Goal: Task Accomplishment & Management: Manage account settings

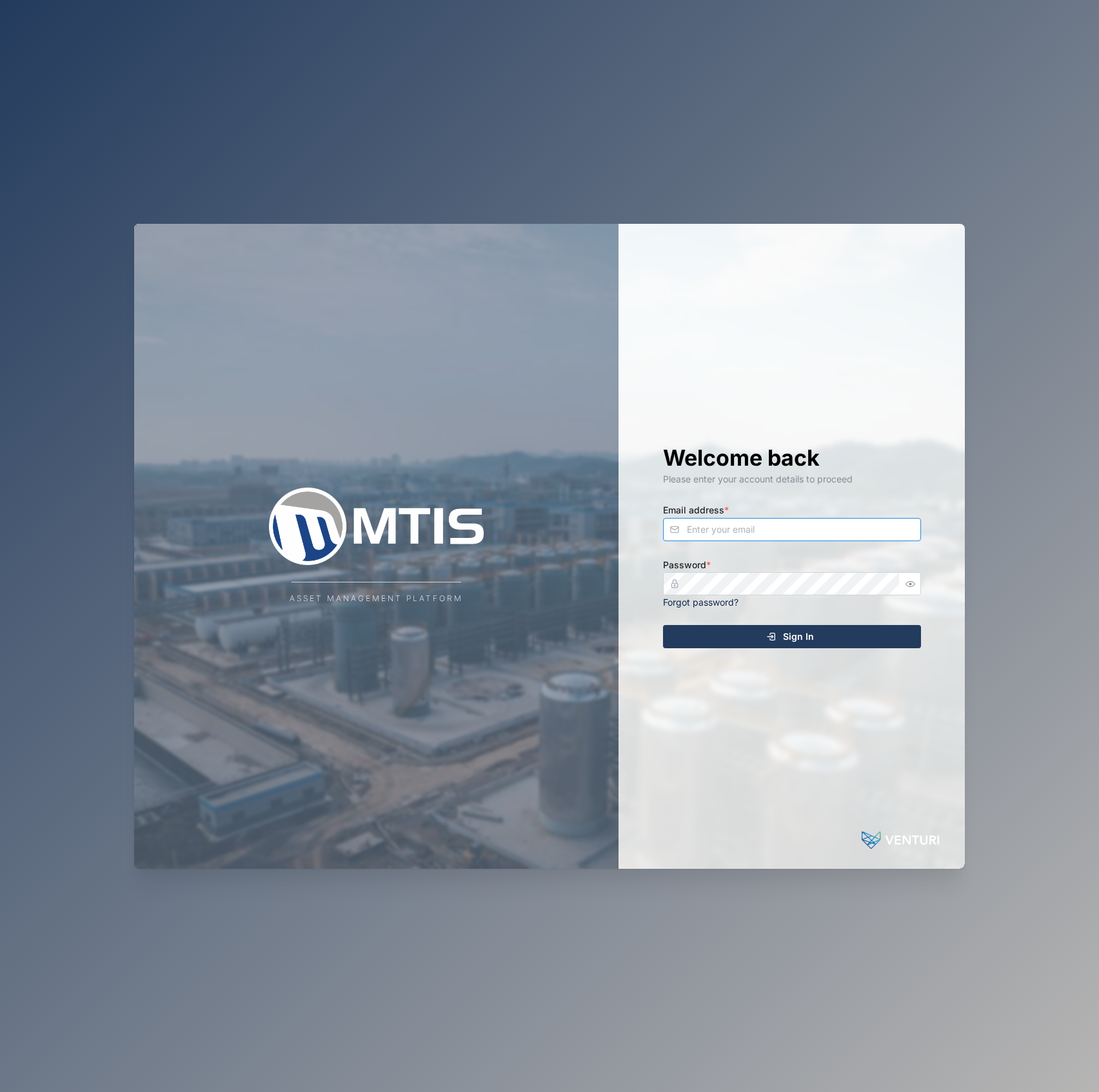
click at [790, 529] on input "Email address *" at bounding box center [791, 529] width 258 height 23
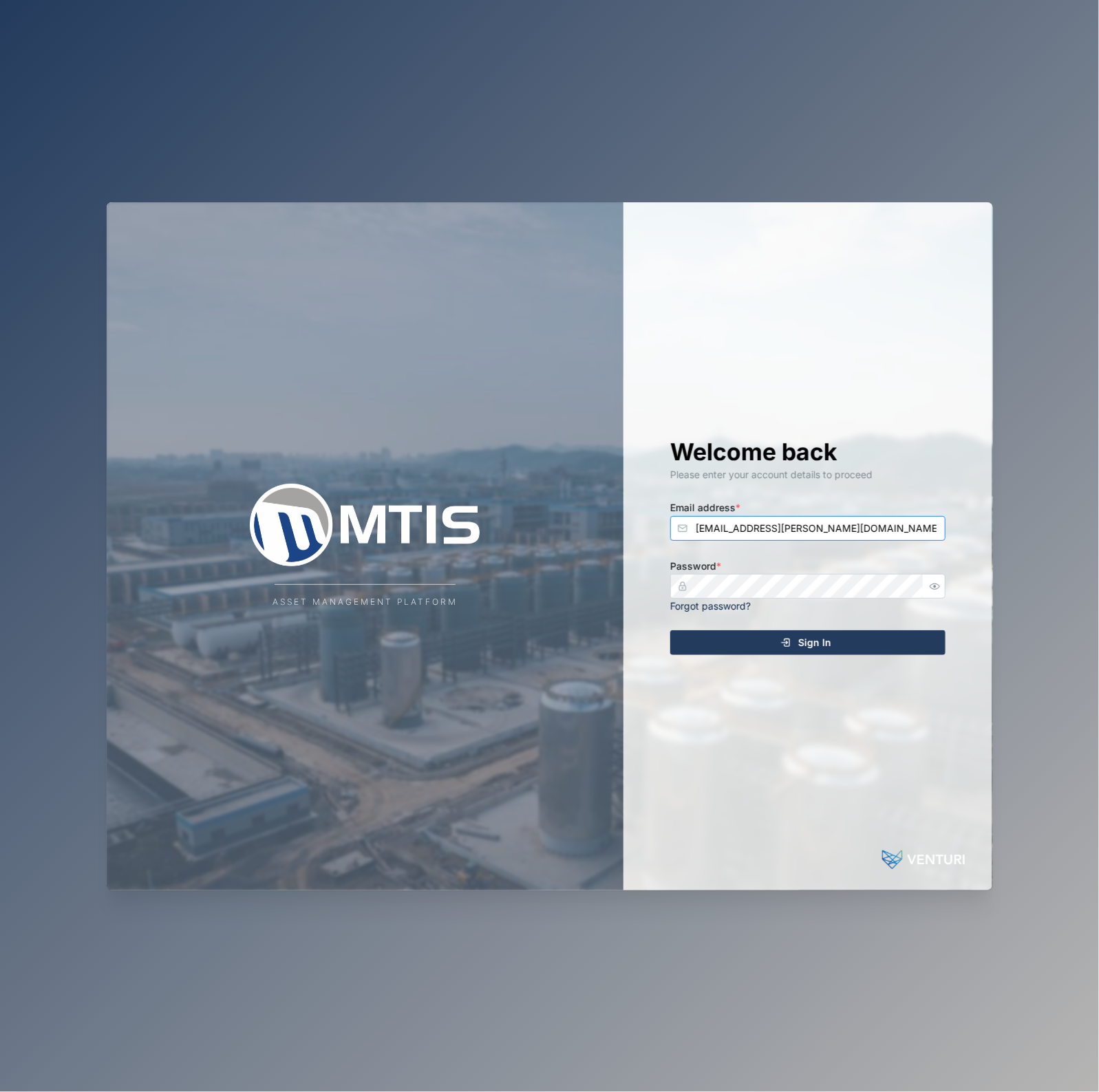
type input "declan.delahunty@venturi.io"
click at [671, 630] on button "Sign In" at bounding box center [808, 642] width 275 height 25
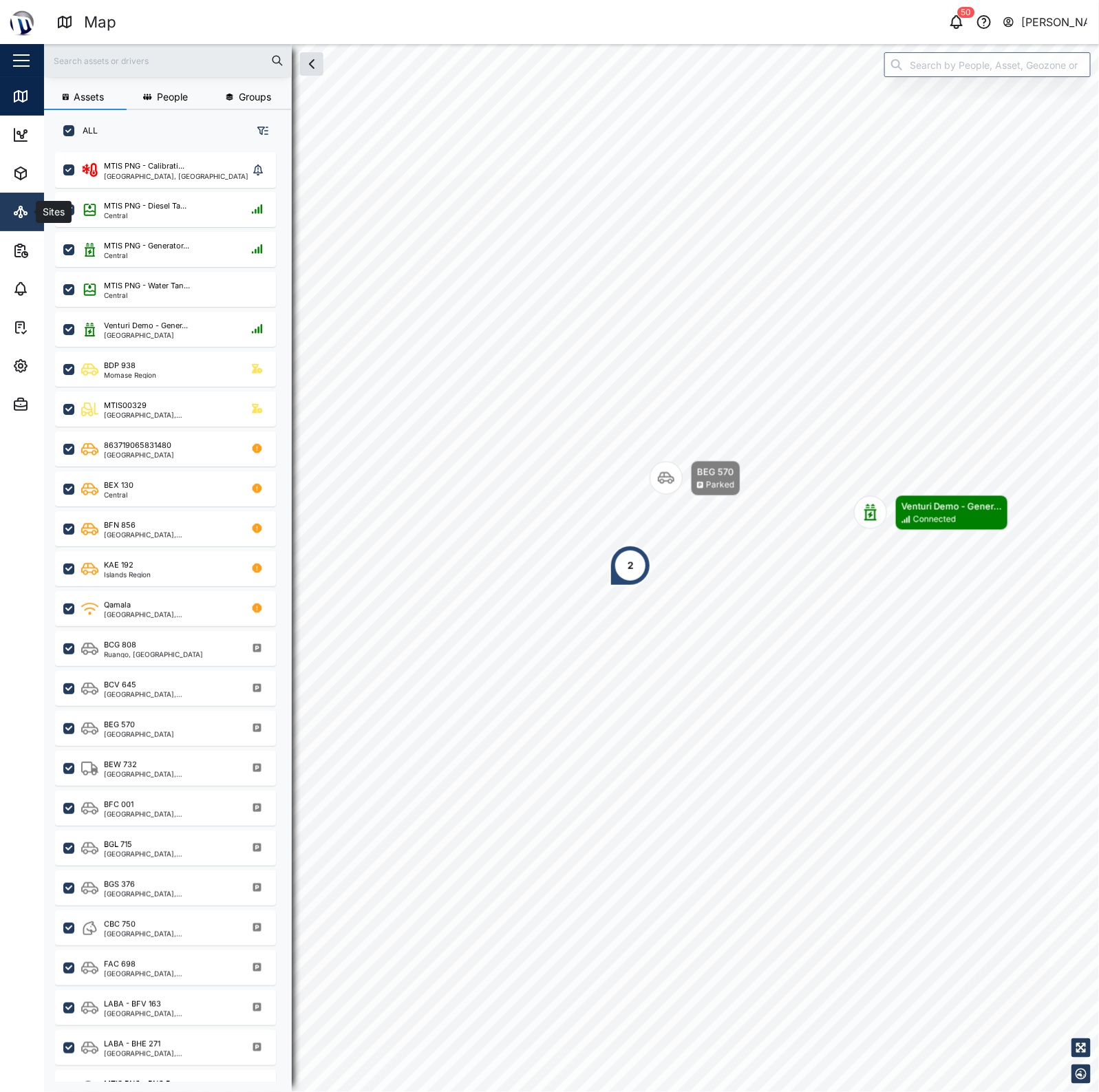
click at [18, 209] on icon at bounding box center [21, 212] width 17 height 17
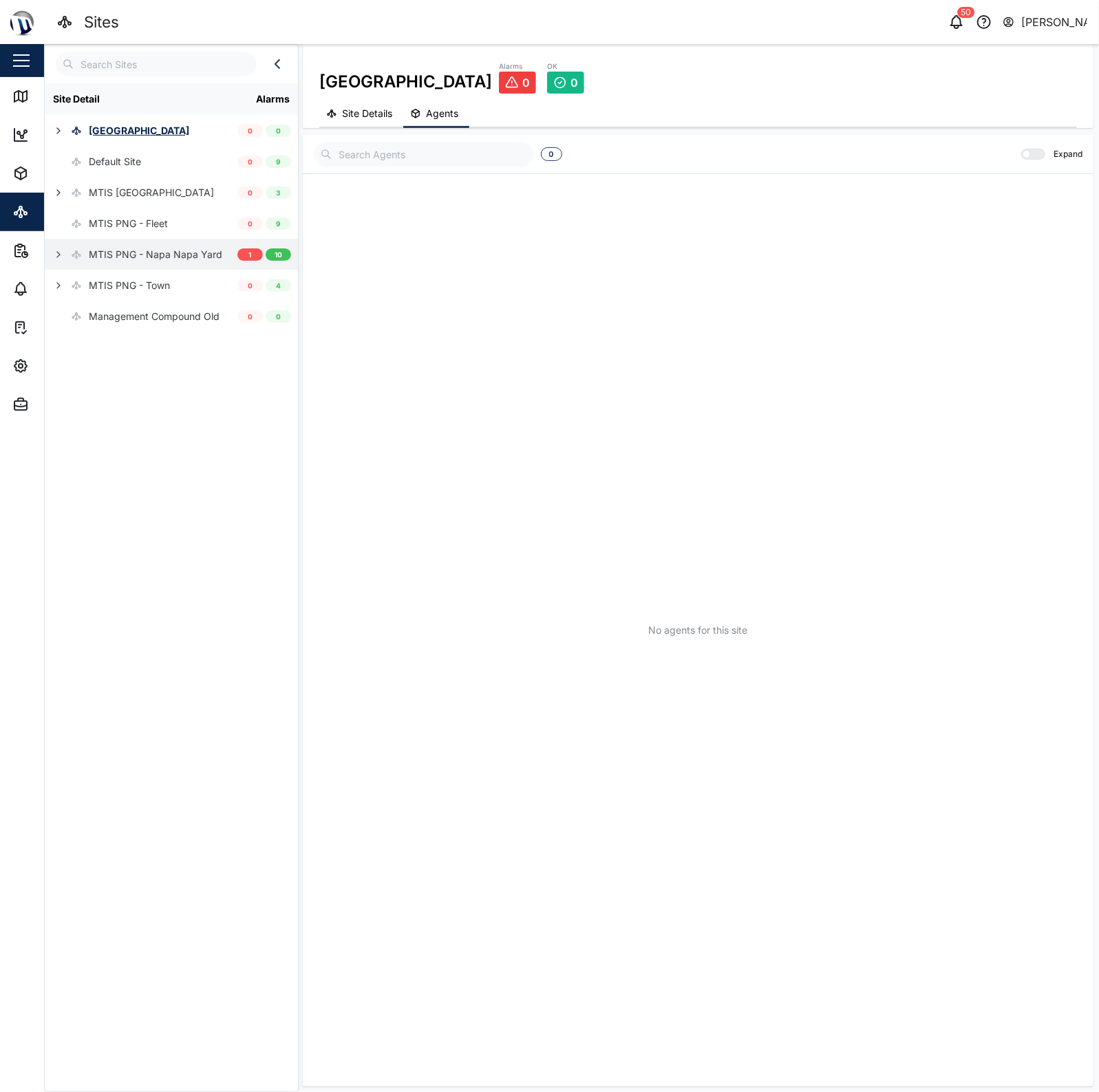
click at [53, 253] on icon "button" at bounding box center [58, 254] width 11 height 11
click at [109, 252] on div "MTIS PNG - Napa Napa Yard" at bounding box center [156, 254] width 133 height 15
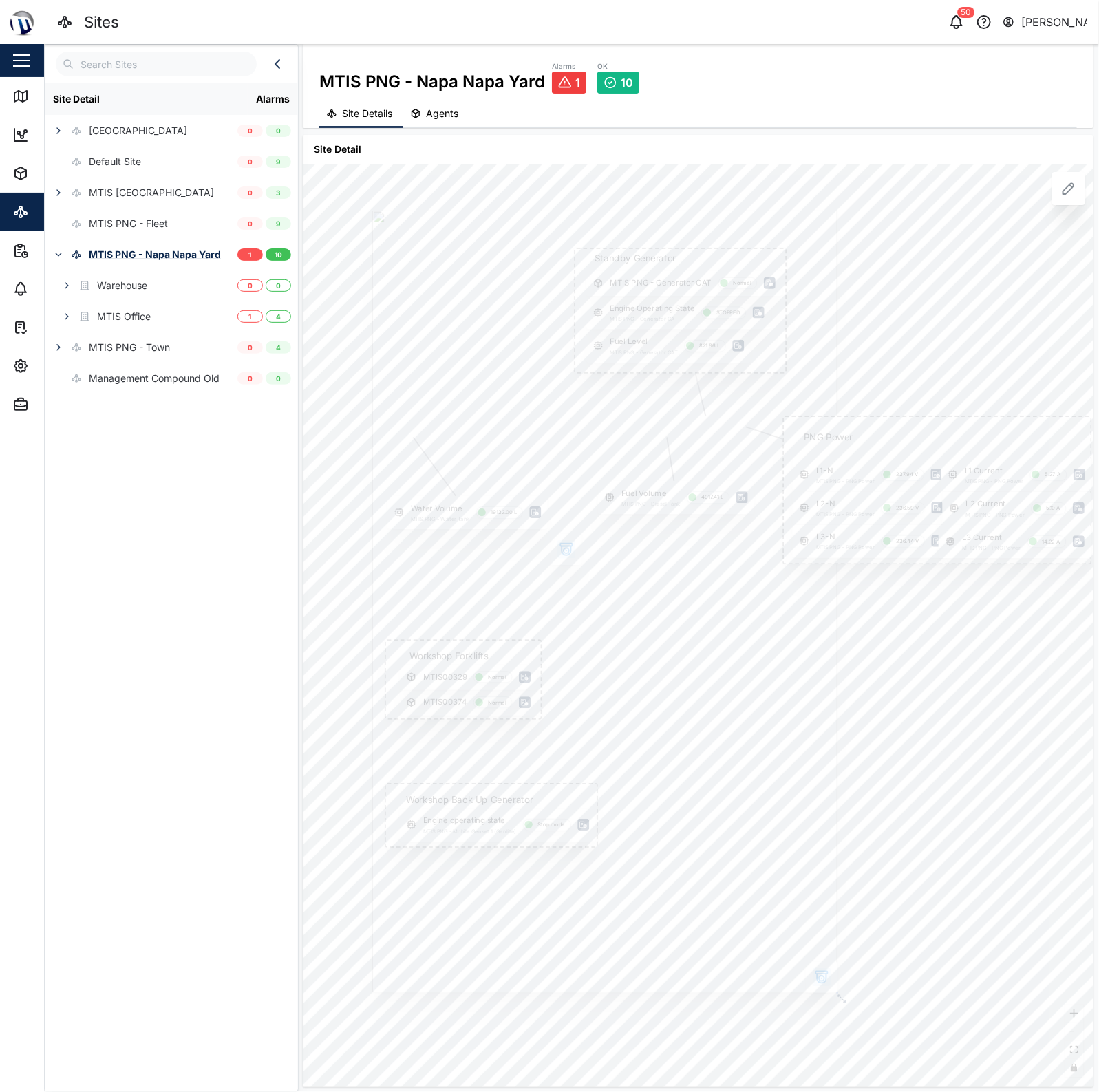
drag, startPoint x: 604, startPoint y: 389, endPoint x: 630, endPoint y: 364, distance: 36.1
click at [630, 364] on div at bounding box center [605, 602] width 466 height 782
click at [31, 166] on div "Assets" at bounding box center [75, 174] width 125 height 17
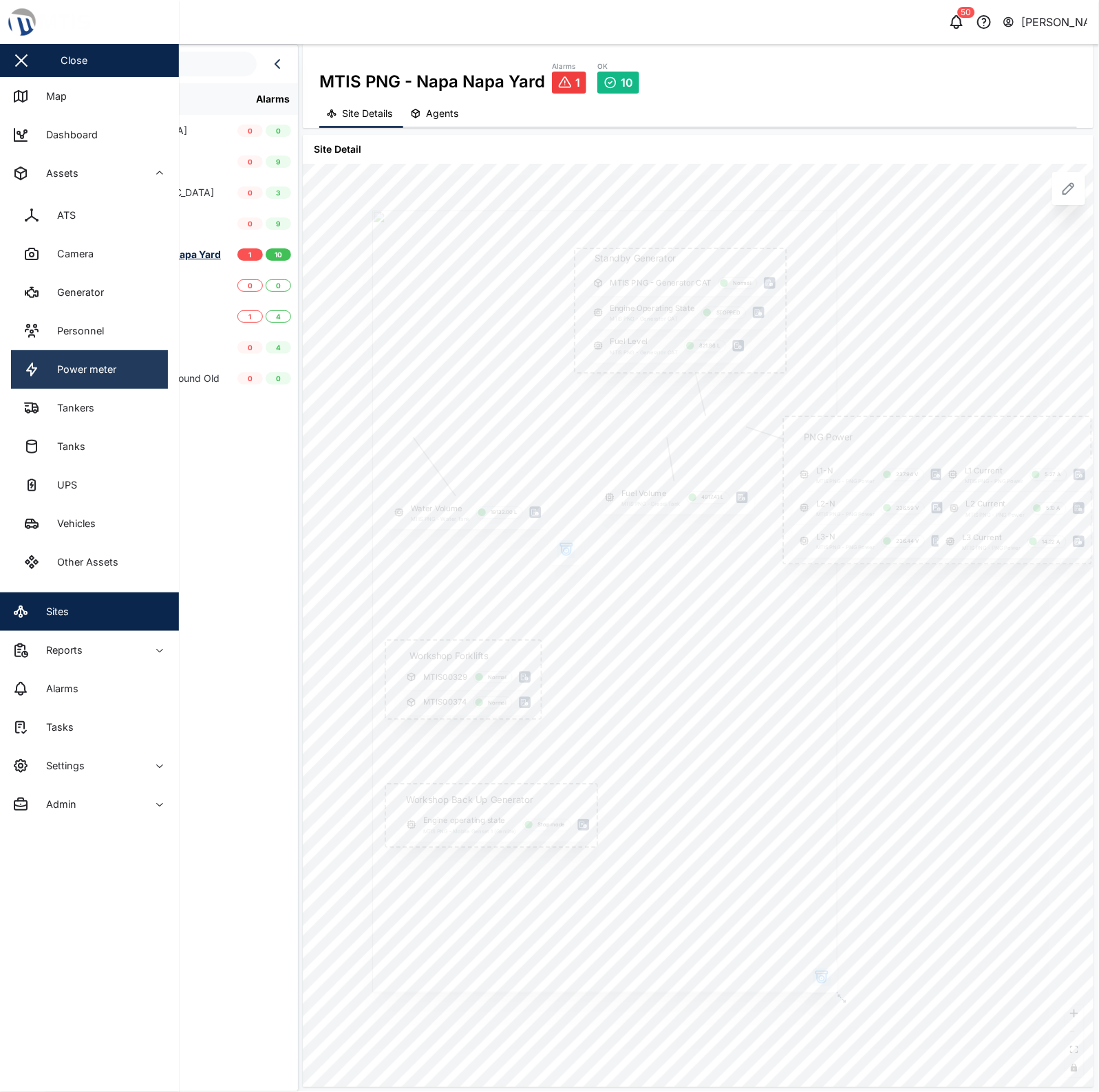
click at [110, 372] on div "Power meter" at bounding box center [81, 369] width 70 height 15
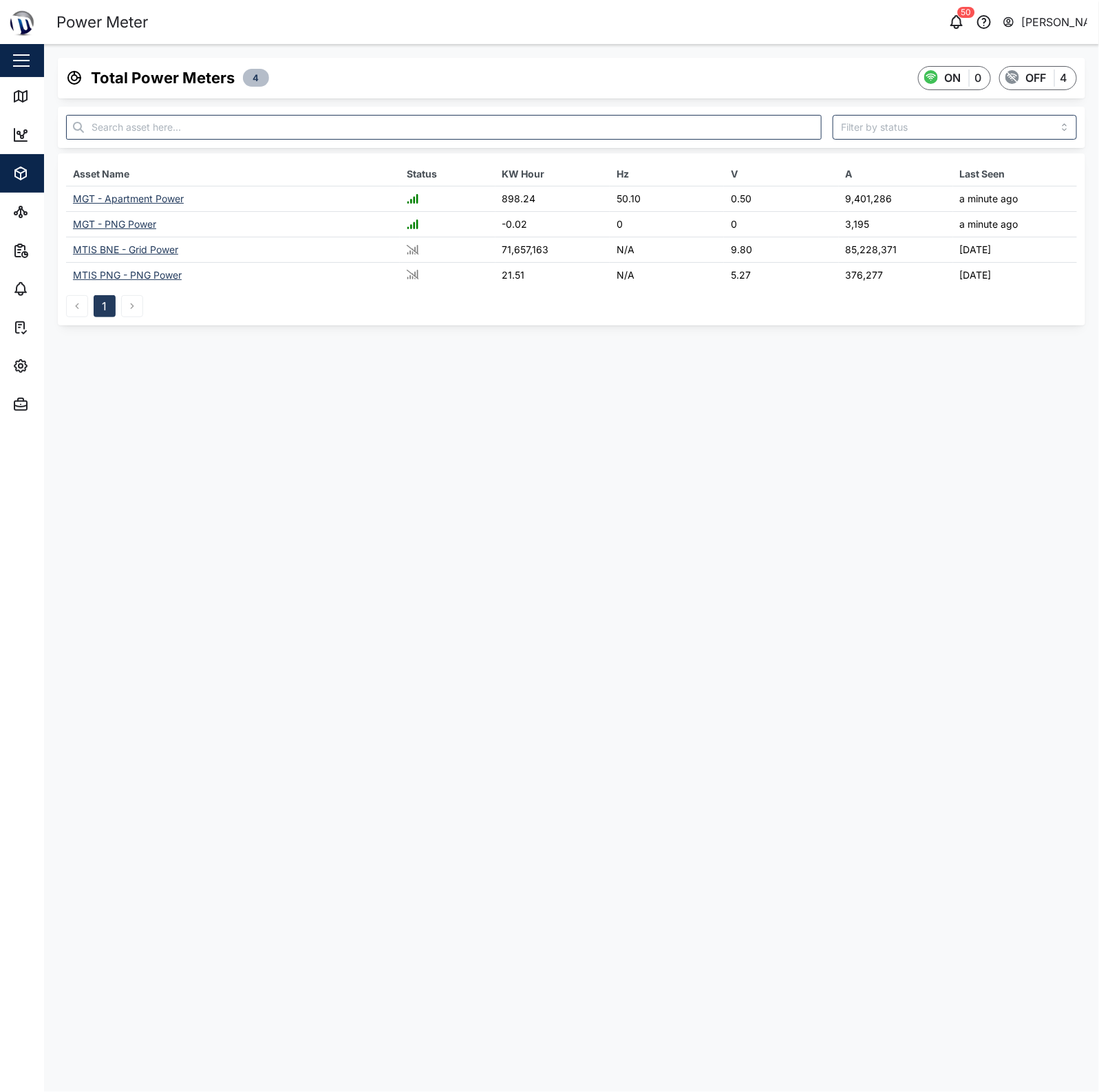
click at [163, 205] on td "MGT - Apartment Power" at bounding box center [232, 199] width 334 height 25
click at [184, 198] on td "MGT - Apartment Power" at bounding box center [232, 199] width 334 height 25
click at [168, 200] on div "MGT - Apartment Power" at bounding box center [127, 199] width 111 height 12
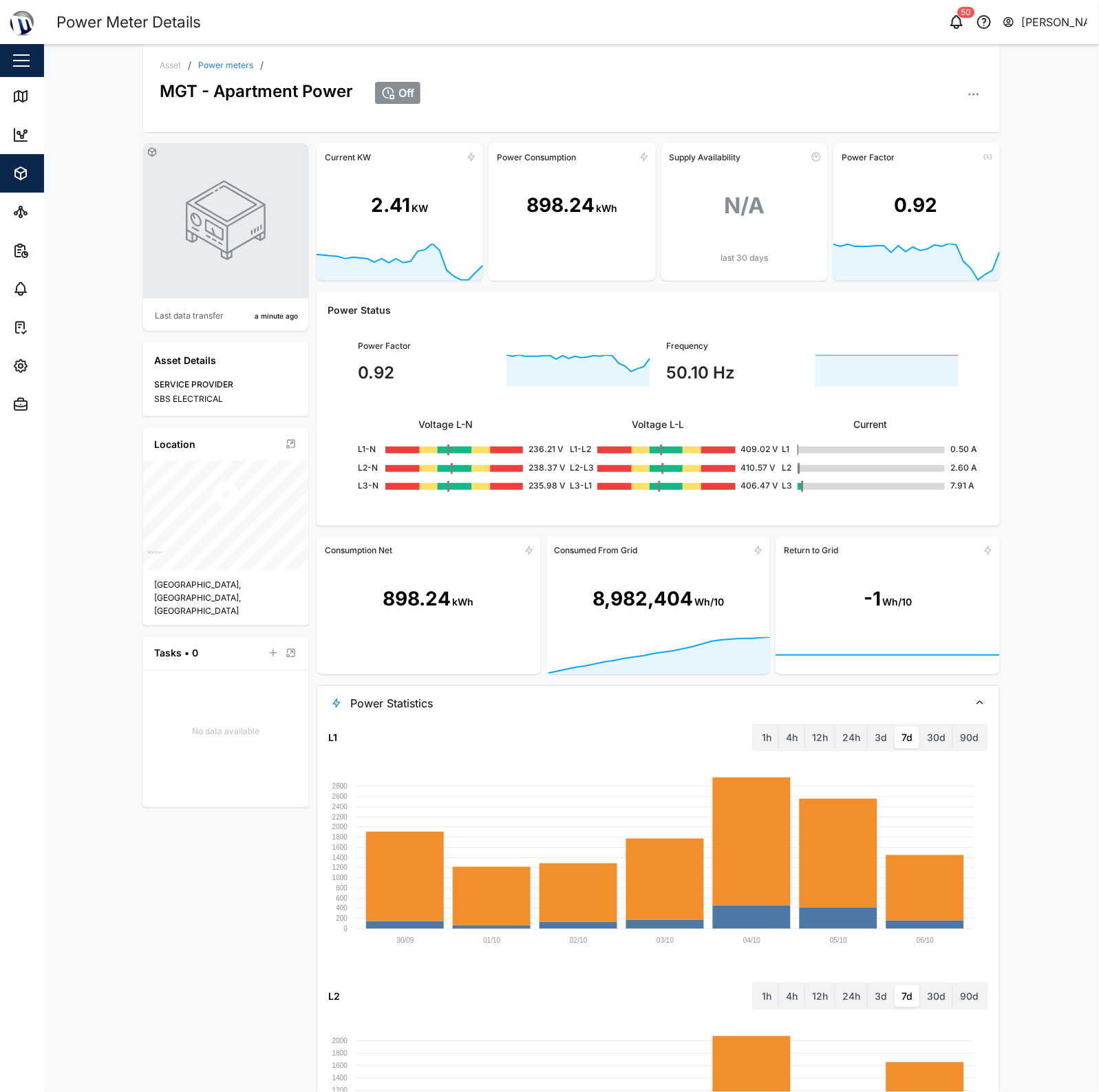
click at [562, 700] on span "Power Statistics" at bounding box center [654, 703] width 609 height 34
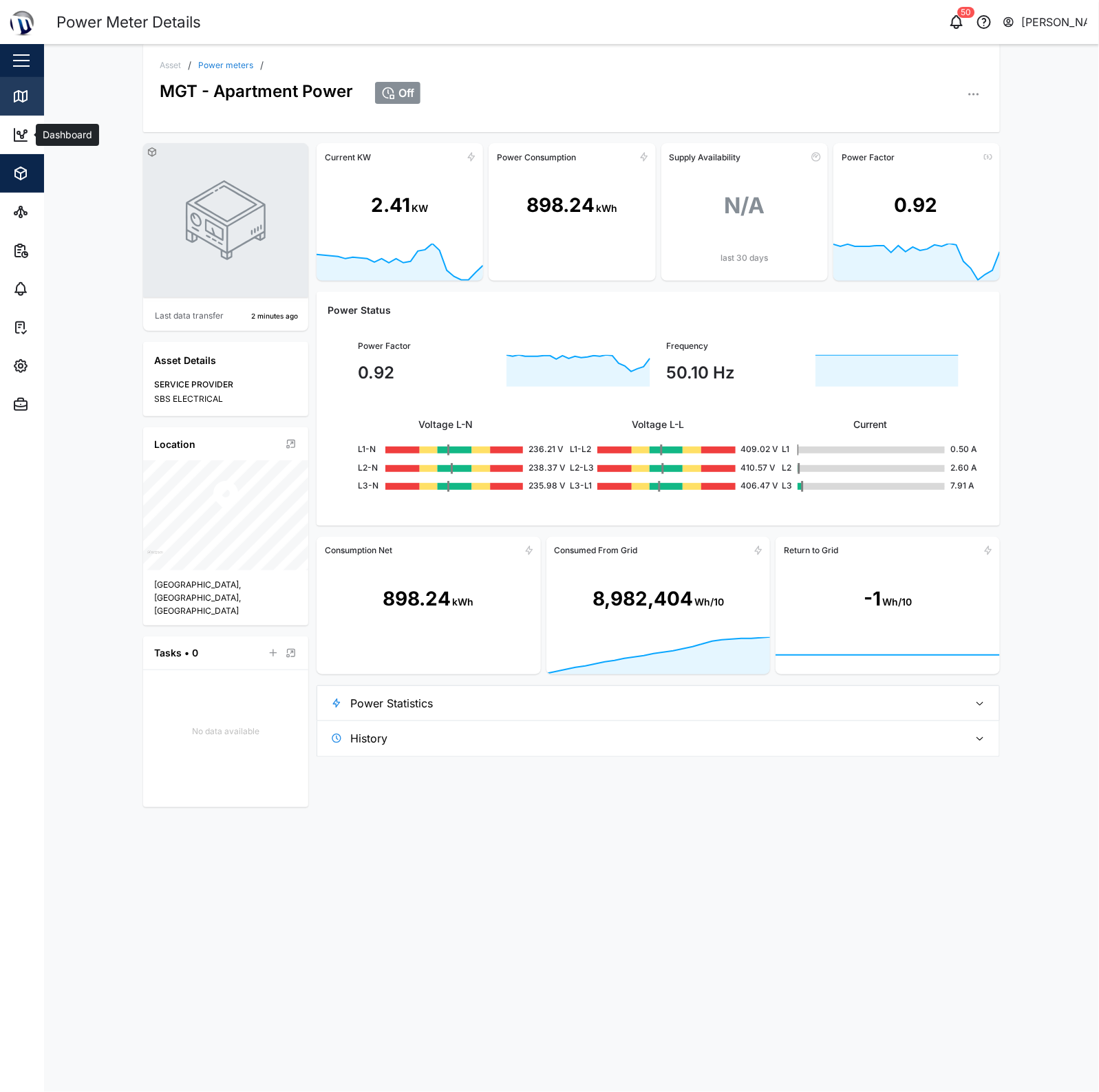
click at [25, 102] on icon at bounding box center [21, 96] width 17 height 17
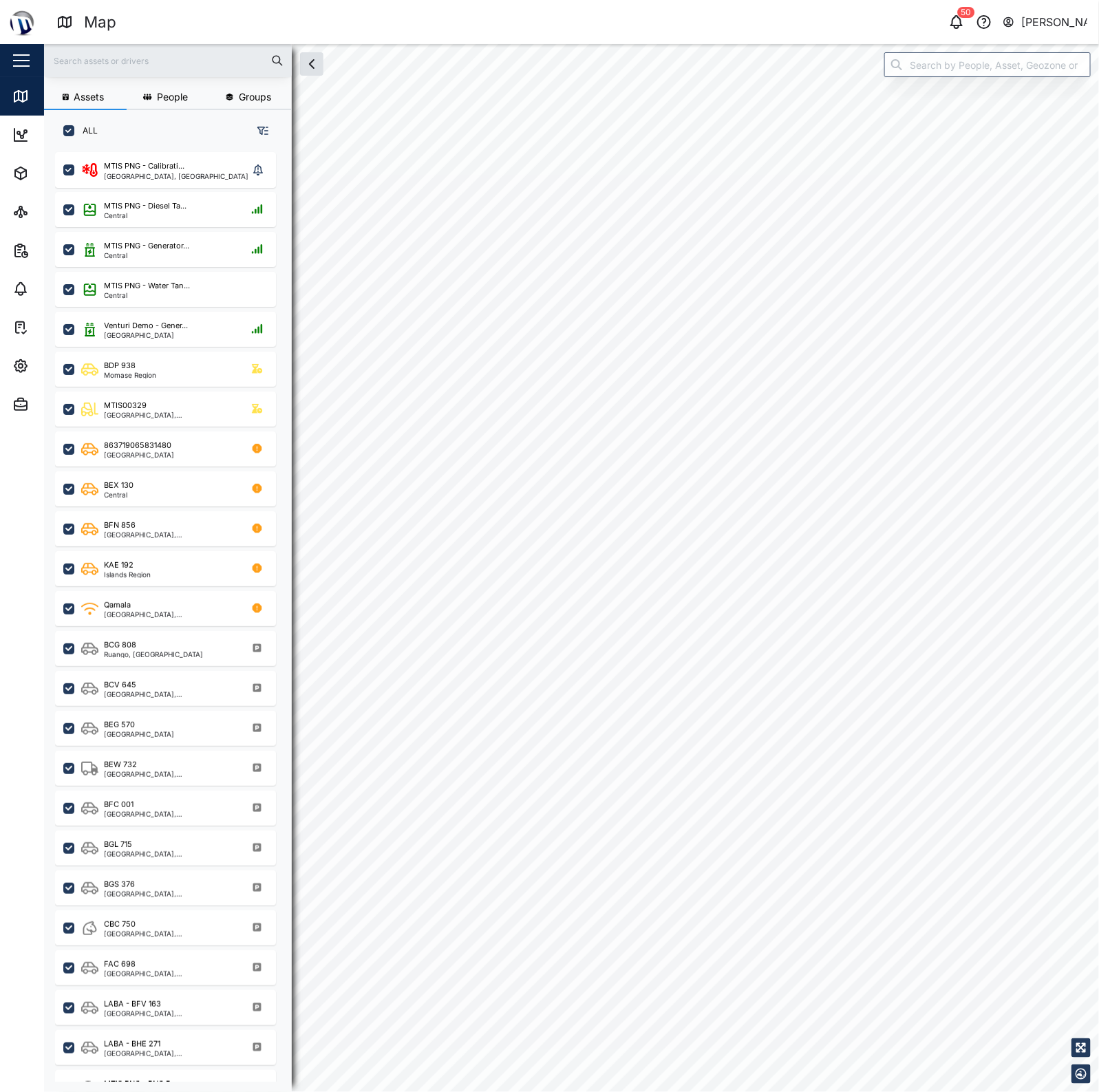
checkbox input "true"
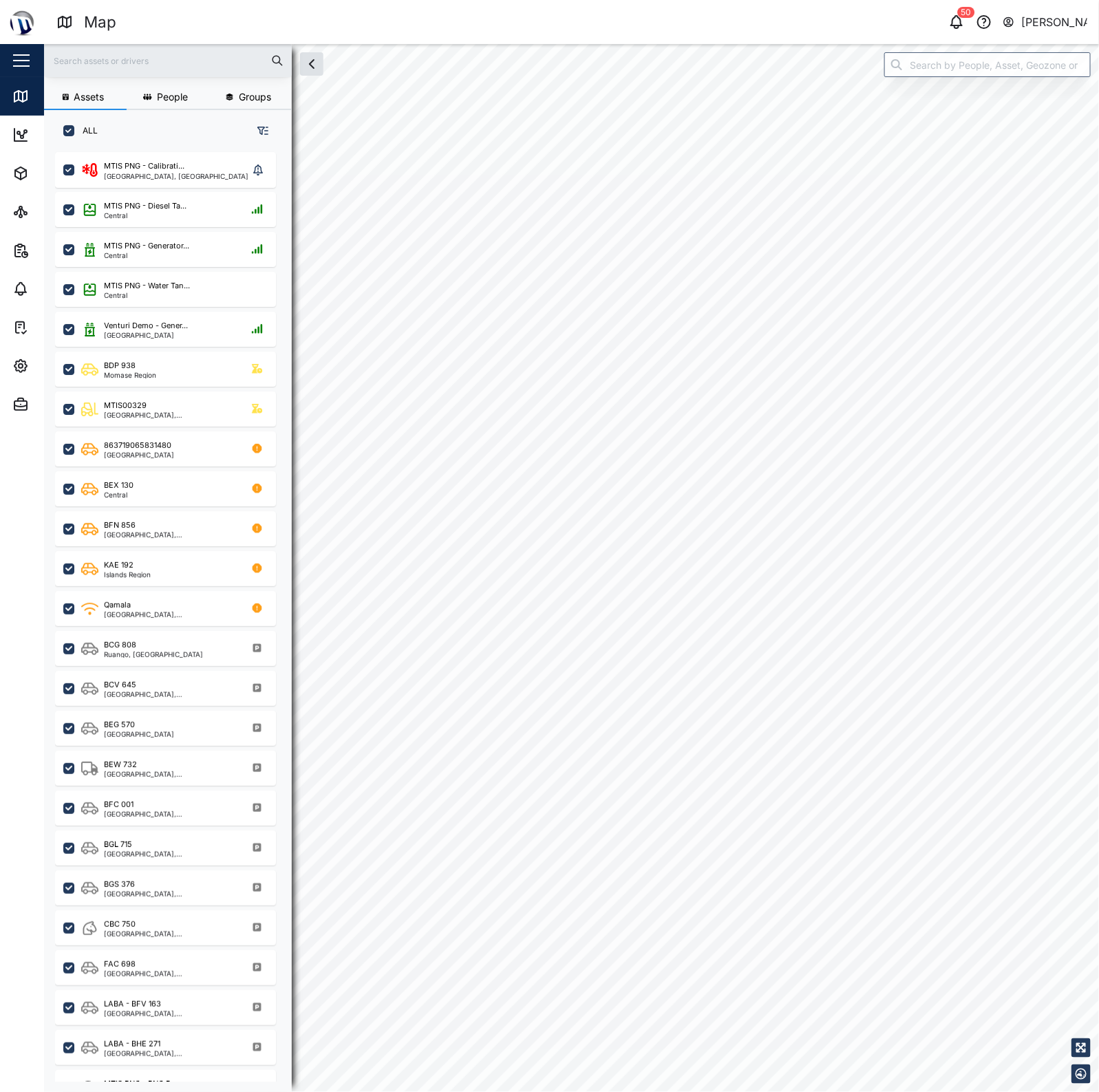
checkbox input "true"
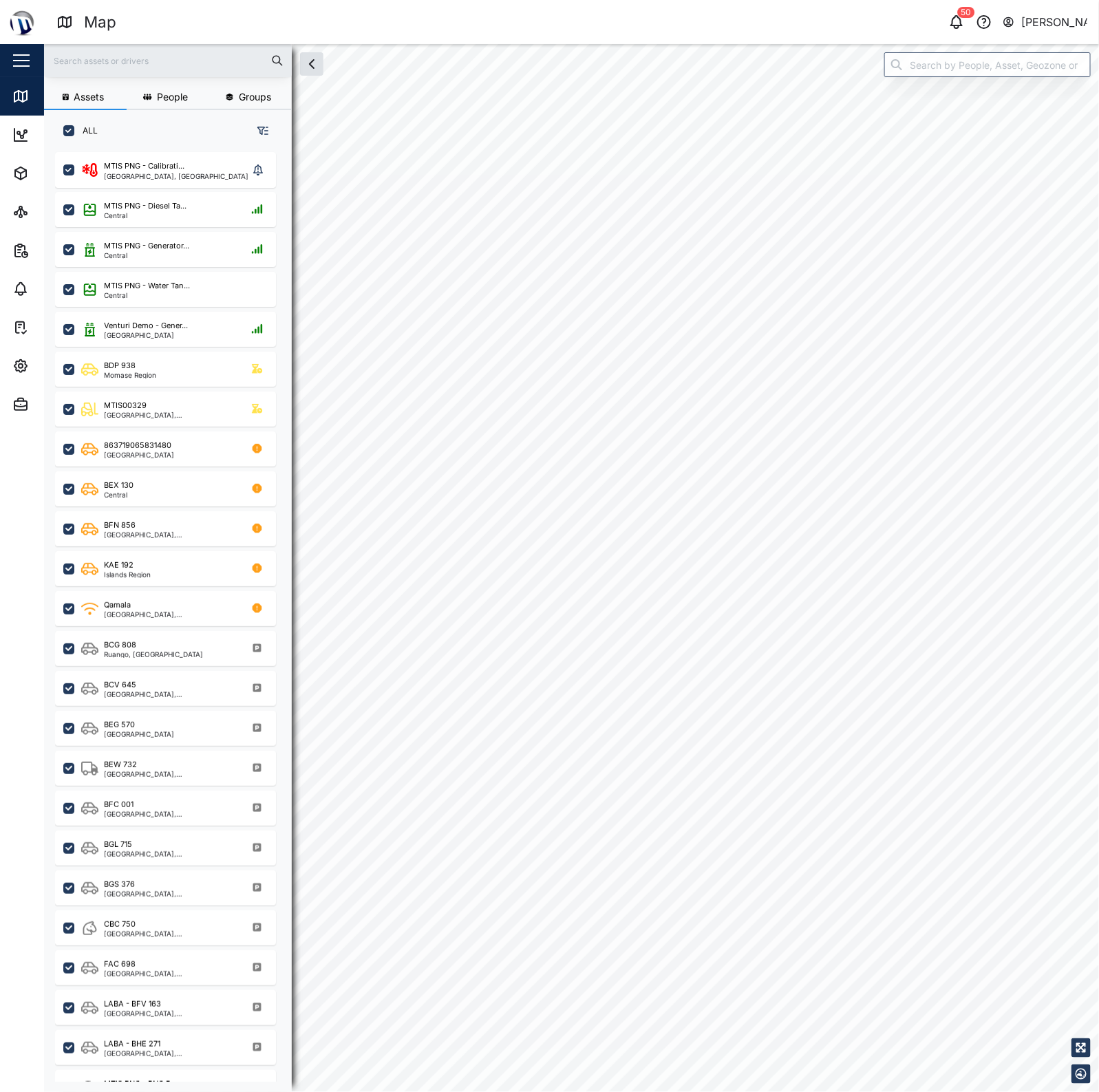
checkbox input "true"
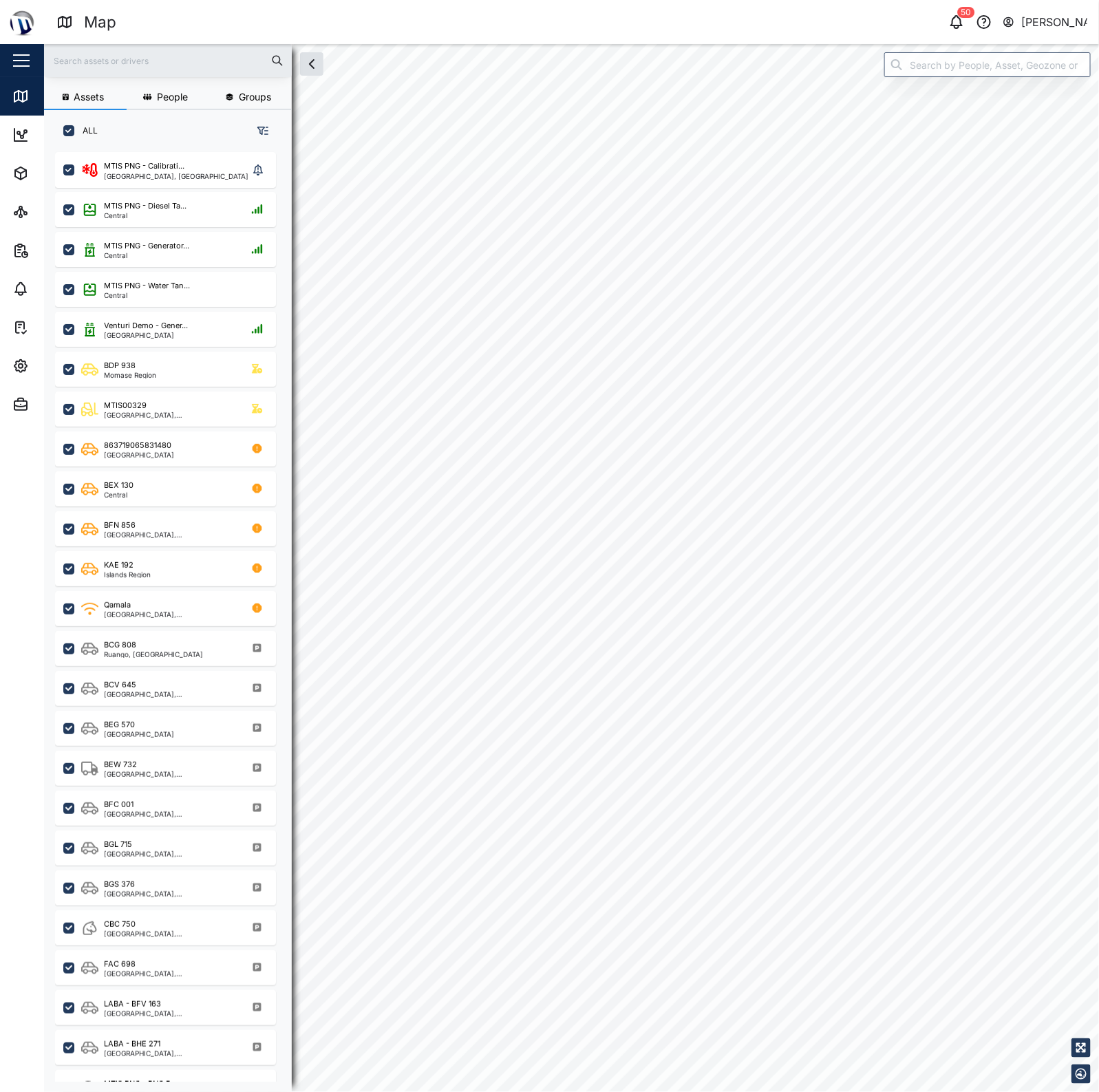
checkbox input "true"
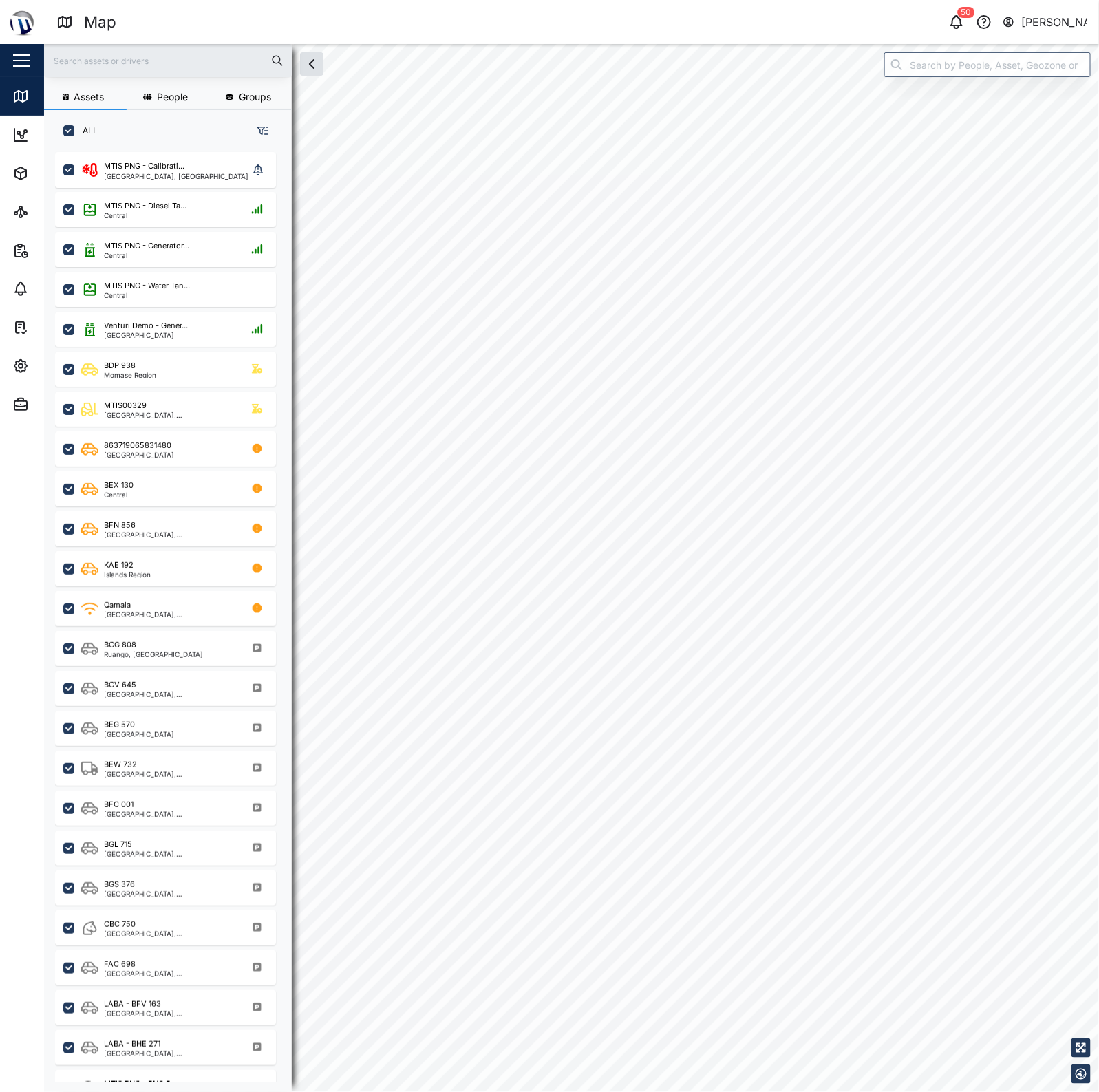
checkbox input "true"
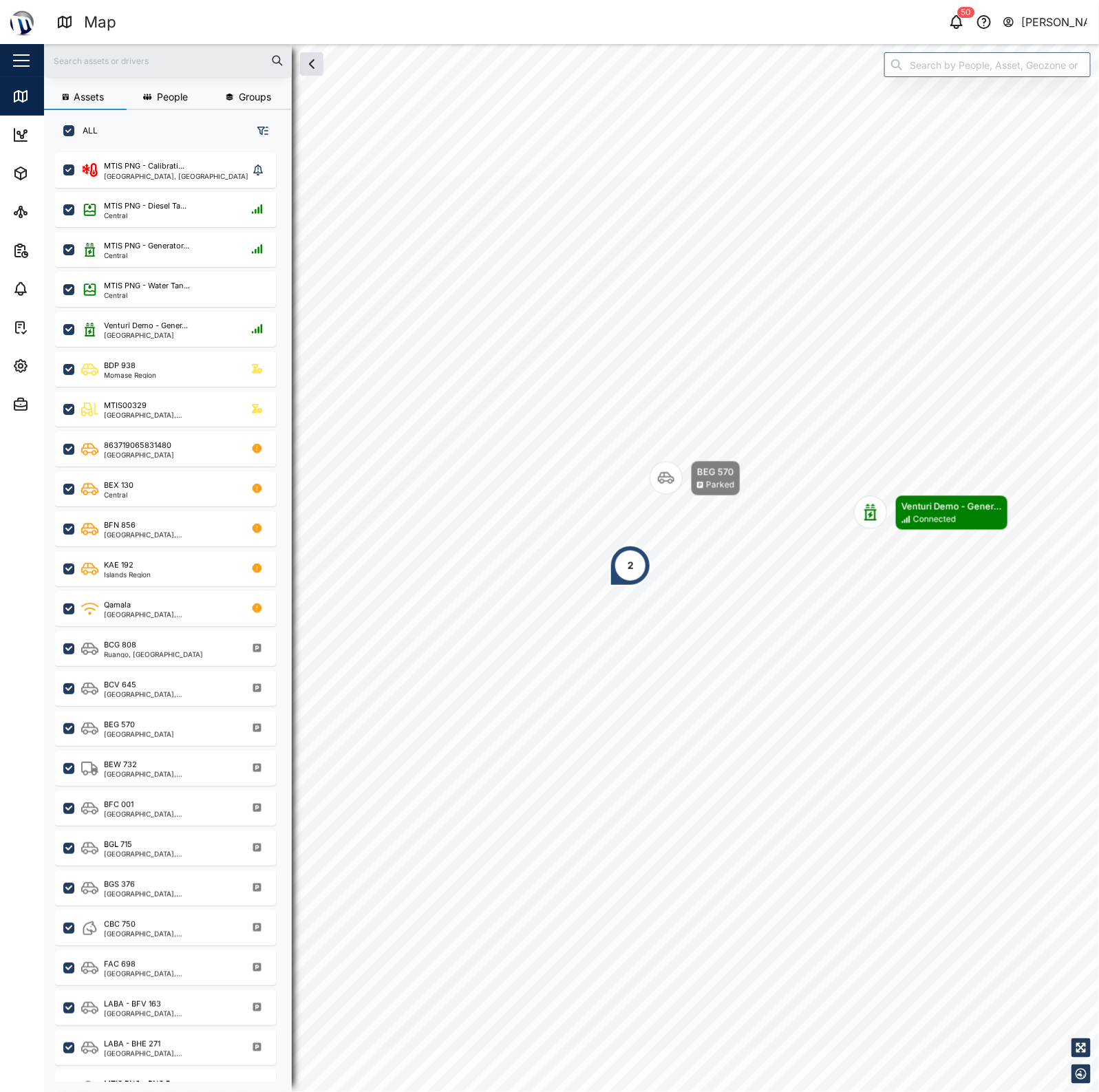
scroll to position [921, 214]
click at [926, 67] on input "search" at bounding box center [987, 64] width 207 height 25
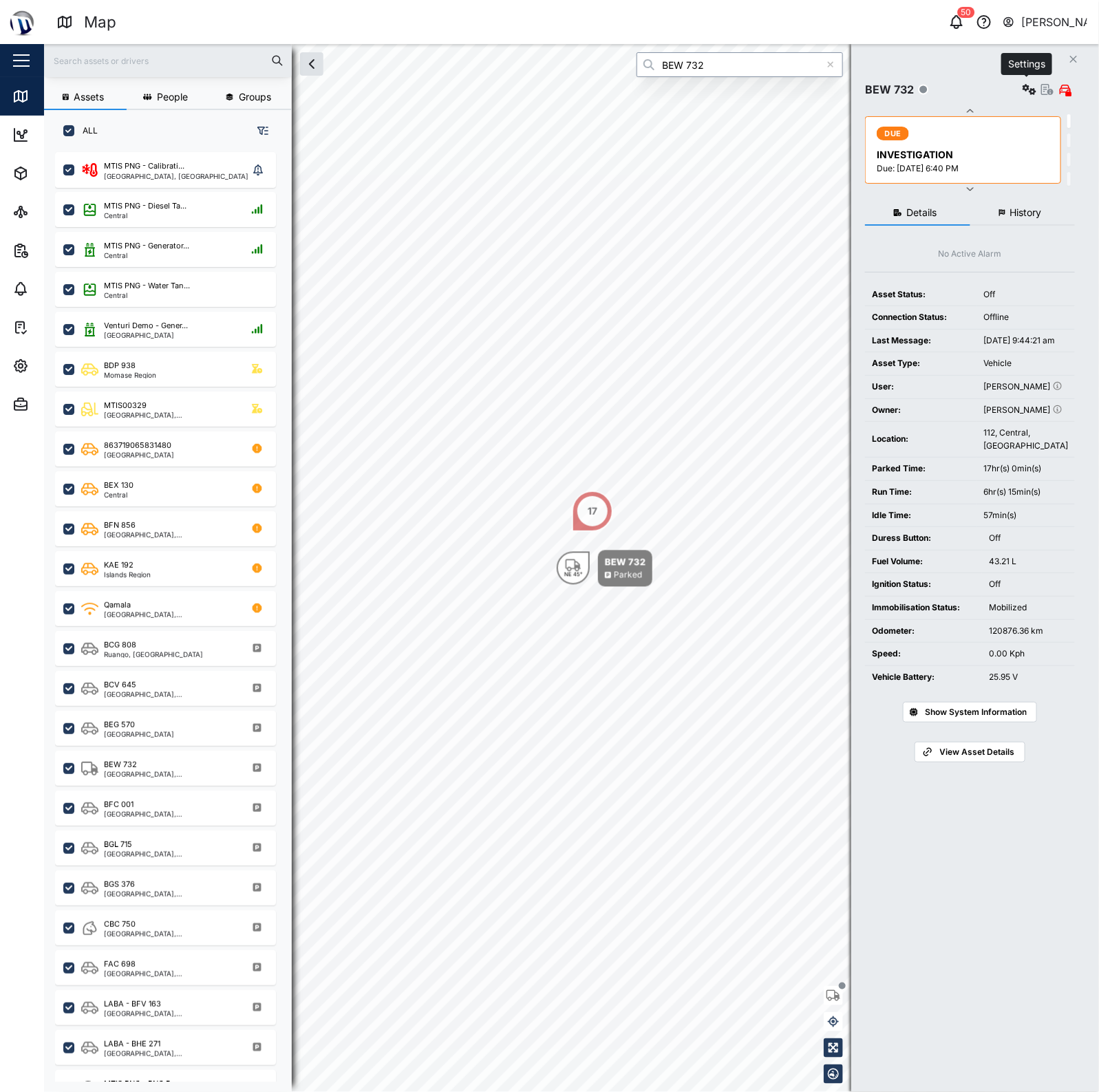
type input "BEW 732"
click at [1046, 91] on icon "button" at bounding box center [1047, 89] width 13 height 11
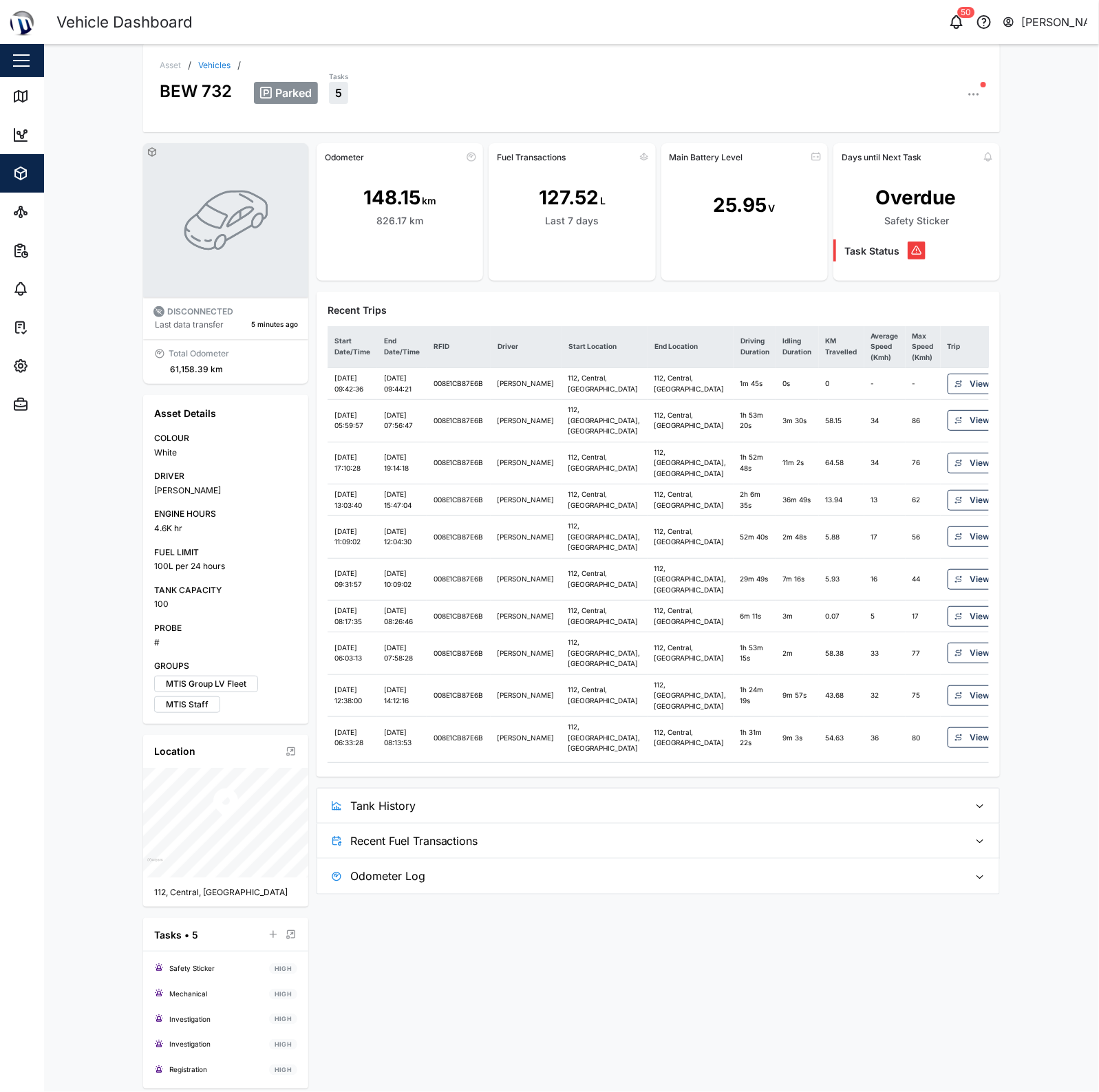
click at [808, 823] on span "Tank History" at bounding box center [654, 806] width 609 height 34
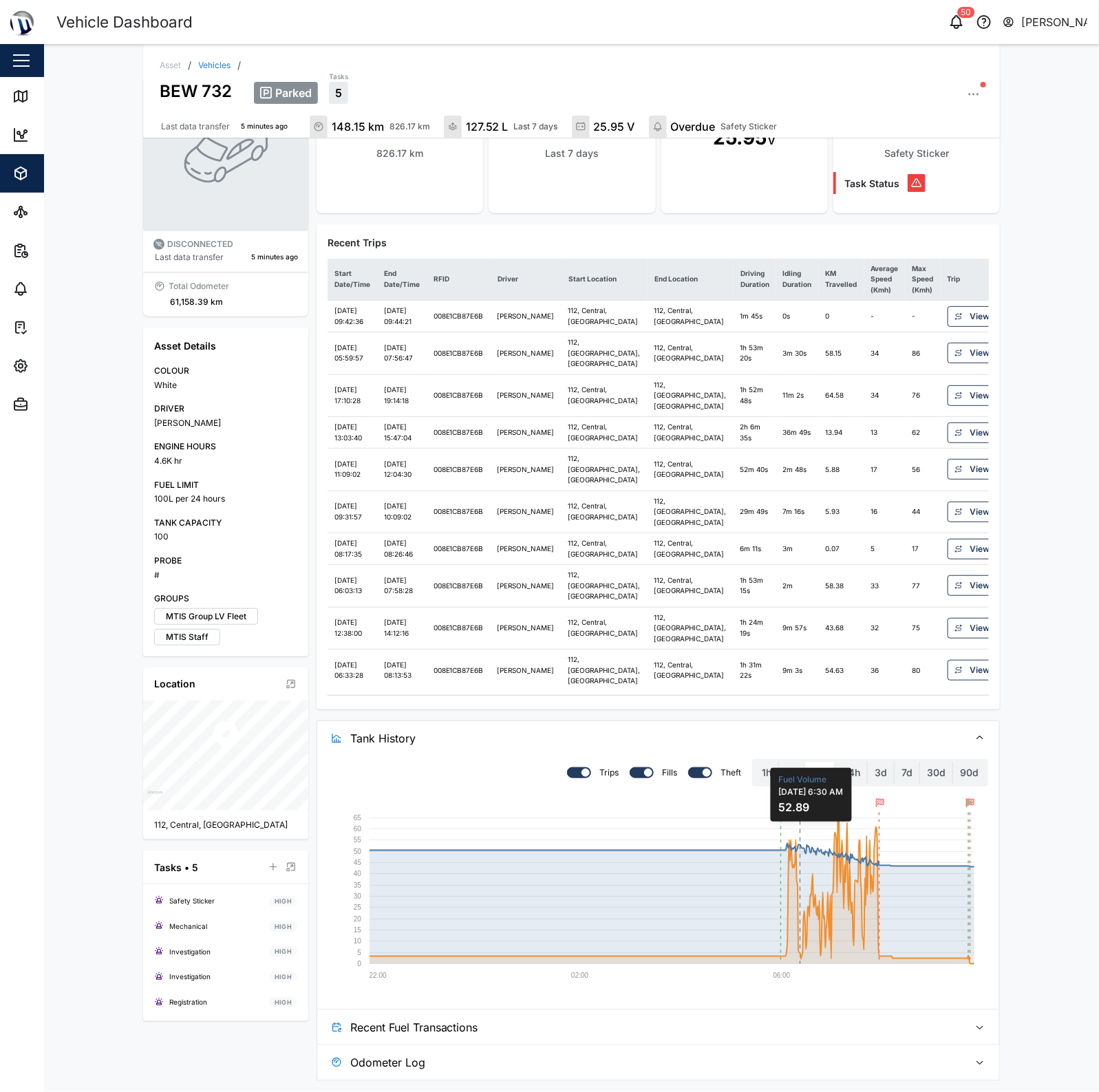
scroll to position [180, 0]
click at [574, 729] on span "Tank History" at bounding box center [654, 738] width 609 height 34
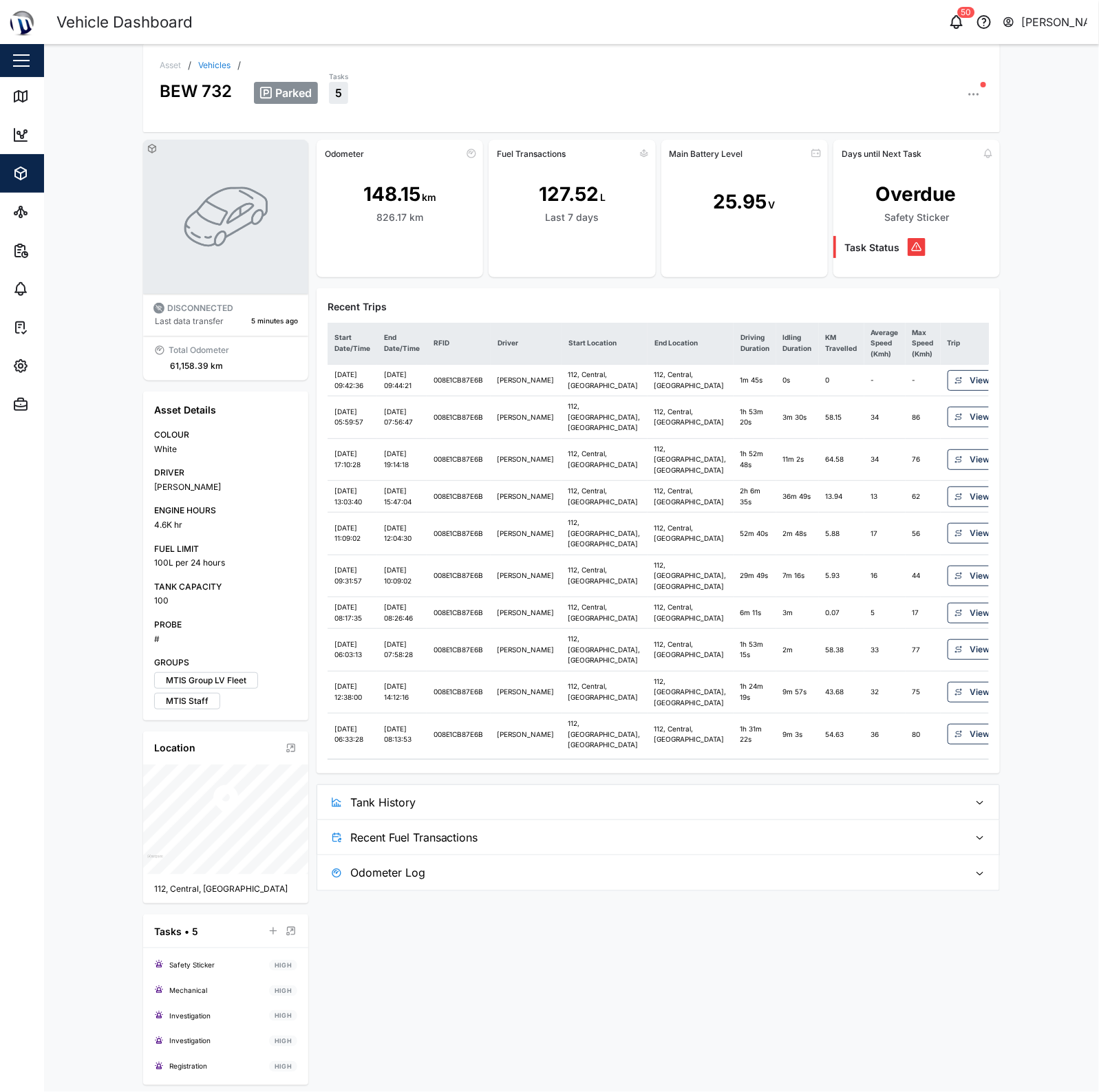
scroll to position [0, 0]
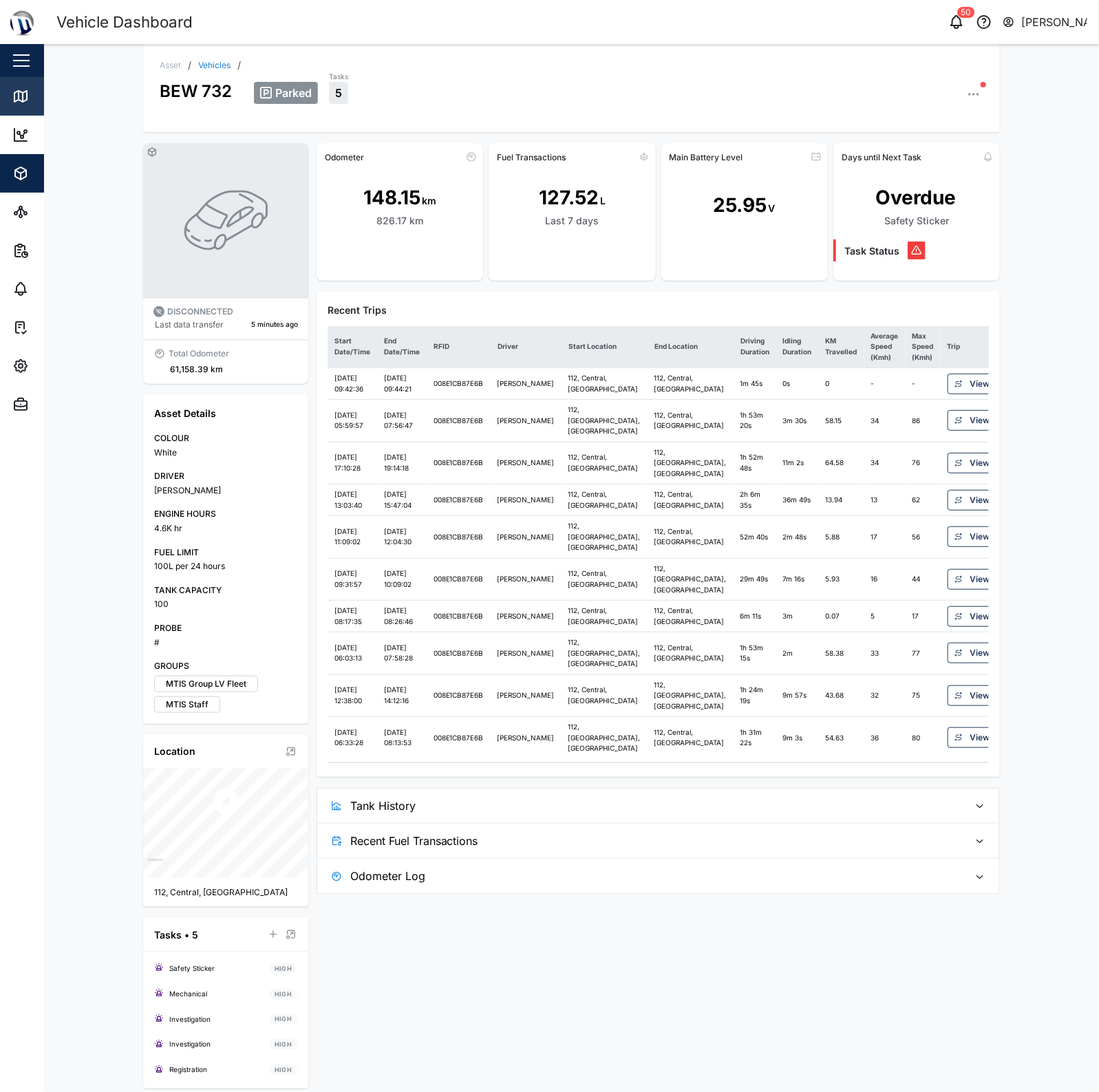
click at [22, 91] on icon at bounding box center [21, 96] width 13 height 11
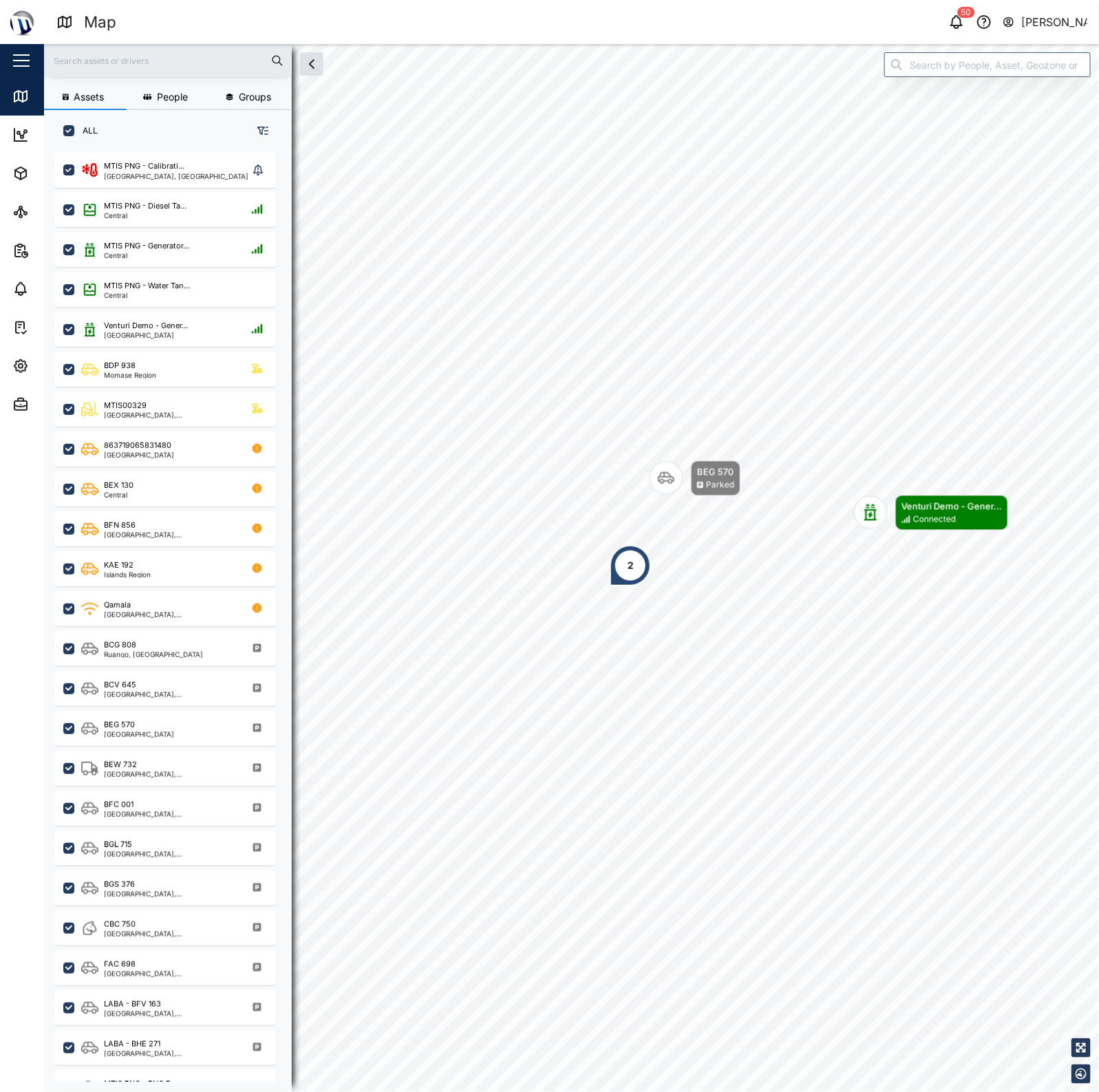
scroll to position [921, 214]
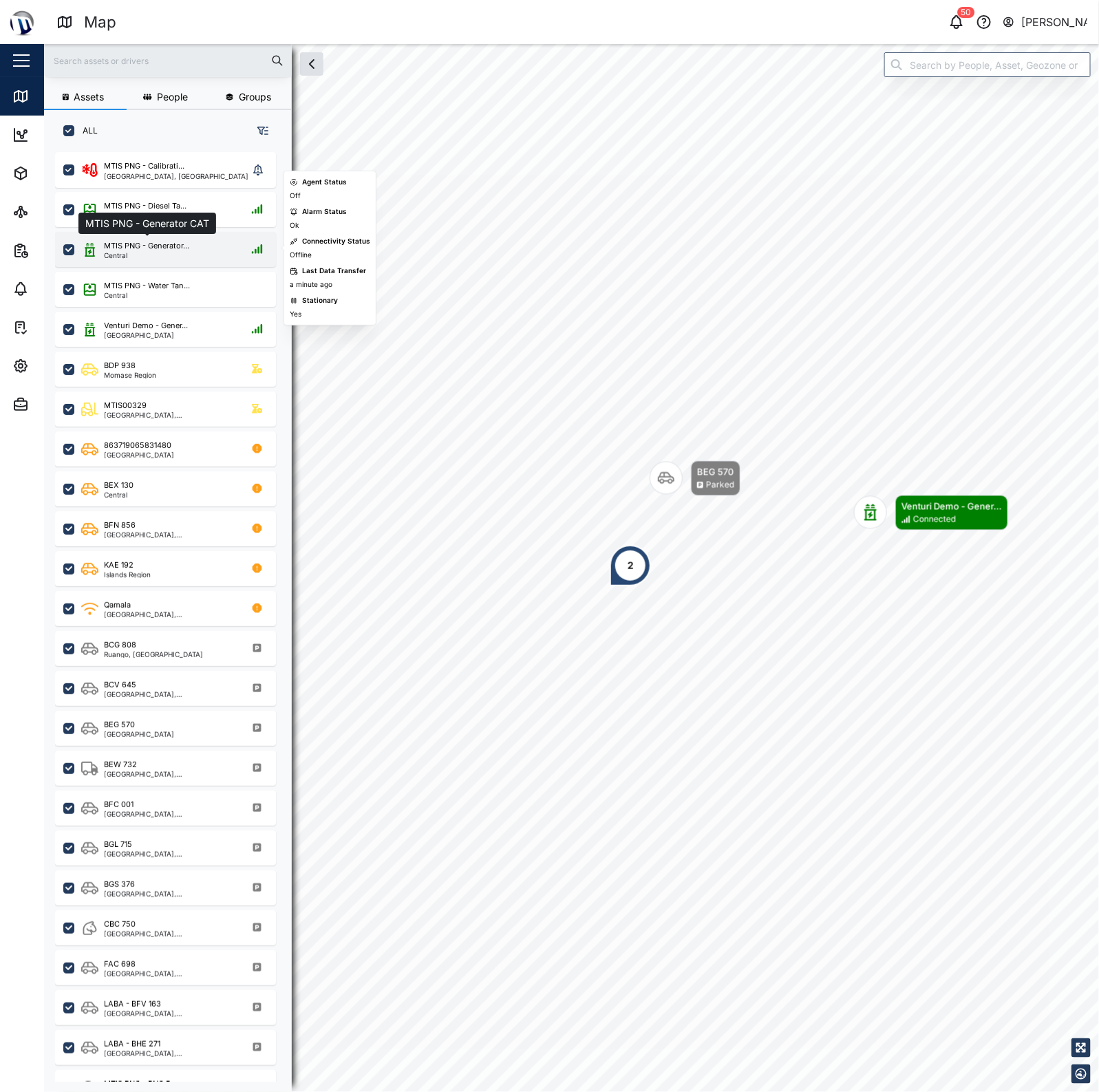
click at [149, 249] on div "MTIS PNG - Generator..." at bounding box center [146, 246] width 85 height 12
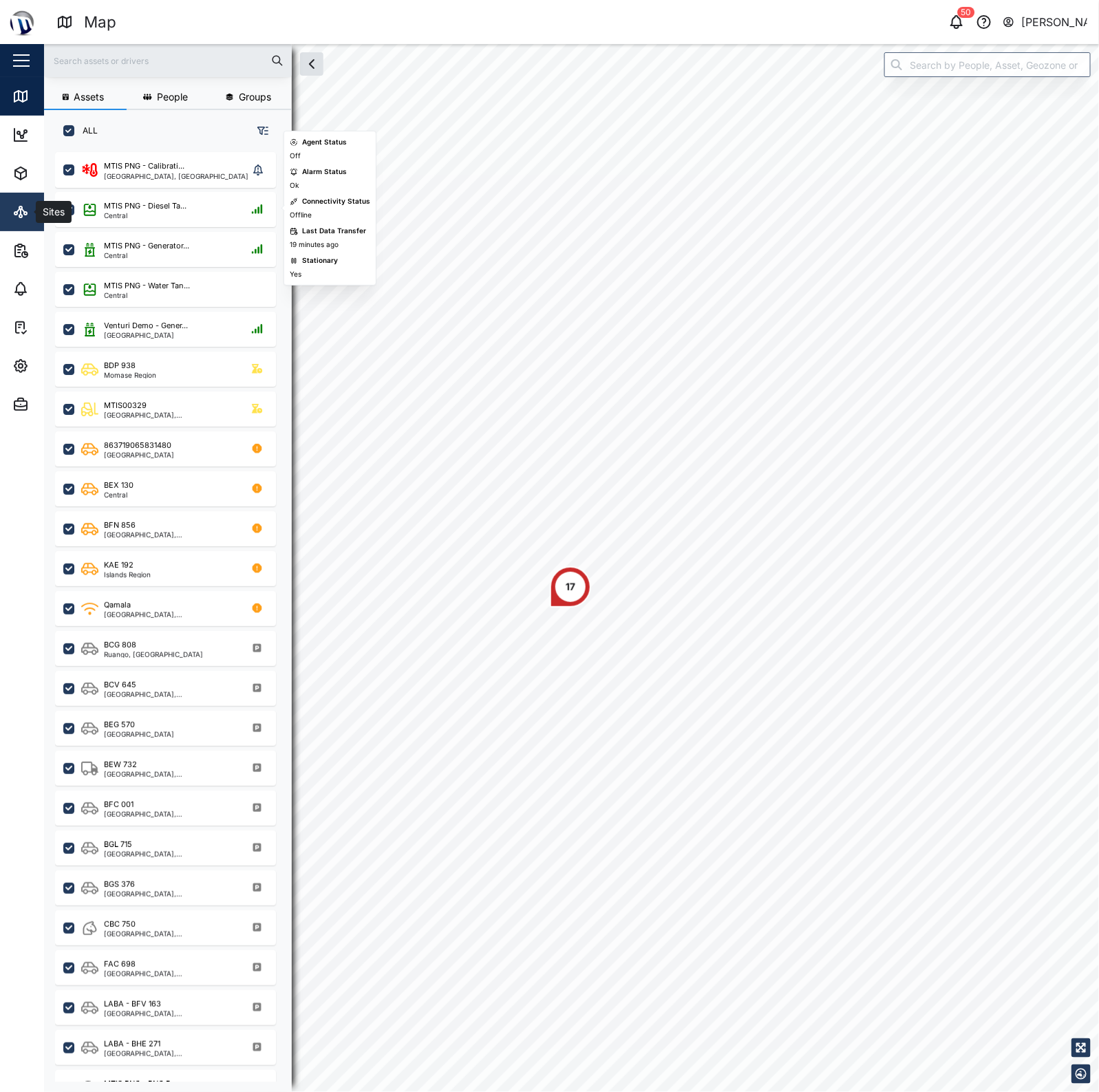
click at [27, 214] on icon at bounding box center [21, 212] width 17 height 17
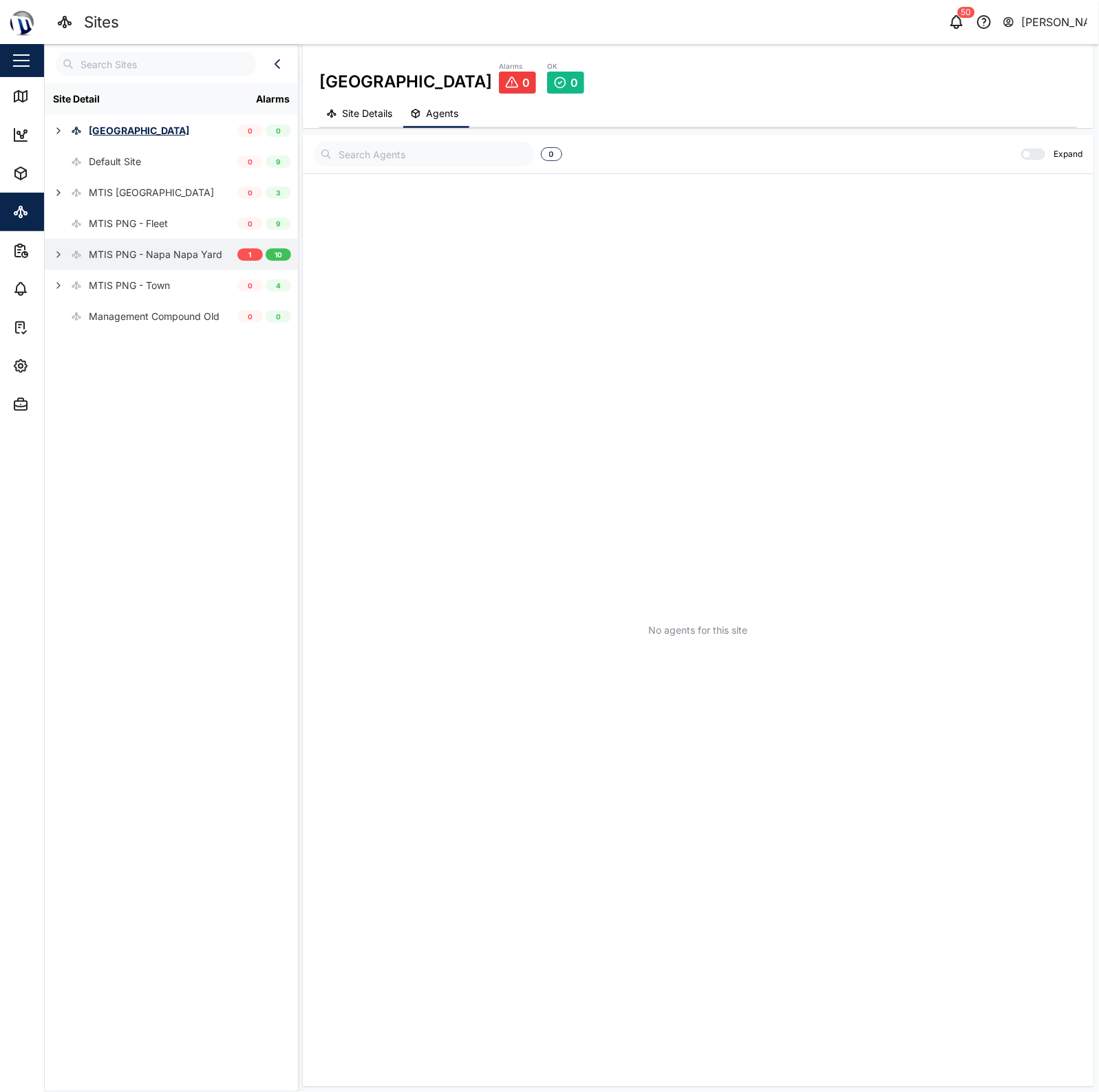
click at [108, 251] on div "MTIS PNG - Napa Napa Yard" at bounding box center [156, 254] width 133 height 15
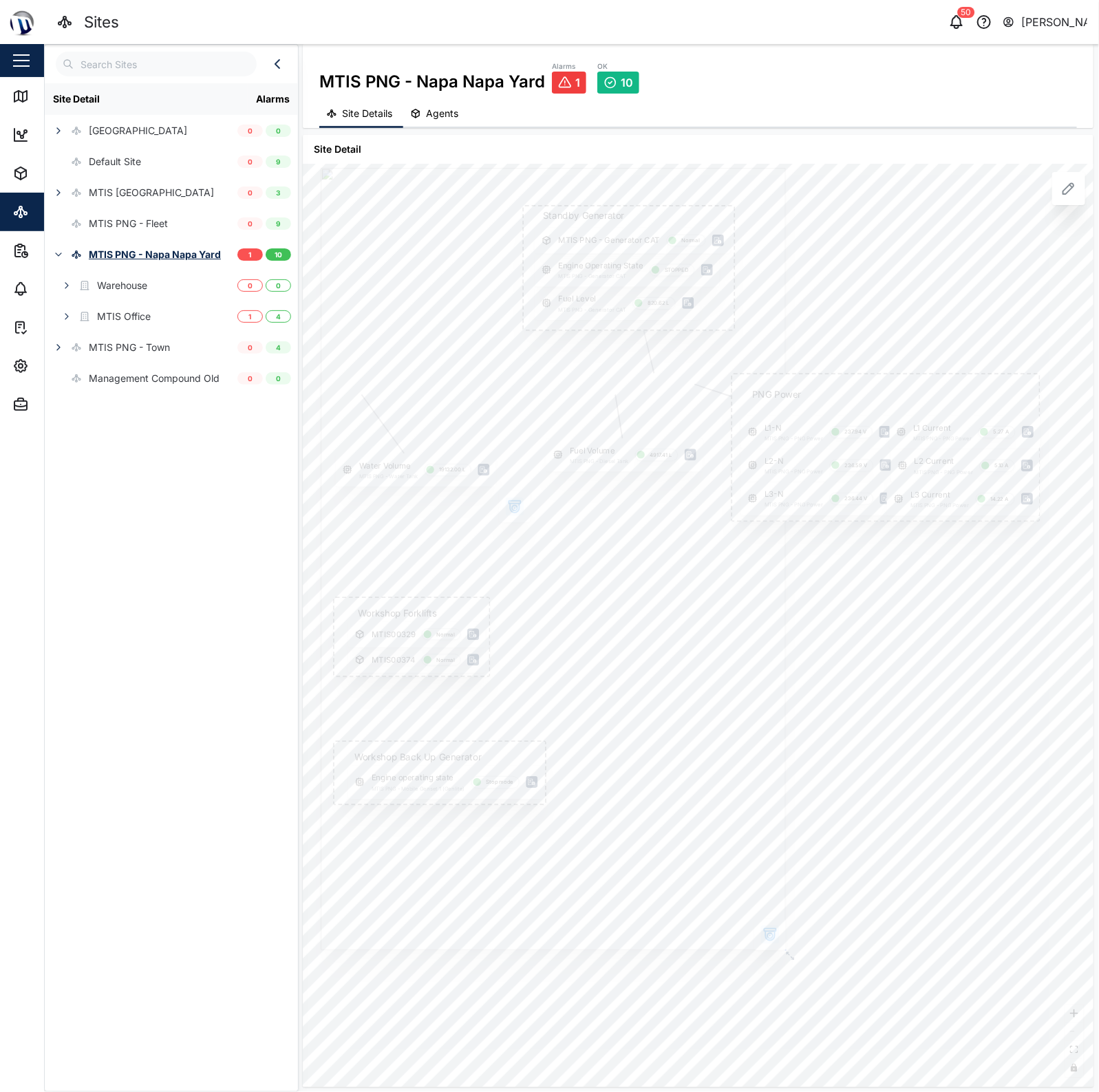
drag, startPoint x: 501, startPoint y: 364, endPoint x: 482, endPoint y: 297, distance: 69.6
click at [482, 297] on div at bounding box center [553, 559] width 466 height 782
click at [21, 212] on icon at bounding box center [21, 212] width 0 height 6
click at [135, 382] on div "Management Compound Old" at bounding box center [154, 378] width 130 height 15
click at [135, 334] on div "MTIS PNG - Town" at bounding box center [108, 347] width 125 height 31
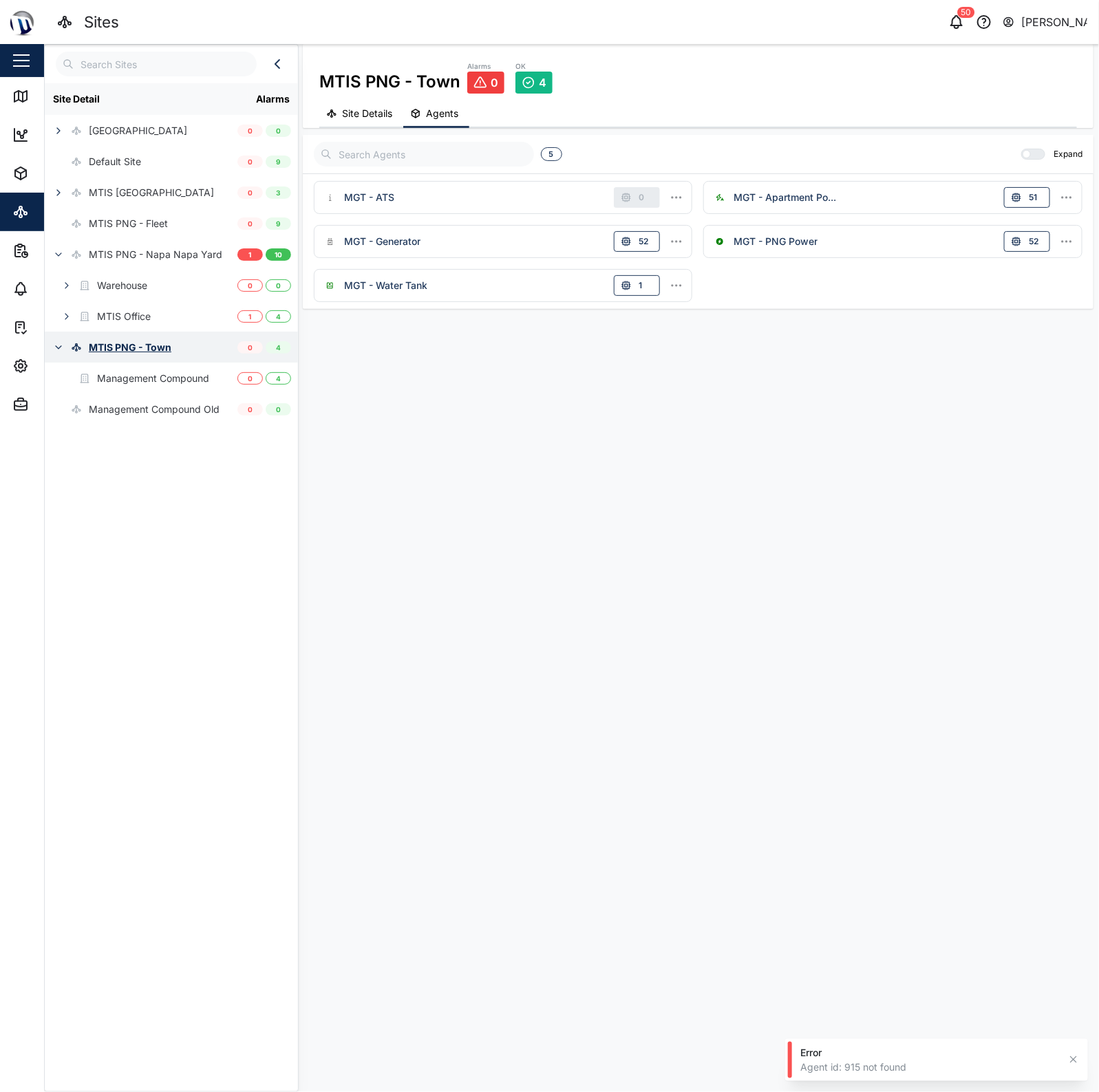
click at [50, 350] on button "button" at bounding box center [59, 348] width 20 height 20
click at [148, 308] on div "MTIS Office" at bounding box center [98, 317] width 106 height 31
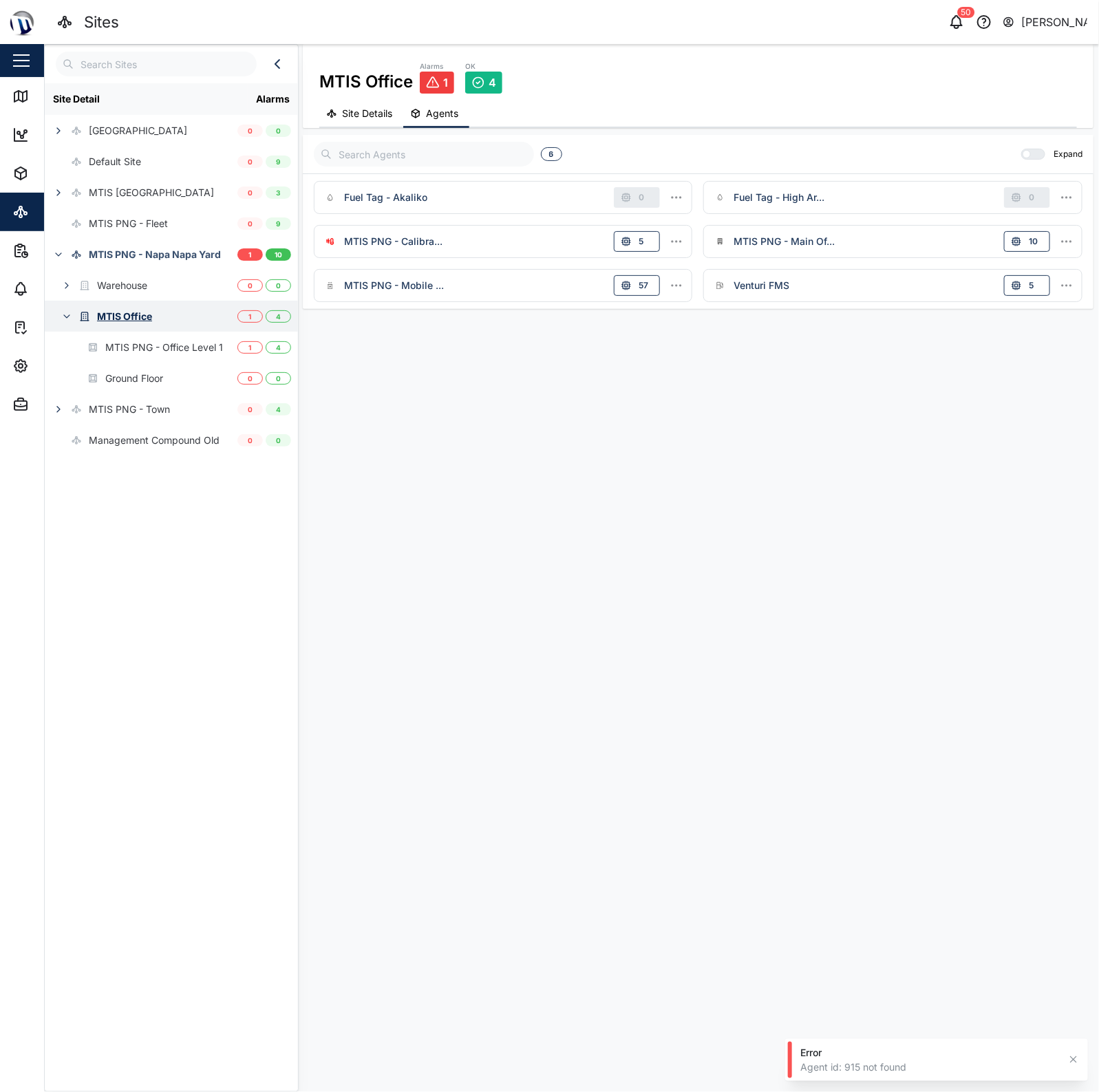
click at [76, 315] on div "MTIS Office" at bounding box center [99, 317] width 108 height 31
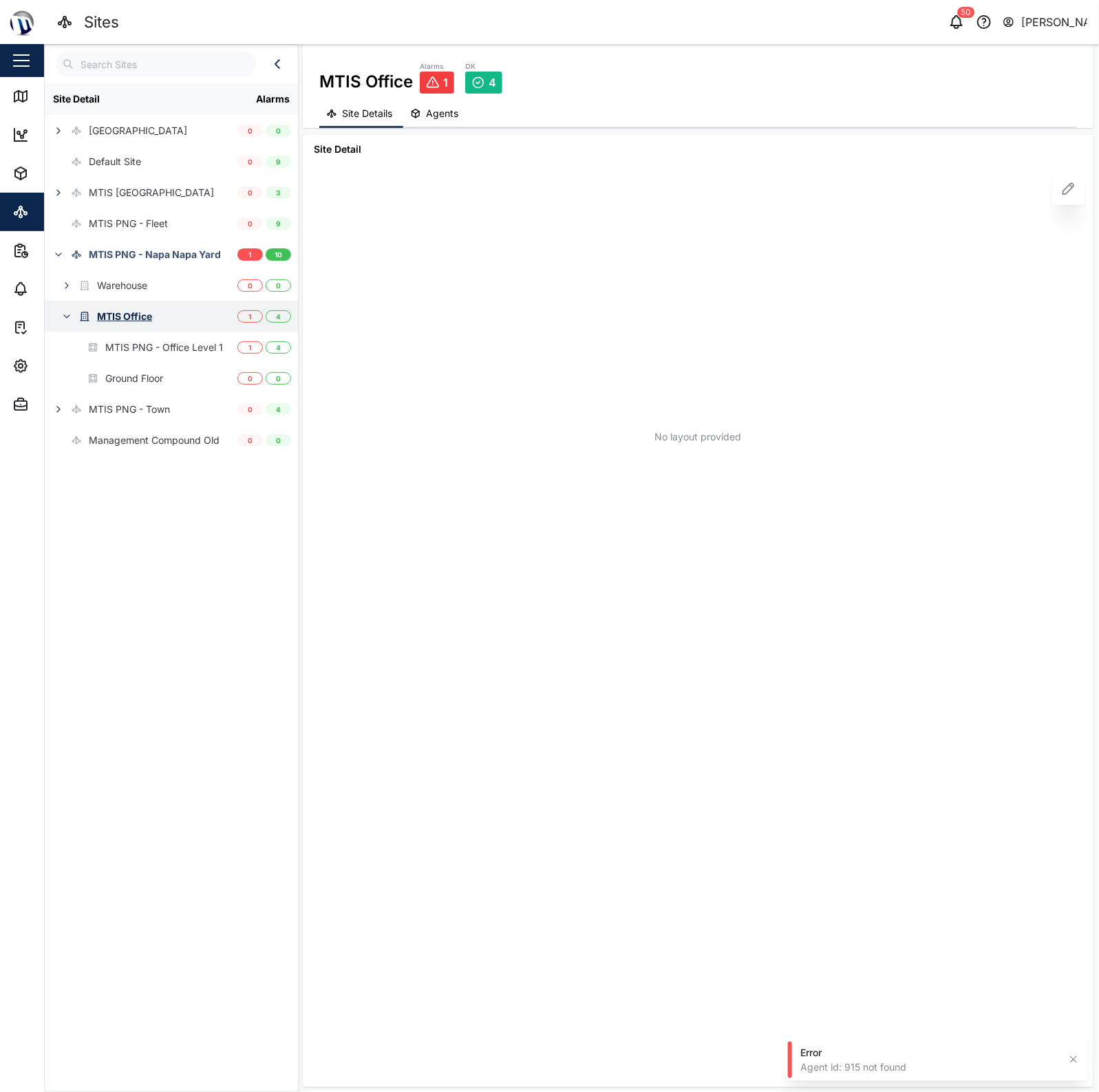
click at [54, 316] on div "MTIS Office" at bounding box center [99, 317] width 108 height 31
click at [68, 318] on icon "button" at bounding box center [66, 316] width 11 height 11
click at [109, 384] on div "Management Compound Old" at bounding box center [154, 378] width 130 height 15
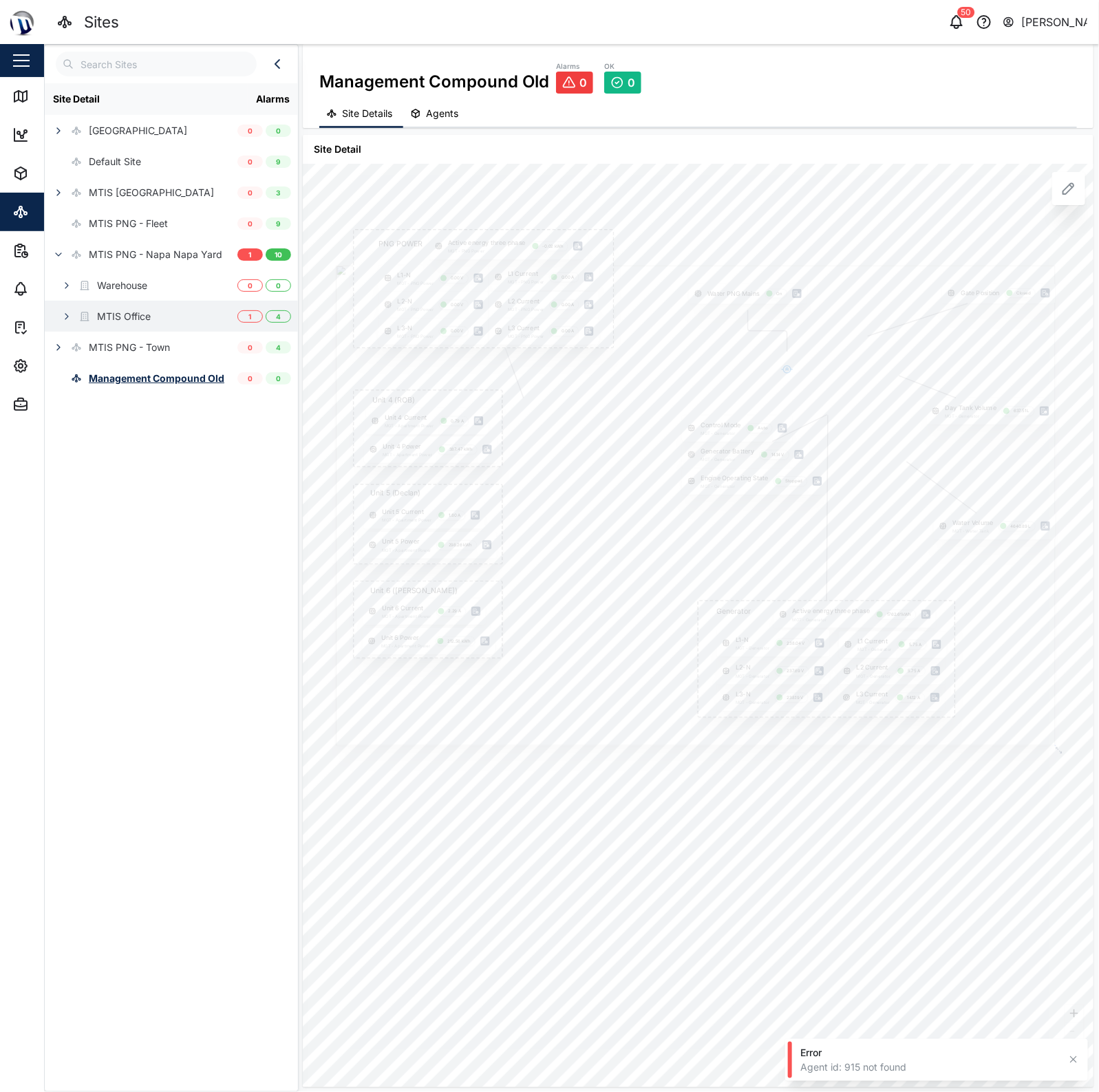
drag, startPoint x: 649, startPoint y: 328, endPoint x: 646, endPoint y: 190, distance: 138.0
click at [646, 190] on div "Gate Position Closed PNG POWER L1 Current MGT - PNG Power 0.00 A L1-N MGT - PNG…" at bounding box center [698, 625] width 791 height 923
drag, startPoint x: 692, startPoint y: 239, endPoint x: 676, endPoint y: 215, distance: 28.8
click at [676, 217] on div "Gate Position Closed PNG POWER L1 Current MGT - PNG Power 0.00 A L1-N MGT - PNG…" at bounding box center [698, 625] width 791 height 923
drag, startPoint x: 678, startPoint y: 212, endPoint x: 685, endPoint y: 210, distance: 7.3
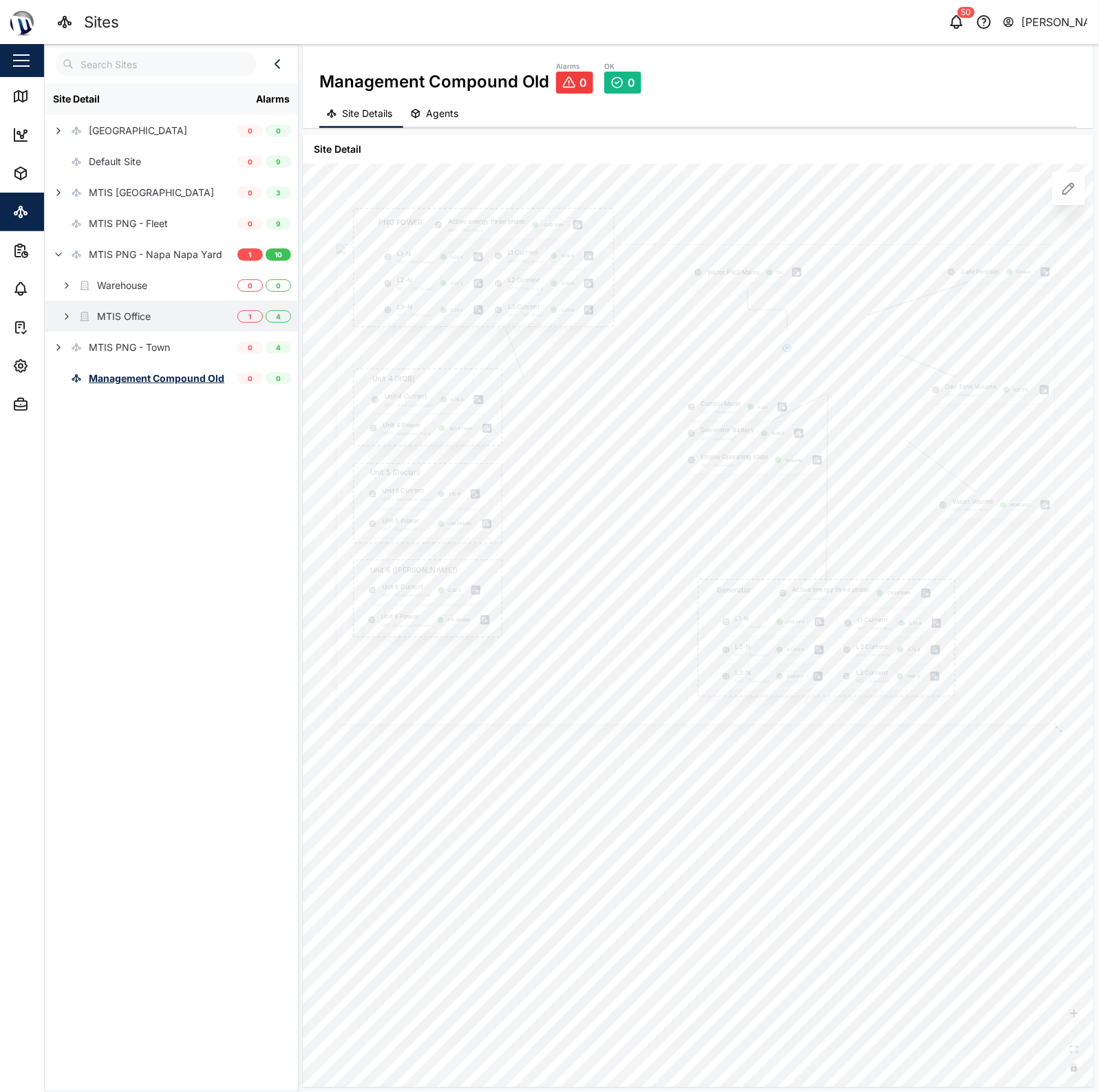
click at [685, 210] on div "Gate Position Closed PNG POWER L1 Current MGT - PNG Power 0.00 A L1-N MGT - PNG…" at bounding box center [698, 625] width 791 height 923
drag, startPoint x: 667, startPoint y: 205, endPoint x: 656, endPoint y: 174, distance: 32.9
click at [656, 174] on div "Gate Position Closed PNG POWER L1 Current MGT - PNG Power 0.00 A L1-N MGT - PNG…" at bounding box center [698, 625] width 791 height 923
drag, startPoint x: 678, startPoint y: 451, endPoint x: 811, endPoint y: 542, distance: 161.2
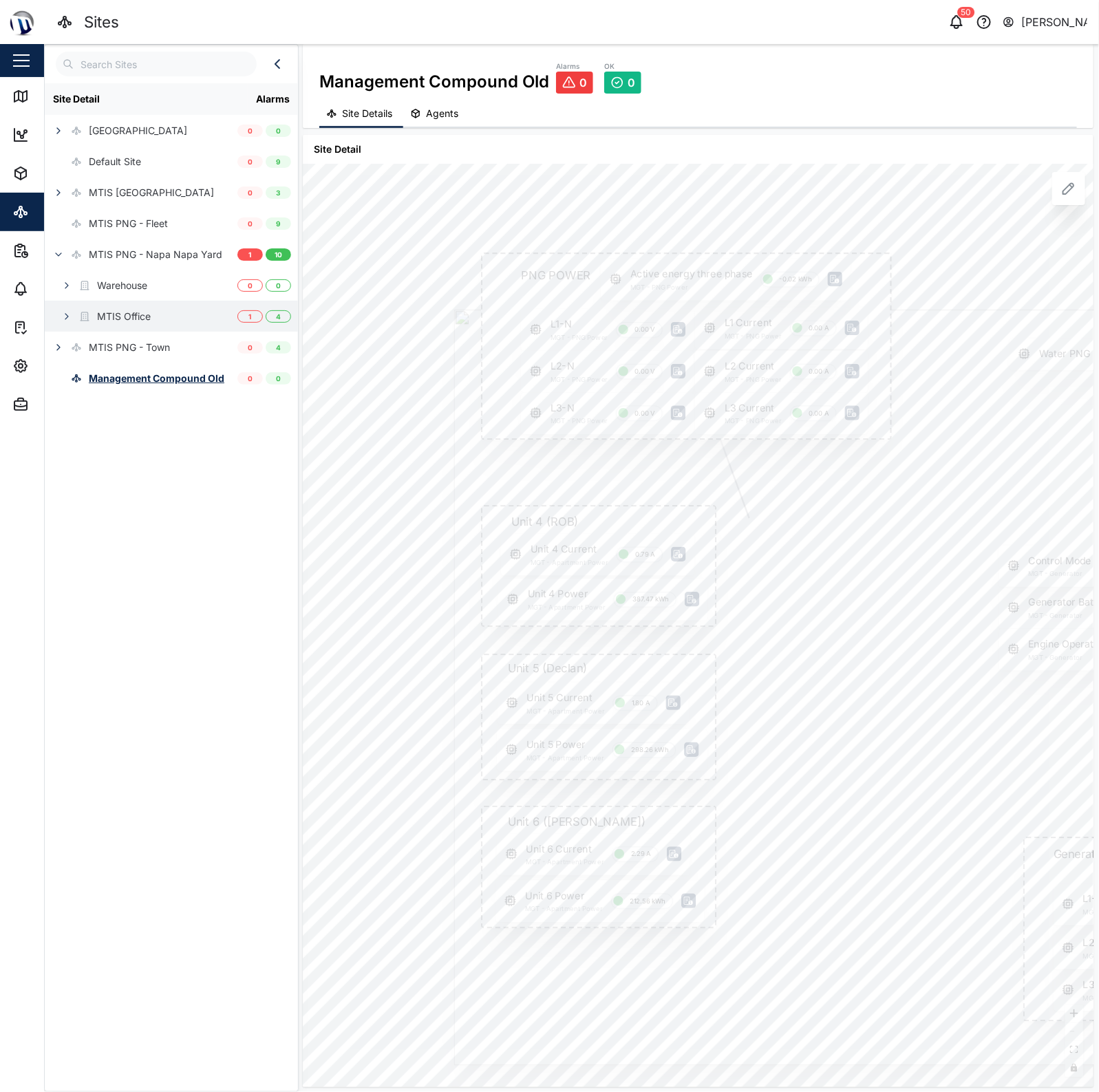
drag, startPoint x: 870, startPoint y: 438, endPoint x: 851, endPoint y: 563, distance: 126.4
click at [851, 563] on div at bounding box center [1021, 688] width 1133 height 757
click at [838, 506] on div at bounding box center [1005, 742] width 1133 height 757
drag, startPoint x: 888, startPoint y: 555, endPoint x: 707, endPoint y: 472, distance: 199.1
click at [707, 472] on div at bounding box center [982, 742] width 1133 height 757
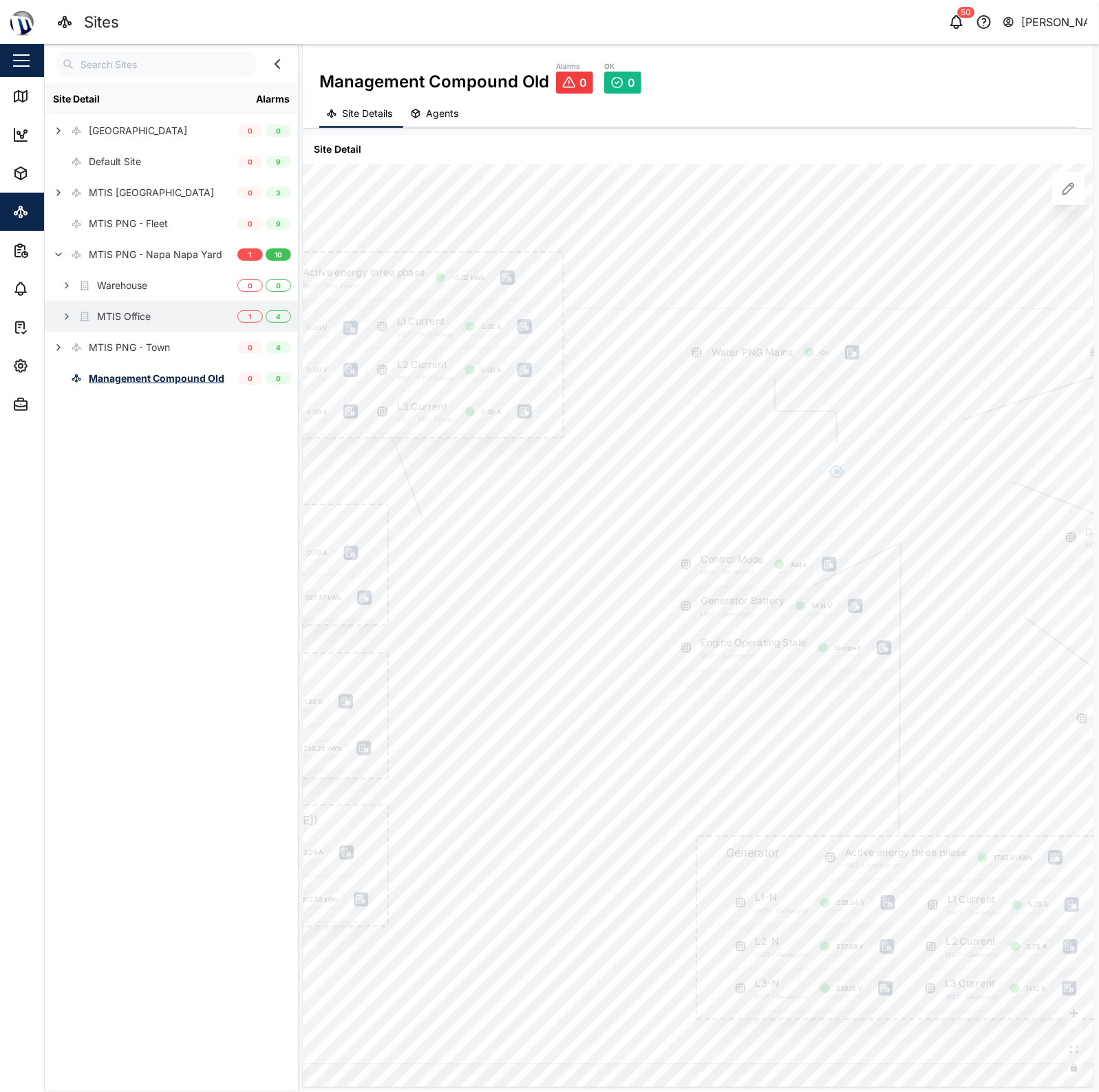
drag, startPoint x: 773, startPoint y: 483, endPoint x: 641, endPoint y: 511, distance: 134.9
click at [641, 511] on div at bounding box center [693, 687] width 1133 height 757
drag, startPoint x: 849, startPoint y: 489, endPoint x: 676, endPoint y: 482, distance: 173.1
click at [676, 482] on div at bounding box center [533, 651] width 953 height 636
drag, startPoint x: 746, startPoint y: 513, endPoint x: 856, endPoint y: 460, distance: 122.1
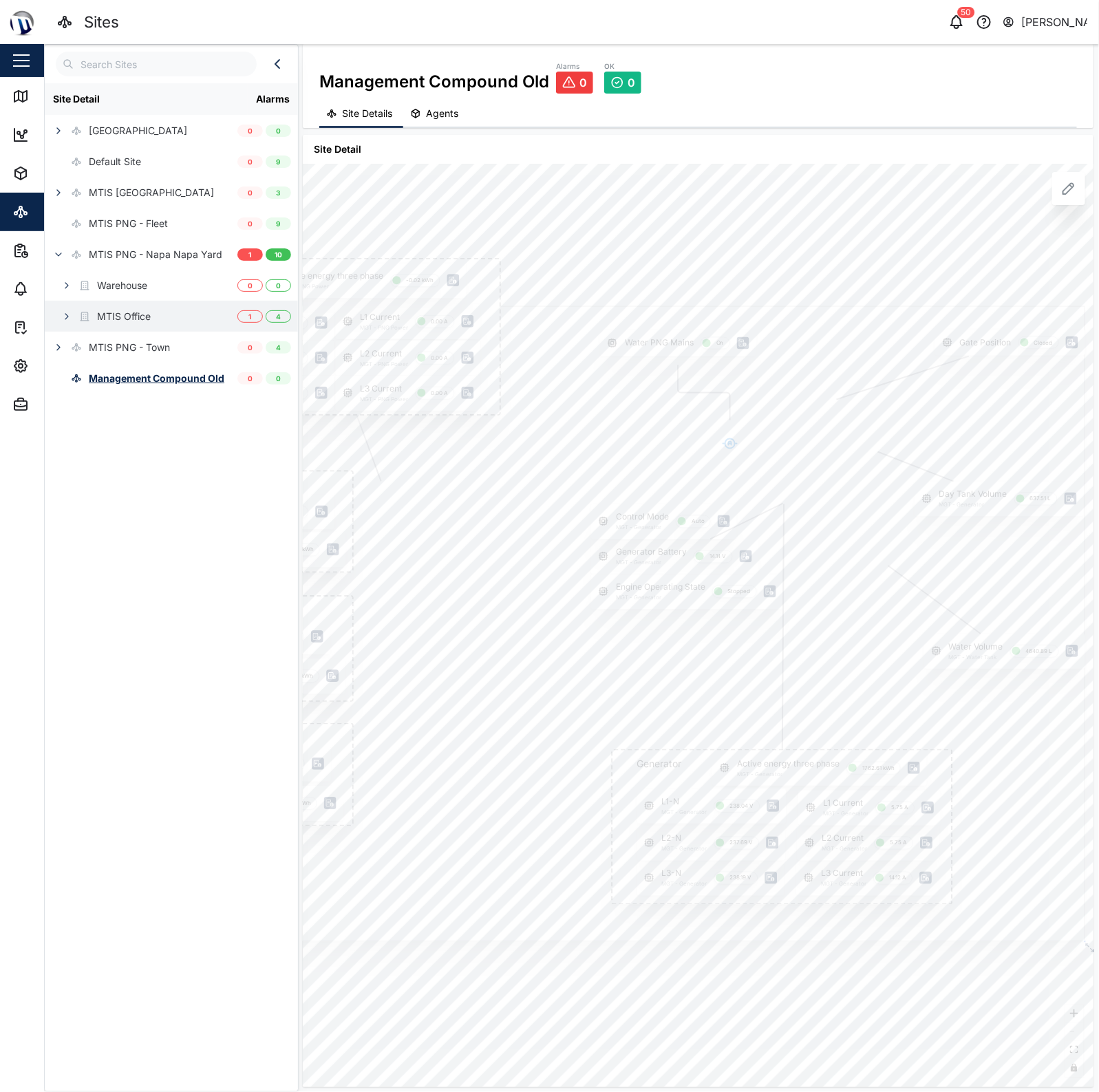
click at [877, 464] on div at bounding box center [610, 623] width 953 height 636
click at [23, 179] on icon "button" at bounding box center [21, 174] width 17 height 17
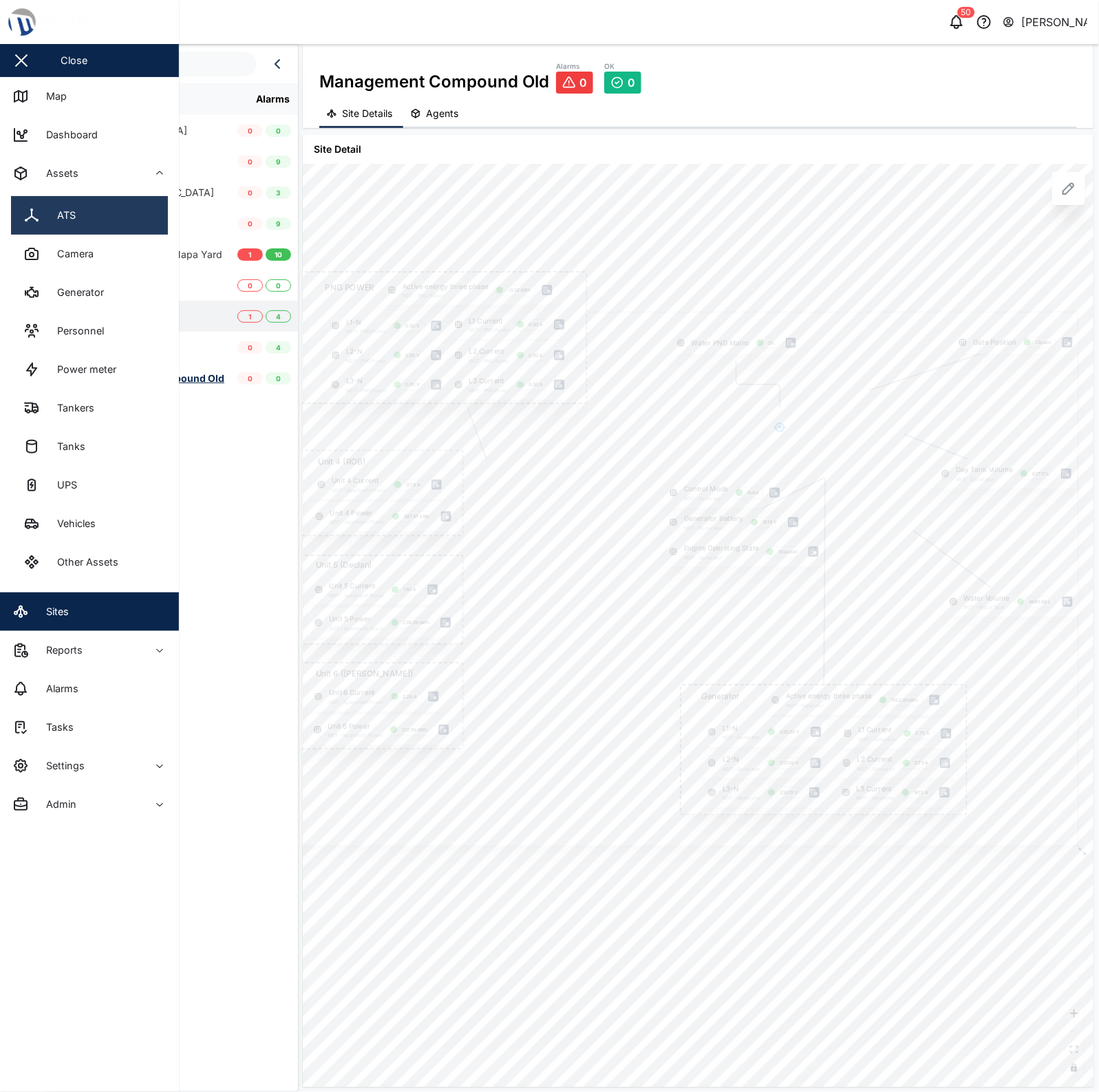
click at [105, 198] on link "ATS" at bounding box center [89, 215] width 157 height 38
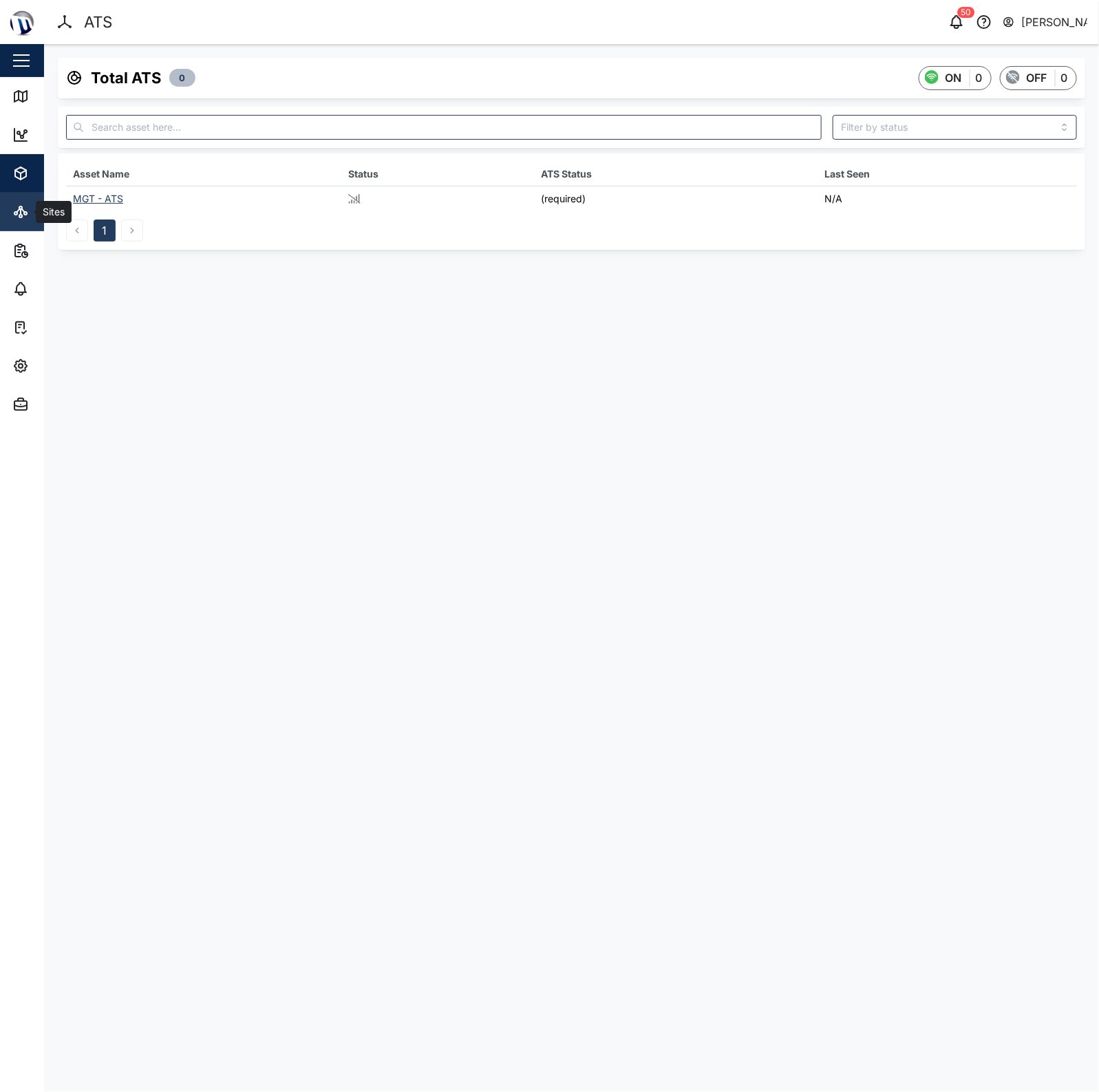
click at [22, 216] on icon at bounding box center [21, 216] width 3 height 3
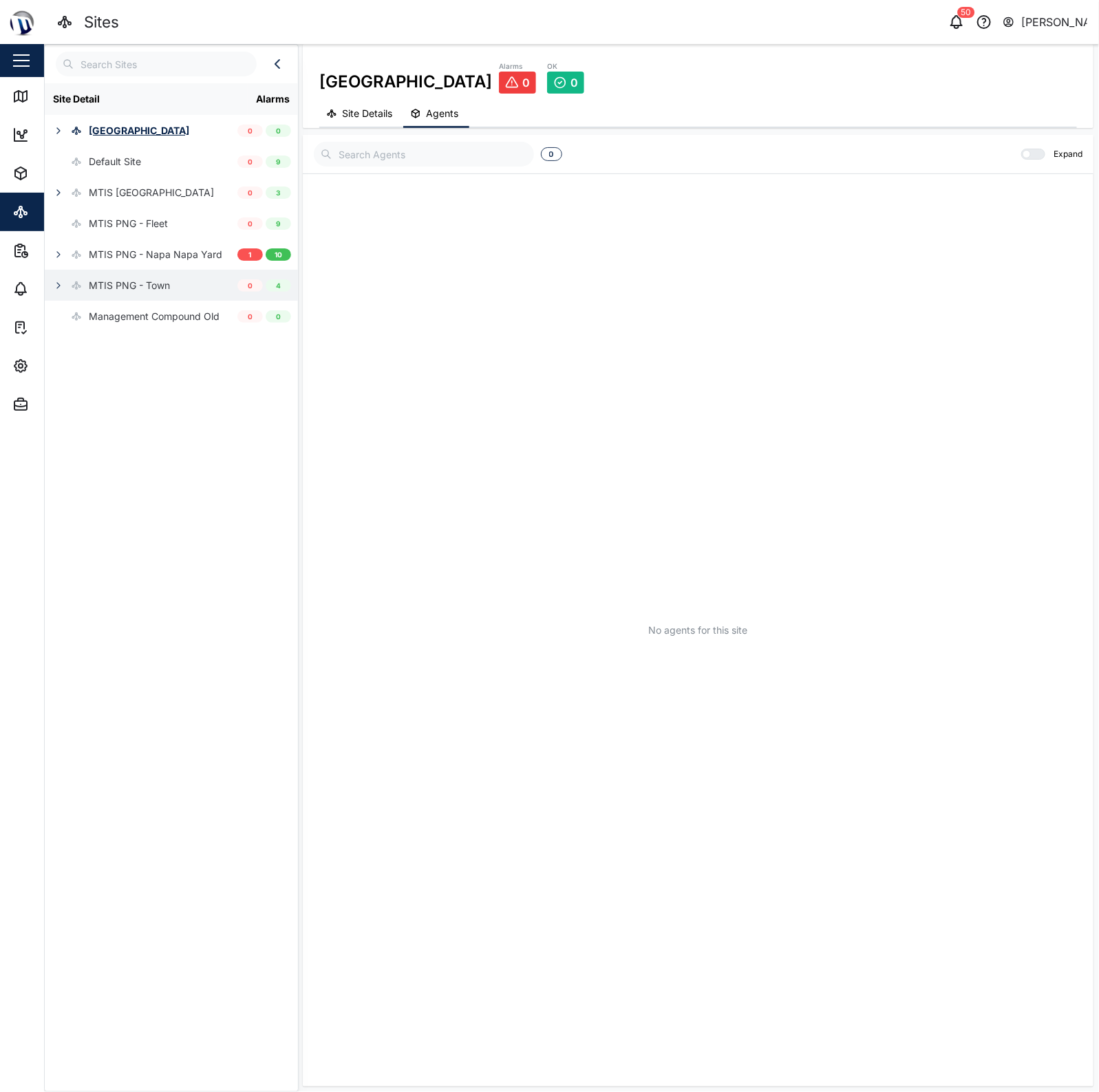
click at [73, 288] on icon at bounding box center [75, 285] width 11 height 11
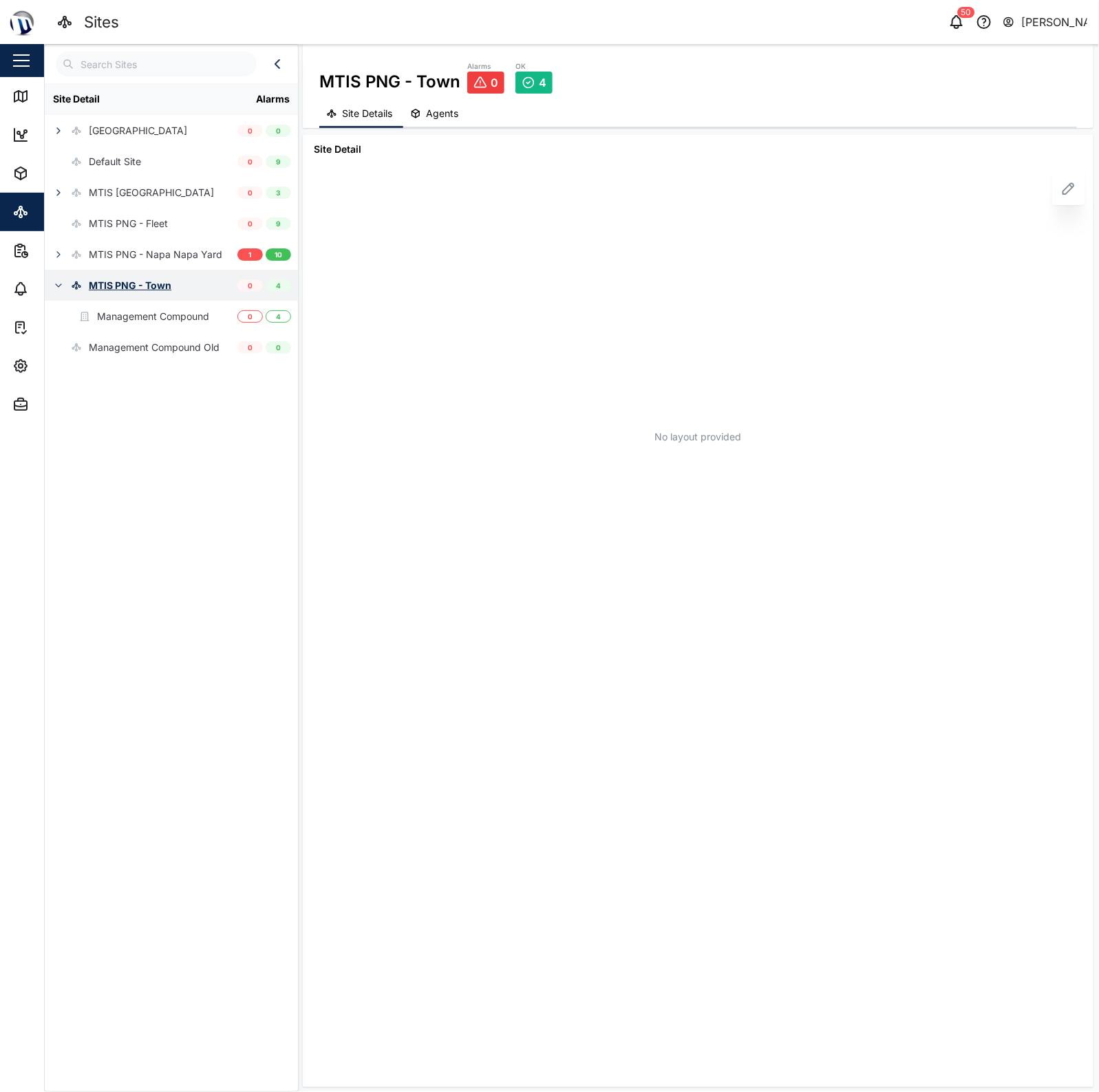
click at [59, 288] on icon "button" at bounding box center [58, 285] width 11 height 11
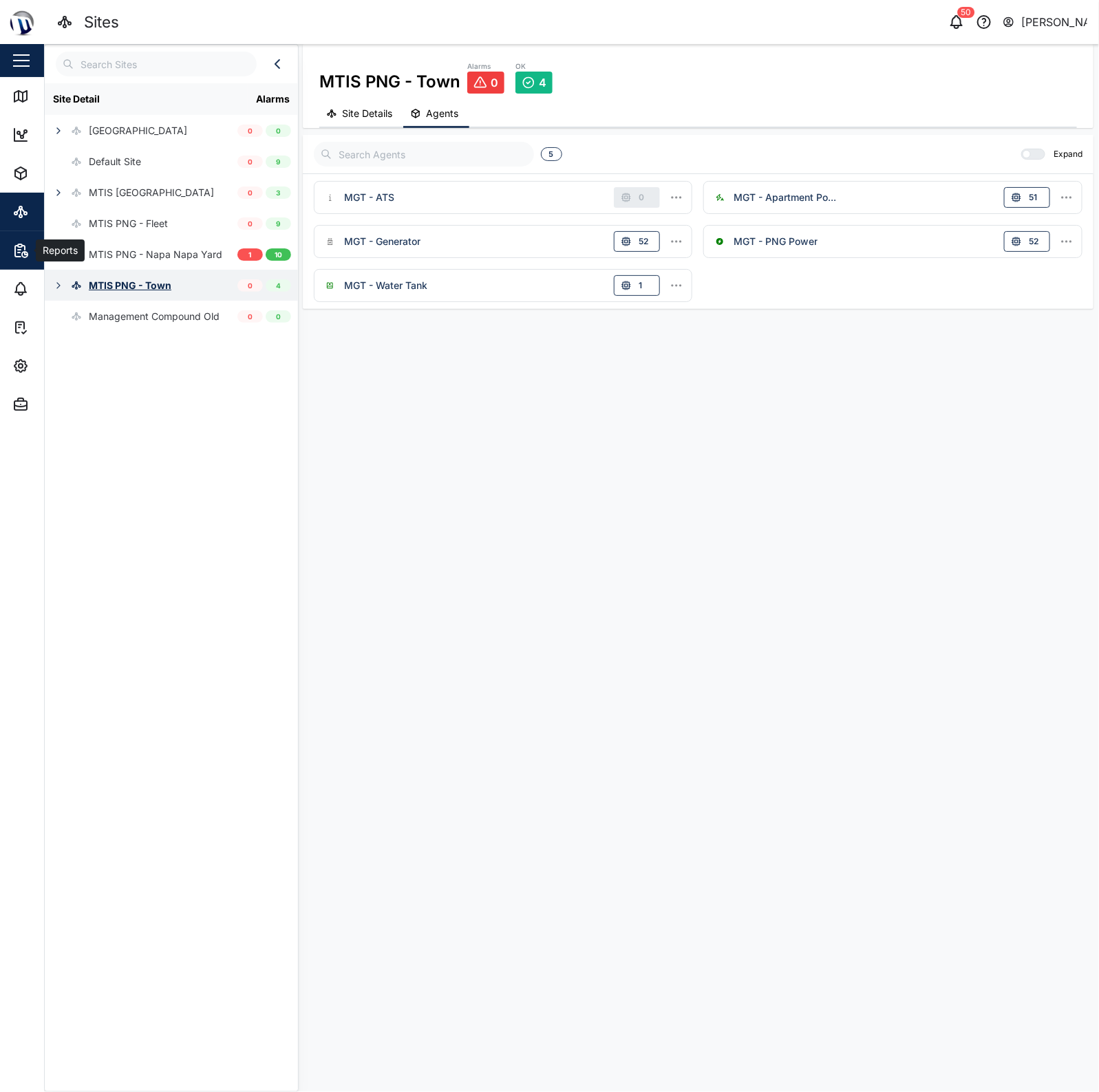
click at [34, 244] on div "Reports" at bounding box center [75, 250] width 125 height 17
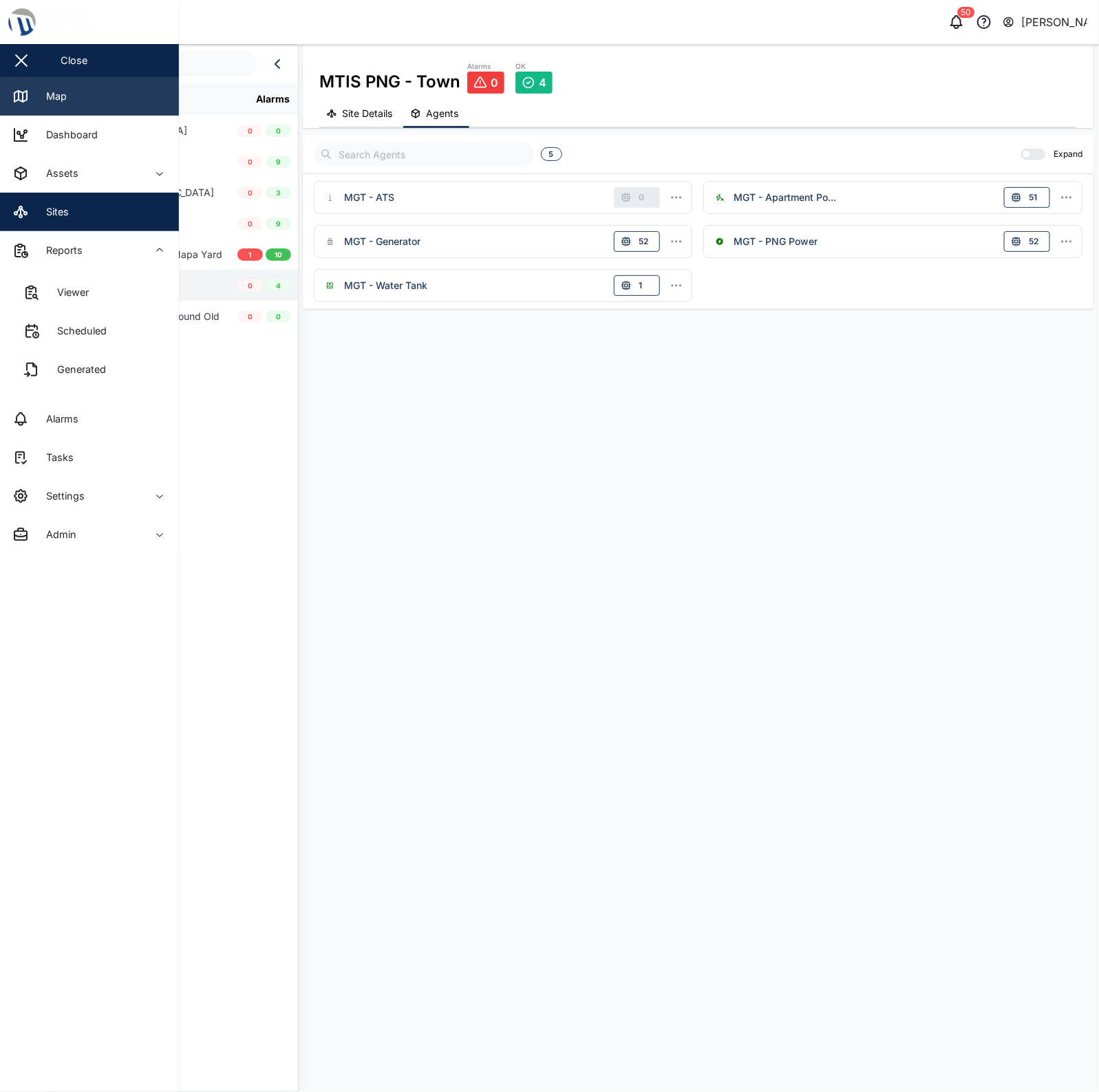
click at [61, 101] on div "Map" at bounding box center [52, 96] width 31 height 15
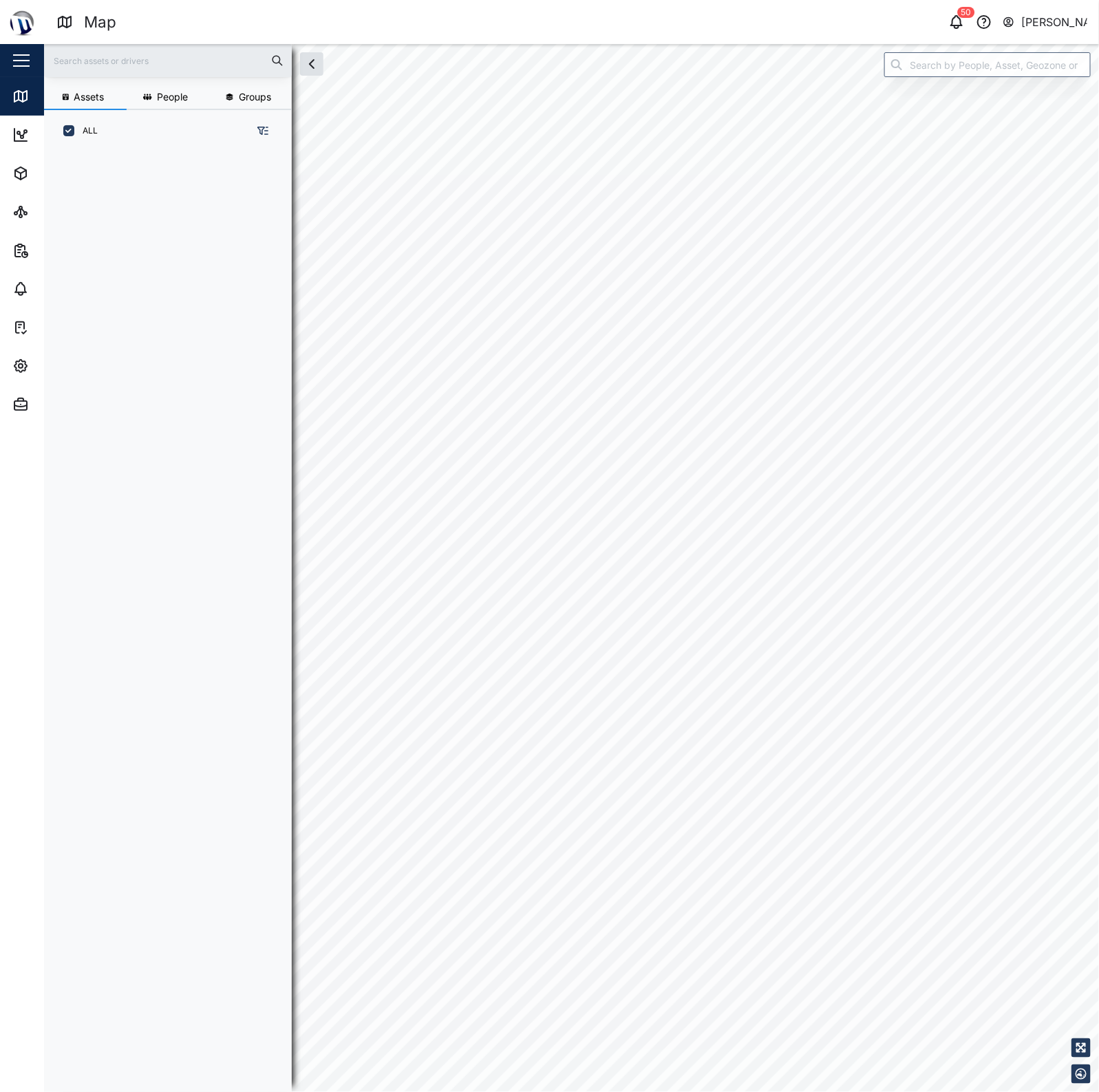
scroll to position [921, 214]
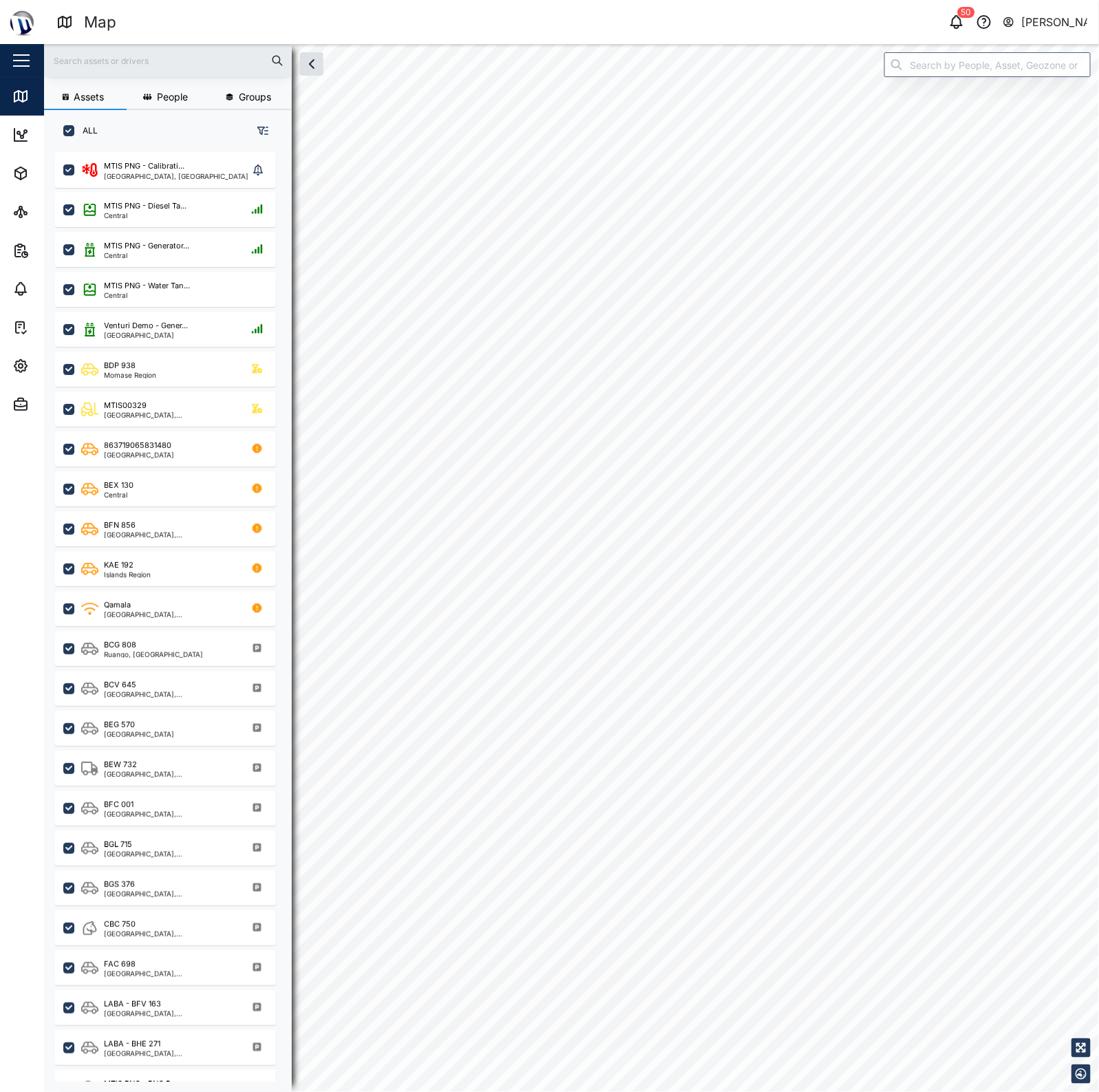
checkbox input "true"
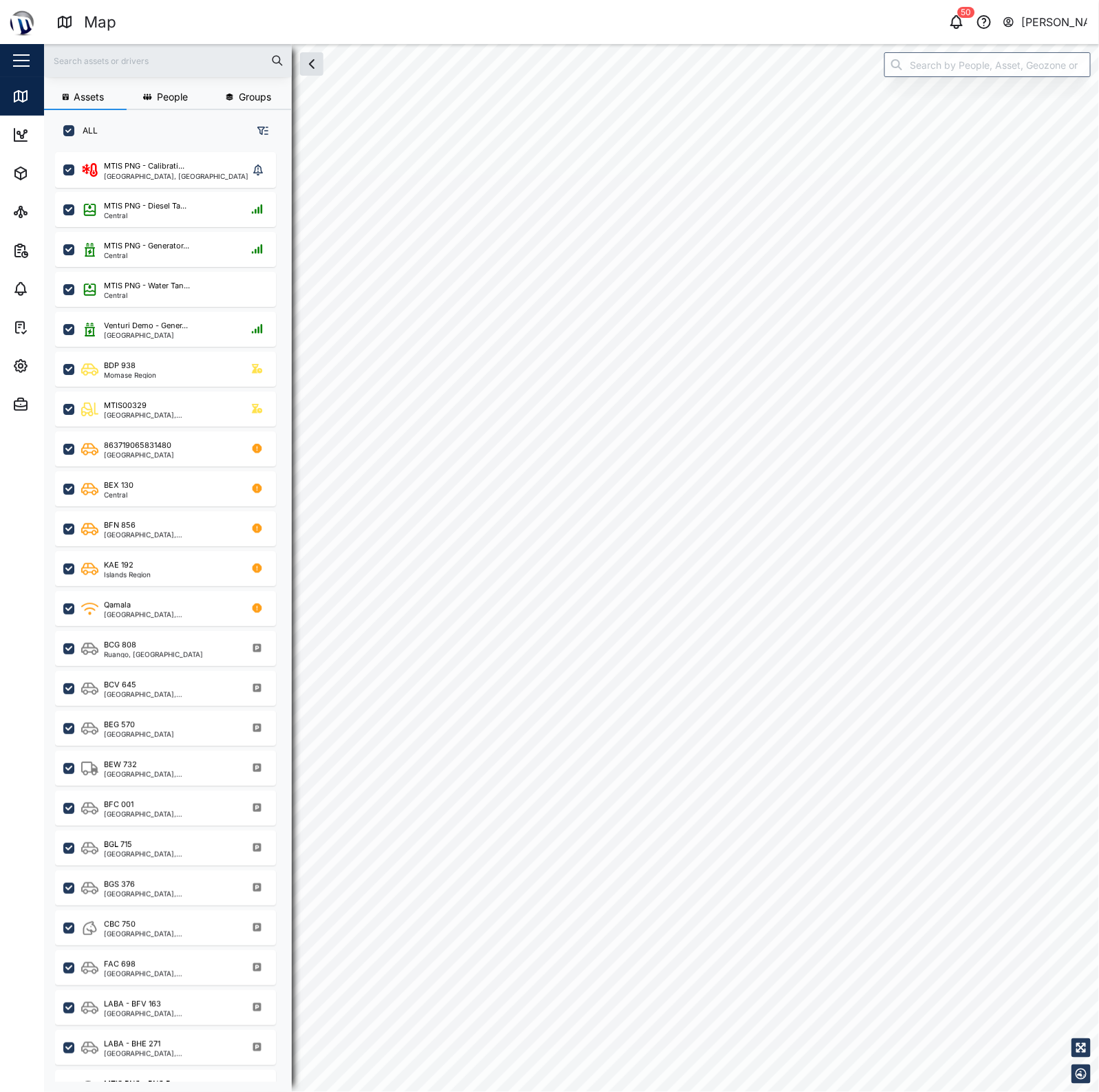
checkbox input "true"
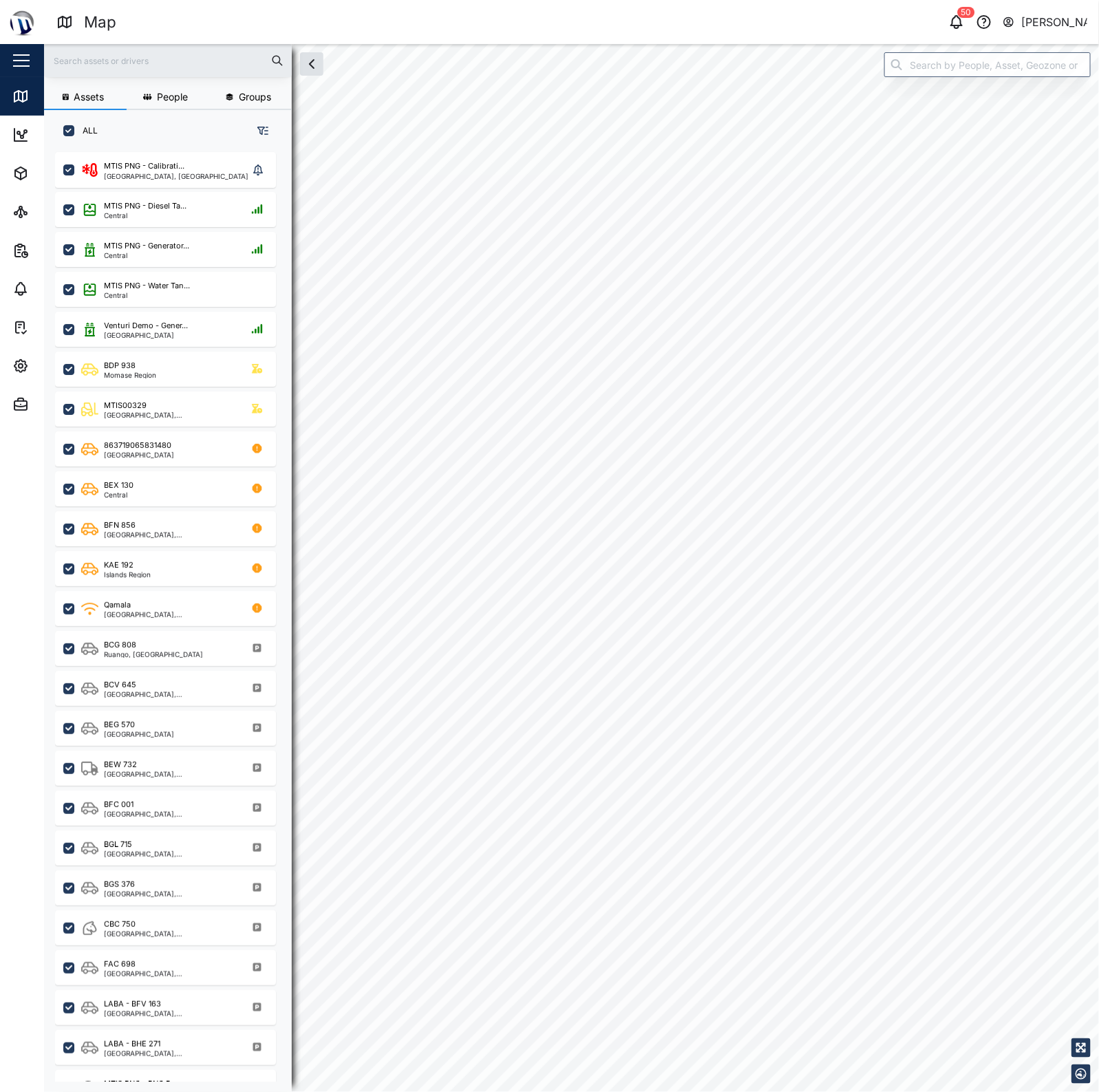
checkbox input "true"
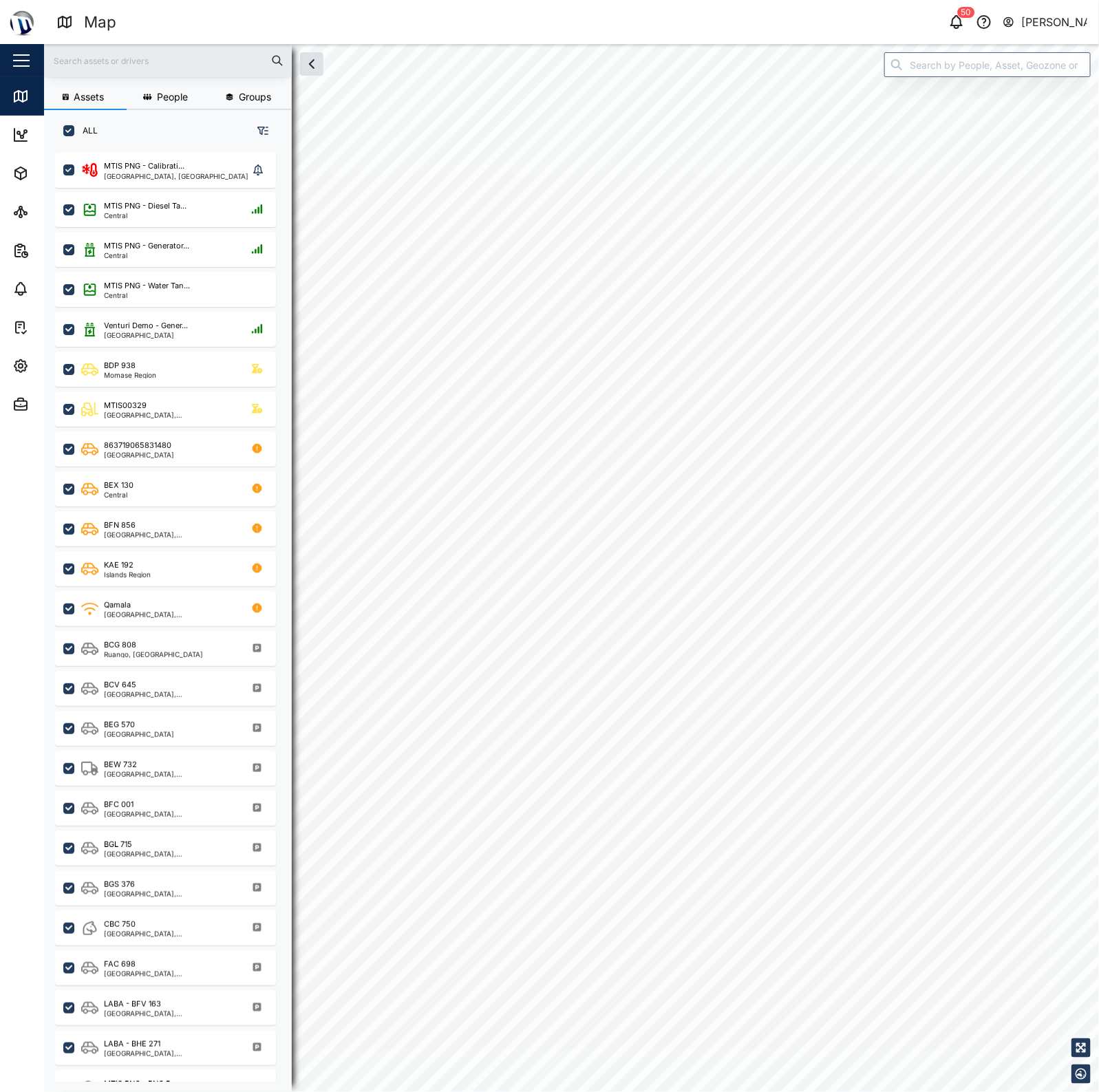
checkbox input "true"
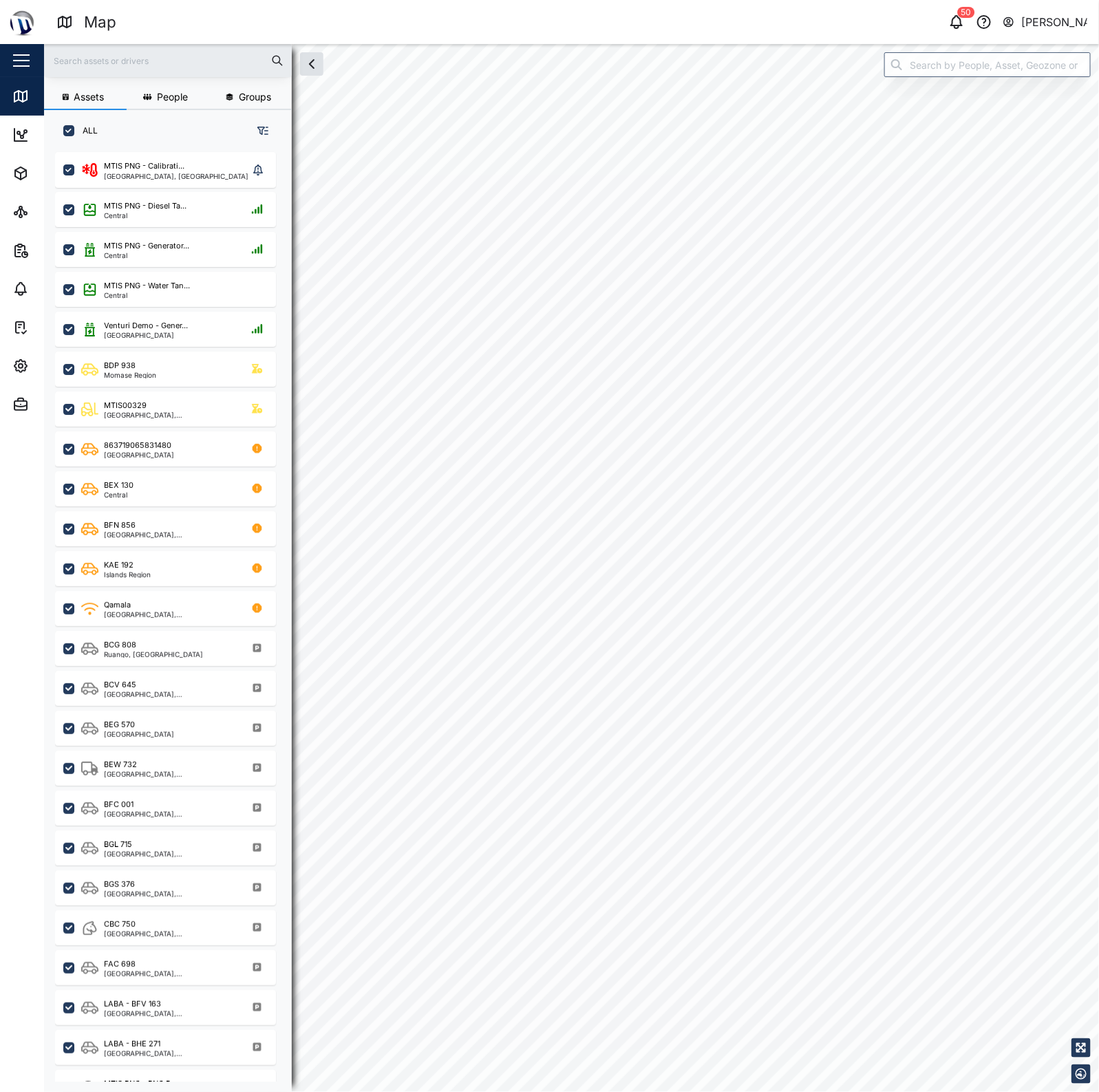
checkbox input "true"
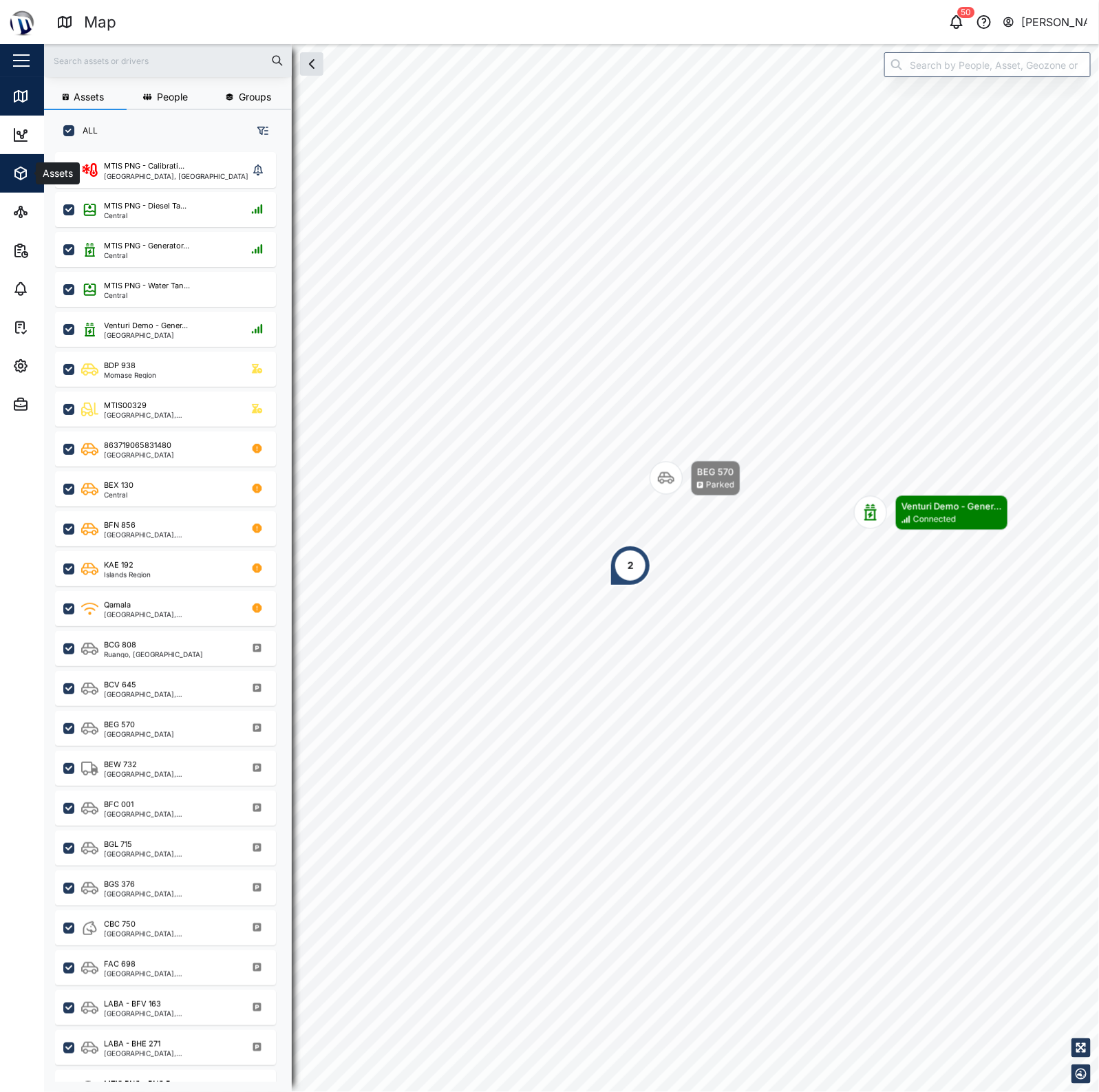
click at [19, 181] on icon "button" at bounding box center [21, 174] width 17 height 17
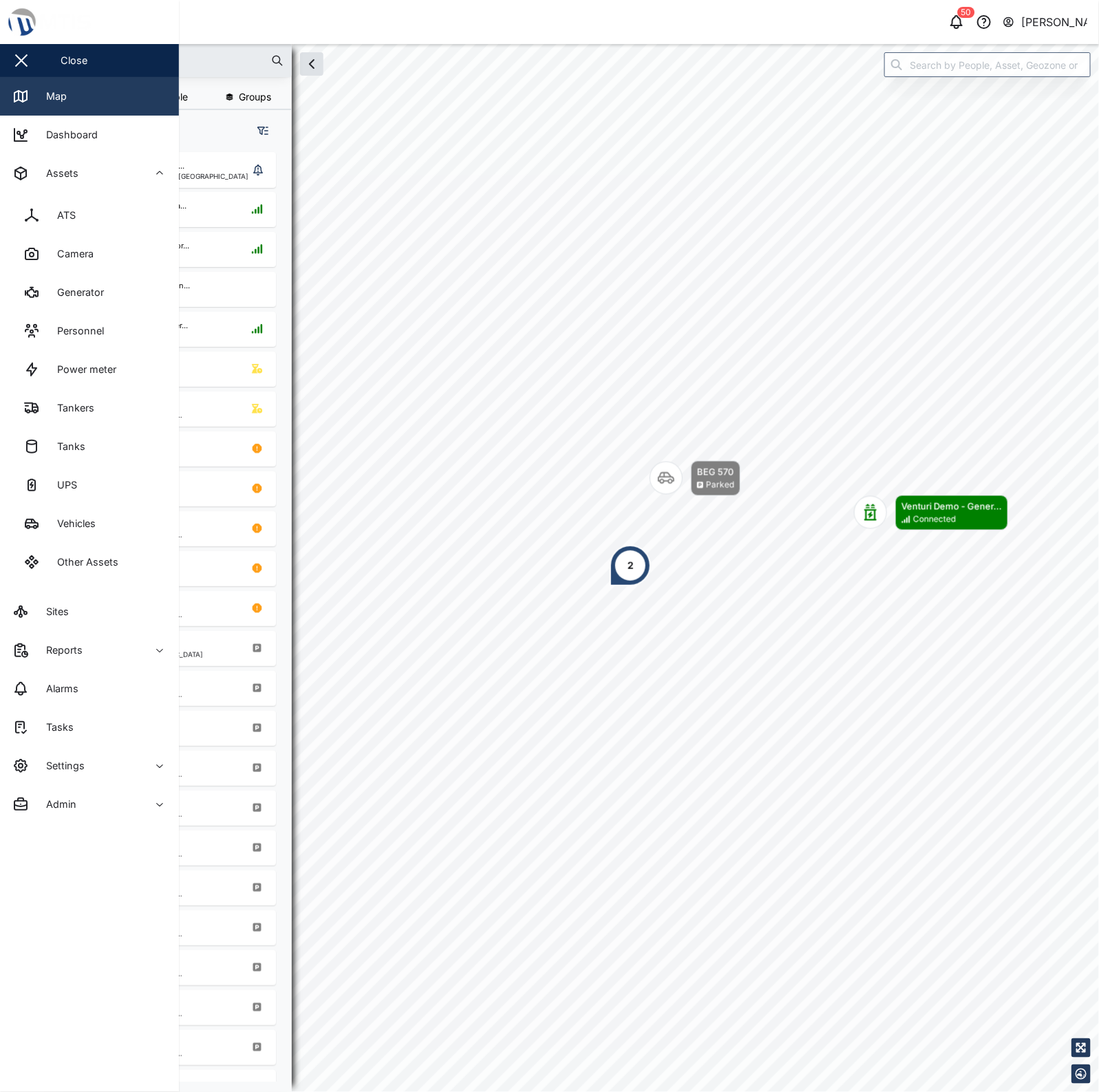
click at [15, 101] on icon at bounding box center [21, 96] width 13 height 11
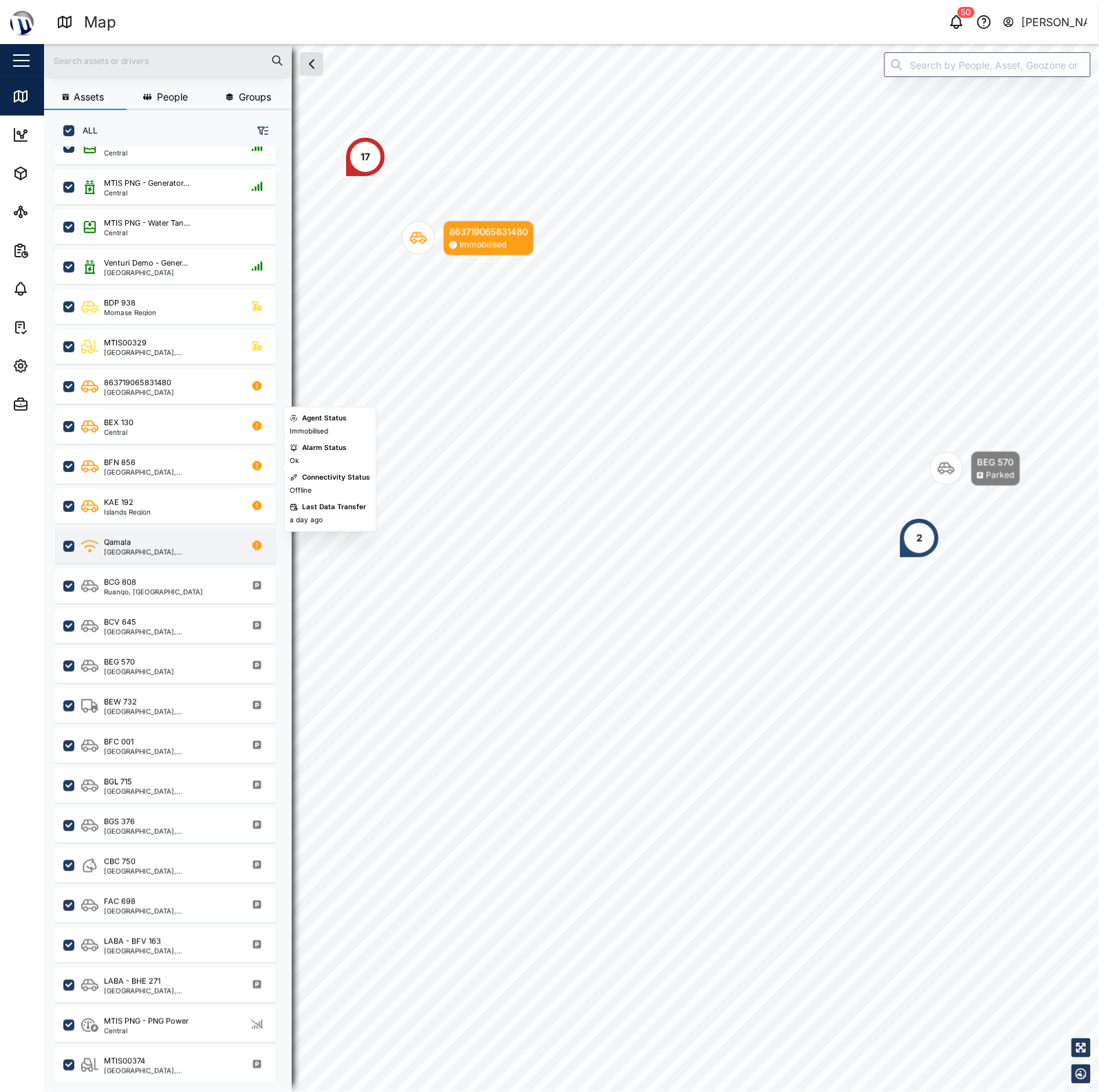
scroll to position [64, 0]
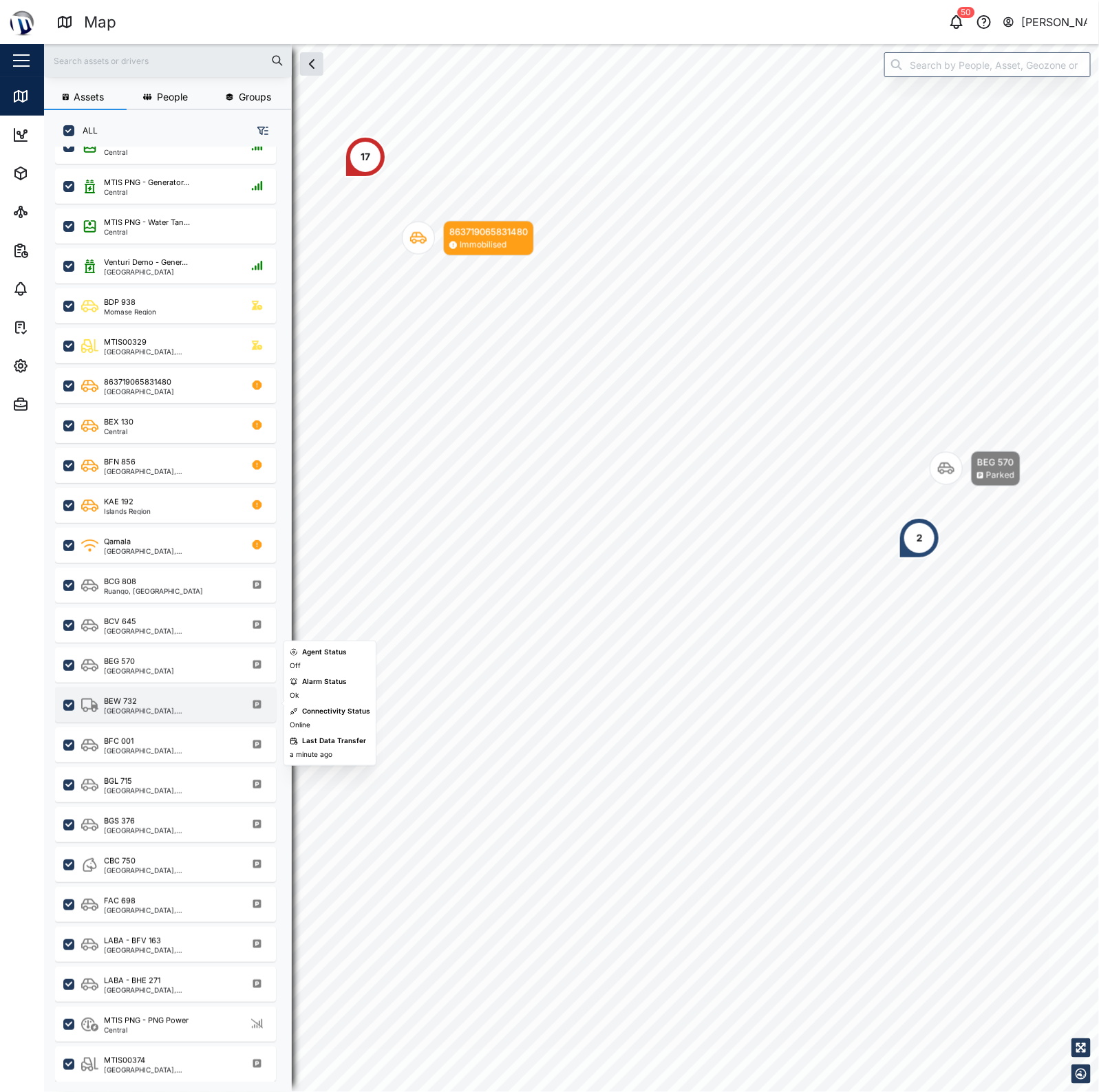
click at [196, 709] on div "National Capital District, Southern Region" at bounding box center [170, 711] width 131 height 7
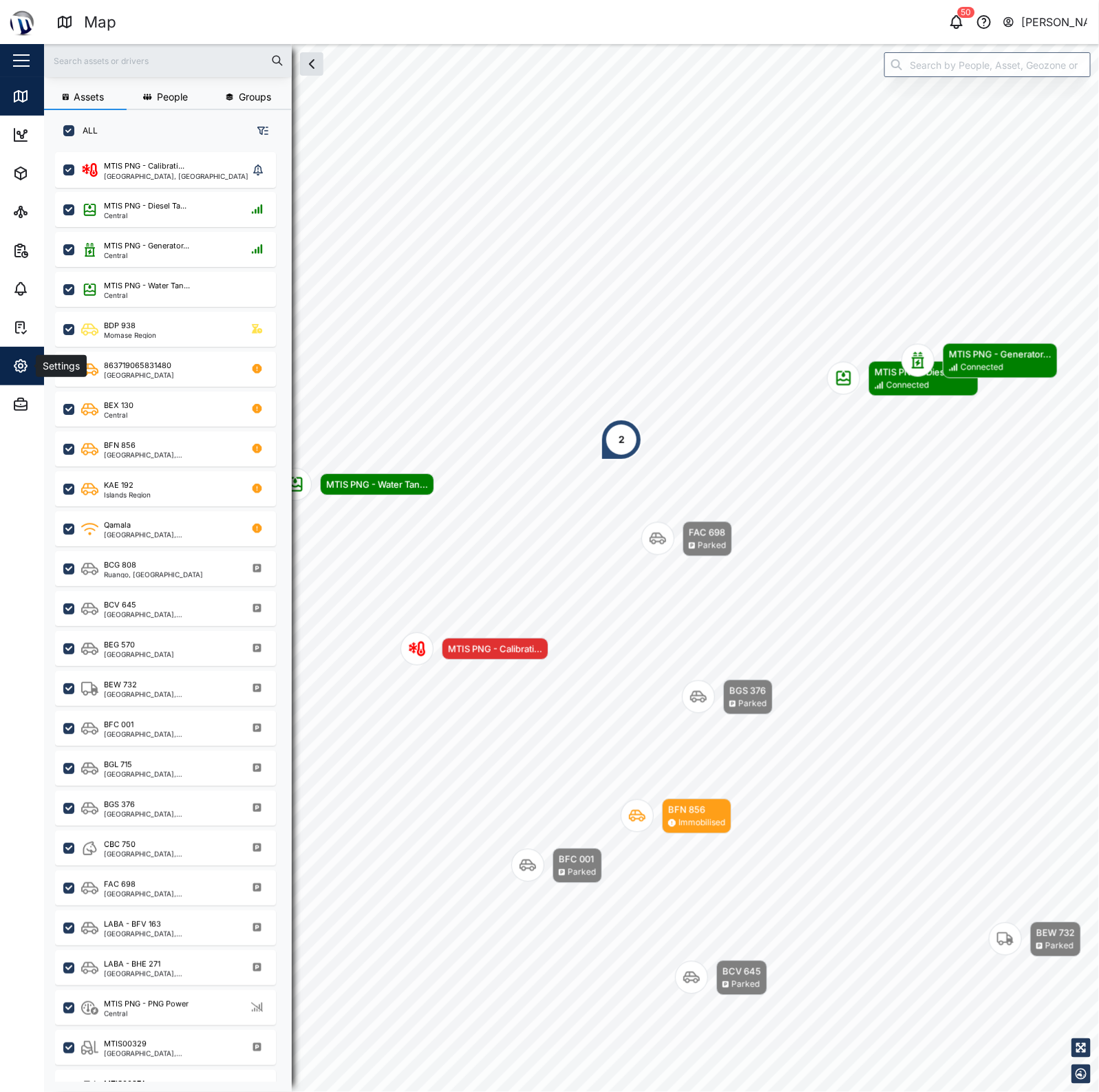
click at [18, 364] on icon "button" at bounding box center [21, 366] width 17 height 17
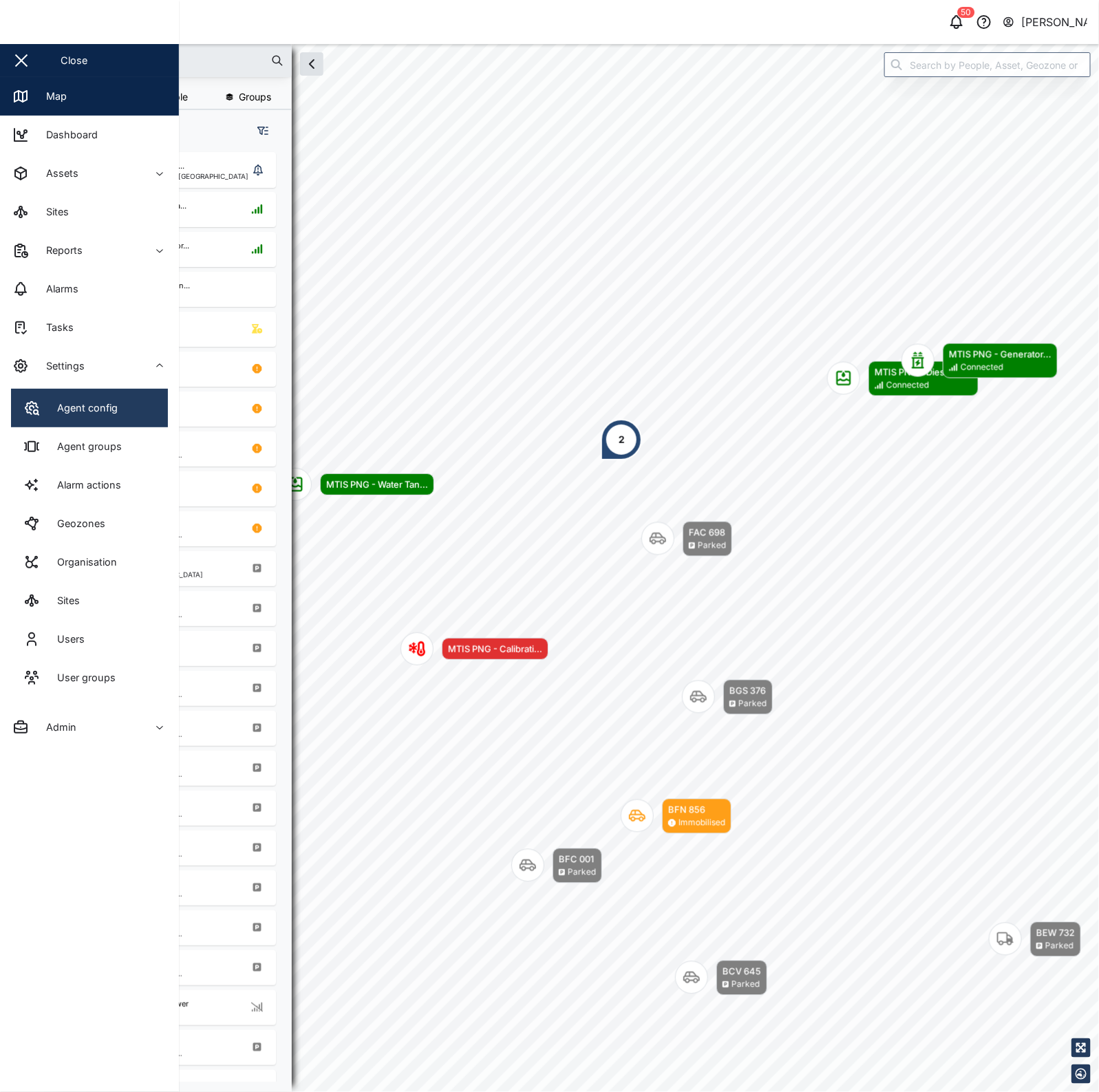
click at [82, 404] on div "Agent config" at bounding box center [82, 408] width 71 height 15
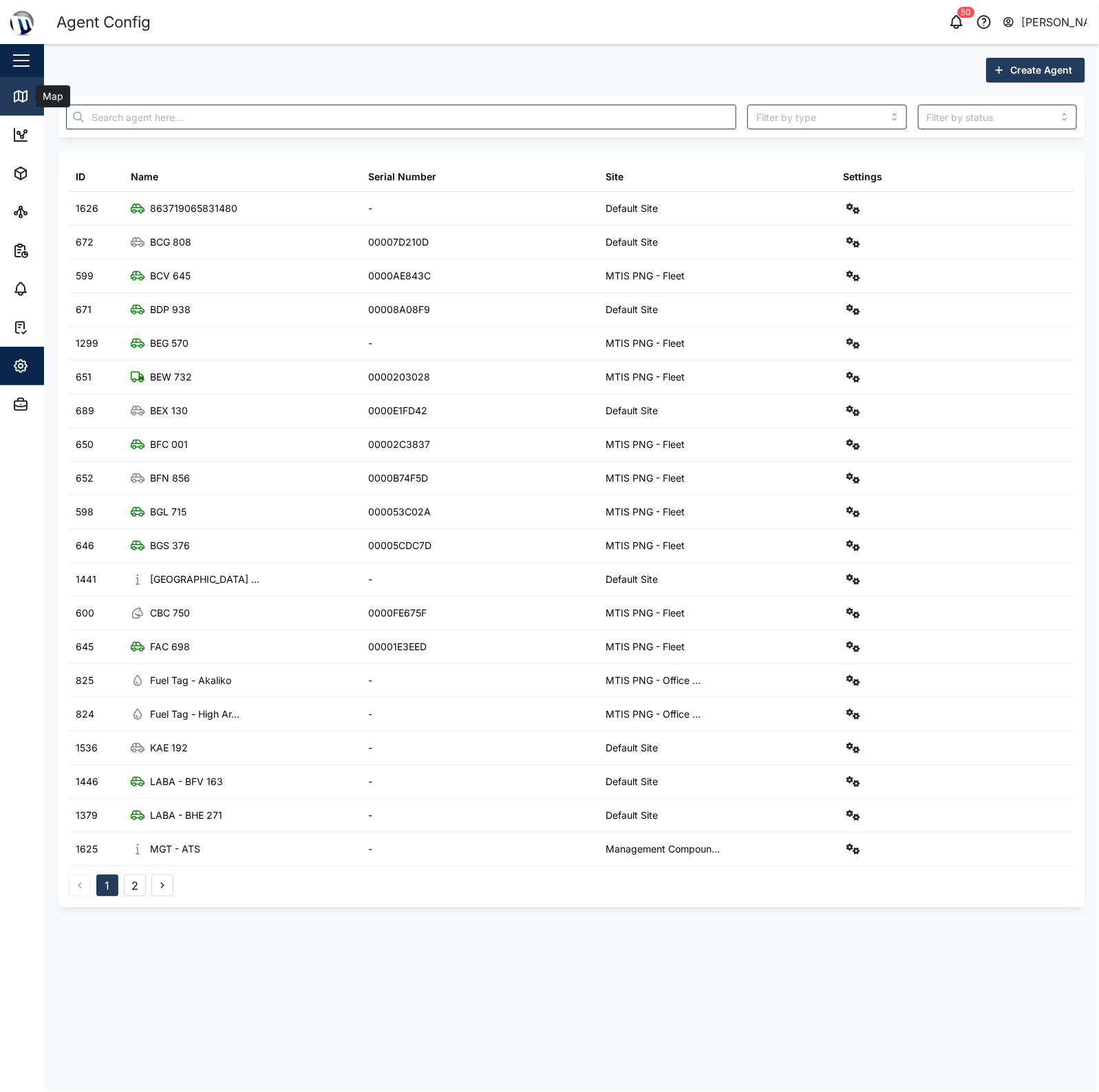
click at [25, 108] on link "Map" at bounding box center [89, 96] width 179 height 38
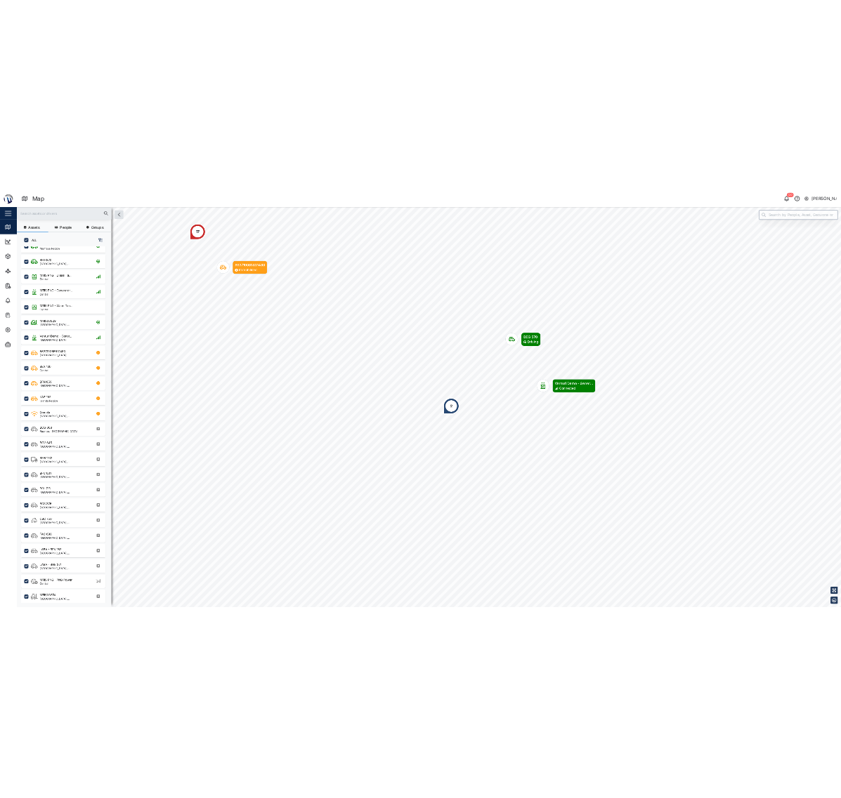
scroll to position [64, 0]
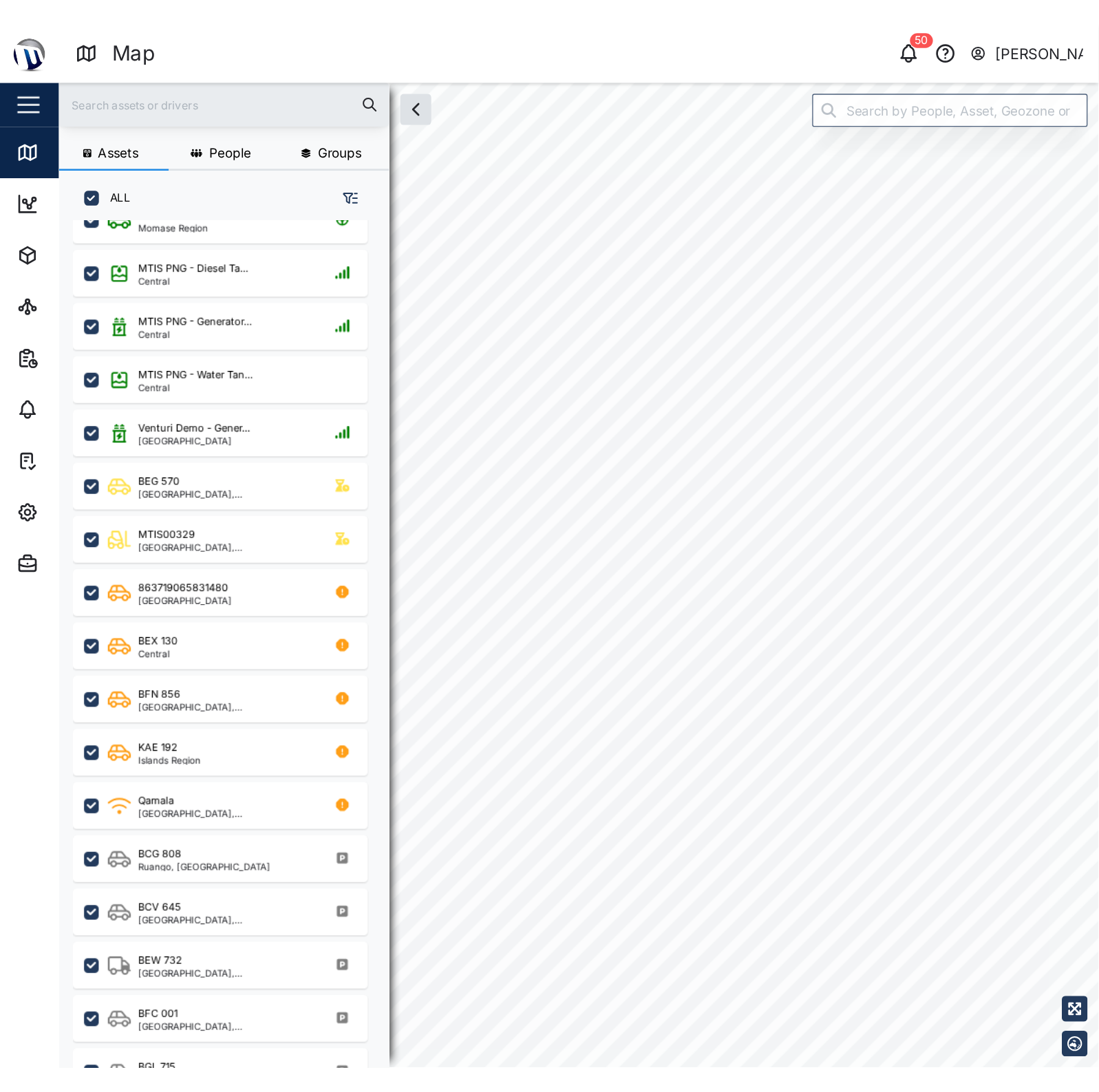
scroll to position [921, 214]
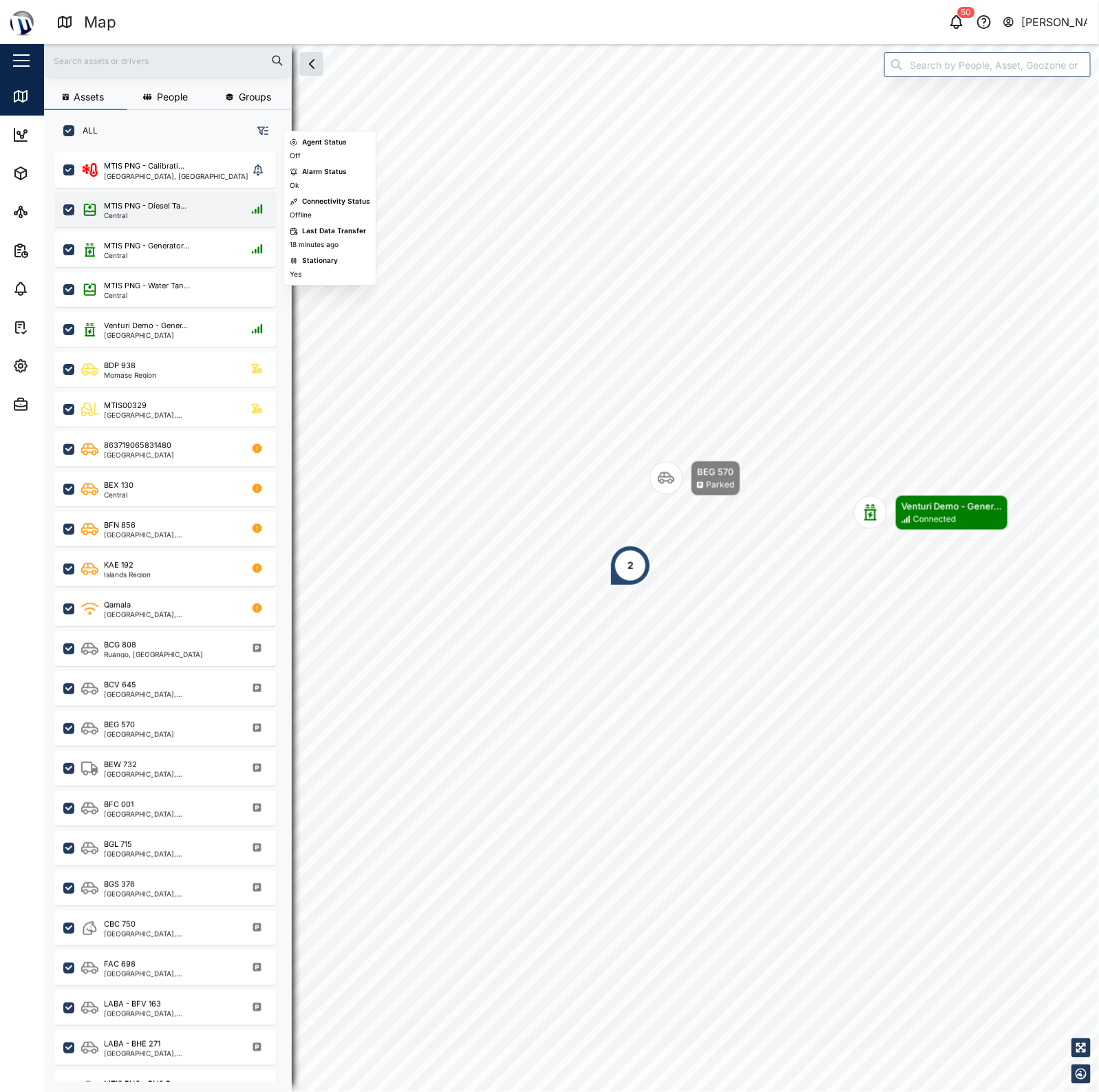
click at [179, 212] on div "Central" at bounding box center [145, 215] width 82 height 7
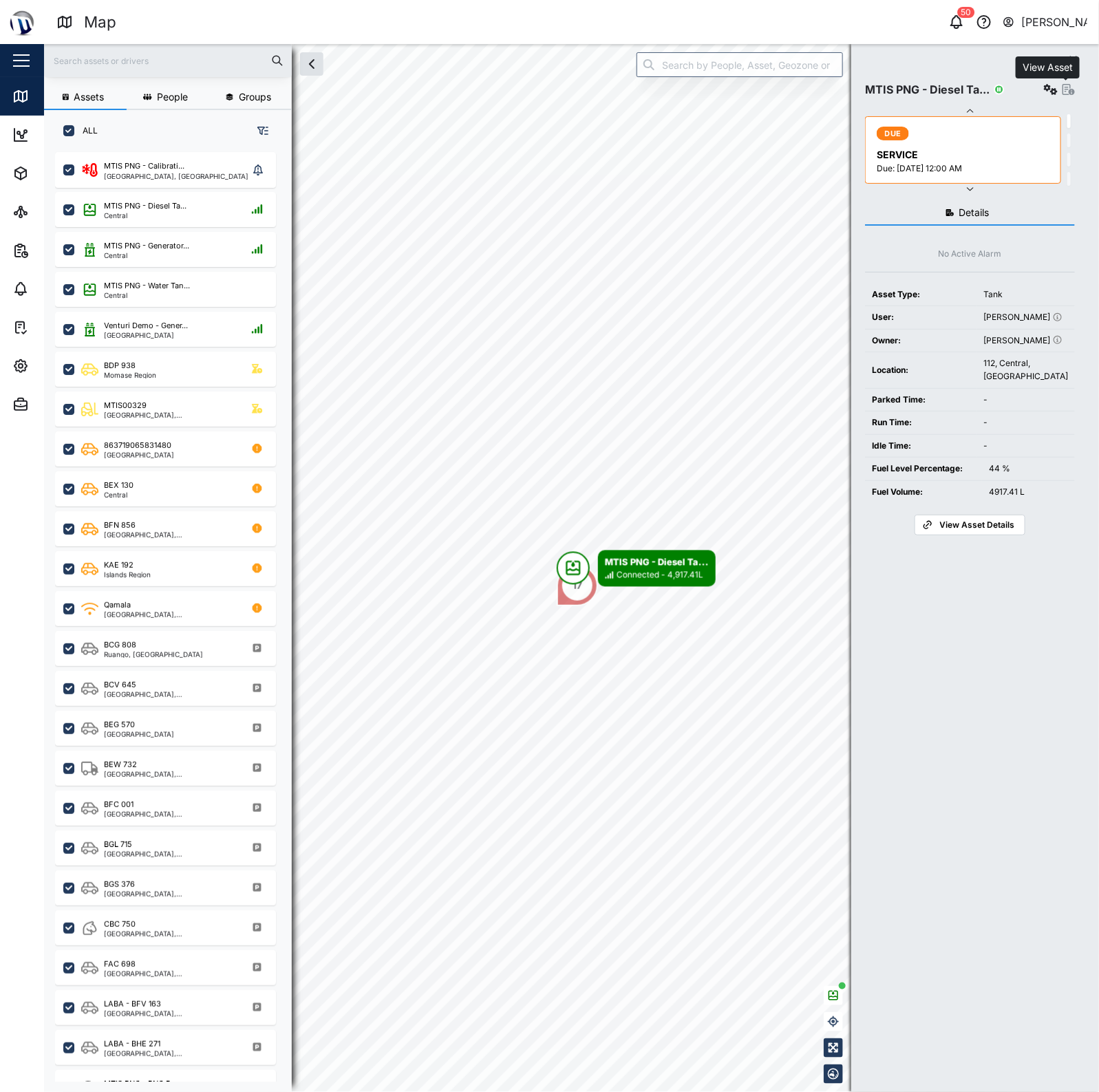
click at [1069, 87] on icon "button" at bounding box center [1069, 89] width 13 height 11
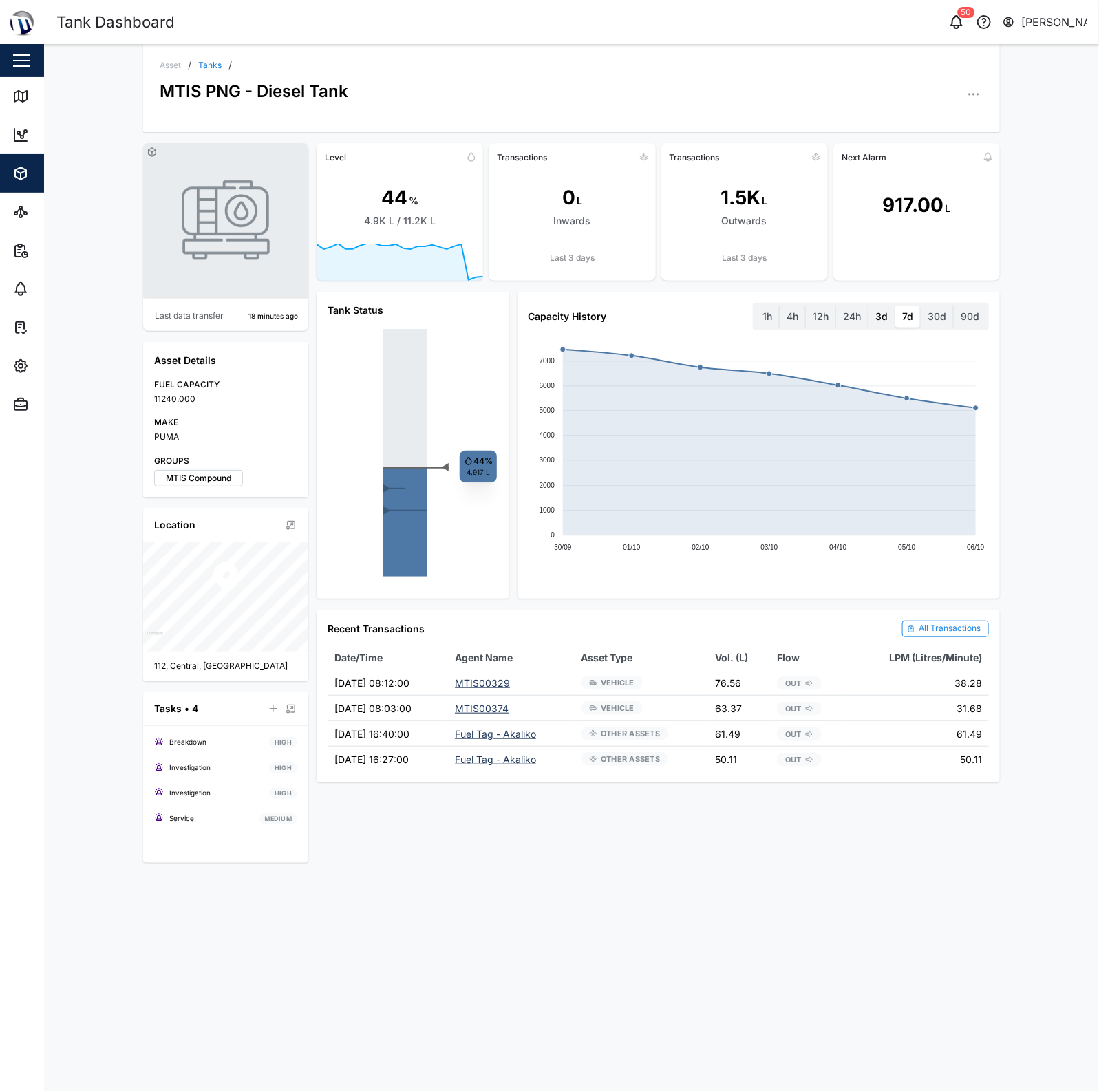
click at [875, 318] on label "3d" at bounding box center [881, 317] width 26 height 22
click at [869, 306] on days "3d" at bounding box center [869, 306] width 0 height 0
click at [859, 315] on label "24h" at bounding box center [852, 317] width 31 height 22
click at [836, 306] on hours "24h" at bounding box center [836, 306] width 0 height 0
click at [824, 317] on label "12h" at bounding box center [821, 317] width 29 height 22
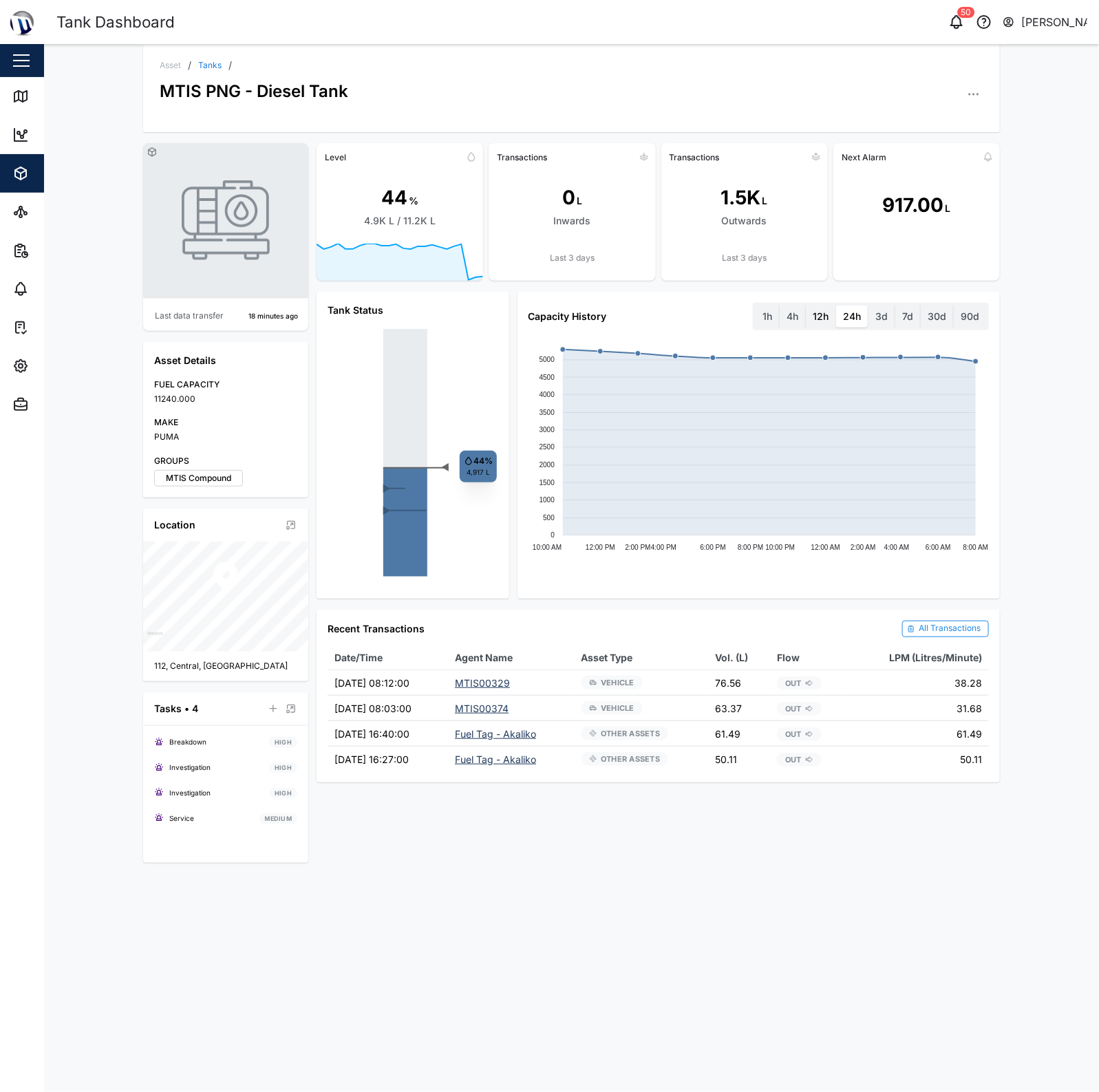
click at [806, 306] on hours "12h" at bounding box center [806, 306] width 0 height 0
click at [789, 321] on label "4h" at bounding box center [793, 317] width 25 height 22
click at [780, 306] on hours "4h" at bounding box center [780, 306] width 0 height 0
click at [762, 321] on label "1h" at bounding box center [768, 317] width 24 height 22
click at [756, 306] on hour "1h" at bounding box center [756, 306] width 0 height 0
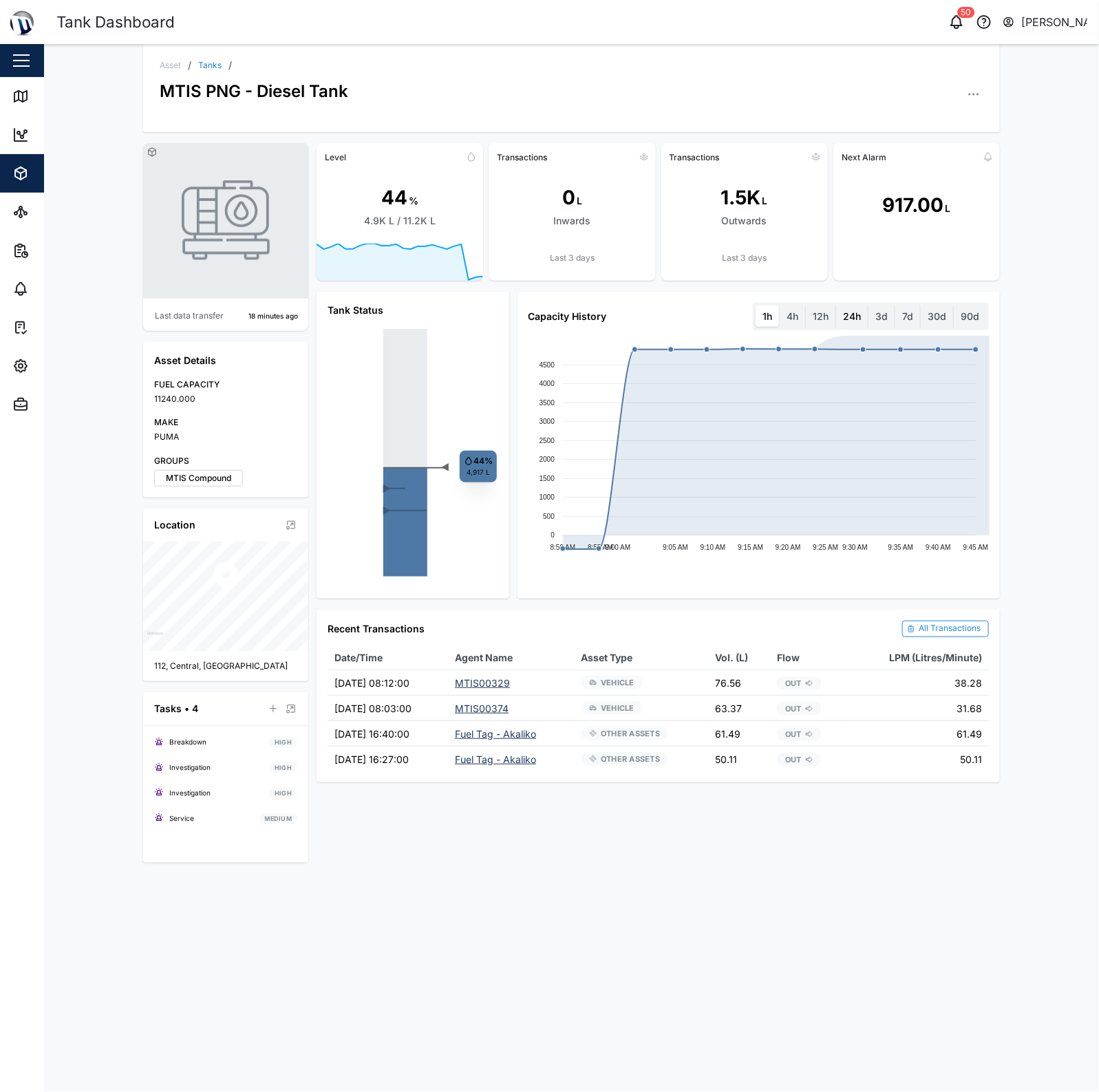
click at [857, 317] on label "24h" at bounding box center [852, 317] width 31 height 22
click at [836, 306] on hours "24h" at bounding box center [836, 306] width 0 height 0
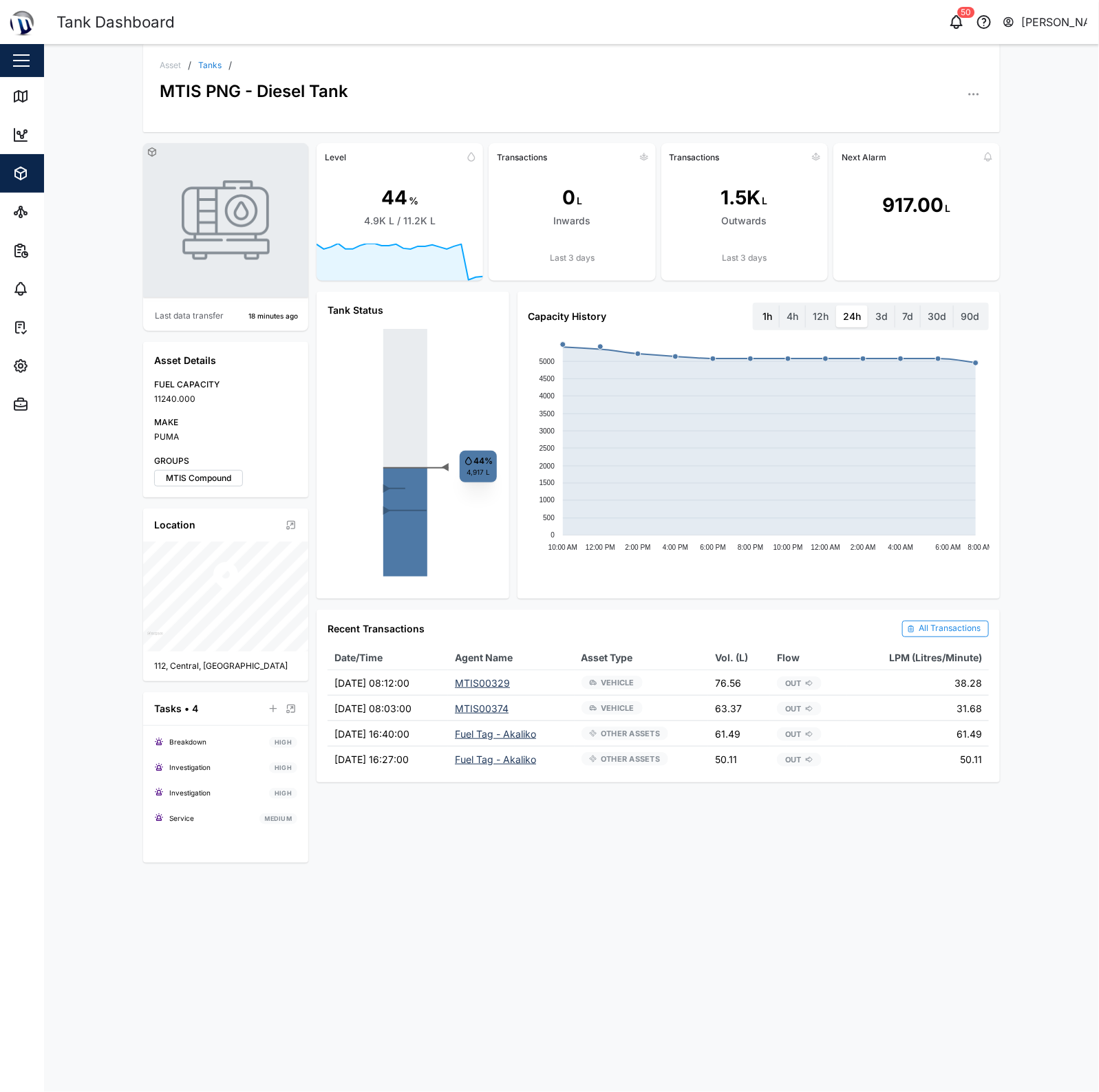
click at [773, 316] on label "1h" at bounding box center [768, 317] width 24 height 22
click at [756, 306] on hour "1h" at bounding box center [756, 306] width 0 height 0
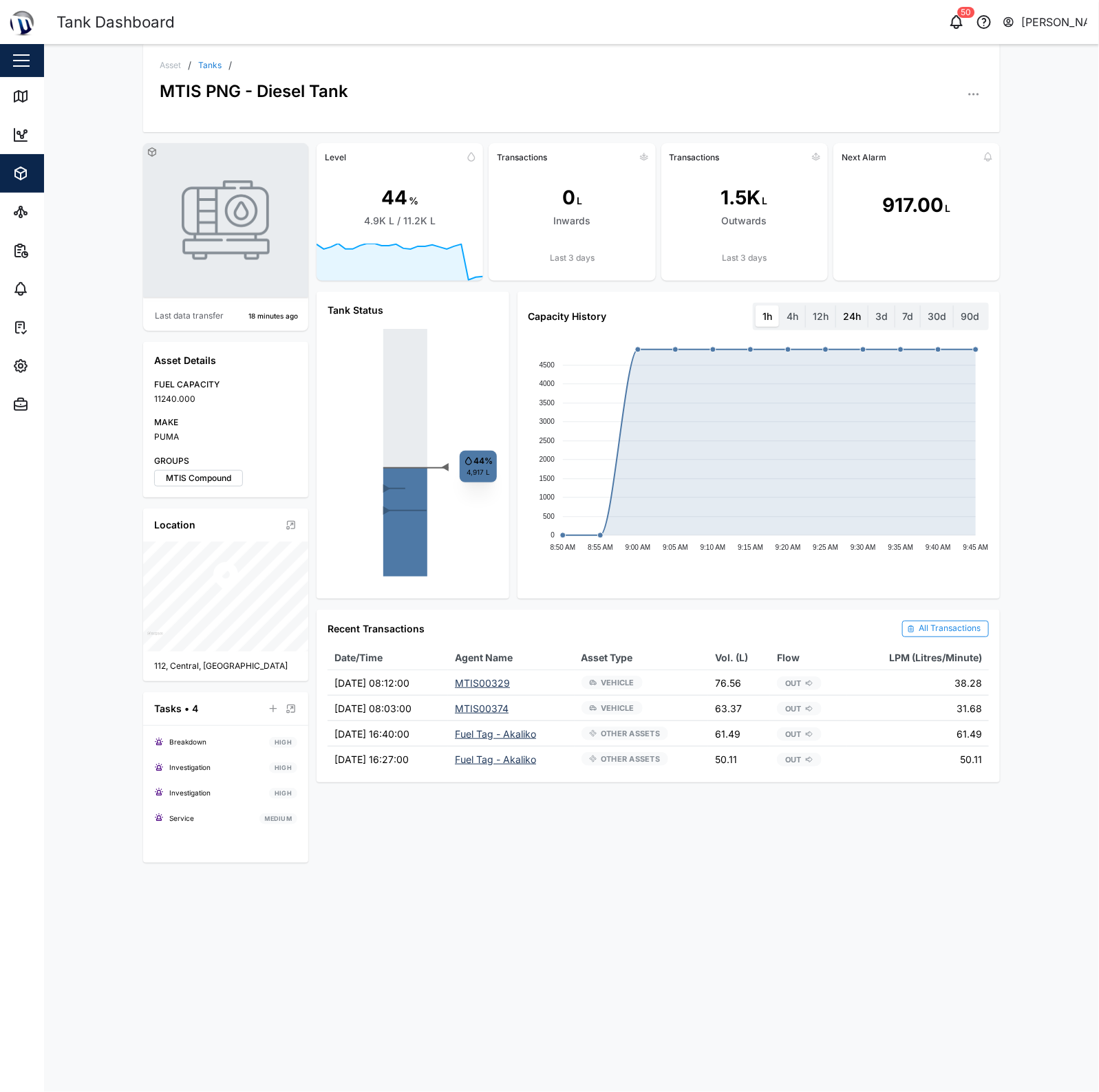
click at [838, 316] on label "24h" at bounding box center [852, 317] width 31 height 22
click at [836, 306] on hours "24h" at bounding box center [836, 306] width 0 height 0
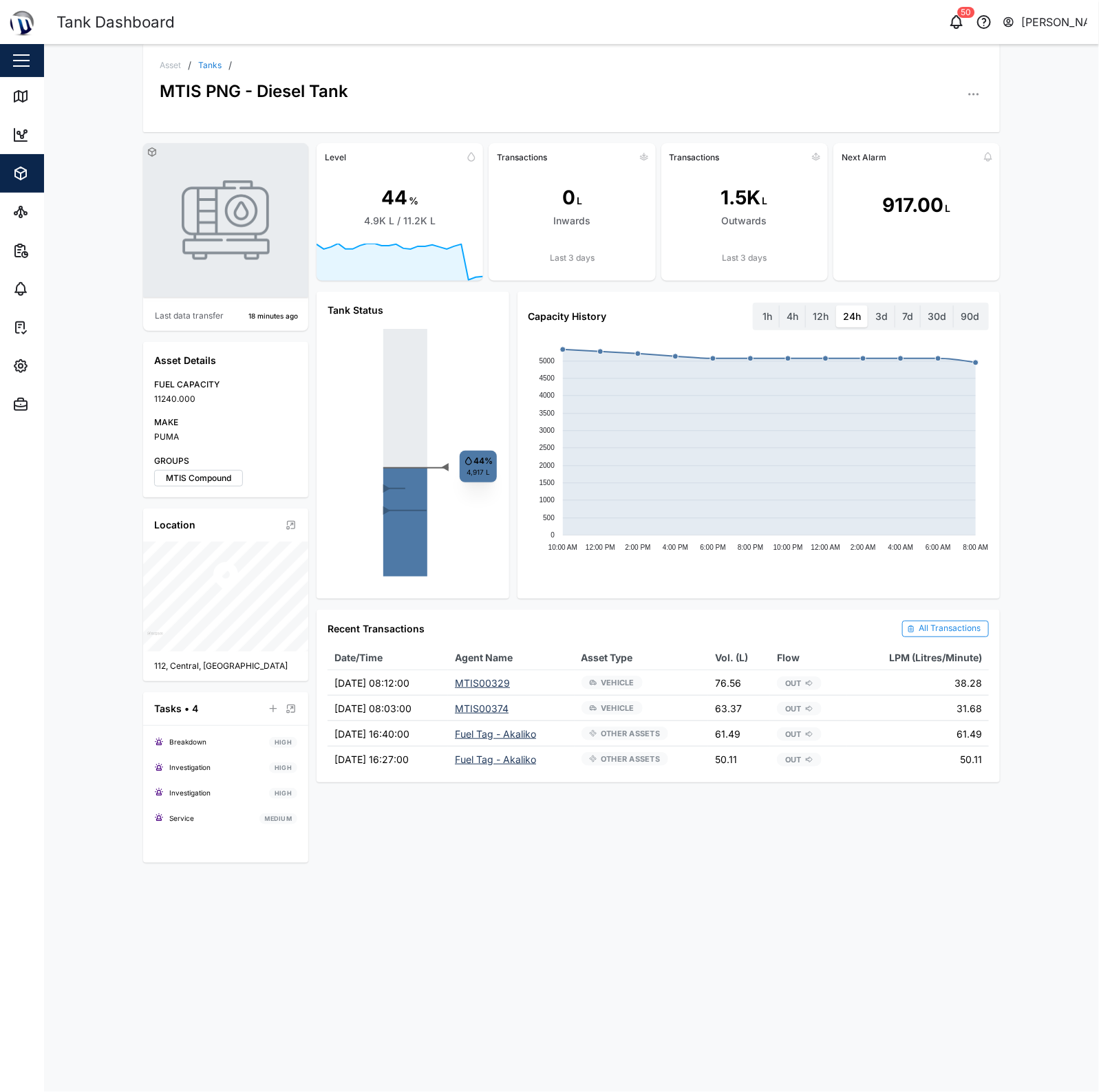
click at [638, 246] on div "Transactions 0 L Inwards Last 3 days" at bounding box center [573, 212] width 167 height 137
click at [884, 318] on label "3d" at bounding box center [881, 317] width 26 height 22
click at [869, 306] on days "3d" at bounding box center [869, 306] width 0 height 0
click at [936, 911] on div "Asset / Tanks / MTIS PNG - Diesel Tank Last data transfer 18 minutes ago Asset …" at bounding box center [572, 569] width 1056 height 1049
drag, startPoint x: 6, startPoint y: 94, endPoint x: 36, endPoint y: 91, distance: 30.1
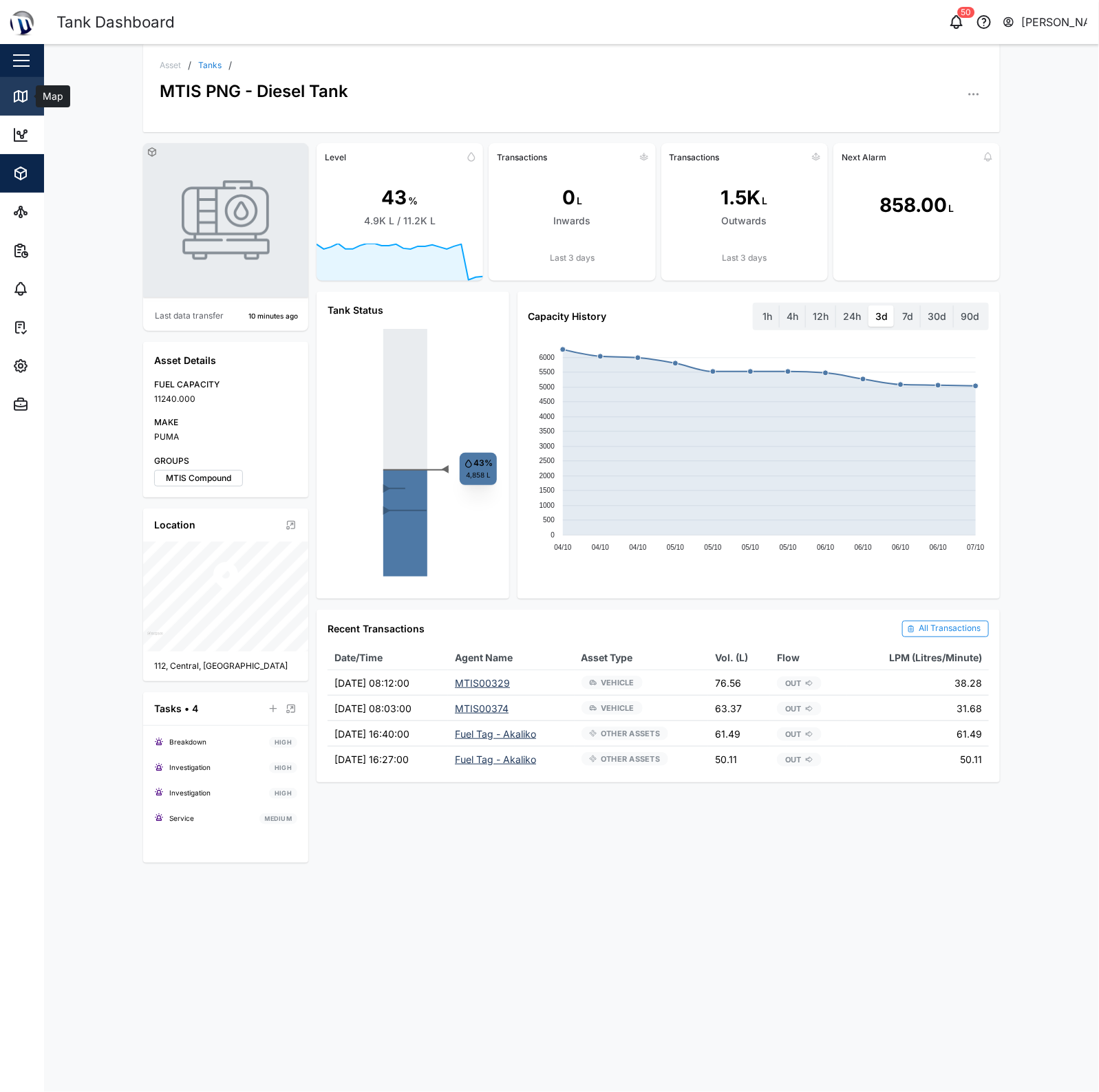
click at [6, 94] on link "Map" at bounding box center [89, 96] width 179 height 38
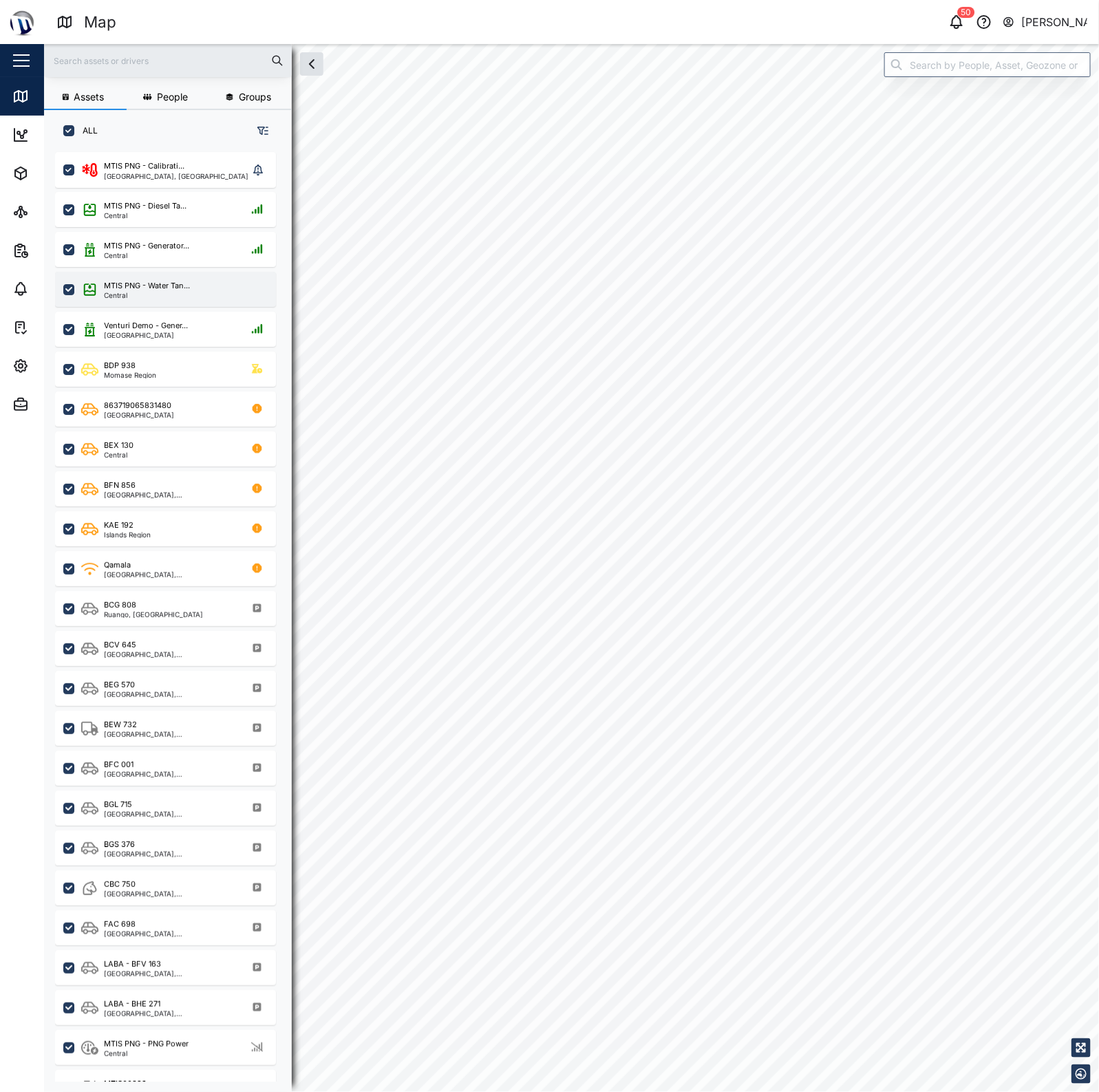
checkbox input "true"
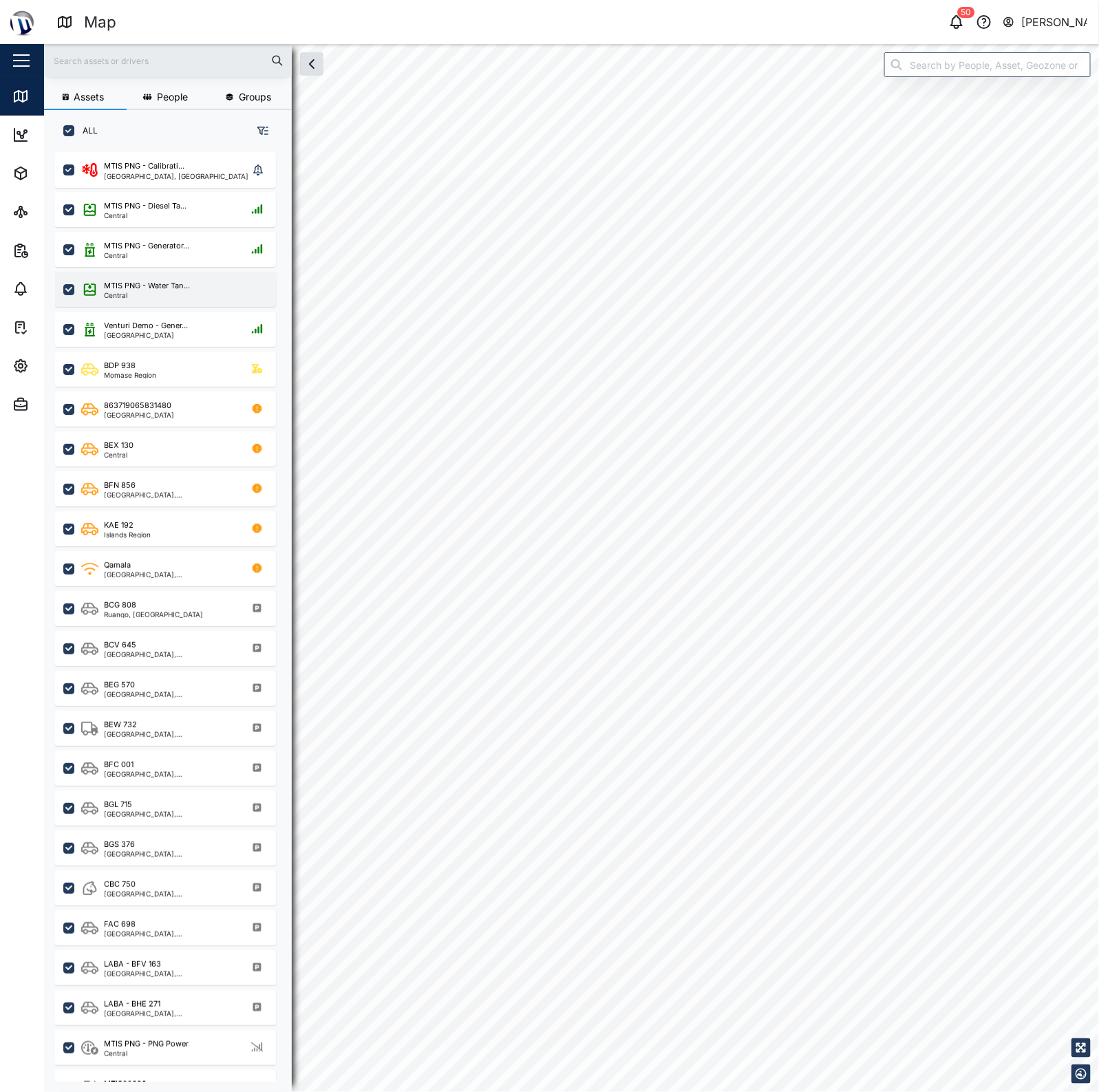
checkbox input "true"
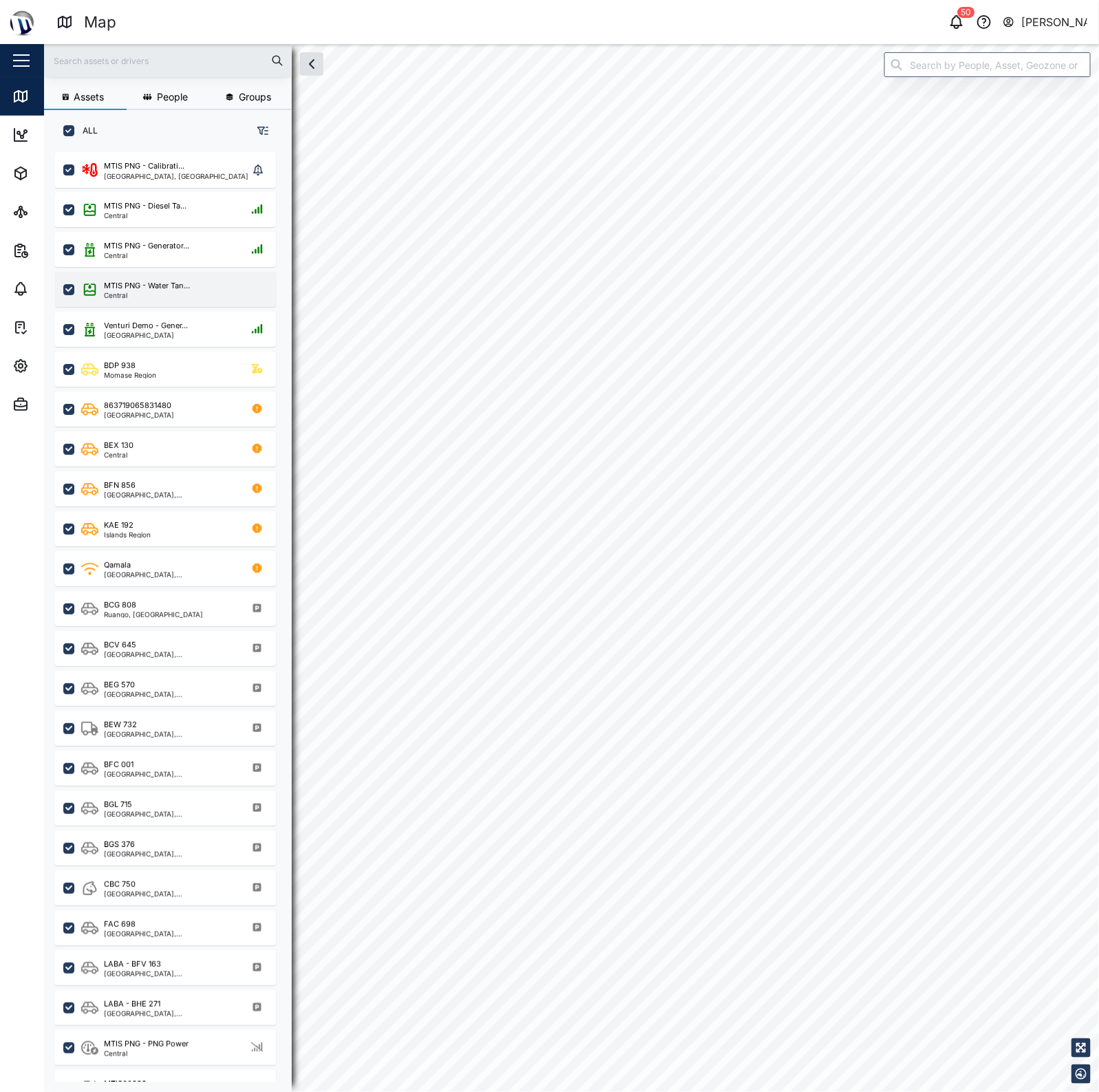
checkbox input "true"
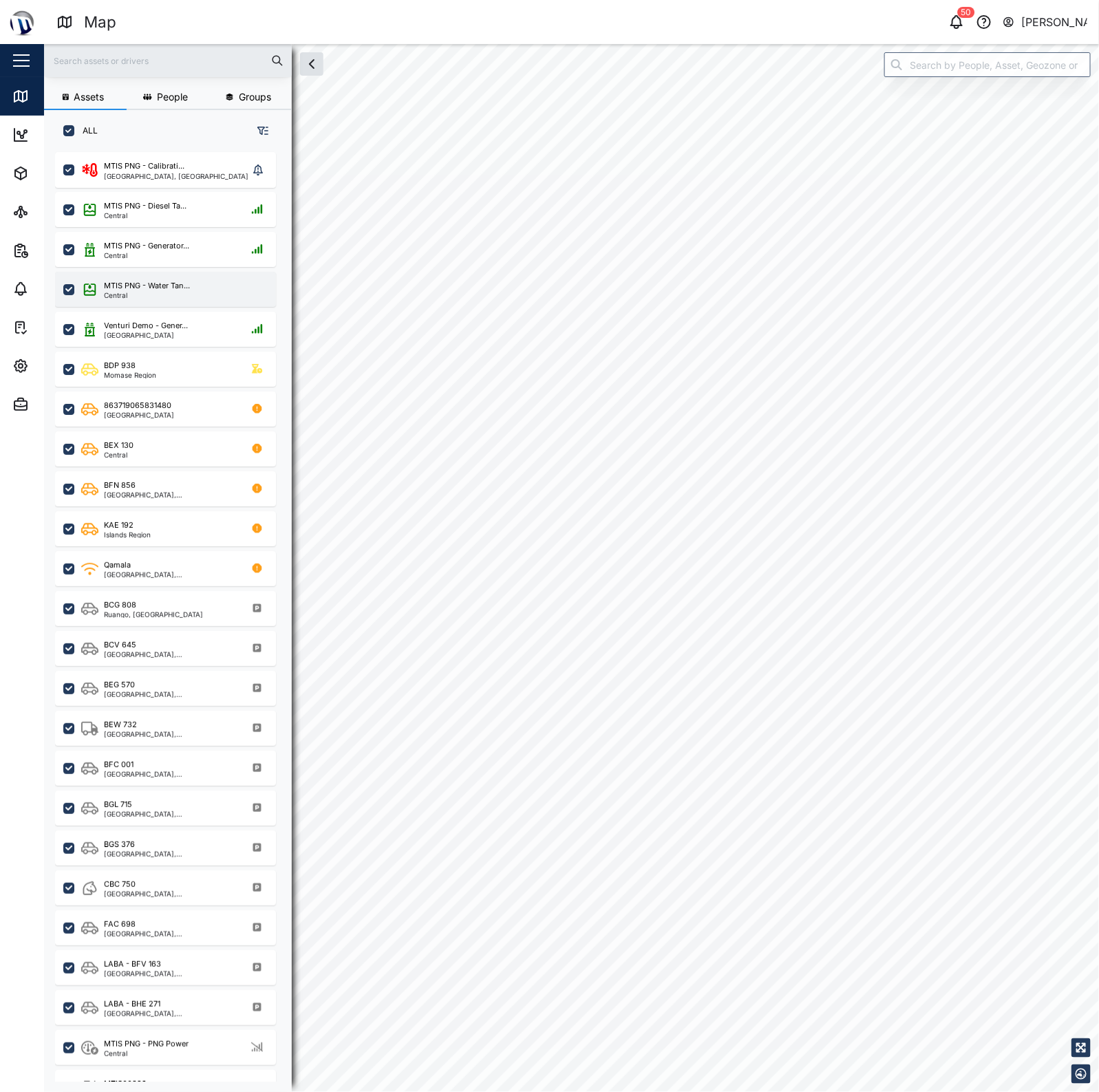
checkbox input "true"
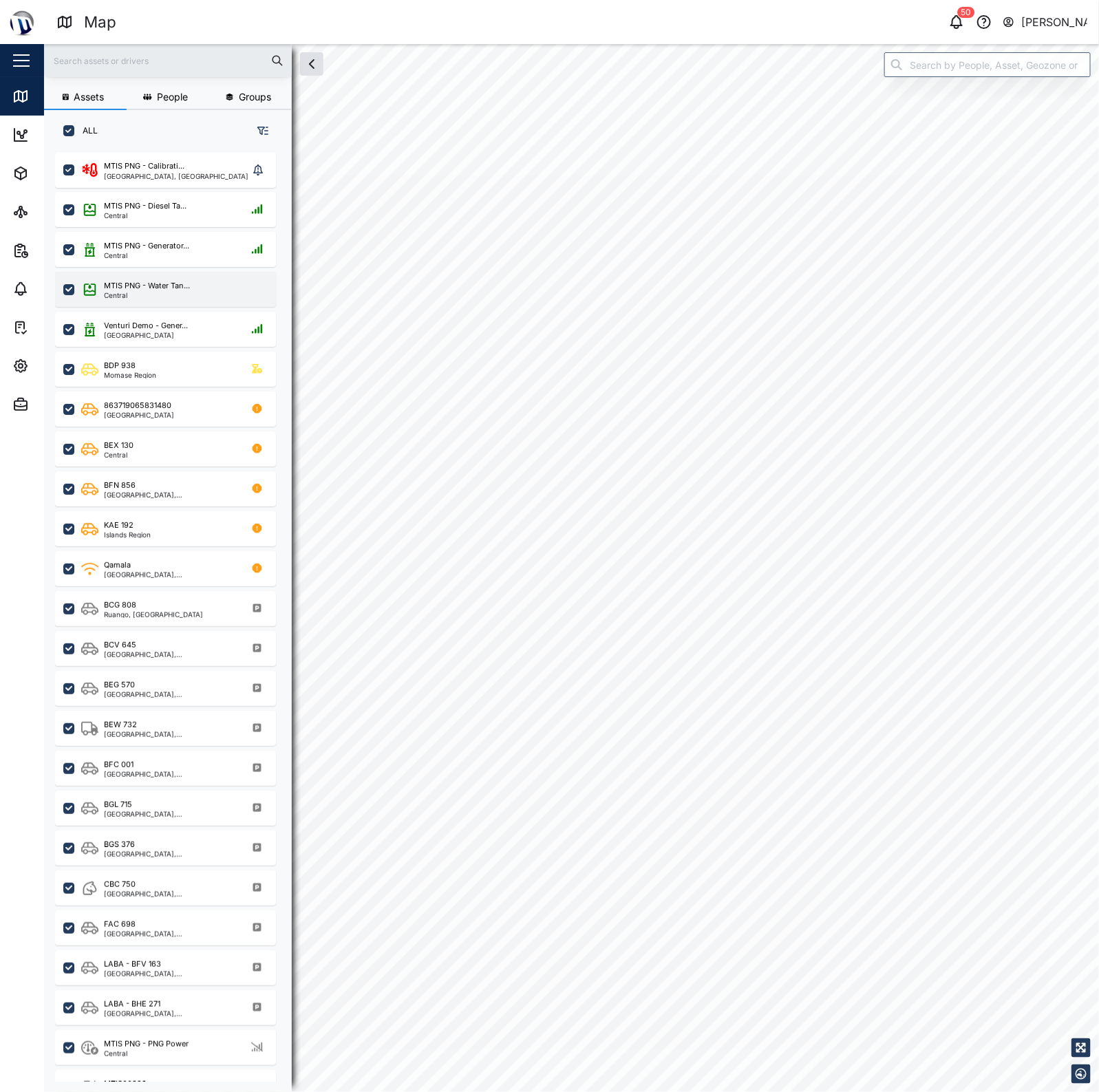
checkbox input "true"
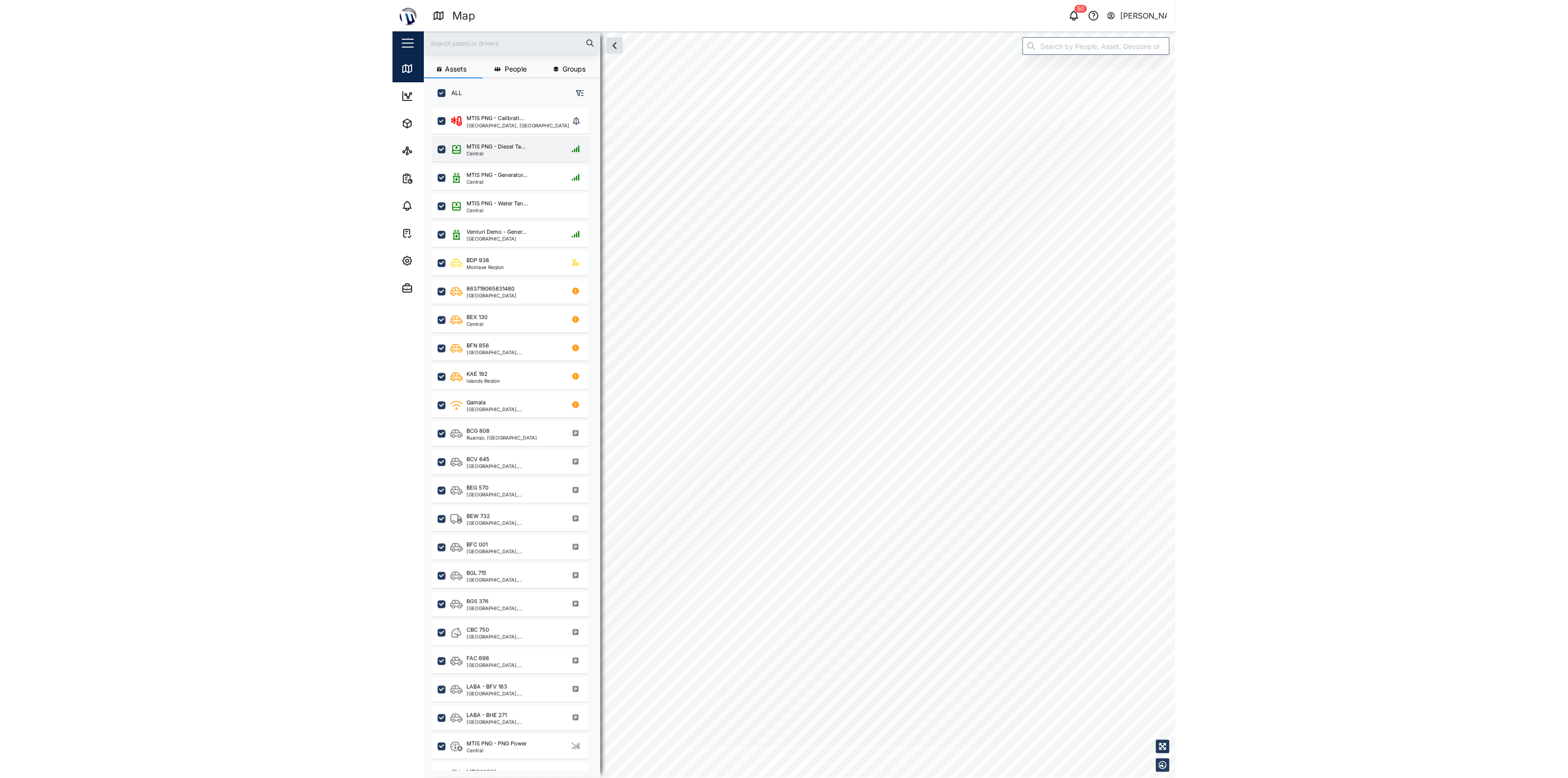
scroll to position [656, 152]
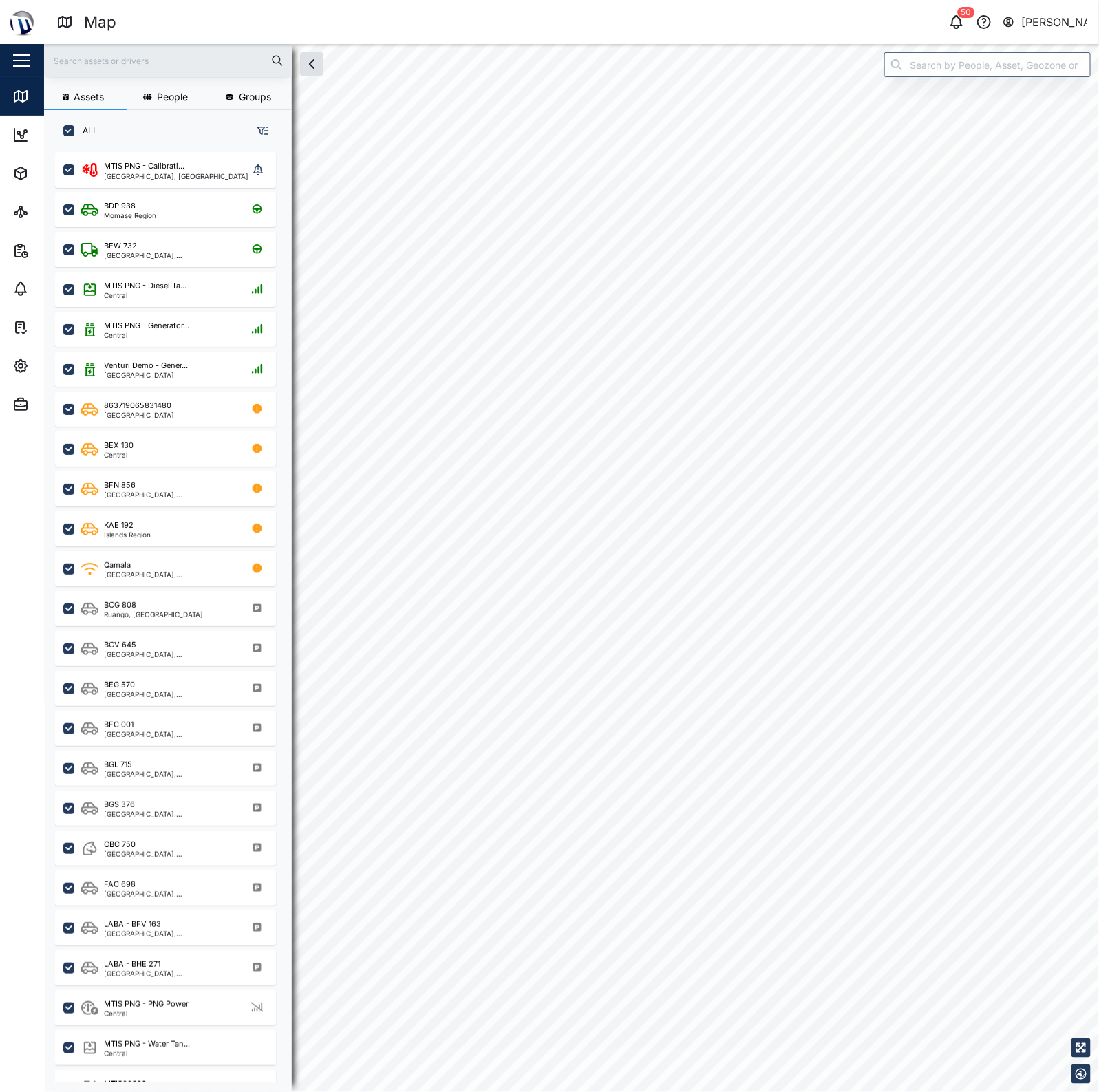
scroll to position [921, 214]
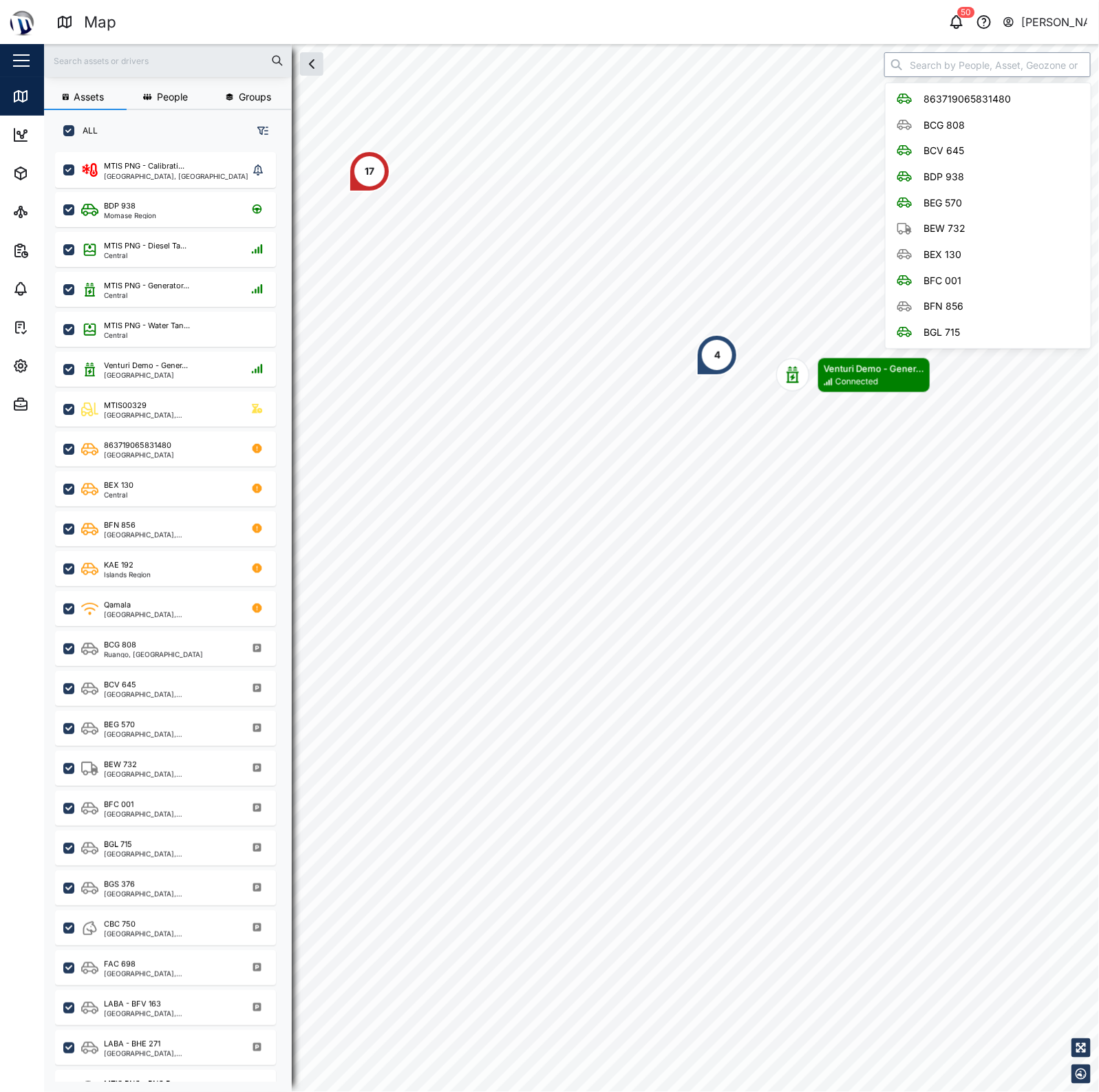
click at [937, 73] on input "search" at bounding box center [987, 64] width 207 height 25
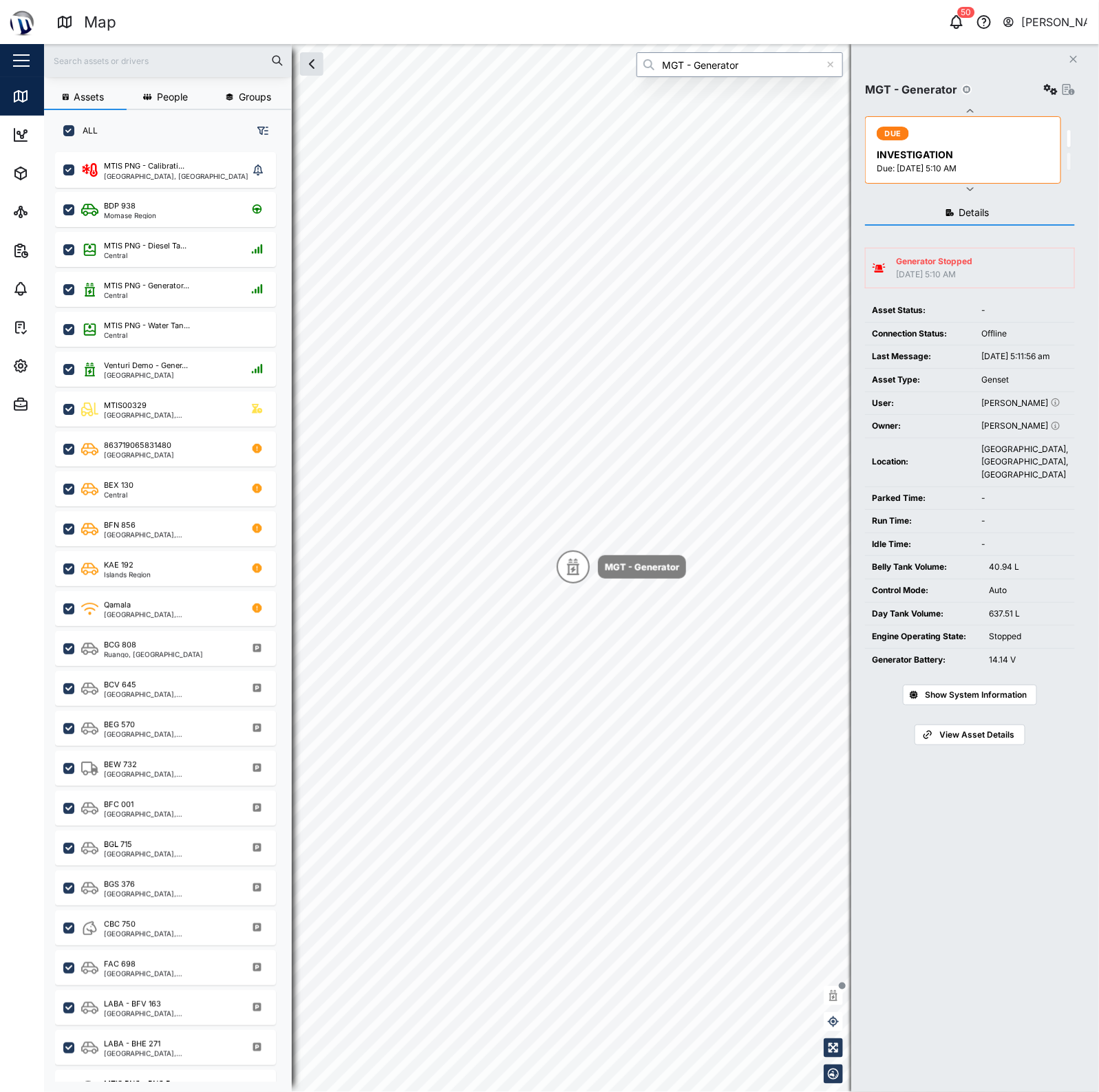
type input "MGT - Generator"
click at [1047, 86] on icon "button" at bounding box center [1051, 89] width 14 height 11
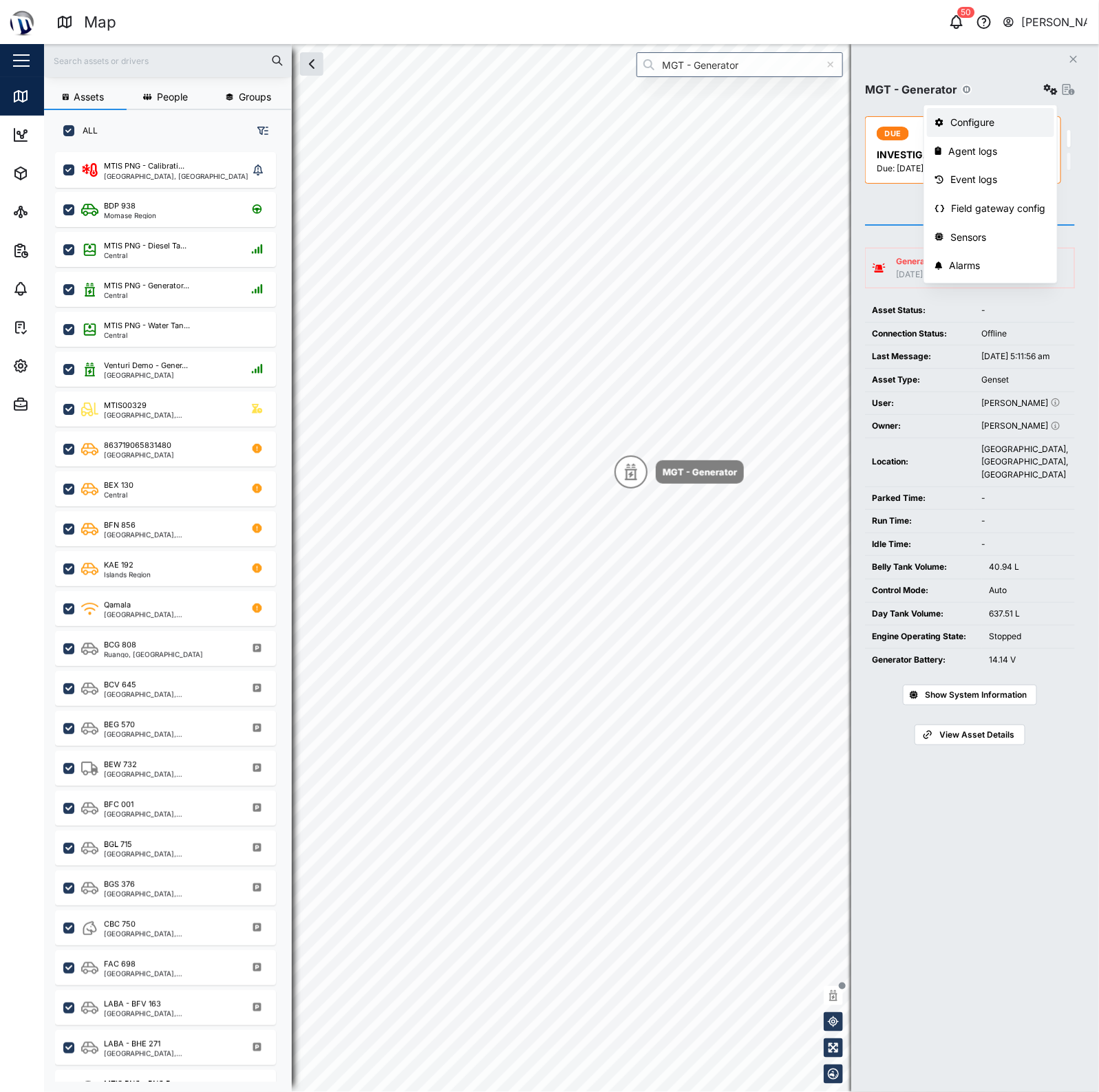
click at [977, 119] on div "Configure" at bounding box center [999, 122] width 96 height 15
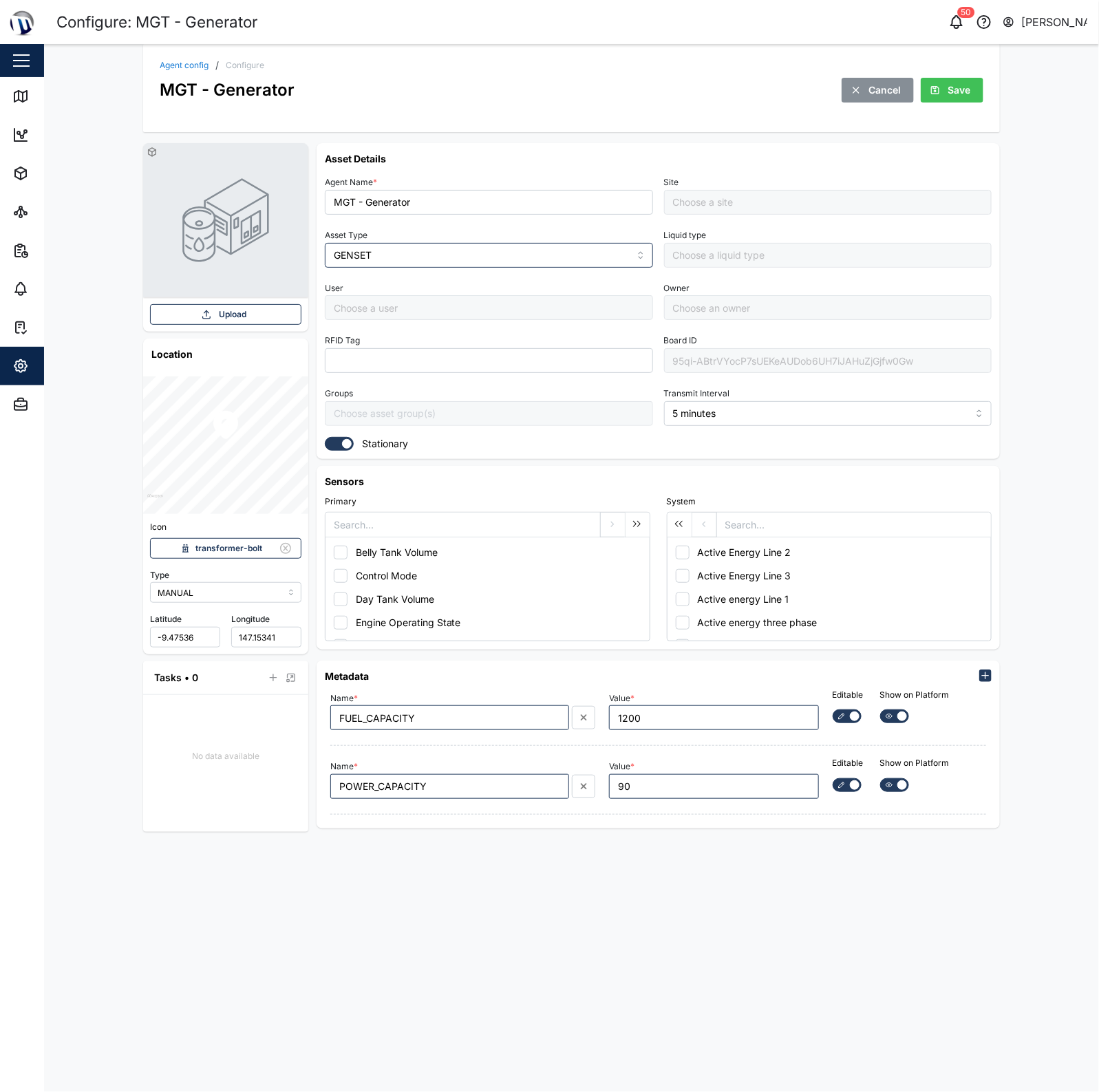
type input "Management Compound"
type input "[PERSON_NAME]"
click at [840, 364] on div "95qi-ABtrVYocP7sUEKeAUDob6UH7iJAHuZjGjfw0Gw" at bounding box center [828, 360] width 328 height 25
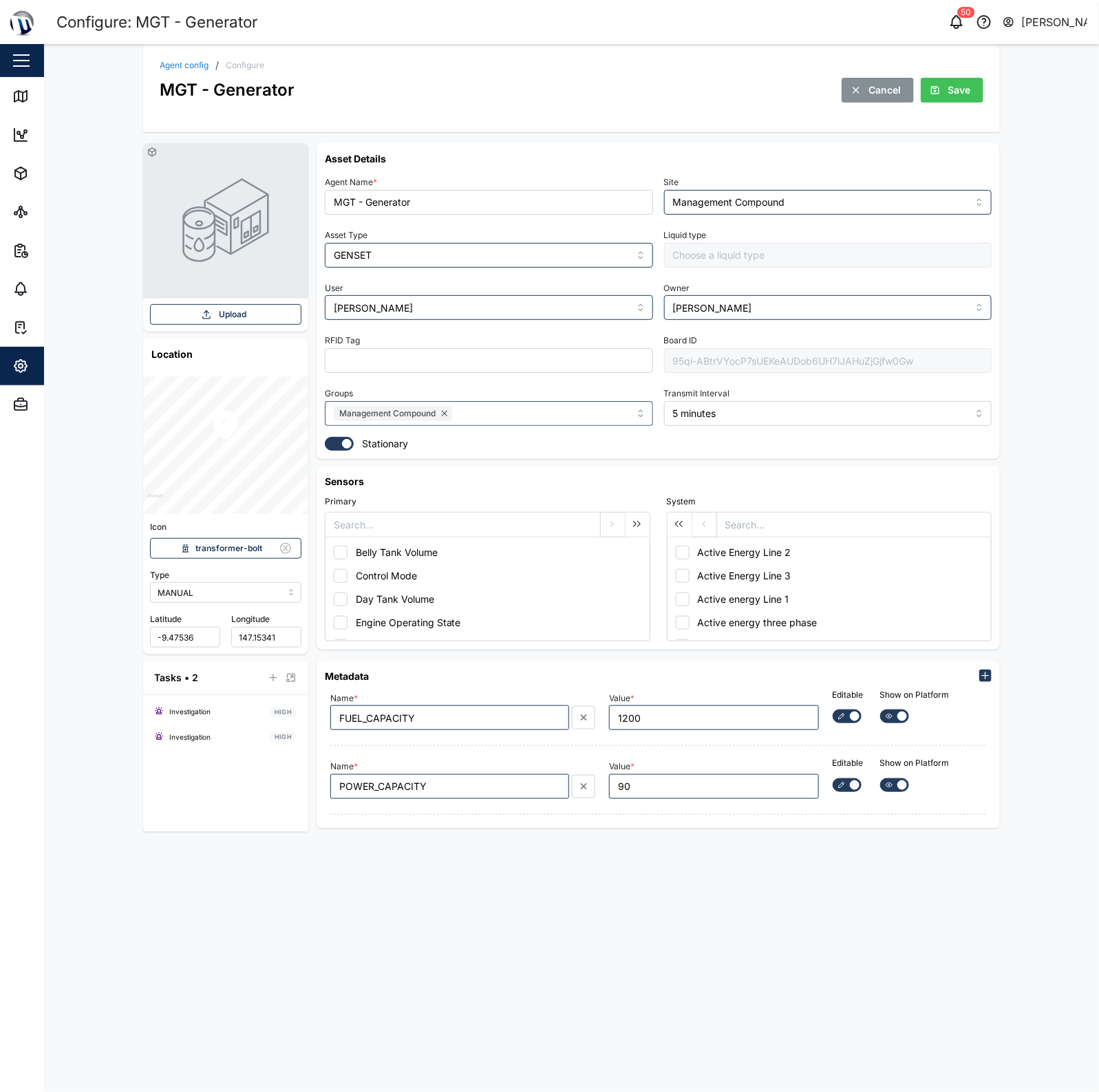
click at [840, 364] on div "95qi-ABtrVYocP7sUEKeAUDob6UH7iJAHuZjGjfw0Gw" at bounding box center [828, 360] width 328 height 25
click at [1018, 161] on div "Agent config / Configure MGT - Generator Cancel Save Upload Location Icon trans…" at bounding box center [572, 569] width 1056 height 1049
click at [41, 110] on link "Map" at bounding box center [89, 96] width 179 height 38
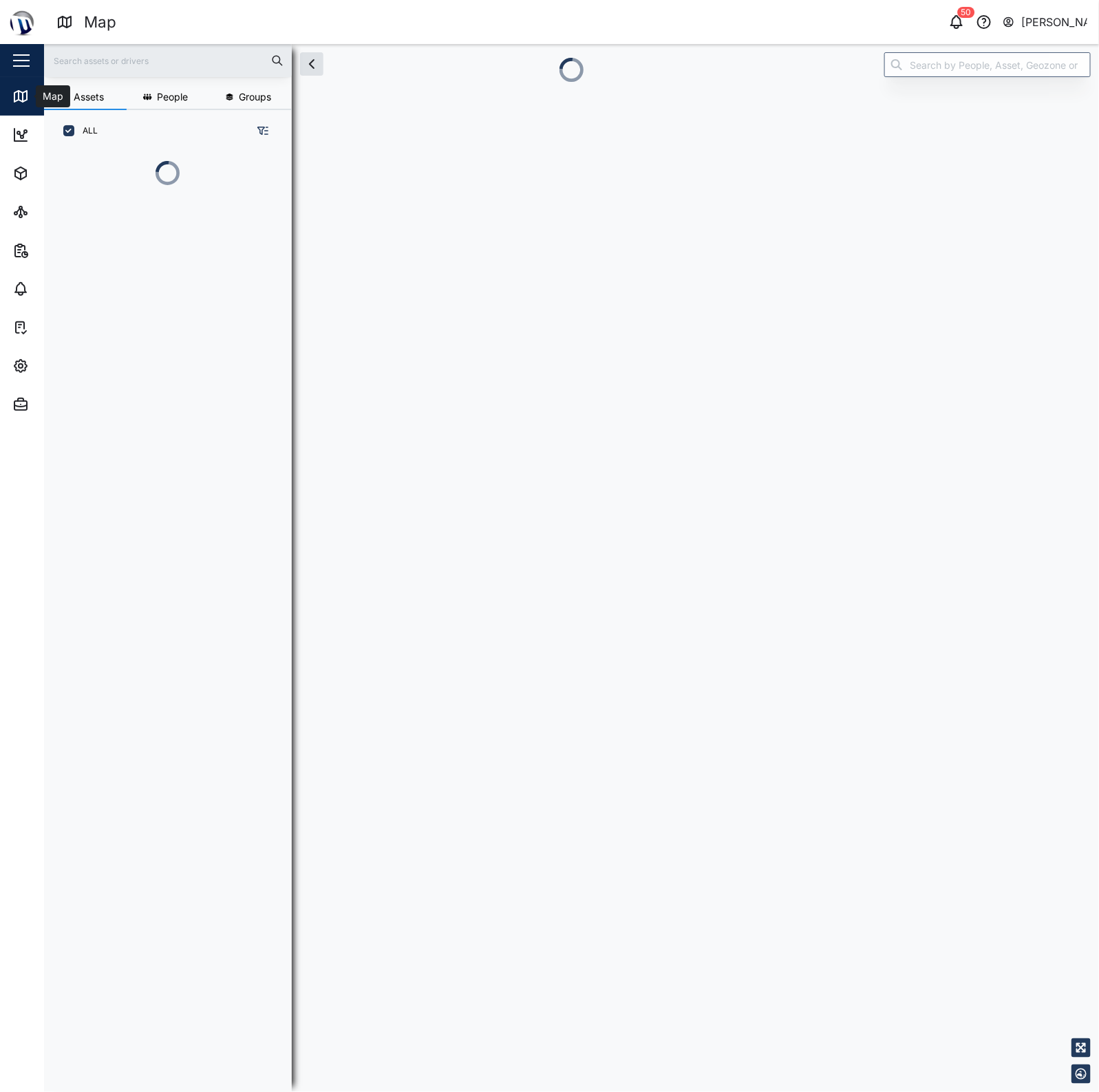
scroll to position [14, 14]
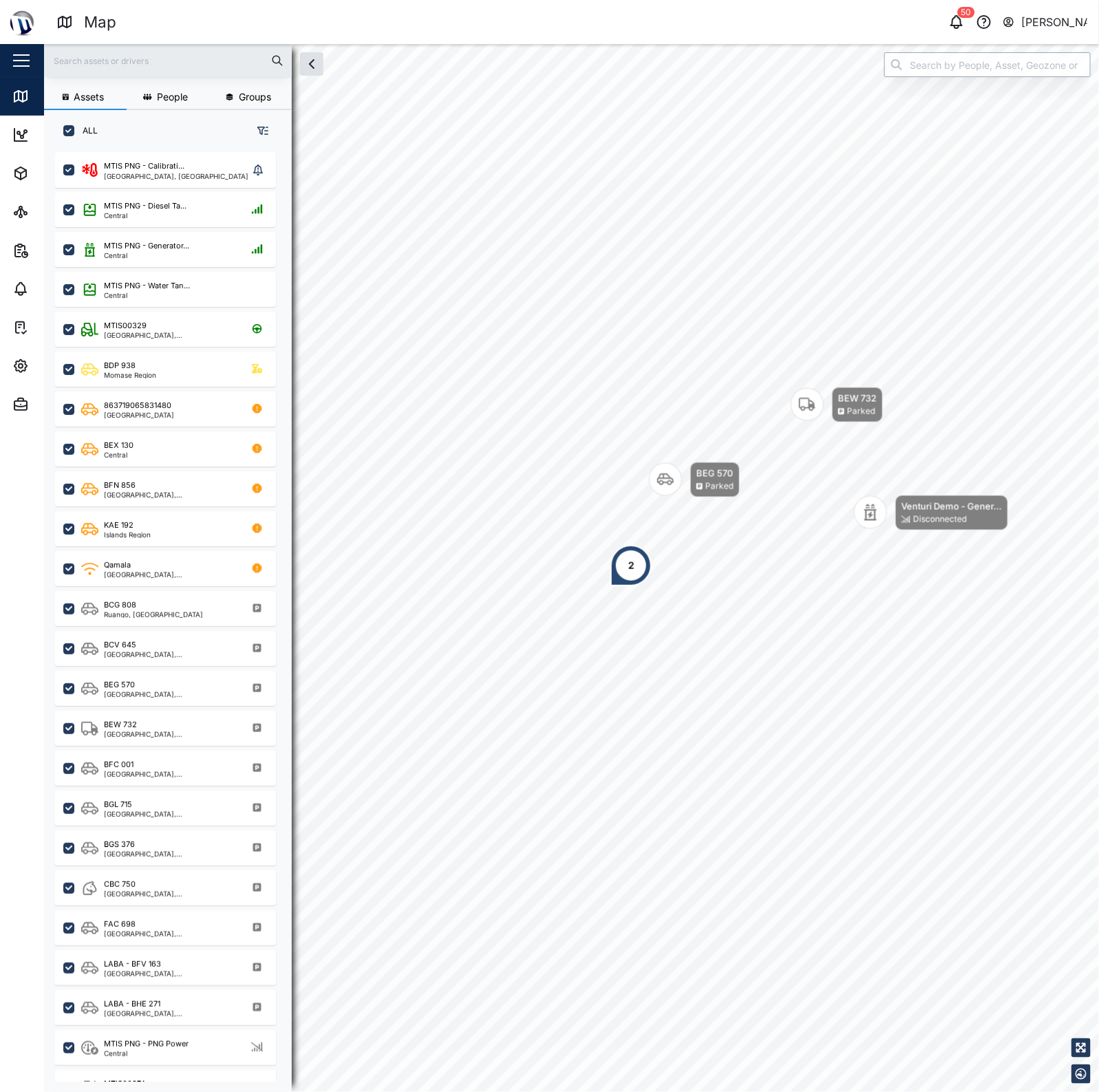
click at [999, 64] on input "search" at bounding box center [987, 64] width 207 height 25
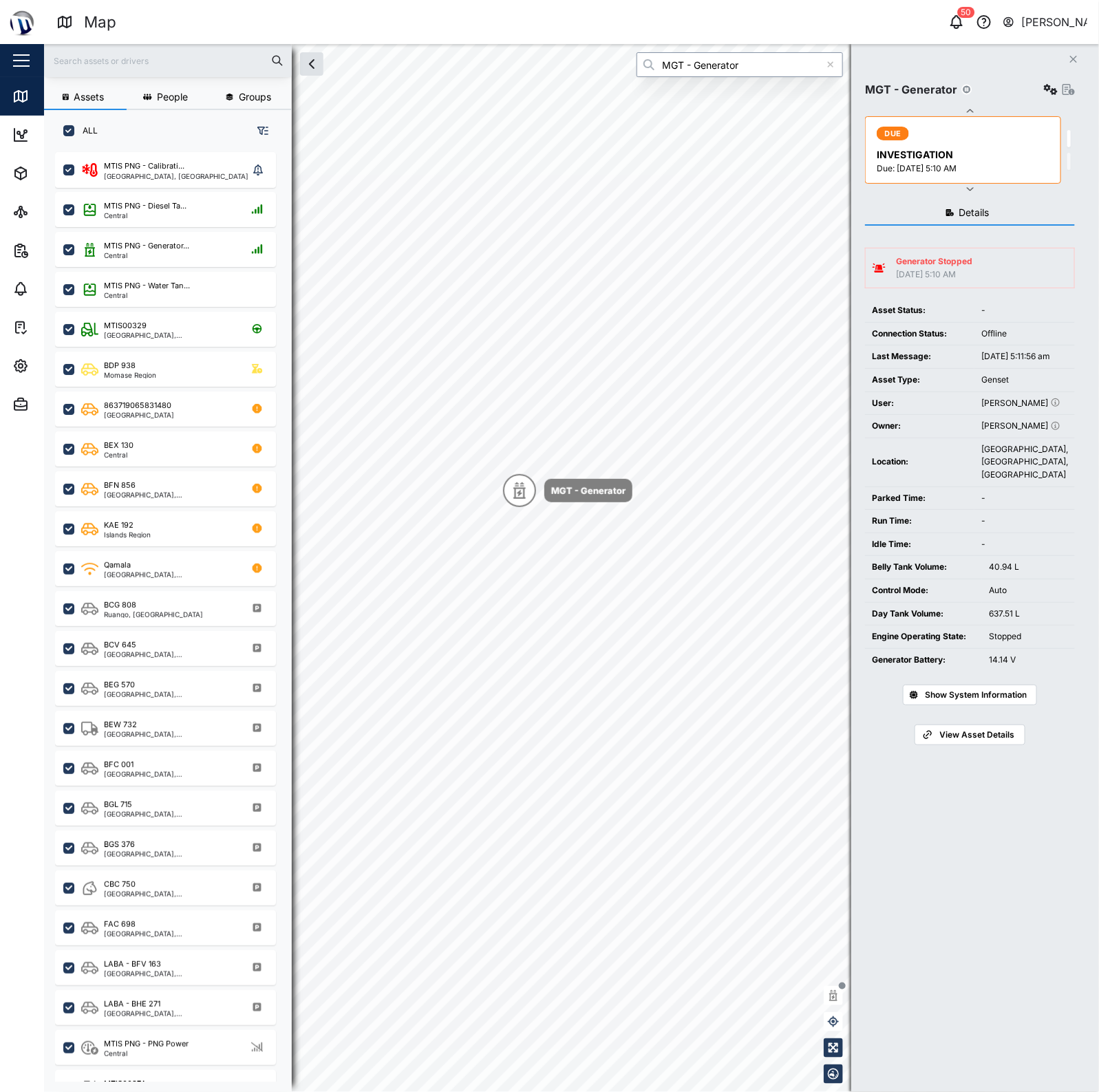
type input "MGT - Generator"
click at [1000, 387] on div "Genset" at bounding box center [1024, 379] width 86 height 13
click at [1054, 95] on button "button" at bounding box center [1051, 89] width 20 height 20
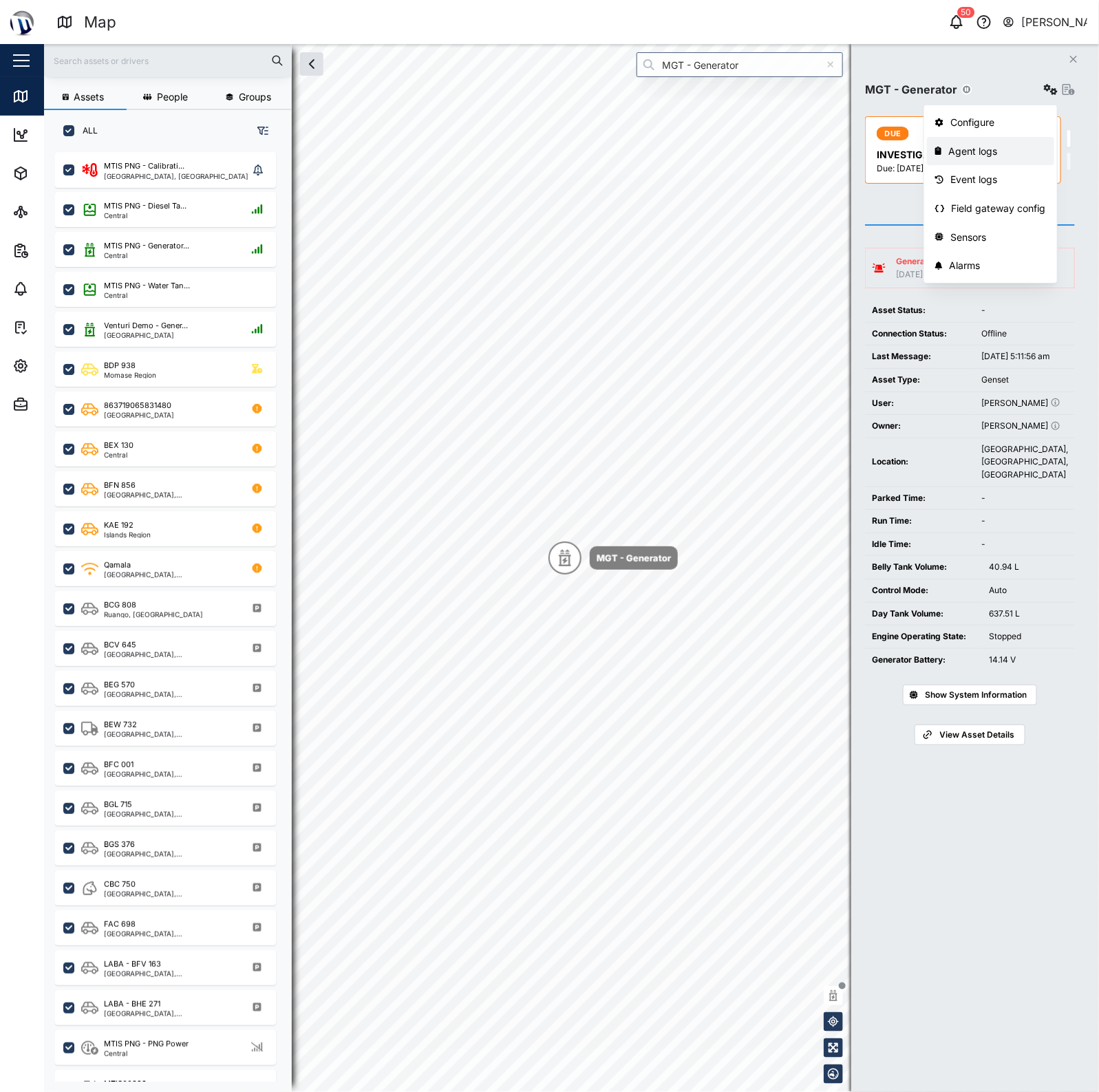
click at [989, 149] on div "Agent logs" at bounding box center [998, 151] width 98 height 15
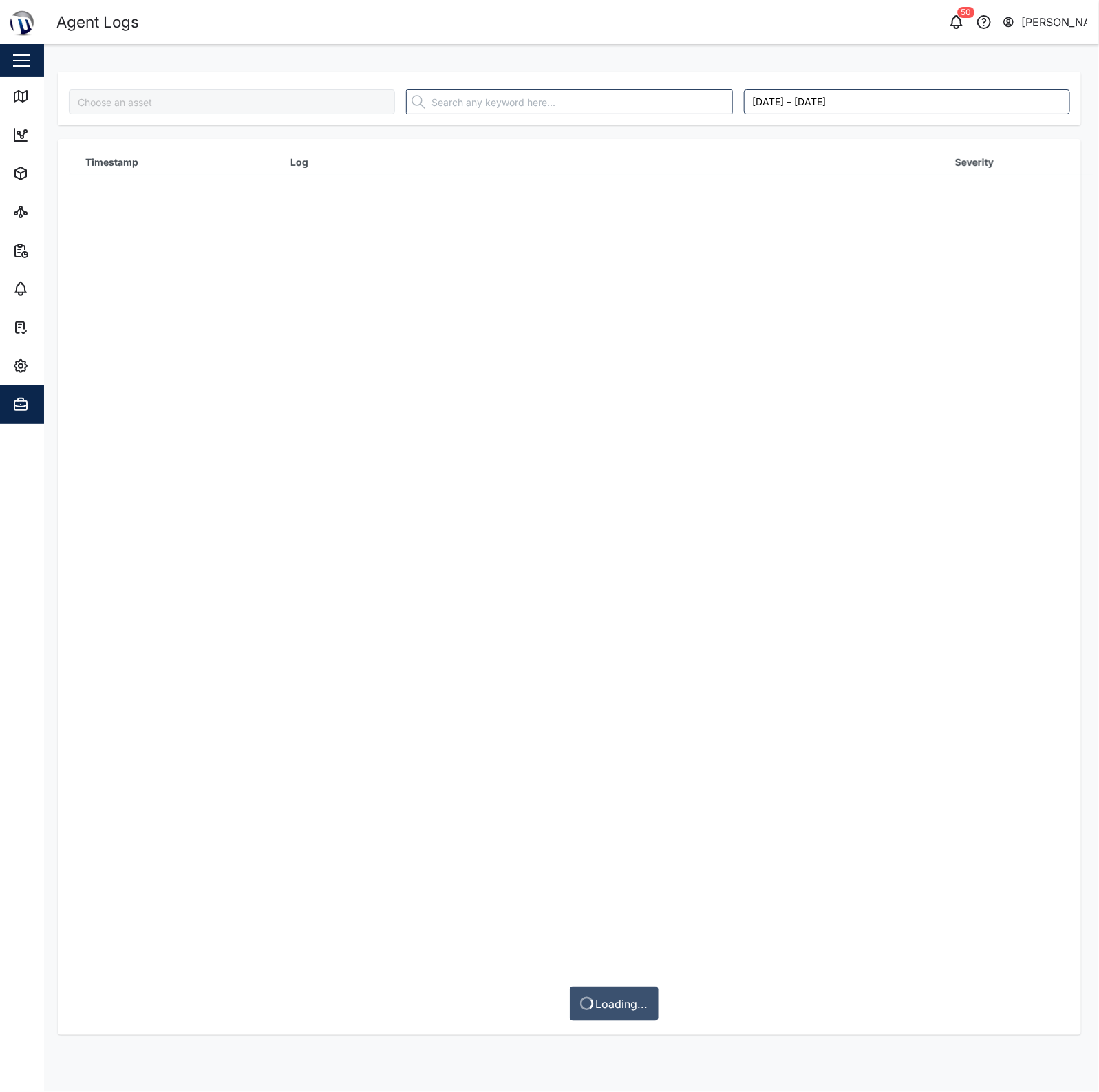
type input "MGT - Generator"
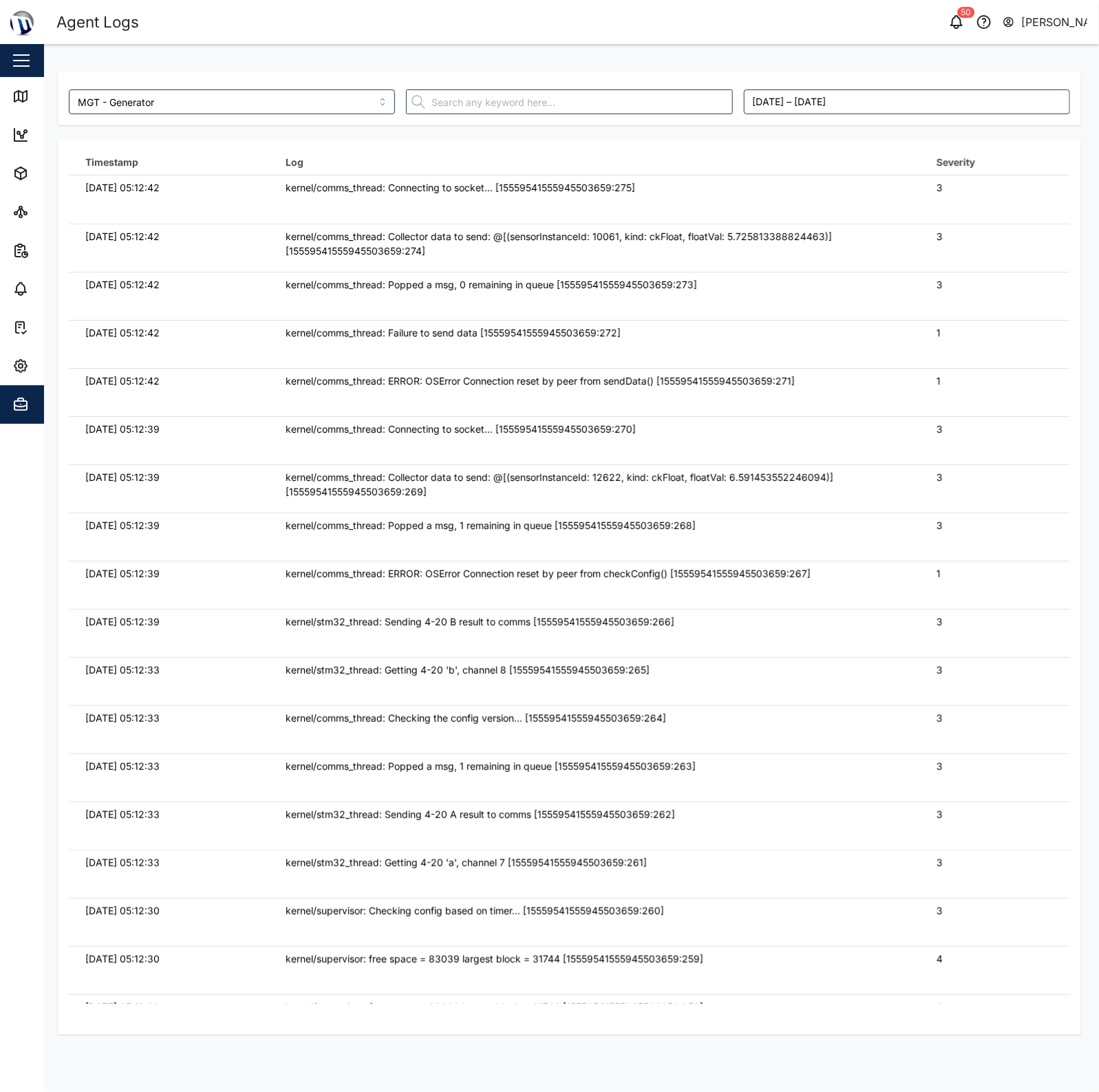
click at [775, 273] on td "kernel/comms_thread: Popped a msg, 0 remaining in queue [15559541555945503659:2…" at bounding box center [595, 295] width 651 height 48
click at [21, 107] on link "Map" at bounding box center [89, 96] width 179 height 38
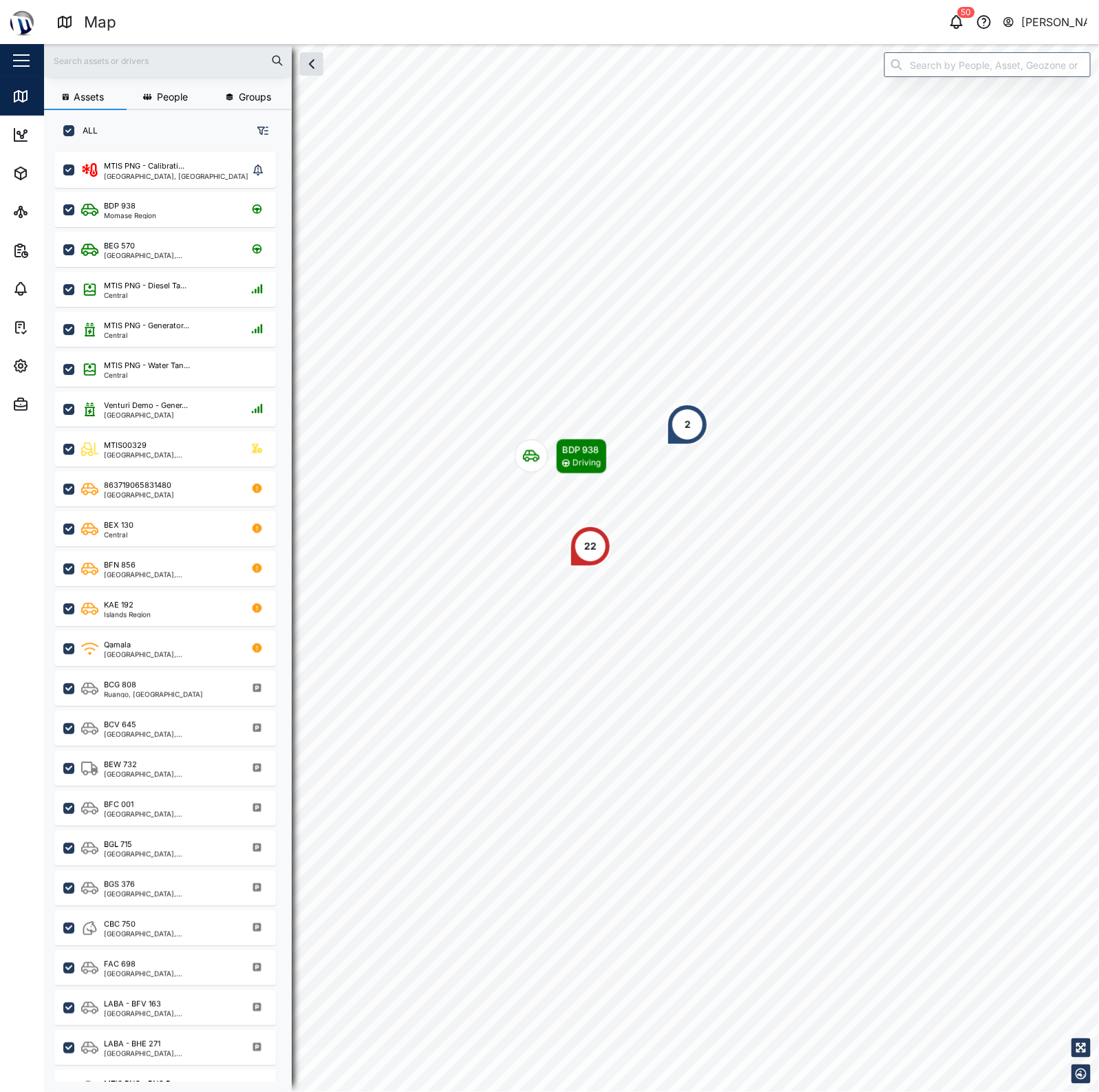
scroll to position [921, 214]
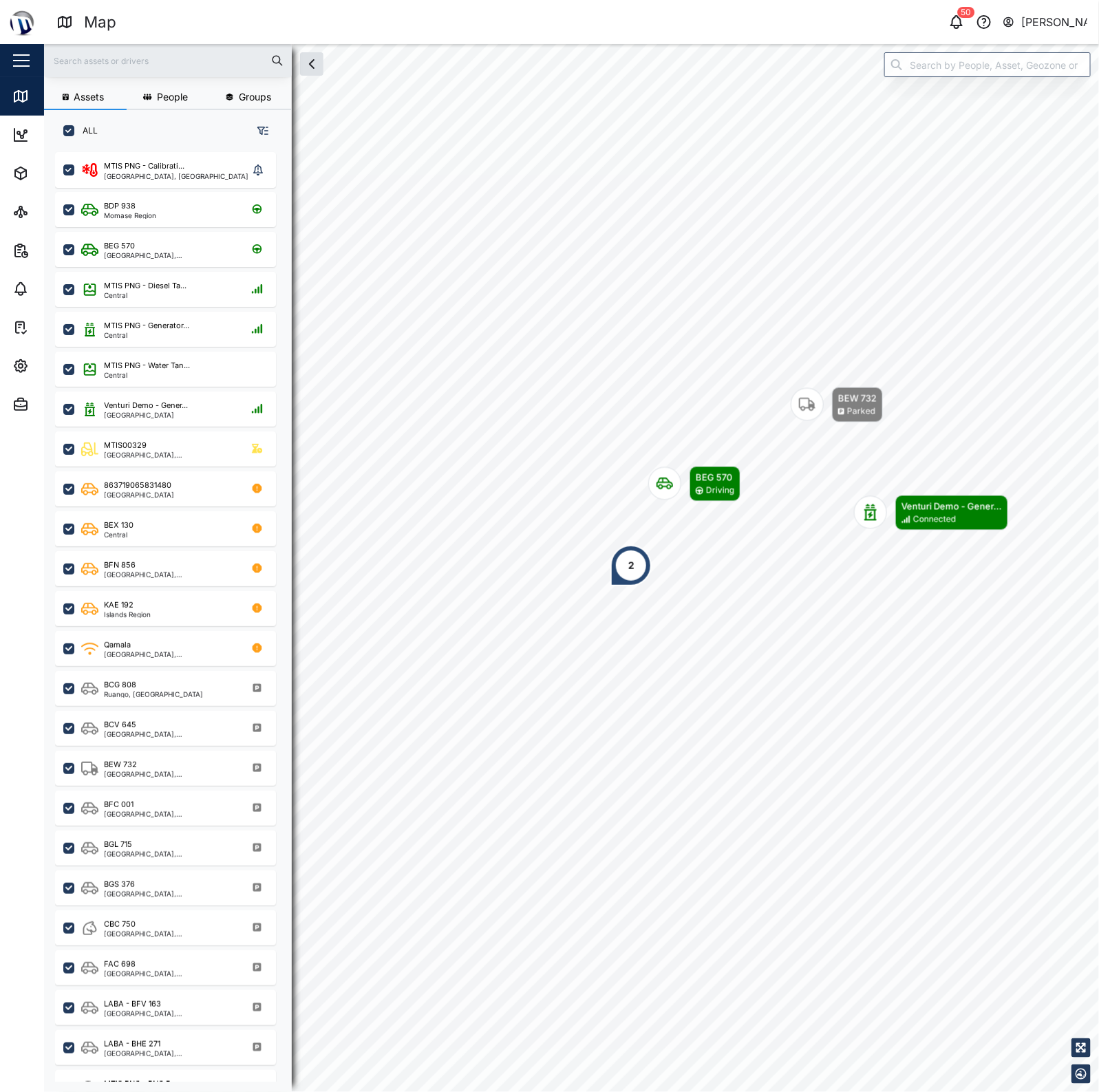
click at [1017, 40] on header "Map 50 Declan Delahunty" at bounding box center [549, 22] width 1099 height 44
click at [1018, 60] on input "search" at bounding box center [987, 64] width 207 height 25
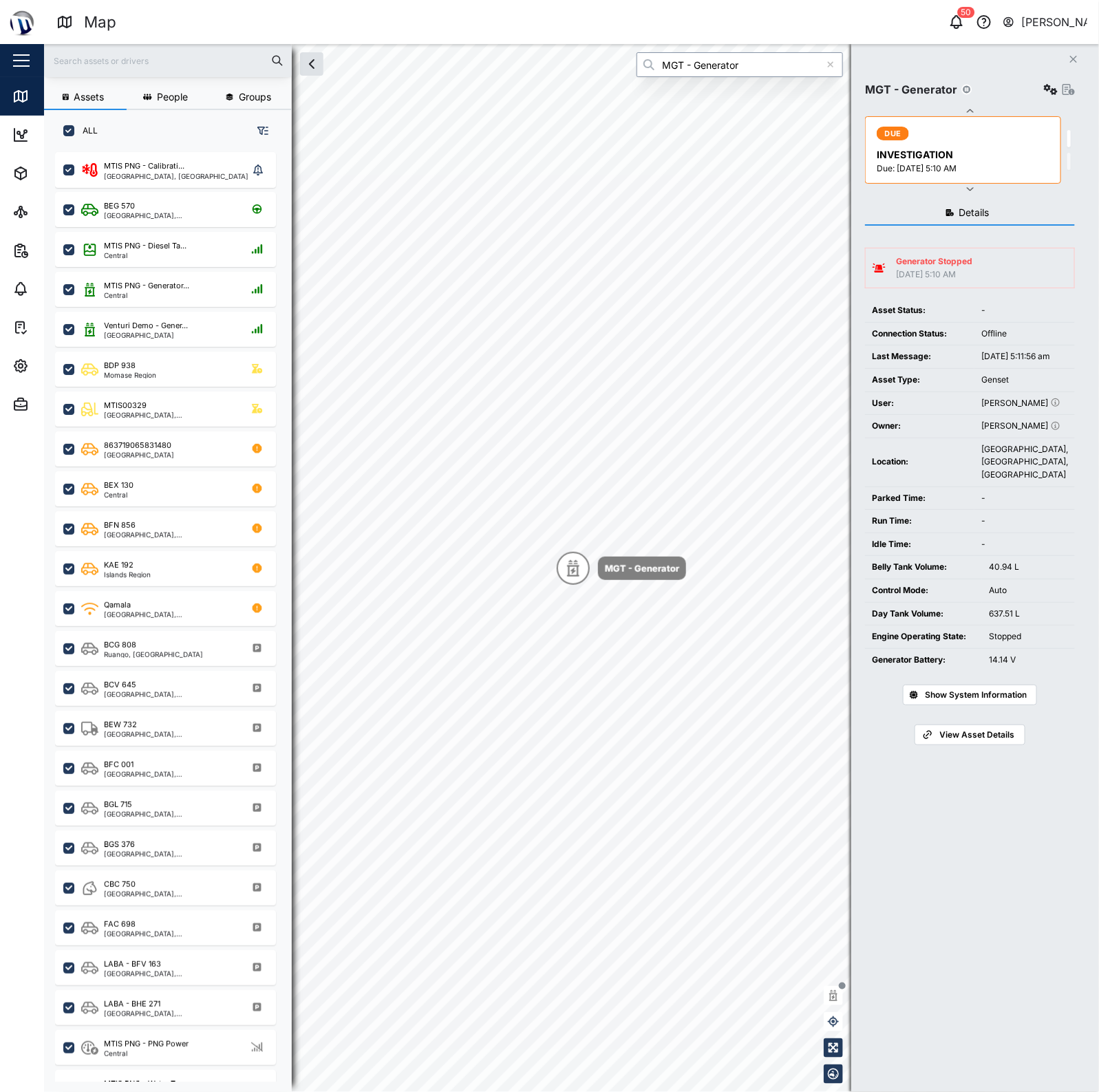
type input "MGT - Generator"
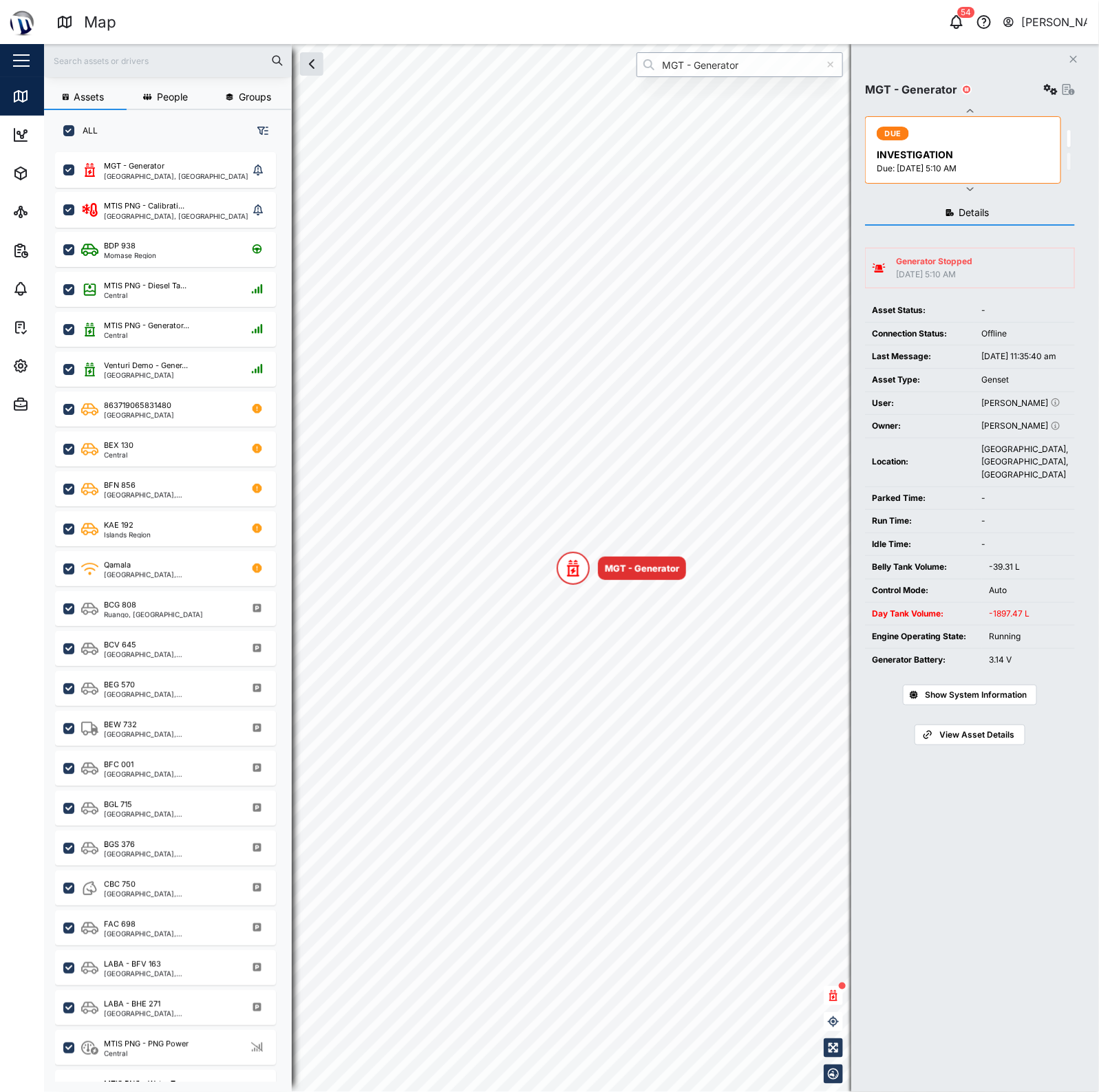
click at [743, 64] on input "MGT - Generator" at bounding box center [740, 64] width 207 height 25
click at [741, 69] on input "MGT - Generator" at bounding box center [740, 64] width 207 height 25
click at [827, 70] on div at bounding box center [830, 64] width 25 height 25
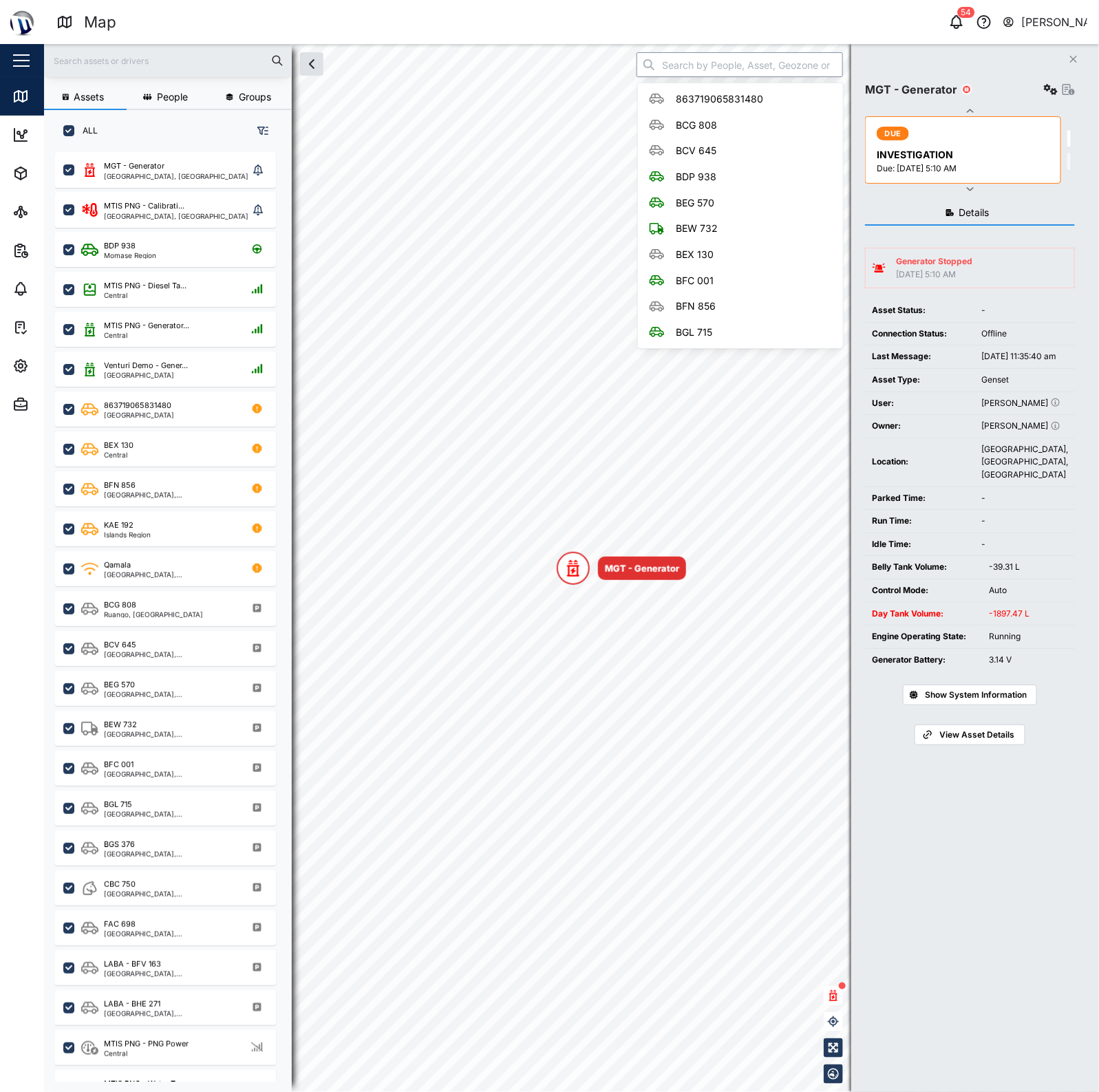
click at [827, 70] on input "search" at bounding box center [740, 64] width 207 height 25
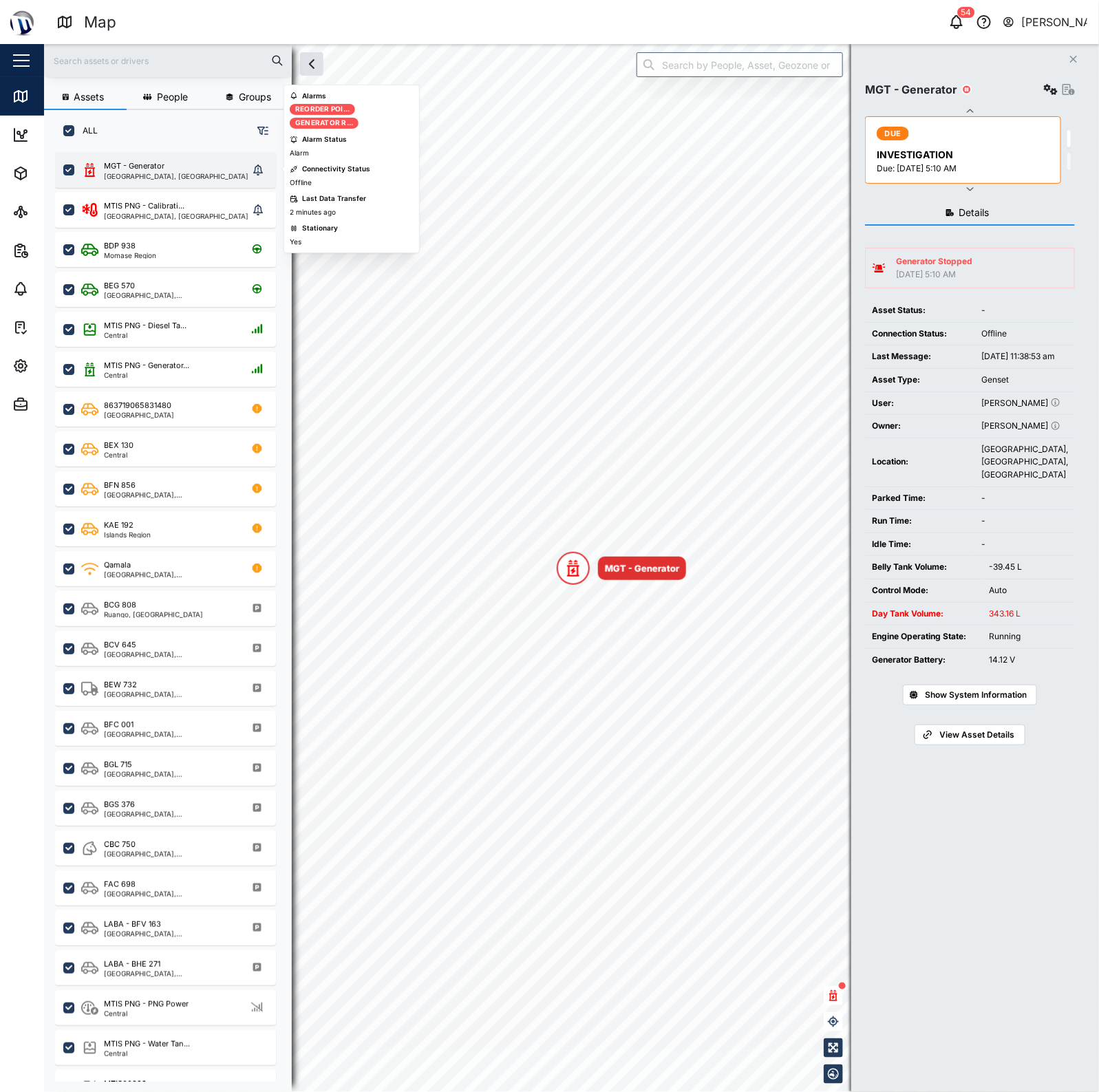
click at [166, 157] on div "MGT - Generator Port Moresby, Southern Region" at bounding box center [165, 170] width 221 height 36
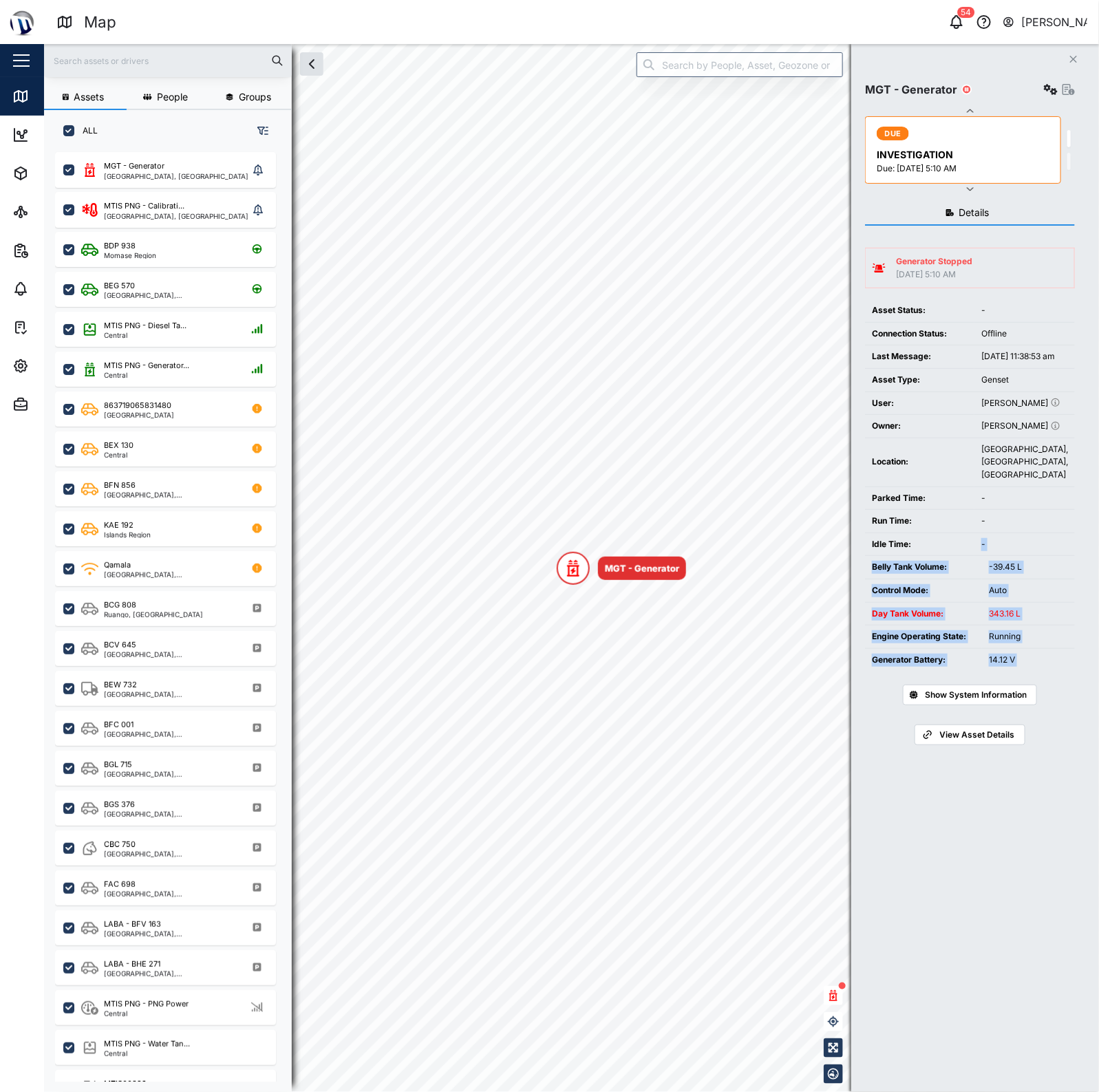
drag, startPoint x: 977, startPoint y: 568, endPoint x: 1056, endPoint y: 702, distance: 155.6
click at [1058, 704] on div "Asset Status: - Connection Status: Offline Last Message: Oct 7, 2025, 11:38:53 …" at bounding box center [971, 506] width 210 height 415
click at [998, 598] on div "Auto" at bounding box center [1028, 590] width 79 height 13
click at [1007, 556] on td "-" at bounding box center [1024, 545] width 101 height 24
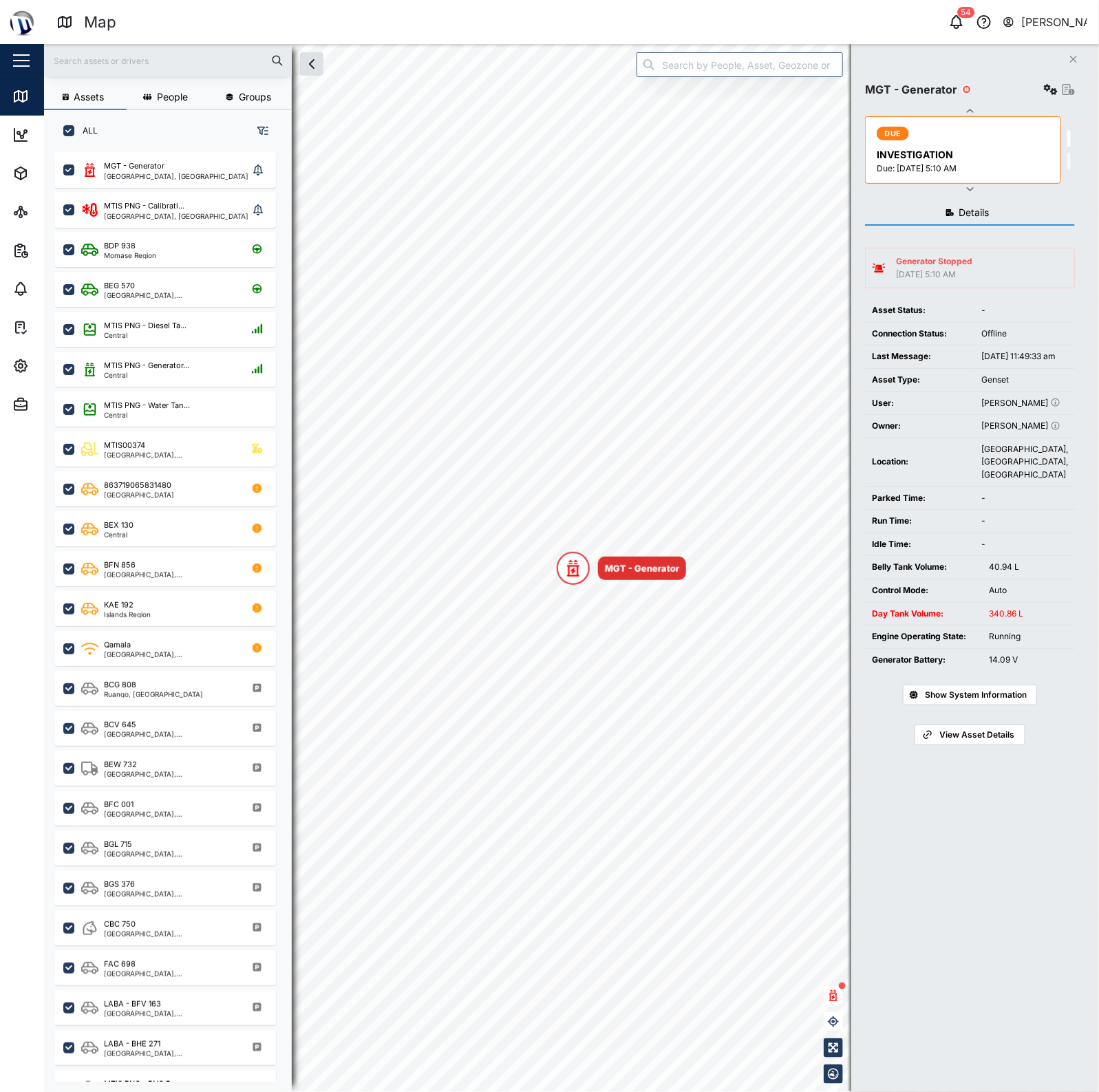
click at [1037, 89] on div "MGT - Generator" at bounding box center [971, 89] width 210 height 20
click at [1045, 81] on button "button" at bounding box center [1051, 89] width 20 height 20
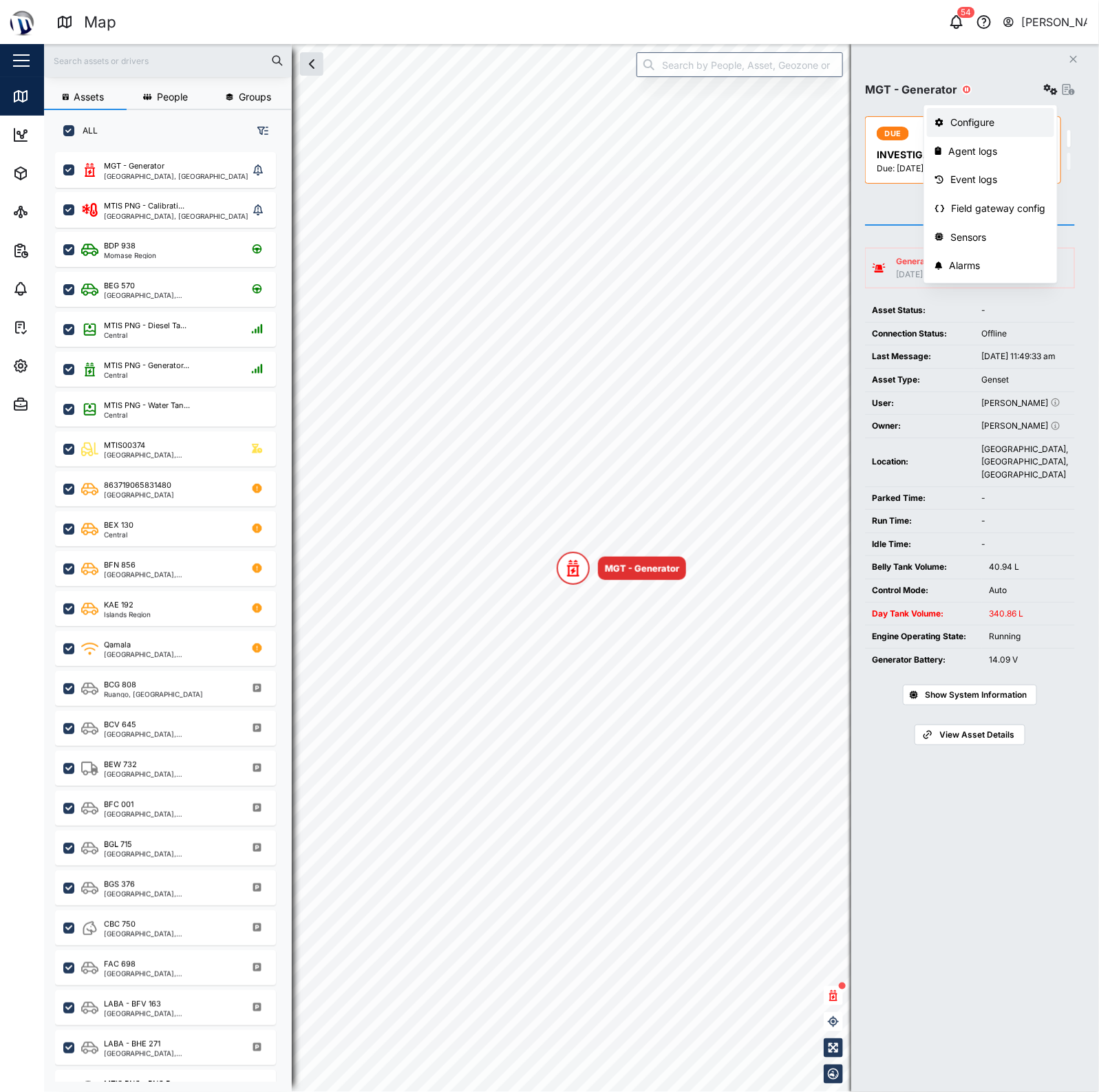
click at [998, 111] on link "Configure" at bounding box center [991, 122] width 127 height 28
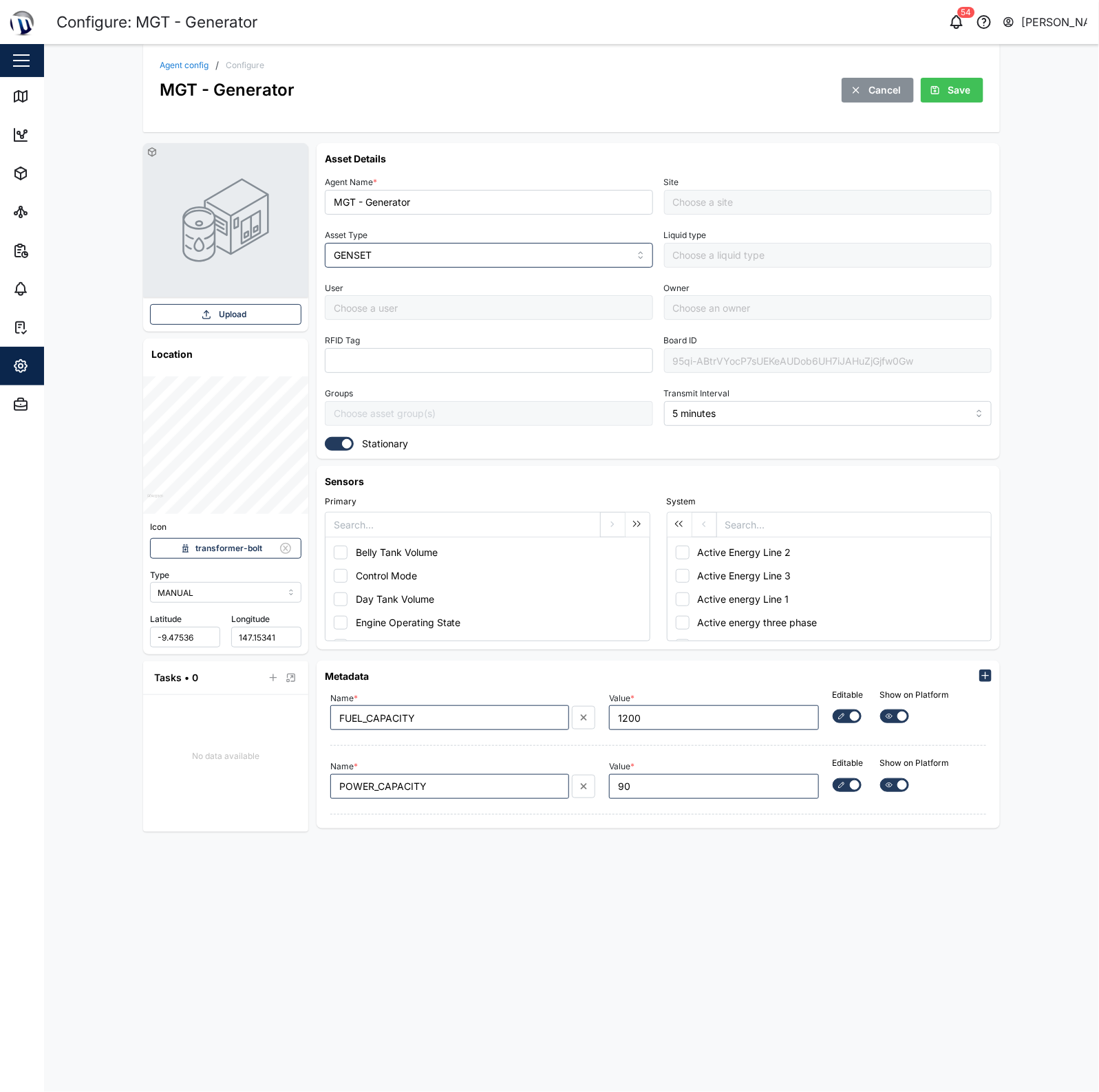
type input "Daniel Kennedy"
type input "[PERSON_NAME]"
type input "Management Compound"
click at [830, 355] on div "95qi-ABtrVYocP7sUEKeAUDob6UH7iJAHuZjGjfw0Gw" at bounding box center [828, 360] width 328 height 25
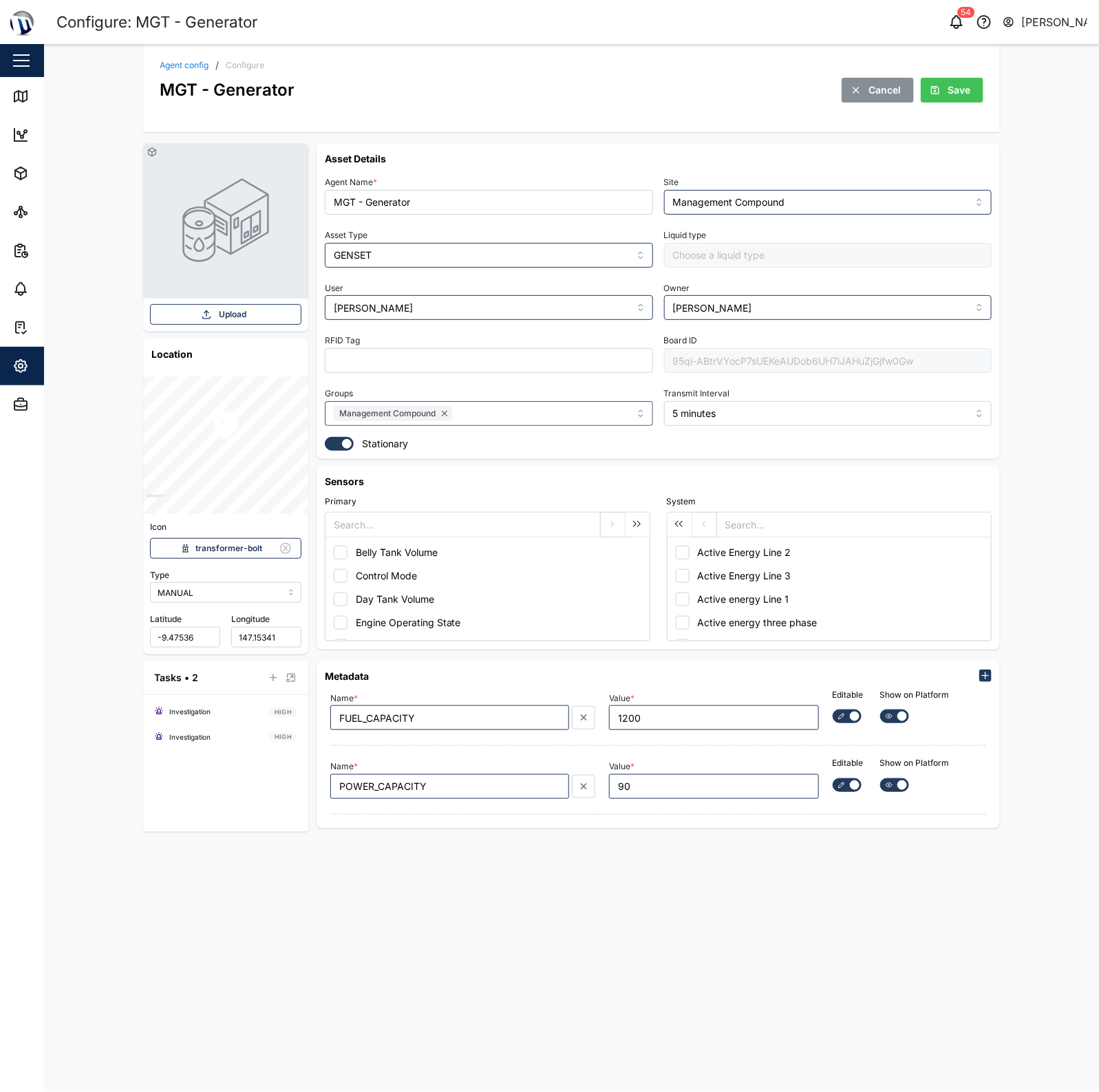
click at [830, 355] on div "95qi-ABtrVYocP7sUEKeAUDob6UH7iJAHuZjGjfw0Gw" at bounding box center [828, 360] width 328 height 25
click at [29, 91] on div "Map" at bounding box center [39, 96] width 54 height 17
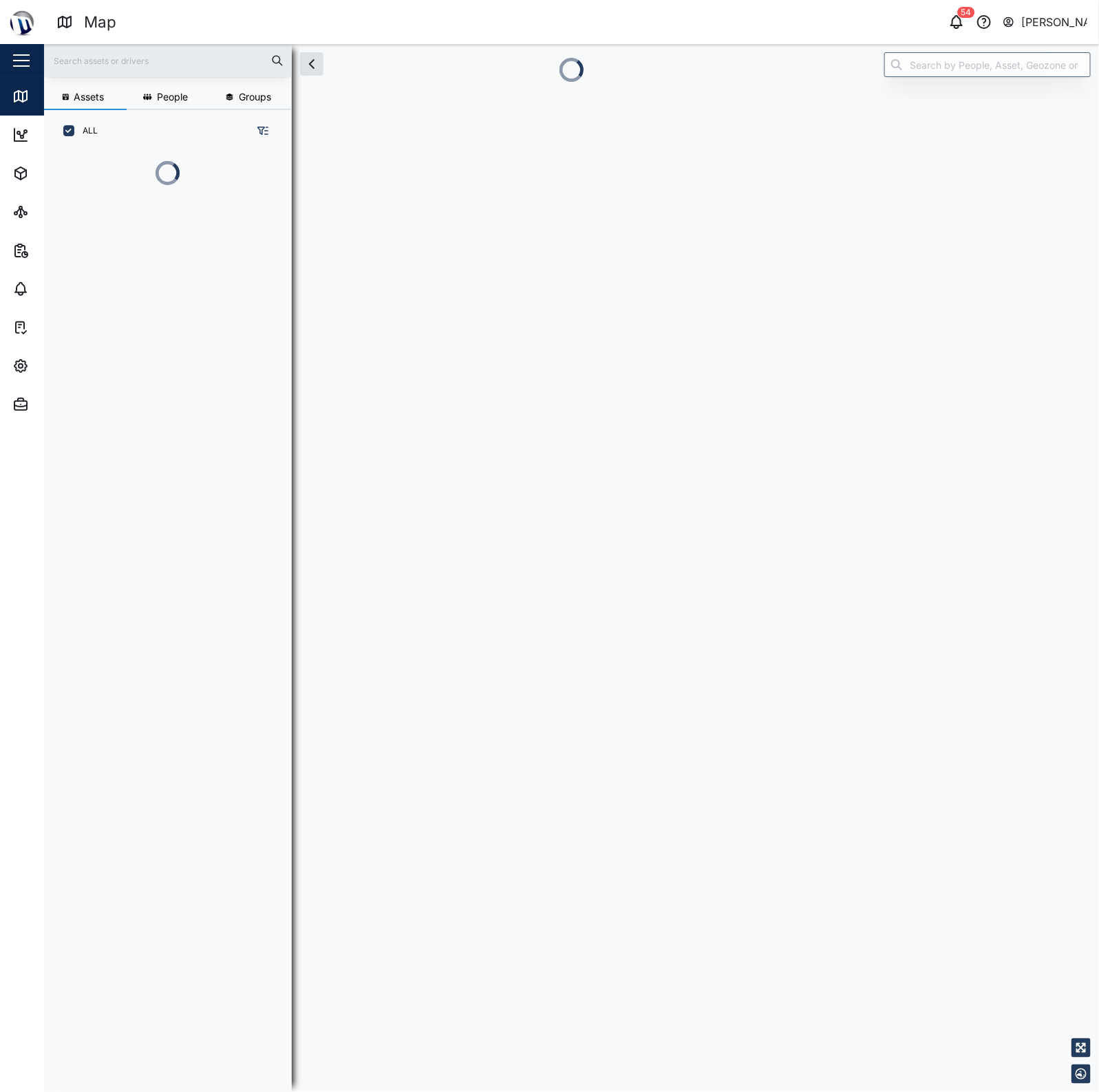
scroll to position [14, 14]
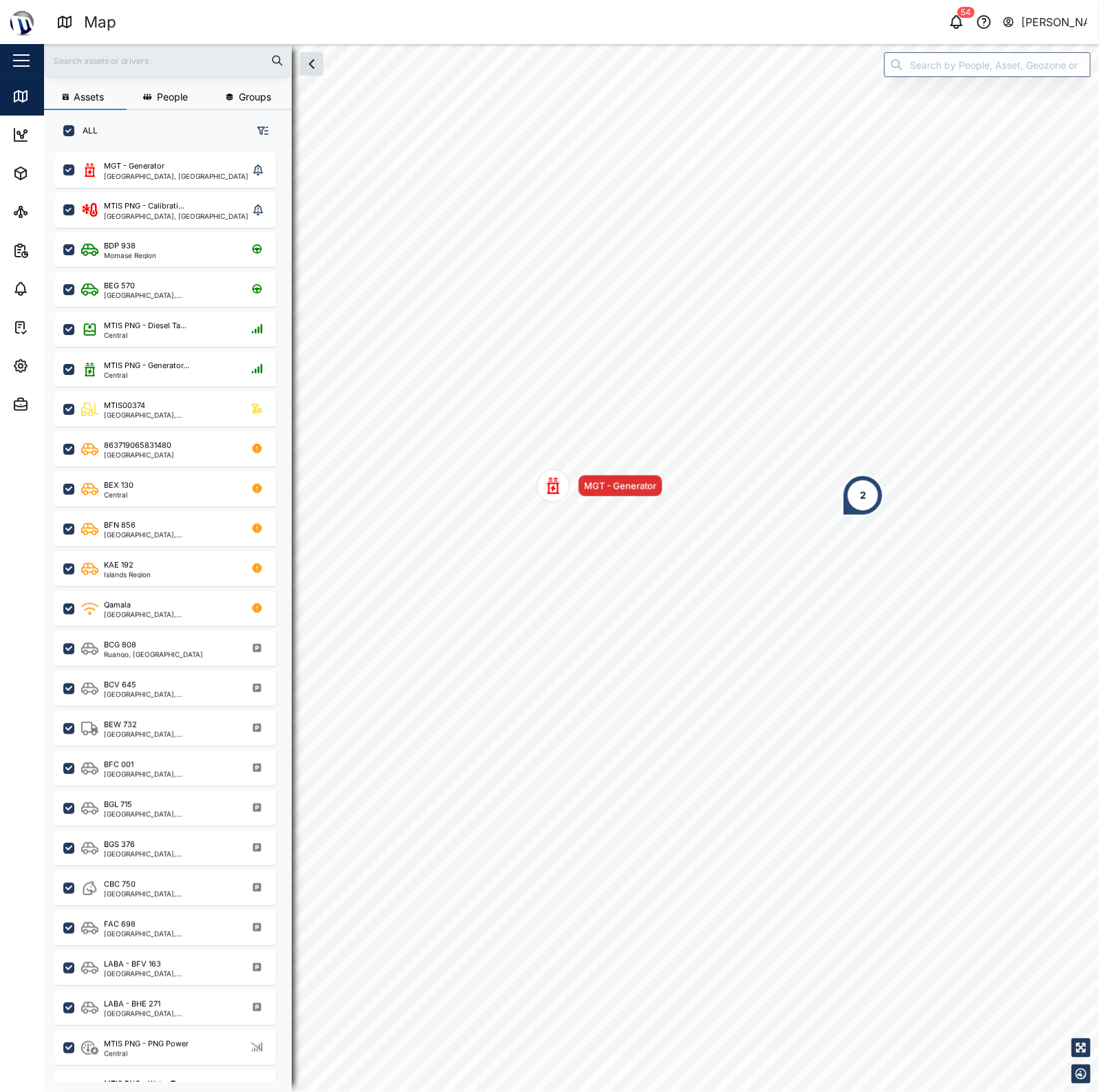
drag, startPoint x: 620, startPoint y: 491, endPoint x: 681, endPoint y: 505, distance: 62.6
click at [657, 493] on div "MGT - Generator" at bounding box center [621, 486] width 73 height 14
click at [685, 504] on body "Map 54 Declan Delahunty Close Map Dashboard Assets ATS Camera Generator Personn…" at bounding box center [549, 546] width 1099 height 1092
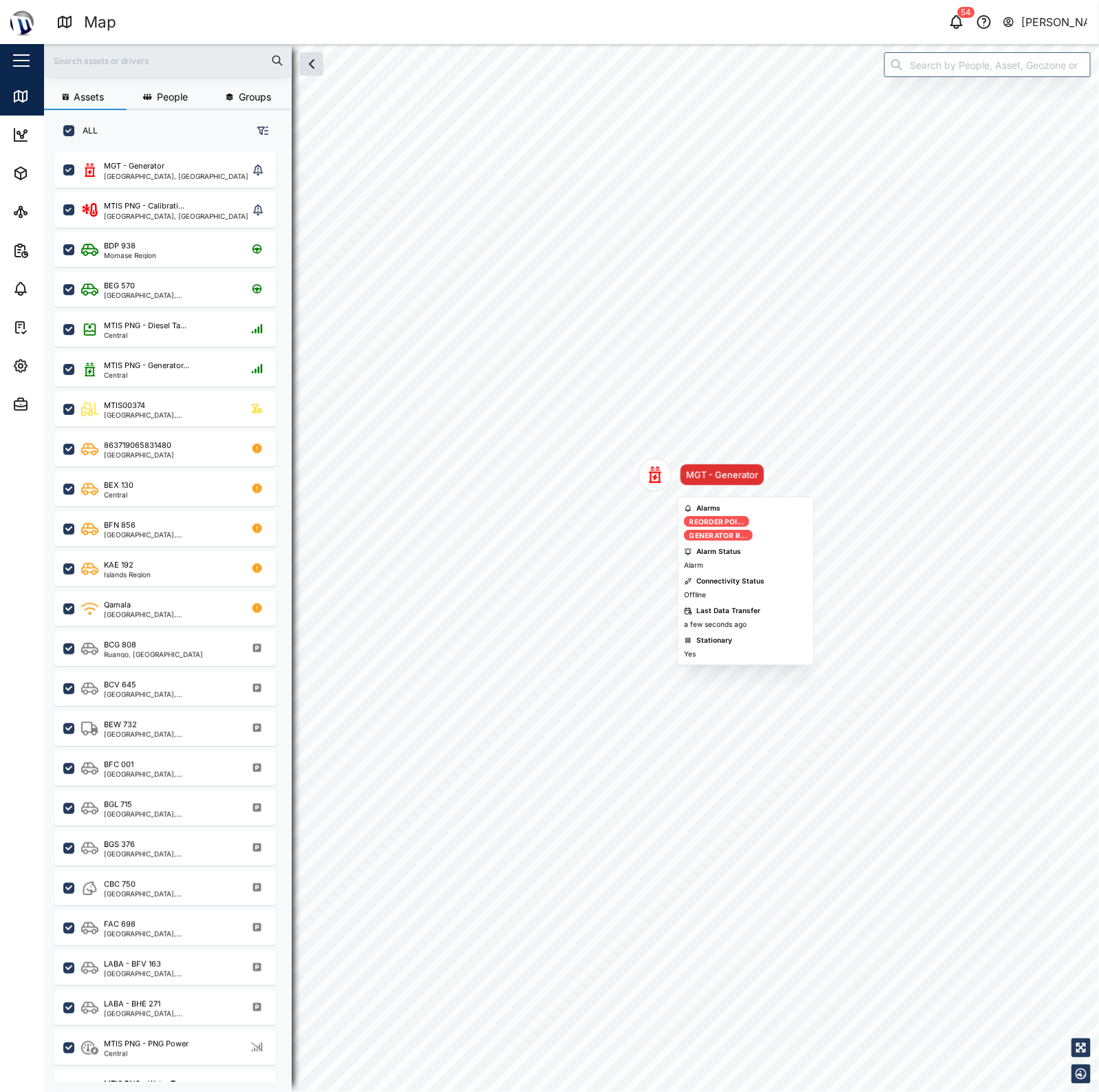
click at [678, 479] on div "MGT - Generator" at bounding box center [702, 475] width 126 height 33
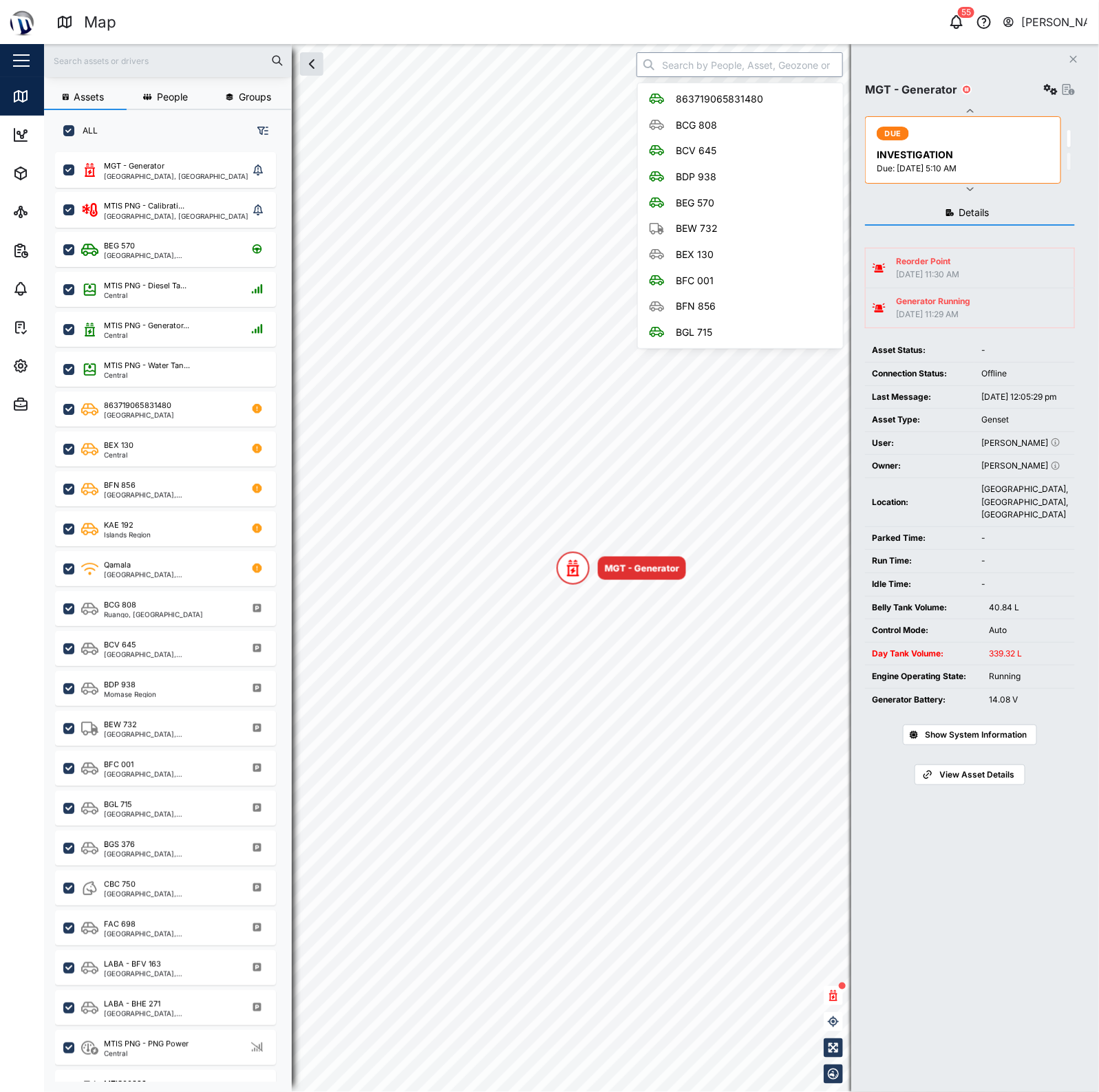
click at [751, 59] on input "search" at bounding box center [740, 64] width 207 height 25
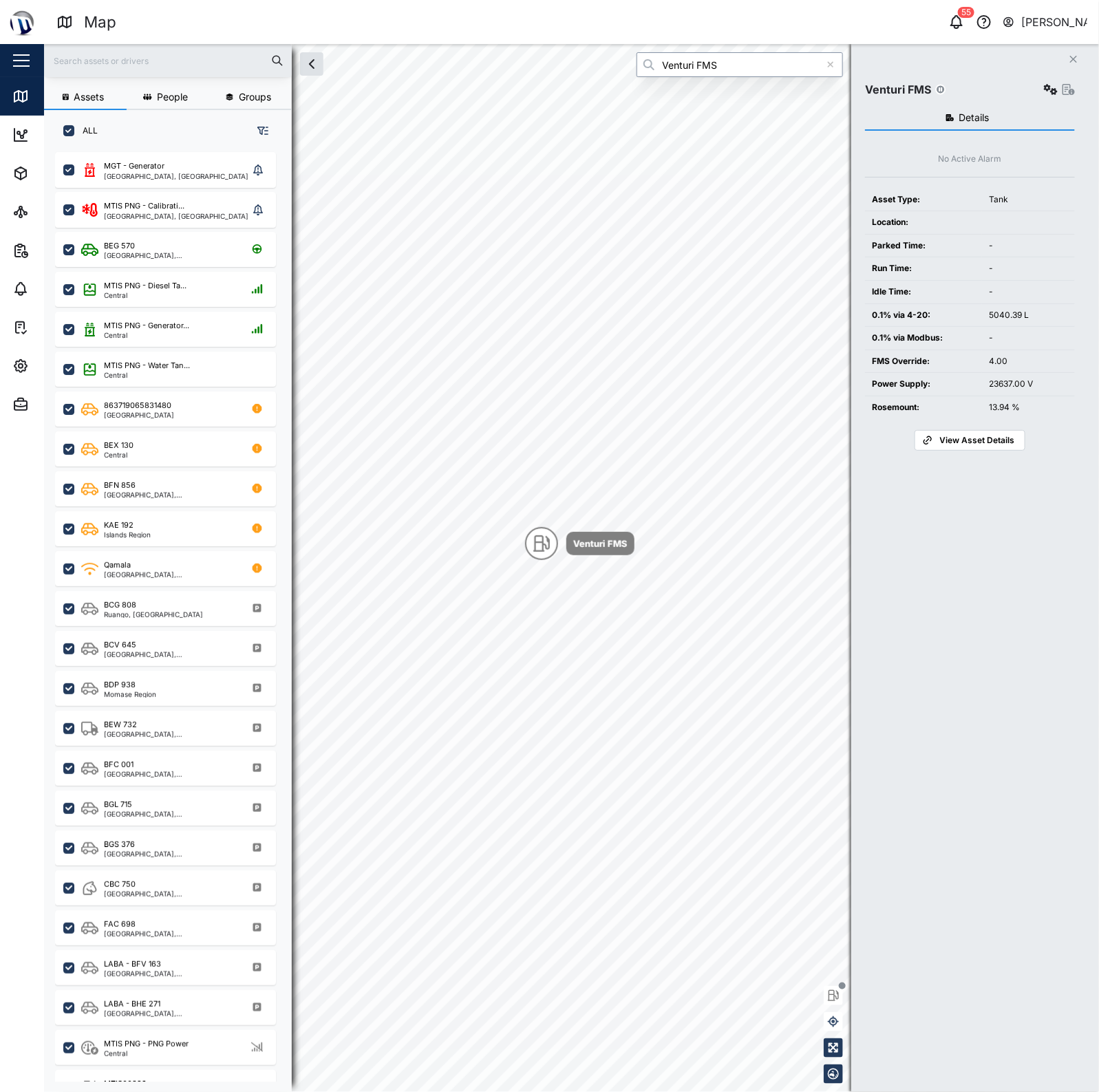
type input "Venturi FMS"
click at [1056, 90] on icon "button" at bounding box center [1051, 89] width 14 height 11
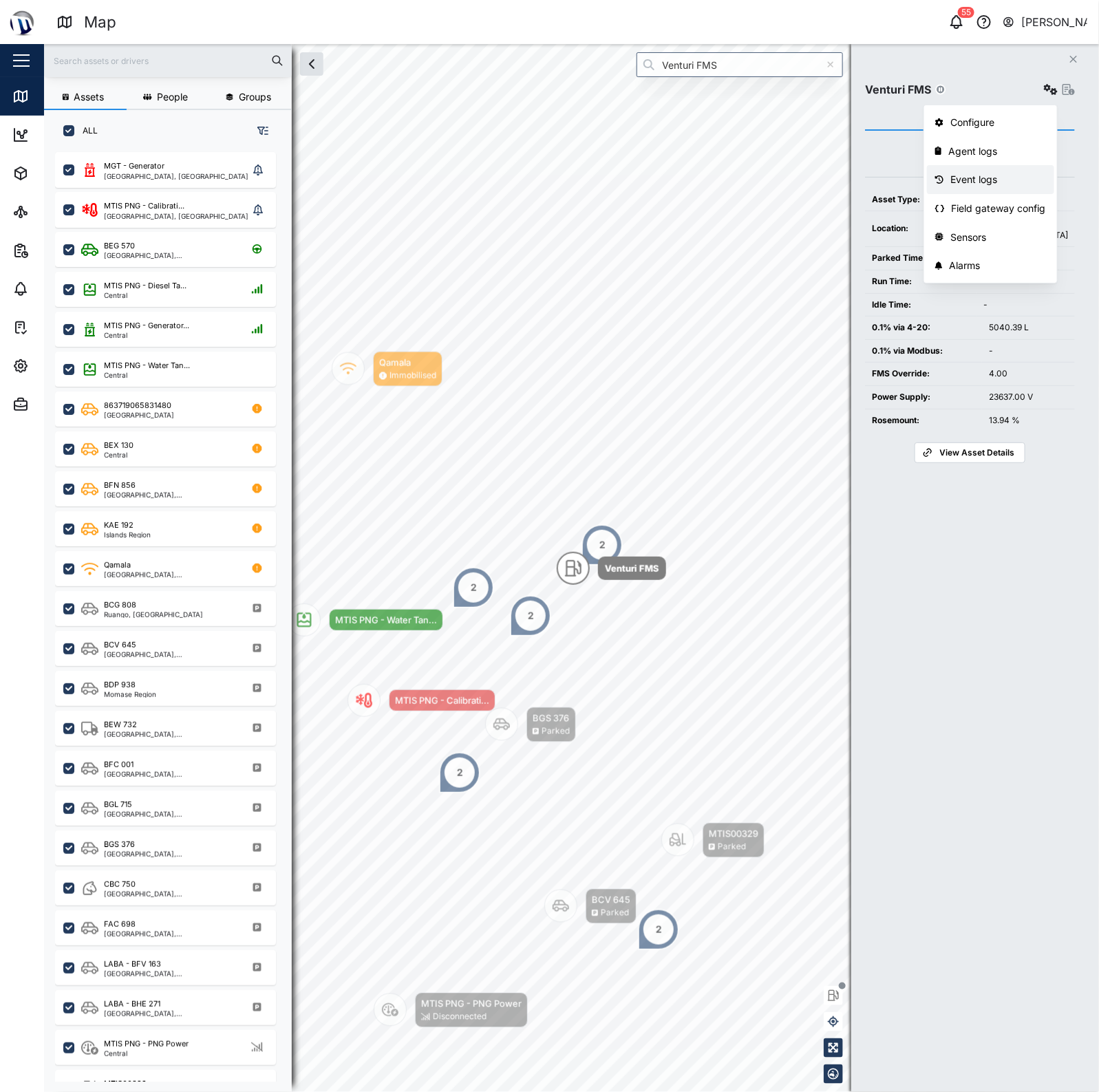
click at [999, 207] on div "Field gateway config" at bounding box center [999, 208] width 94 height 15
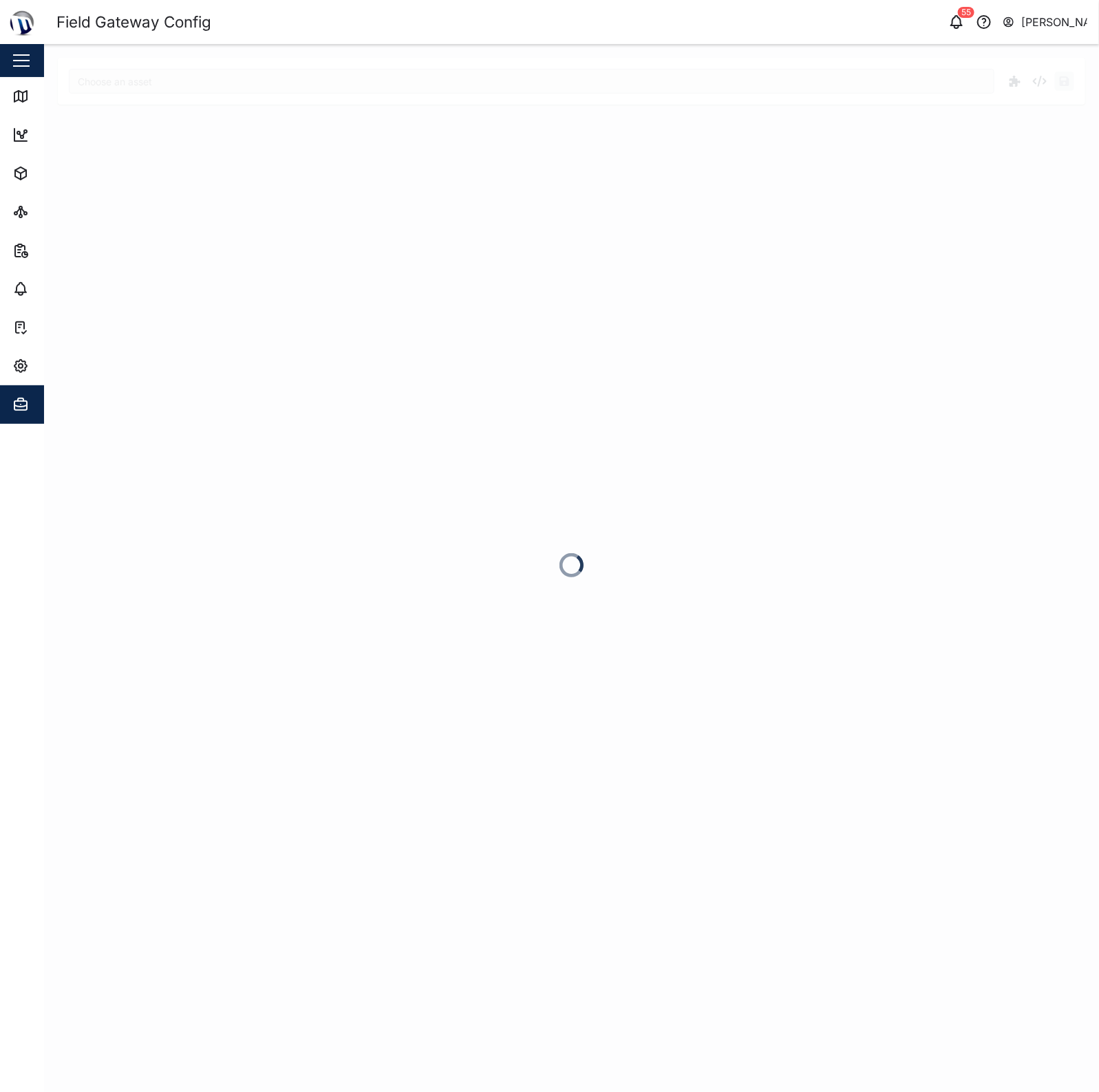
type input "Venturi FMS"
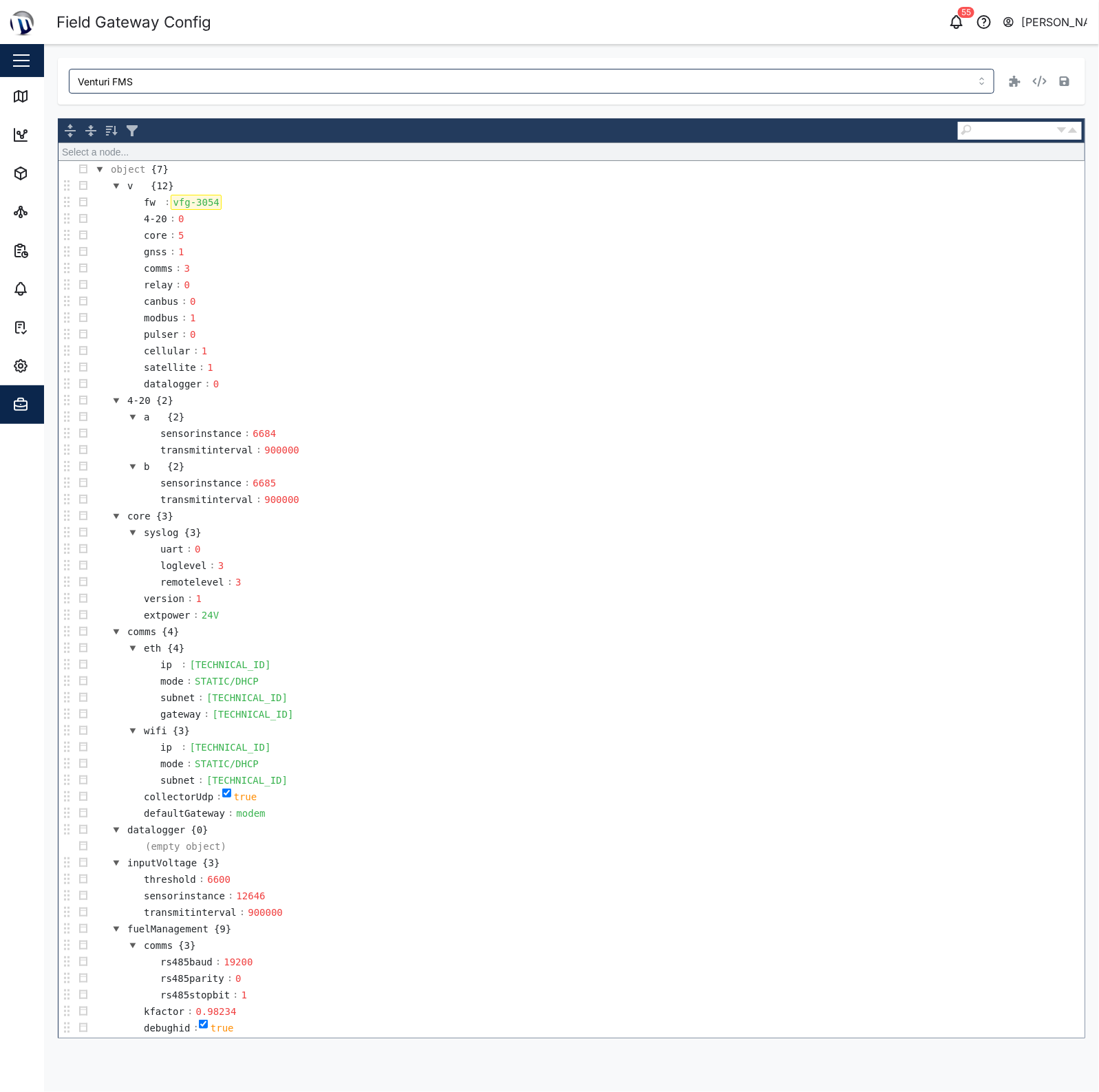
click at [216, 198] on div "vfg-3054" at bounding box center [195, 202] width 50 height 15
drag, startPoint x: 764, startPoint y: 116, endPoint x: 1000, endPoint y: 86, distance: 237.9
click at [767, 115] on div "Venturi FMS object ► v ► fw object {7} v {12} fw : vfg-3054 4-20 : 0 core : 5 g…" at bounding box center [572, 548] width 1027 height 981
click at [1059, 81] on button "button" at bounding box center [1066, 81] width 20 height 20
click at [16, 95] on icon at bounding box center [21, 96] width 17 height 17
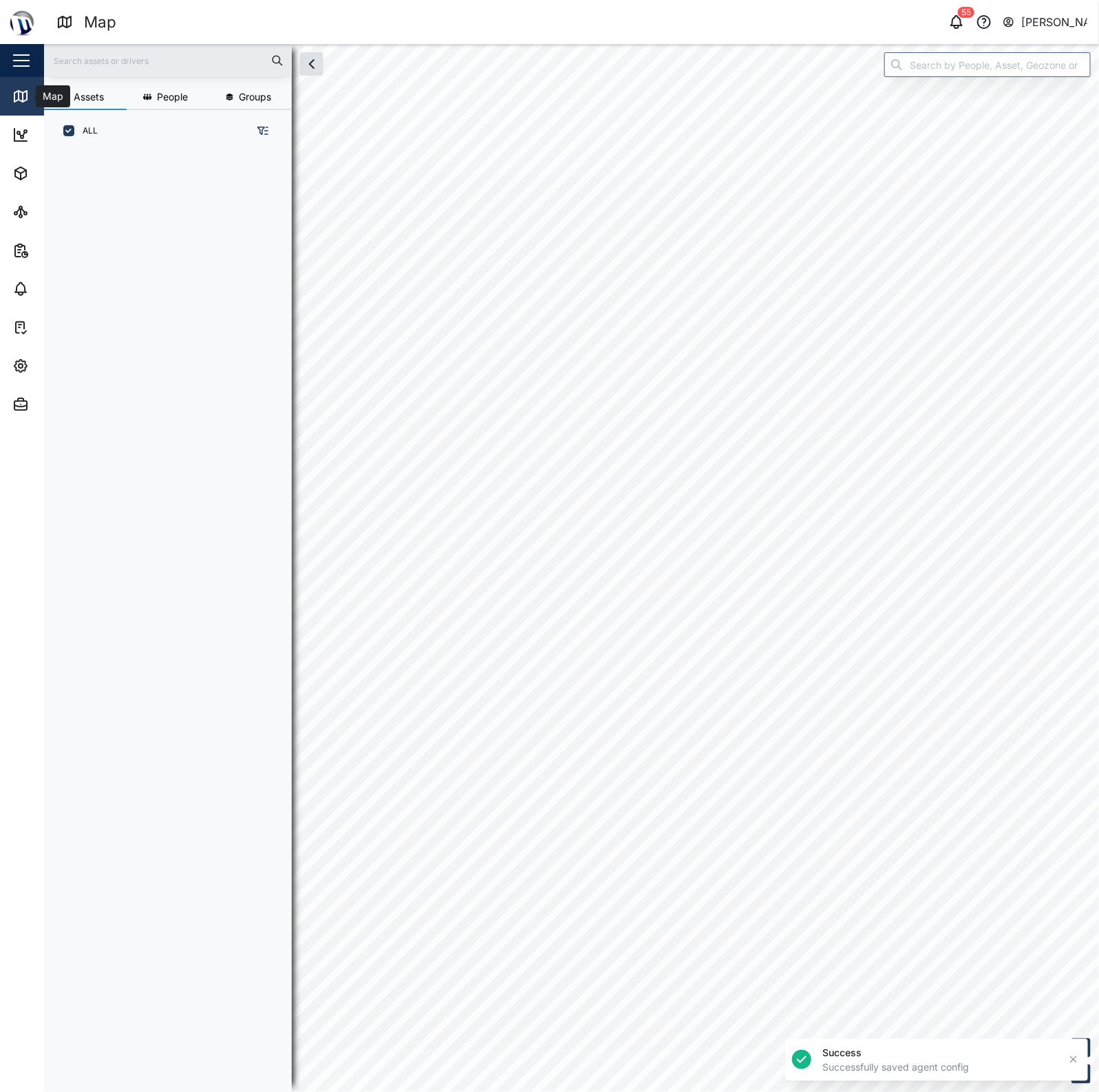
scroll to position [921, 214]
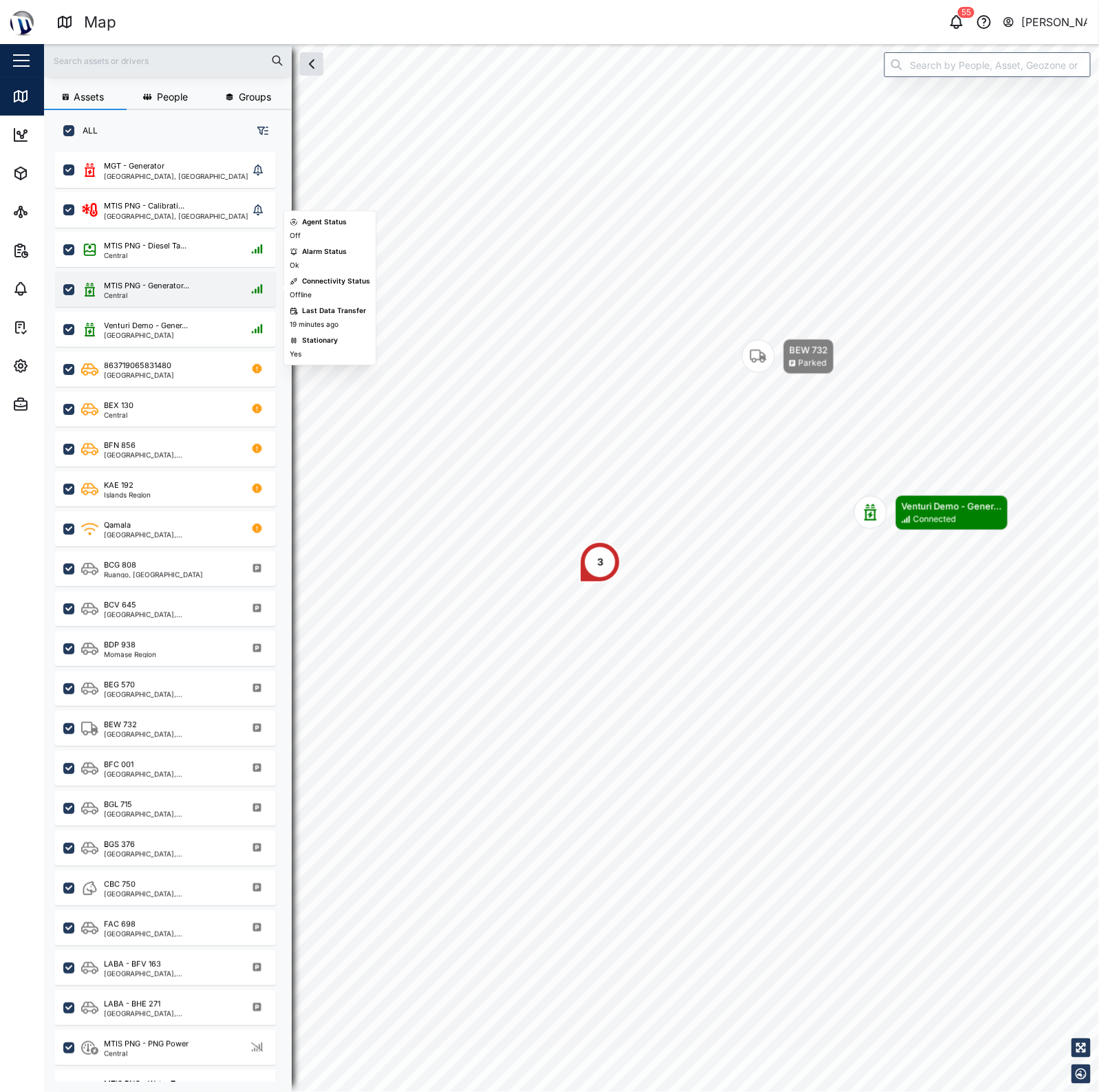
click at [208, 276] on div "MTIS PNG - Generator... Central" at bounding box center [165, 289] width 221 height 35
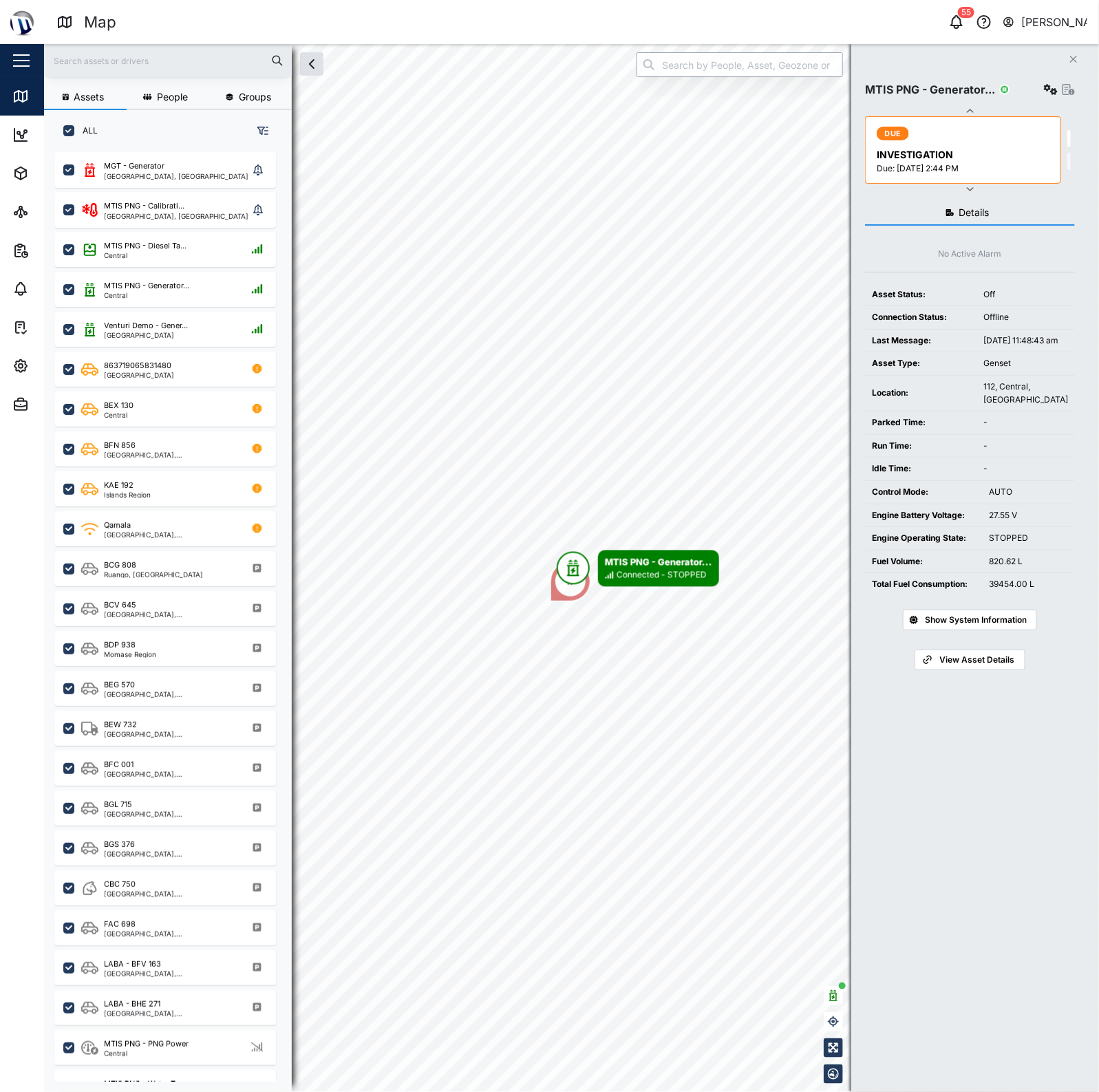
click at [772, 69] on input "search" at bounding box center [740, 64] width 207 height 25
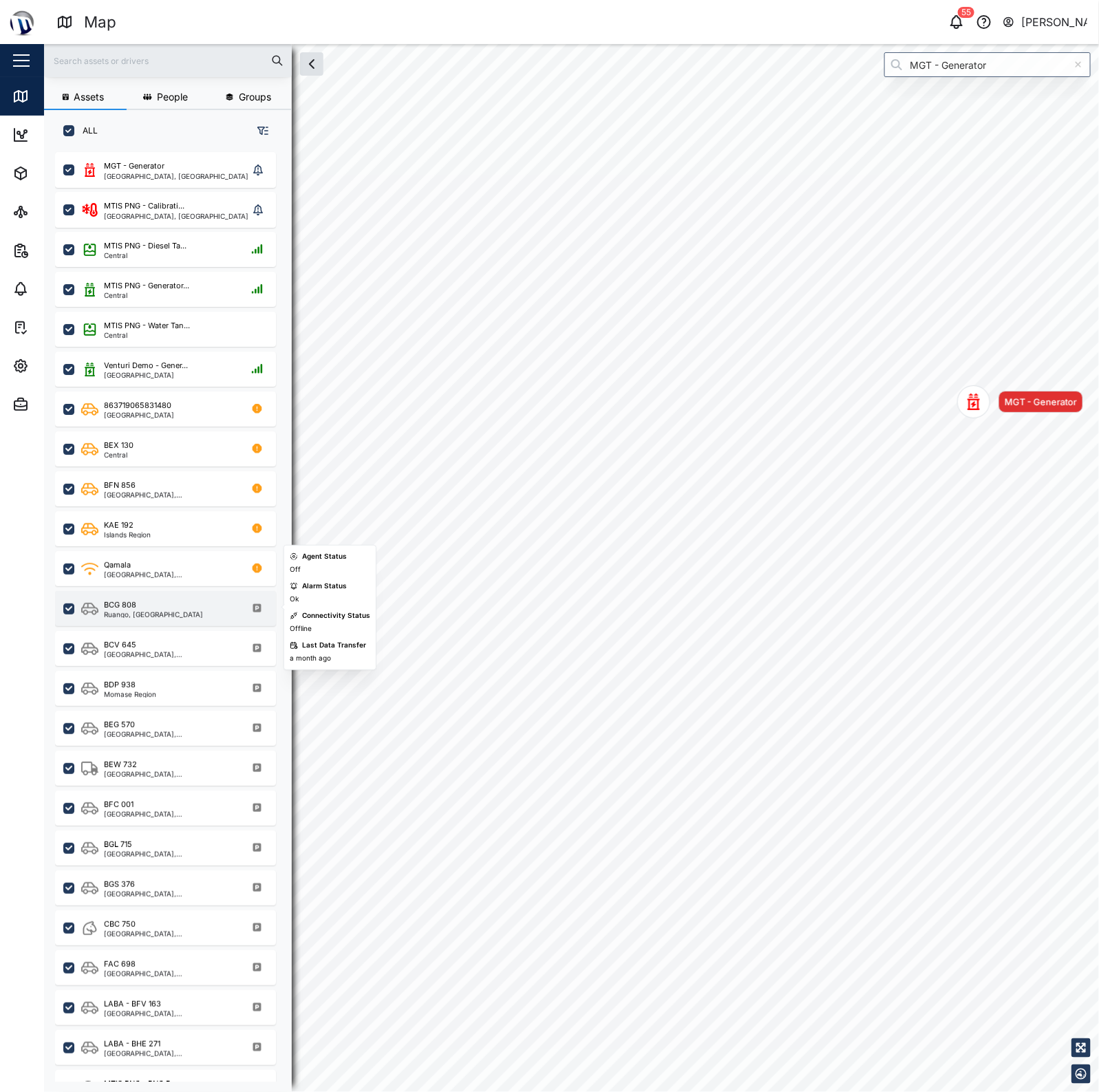
click at [219, 617] on div "BCG 808 Ruango, West New Britain" at bounding box center [175, 609] width 186 height 19
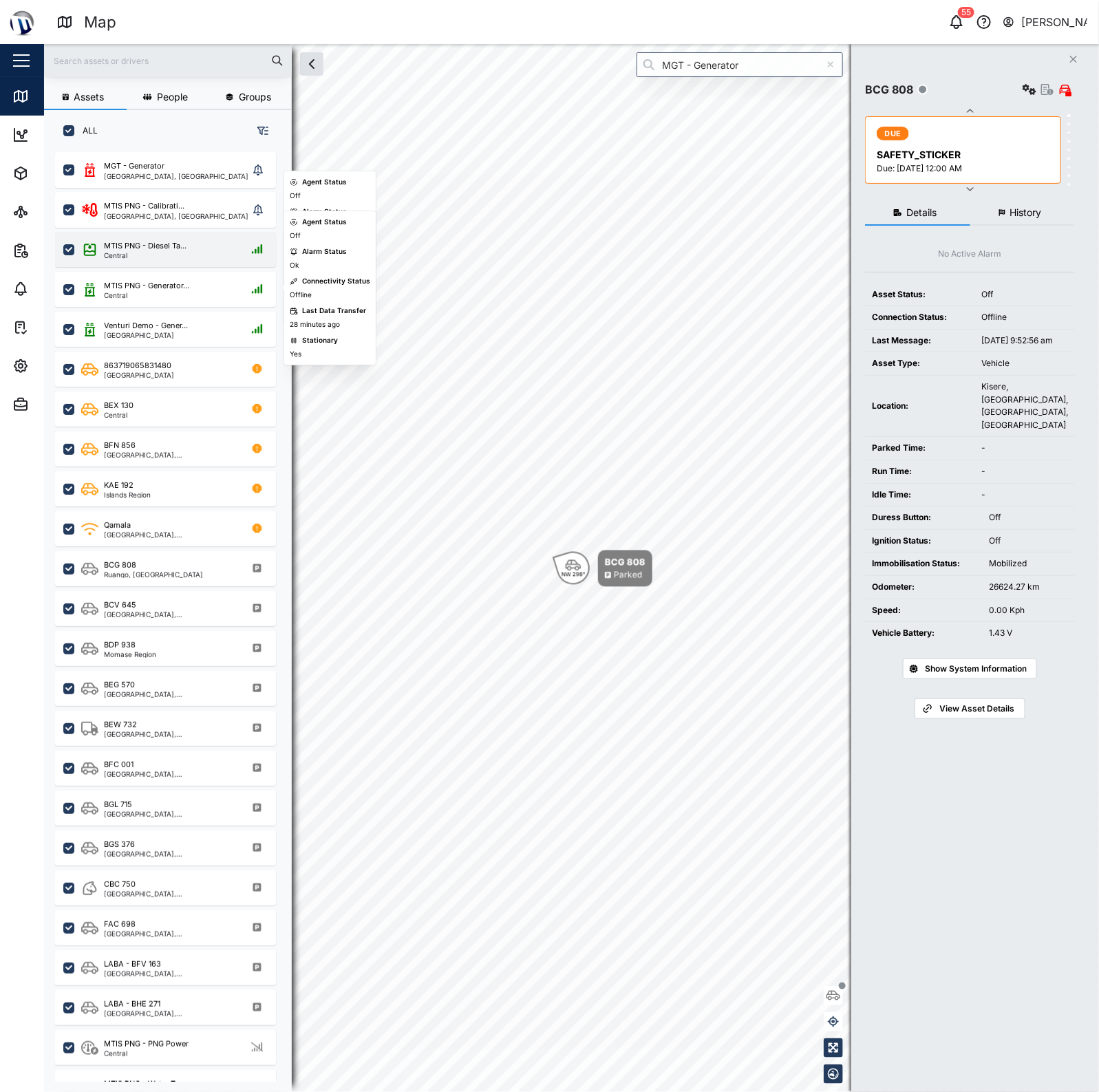
click at [171, 252] on div "Central" at bounding box center [145, 255] width 82 height 7
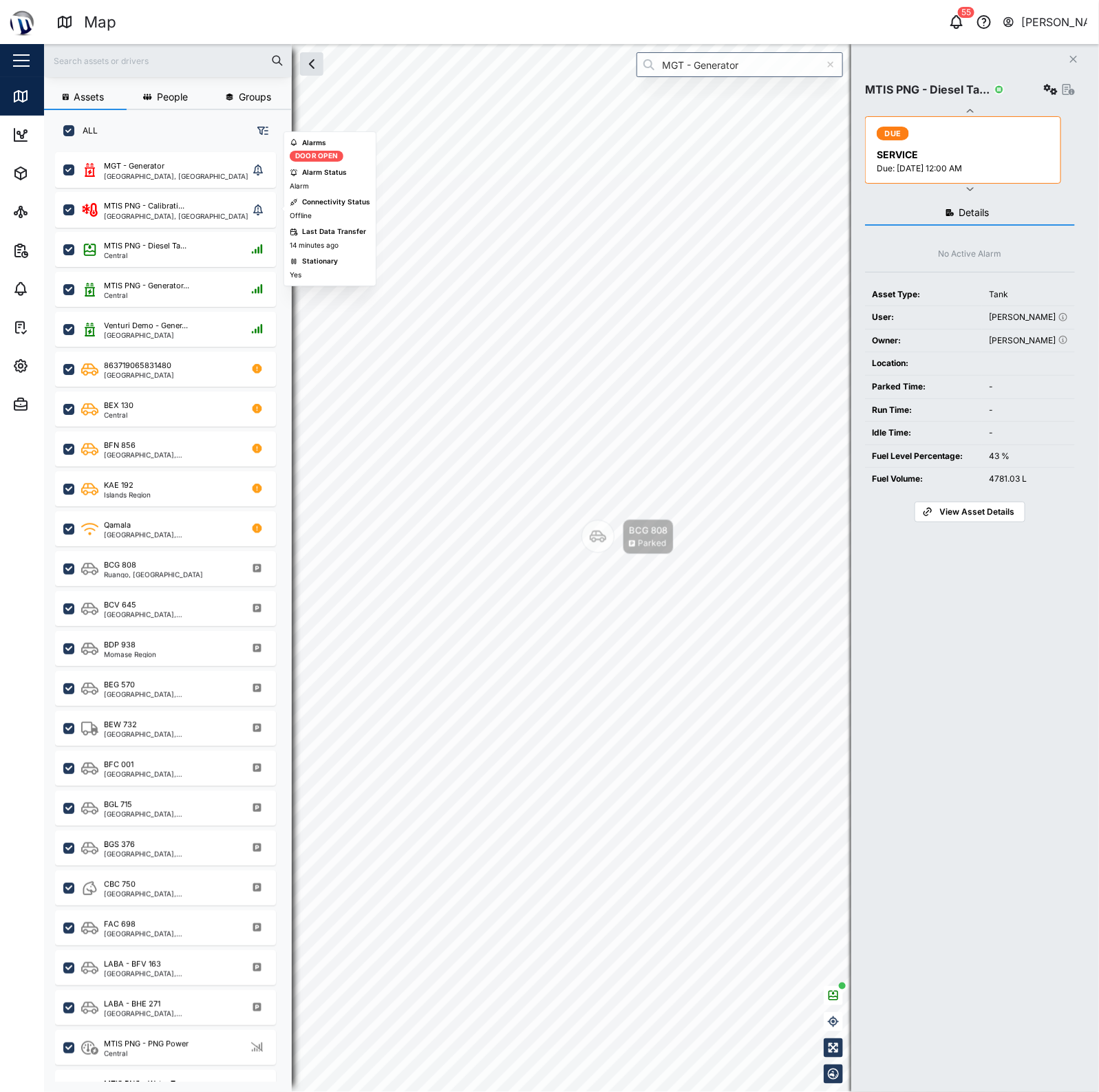
click at [154, 187] on div "MTIS PNG - Calibrati... National Capital District, Southern Region" at bounding box center [165, 207] width 221 height 40
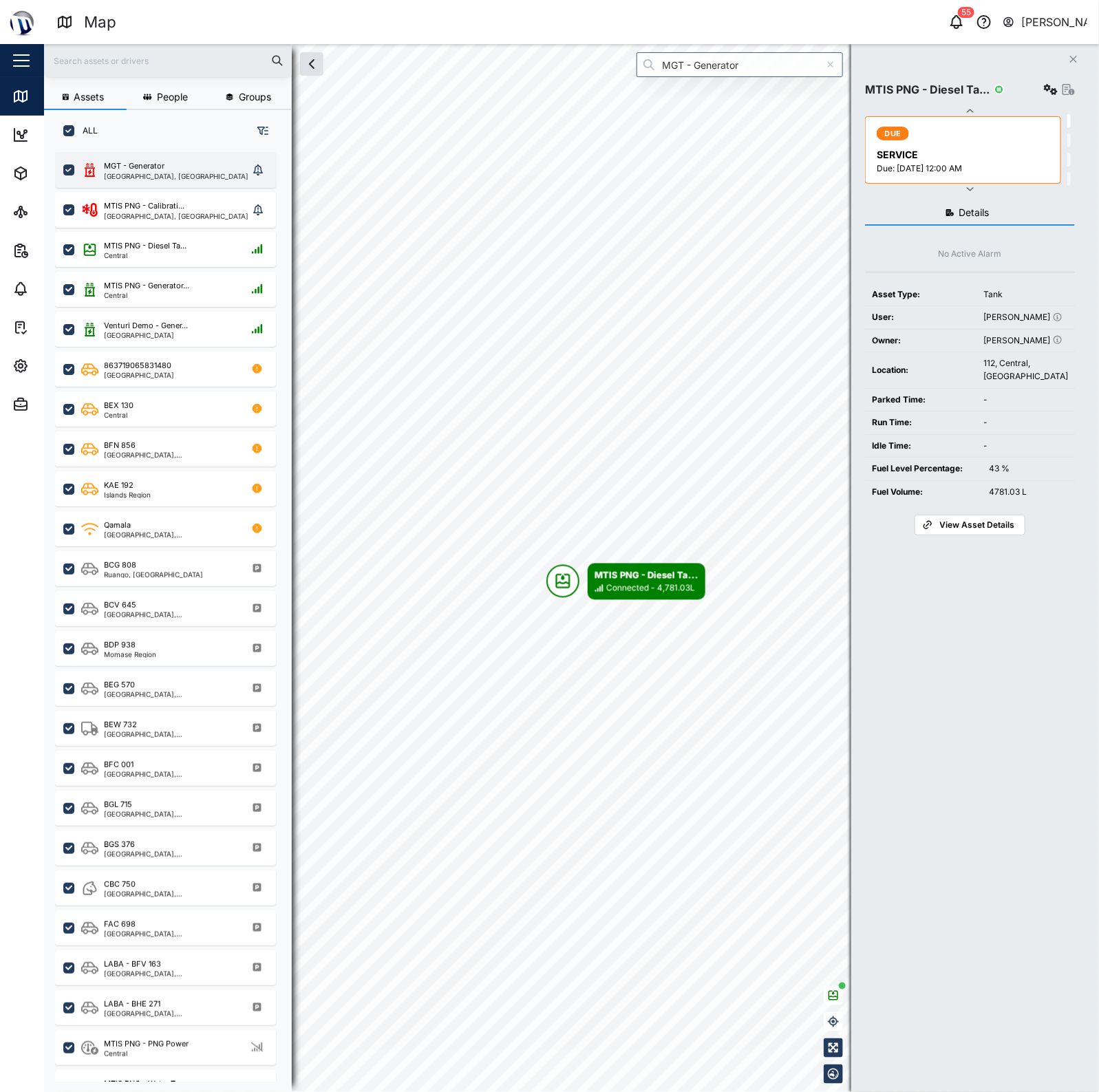
click at [156, 177] on div "[GEOGRAPHIC_DATA], [GEOGRAPHIC_DATA]" at bounding box center [175, 175] width 144 height 7
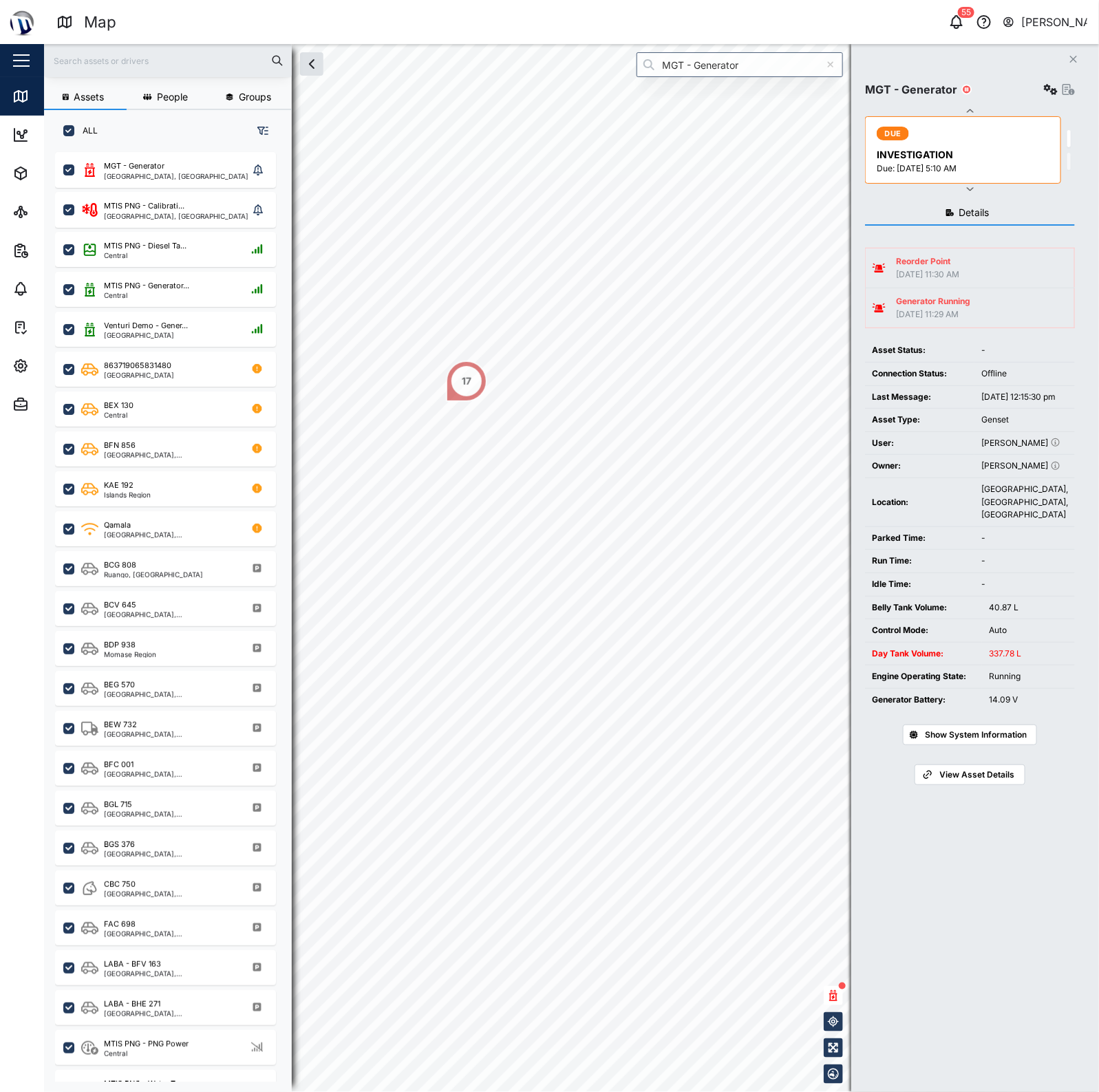
click at [524, 44] on div "MGT - Generator 863719065831480 Immobilised 17" at bounding box center [572, 44] width 1056 height 0
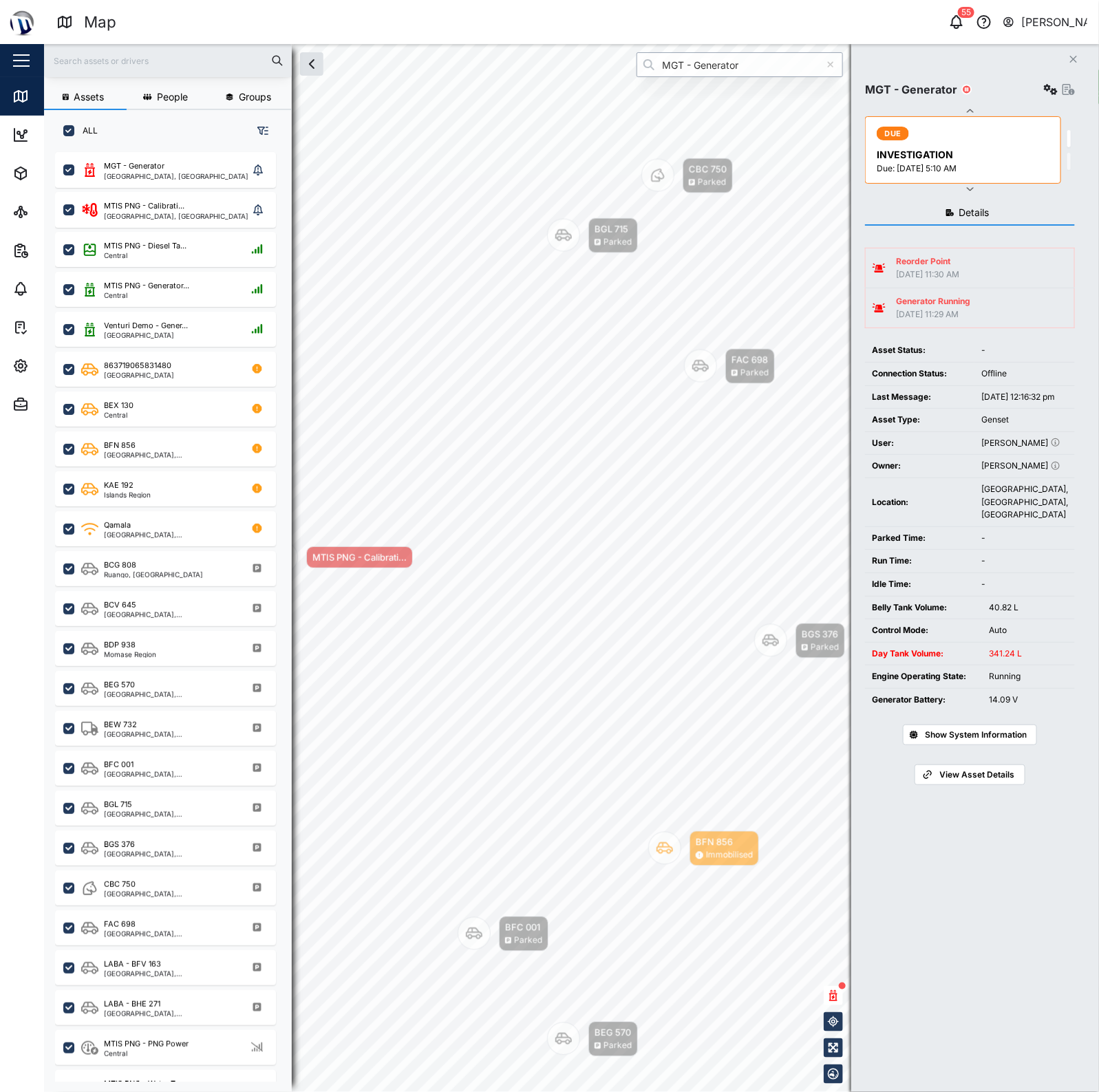
click at [754, 70] on input "MGT - Generator" at bounding box center [740, 64] width 207 height 25
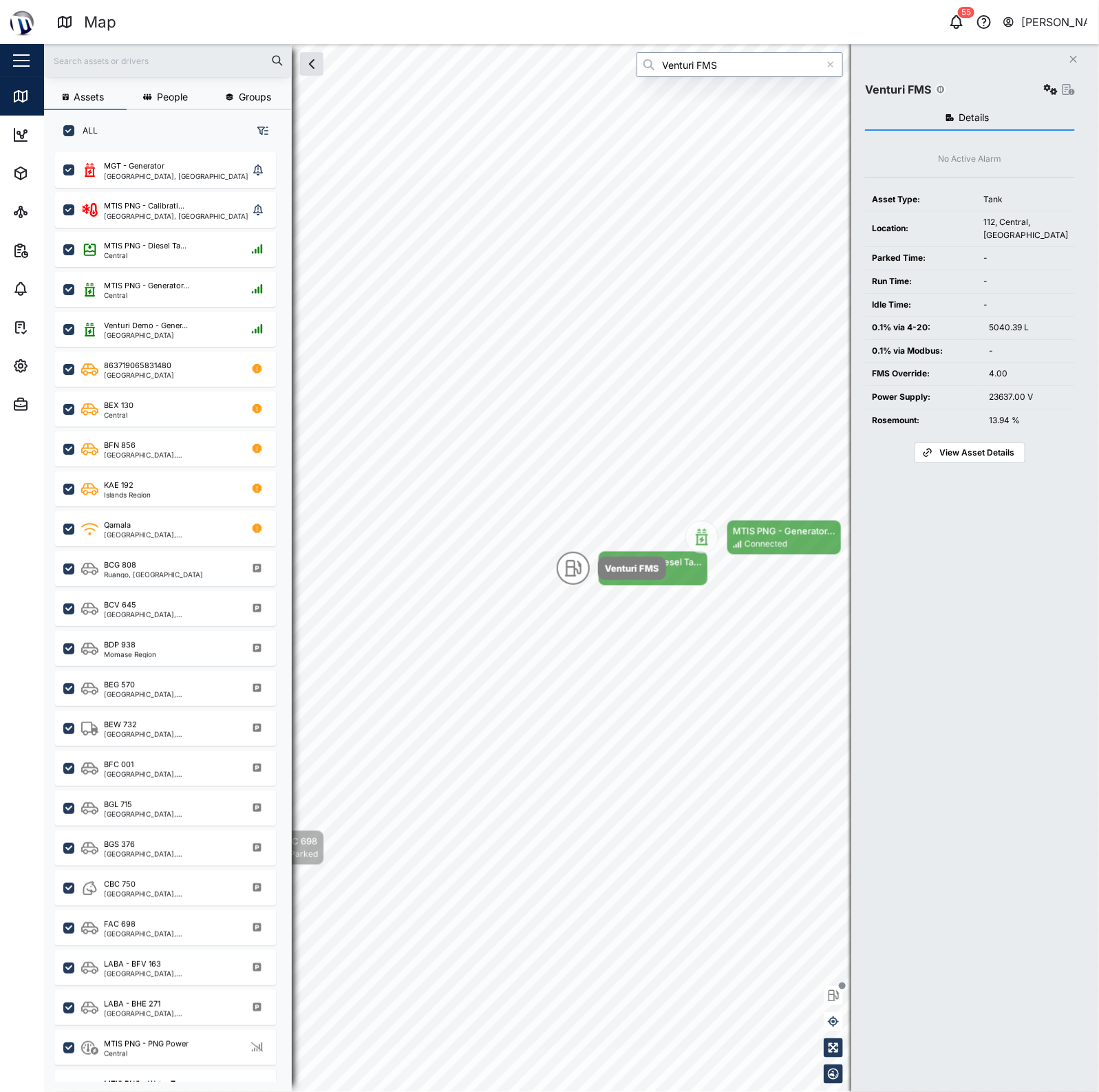
type input "Venturi FMS"
click at [1046, 86] on icon "button" at bounding box center [1051, 89] width 14 height 11
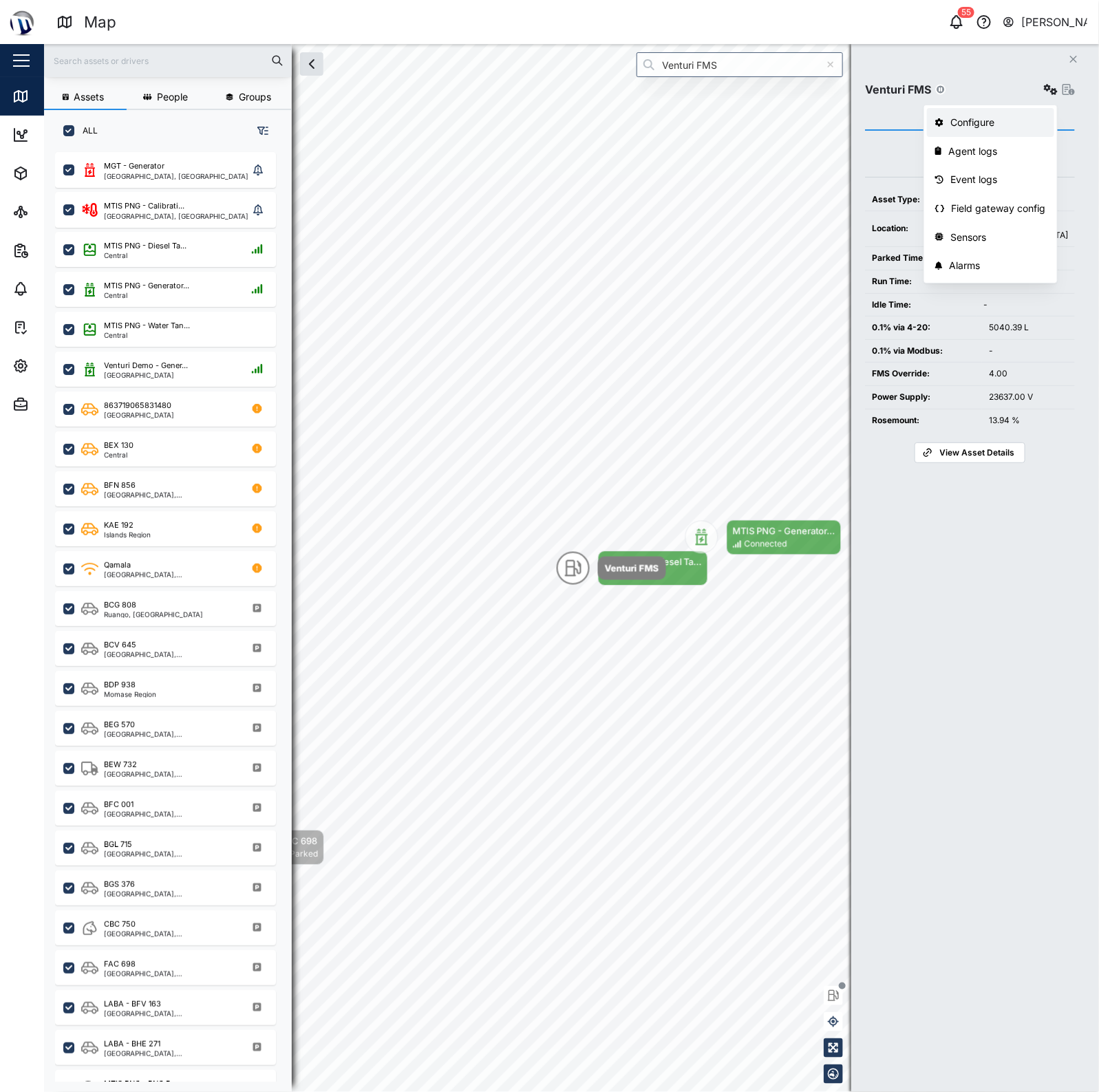
click at [988, 118] on div "Configure" at bounding box center [999, 122] width 96 height 15
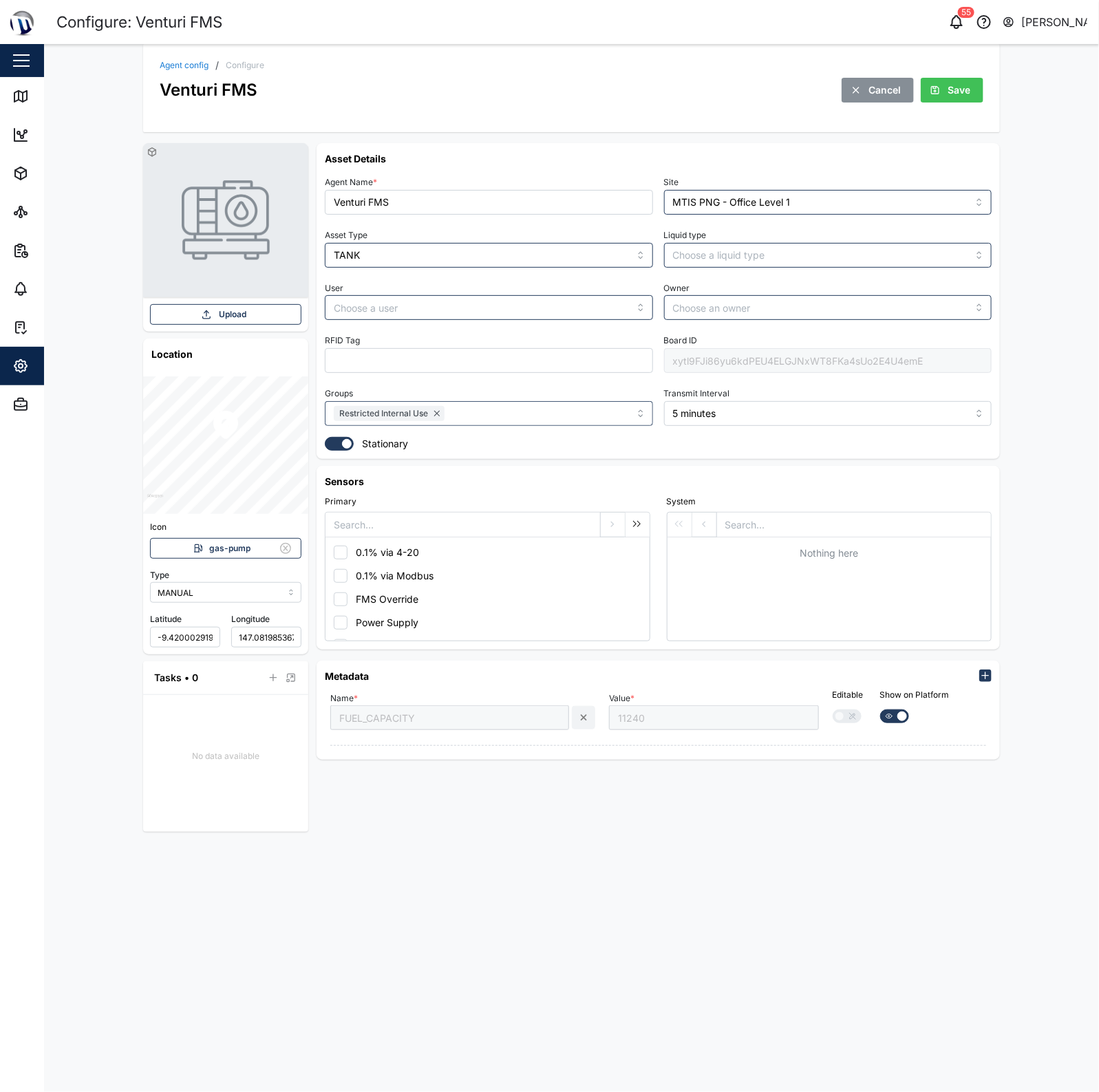
click at [728, 359] on div "xytl9FJi86yu6kdPEU4ELGJNxWT8FKa4sUo2E4U4emE" at bounding box center [828, 360] width 328 height 25
click at [200, 63] on link "Agent config" at bounding box center [184, 65] width 49 height 8
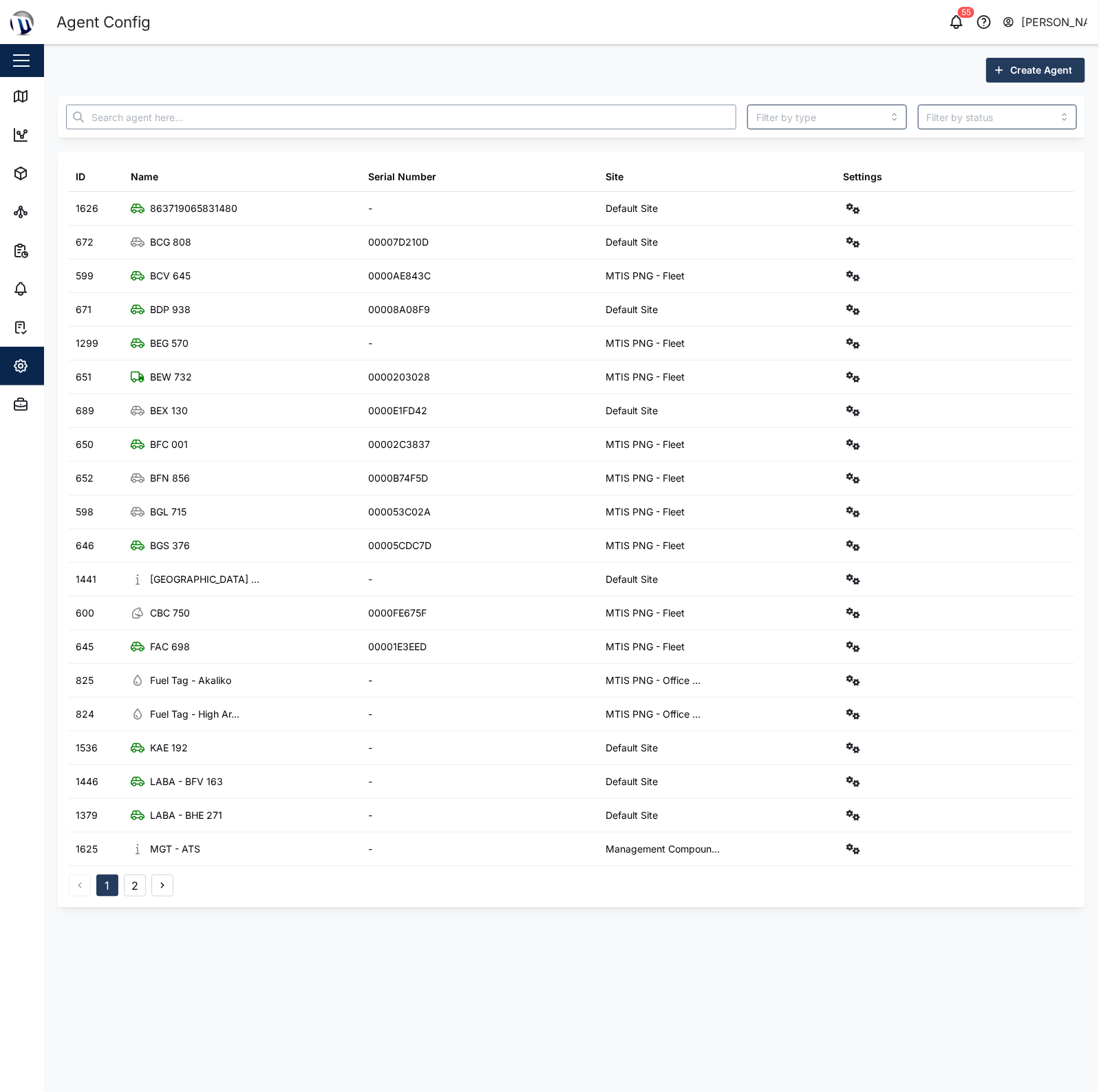
click at [535, 124] on input "text" at bounding box center [401, 117] width 671 height 25
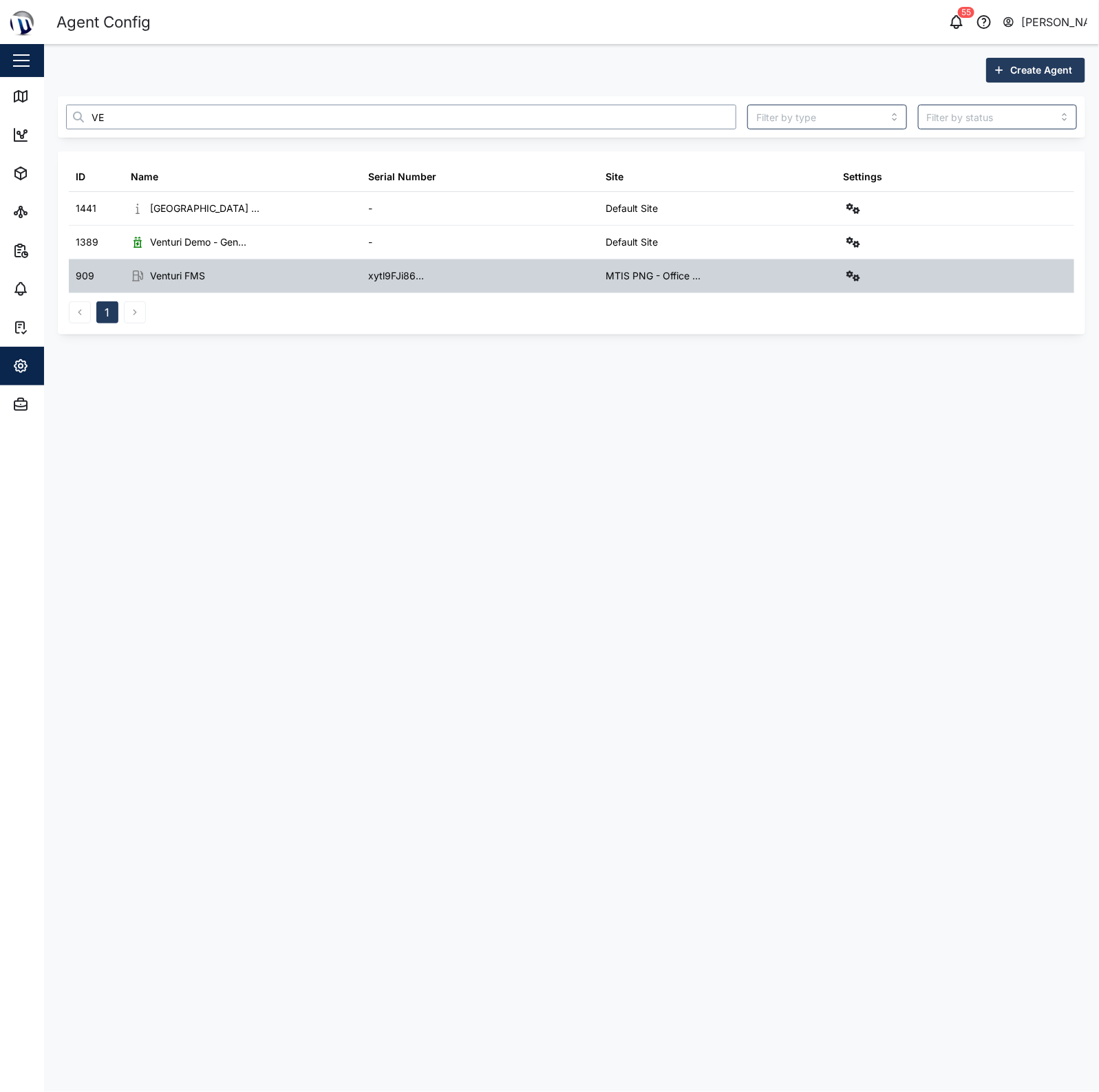
type input "VE"
click at [821, 273] on div "MTIS PNG - Office ..." at bounding box center [719, 276] width 237 height 33
click at [847, 281] on icon "button" at bounding box center [854, 275] width 14 height 11
click at [817, 346] on link "Agent logs" at bounding box center [796, 337] width 127 height 28
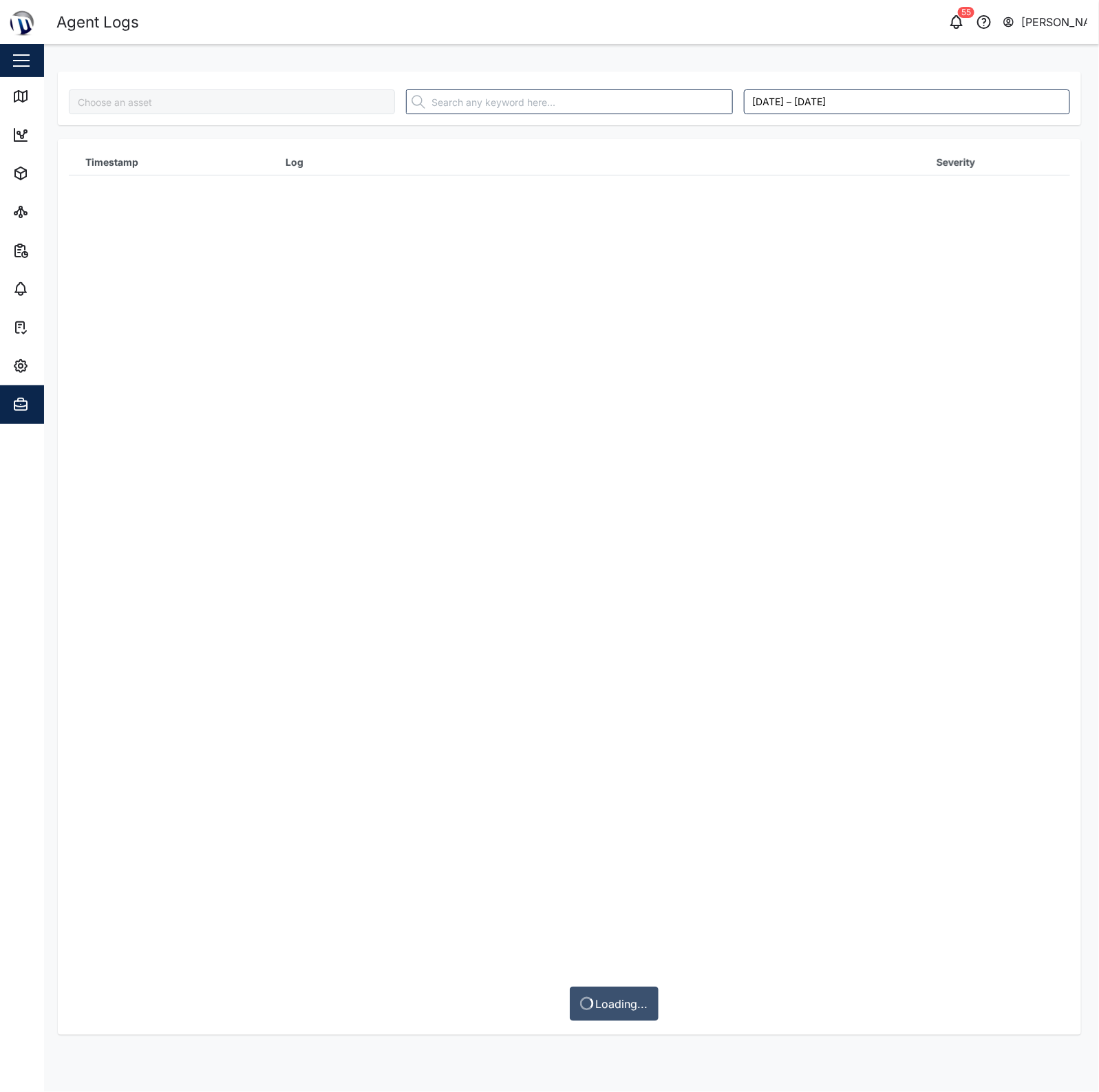
type input "Venturi FMS"
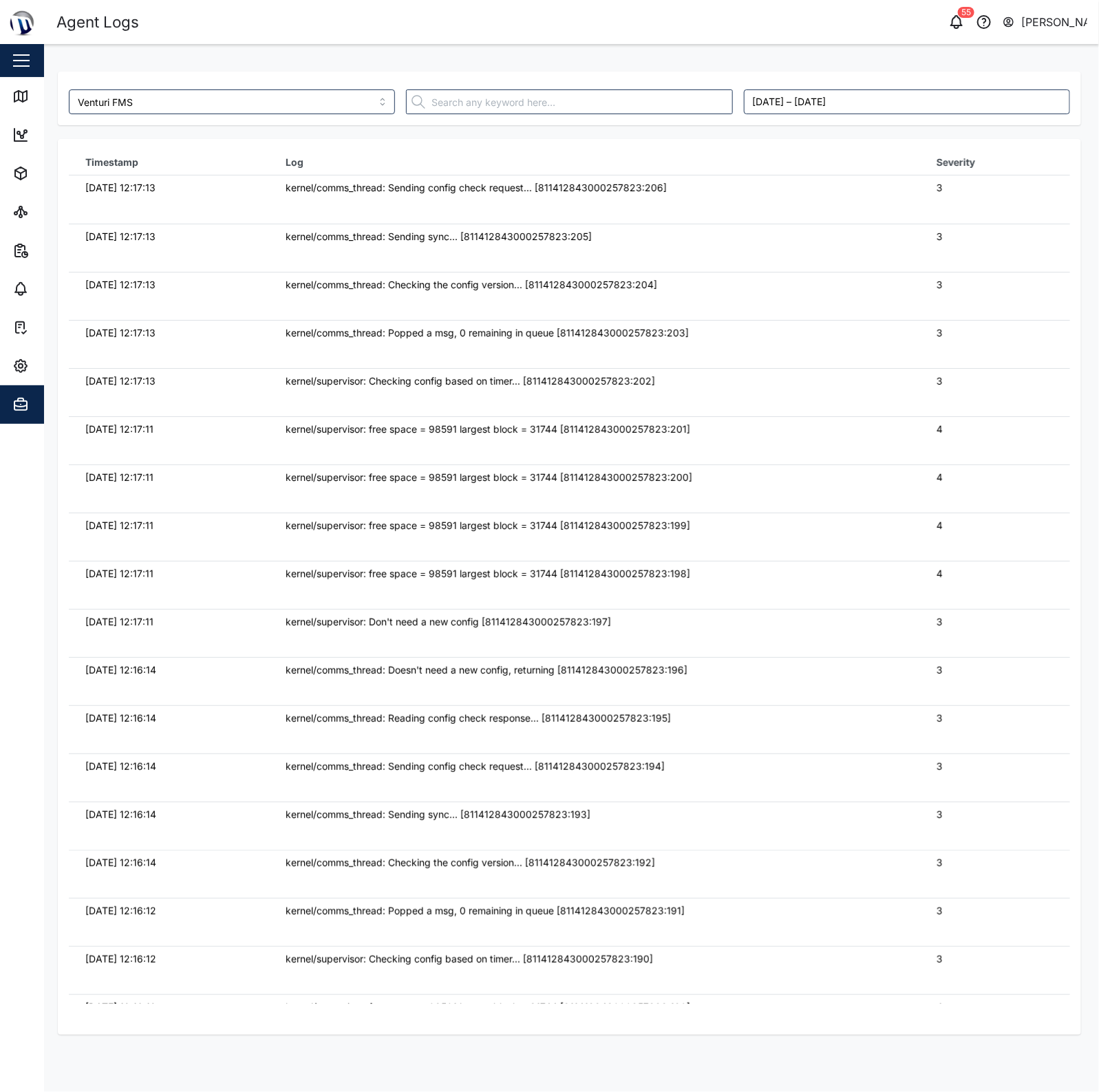
click at [444, 198] on td "kernel/comms_thread: Sending config check request... [811412843000257823:206]" at bounding box center [595, 199] width 651 height 48
click at [208, 198] on td "07/10/2025 12:17:13" at bounding box center [169, 199] width 200 height 48
click at [32, 94] on div "Map" at bounding box center [39, 96] width 54 height 17
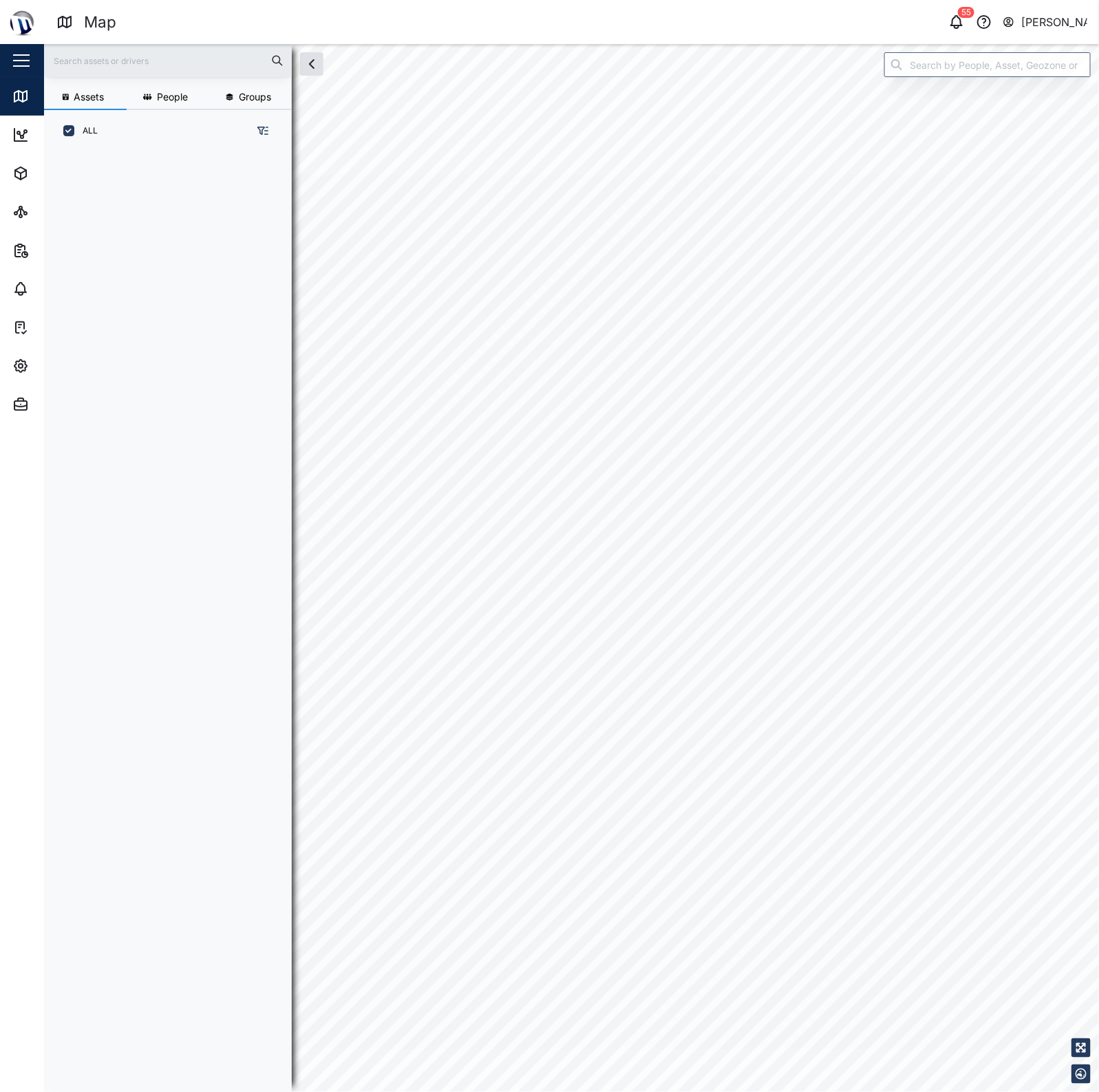
scroll to position [14, 14]
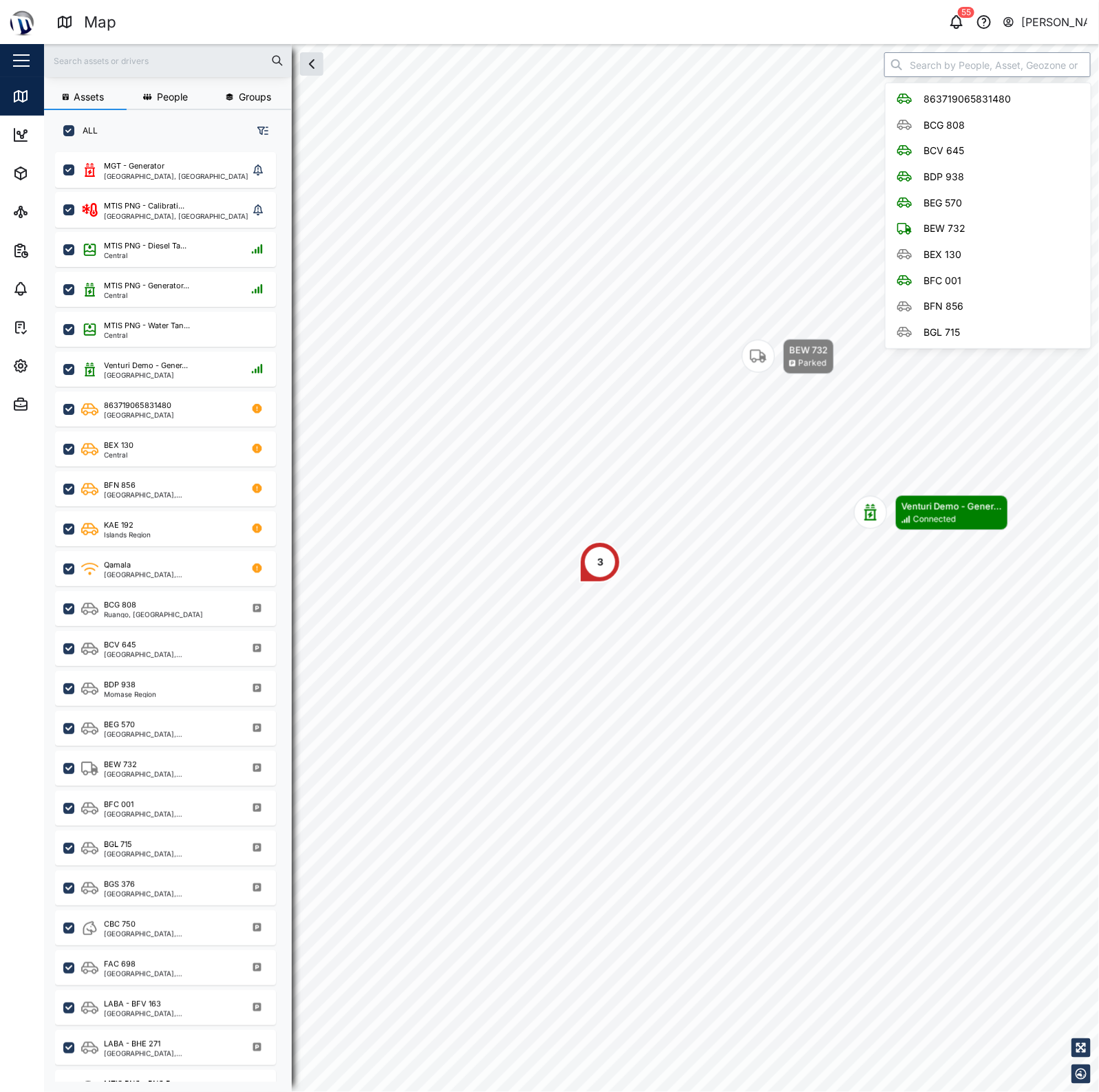
click at [1009, 63] on input "search" at bounding box center [987, 64] width 207 height 25
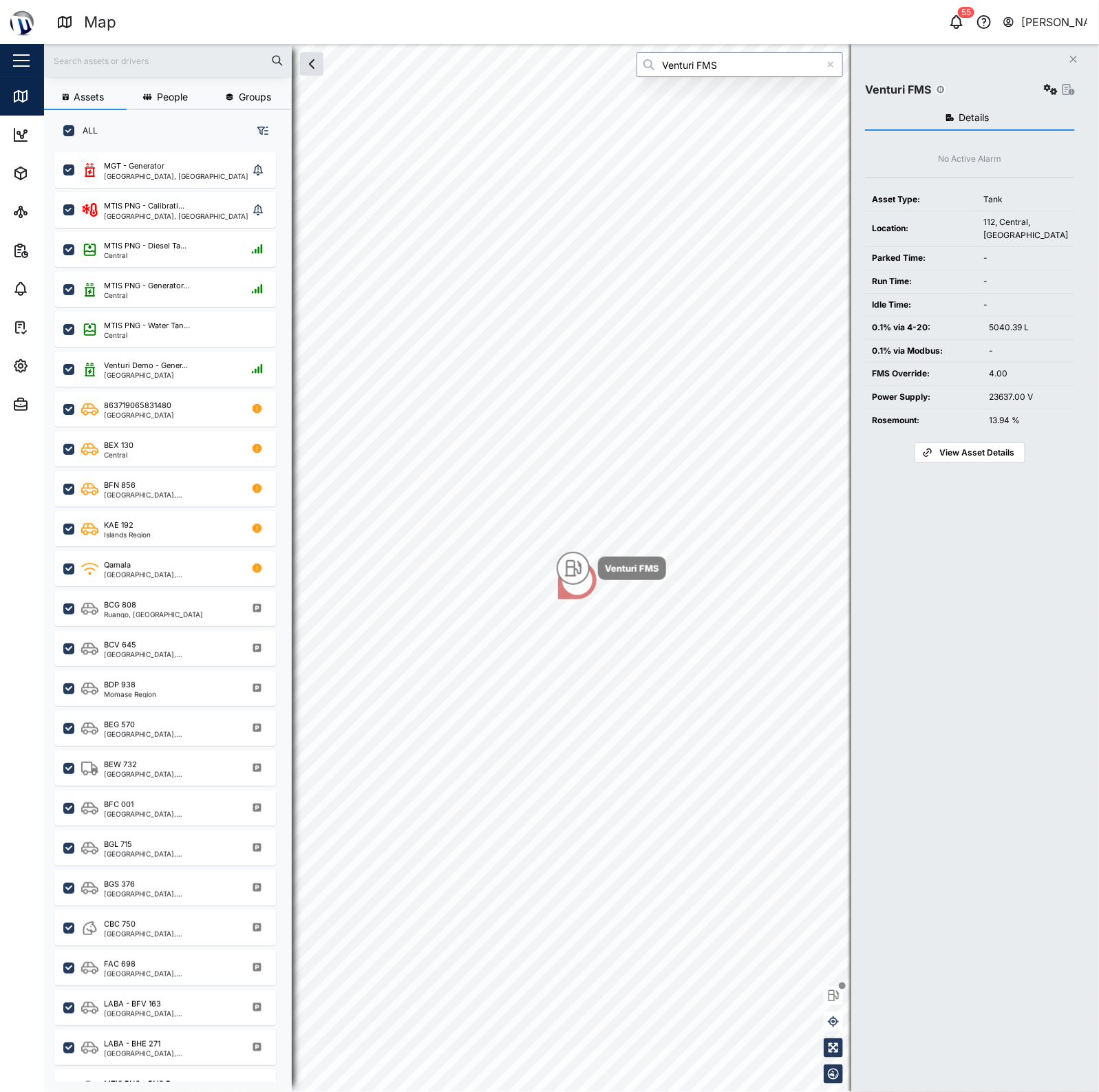
type input "Venturi FMS"
click at [1047, 84] on icon "button" at bounding box center [1051, 89] width 14 height 11
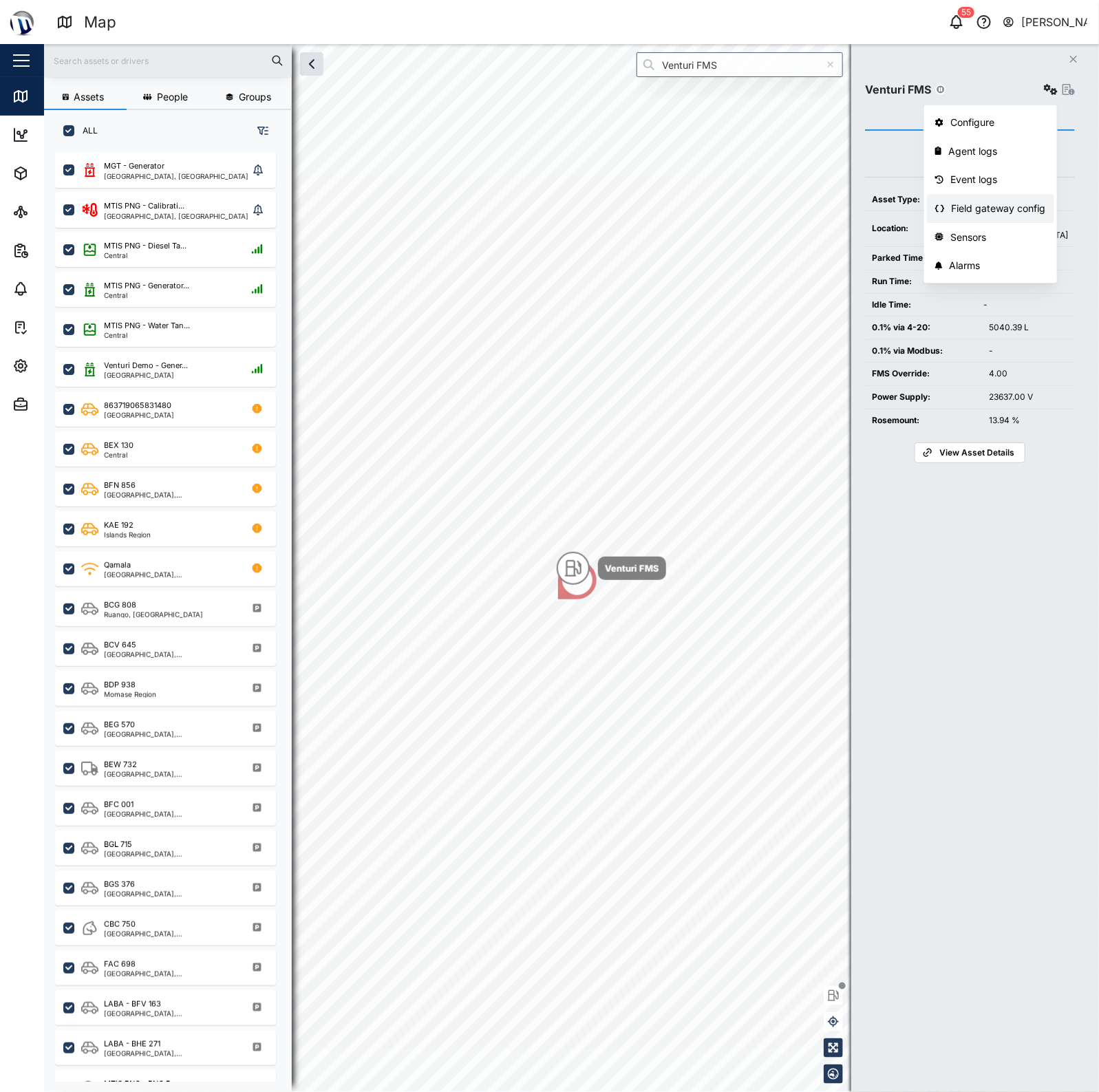
click at [1002, 198] on link "Field gateway config" at bounding box center [991, 208] width 127 height 28
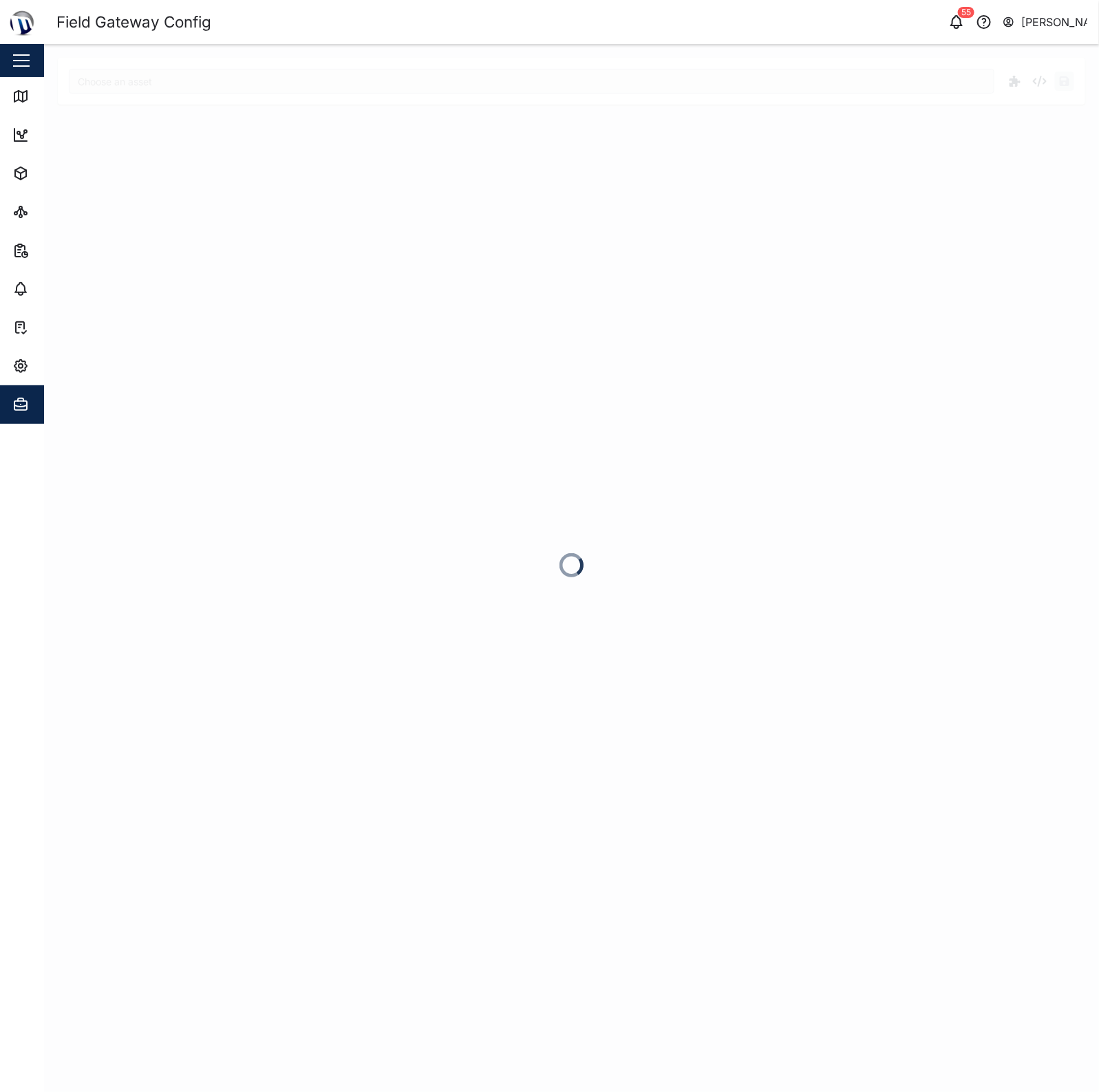
type input "Venturi FMS"
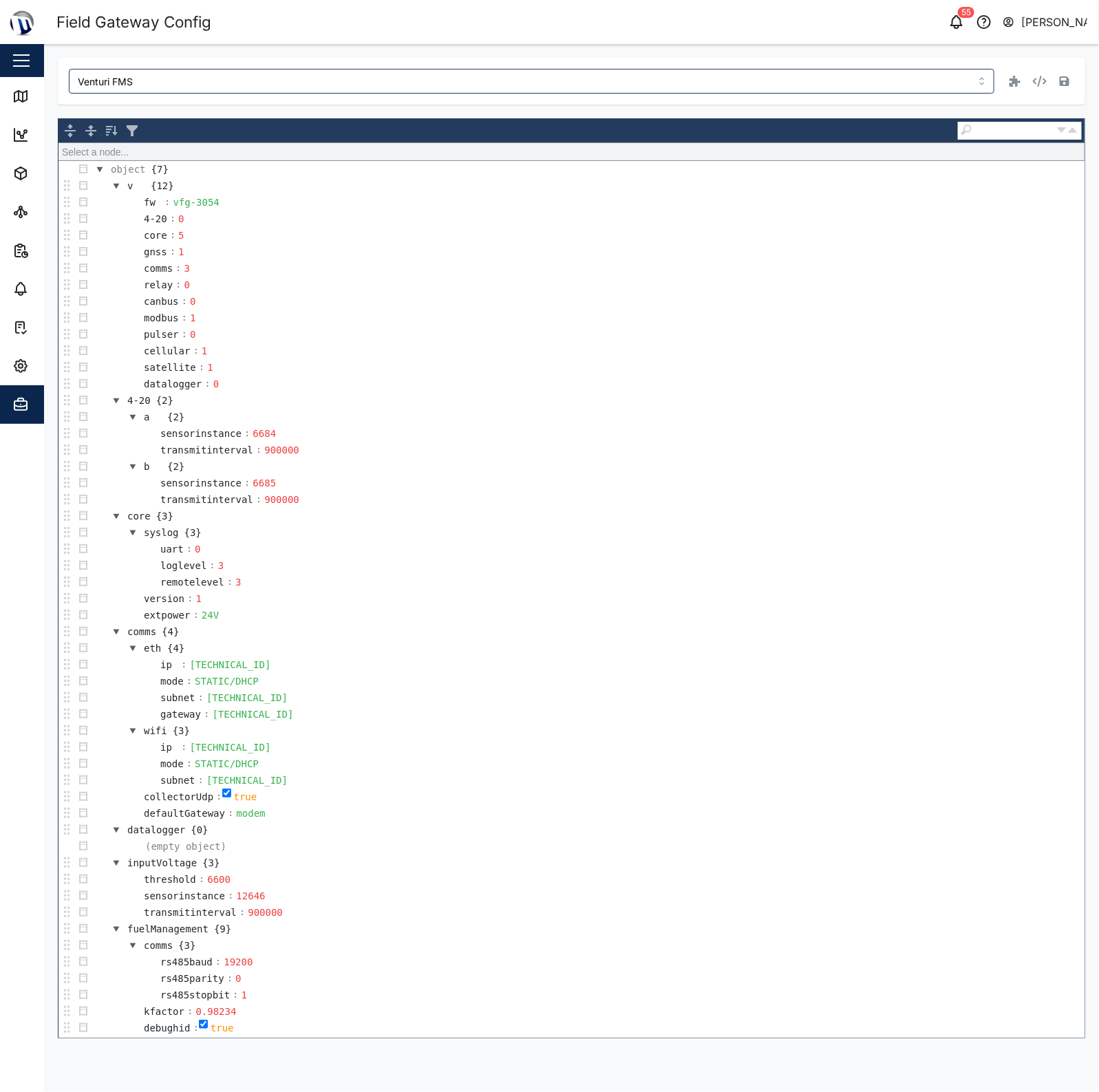
drag, startPoint x: 225, startPoint y: 198, endPoint x: 219, endPoint y: 201, distance: 6.7
click at [221, 200] on td "fw : vfg-3054" at bounding box center [587, 202] width 993 height 17
click at [219, 201] on td "fw : vfg-3054" at bounding box center [587, 202] width 993 height 17
click at [325, 132] on div "object {7} v {12} fw : vfg-3054-dev 4-20 : 0 core : 5 gnss : 1 comms : 3 relay …" at bounding box center [572, 577] width 1026 height 918
click at [376, 132] on div "object {7} v {12} fw : vfg-3054-dev 4-20 : 0 core : 5 gnss : 1 comms : 3 relay …" at bounding box center [572, 577] width 1026 height 918
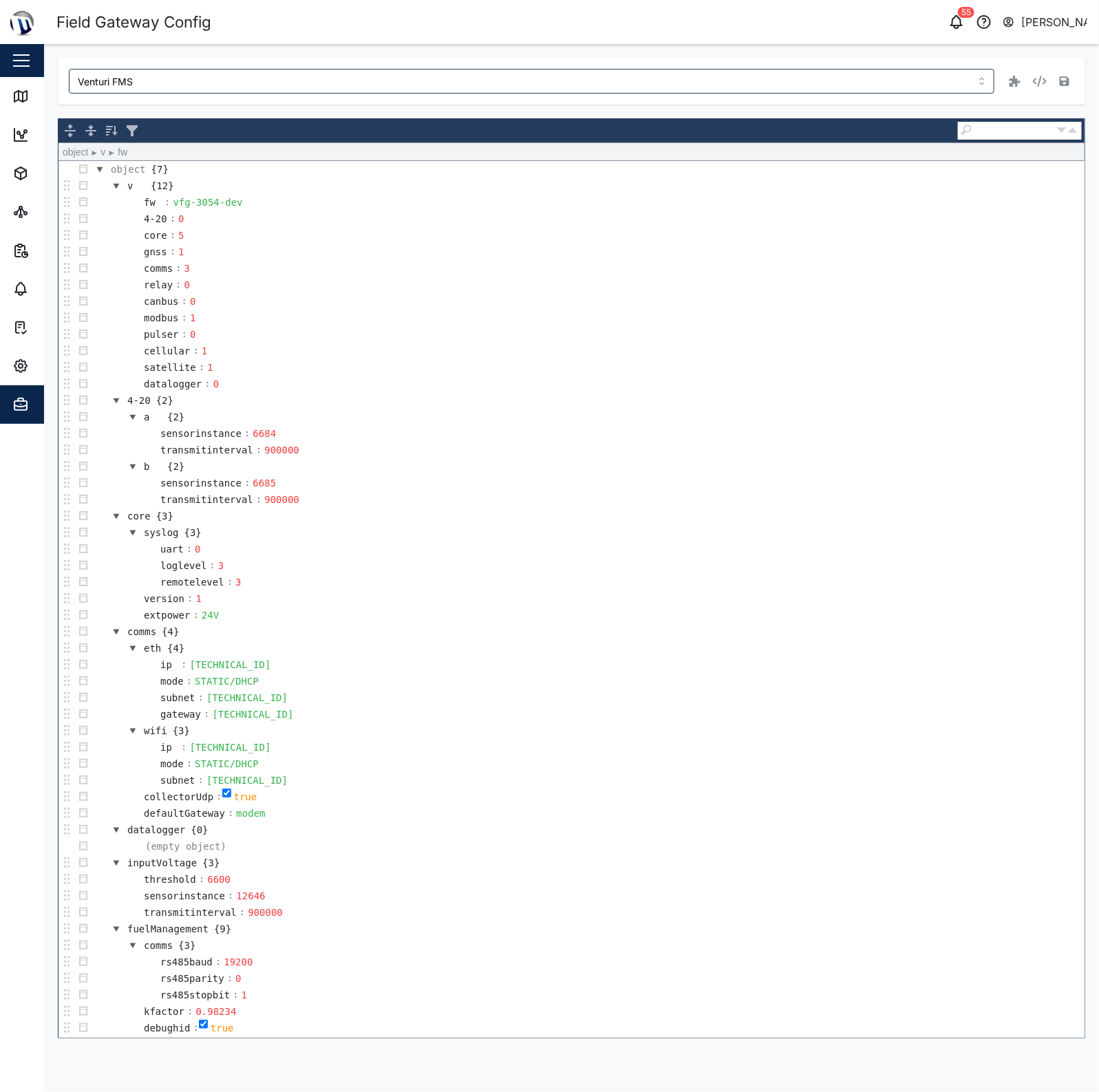
click at [1076, 80] on div "Venturi FMS" at bounding box center [572, 81] width 1027 height 47
click at [1072, 80] on button "button" at bounding box center [1066, 81] width 20 height 20
click at [19, 94] on icon at bounding box center [19, 95] width 0 height 9
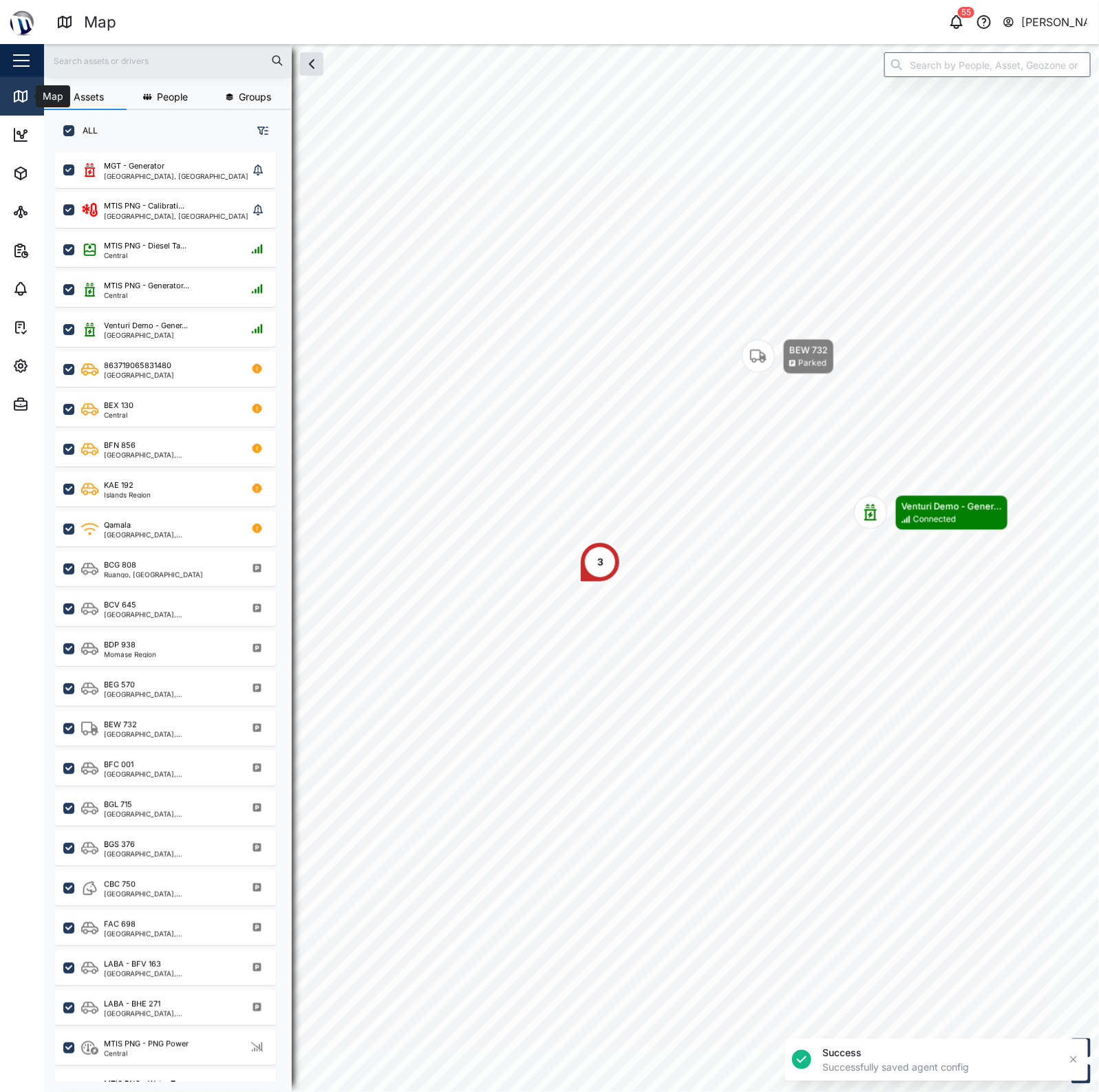
scroll to position [921, 214]
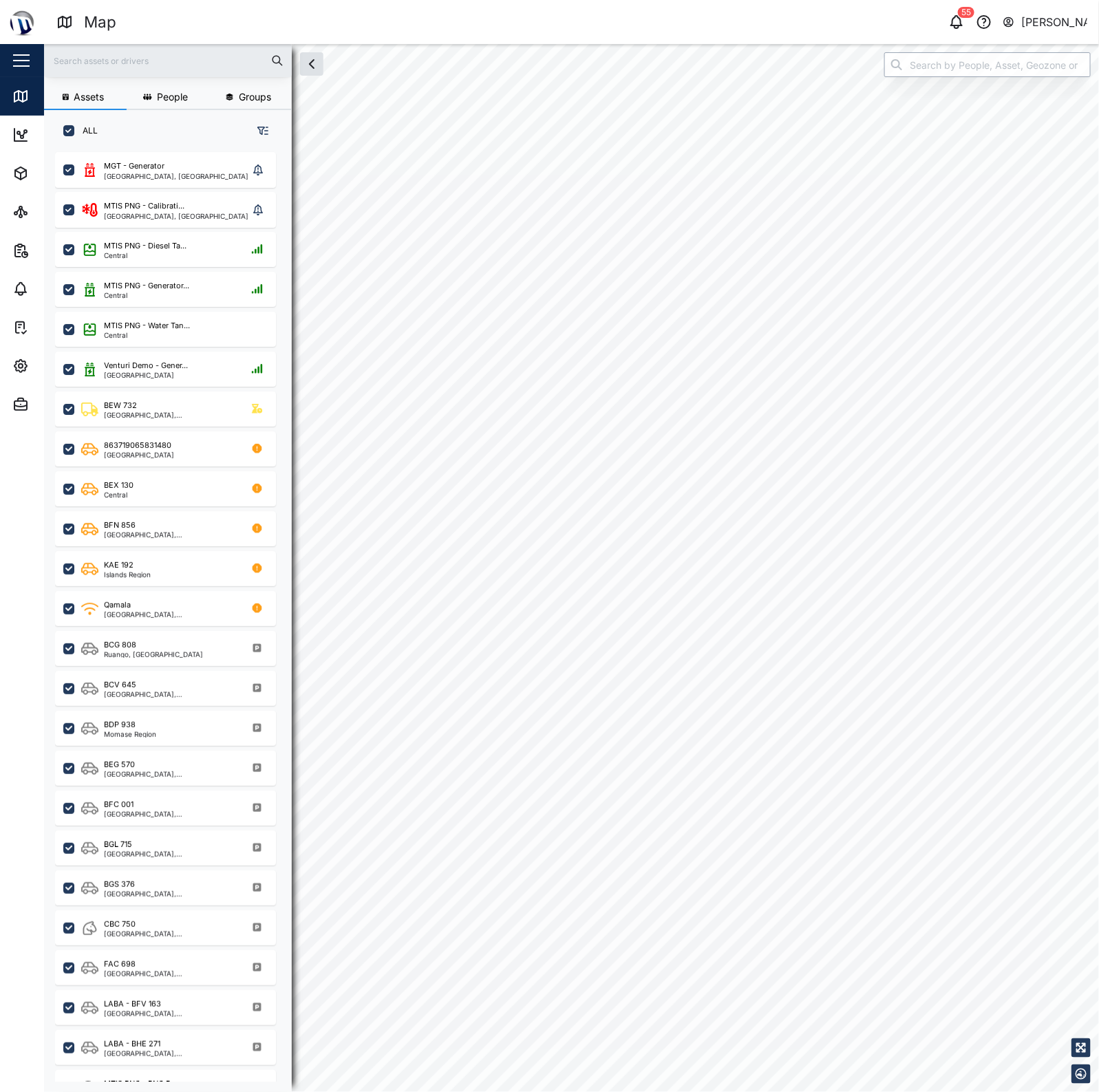
click at [904, 62] on input "search" at bounding box center [987, 64] width 207 height 25
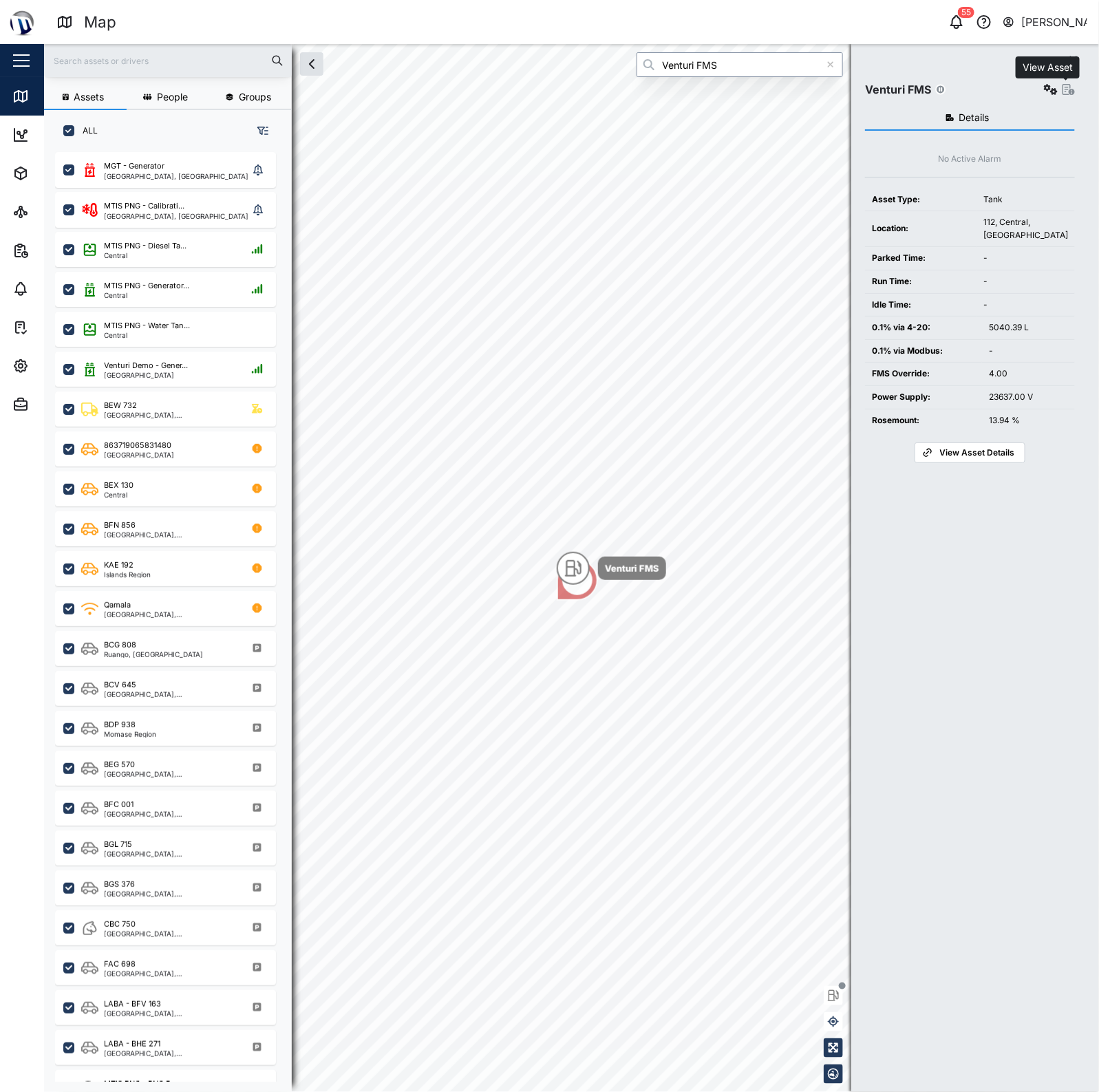
type input "Venturi FMS"
click at [1044, 89] on icon "button" at bounding box center [1051, 89] width 14 height 11
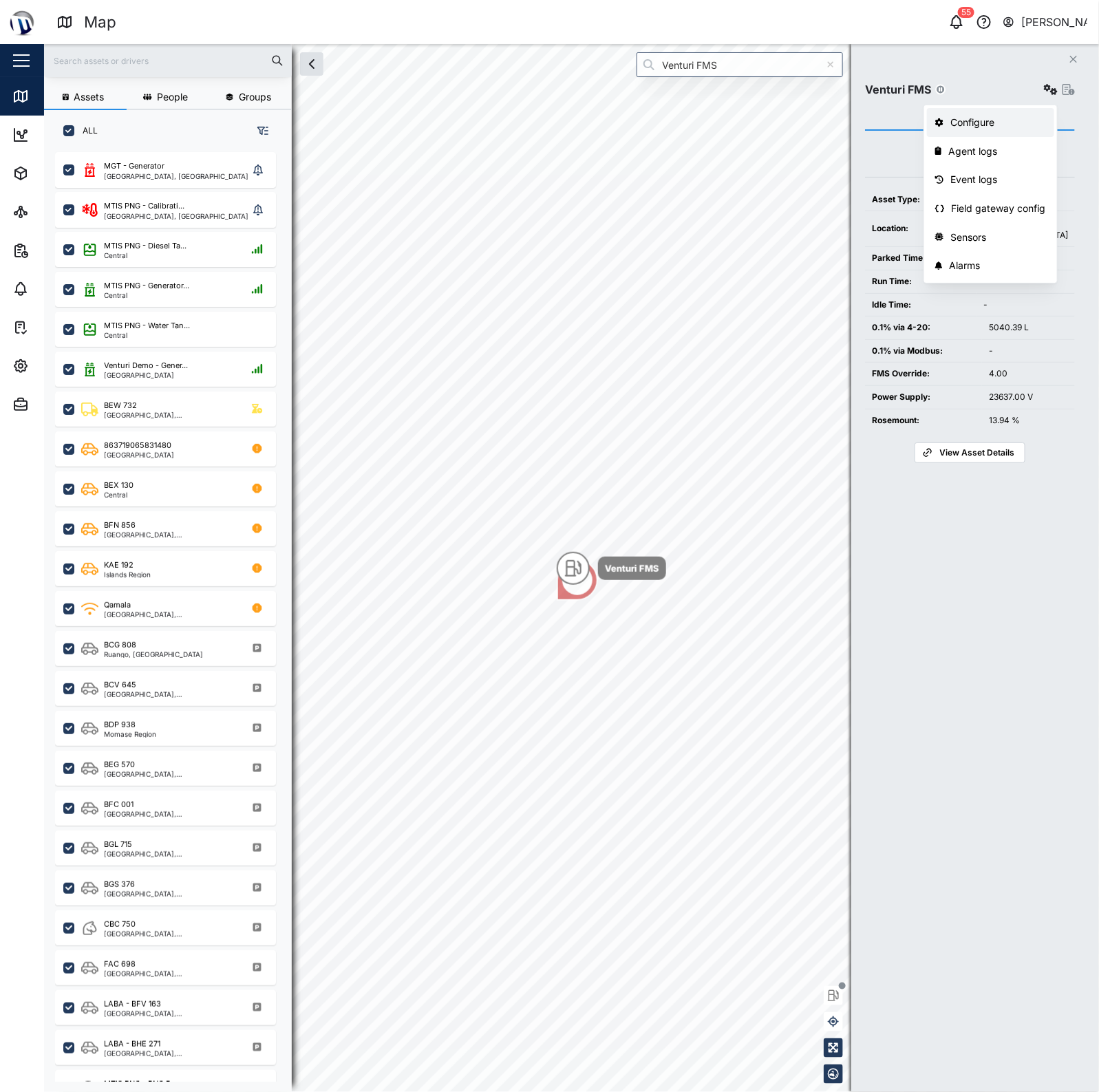
click at [998, 125] on div "Configure" at bounding box center [999, 122] width 96 height 15
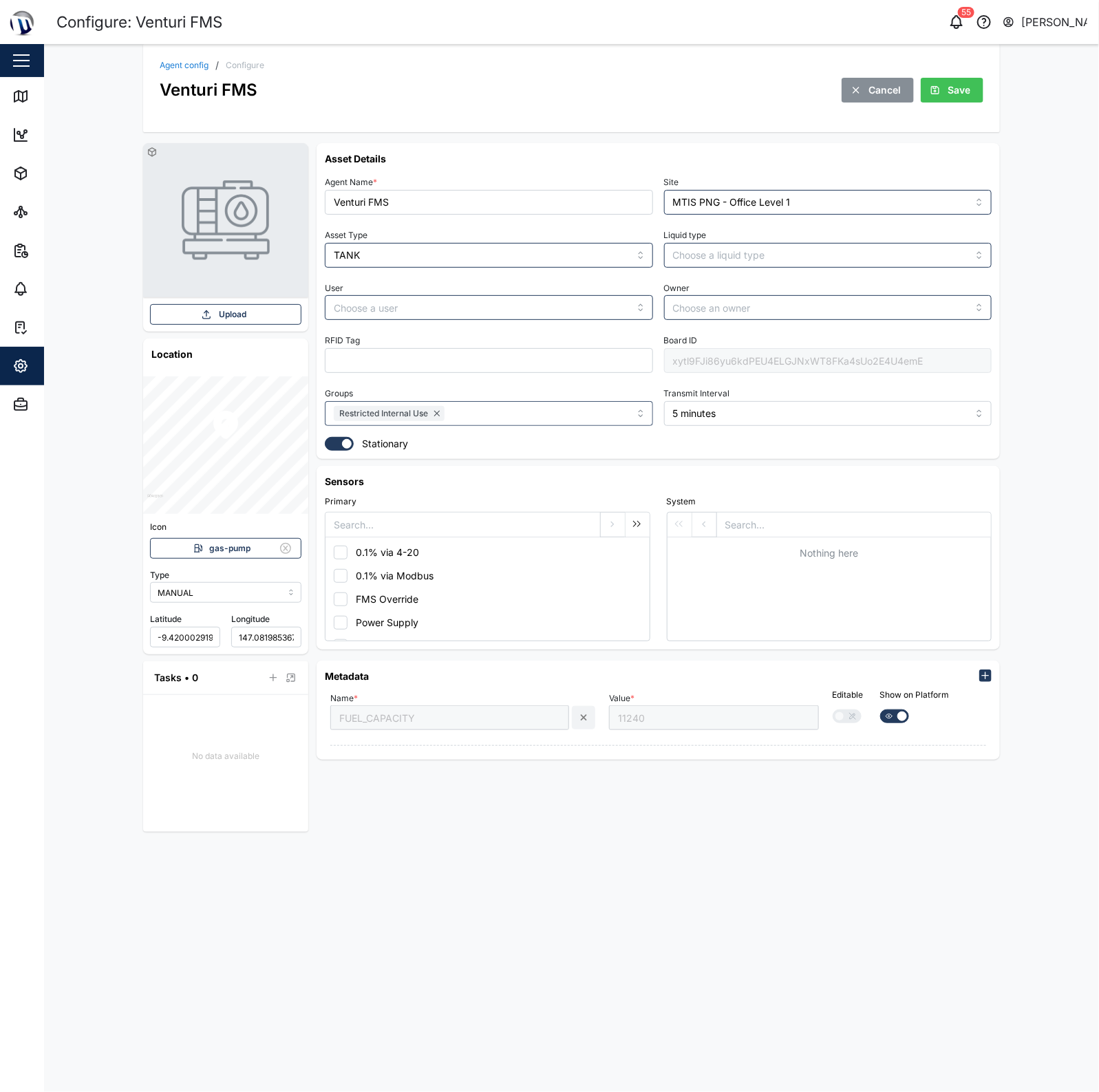
click at [740, 364] on div "xytl9FJi86yu6kdPEU4ELGJNxWT8FKa4sUo2E4U4emE" at bounding box center [828, 360] width 328 height 25
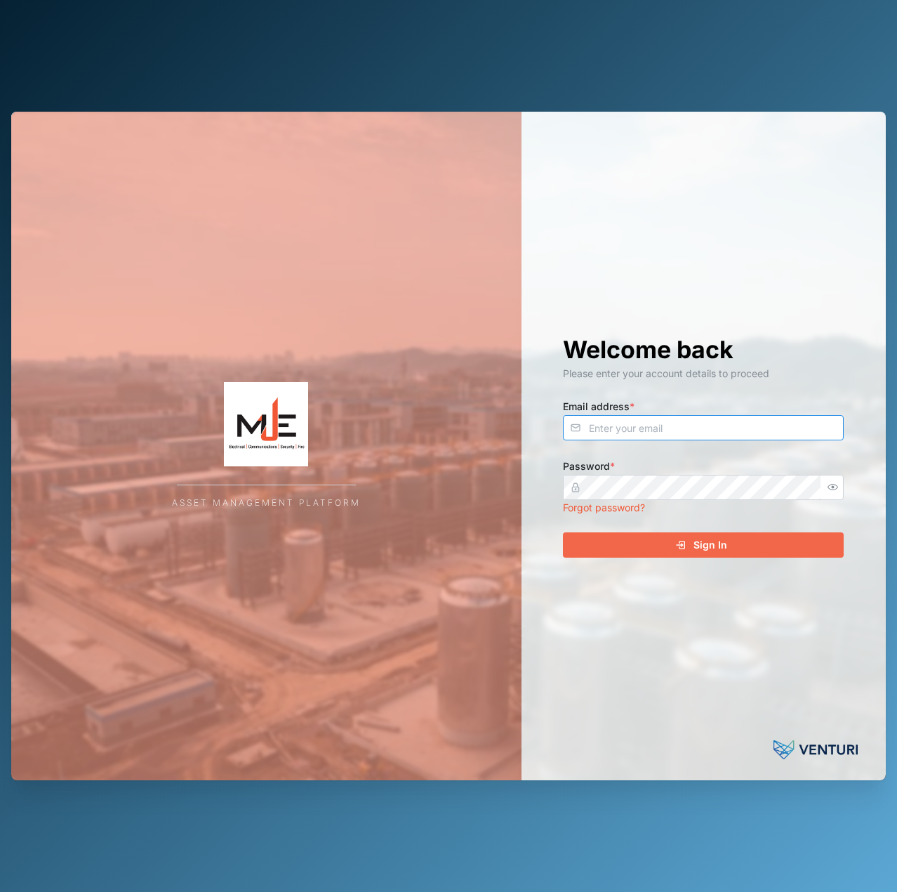
click at [699, 425] on input "Email address *" at bounding box center [703, 427] width 281 height 25
type input "[EMAIL_ADDRESS][PERSON_NAME][DOMAIN_NAME]"
click at [563, 532] on button "Sign In" at bounding box center [703, 544] width 281 height 25
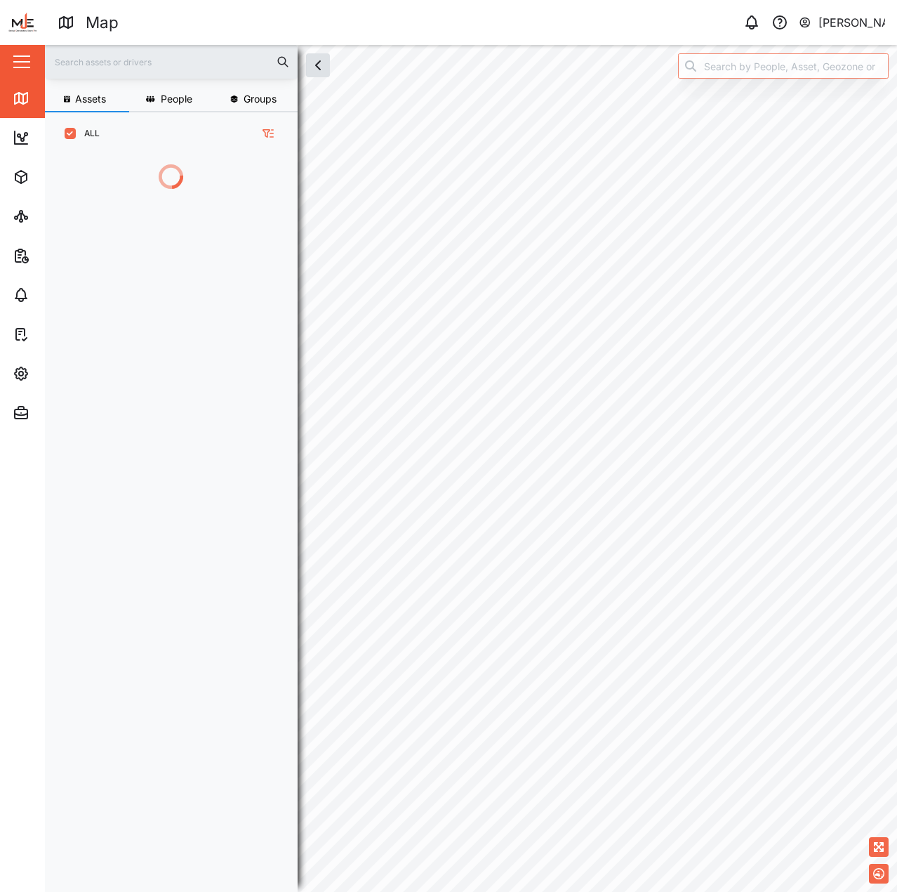
scroll to position [720, 220]
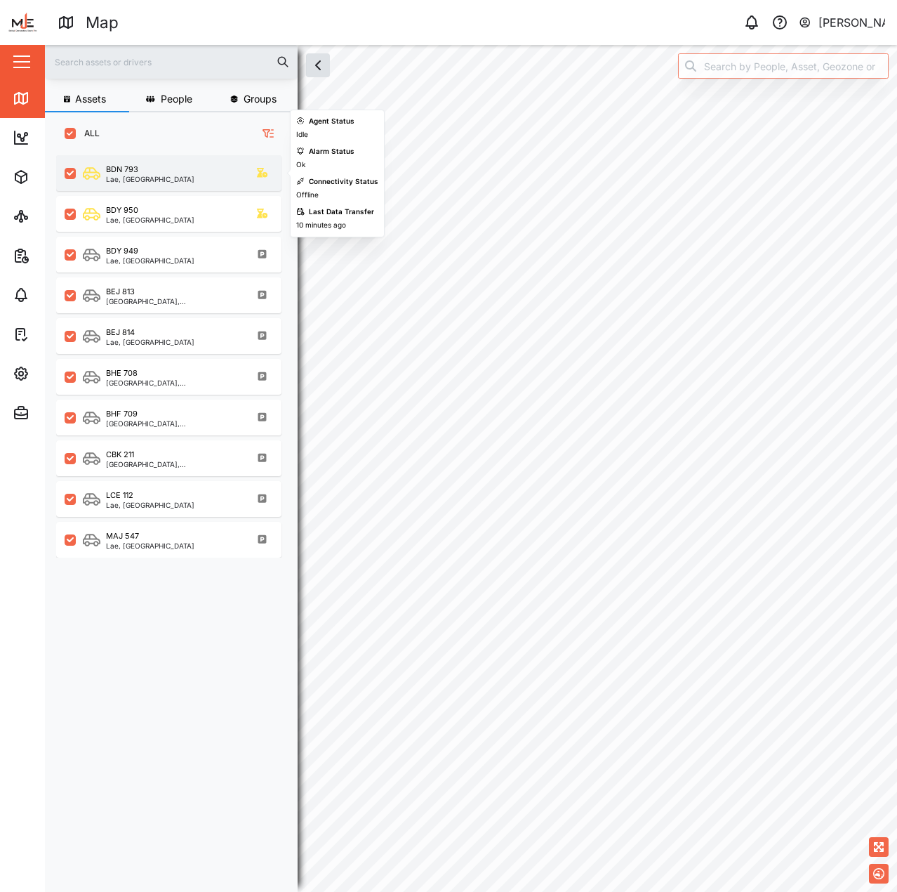
click at [200, 162] on div "BDN 793 Lae, Momase Region" at bounding box center [168, 173] width 225 height 36
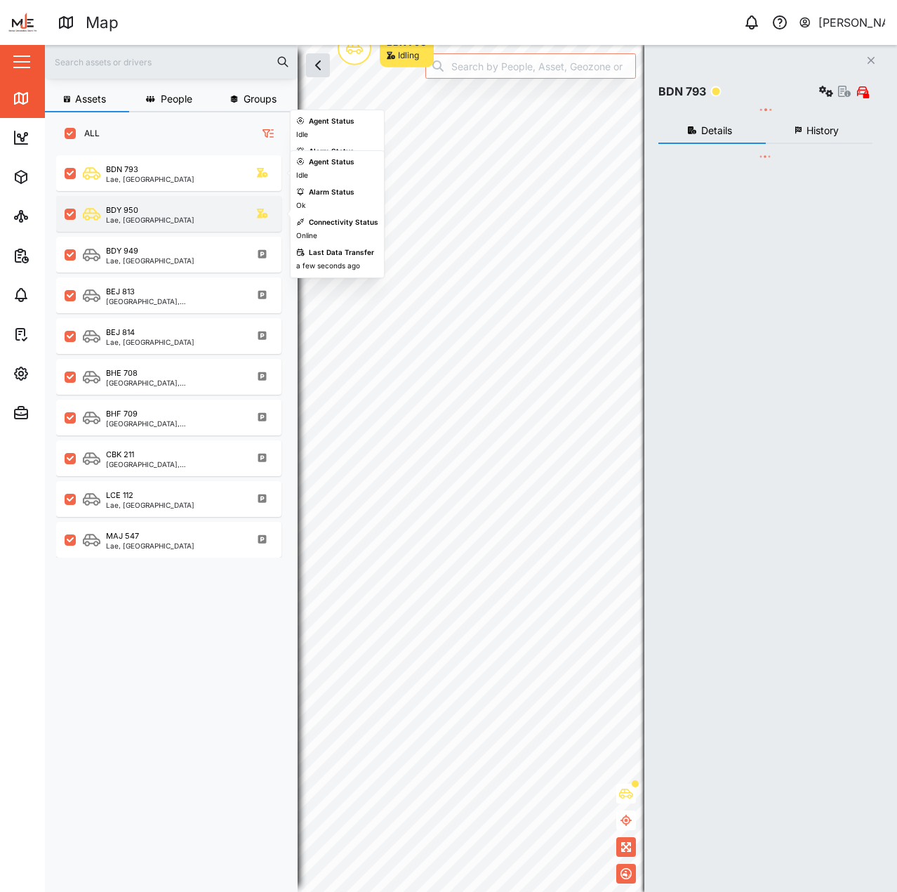
click at [190, 204] on div "BDY 950 Lae, Momase Region" at bounding box center [178, 213] width 190 height 19
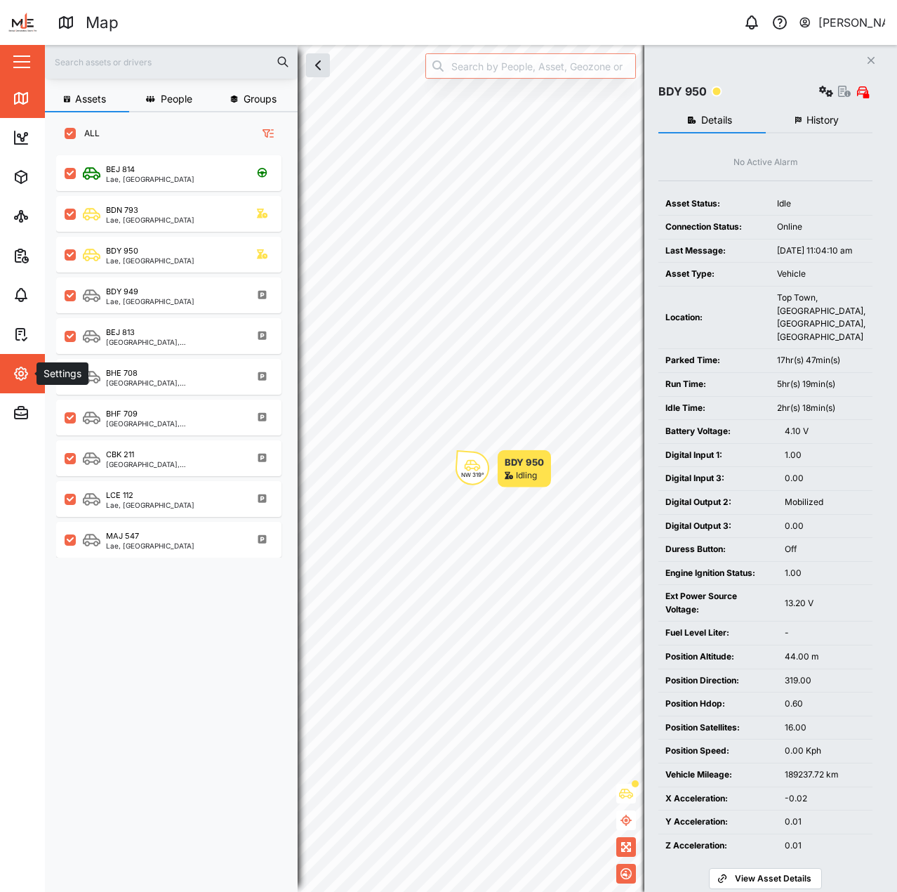
click at [6, 388] on button "Settings" at bounding box center [91, 373] width 183 height 39
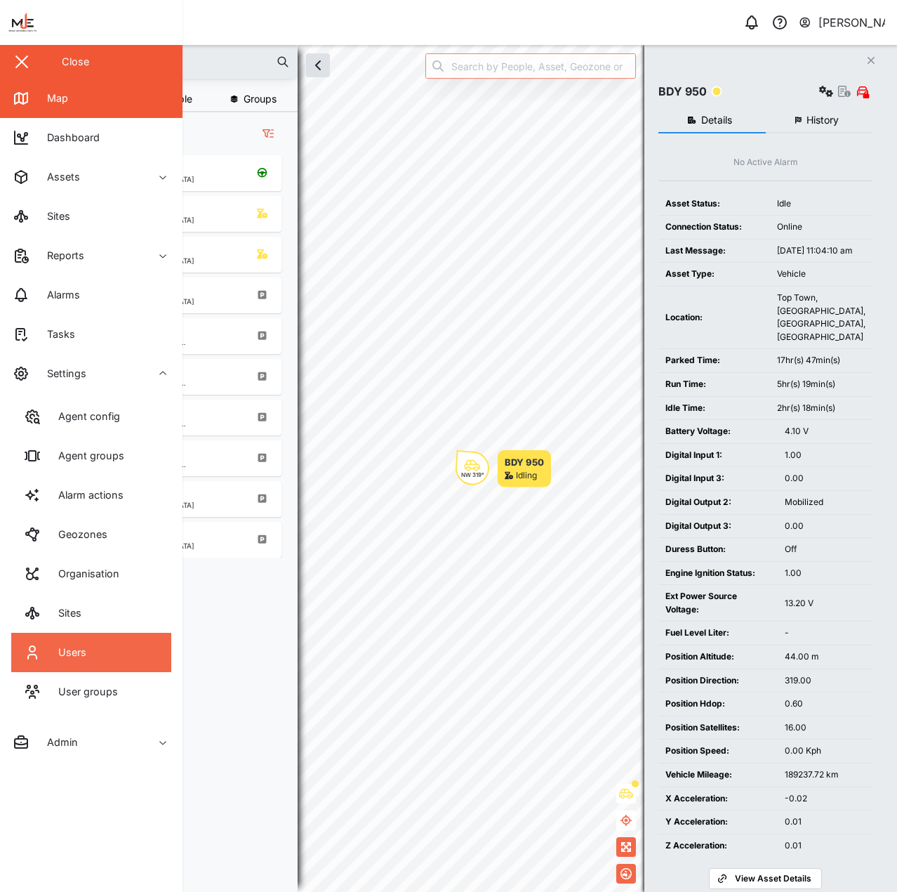
click at [154, 641] on link "Users" at bounding box center [91, 652] width 160 height 39
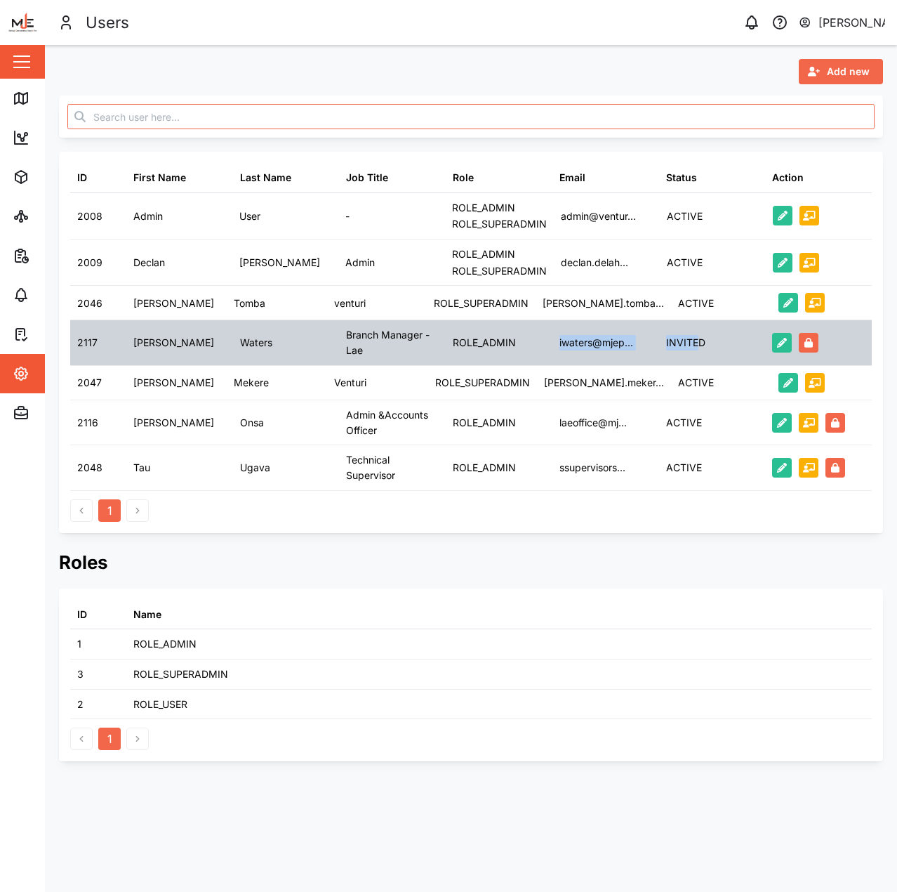
drag, startPoint x: 700, startPoint y: 346, endPoint x: 471, endPoint y: 346, distance: 229.6
click at [507, 346] on div "2117 Ian Waters Branch Manager - Lae ROLE_ADMIN iwaters@mjep... INVITED" at bounding box center [471, 342] width 802 height 45
click at [473, 346] on div "ROLE_ADMIN" at bounding box center [484, 342] width 63 height 15
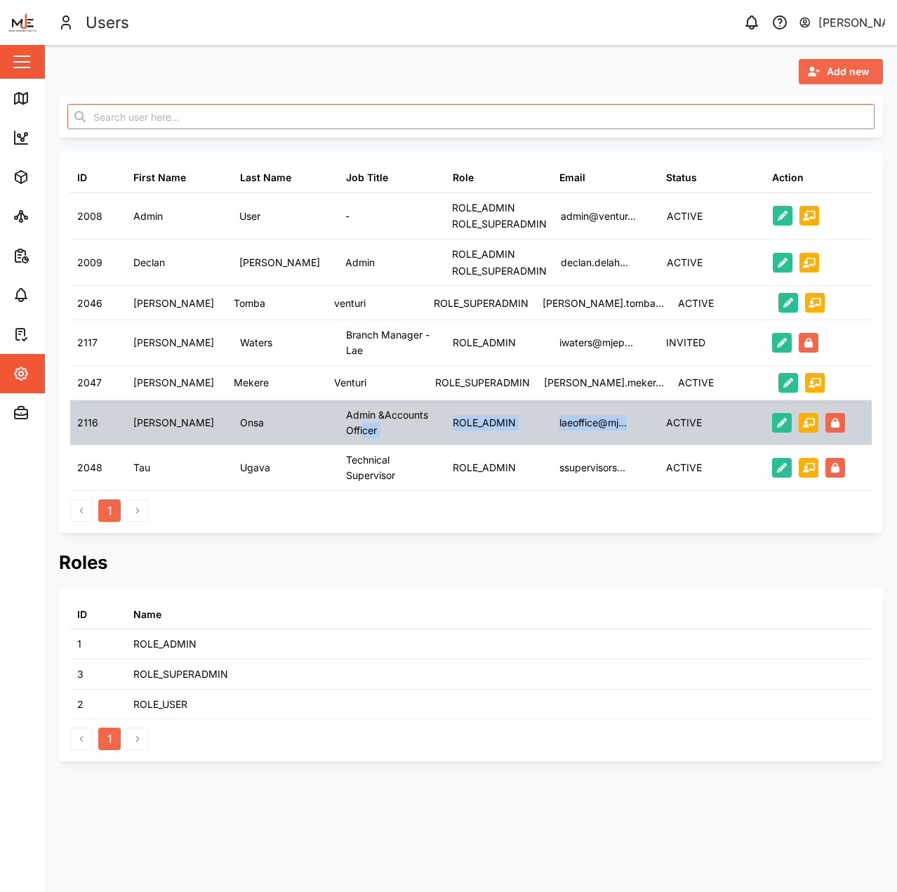
drag, startPoint x: 530, startPoint y: 428, endPoint x: 636, endPoint y: 431, distance: 105.4
click at [636, 431] on div "2116 Pauline Onsa Admin &Accounts Officer ROLE_ADMIN laeoffice@mj... ACTIVE" at bounding box center [471, 422] width 802 height 45
click at [636, 431] on div "laeoffice@mj..." at bounding box center [606, 422] width 107 height 44
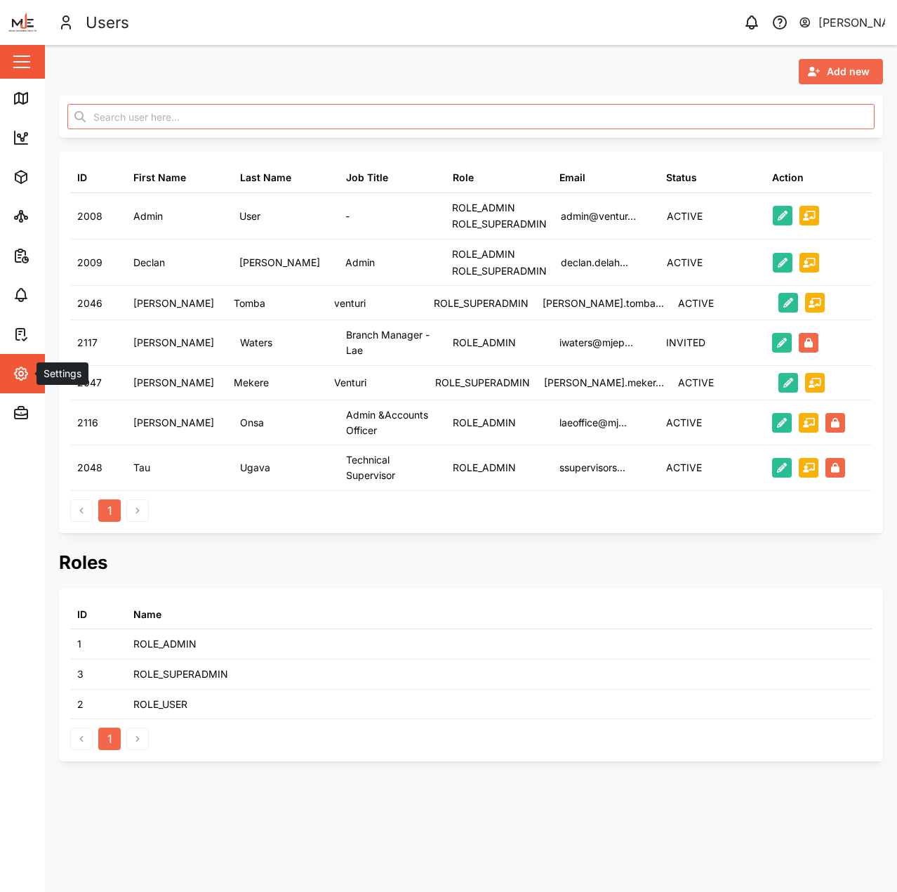
click at [1, 358] on button "Settings" at bounding box center [91, 373] width 183 height 39
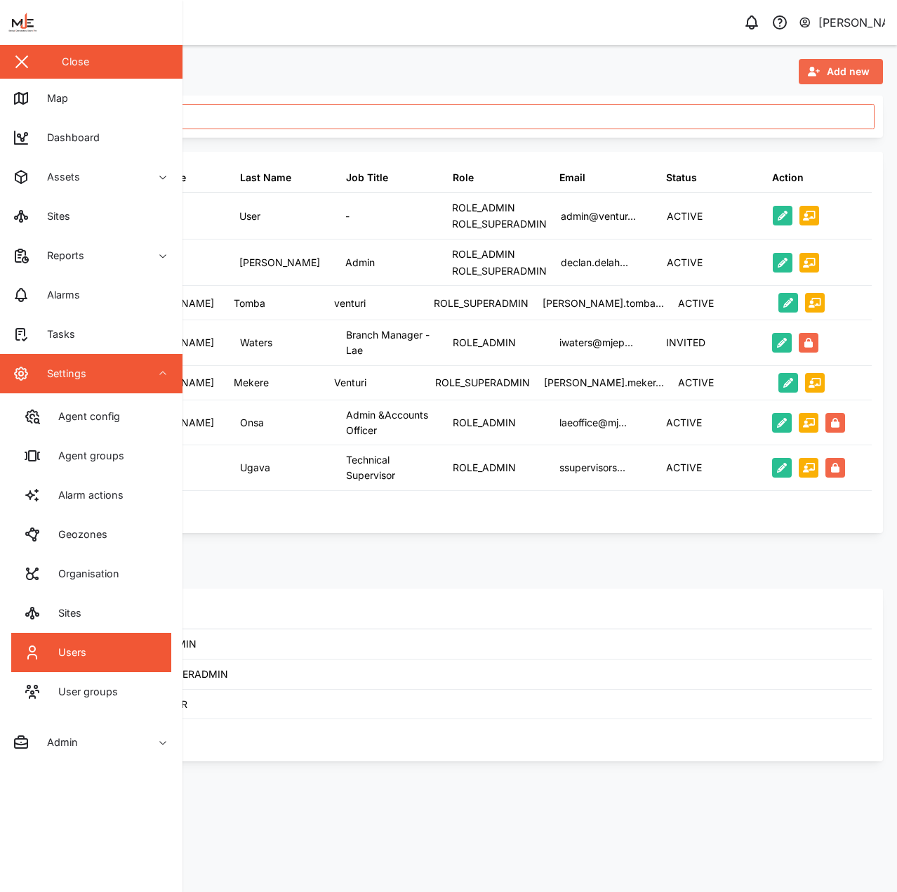
click at [101, 461] on div "Agent groups" at bounding box center [86, 455] width 77 height 15
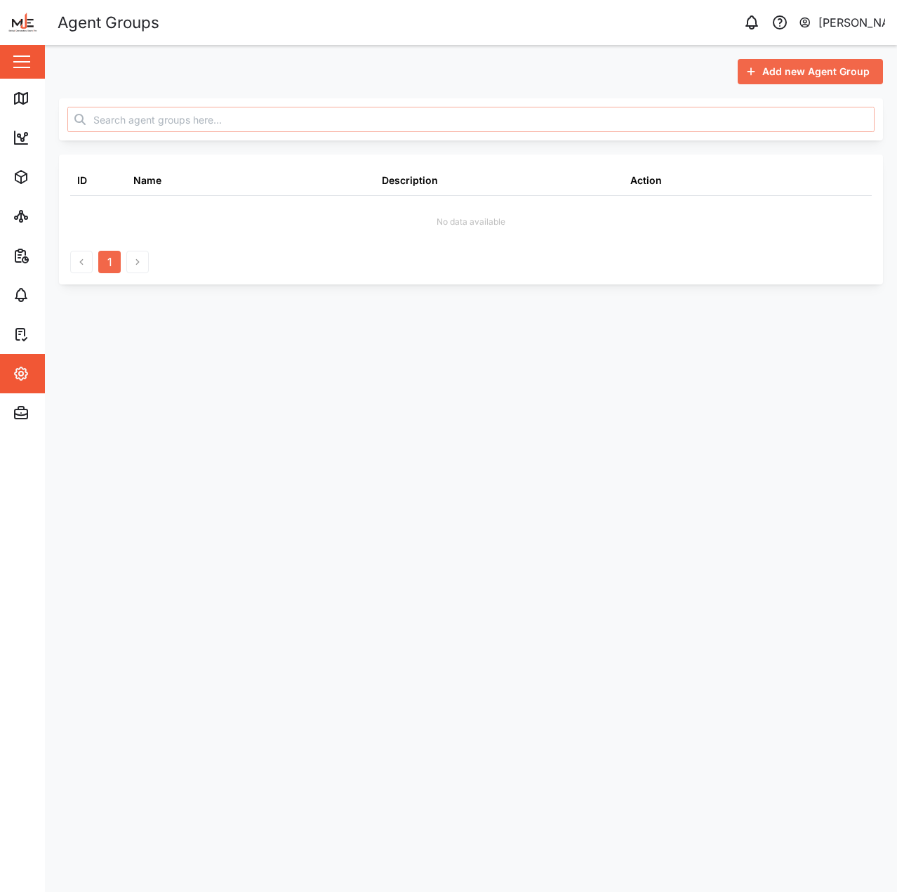
click at [208, 126] on input "text" at bounding box center [471, 119] width 808 height 25
type input "Lae Fleet"
click at [796, 67] on span "Add new Agent Group" at bounding box center [816, 72] width 107 height 24
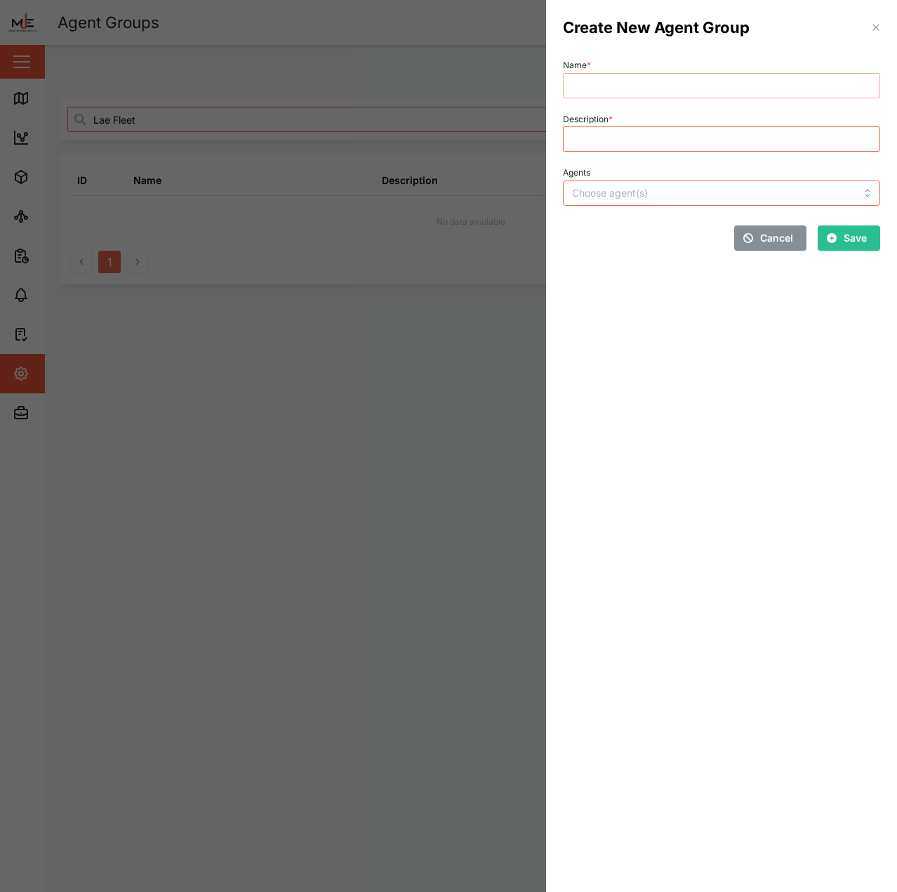
click at [636, 76] on input "Name *" at bounding box center [721, 85] width 317 height 25
type input "Lae Fleet"
click at [648, 143] on input "Description *" at bounding box center [721, 138] width 317 height 25
type input "Lae Fleet"
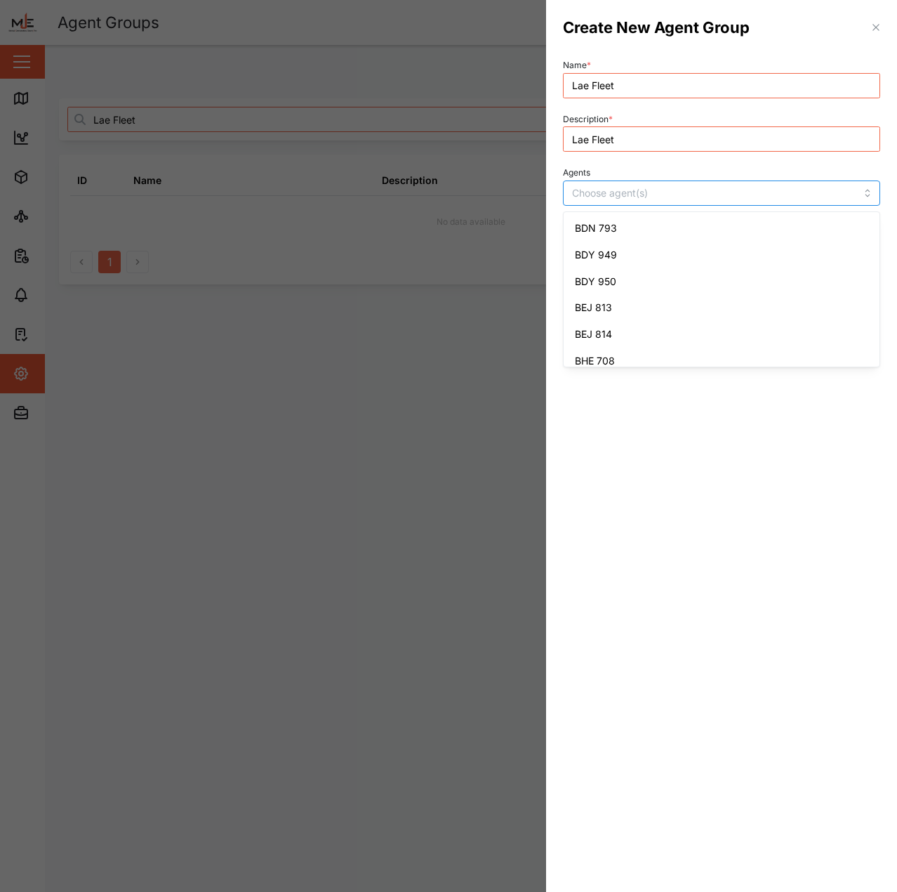
click at [640, 186] on div at bounding box center [692, 193] width 246 height 24
click at [636, 190] on input "Agents" at bounding box center [693, 192] width 242 height 11
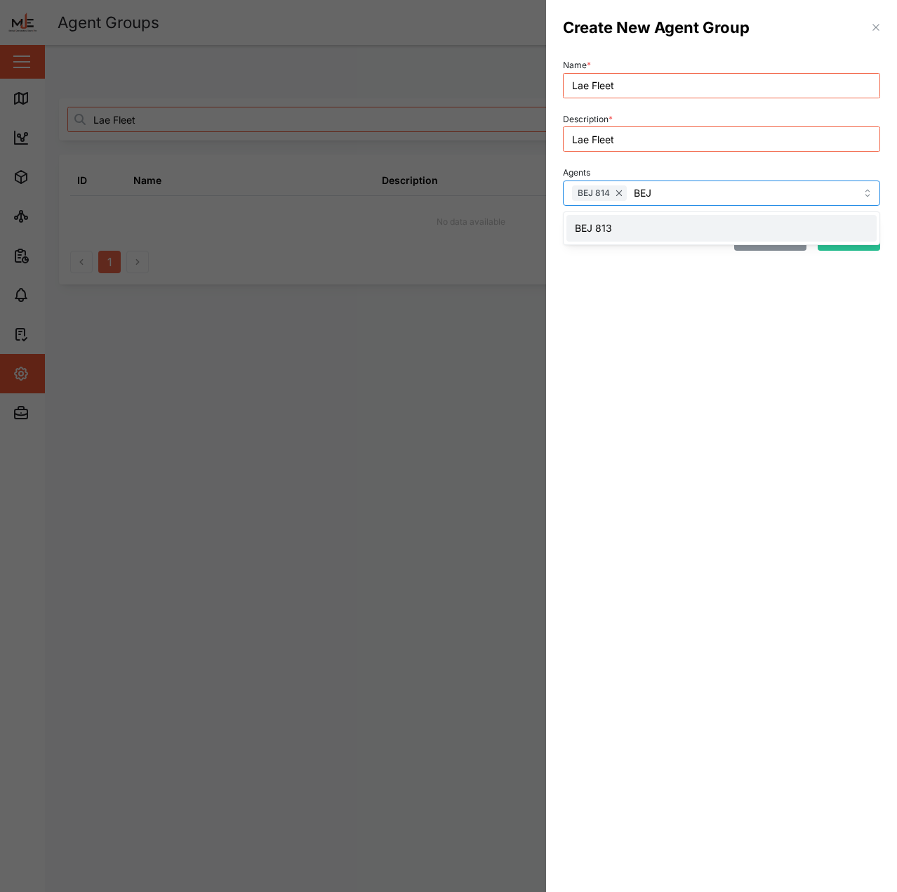
click at [647, 192] on div "BEJ 814 BEJ" at bounding box center [692, 193] width 246 height 24
click at [695, 187] on div "BEJ 814 BDN 793 BDN" at bounding box center [692, 193] width 246 height 24
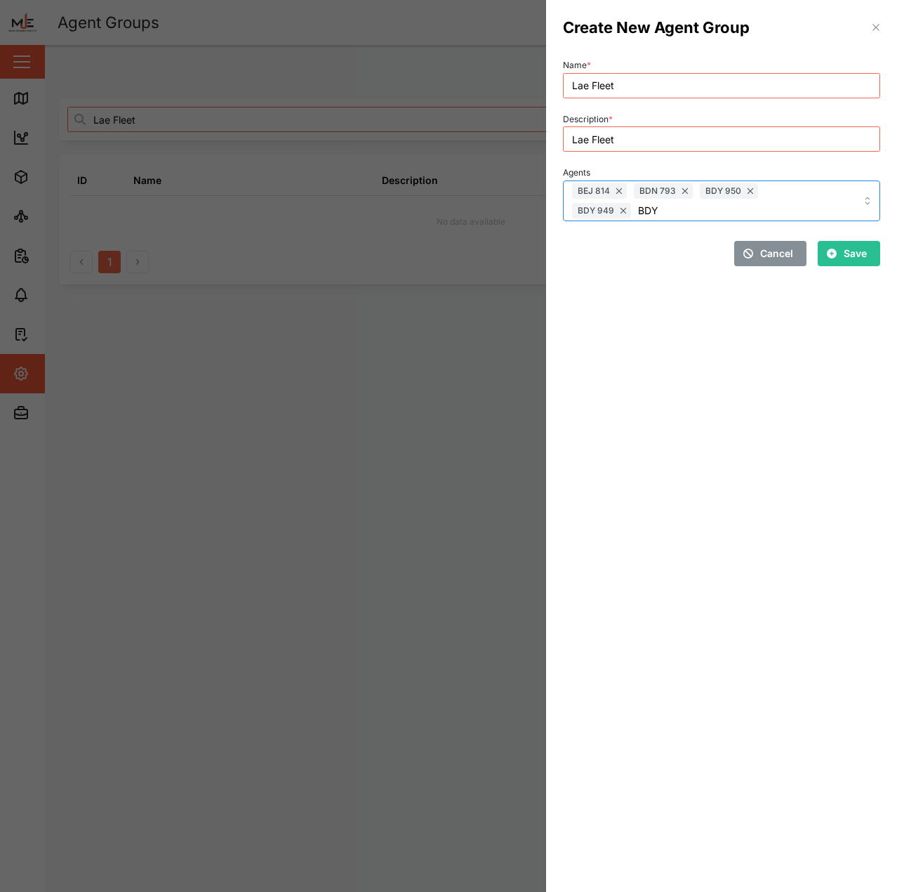
click at [722, 213] on div "BEJ 814 BDN 793 BDY 950 BDY 949 BDY" at bounding box center [692, 200] width 246 height 39
click at [726, 210] on div "BEJ 814 BDN 793 BDY 950 BDY 949 BEJ 813 BE" at bounding box center [692, 200] width 246 height 39
click at [772, 206] on div "BEJ 814 BDN 793 BDY 950 BDY 949 BEJ 813 BHE 708 BHE" at bounding box center [692, 200] width 246 height 39
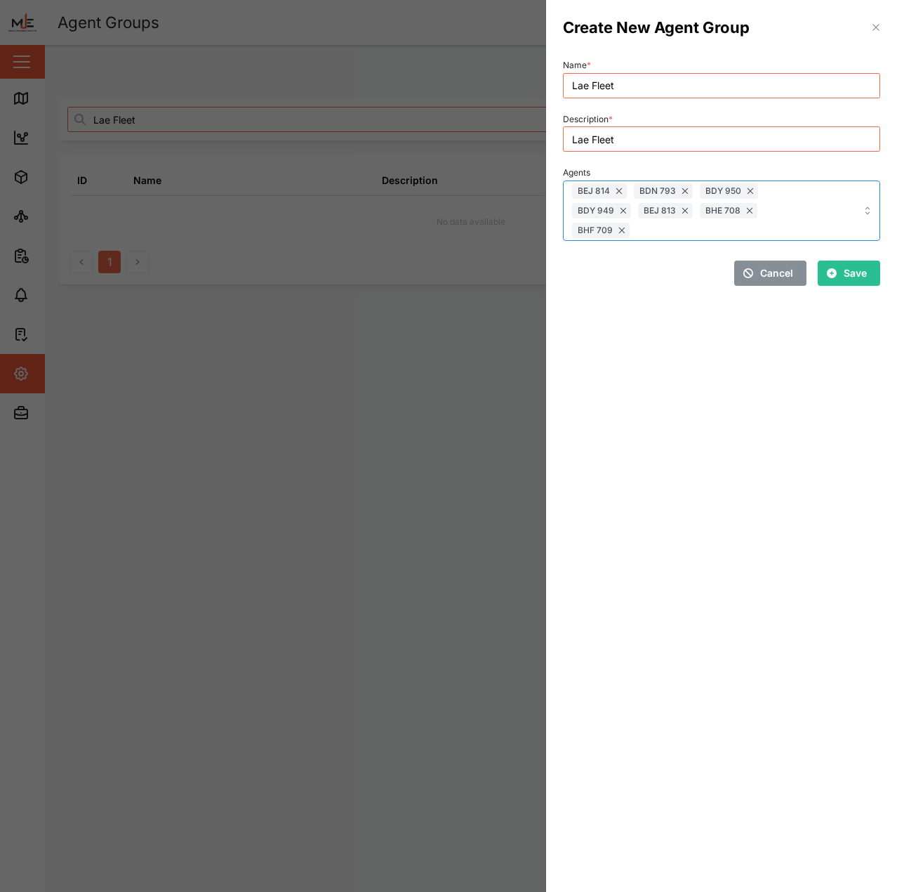
click at [695, 231] on div "BEJ 814 BDN 793 BDY 950 BDY 949 BEJ 813 BHE 708 BHF 709 BHF" at bounding box center [692, 210] width 246 height 59
type input "B"
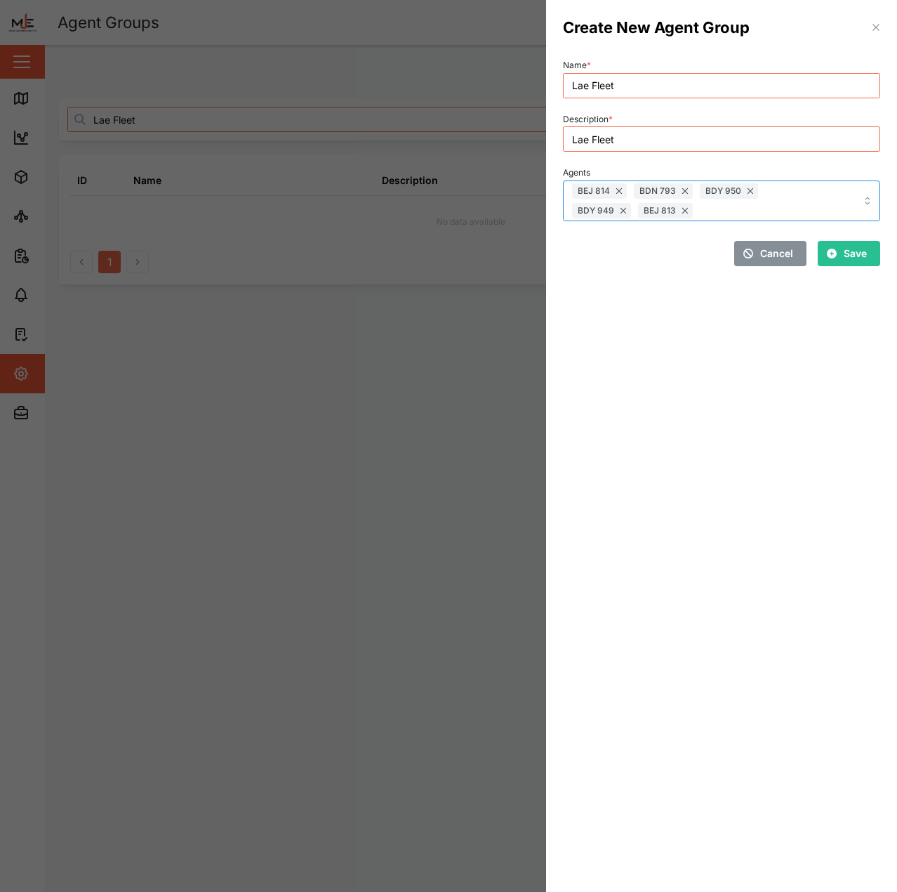
click at [805, 205] on div "BEJ 814 BDN 793 BDY 950 BDY 949 BEJ 813 BEJ" at bounding box center [692, 200] width 246 height 39
type input "B"
click at [780, 216] on div "BEJ 814 BDN 793 BDY 950 BDY 949 BEJ 813 LCE 112 LCE" at bounding box center [692, 200] width 246 height 39
type input "L"
type input "MAJ"
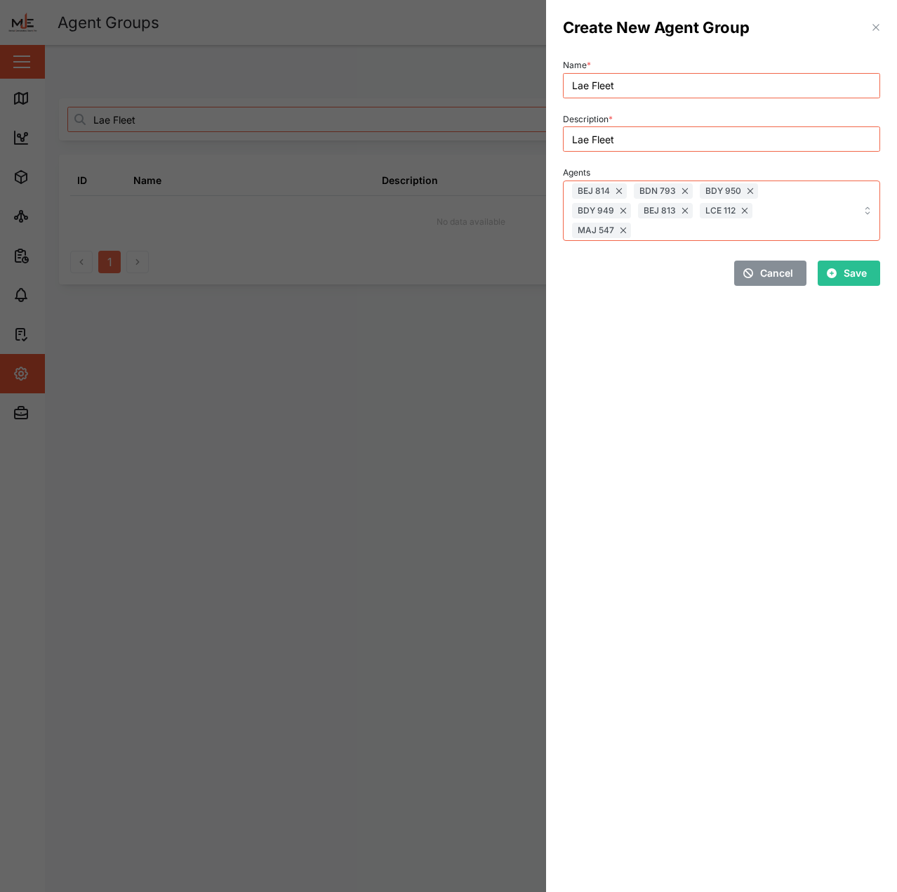
click at [607, 281] on div "Cancel Save" at bounding box center [721, 273] width 317 height 25
click at [694, 167] on div "Agents BEJ 814 BDN 793 BDY 950 BDY 949 BEJ 813 LCE 112 MAJ 547" at bounding box center [721, 202] width 317 height 78
click at [857, 270] on span "Save" at bounding box center [855, 273] width 23 height 24
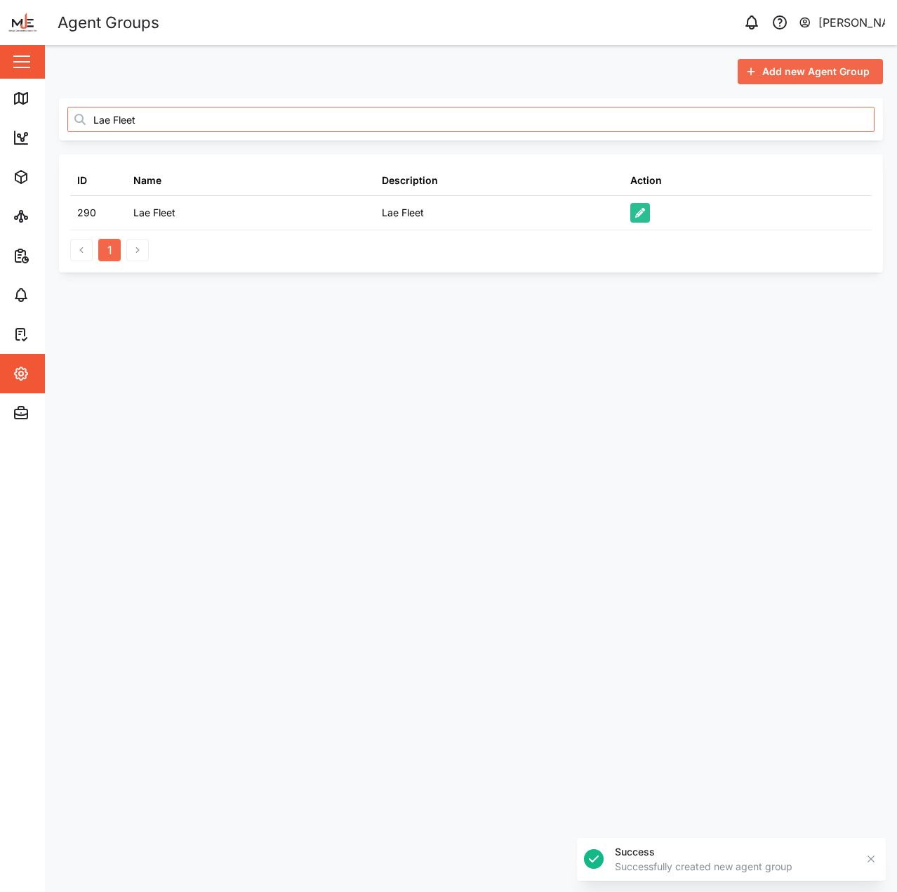
drag, startPoint x: 635, startPoint y: 297, endPoint x: 562, endPoint y: 297, distance: 73.0
click at [631, 297] on main "Add new Agent Group Lae Fleet ID Name Description Action 290 Lae Fleet Lae Flee…" at bounding box center [471, 468] width 853 height 847
click at [21, 379] on icon "button" at bounding box center [21, 373] width 13 height 13
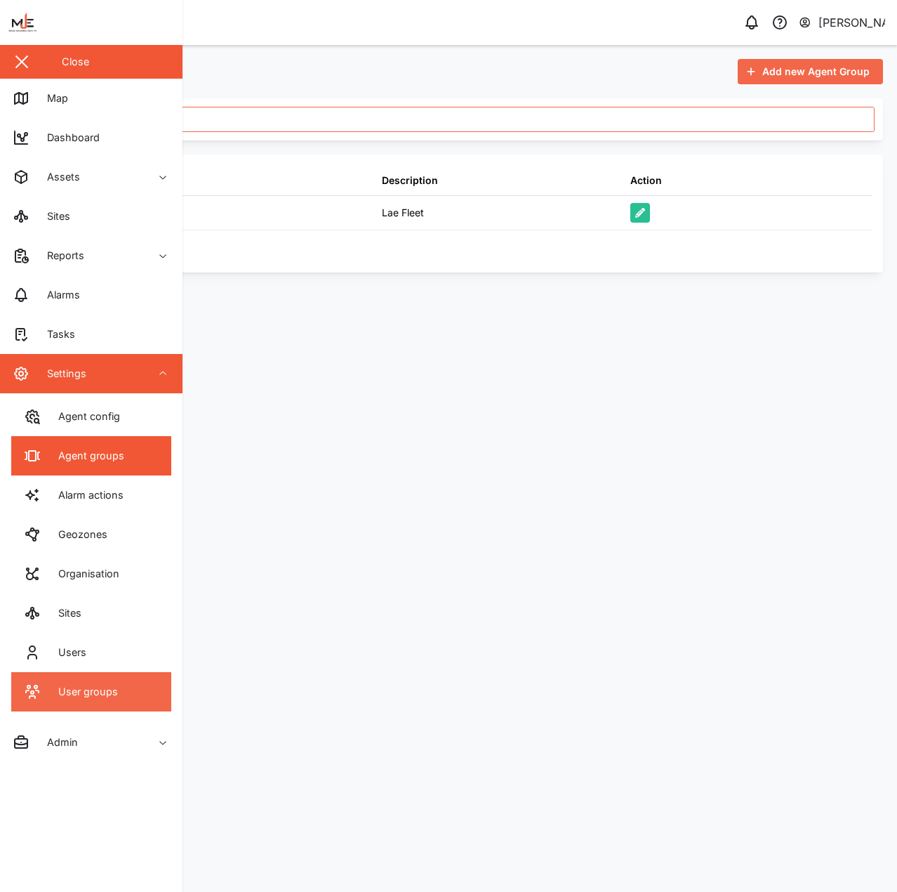
click at [84, 685] on div "User groups" at bounding box center [83, 691] width 70 height 15
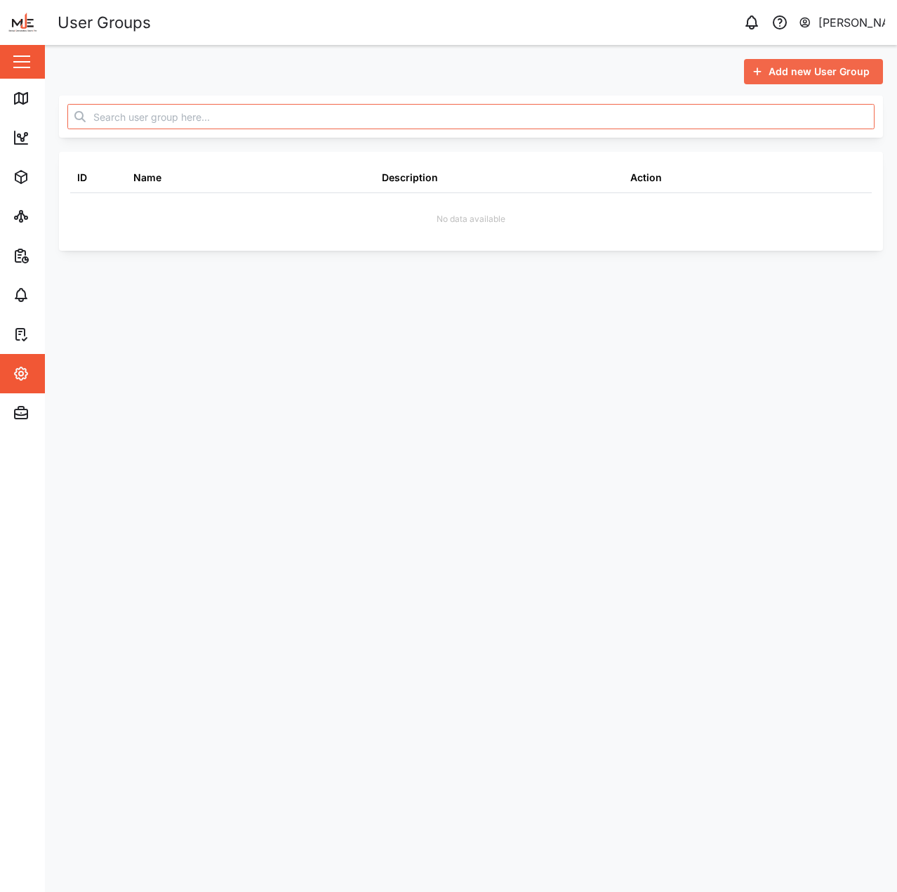
click at [769, 61] on div "Add new User Group" at bounding box center [812, 72] width 117 height 24
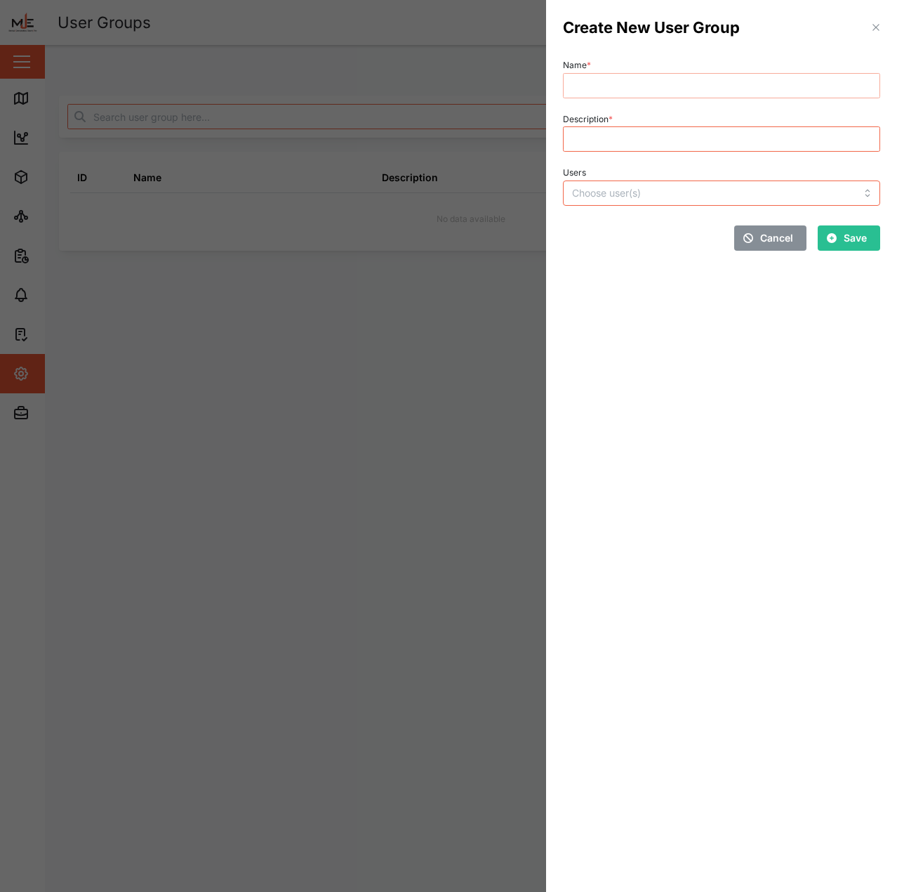
click at [723, 91] on input "Name *" at bounding box center [721, 85] width 317 height 25
click at [723, 91] on input "lAE" at bounding box center [721, 85] width 317 height 25
click at [724, 90] on input "lAE" at bounding box center [721, 85] width 317 height 25
type input "l"
type input "Lae"
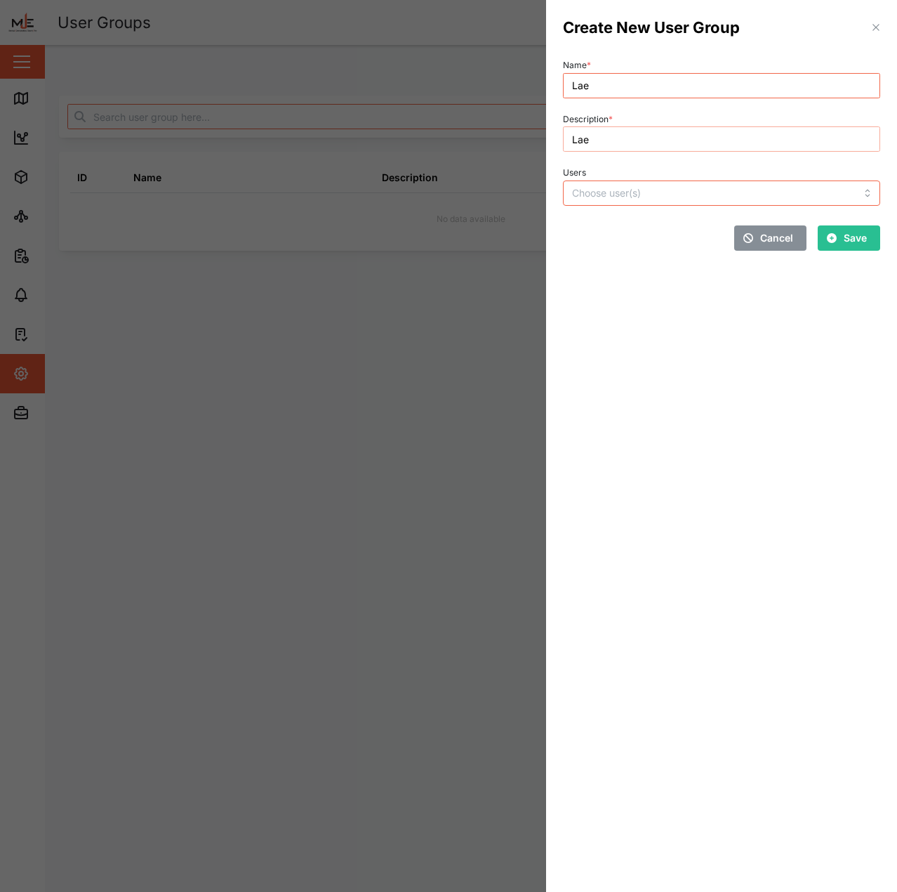
type input "Lae"
drag, startPoint x: 702, startPoint y: 166, endPoint x: 700, endPoint y: 180, distance: 14.2
click at [701, 169] on div "Users" at bounding box center [721, 184] width 317 height 43
click at [693, 188] on input "Users" at bounding box center [693, 192] width 242 height 11
drag, startPoint x: 699, startPoint y: 419, endPoint x: 718, endPoint y: 369, distance: 52.9
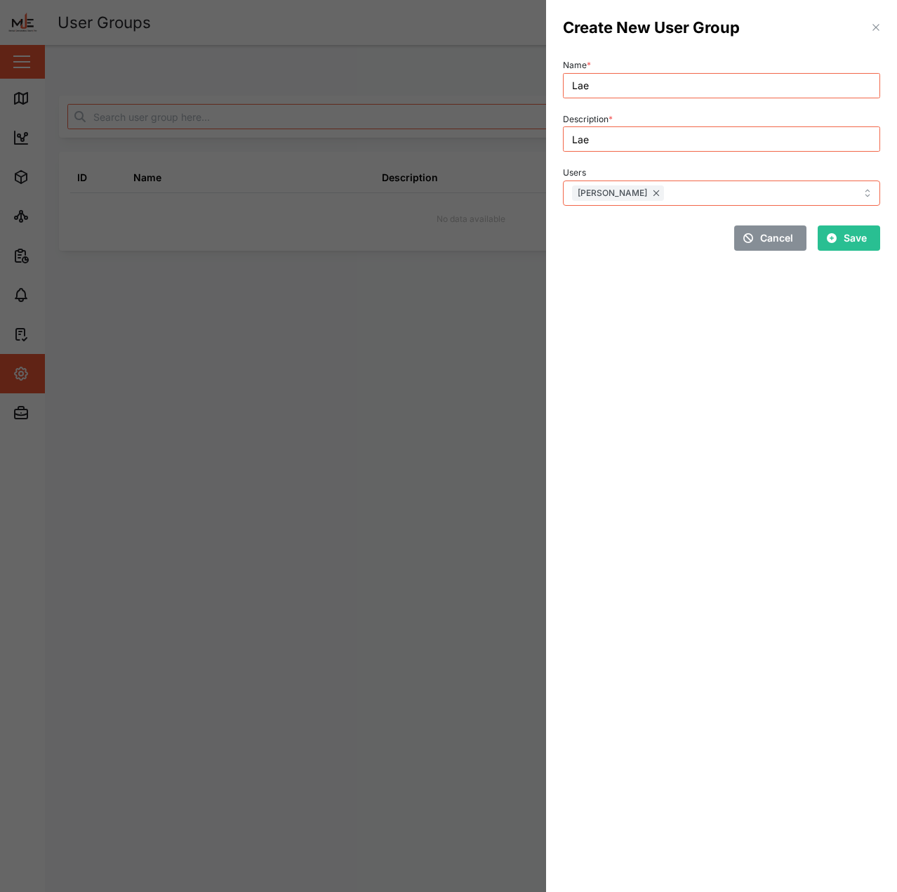
click at [699, 414] on section "Create New User Group Name * Lae Description * Lae Users Pauline Onsa Cancel Sa…" at bounding box center [721, 446] width 351 height 892
click at [838, 239] on div "Save" at bounding box center [847, 238] width 40 height 24
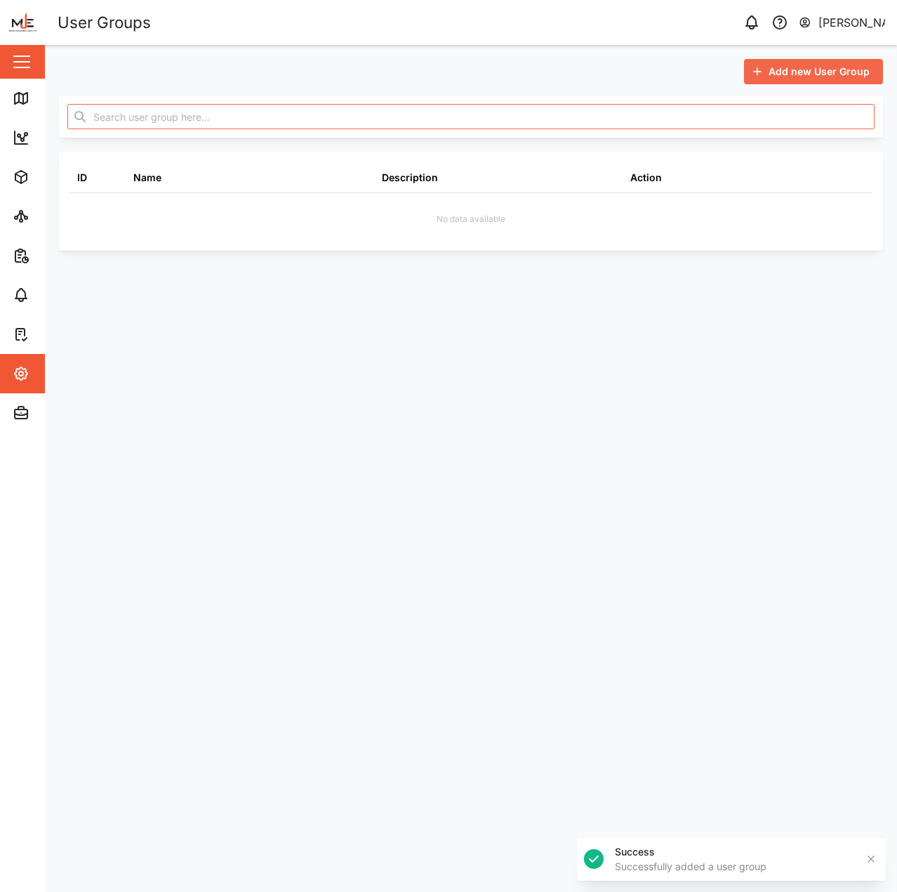
click at [629, 265] on main "Add new User Group ID Name Description Action No data available" at bounding box center [471, 468] width 853 height 847
click at [18, 339] on icon at bounding box center [20, 334] width 8 height 11
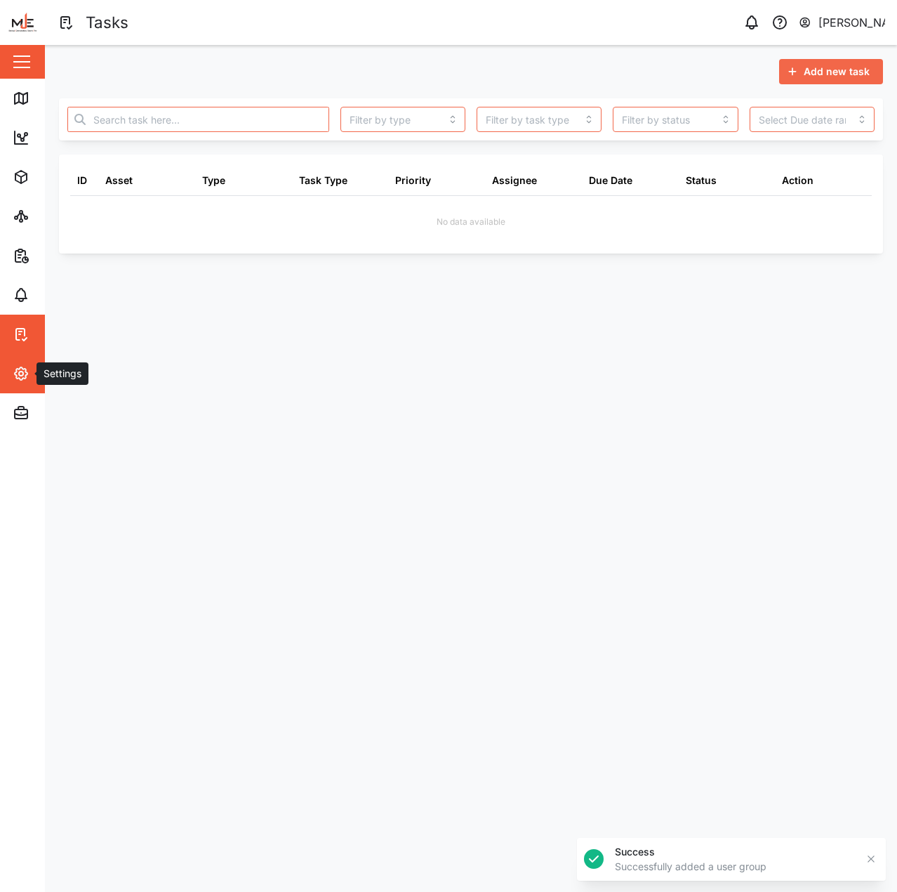
click at [27, 373] on icon "button" at bounding box center [21, 373] width 13 height 13
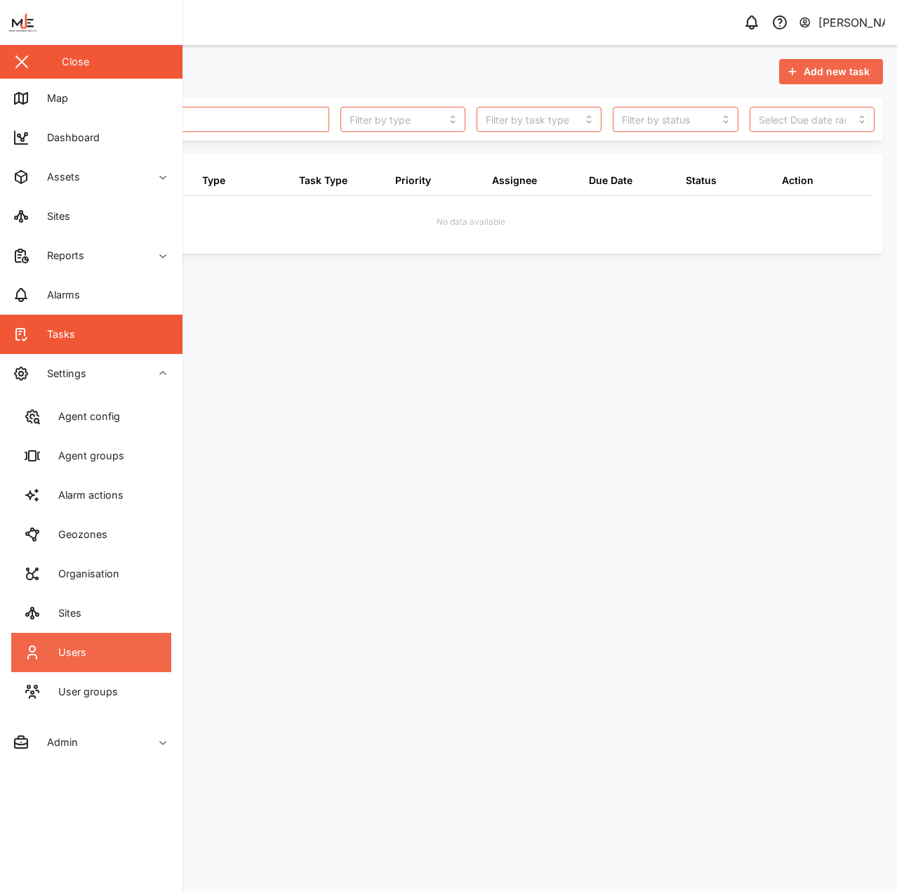
click at [115, 659] on link "Users" at bounding box center [91, 652] width 160 height 39
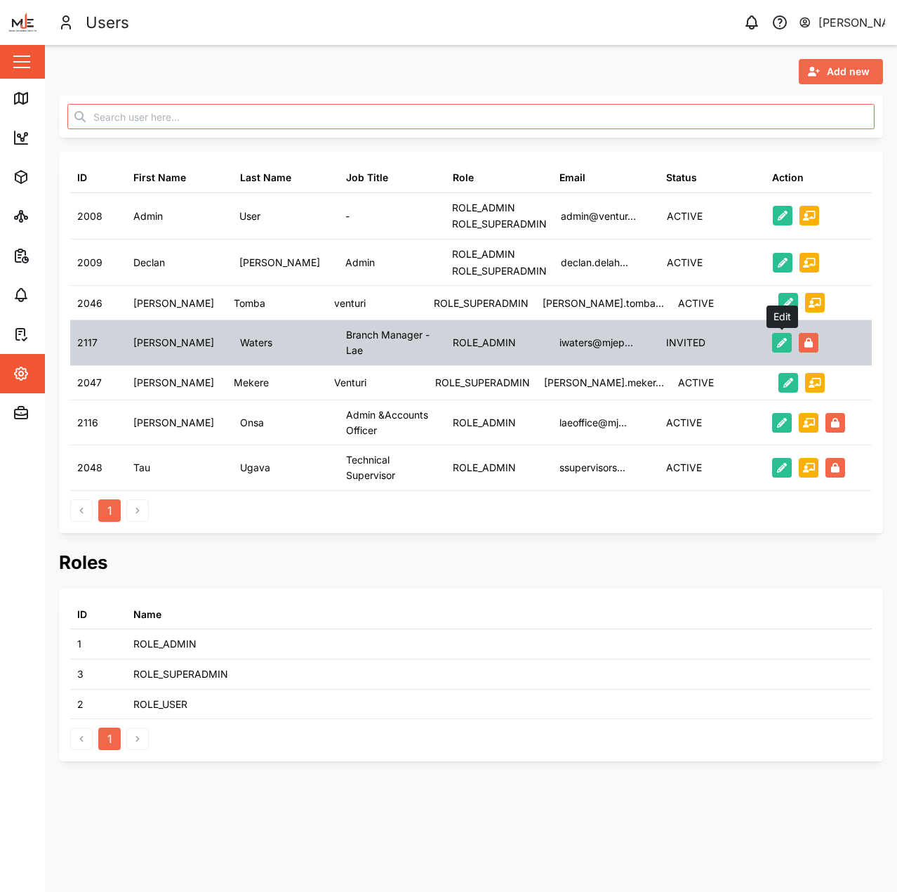
click at [782, 343] on icon "button" at bounding box center [782, 343] width 10 height 10
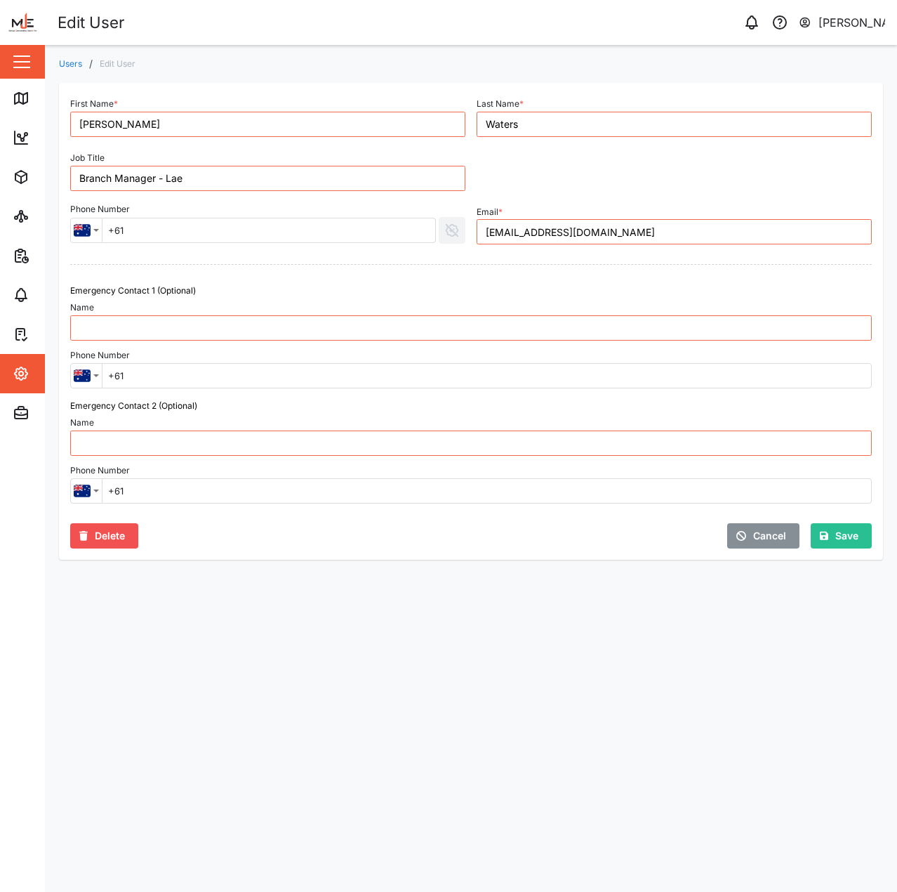
click at [735, 533] on button "Cancel" at bounding box center [764, 535] width 72 height 25
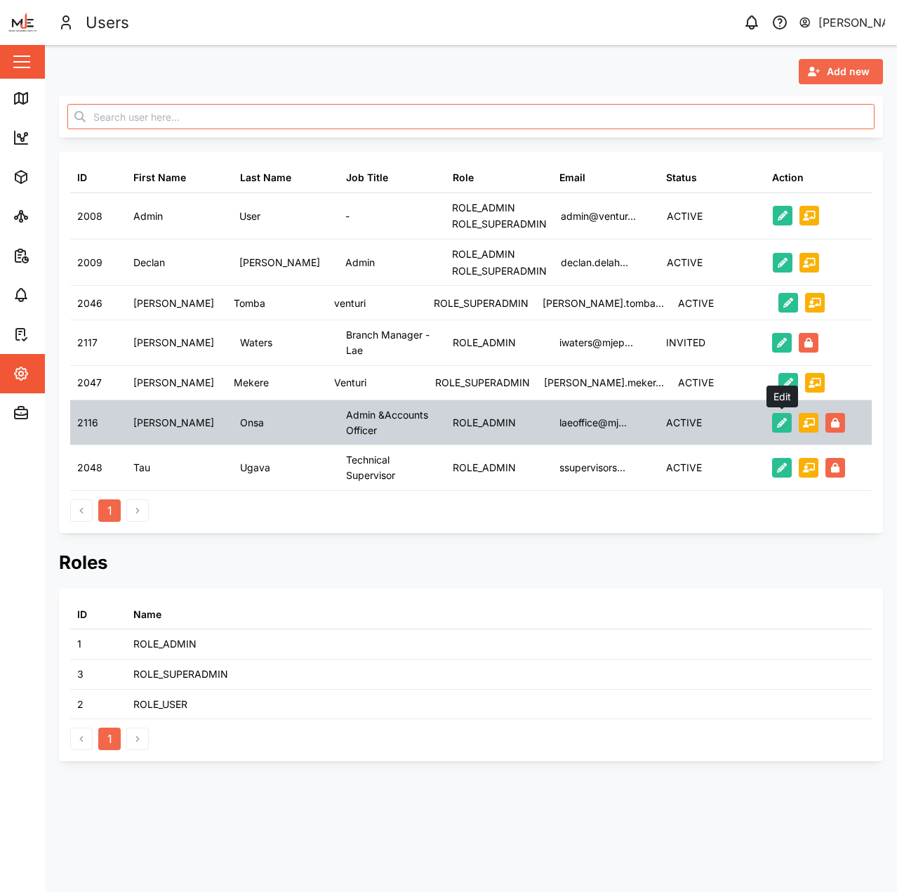
click at [779, 423] on icon "button" at bounding box center [782, 423] width 10 height 10
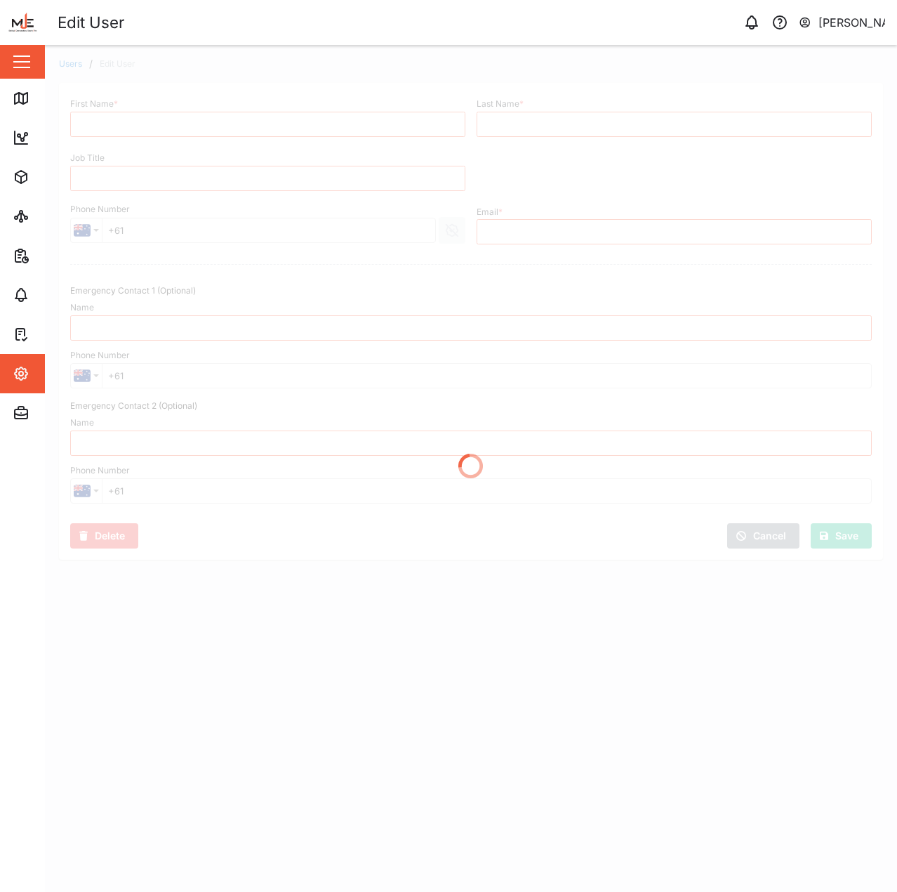
type input "Pauline"
type input "Onsa"
type input "Admin &Accounts Officer"
type input "laeoffice@mjepng.com"
type input "+675 78594676"
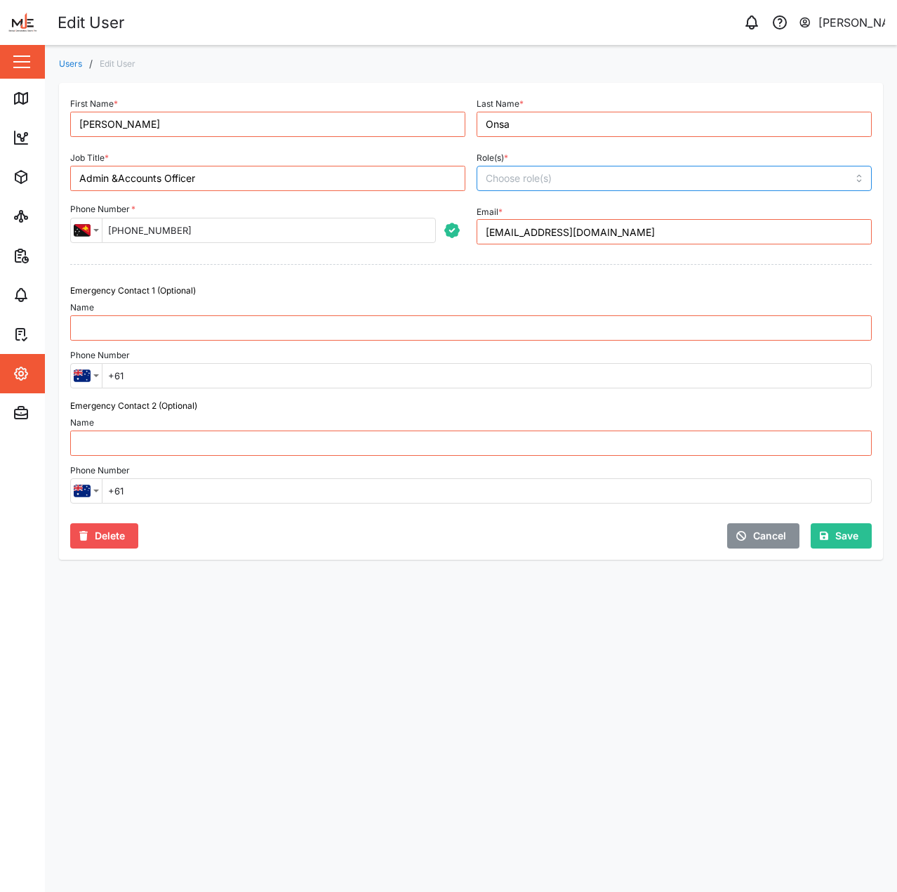
click at [577, 177] on input "Role(s) *" at bounding box center [607, 178] width 242 height 11
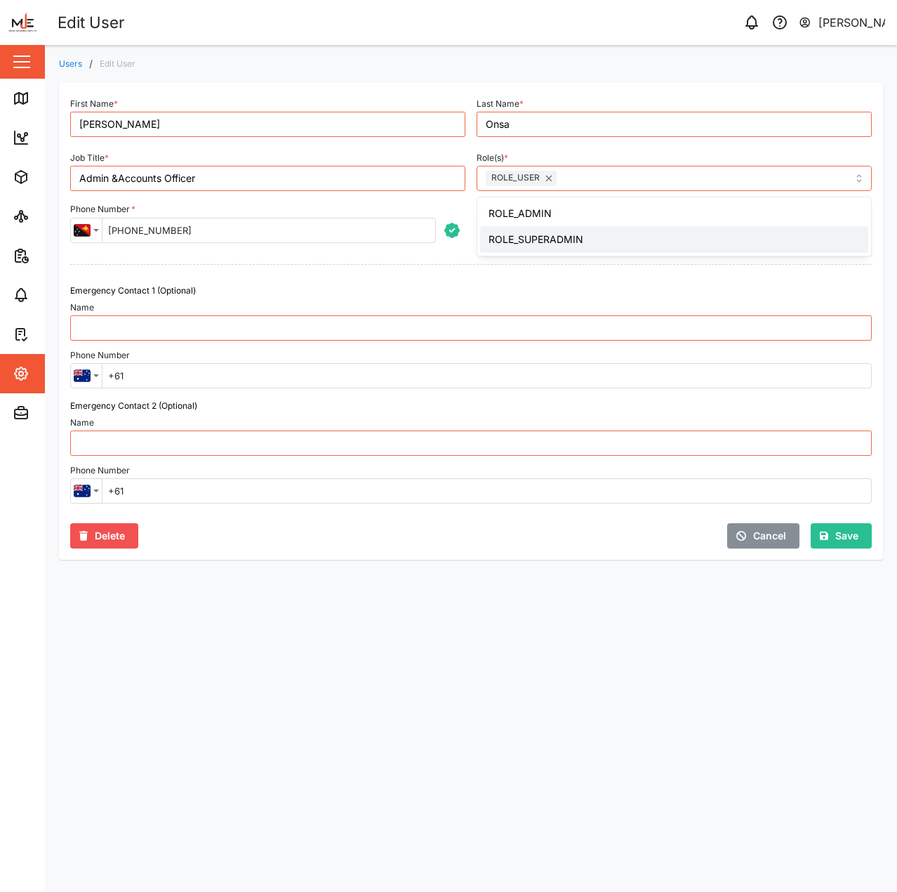
click at [593, 289] on div "Emergency Contact 1 (Optional)" at bounding box center [471, 290] width 802 height 13
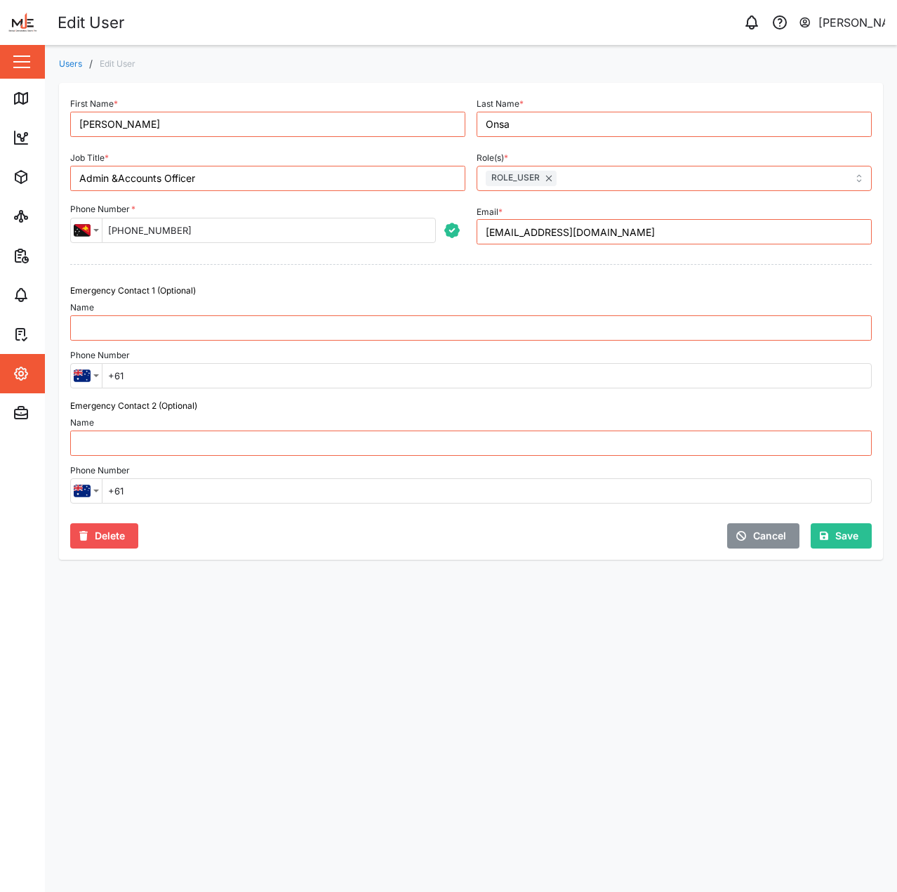
click at [836, 536] on span "Save" at bounding box center [847, 536] width 23 height 24
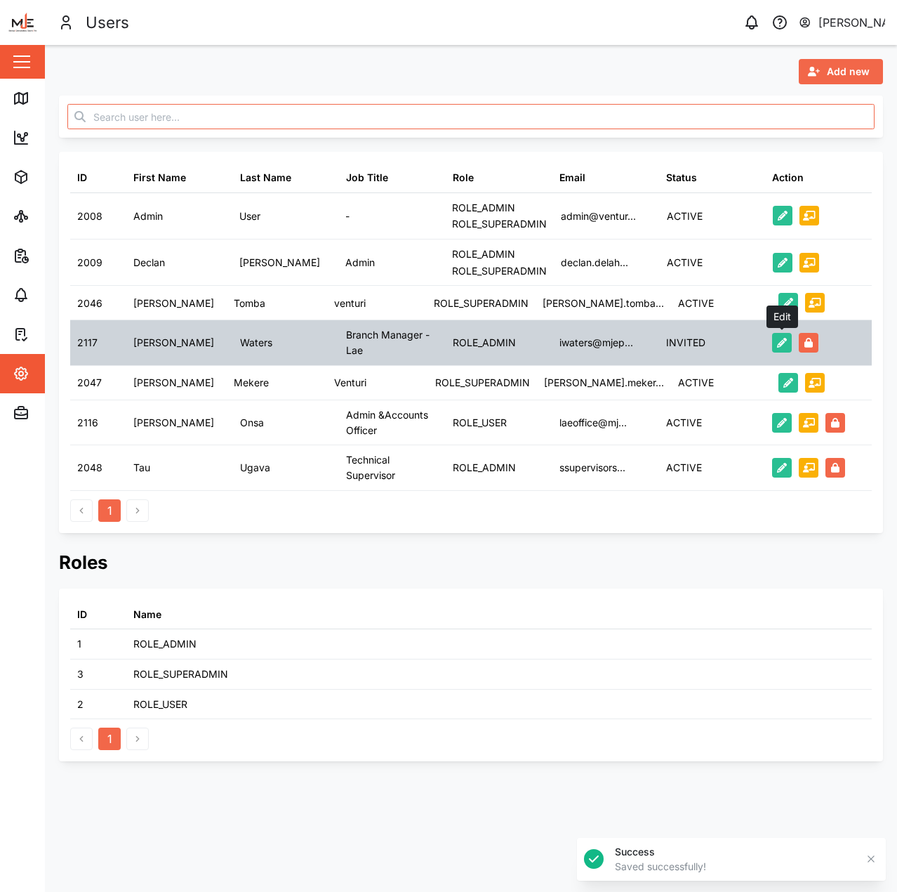
click at [777, 339] on icon "button" at bounding box center [782, 343] width 10 height 10
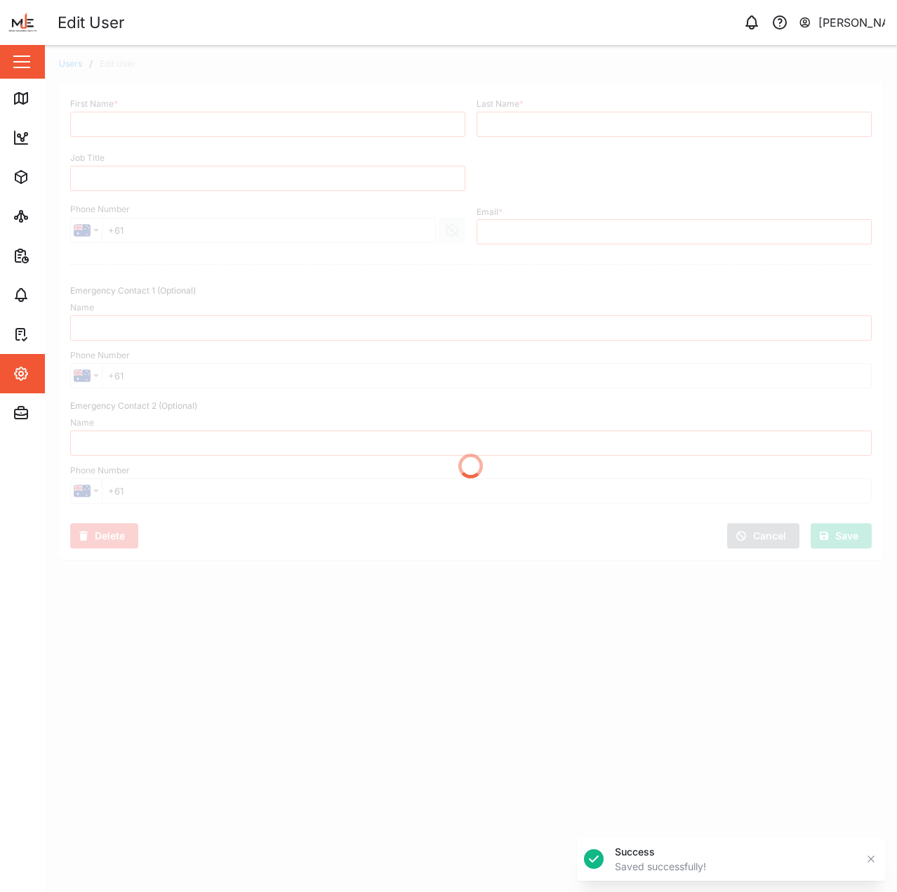
type input "Ian"
type input "Waters"
type input "Branch Manager - Lae"
type input "iwaters@mjepng.com"
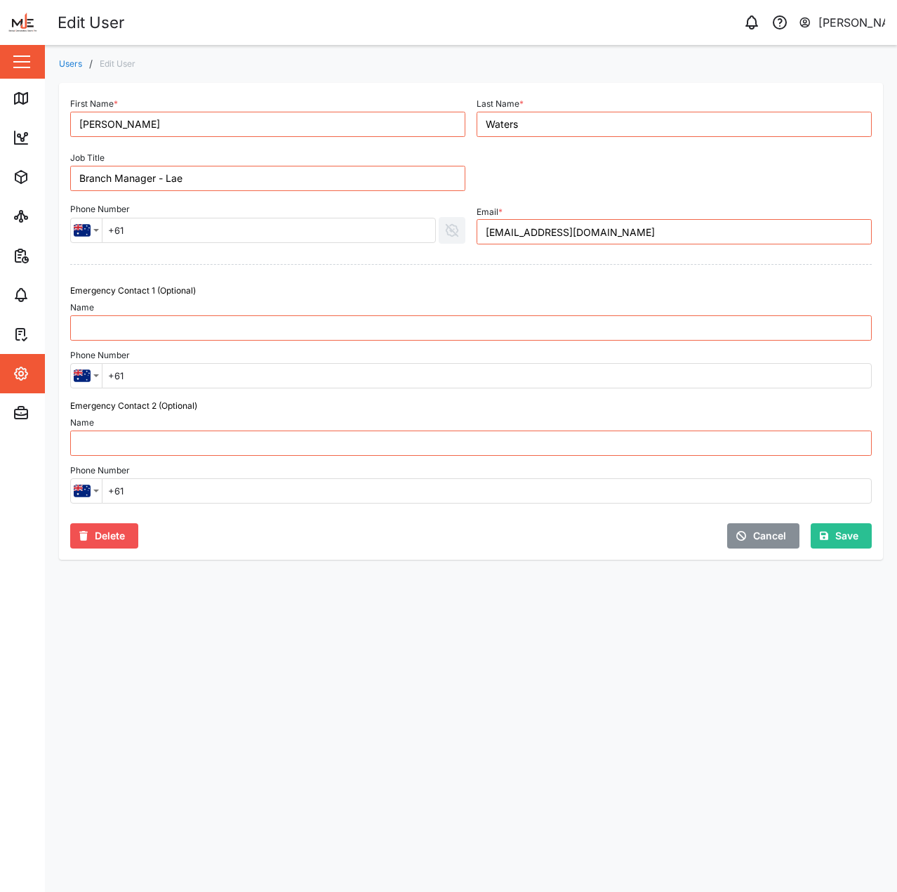
click at [746, 553] on div "Cancel Save" at bounding box center [674, 531] width 407 height 45
click at [754, 543] on span "Cancel" at bounding box center [770, 536] width 33 height 24
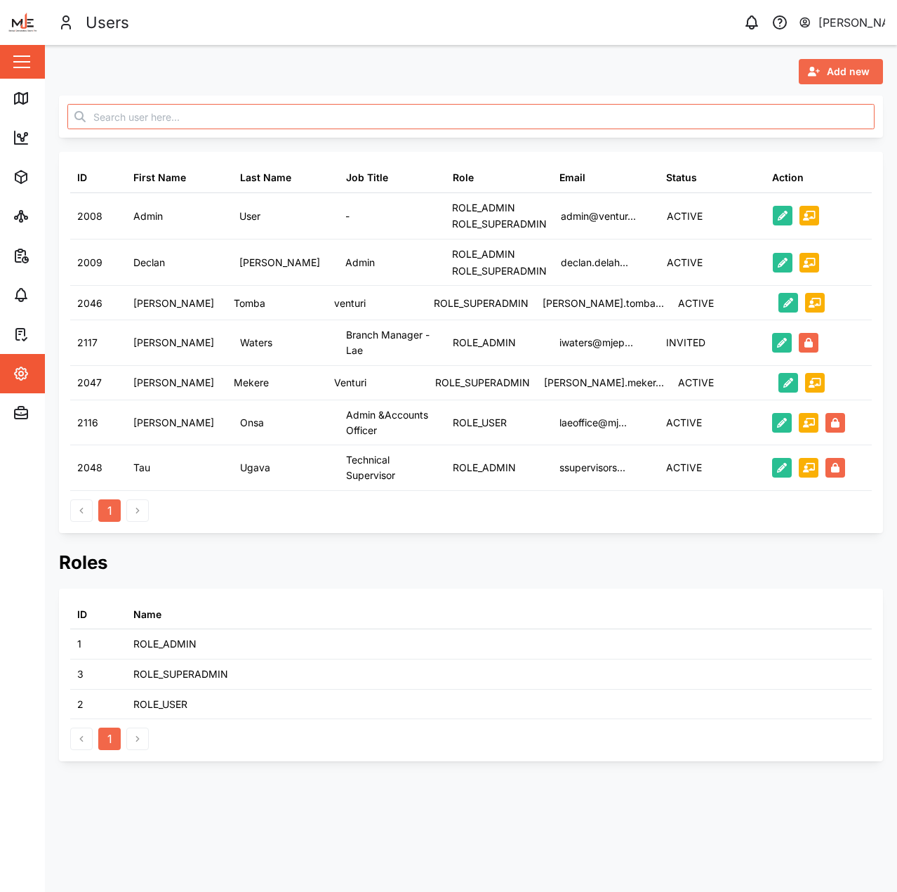
click at [607, 506] on div "1" at bounding box center [471, 506] width 802 height 31
click at [33, 379] on div "Settings" at bounding box center [77, 373] width 128 height 17
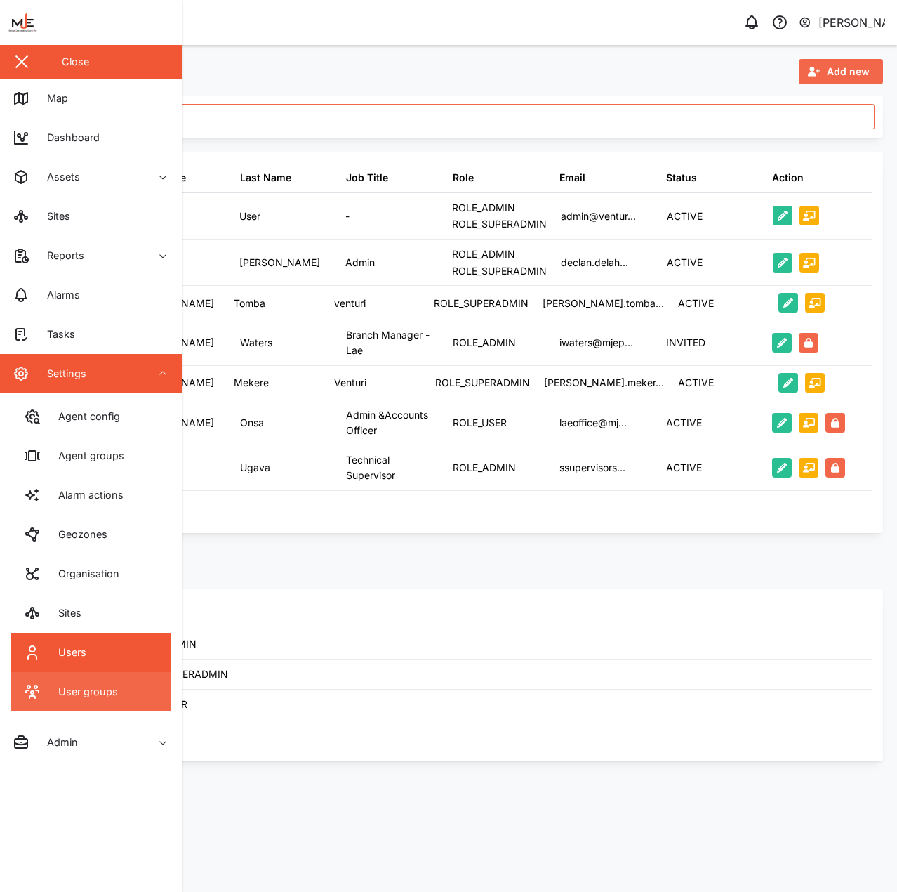
click at [94, 679] on link "User groups" at bounding box center [91, 691] width 160 height 39
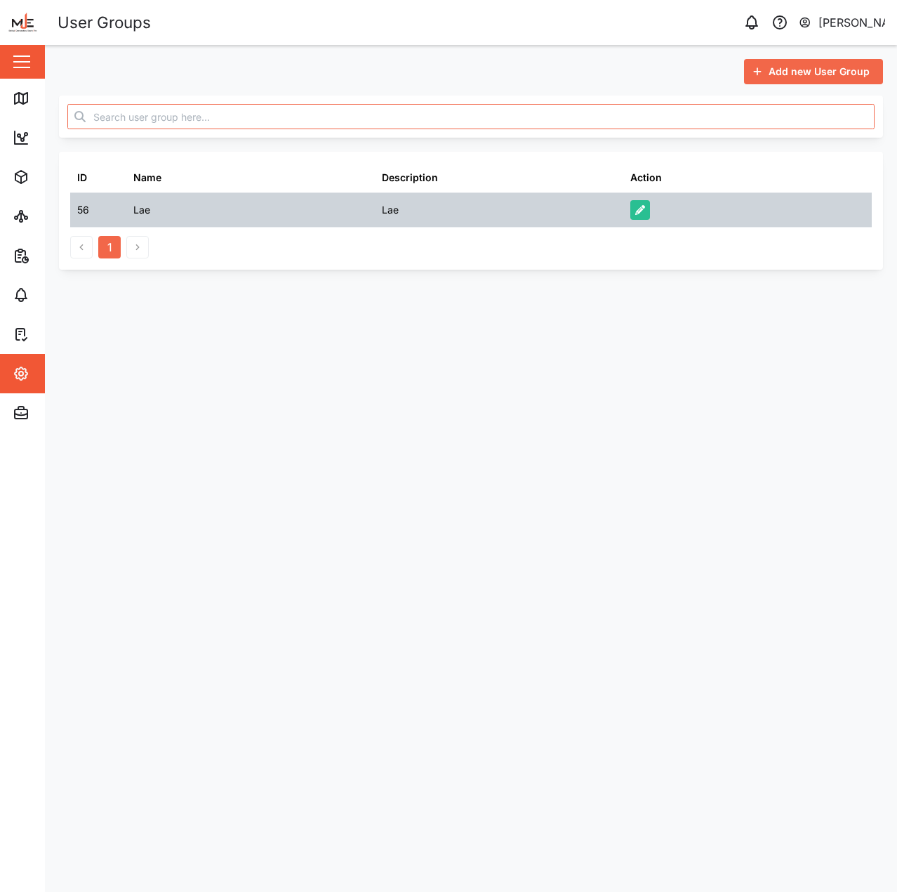
click at [632, 210] on button "button" at bounding box center [641, 210] width 20 height 20
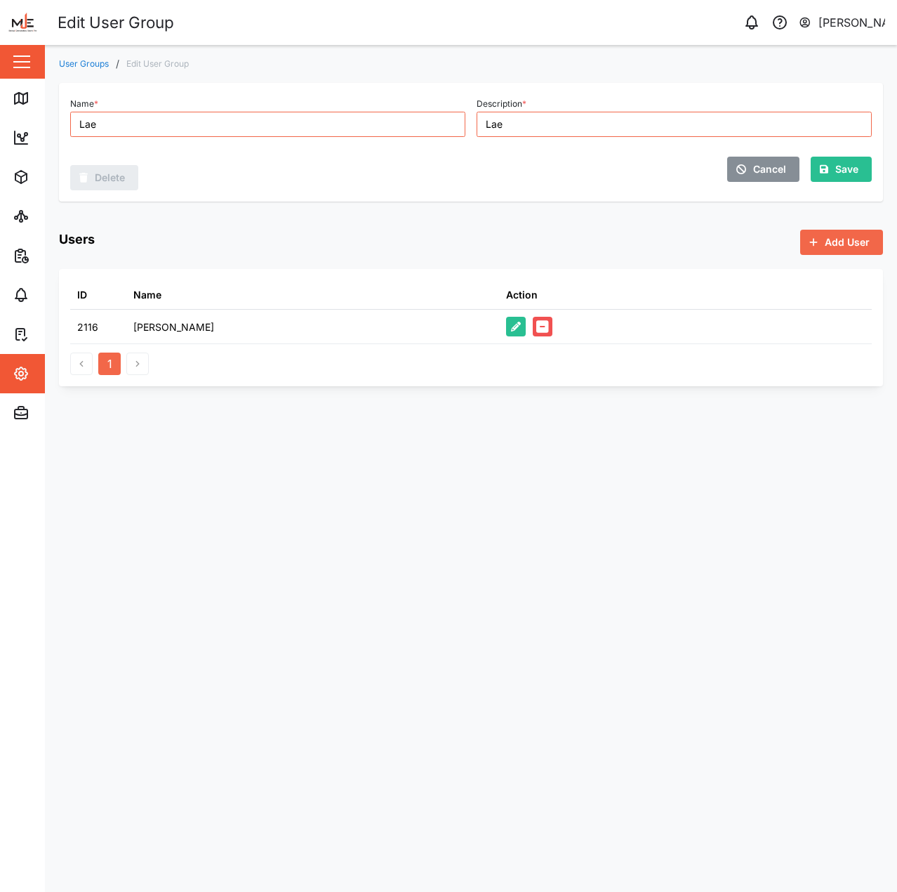
click at [762, 170] on span "Cancel" at bounding box center [770, 169] width 33 height 24
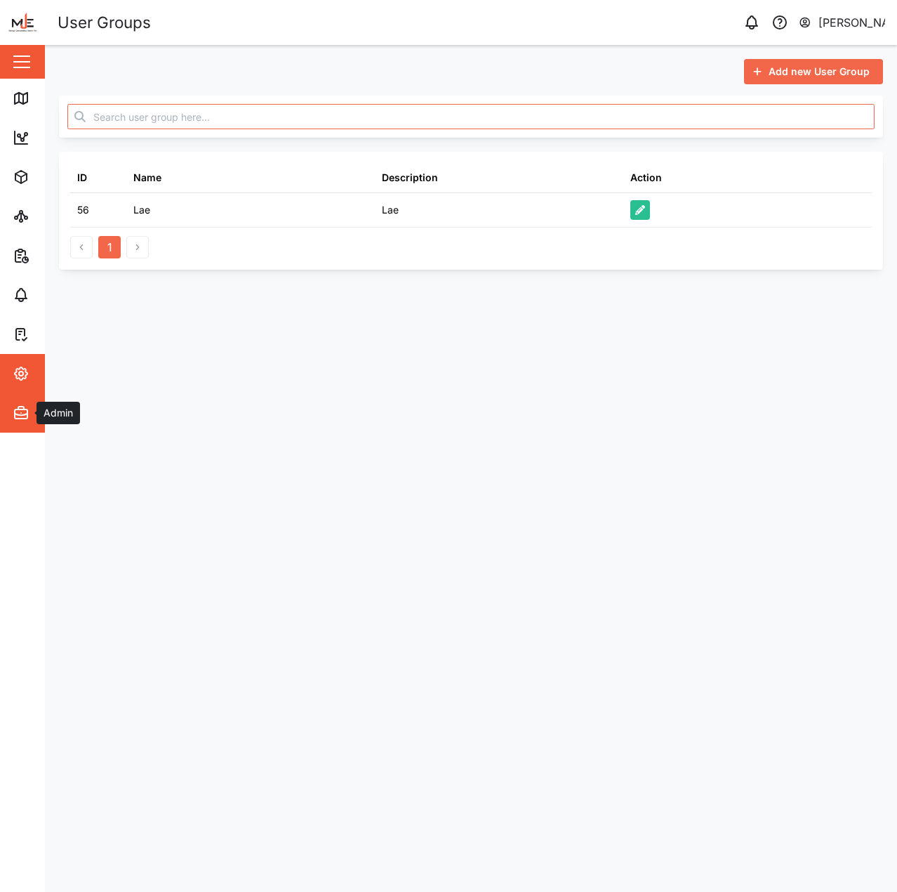
click at [43, 419] on div "Admin" at bounding box center [57, 412] width 41 height 15
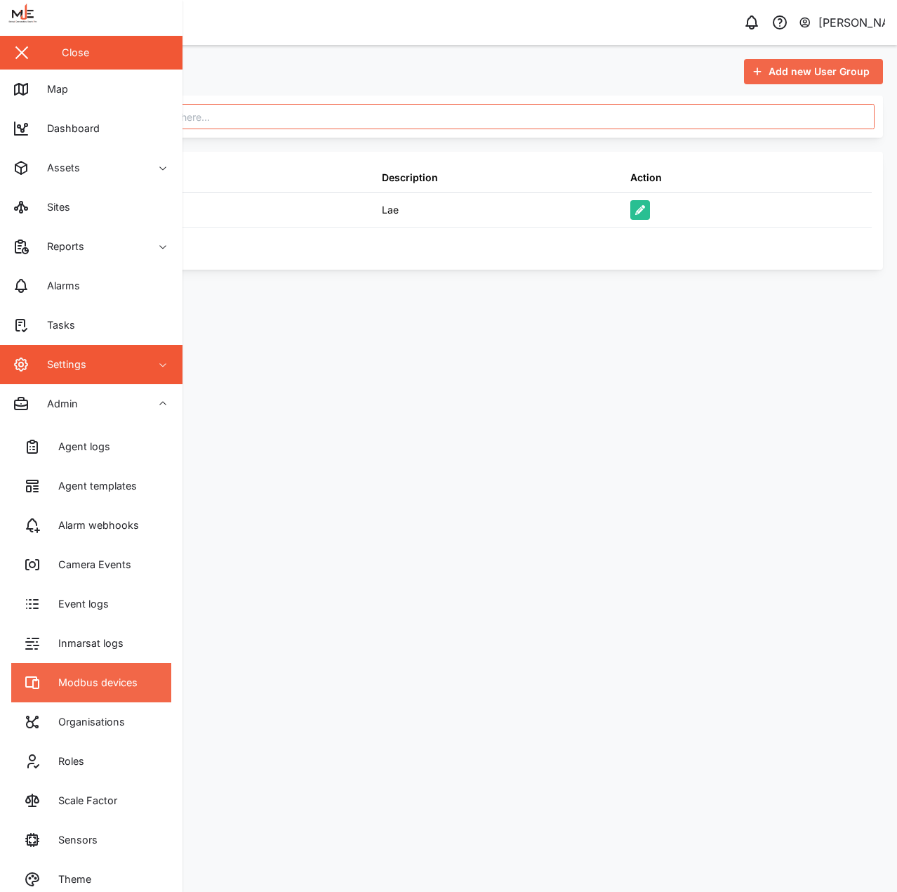
scroll to position [27, 0]
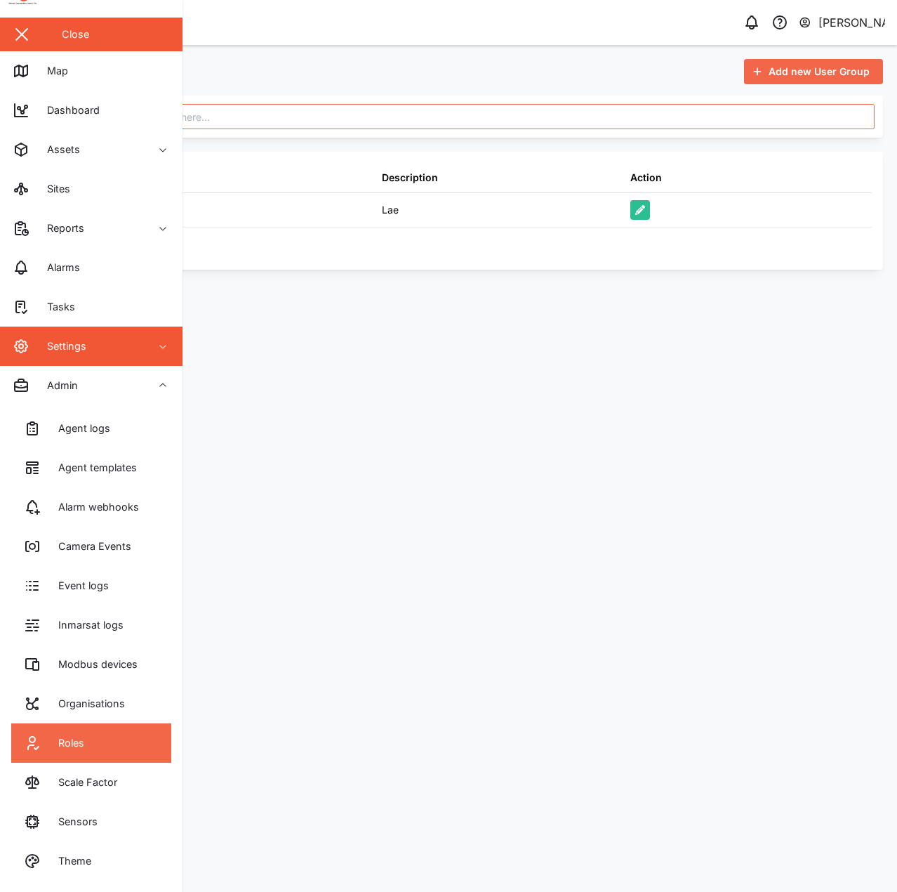
click at [112, 752] on link "Roles" at bounding box center [91, 742] width 160 height 39
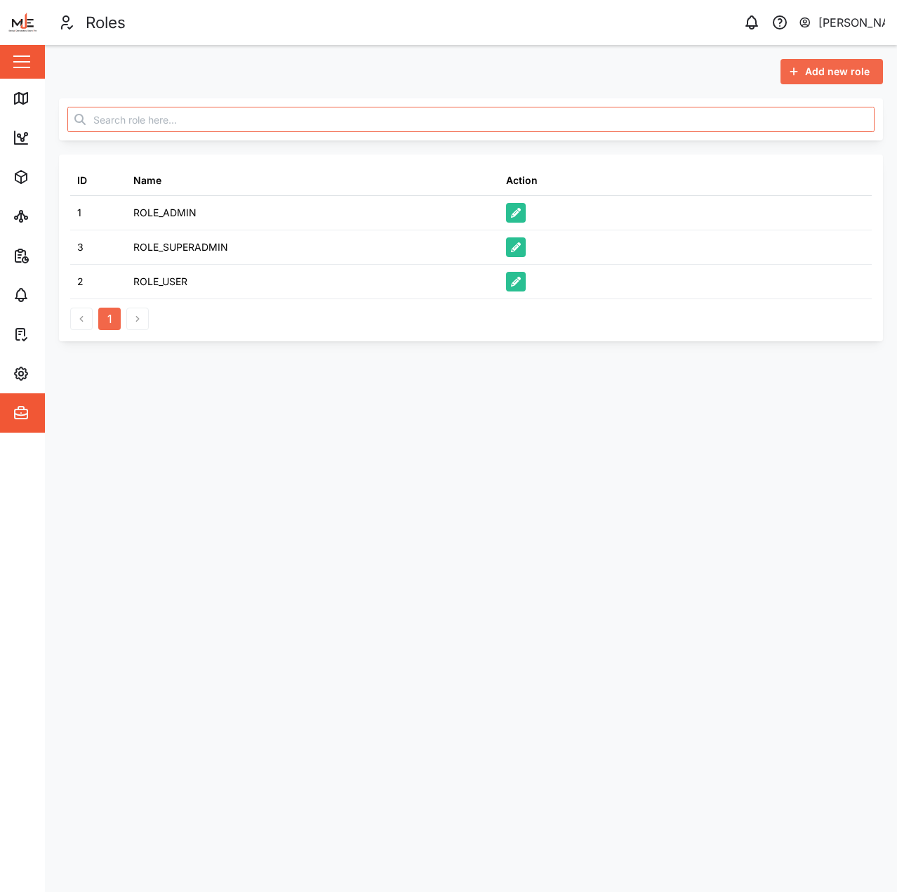
click at [821, 71] on span "Add new role" at bounding box center [837, 72] width 65 height 24
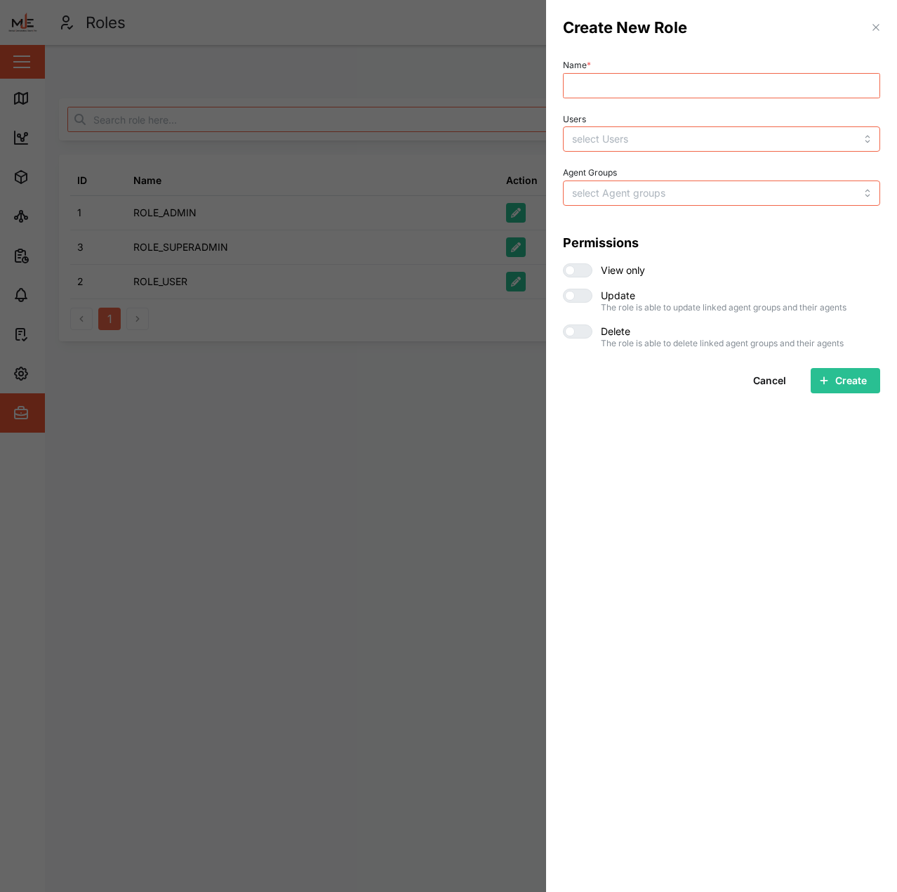
click at [722, 103] on div "Name * Users Agent Groups Permissions View only Update The role is able to upda…" at bounding box center [721, 201] width 317 height 293
click at [722, 84] on input "Name *" at bounding box center [721, 85] width 317 height 25
type input "Lae"
click at [689, 120] on div "Users" at bounding box center [721, 131] width 317 height 43
click at [692, 143] on input "Users" at bounding box center [693, 138] width 242 height 11
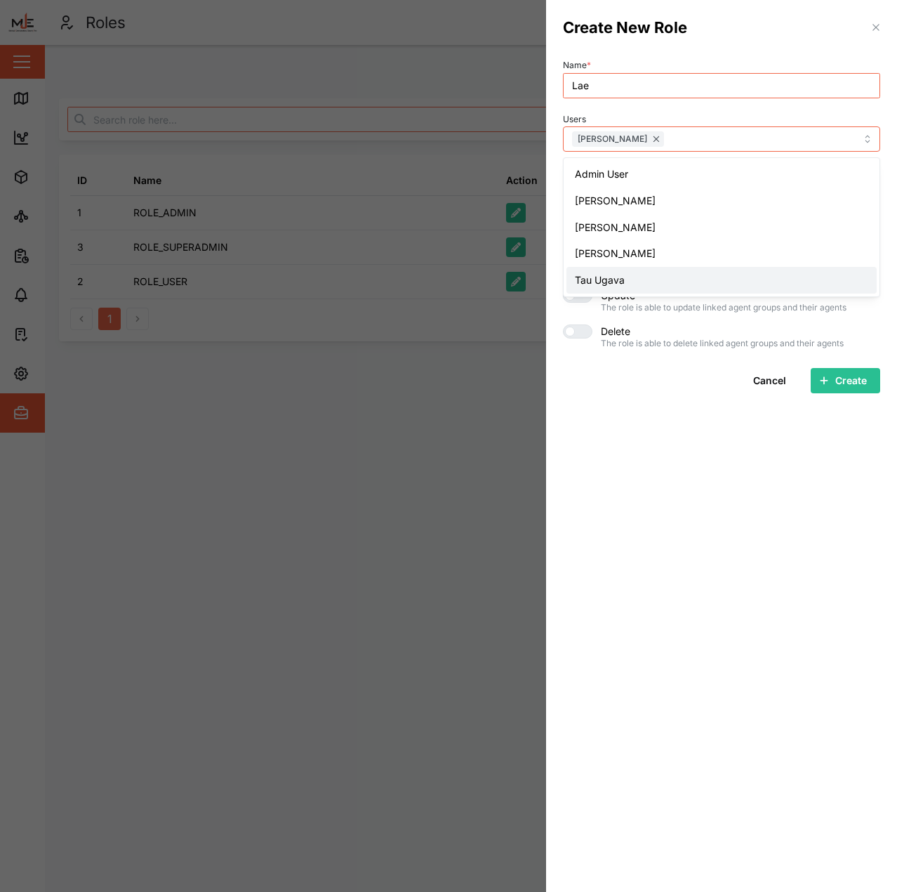
click at [676, 382] on div "Cancel Create" at bounding box center [721, 380] width 317 height 25
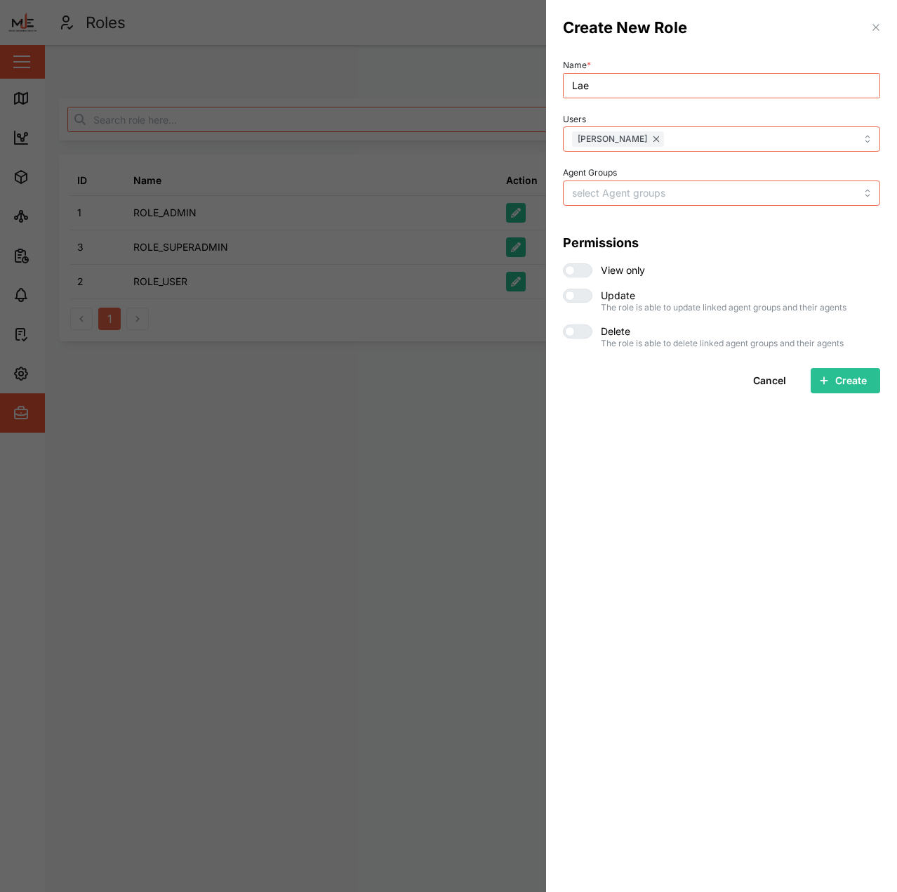
click at [574, 275] on label at bounding box center [577, 270] width 29 height 14
click at [563, 263] on input "checkbox" at bounding box center [563, 263] width 0 height 0
click at [659, 198] on input "Agent Groups" at bounding box center [693, 192] width 242 height 11
click at [699, 209] on div "Name * Lae Users Pauline Onsa Agent Groups Lae Fleet Permissions View only Upda…" at bounding box center [721, 201] width 317 height 293
click at [876, 31] on icon "button" at bounding box center [876, 27] width 11 height 11
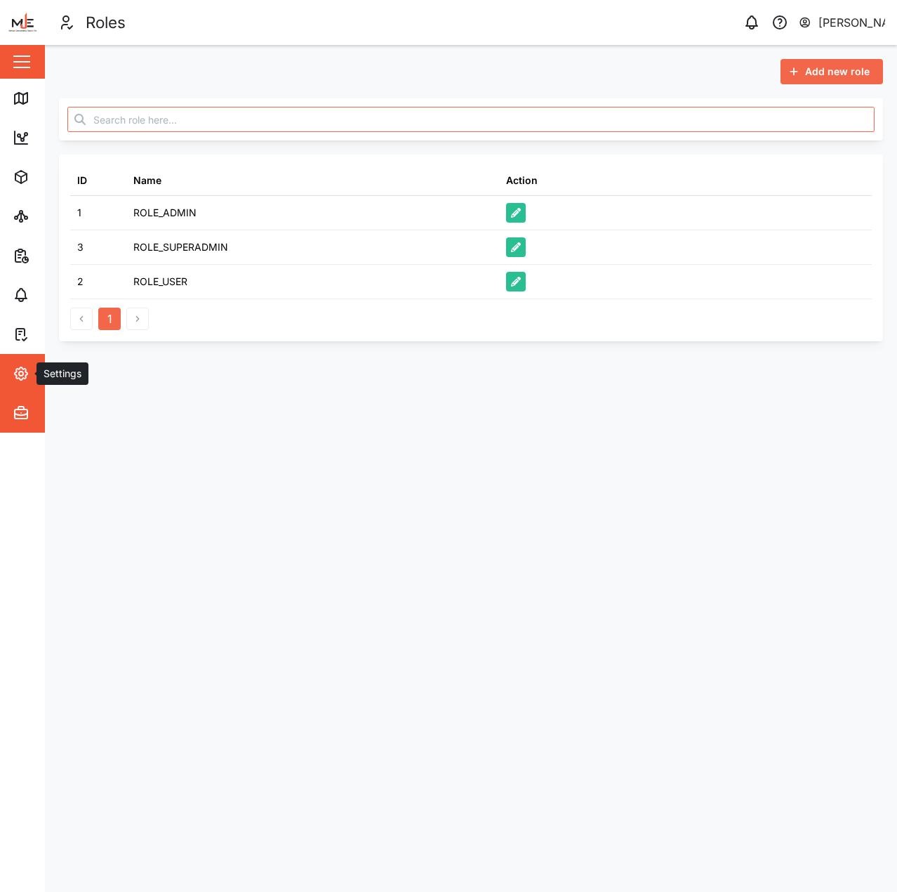
click at [43, 374] on div "Settings" at bounding box center [62, 373] width 50 height 15
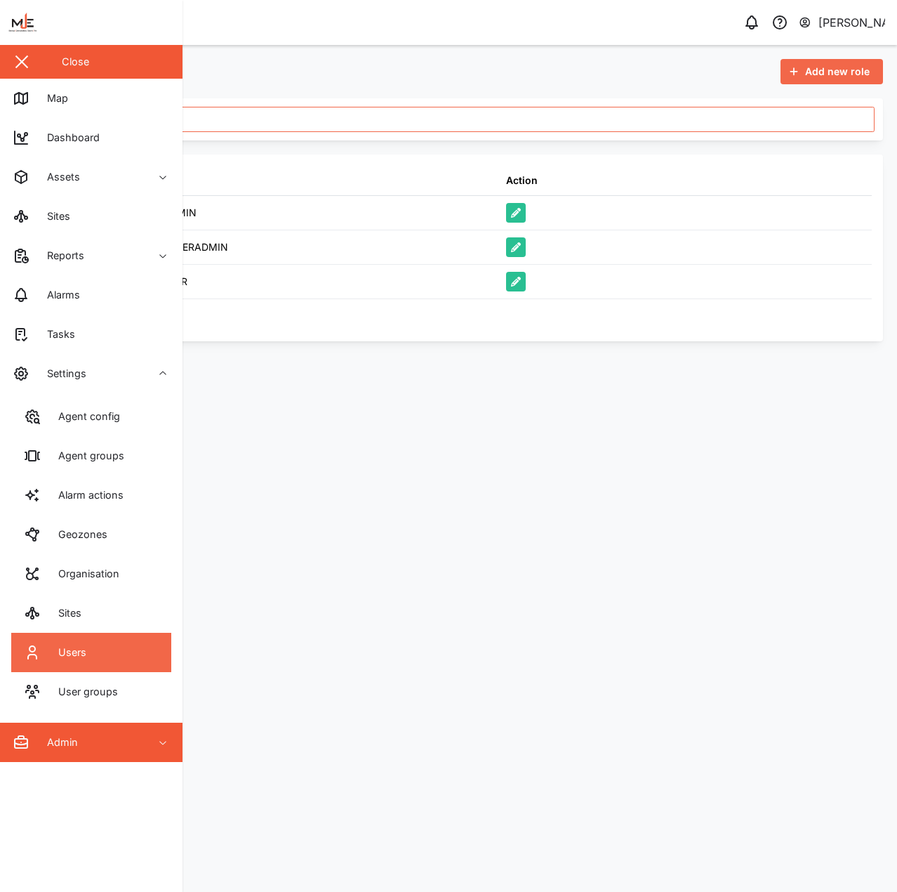
click at [123, 650] on link "Users" at bounding box center [91, 652] width 160 height 39
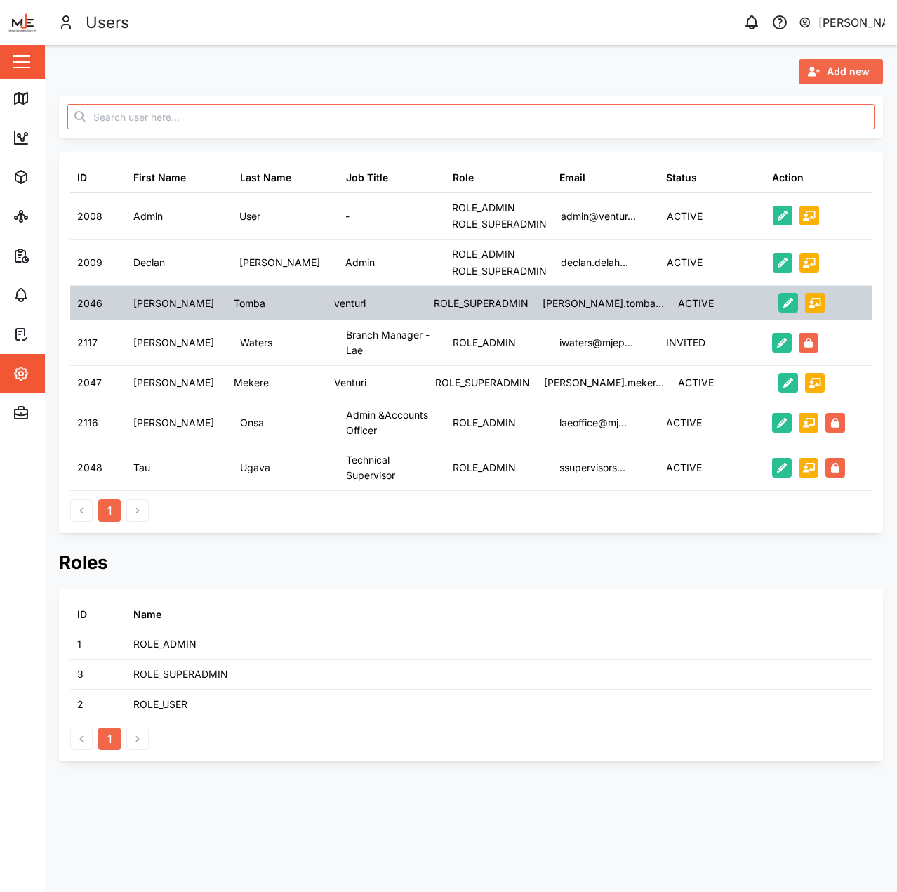
click at [364, 293] on div "venturi" at bounding box center [377, 303] width 100 height 34
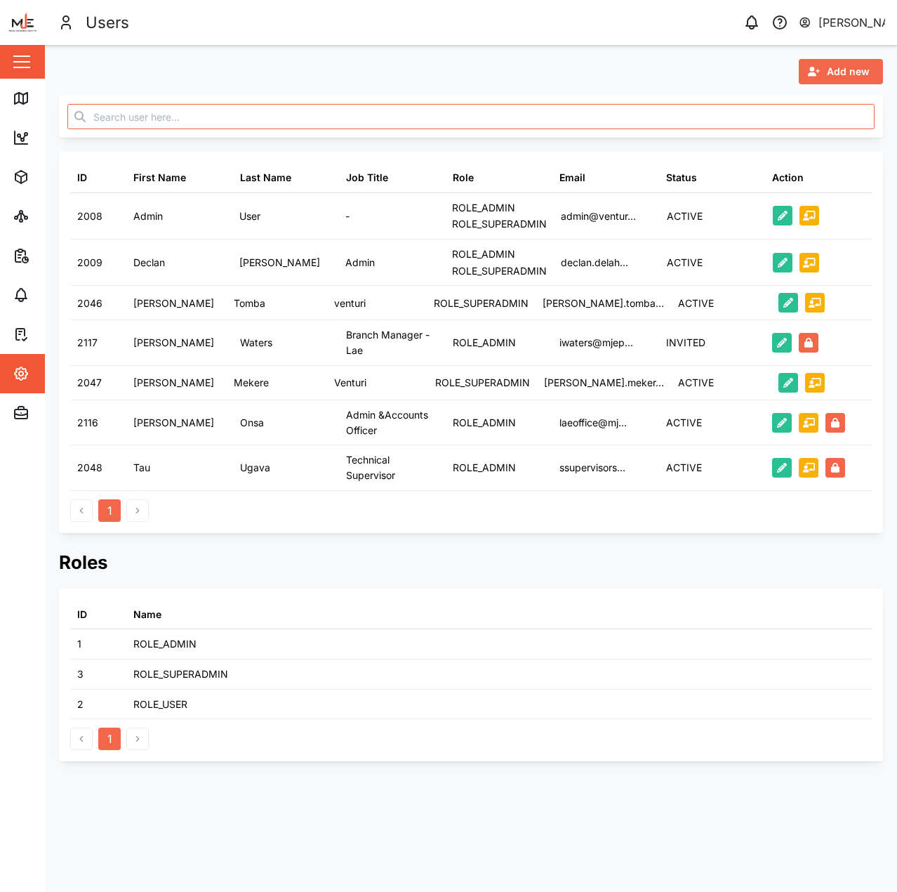
click at [866, 67] on span "Add new" at bounding box center [848, 72] width 43 height 24
click at [814, 134] on div "Platform User" at bounding box center [830, 134] width 81 height 11
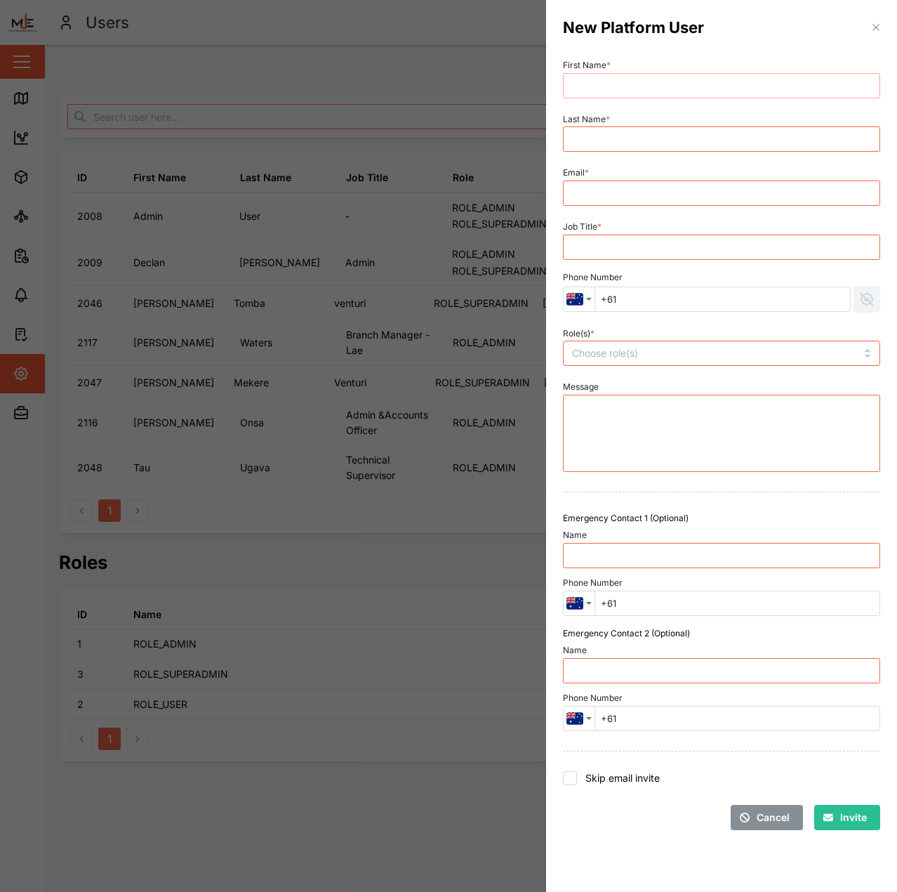
click at [732, 89] on input "First Name *" at bounding box center [721, 85] width 317 height 25
type input "Declan"
type input "Test"
type input "[EMAIL_ADDRESS][DOMAIN_NAME]"
type input "Tets"
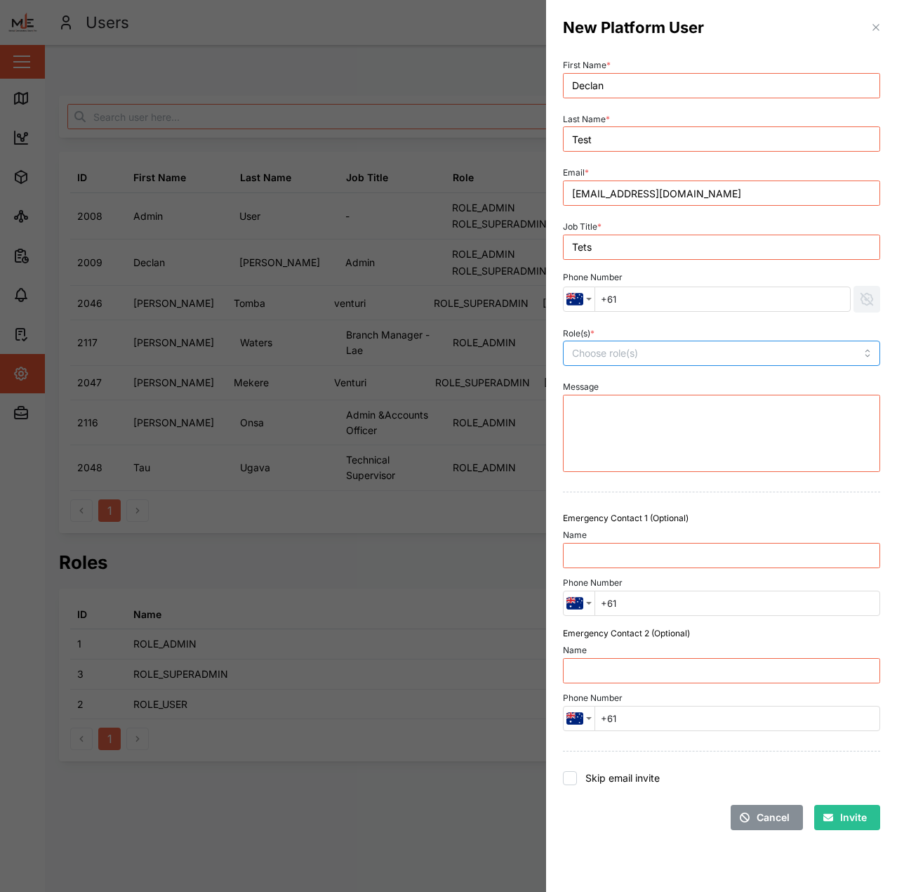
click at [727, 360] on div at bounding box center [692, 353] width 246 height 24
click at [718, 329] on div "Role(s) * ROLE_USER ROLE_ADMIN ROLE_SUPERADMIN" at bounding box center [721, 345] width 317 height 43
click at [633, 779] on label "Skip email invite" at bounding box center [618, 778] width 83 height 14
click at [577, 779] on input "Skip email invite" at bounding box center [570, 778] width 14 height 14
checkbox input "true"
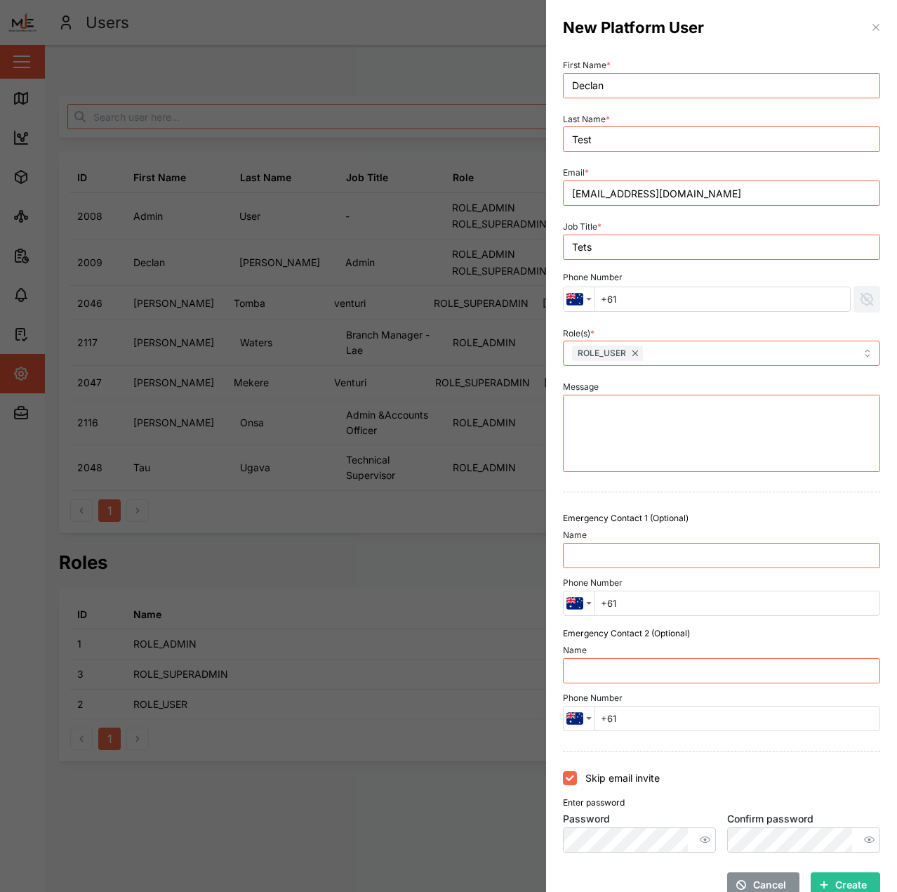
scroll to position [22, 0]
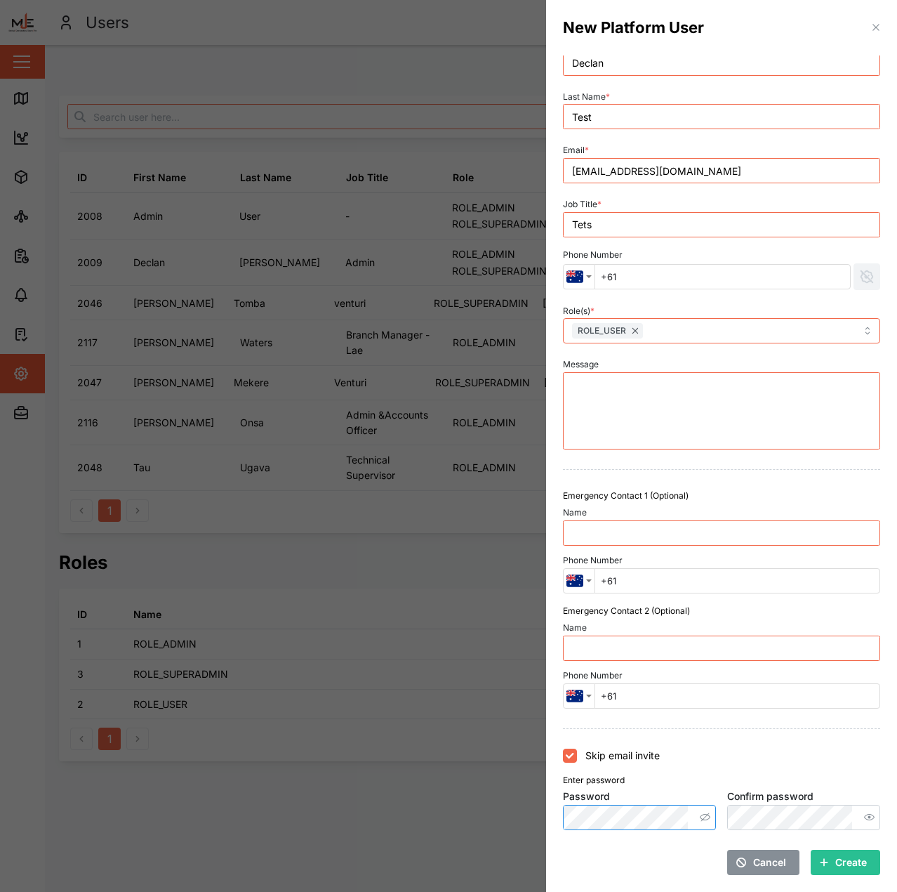
click at [696, 811] on button "button" at bounding box center [705, 817] width 18 height 18
click at [864, 819] on icon "button" at bounding box center [869, 817] width 11 height 8
click at [807, 761] on div "Skip email invite" at bounding box center [721, 756] width 317 height 14
click at [850, 865] on span "Create" at bounding box center [852, 862] width 32 height 24
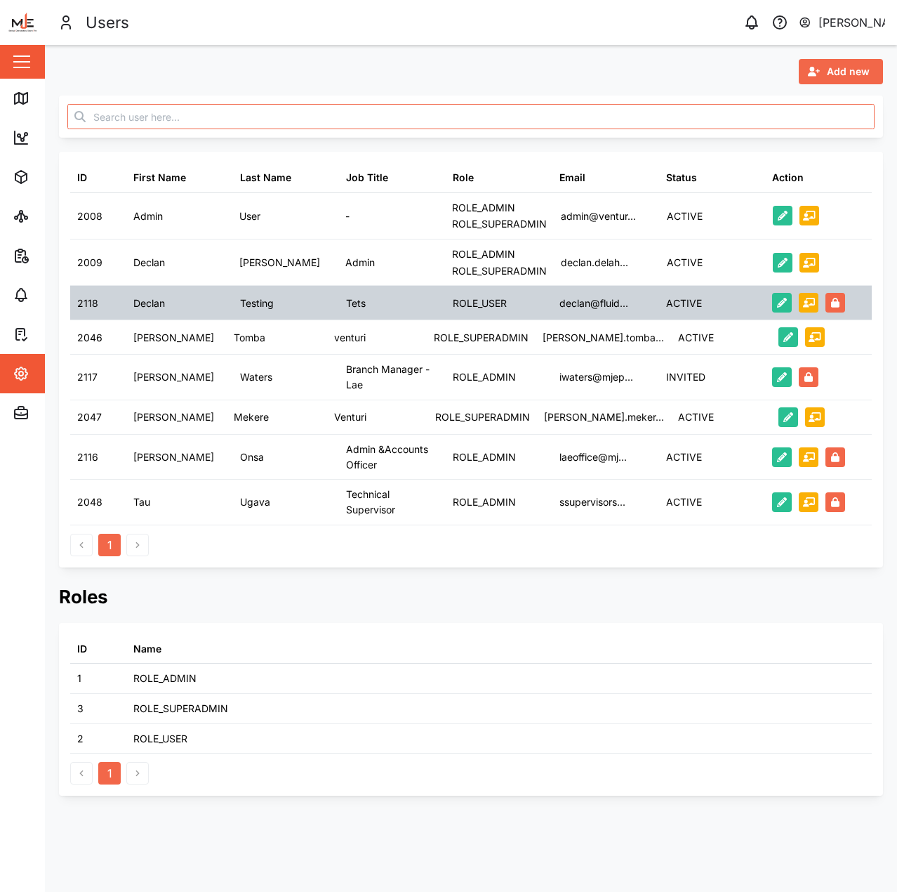
click at [661, 314] on div "ACTIVE" at bounding box center [712, 303] width 107 height 34
click at [779, 308] on icon "button" at bounding box center [782, 303] width 10 height 10
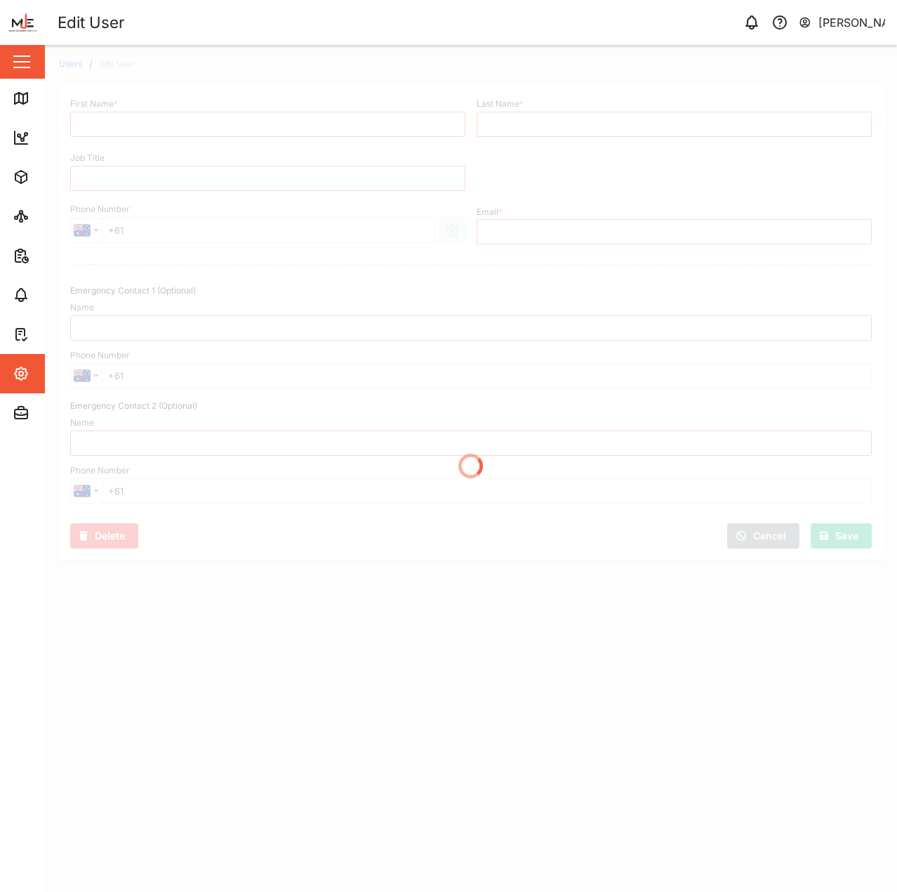
type input "Declan"
type input "Testing"
type input "Tets"
type input "[EMAIL_ADDRESS][DOMAIN_NAME]"
type input "[PHONE_NUMBER]"
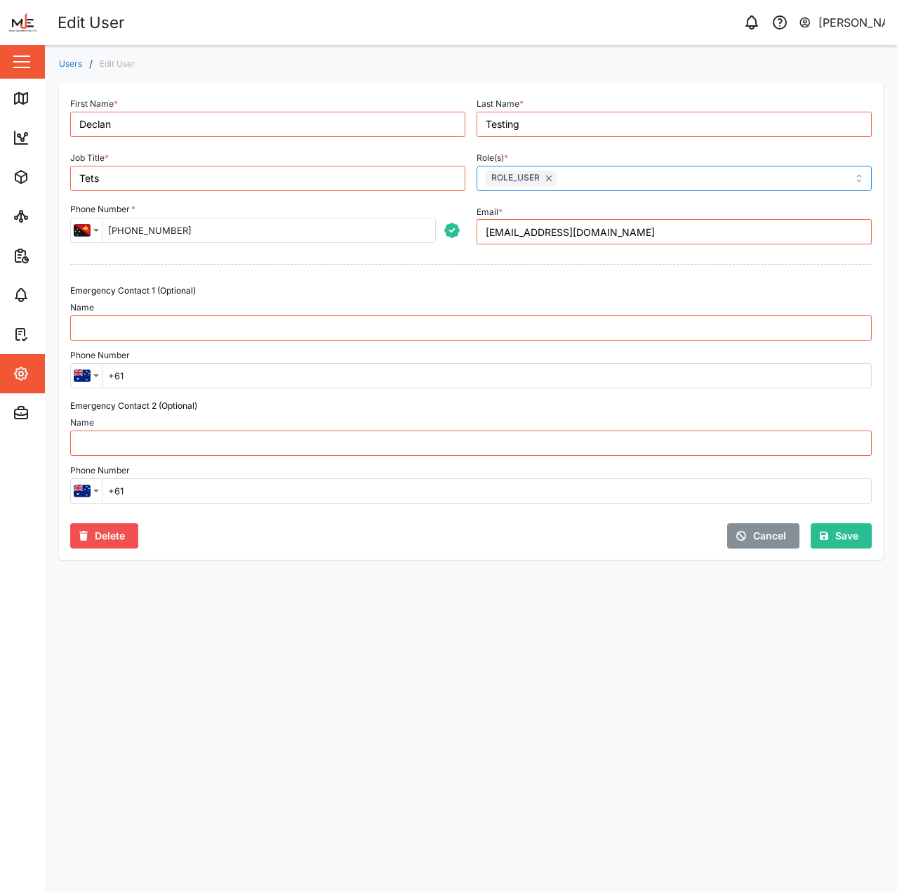
click at [598, 178] on div "ROLE_USER" at bounding box center [605, 178] width 246 height 24
click at [389, 289] on div "Emergency Contact 1 (Optional)" at bounding box center [471, 290] width 802 height 13
click at [31, 371] on div "Settings" at bounding box center [77, 373] width 128 height 17
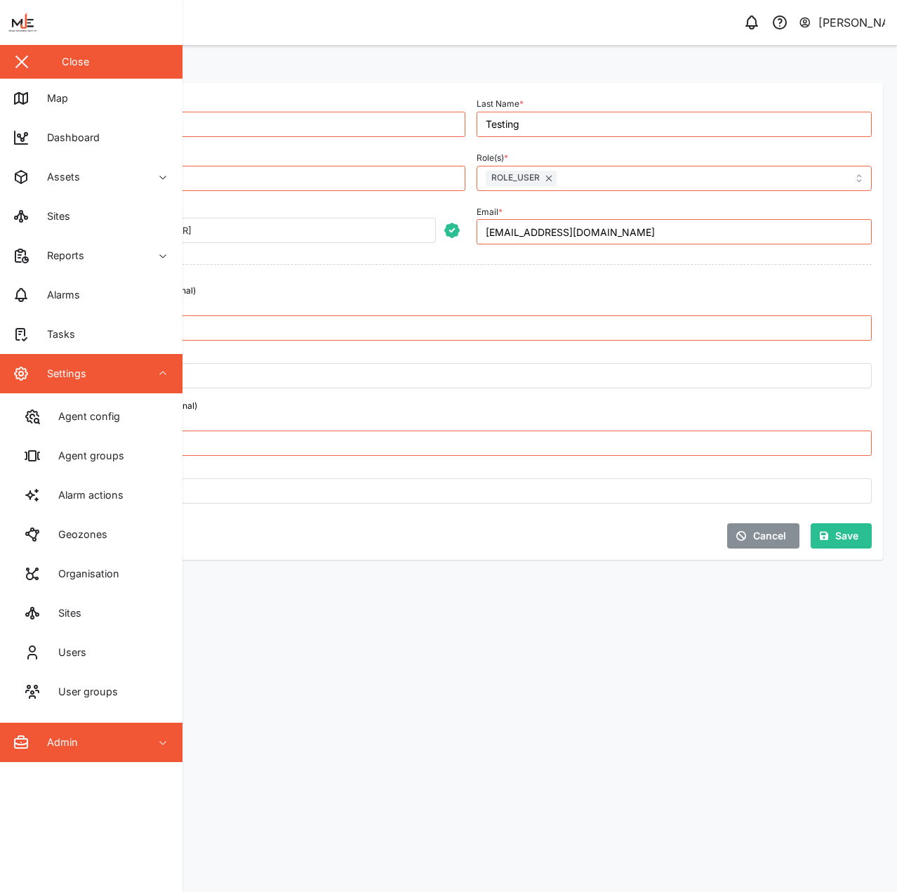
click at [91, 732] on span "Admin" at bounding box center [77, 742] width 128 height 39
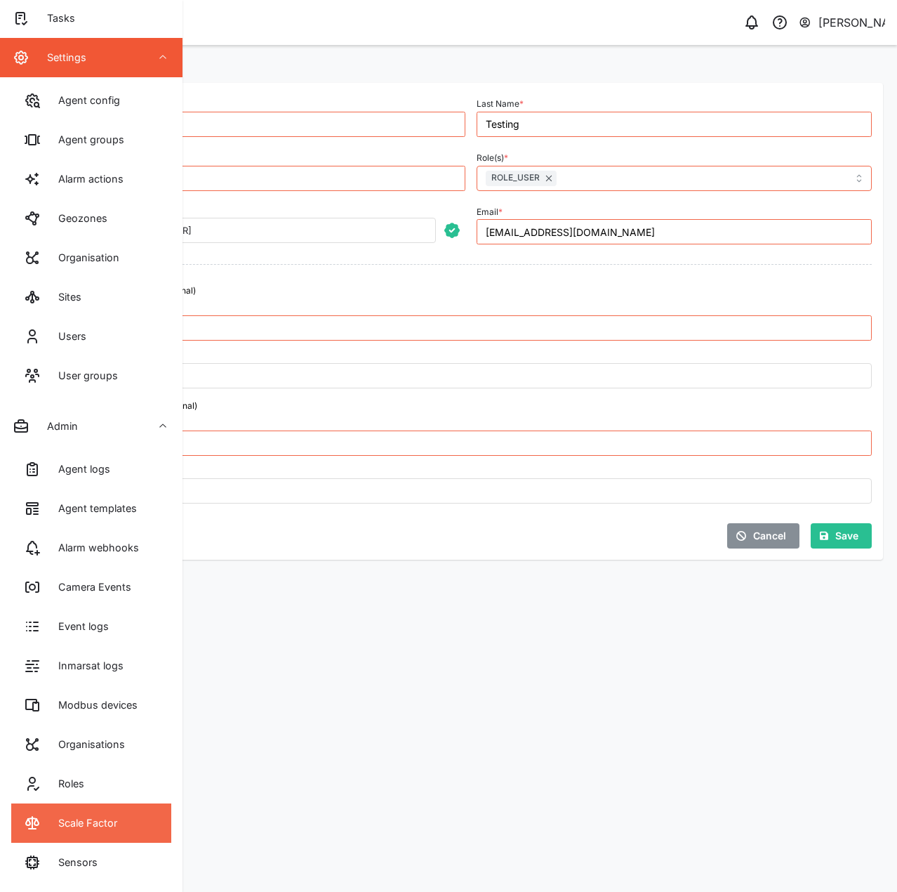
scroll to position [351, 0]
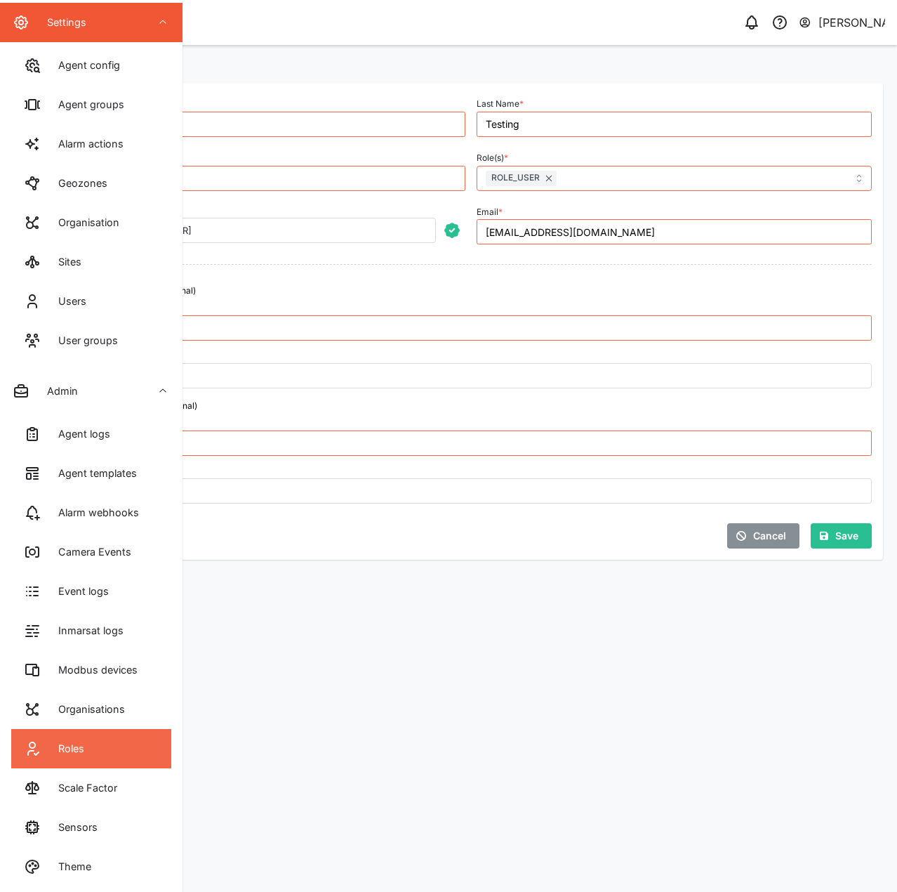
click at [131, 758] on link "Roles" at bounding box center [91, 748] width 160 height 39
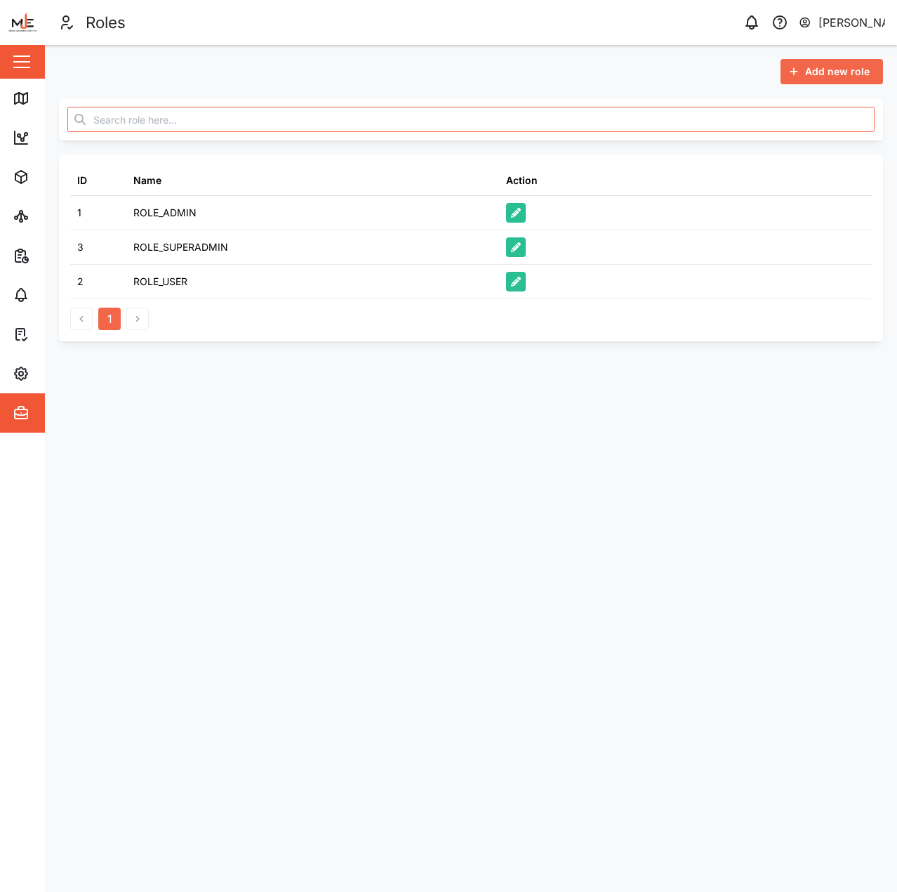
click at [804, 76] on div "Add new role" at bounding box center [830, 72] width 80 height 24
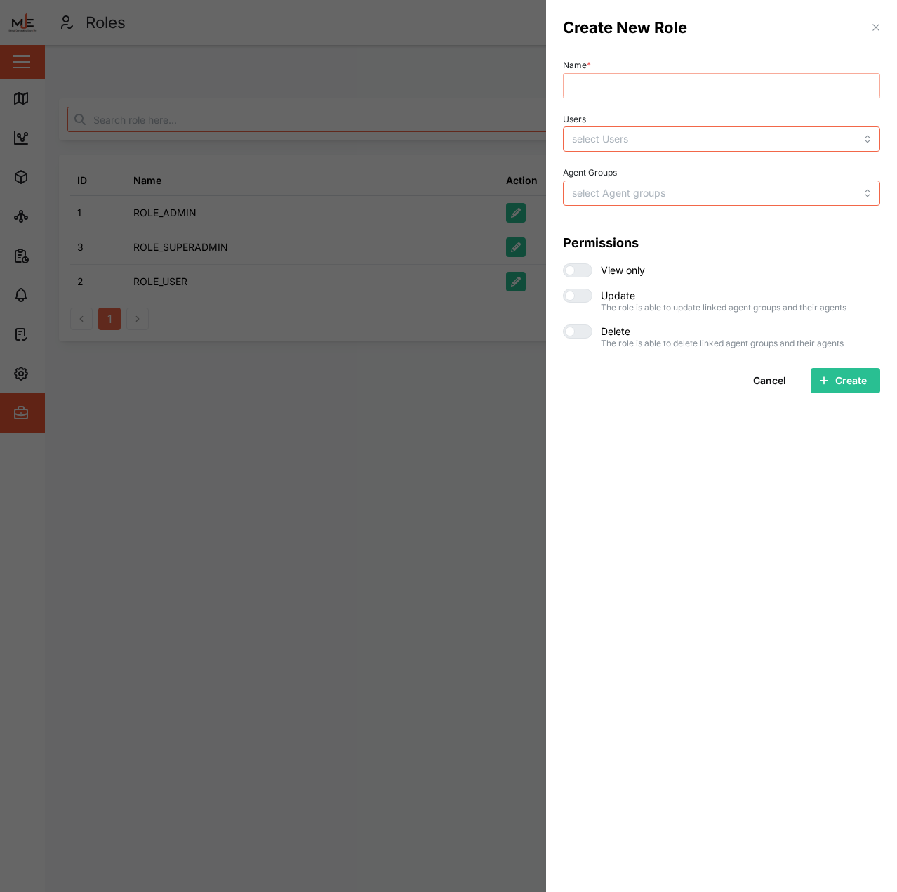
click at [621, 88] on input "Name *" at bounding box center [721, 85] width 317 height 25
type input "Lae"
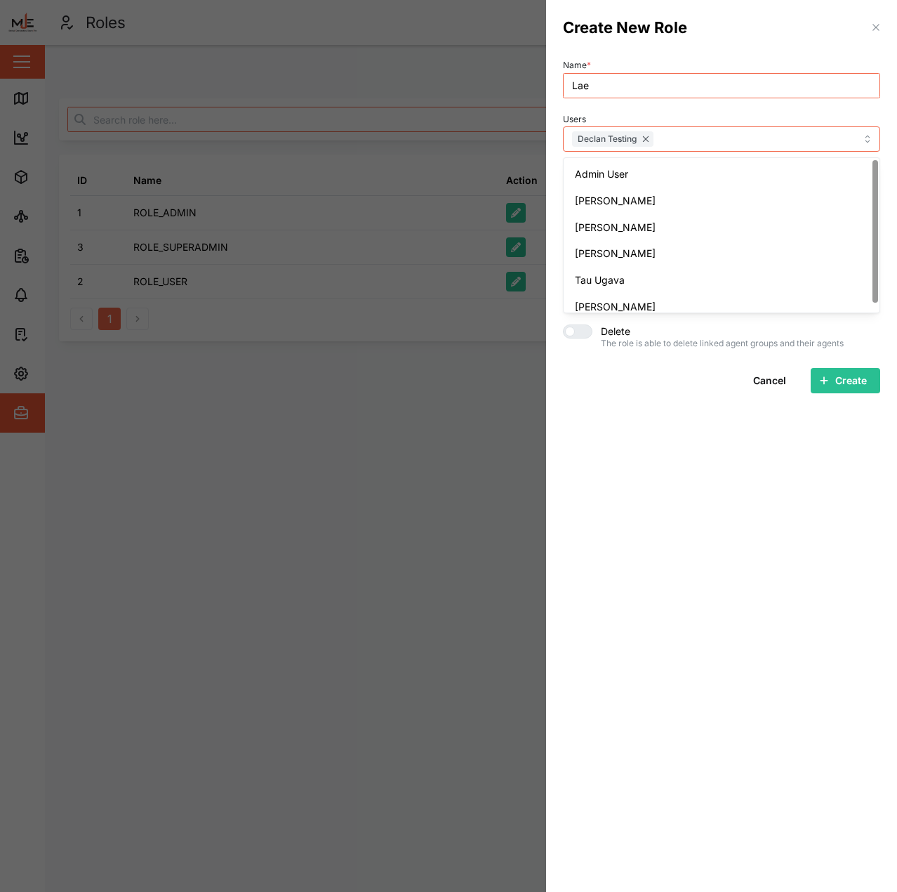
click at [683, 117] on div "Users Declan Testing Admin User Declan Delahunty Esther Tomba Nellie Mekere Tau…" at bounding box center [721, 131] width 317 height 43
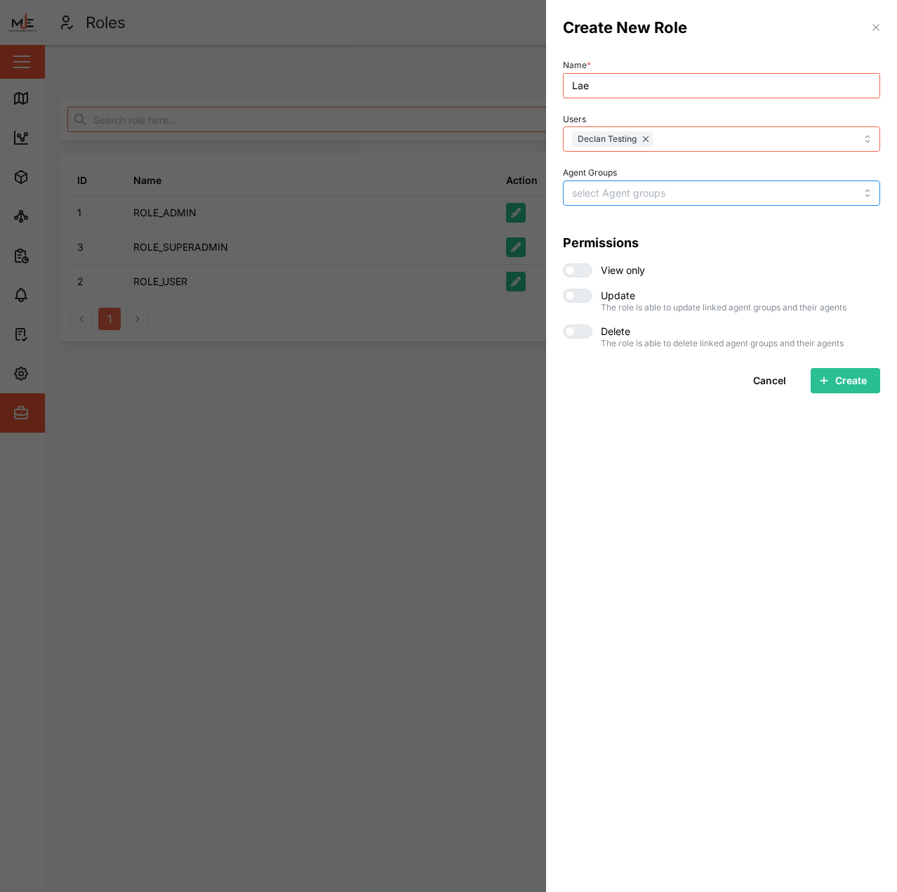
click at [673, 191] on input "Agent Groups" at bounding box center [693, 192] width 242 height 11
click at [570, 272] on div at bounding box center [570, 270] width 10 height 10
click at [563, 263] on input "checkbox" at bounding box center [563, 263] width 0 height 0
click at [732, 227] on div "Name * Lae Users Declan Testing Agent Groups Lae Fleet Permissions View only Up…" at bounding box center [721, 201] width 317 height 293
click at [863, 376] on span "Create" at bounding box center [852, 381] width 32 height 24
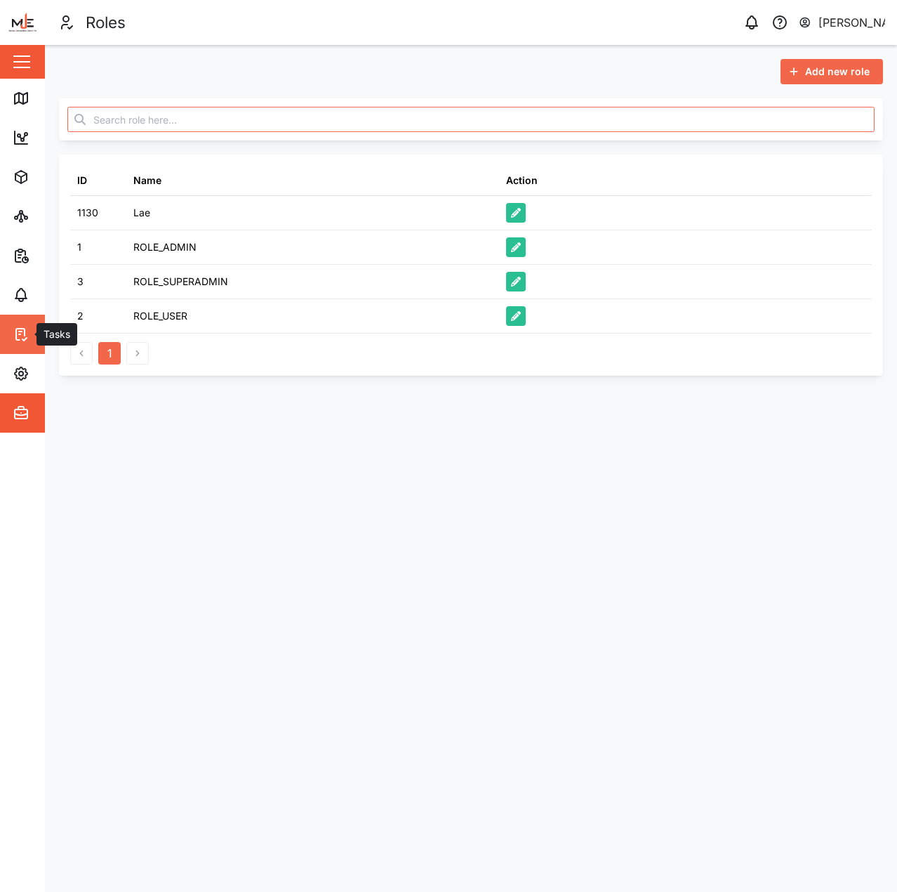
click at [29, 353] on link "Tasks" at bounding box center [91, 334] width 183 height 39
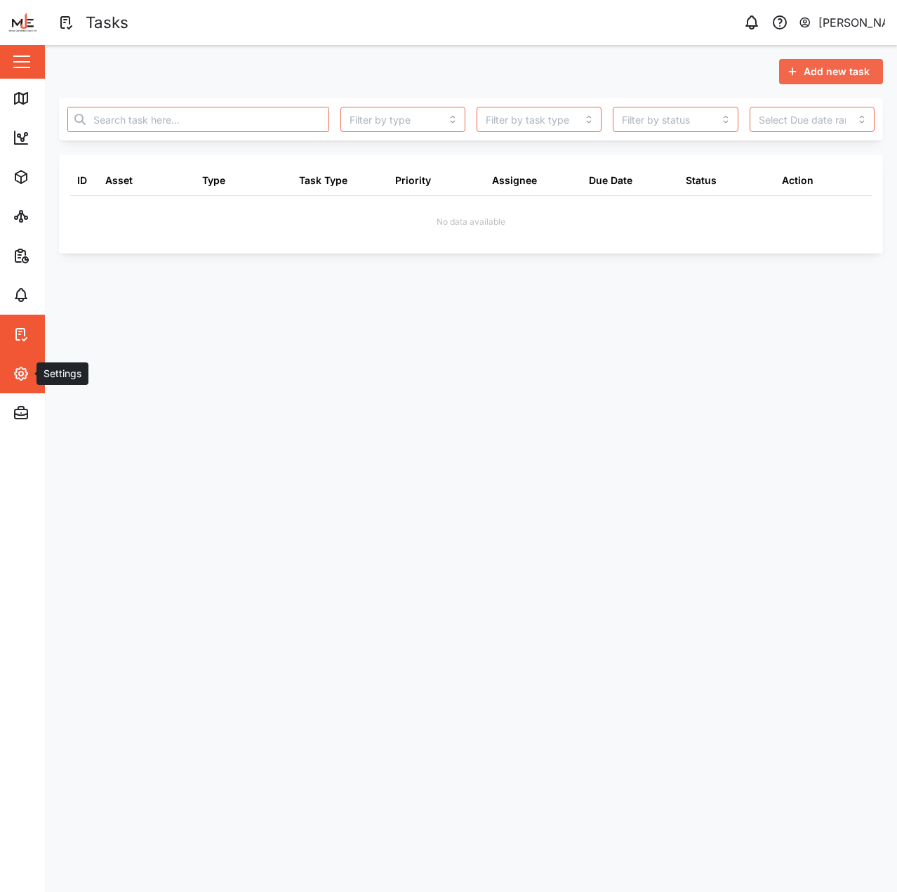
click at [16, 374] on icon "button" at bounding box center [21, 373] width 17 height 17
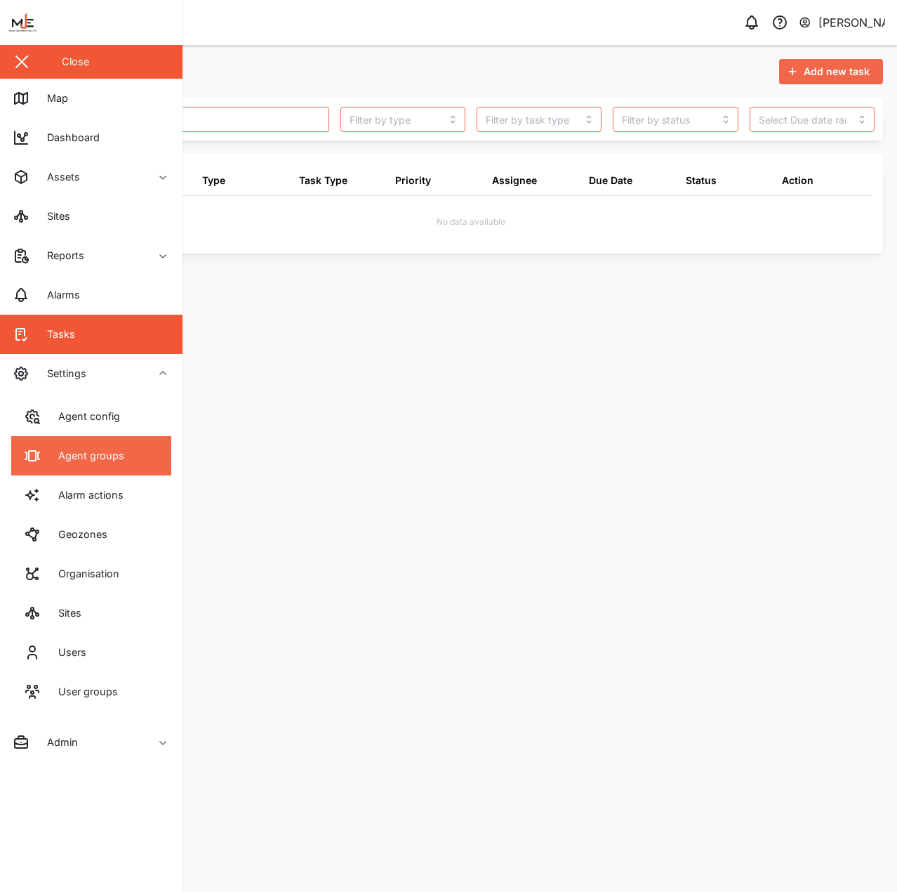
click at [86, 452] on div "Agent groups" at bounding box center [86, 455] width 77 height 15
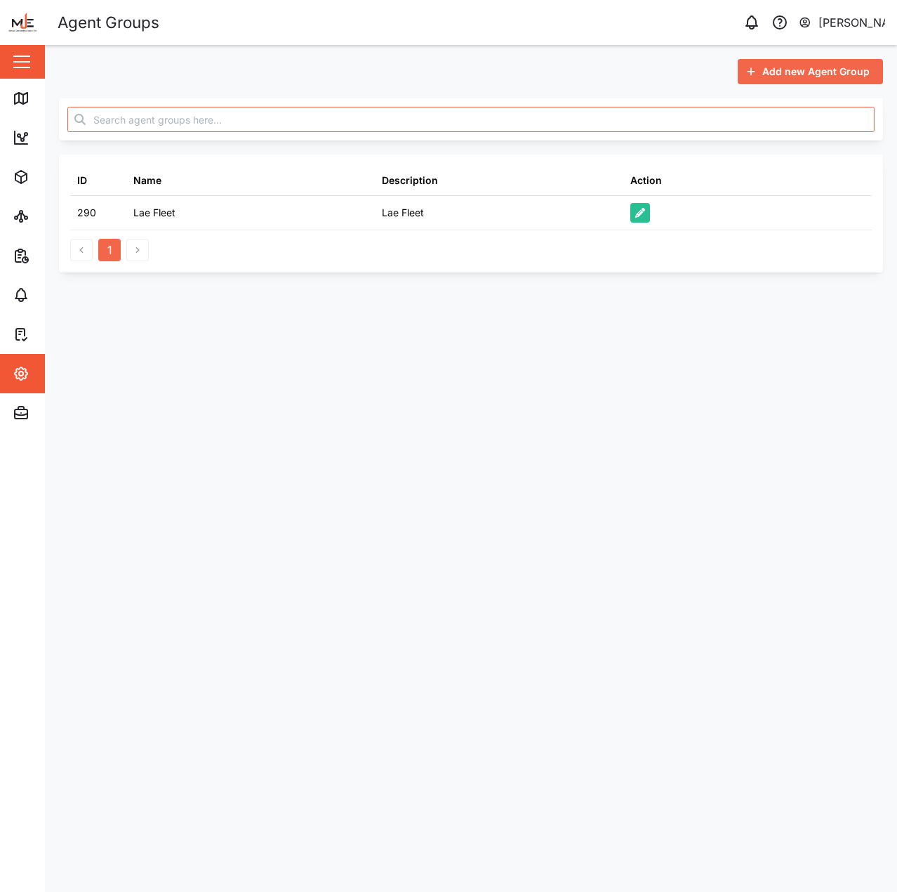
click at [759, 72] on div "Add new Agent Group" at bounding box center [808, 72] width 123 height 24
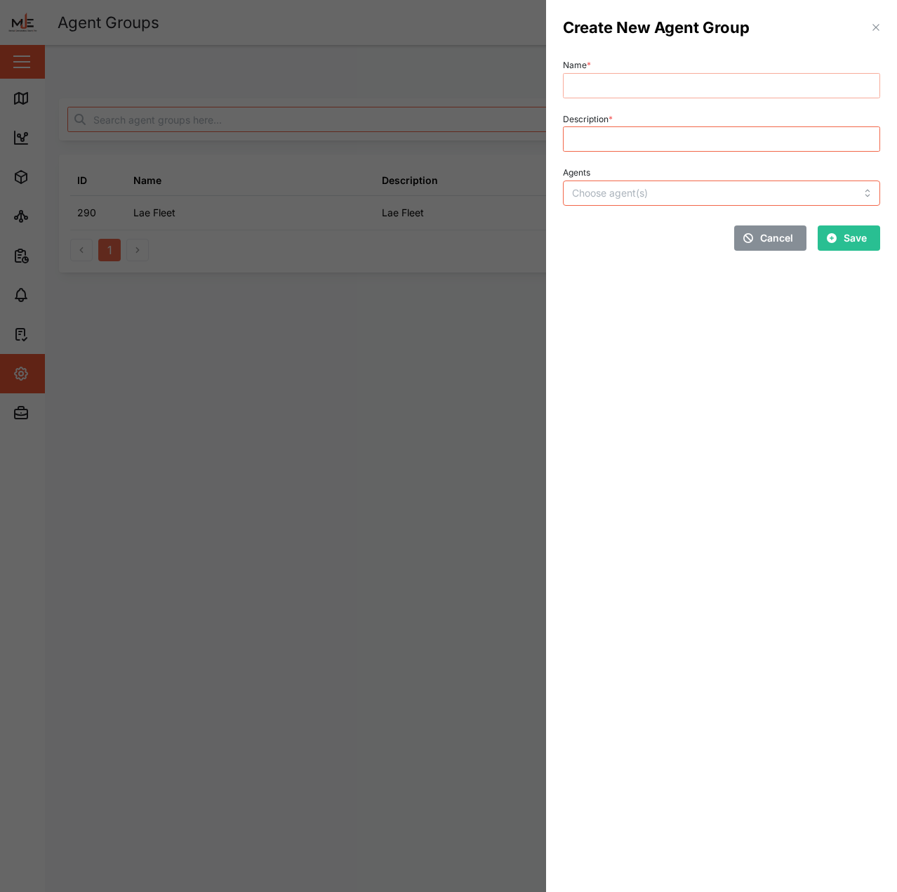
click at [687, 91] on input "Name *" at bounding box center [721, 85] width 317 height 25
type input "POM Fleet"
click at [644, 196] on input "Agents" at bounding box center [693, 192] width 242 height 11
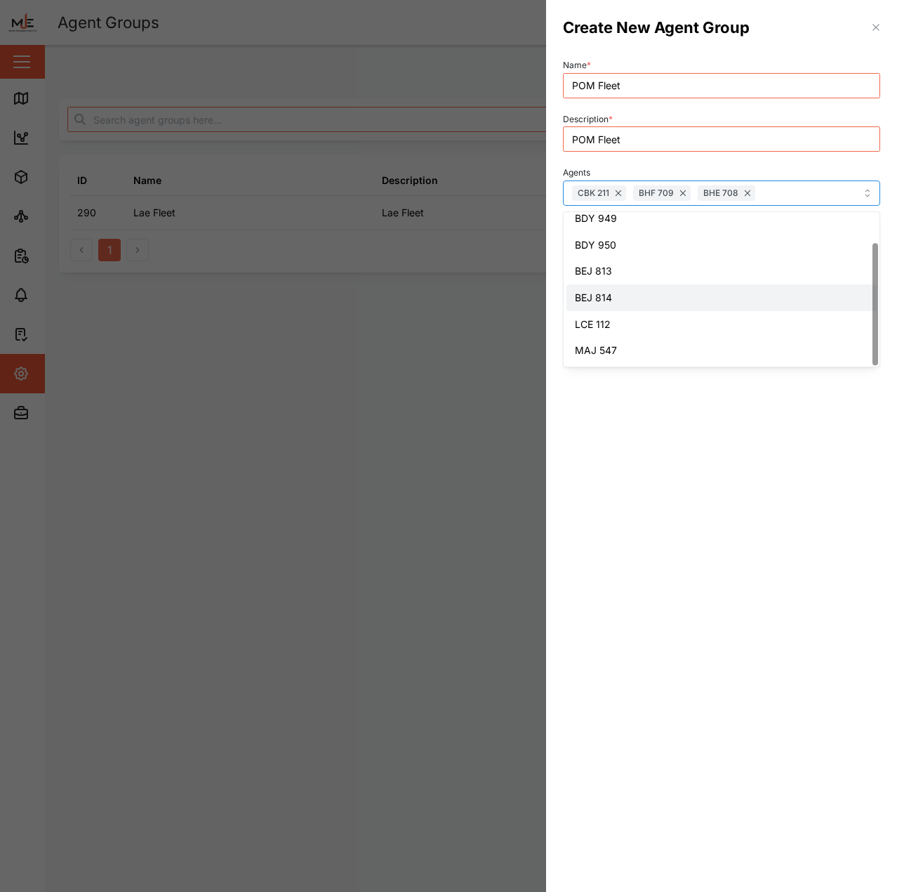
scroll to position [37, 0]
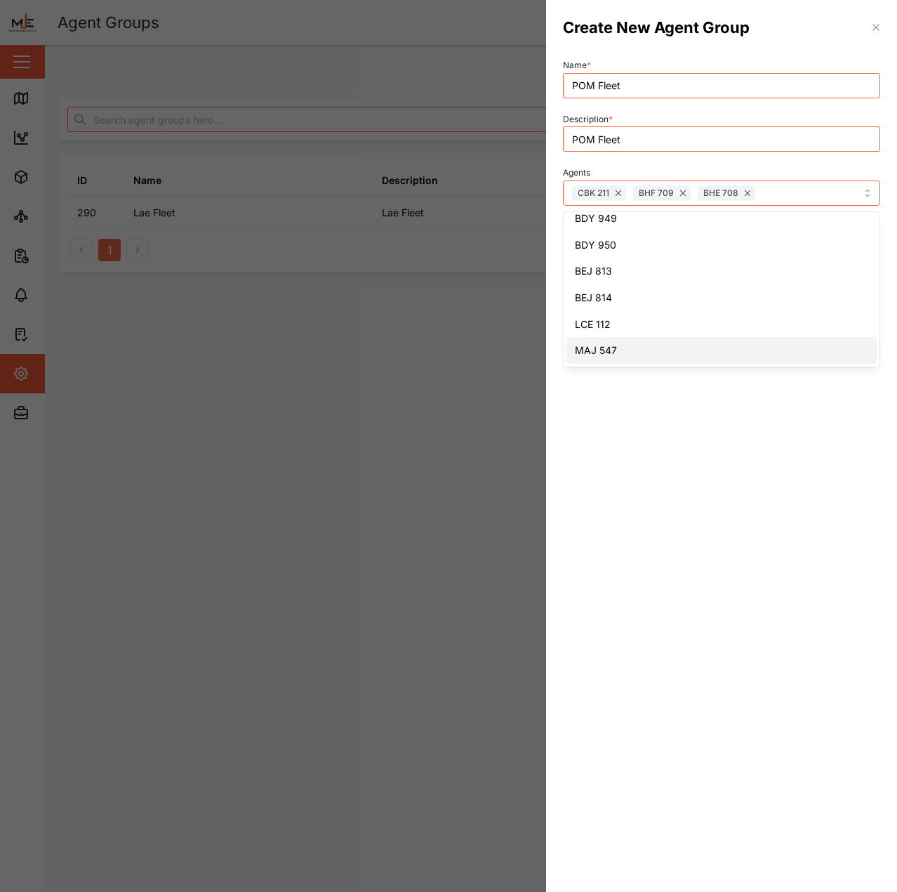
click at [704, 454] on section "Create New Agent Group Name * POM Fleet Description * POM Fleet Agents CBK 211 …" at bounding box center [721, 446] width 351 height 892
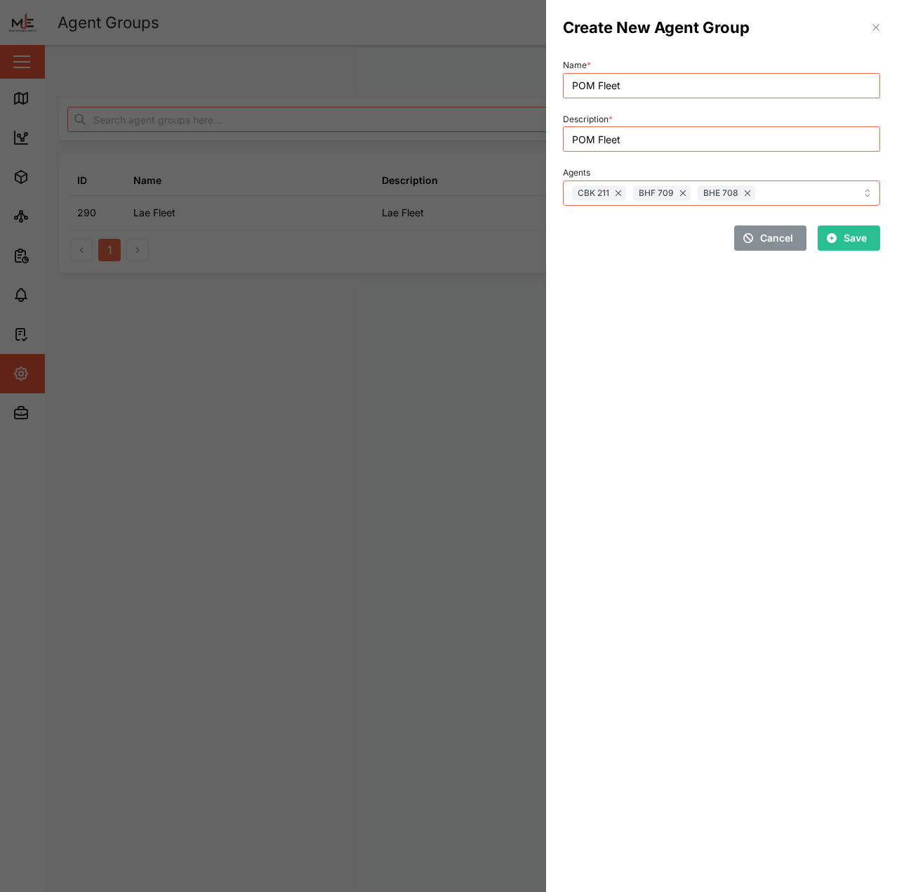
click at [853, 246] on span "Save" at bounding box center [855, 238] width 23 height 24
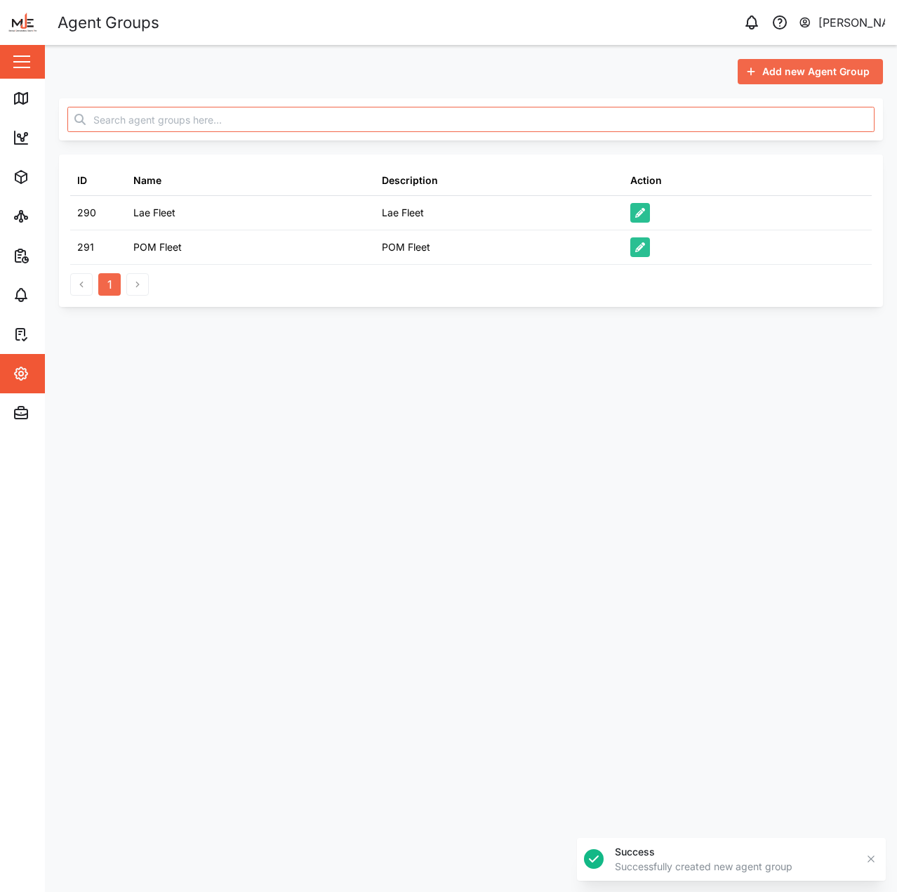
drag, startPoint x: 596, startPoint y: 344, endPoint x: 279, endPoint y: 187, distance: 353.9
click at [567, 343] on main "Add new Agent Group ID Name Description Action 290 Lae Fleet Lae Fleet 291 POM …" at bounding box center [471, 468] width 853 height 847
click at [27, 104] on icon at bounding box center [21, 98] width 17 height 17
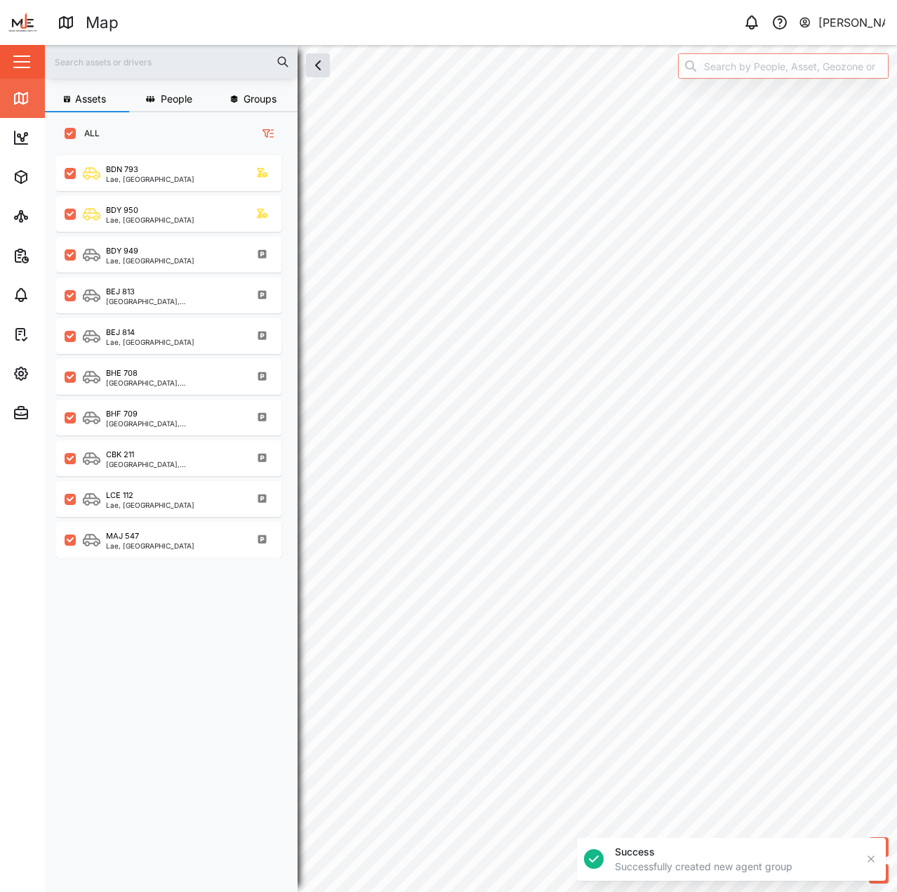
checkbox input "true"
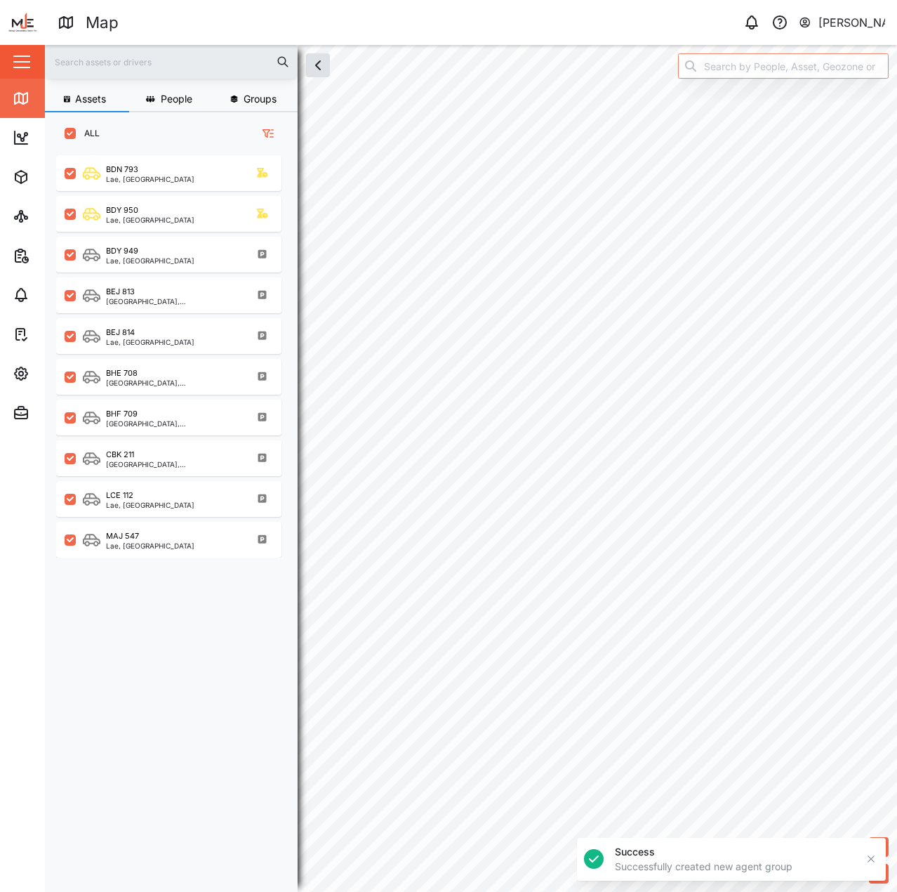
checkbox input "true"
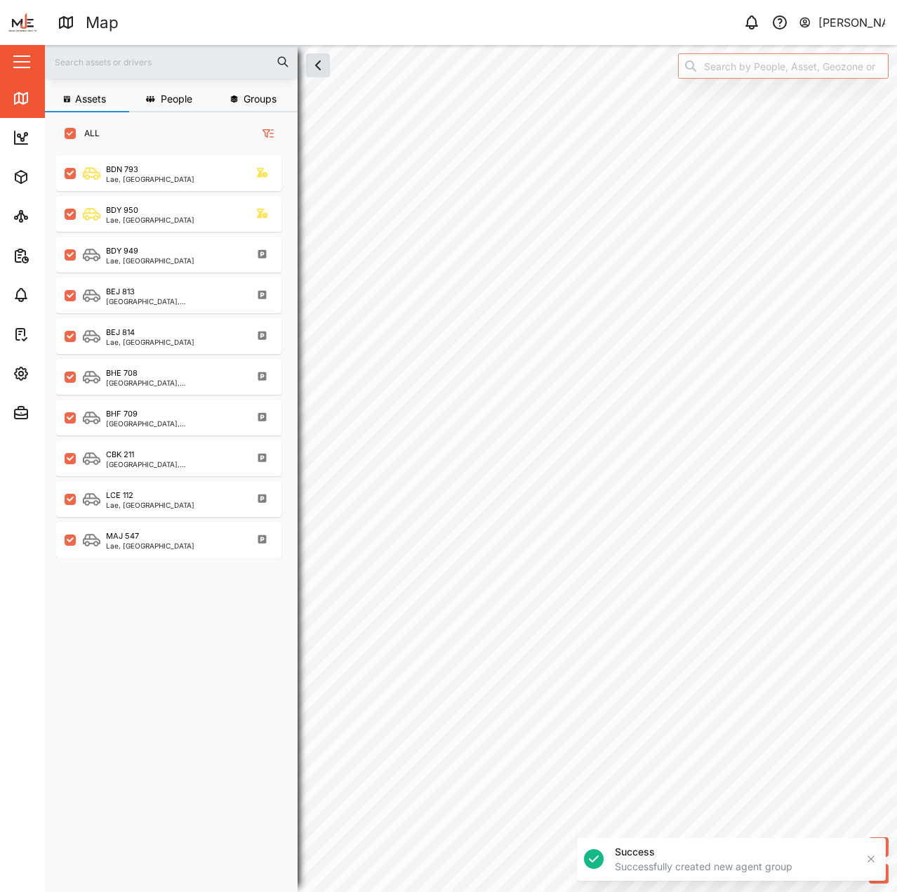
scroll to position [720, 220]
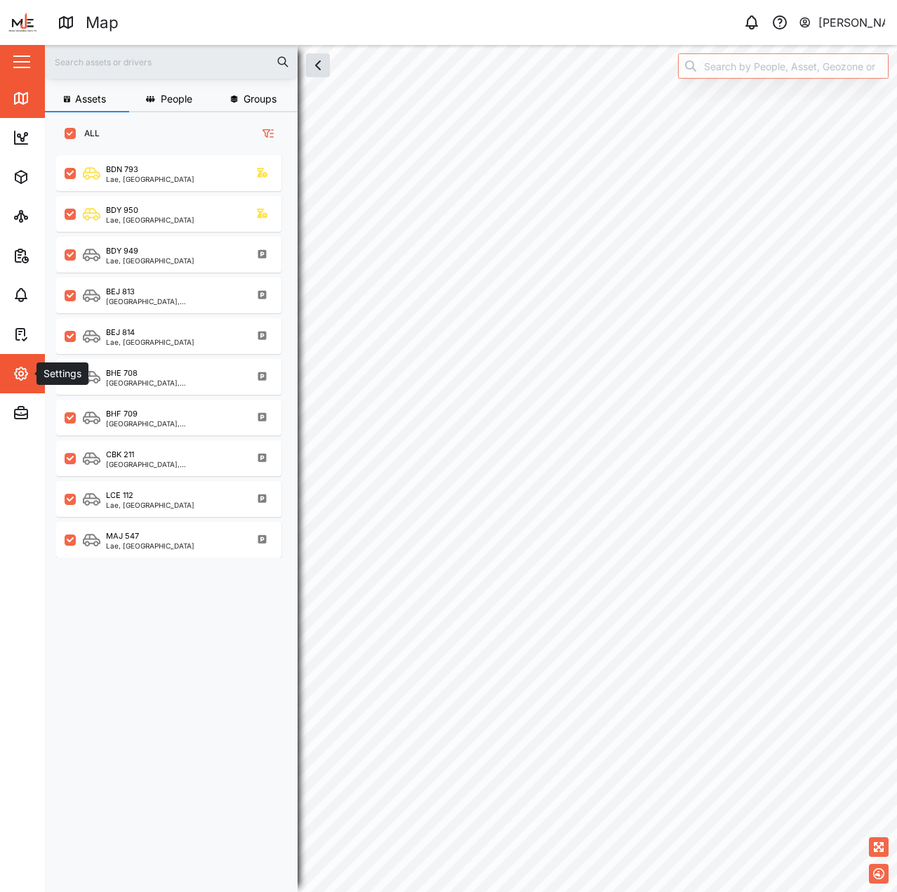
click at [14, 388] on span "Settings" at bounding box center [77, 373] width 128 height 39
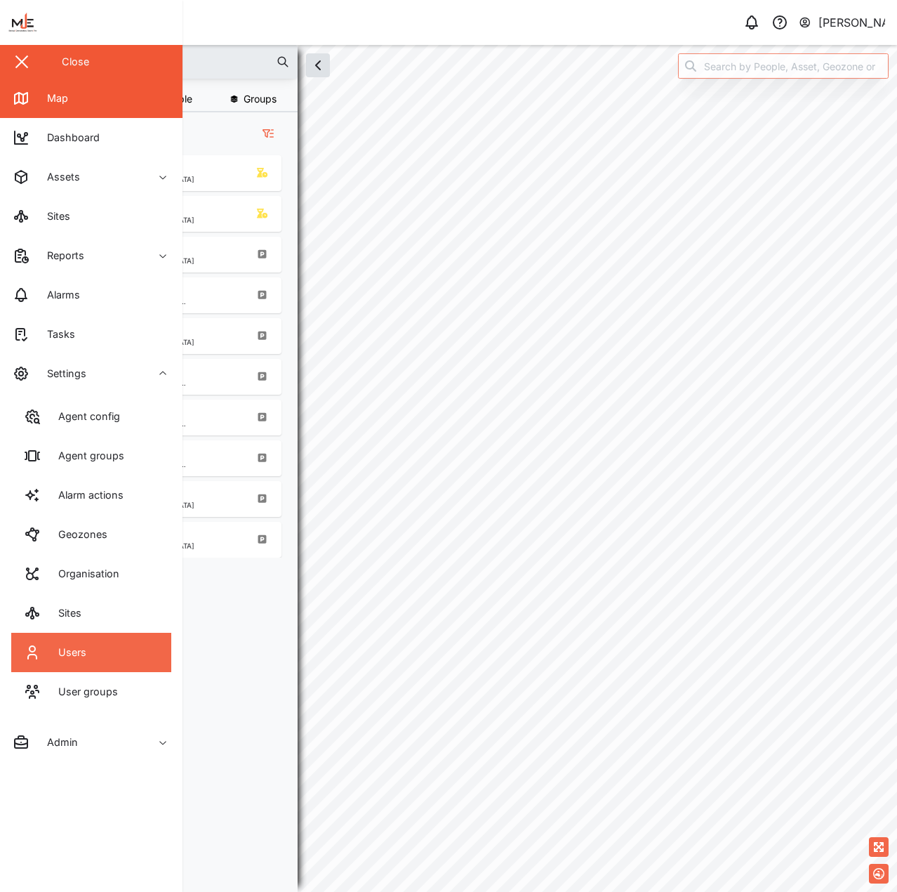
click at [96, 657] on link "Users" at bounding box center [91, 652] width 160 height 39
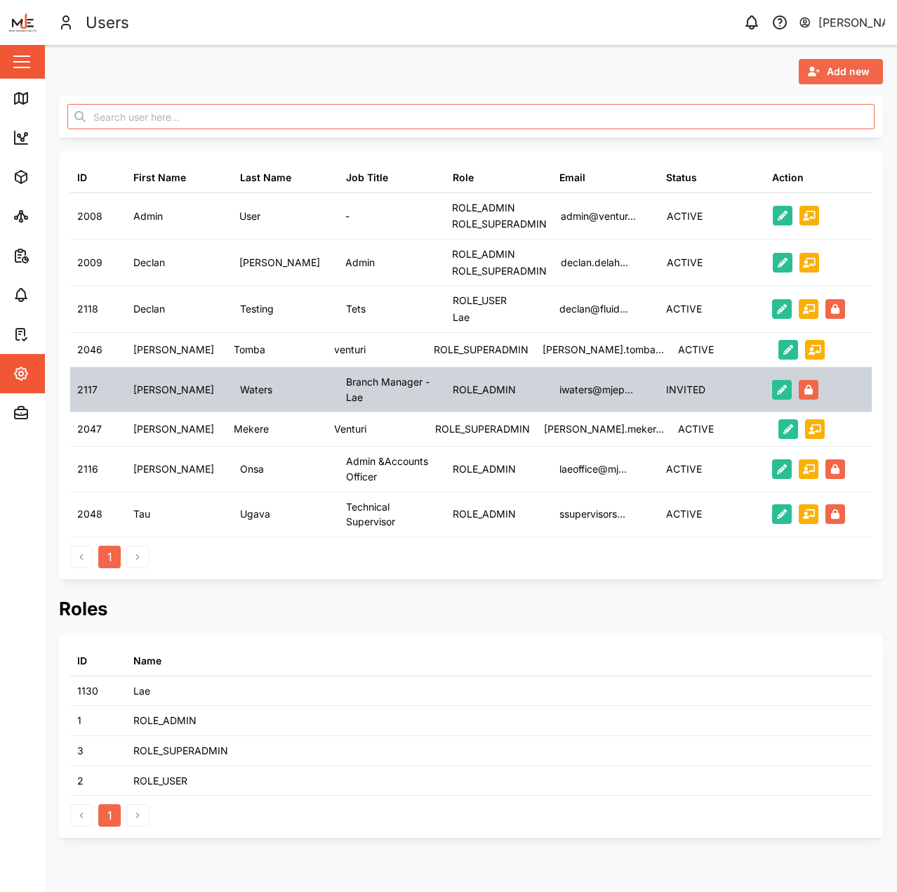
click at [513, 397] on div "ROLE_ADMIN" at bounding box center [499, 389] width 107 height 44
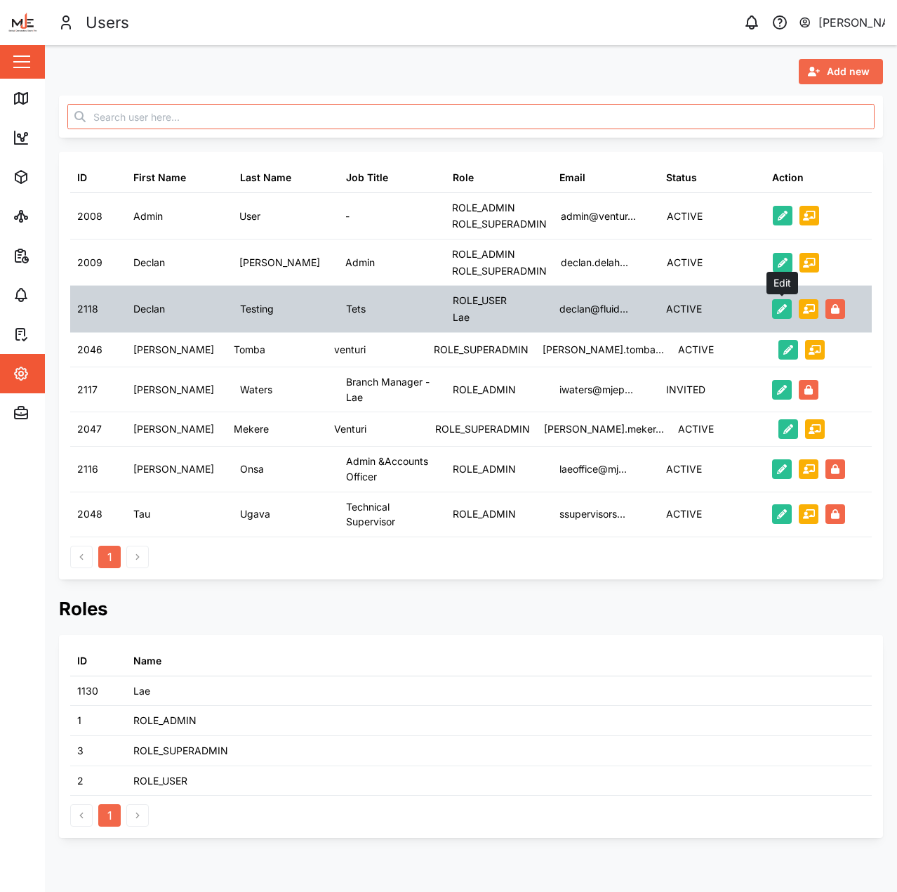
click at [782, 308] on icon "button" at bounding box center [782, 309] width 10 height 10
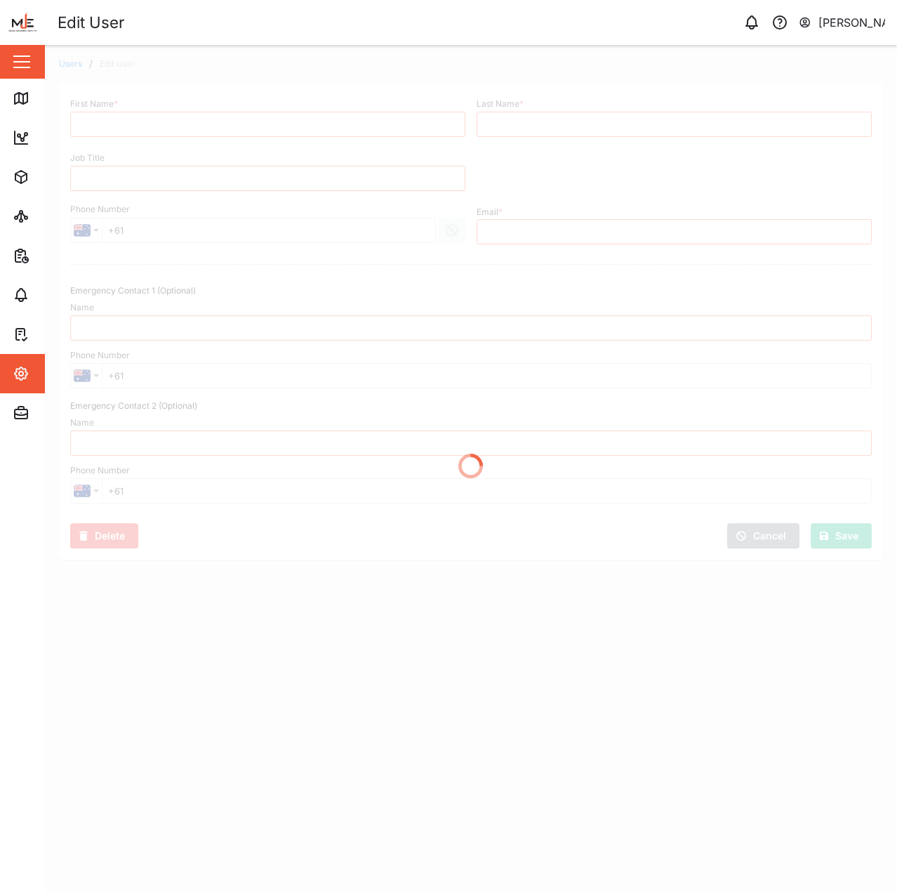
type input "Declan"
type input "Testing"
type input "Tets"
type input "[EMAIL_ADDRESS][DOMAIN_NAME]"
type input "+675 78325646"
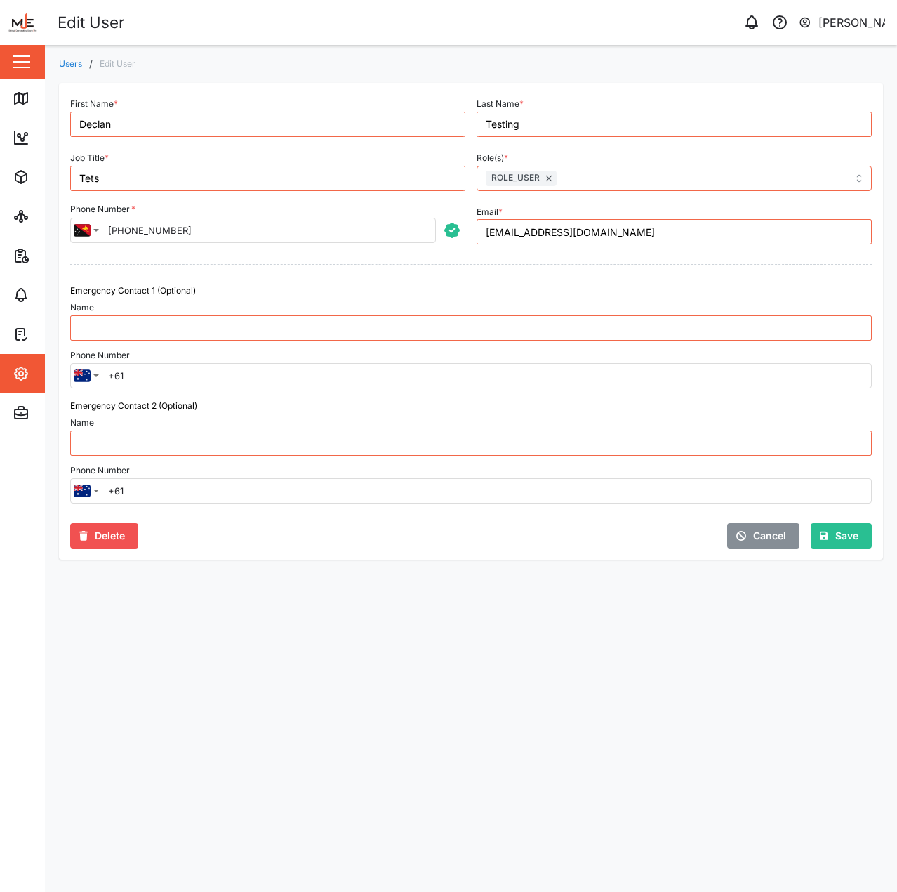
click at [650, 293] on div "Emergency Contact 1 (Optional)" at bounding box center [471, 290] width 802 height 13
click at [847, 537] on span "Save" at bounding box center [847, 536] width 23 height 24
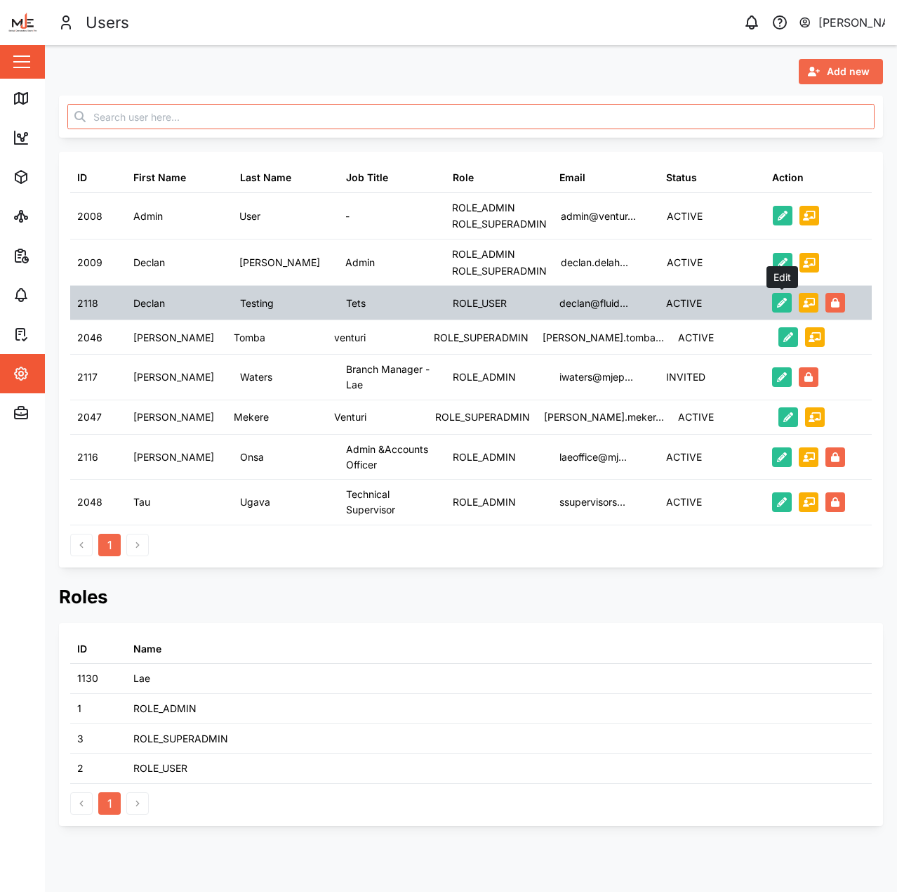
click at [780, 303] on icon "button" at bounding box center [782, 303] width 10 height 10
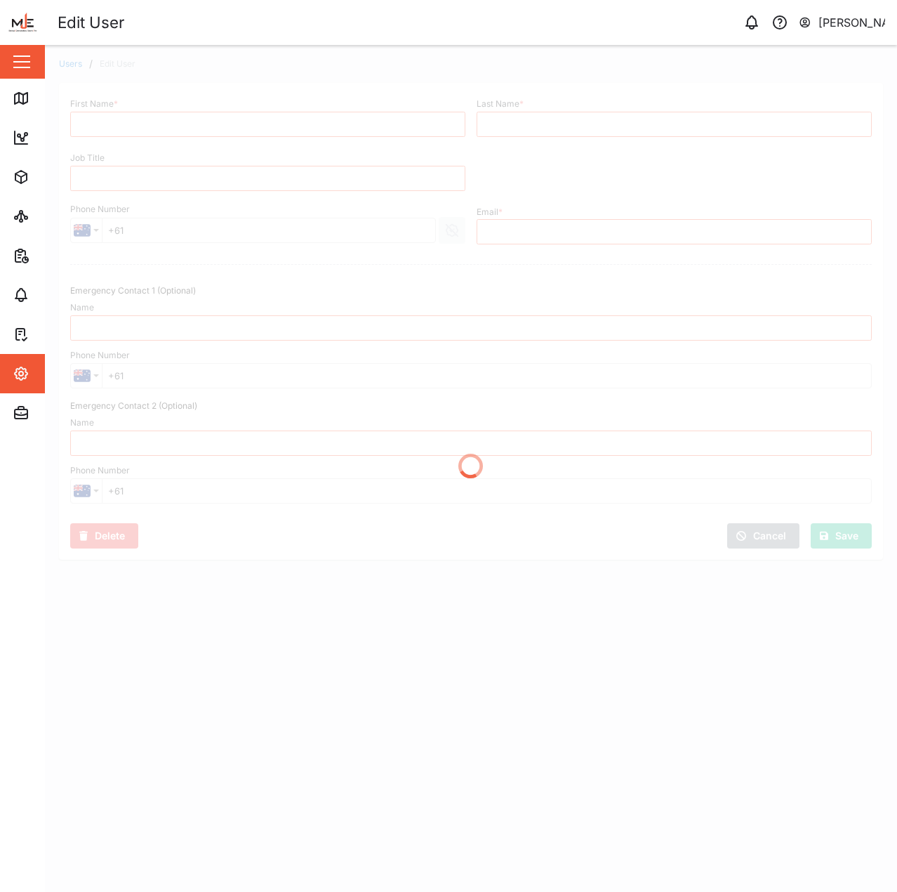
type input "Declan"
type input "Testing"
type input "Tets"
type input "declan@fluid-dyn.com"
type input "+675 78325646"
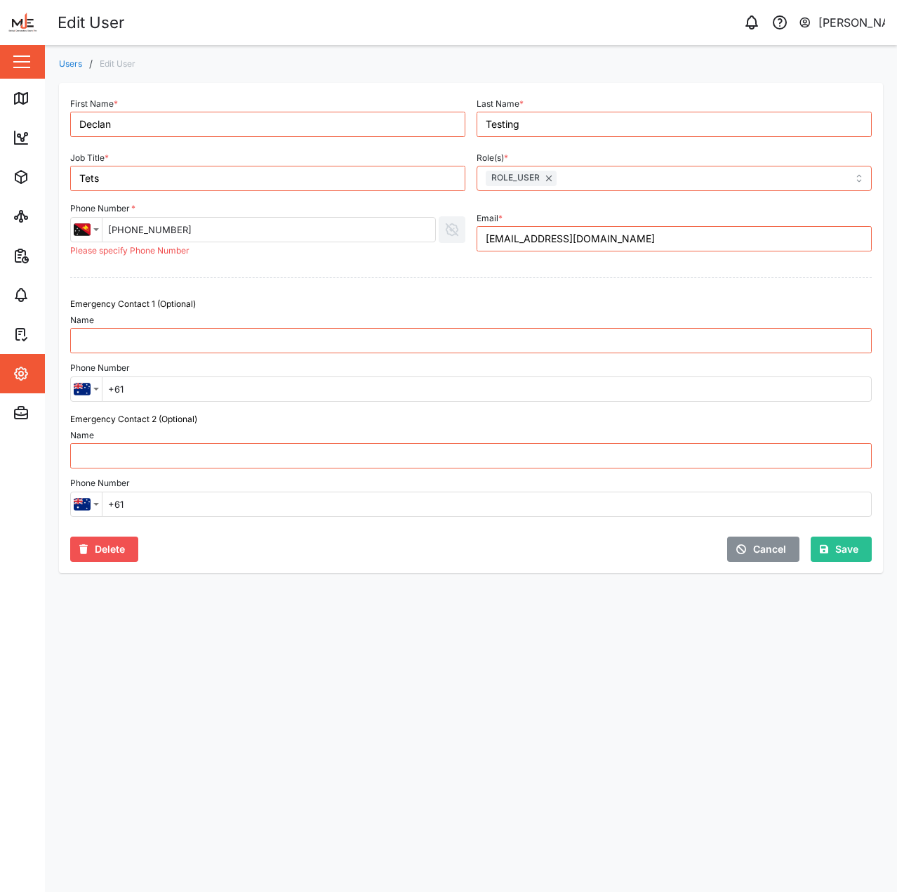
click at [690, 157] on div "Role(s) * ROLE_USER" at bounding box center [674, 169] width 395 height 43
click at [672, 174] on div "ROLE_USER" at bounding box center [605, 178] width 246 height 24
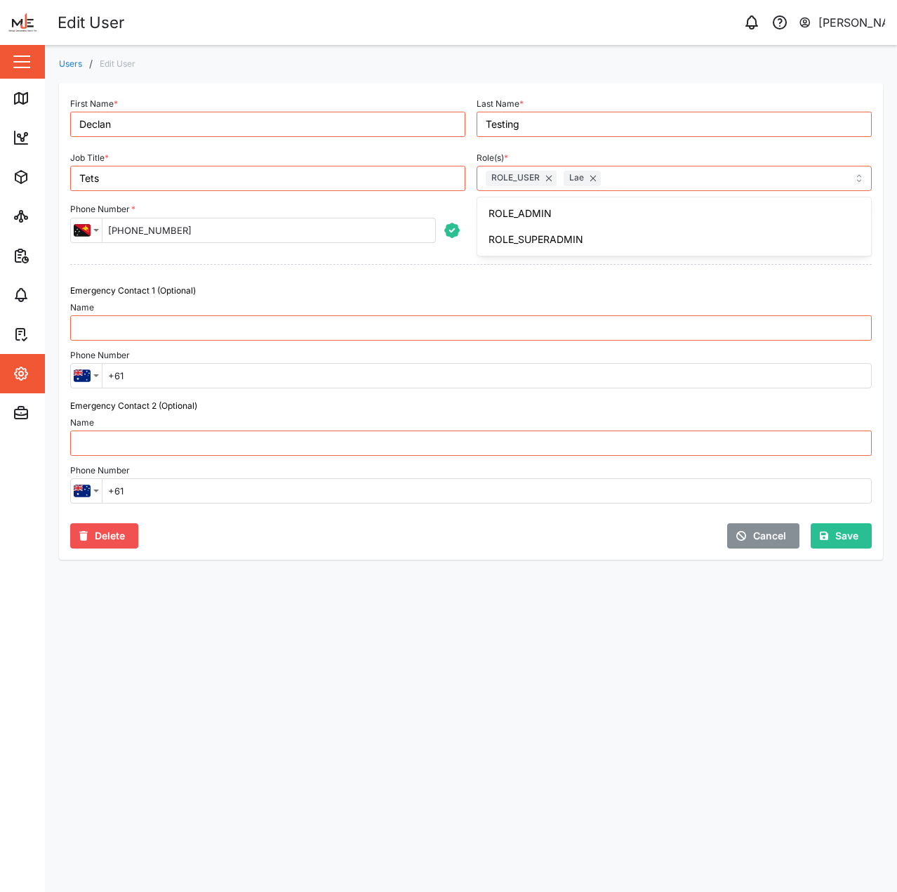
click at [689, 154] on div "Role(s) * ROLE_USER Lae ROLE_ADMIN ROLE_SUPERADMIN" at bounding box center [674, 169] width 395 height 43
click at [829, 524] on button "Save" at bounding box center [841, 535] width 61 height 25
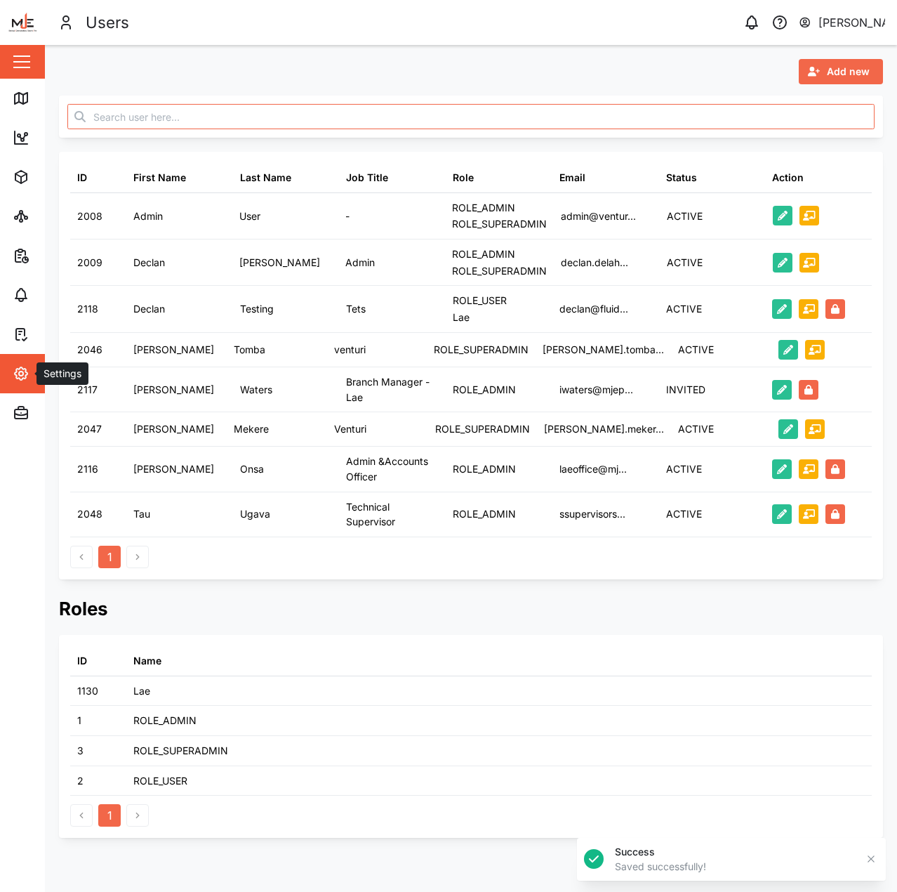
click at [42, 386] on span "Settings" at bounding box center [77, 373] width 128 height 39
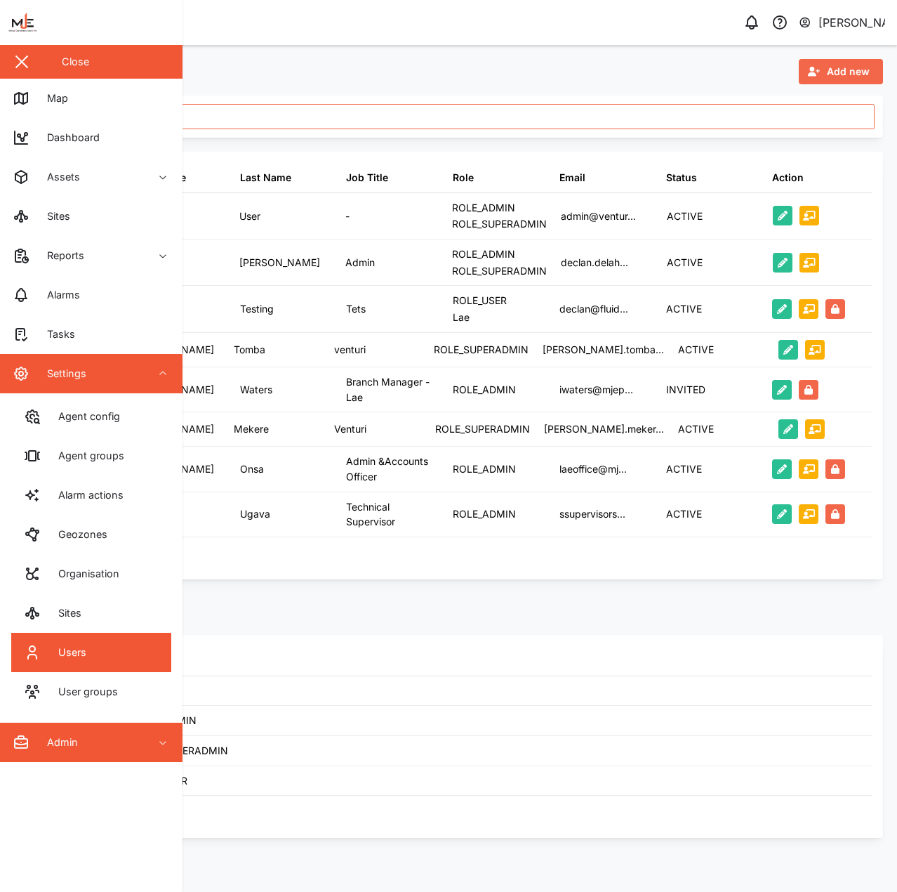
drag, startPoint x: 129, startPoint y: 738, endPoint x: 136, endPoint y: 730, distance: 11.4
click at [131, 736] on div "Admin" at bounding box center [77, 742] width 128 height 17
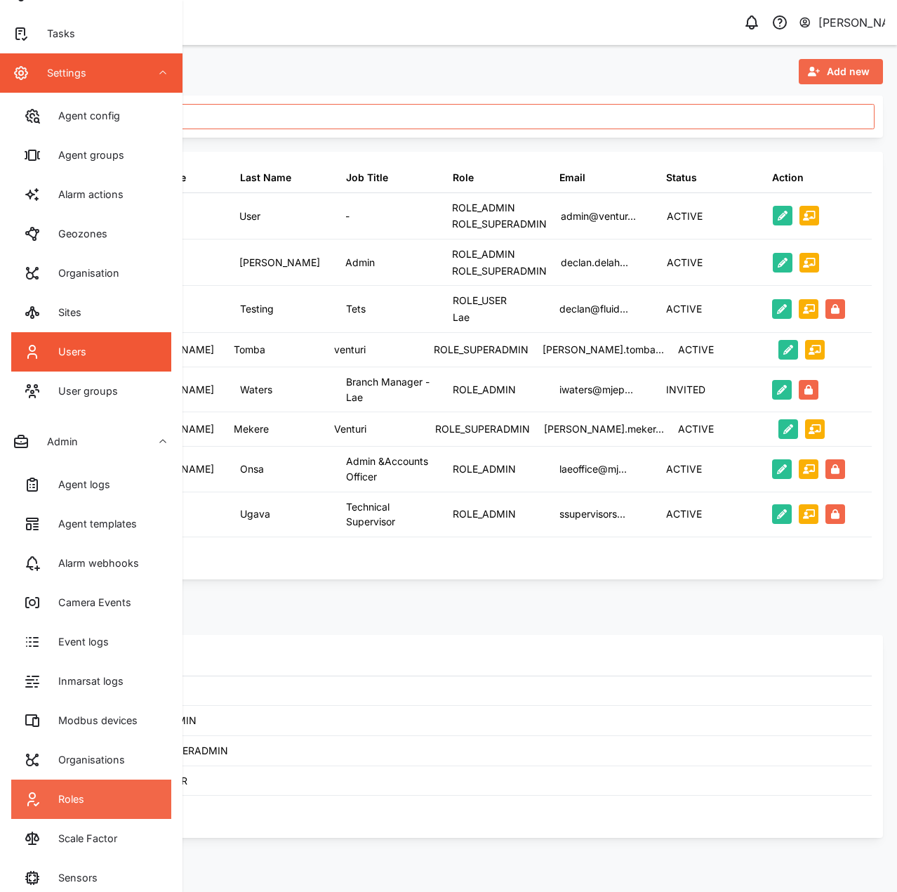
scroll to position [357, 0]
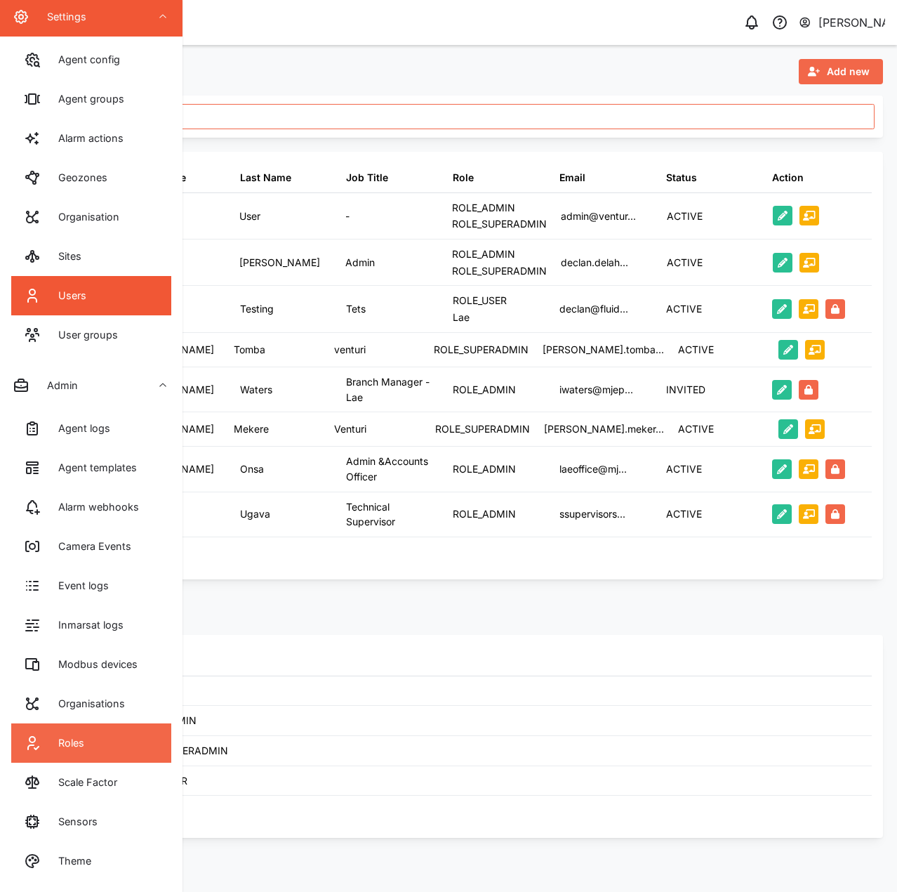
click at [100, 750] on link "Roles" at bounding box center [91, 742] width 160 height 39
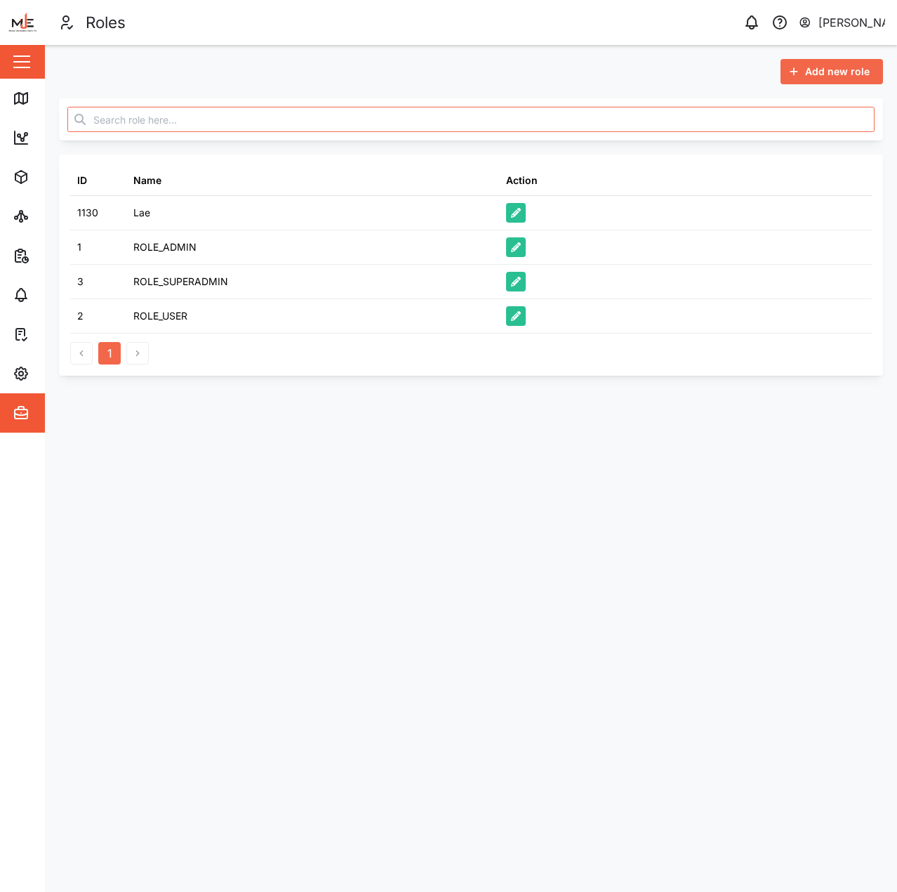
click at [837, 73] on span "Add new role" at bounding box center [837, 72] width 65 height 24
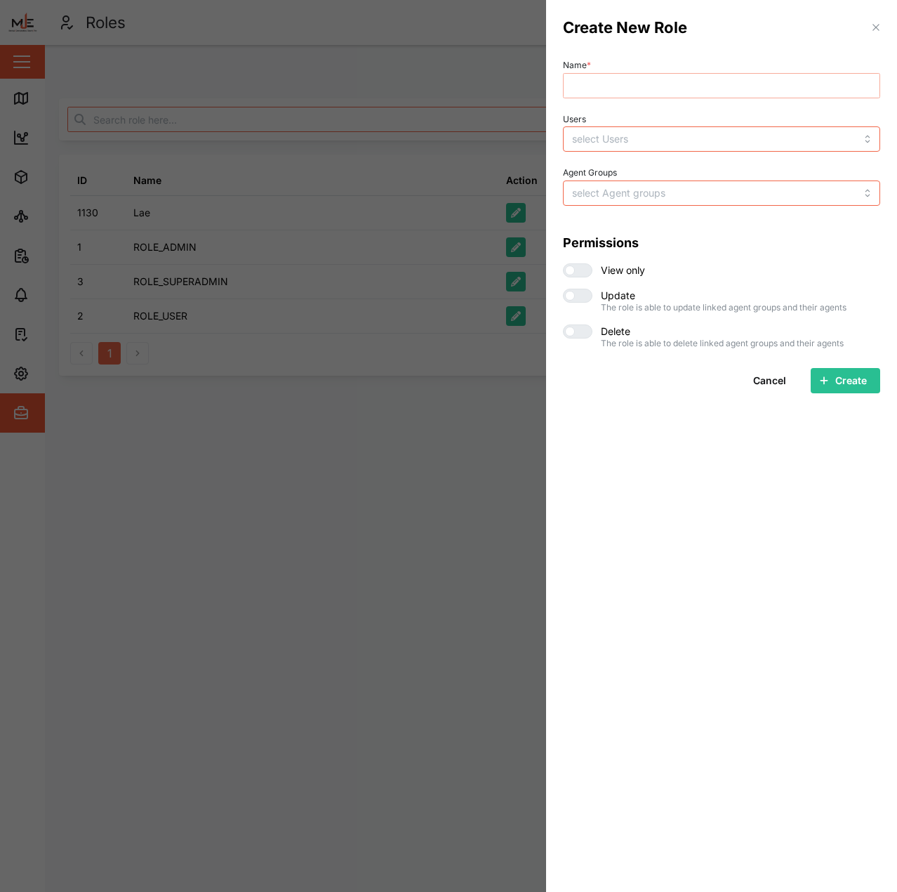
click at [658, 91] on input "Name *" at bounding box center [721, 85] width 317 height 25
type input "POM"
click at [678, 108] on div "Name * POM Users Declan Delahunty Agent Groups Permissions View only Update The…" at bounding box center [721, 201] width 317 height 293
click at [654, 140] on input "Users" at bounding box center [693, 138] width 242 height 11
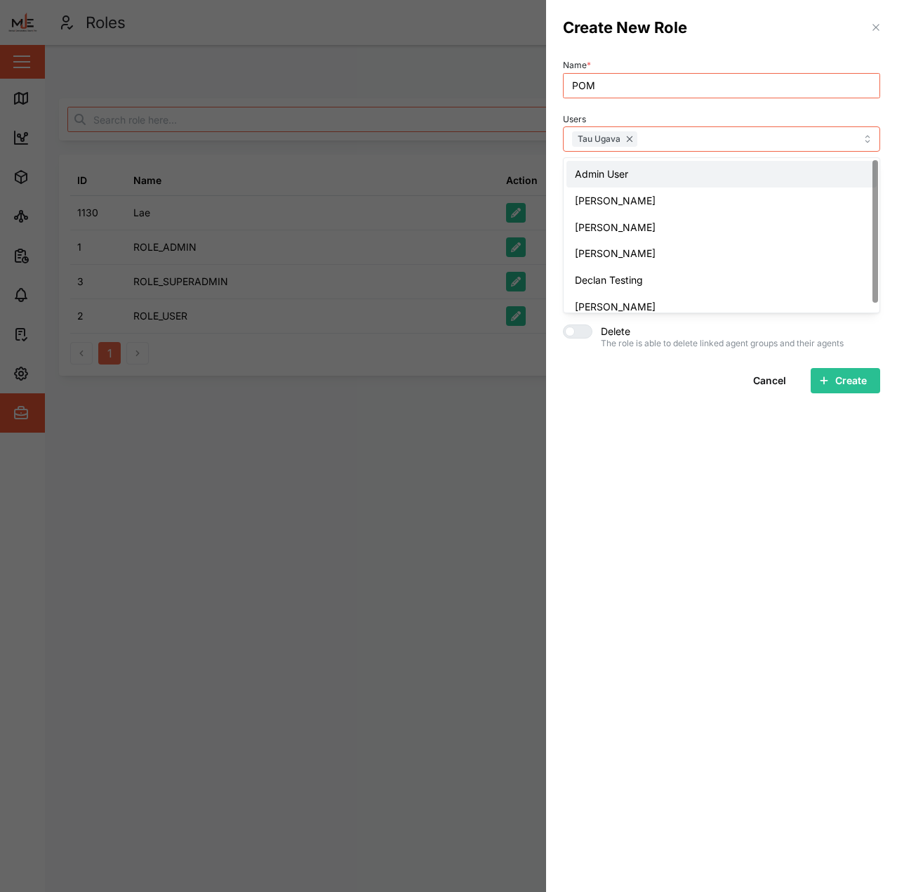
click at [687, 108] on div "Name * POM Users Tau Ugava Admin User Declan Delahunty Esther Tomba Nellie Meke…" at bounding box center [721, 201] width 317 height 293
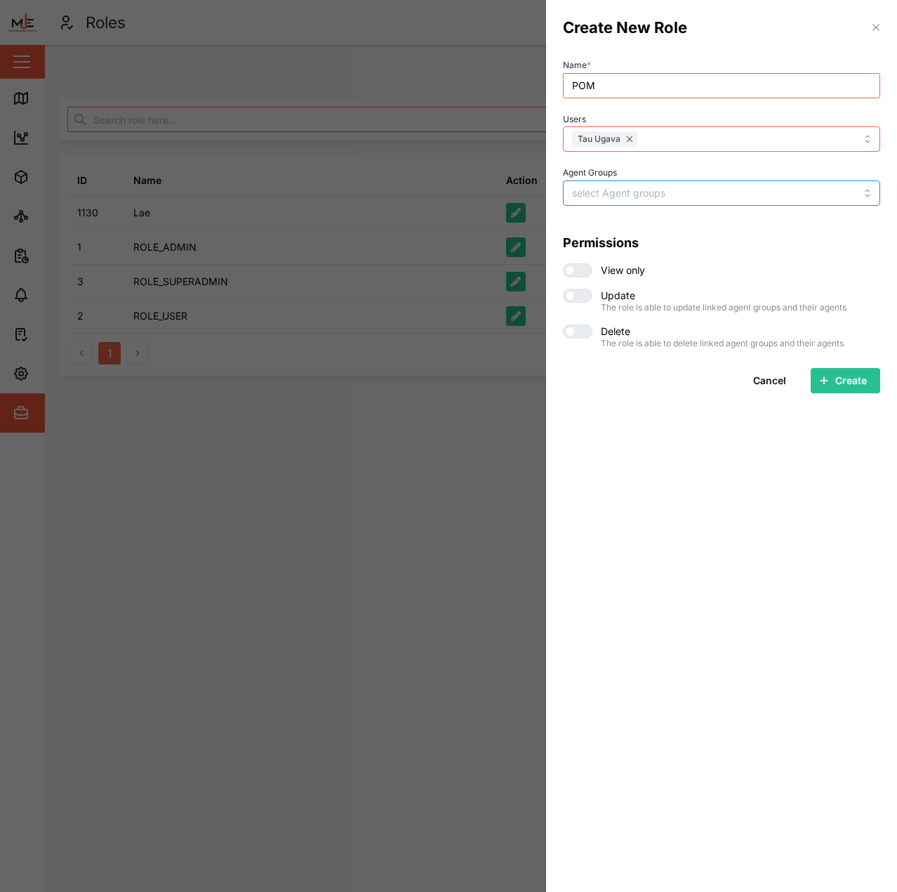
click at [637, 191] on input "Agent Groups" at bounding box center [693, 192] width 242 height 11
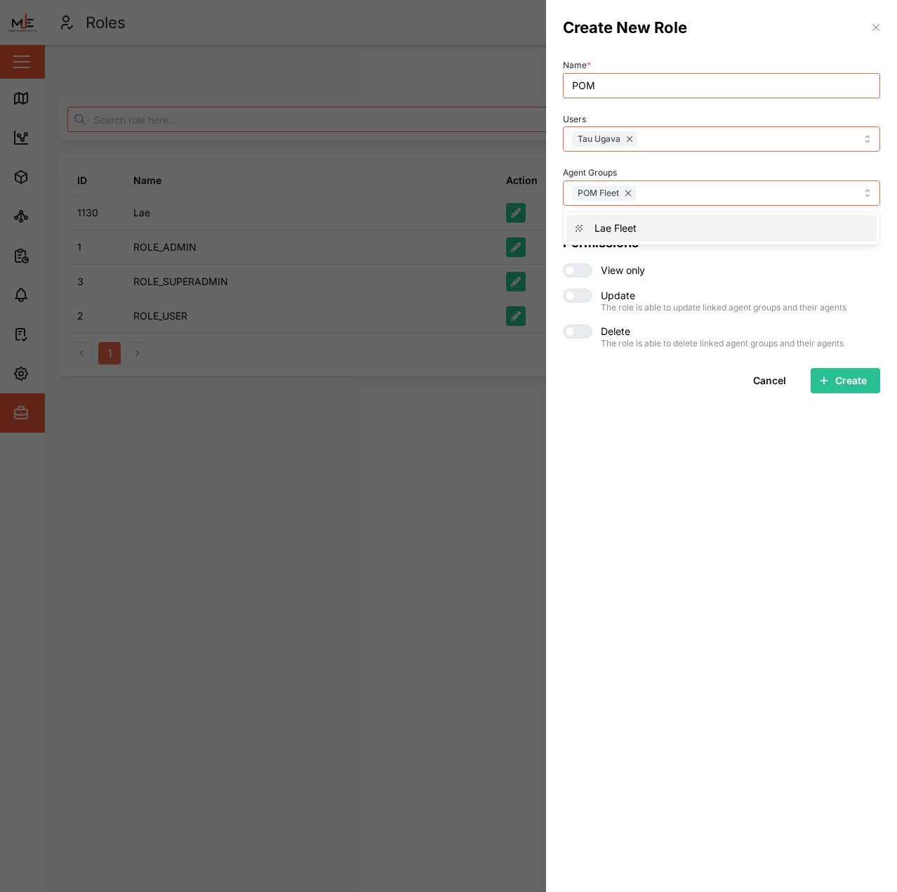
click at [666, 251] on h4 "Permissions" at bounding box center [721, 243] width 317 height 18
click at [576, 296] on div at bounding box center [583, 295] width 17 height 13
click at [563, 289] on input "checkbox" at bounding box center [563, 289] width 0 height 0
click at [582, 270] on div at bounding box center [583, 270] width 17 height 13
click at [563, 263] on input "checkbox" at bounding box center [563, 263] width 0 height 0
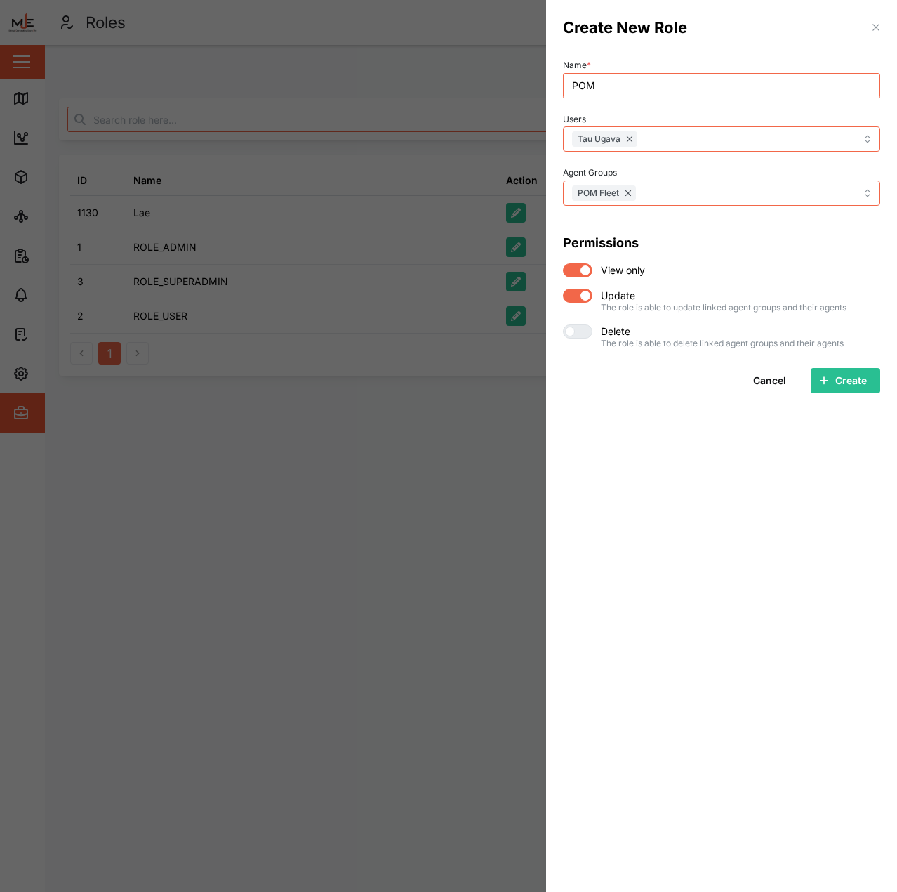
click at [843, 379] on span "Create" at bounding box center [852, 381] width 32 height 24
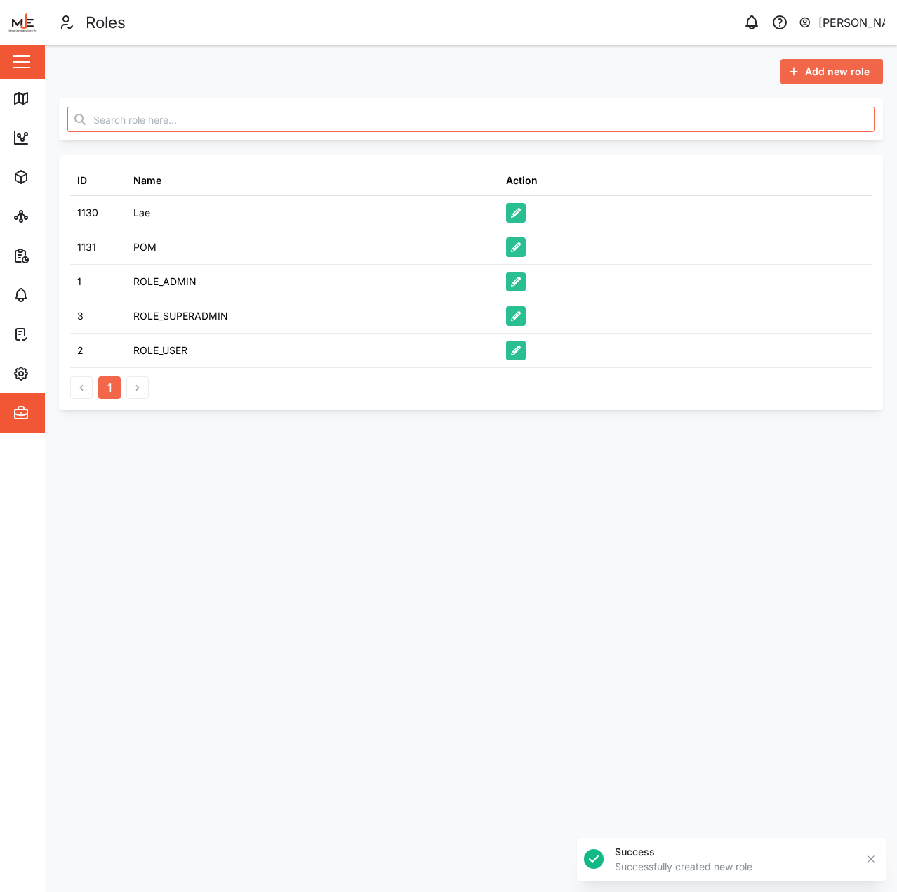
click at [810, 446] on main "Add new role ID Name Action 1130 Lae 1131 POM 1 ROLE_ADMIN 3 ROLE_SUPERADMIN 2 …" at bounding box center [471, 468] width 853 height 847
click at [47, 370] on div "Add new role ID Name Action 1130 Lae 1131 POM 1 ROLE_ADMIN 3 ROLE_SUPERADMIN 2 …" at bounding box center [471, 234] width 853 height 379
click at [15, 378] on icon "button" at bounding box center [21, 373] width 17 height 17
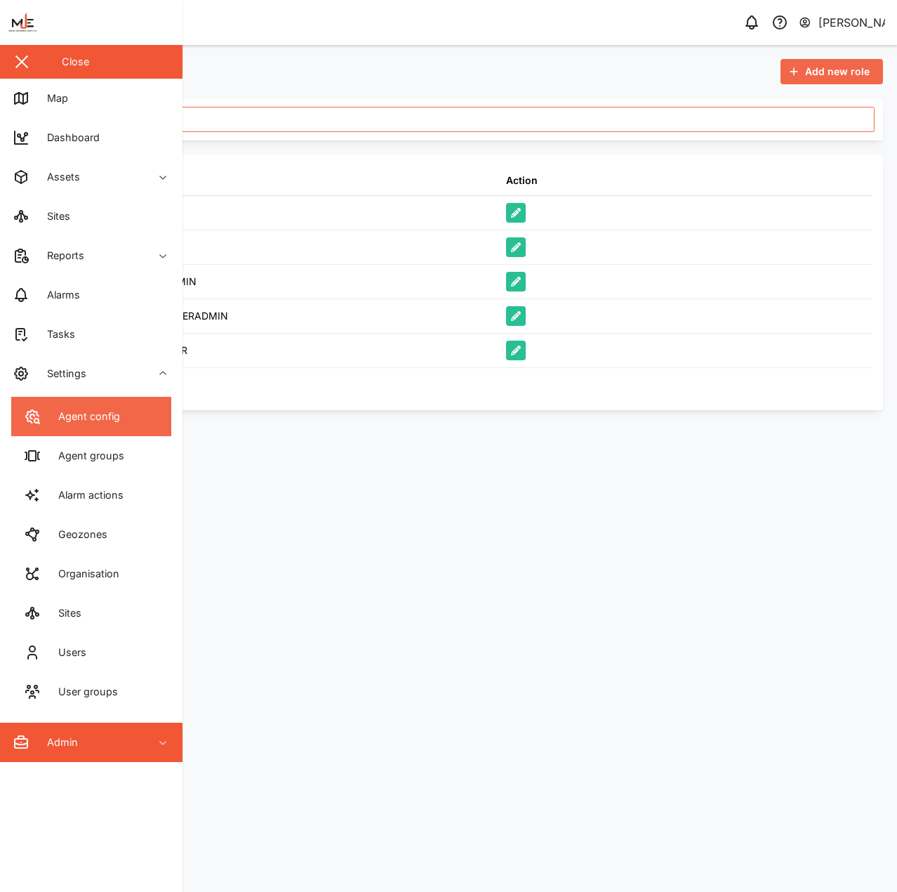
drag, startPoint x: 15, startPoint y: 378, endPoint x: 53, endPoint y: 413, distance: 52.2
click at [53, 413] on div "Agent config" at bounding box center [84, 416] width 72 height 15
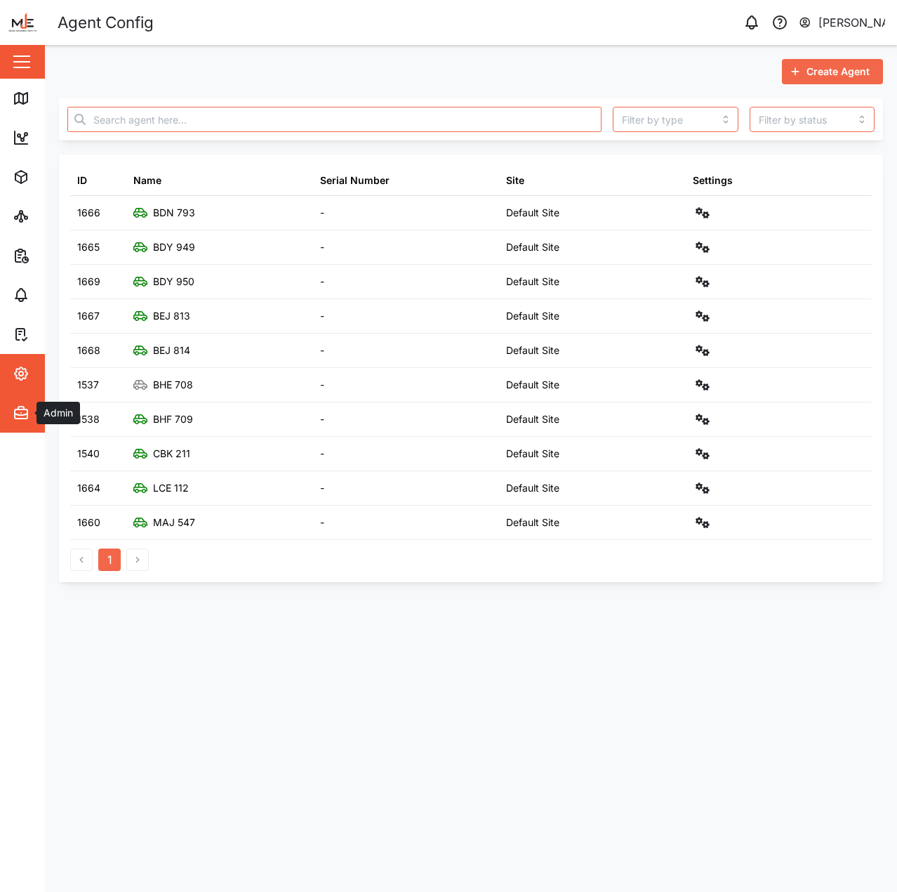
click at [30, 403] on span "Admin" at bounding box center [77, 412] width 128 height 39
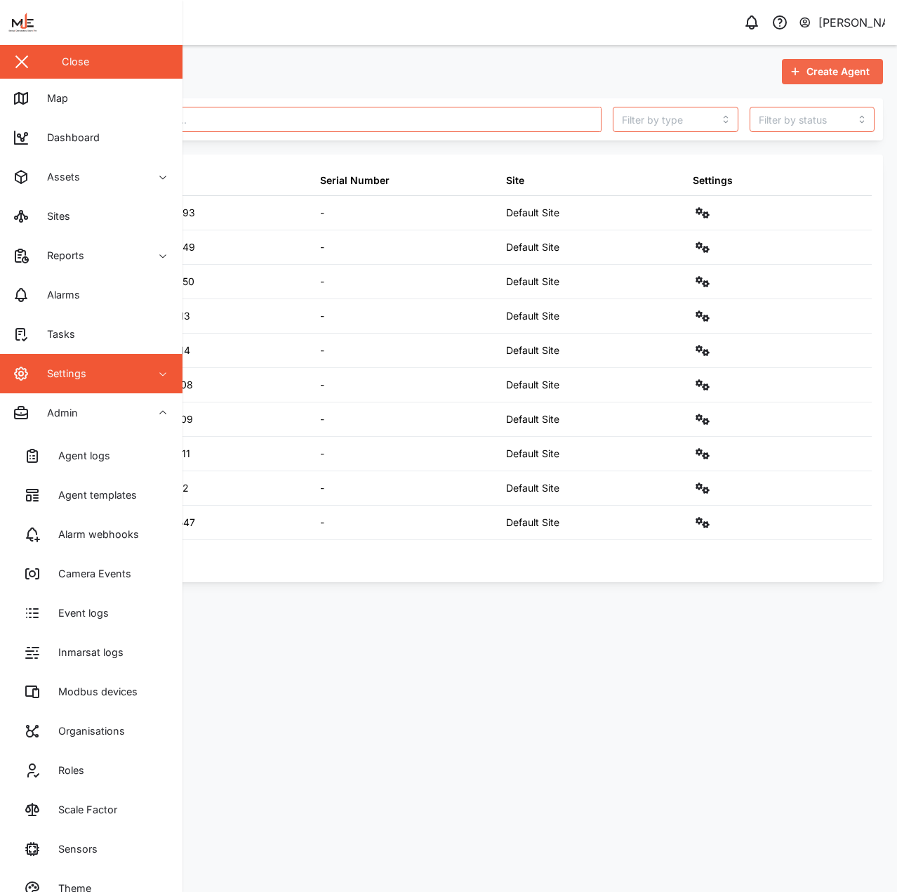
click at [48, 374] on div "Settings" at bounding box center [62, 373] width 50 height 15
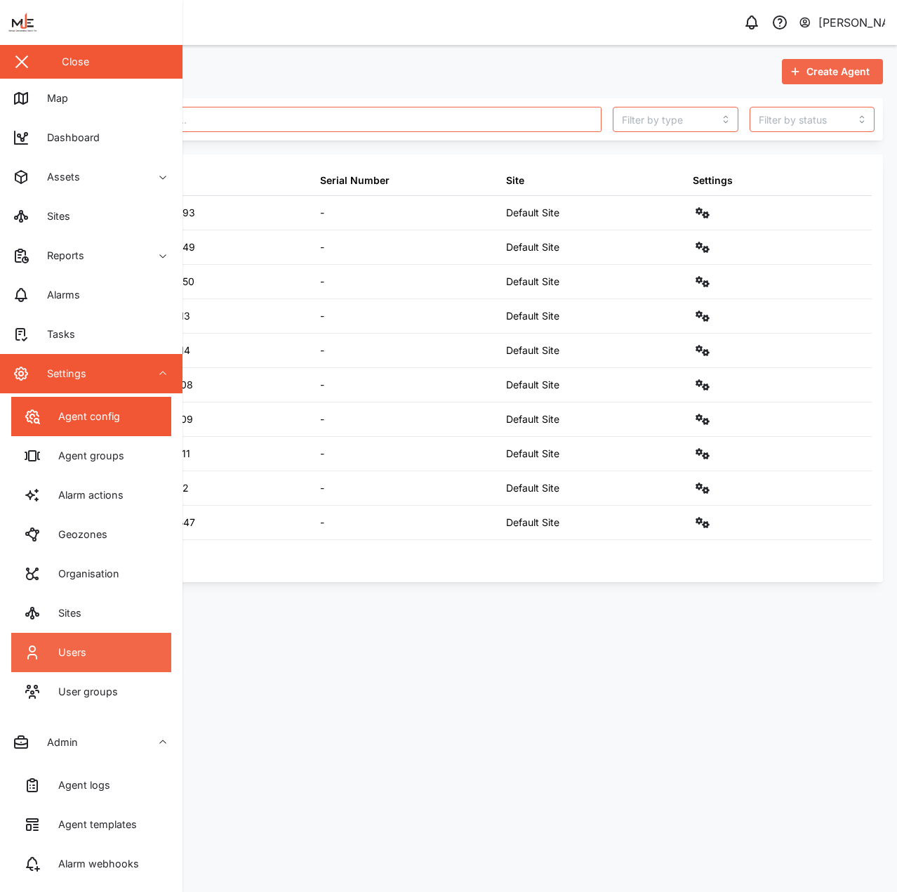
click at [126, 660] on link "Users" at bounding box center [91, 652] width 160 height 39
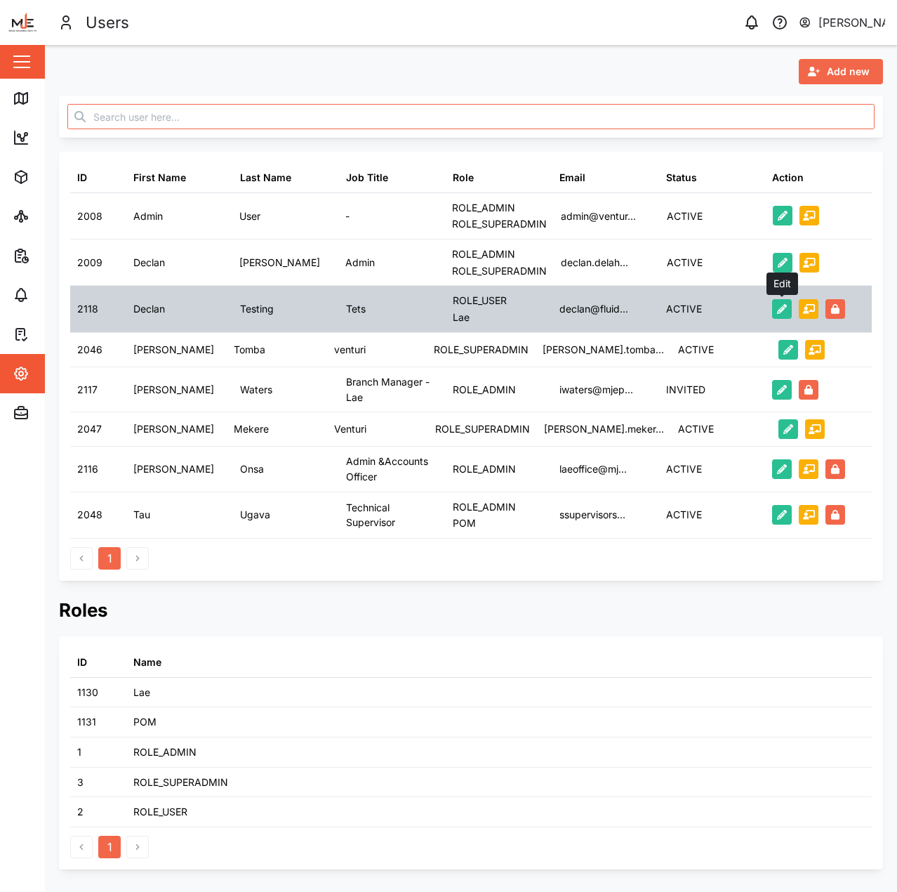
click at [786, 308] on icon "button" at bounding box center [782, 309] width 10 height 10
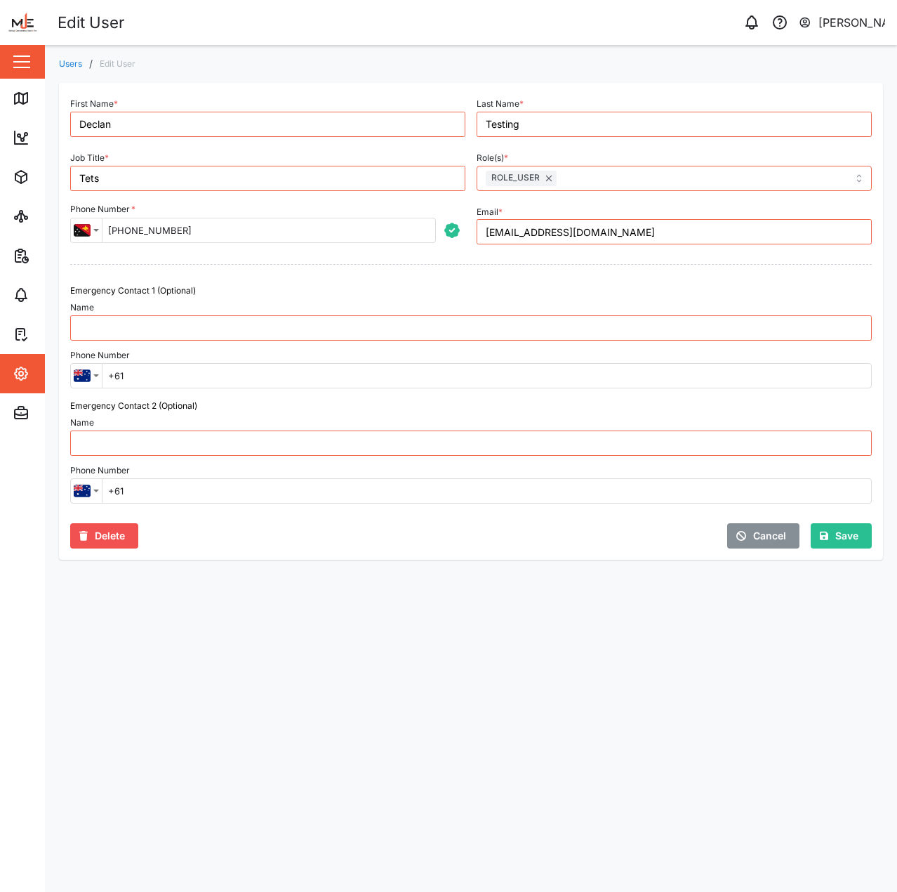
click at [848, 544] on span "Save" at bounding box center [847, 536] width 23 height 24
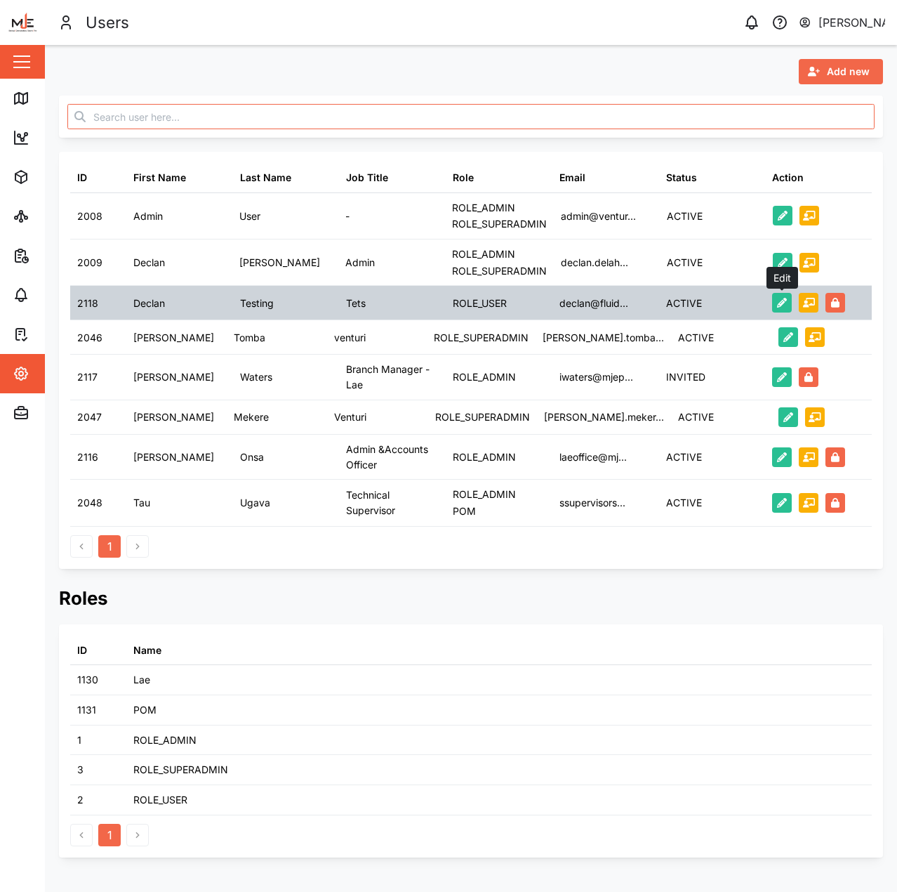
click at [781, 299] on icon "button" at bounding box center [782, 303] width 10 height 10
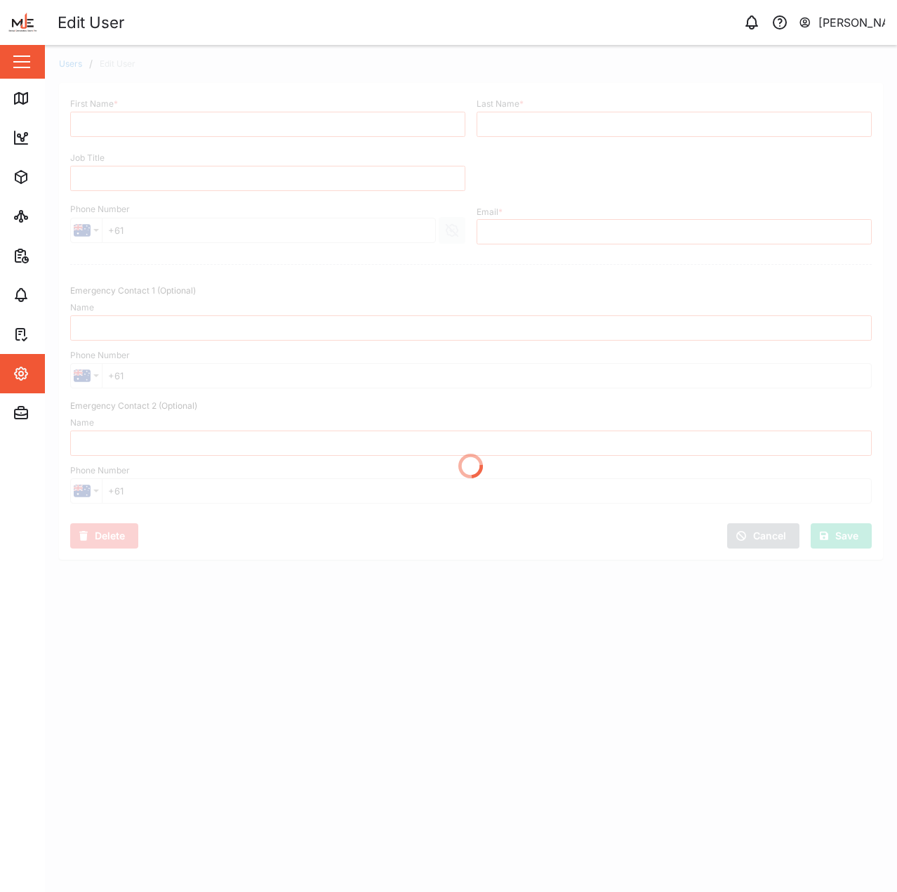
type input "Declan"
type input "Testing"
type input "Tets"
type input "declan@fluid-dyn.com"
type input "+675 78325646"
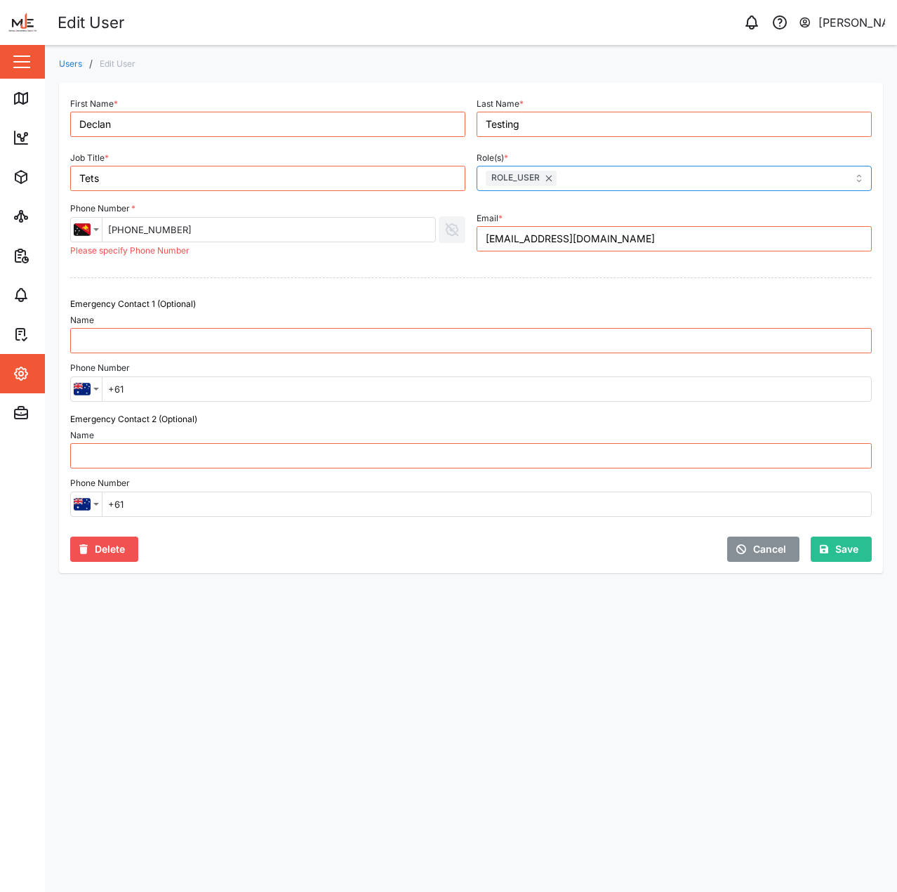
click at [649, 182] on div "ROLE_USER" at bounding box center [605, 178] width 246 height 24
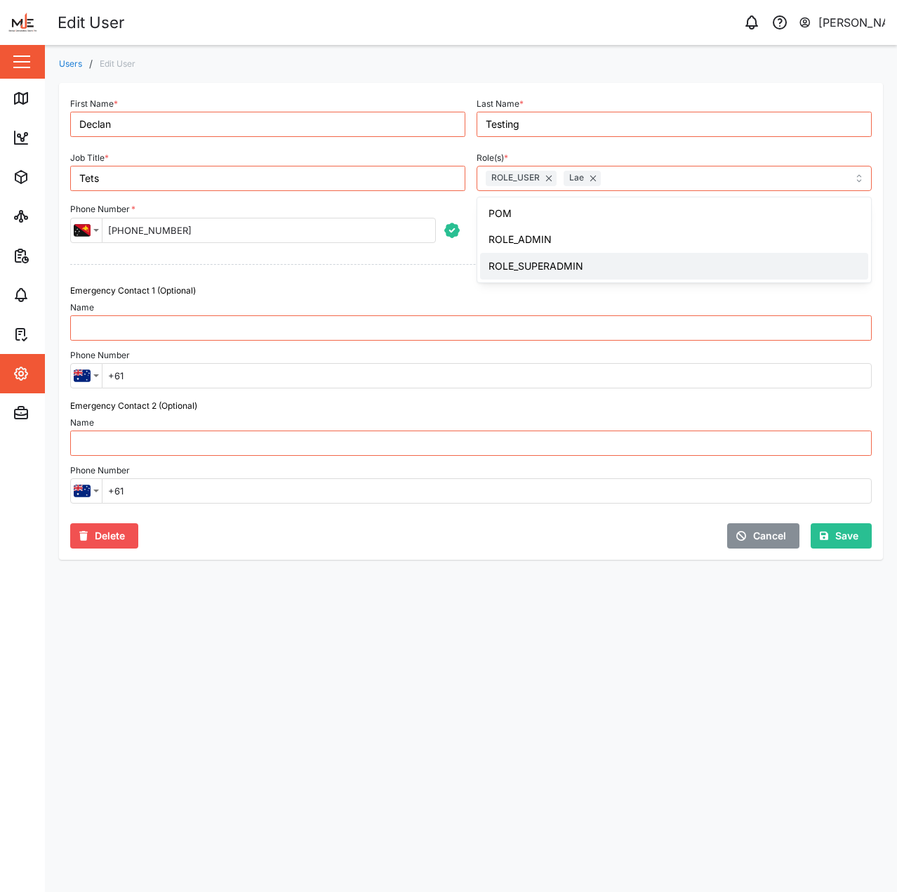
click at [852, 551] on div "Cancel Save" at bounding box center [674, 531] width 407 height 45
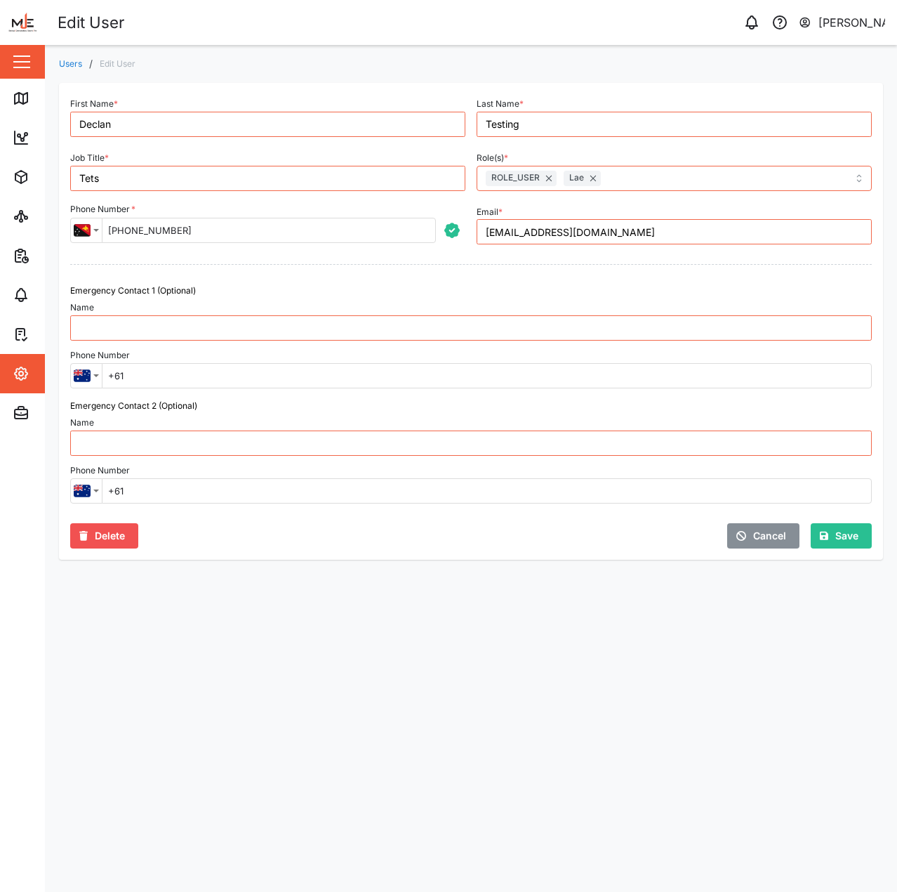
click at [848, 539] on span "Save" at bounding box center [847, 536] width 23 height 24
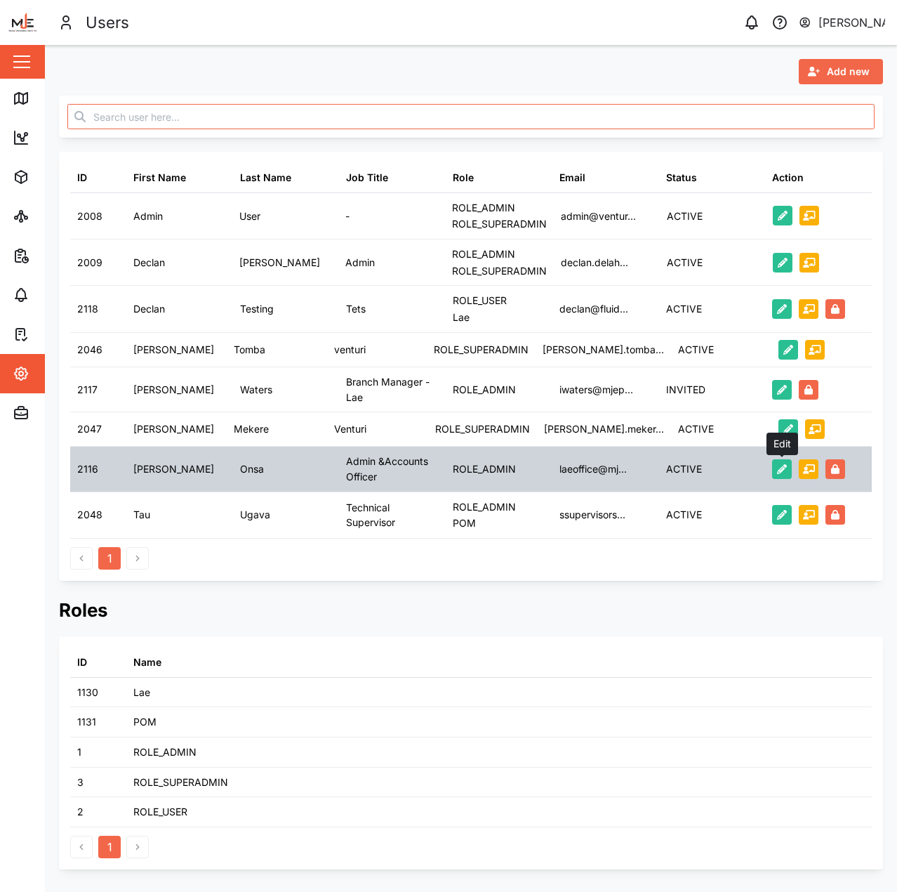
click at [779, 474] on button "button" at bounding box center [782, 469] width 20 height 20
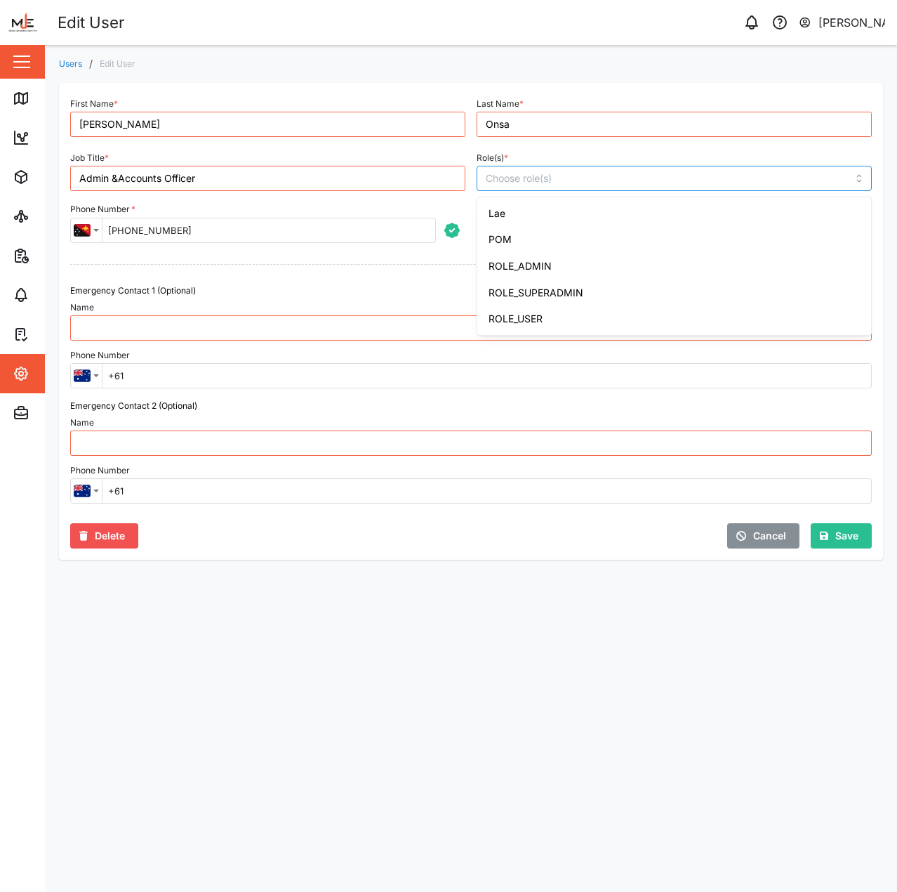
click at [561, 173] on input "Role(s) *" at bounding box center [607, 178] width 242 height 11
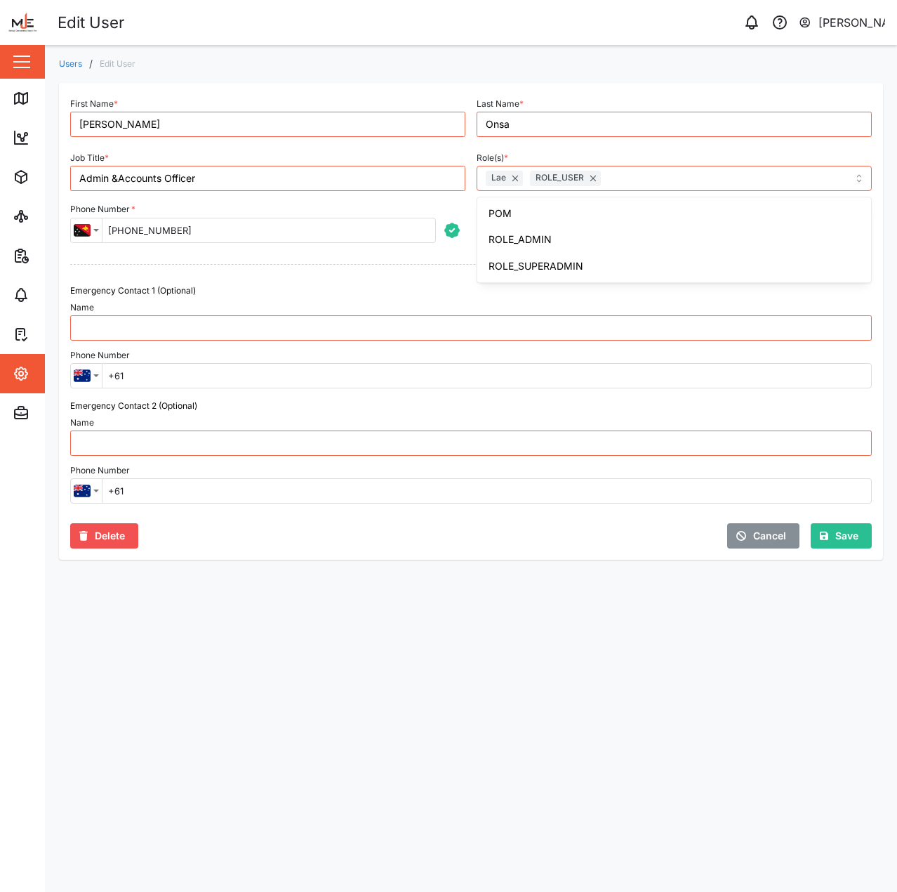
click at [842, 152] on div "Role(s) * Lae ROLE_USER POM ROLE_ADMIN ROLE_SUPERADMIN" at bounding box center [674, 169] width 395 height 43
click at [848, 542] on span "Save" at bounding box center [847, 536] width 23 height 24
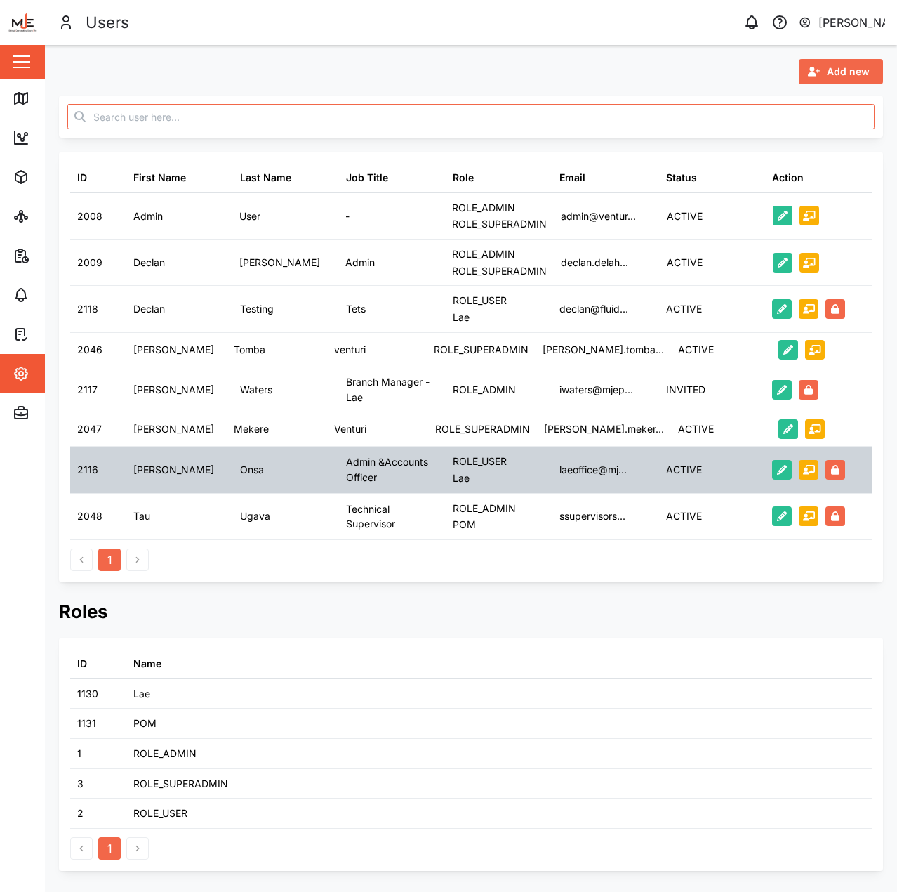
click at [553, 473] on div "laeoffice@mj..." at bounding box center [606, 470] width 107 height 46
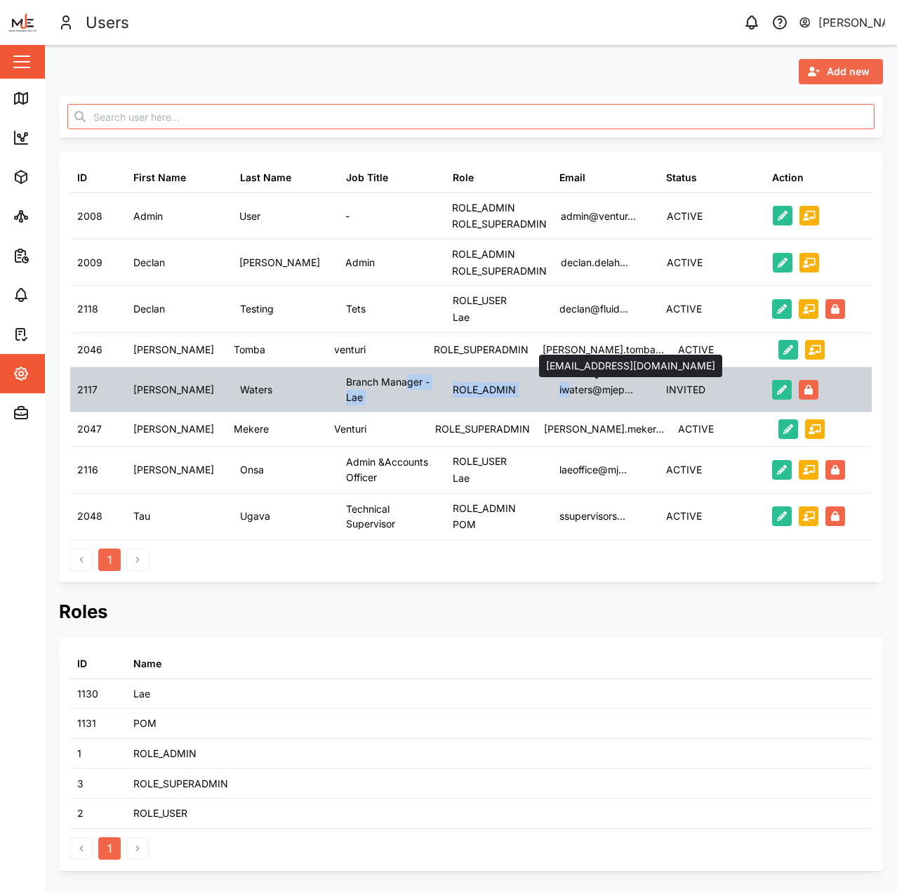
drag, startPoint x: 492, startPoint y: 385, endPoint x: 577, endPoint y: 383, distance: 85.7
click at [577, 383] on div "2117 Ian Waters Branch Manager - Lae ROLE_ADMIN iwaters@mjep... INVITED" at bounding box center [471, 389] width 802 height 45
click at [664, 381] on div "INVITED" at bounding box center [712, 389] width 107 height 44
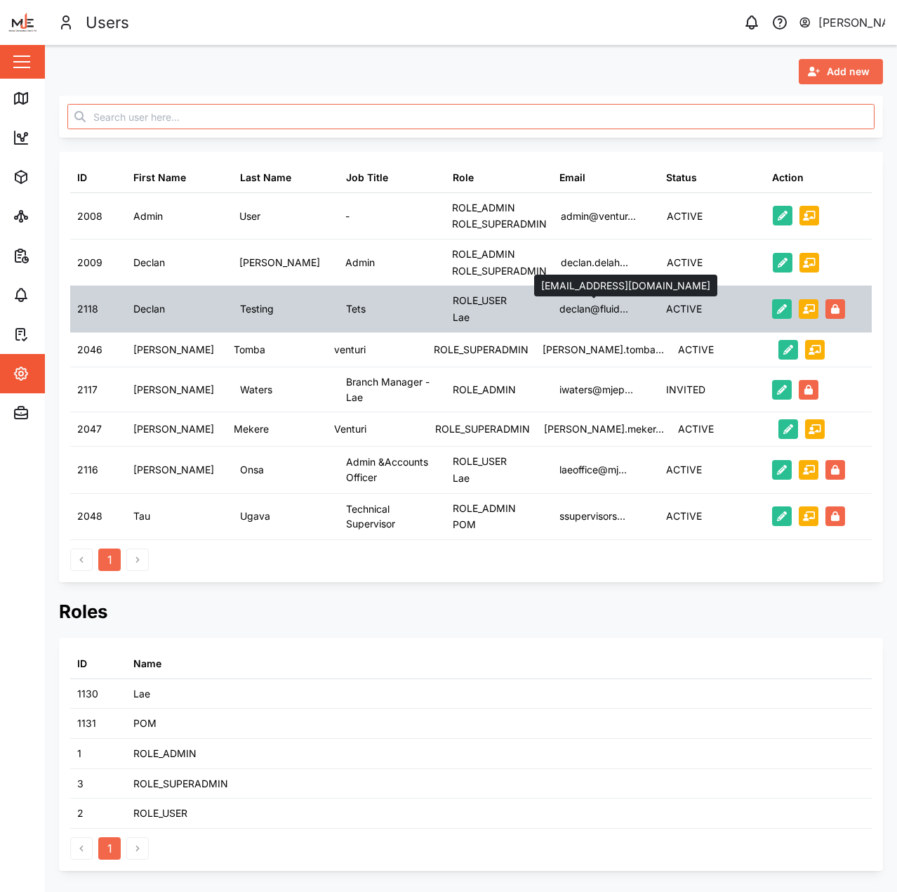
click at [625, 315] on div "declan@fluid..." at bounding box center [594, 308] width 69 height 15
click at [784, 310] on icon "button" at bounding box center [782, 309] width 10 height 10
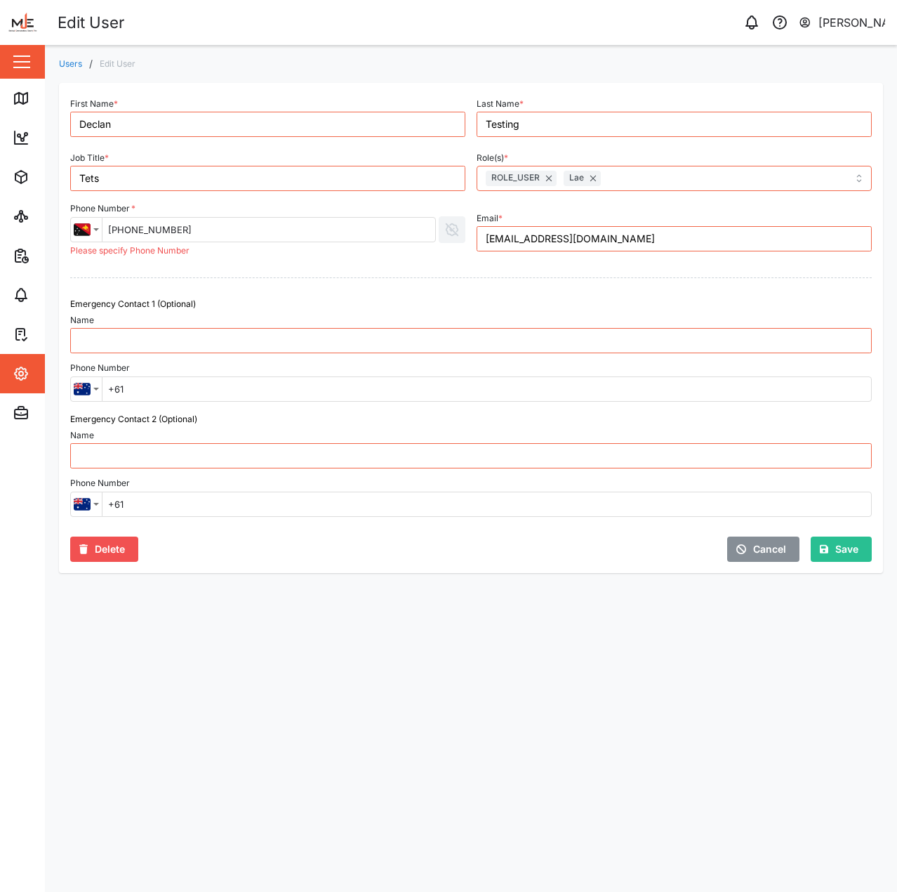
click at [110, 544] on span "Delete" at bounding box center [110, 549] width 30 height 24
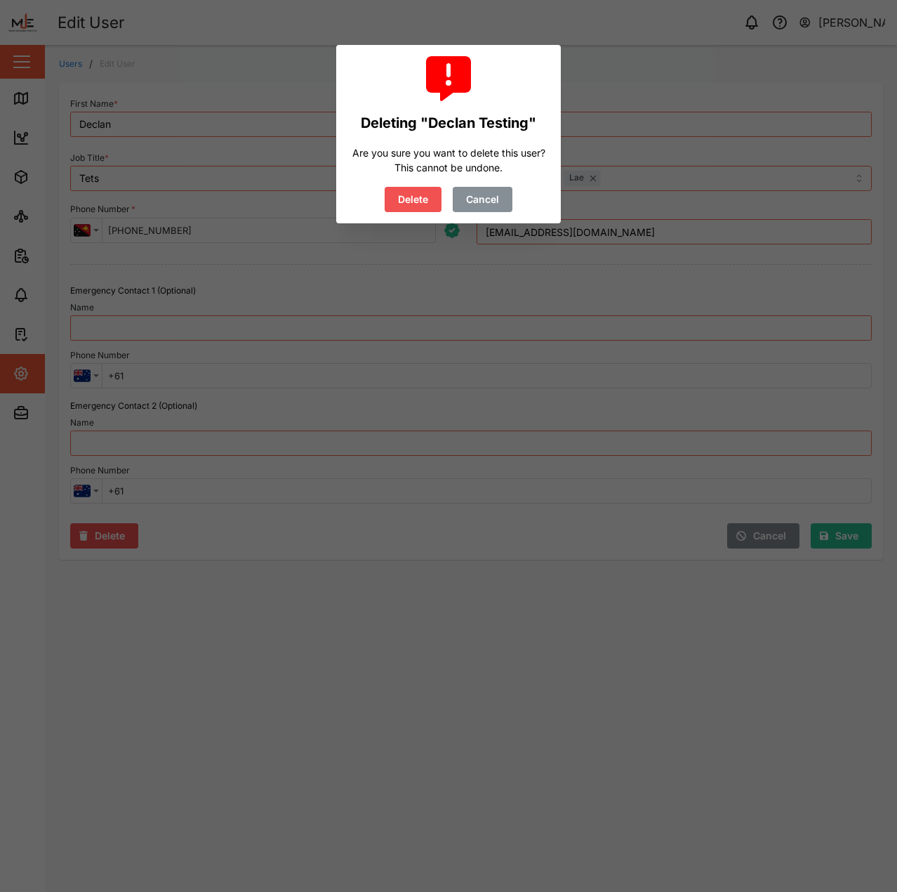
click at [432, 192] on button "Delete" at bounding box center [413, 199] width 57 height 25
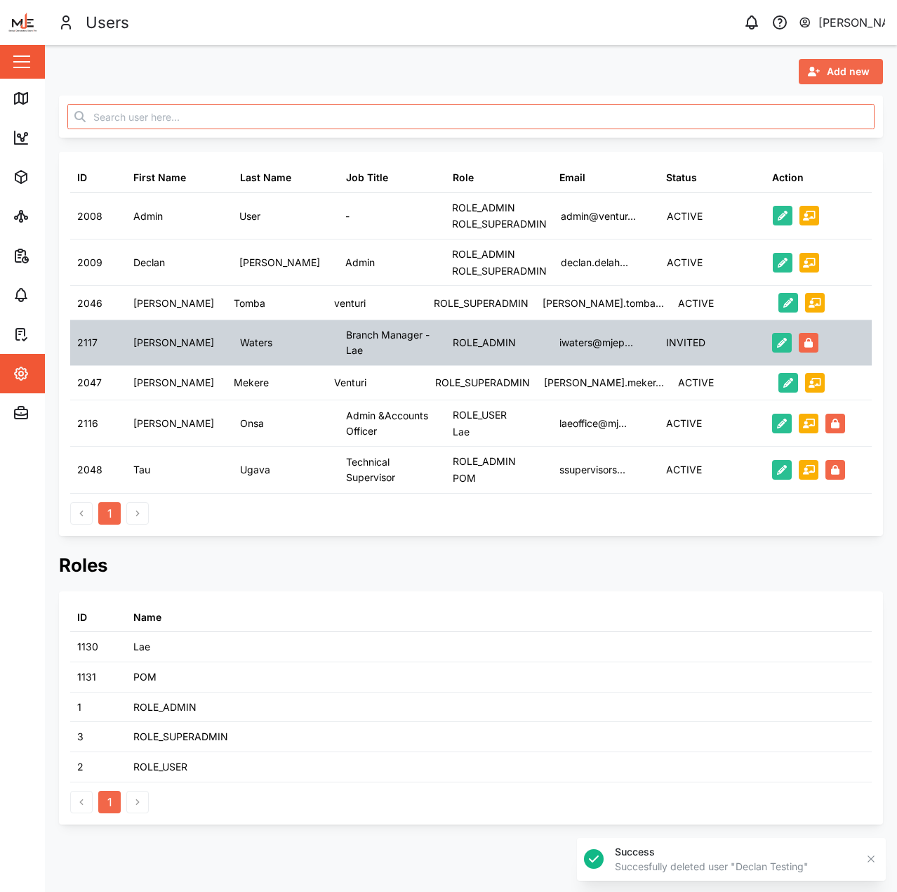
drag, startPoint x: 471, startPoint y: 345, endPoint x: 461, endPoint y: 252, distance: 93.3
click at [471, 344] on div "ROLE_ADMIN" at bounding box center [484, 342] width 63 height 15
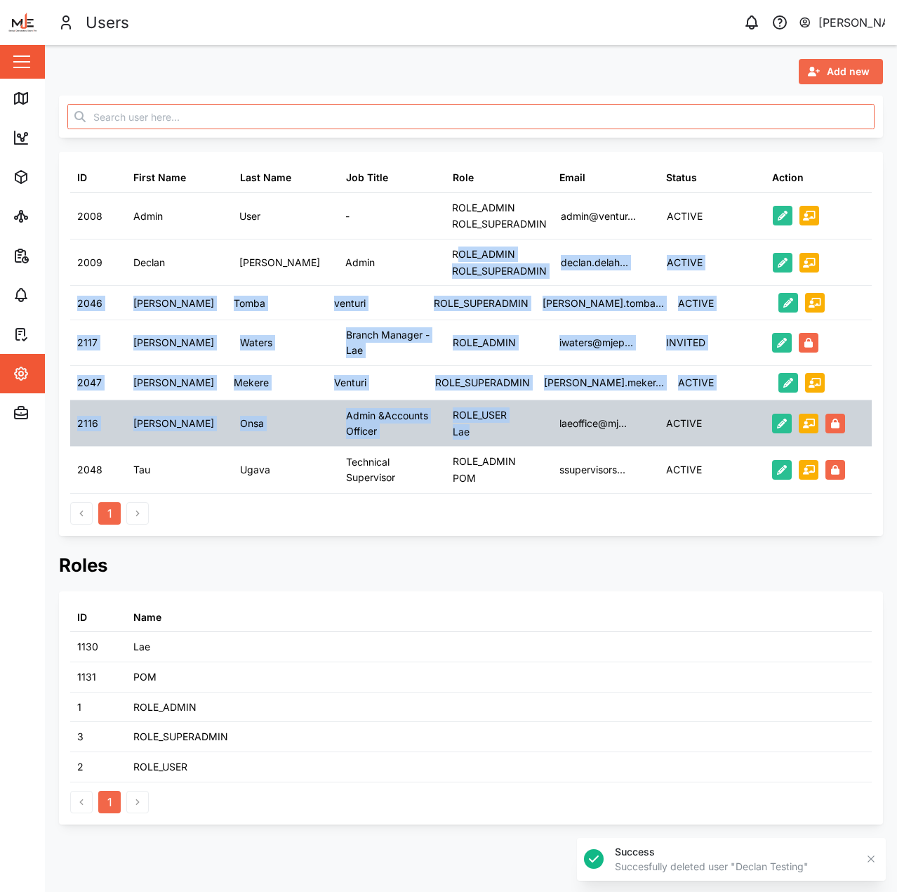
drag, startPoint x: 458, startPoint y: 241, endPoint x: 502, endPoint y: 430, distance: 194.0
click at [502, 430] on table "ID First Name Last Name Job Title Role Email Status Action 2008 Admin User - RO…" at bounding box center [471, 328] width 802 height 331
click at [502, 430] on div "Lae" at bounding box center [480, 431] width 54 height 15
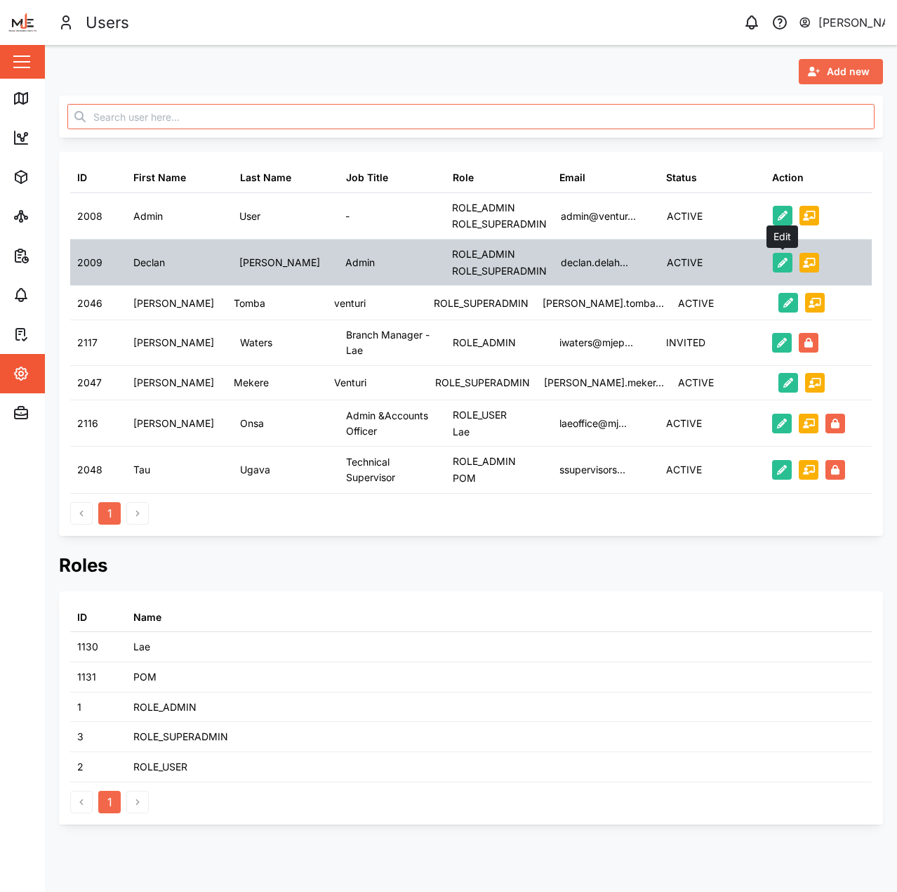
click at [779, 256] on button "button" at bounding box center [783, 263] width 20 height 20
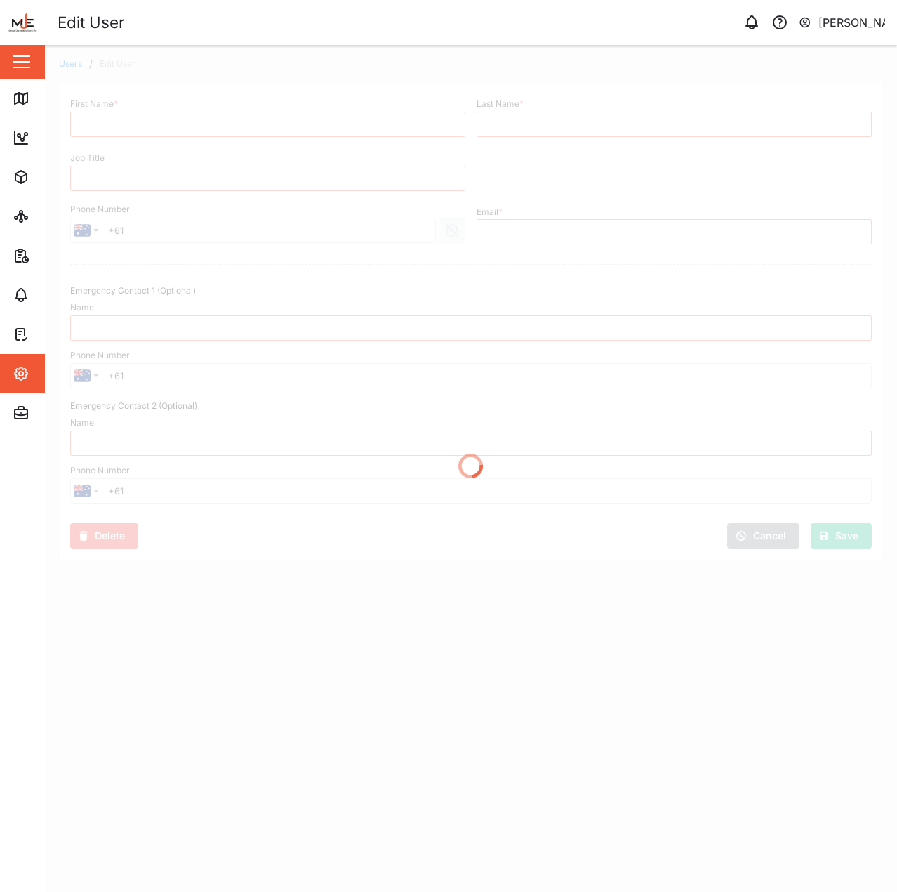
type input "Declan"
type input "Delahunty"
type input "Admin"
type input "declan.delahunty@venturi.io"
type input "Kalice Lulu"
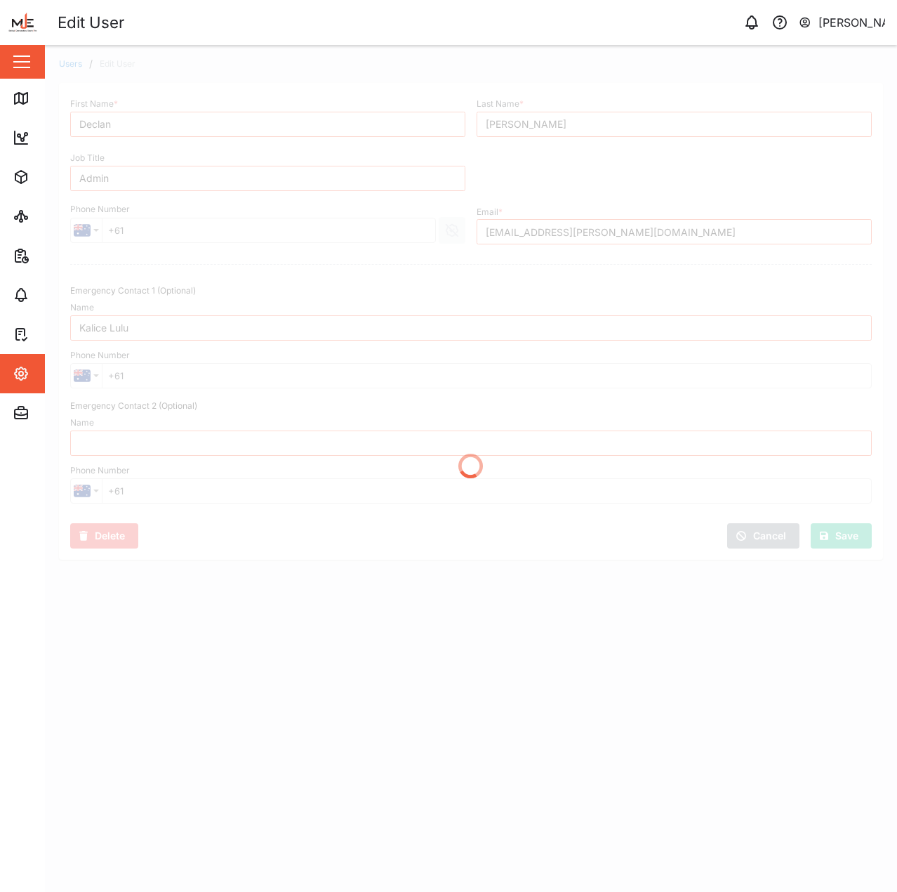
type input "+675 78325646"
type input "+675 79417943"
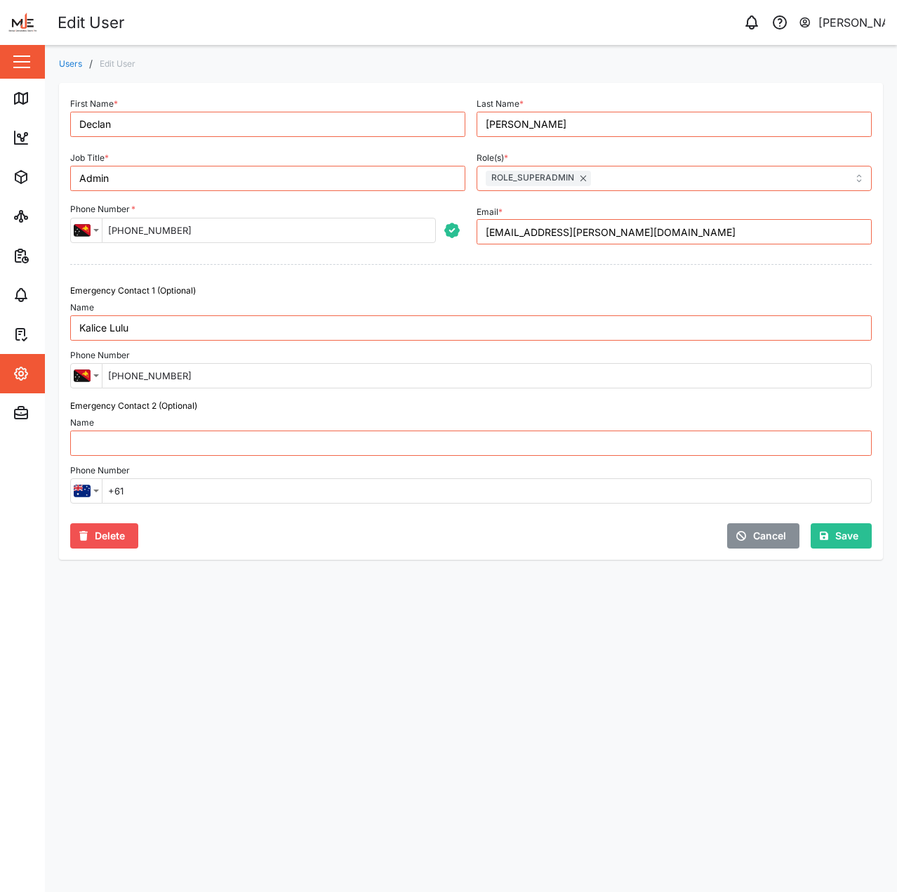
click at [833, 527] on div "Save" at bounding box center [839, 536] width 39 height 24
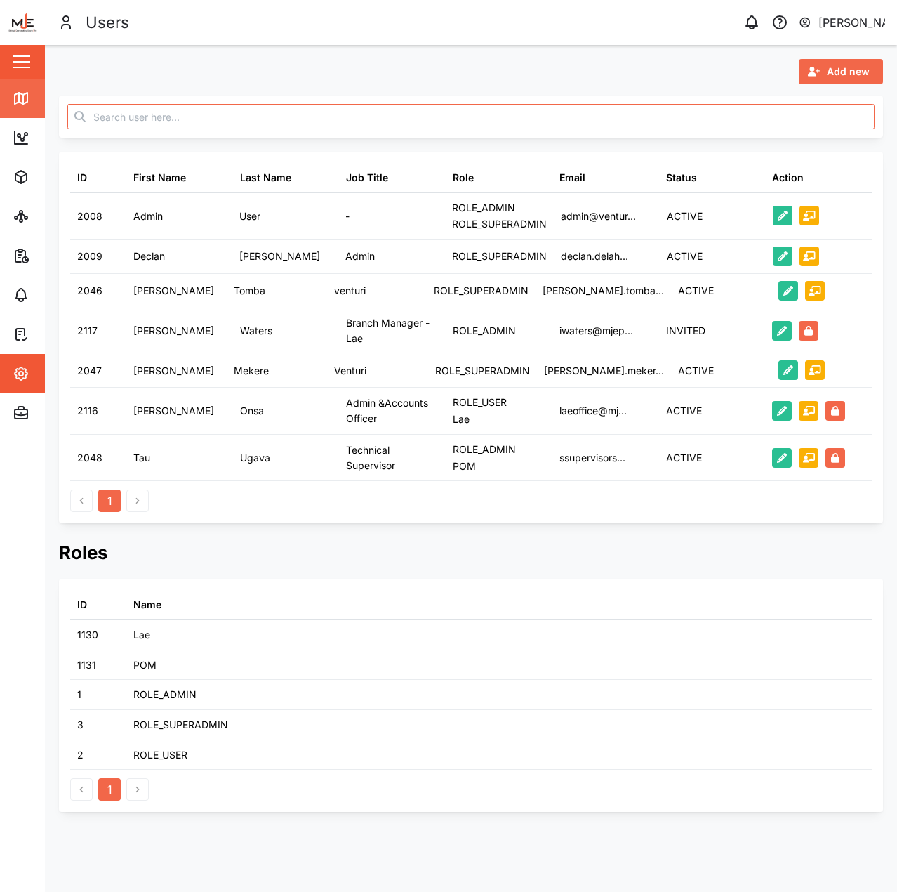
click at [25, 104] on icon at bounding box center [21, 98] width 13 height 11
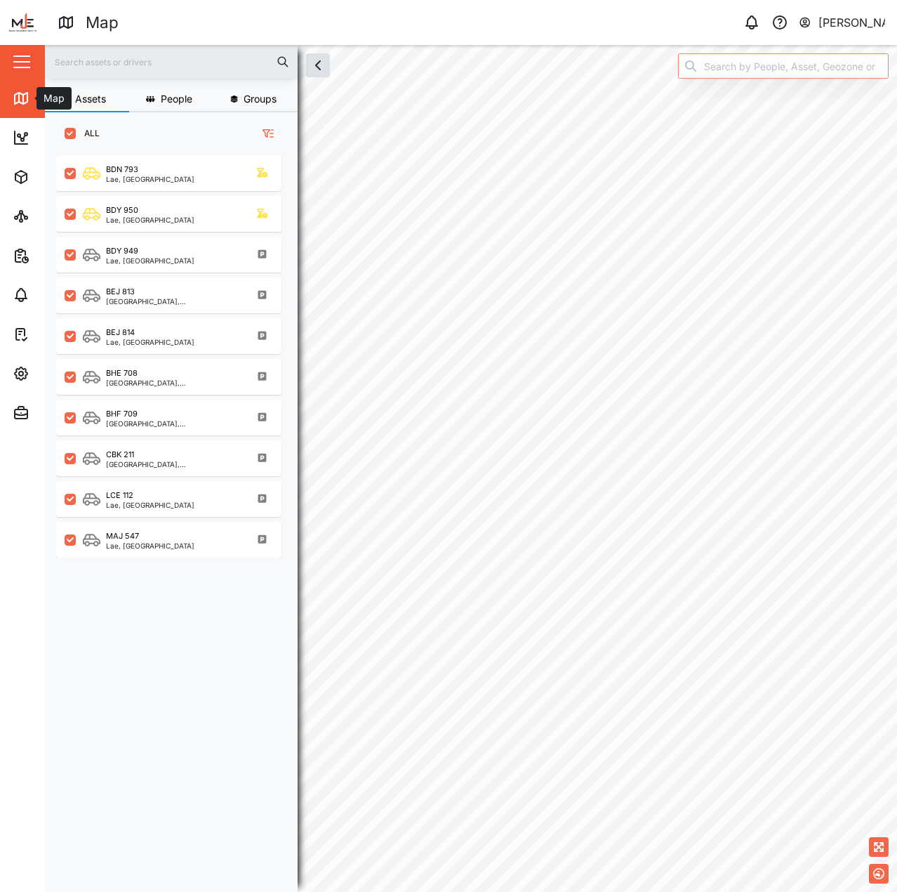
checkbox input "true"
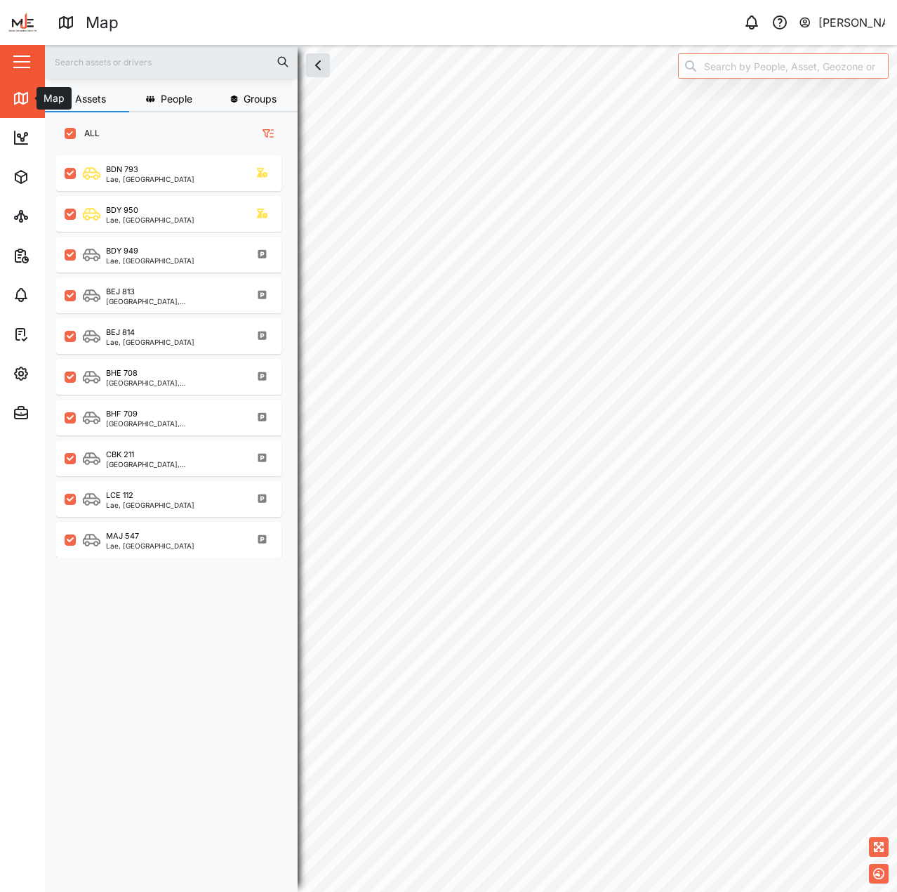
checkbox input "true"
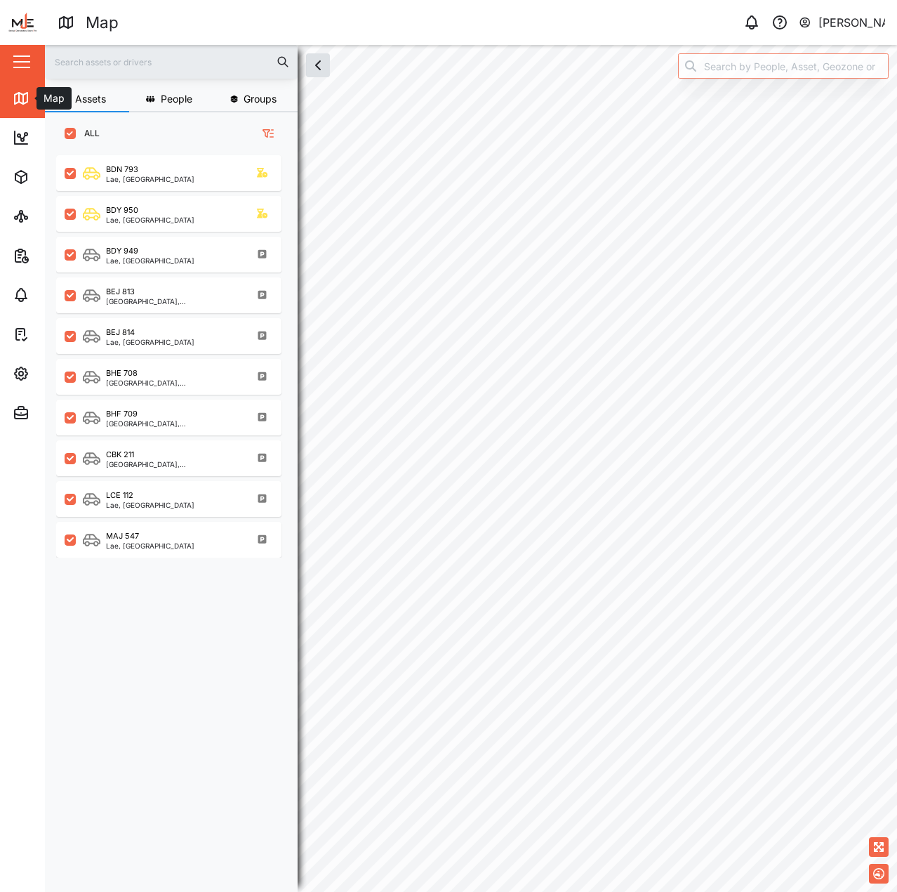
scroll to position [720, 220]
click at [8, 374] on button "Settings" at bounding box center [91, 373] width 183 height 39
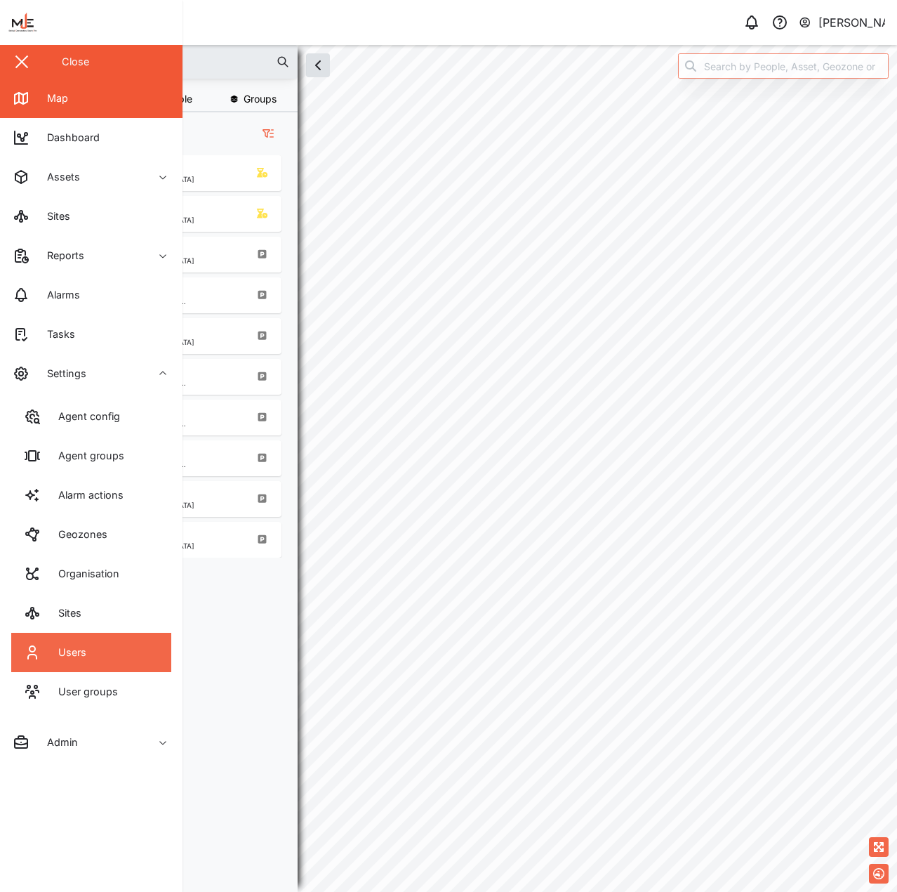
click at [103, 642] on link "Users" at bounding box center [91, 652] width 160 height 39
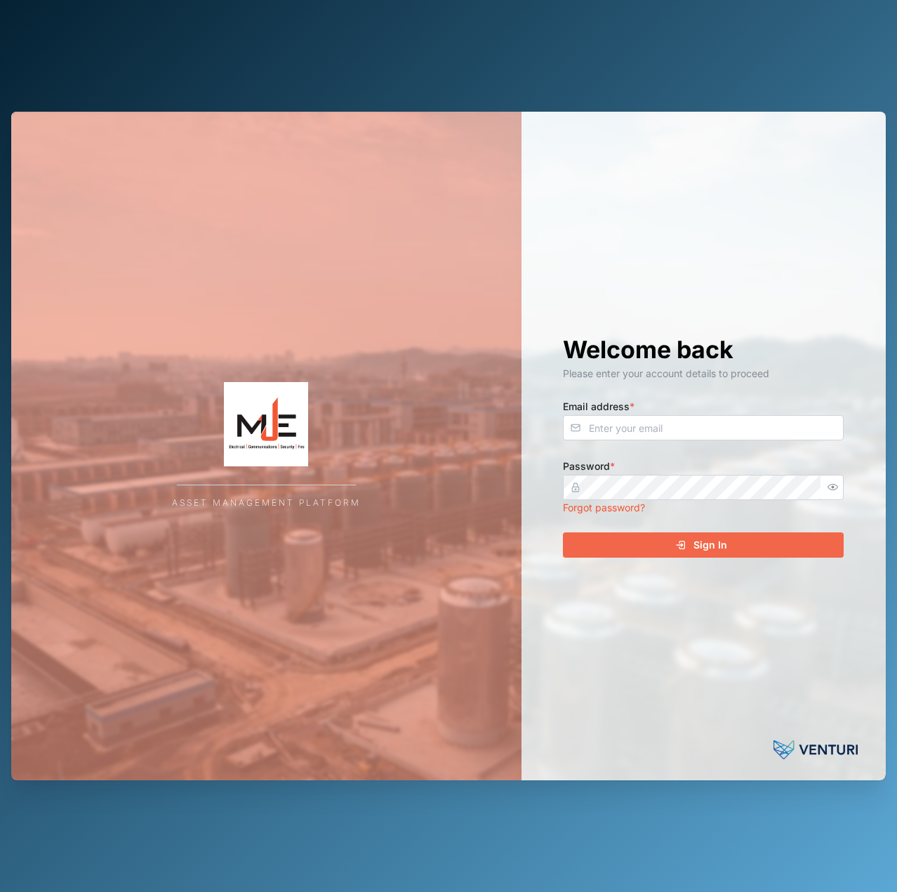
click at [733, 445] on div "Welcome back Please enter your account details to proceed Email address * Passw…" at bounding box center [703, 446] width 337 height 669
click at [738, 418] on input "Email address *" at bounding box center [703, 427] width 281 height 25
type input "declan.delahunty@venturi.io"
click at [563, 532] on button "Sign In" at bounding box center [703, 544] width 281 height 25
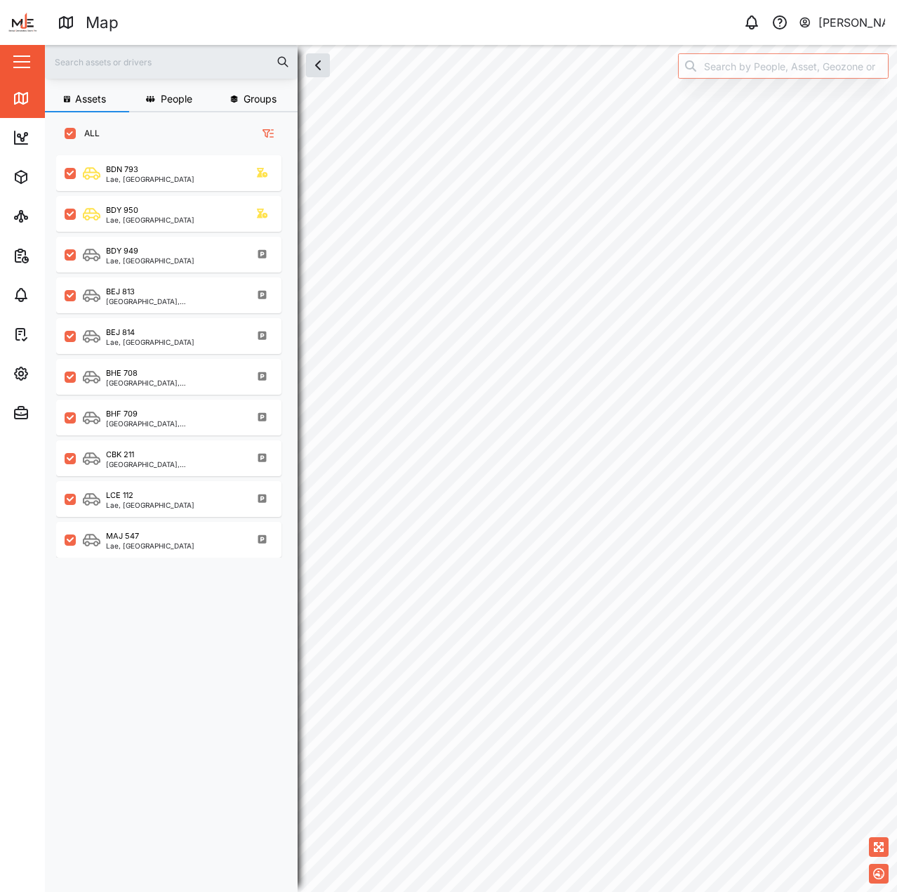
scroll to position [720, 220]
drag, startPoint x: 833, startPoint y: 2, endPoint x: 632, endPoint y: 25, distance: 202.2
click at [616, 28] on div "0 Declan Delahunty" at bounding box center [690, 23] width 414 height 20
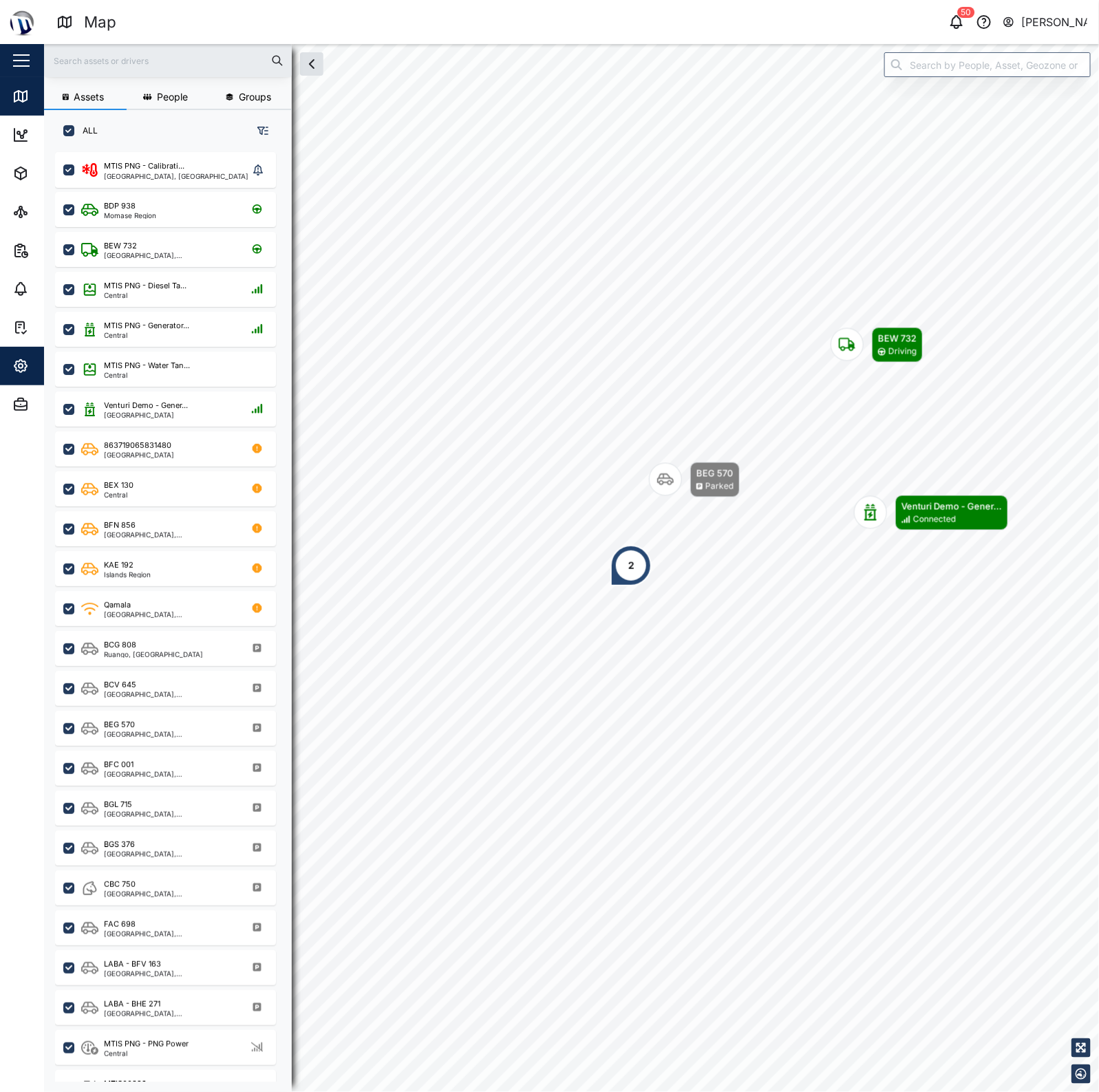
scroll to position [921, 214]
click at [22, 366] on icon "button" at bounding box center [21, 366] width 4 height 4
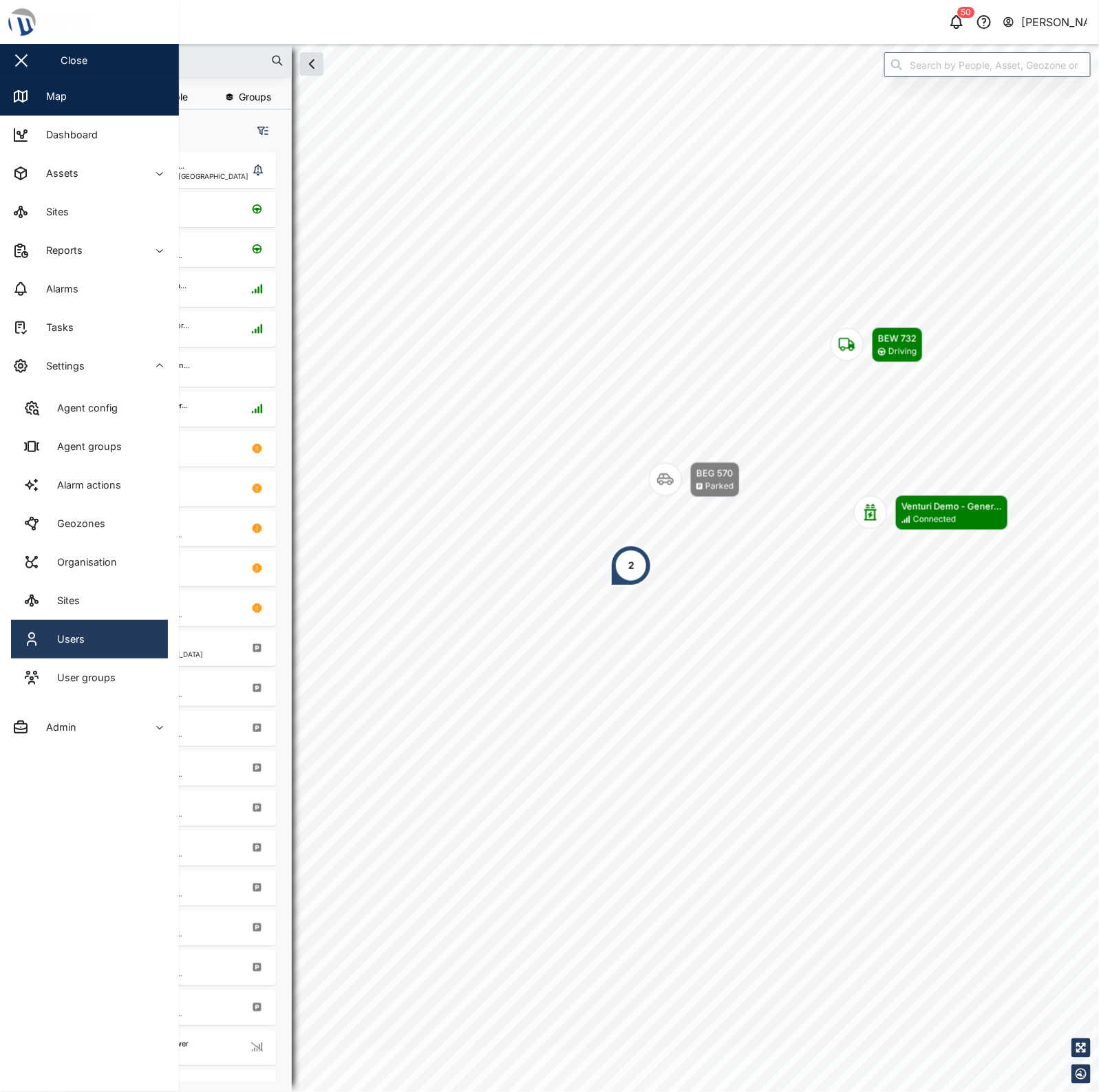
click at [77, 632] on div "Users" at bounding box center [66, 639] width 38 height 15
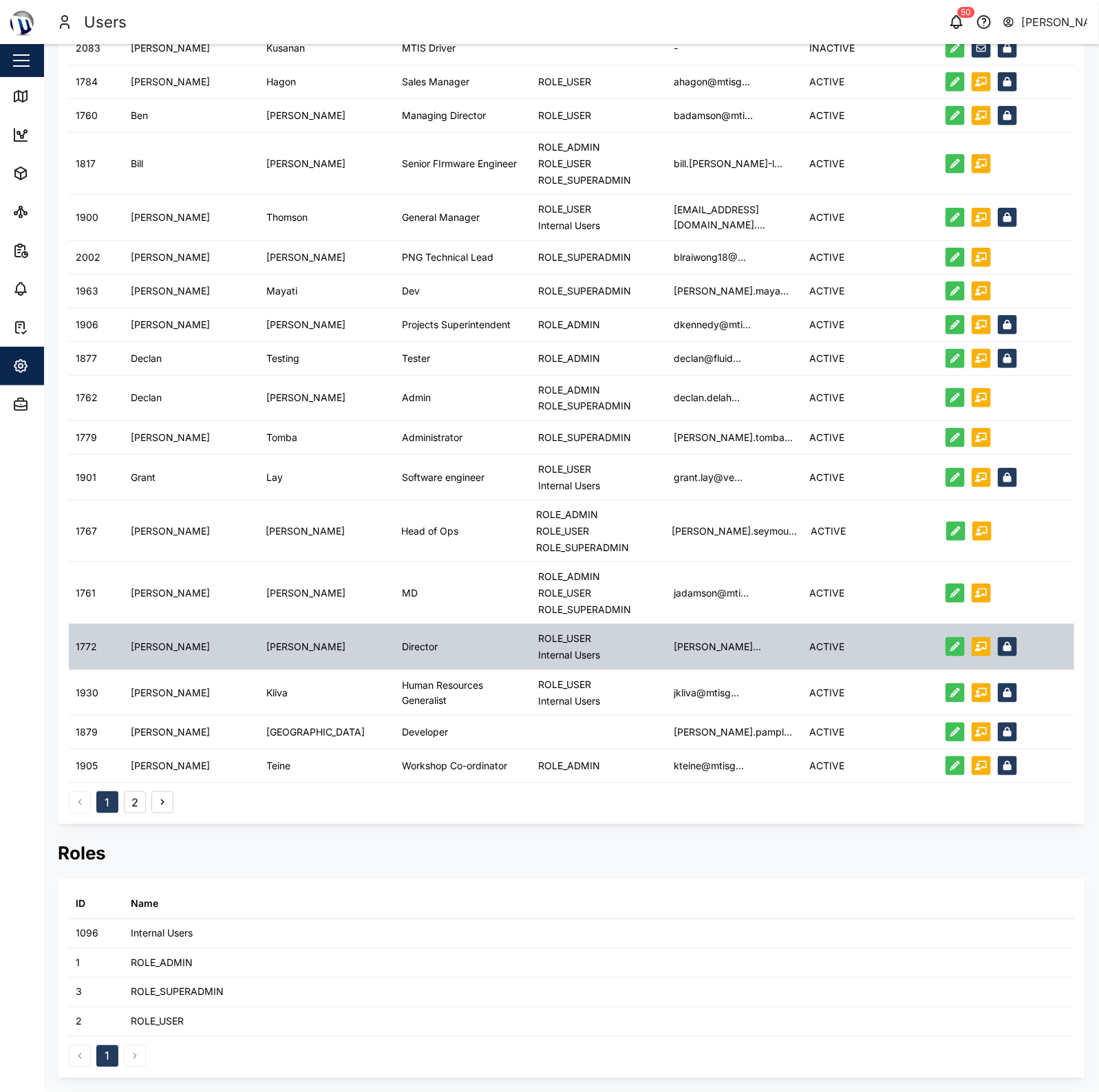
scroll to position [97, 0]
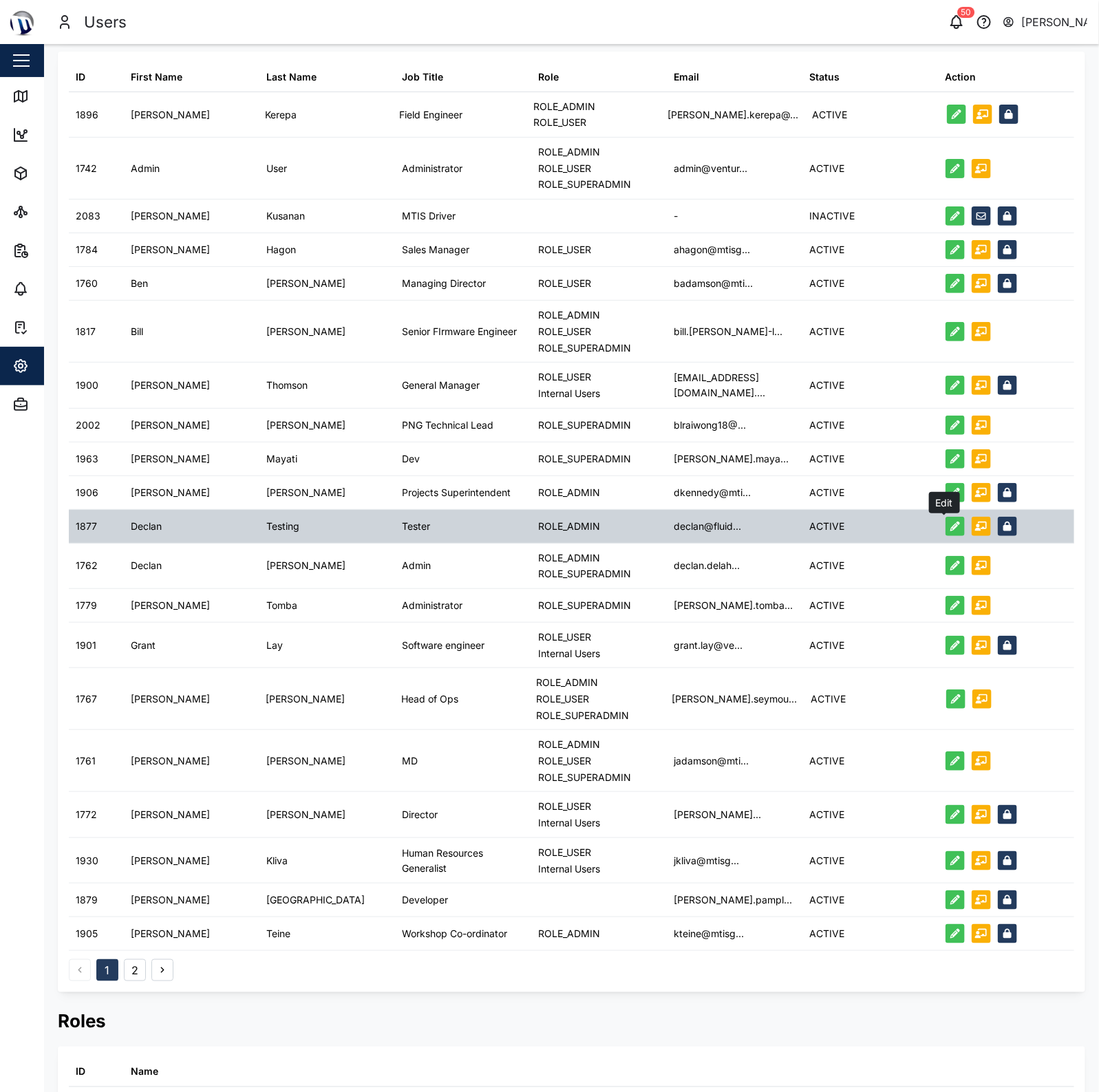
click at [951, 524] on icon "button" at bounding box center [956, 526] width 10 height 10
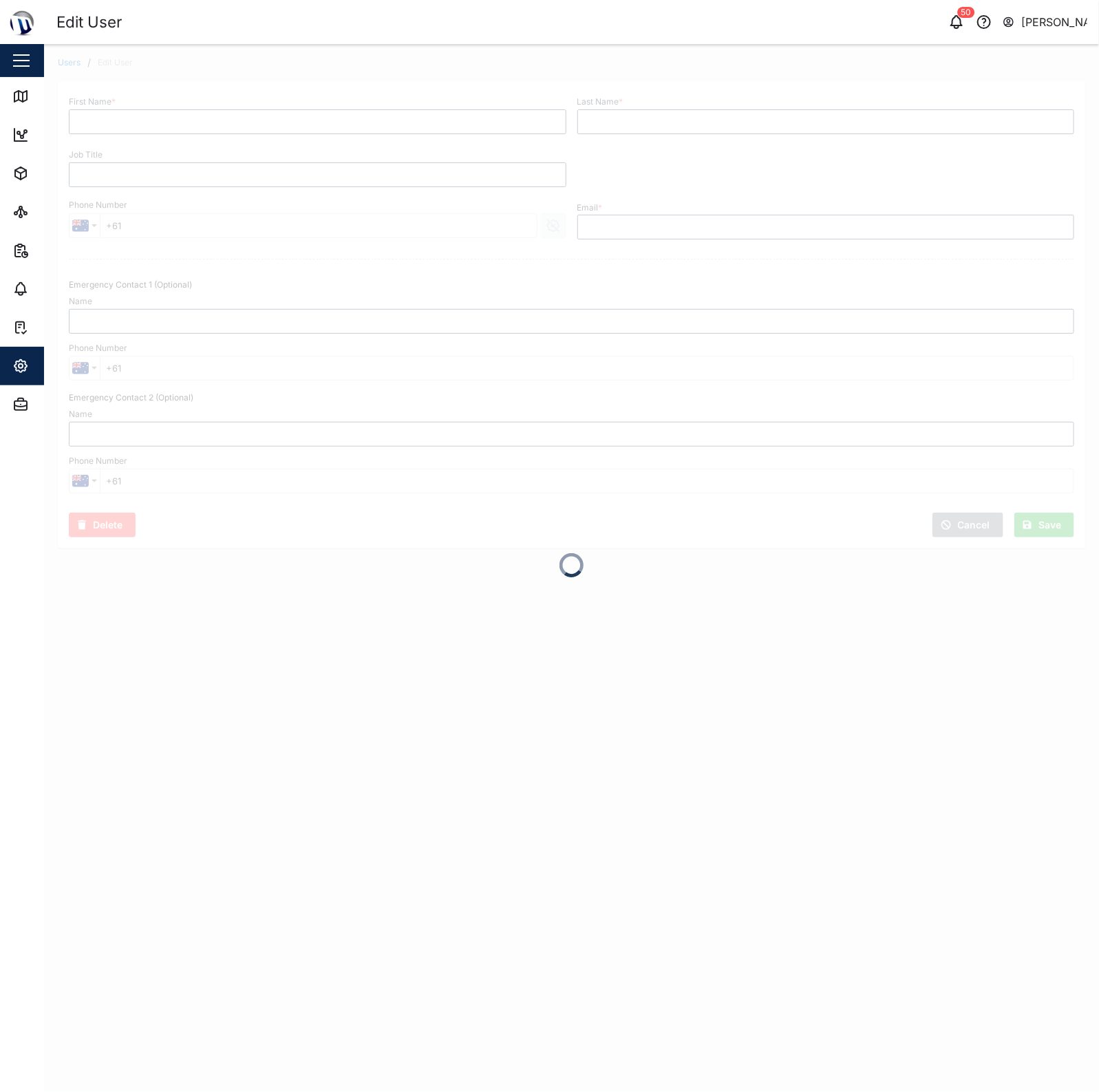
type input "Declan"
type input "Testing"
type input "Tester"
type input "[EMAIL_ADDRESS][DOMAIN_NAME]"
type input "[PHONE_NUMBER]"
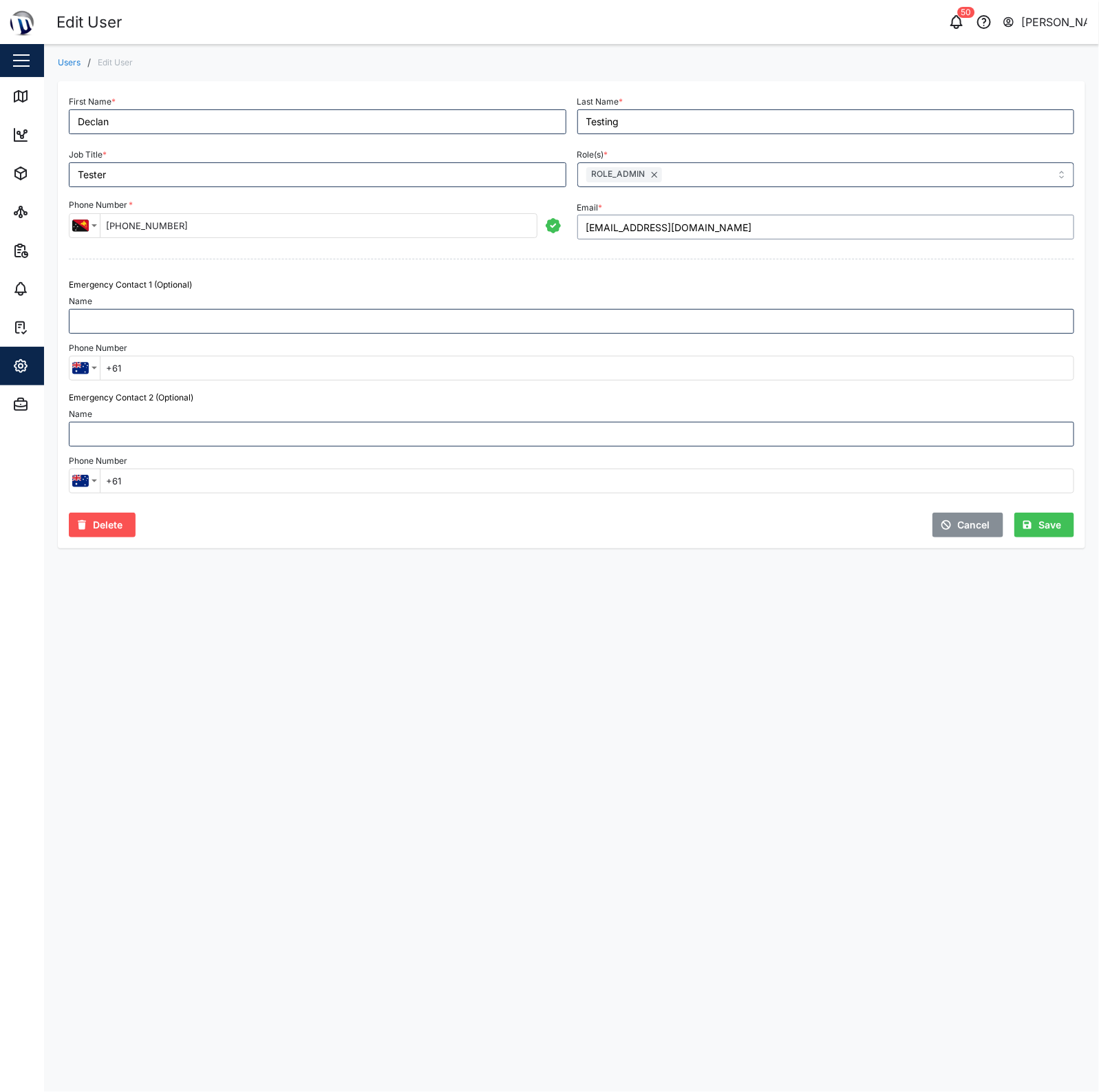
click at [686, 225] on input "[EMAIL_ADDRESS][DOMAIN_NAME]" at bounding box center [826, 226] width 498 height 25
click at [652, 173] on input "Role(s) *" at bounding box center [705, 174] width 237 height 11
click at [721, 305] on div "Name" at bounding box center [572, 313] width 1006 height 42
click at [1033, 531] on div "Save" at bounding box center [1042, 525] width 38 height 24
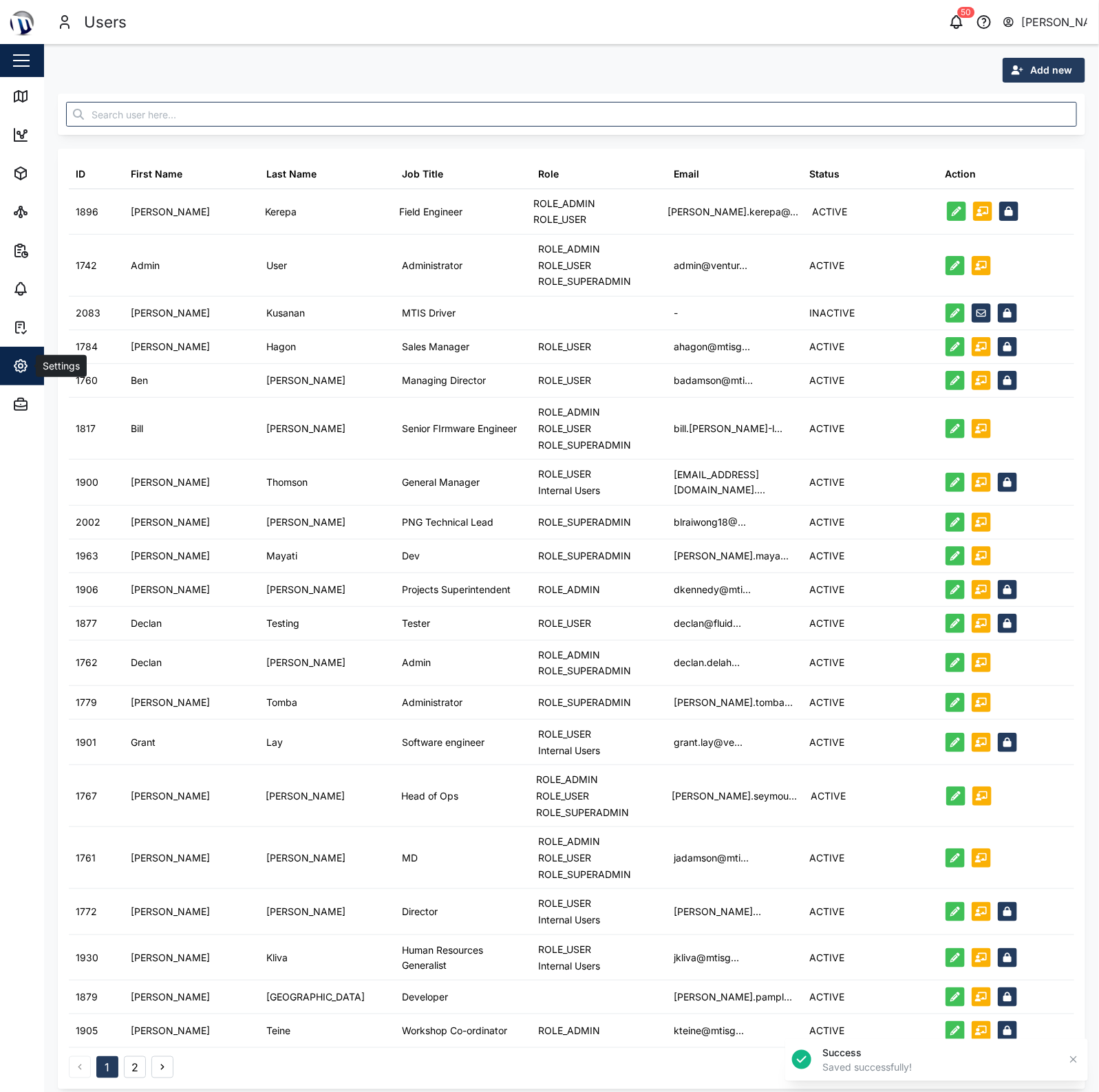
click at [22, 373] on icon "button" at bounding box center [21, 366] width 17 height 17
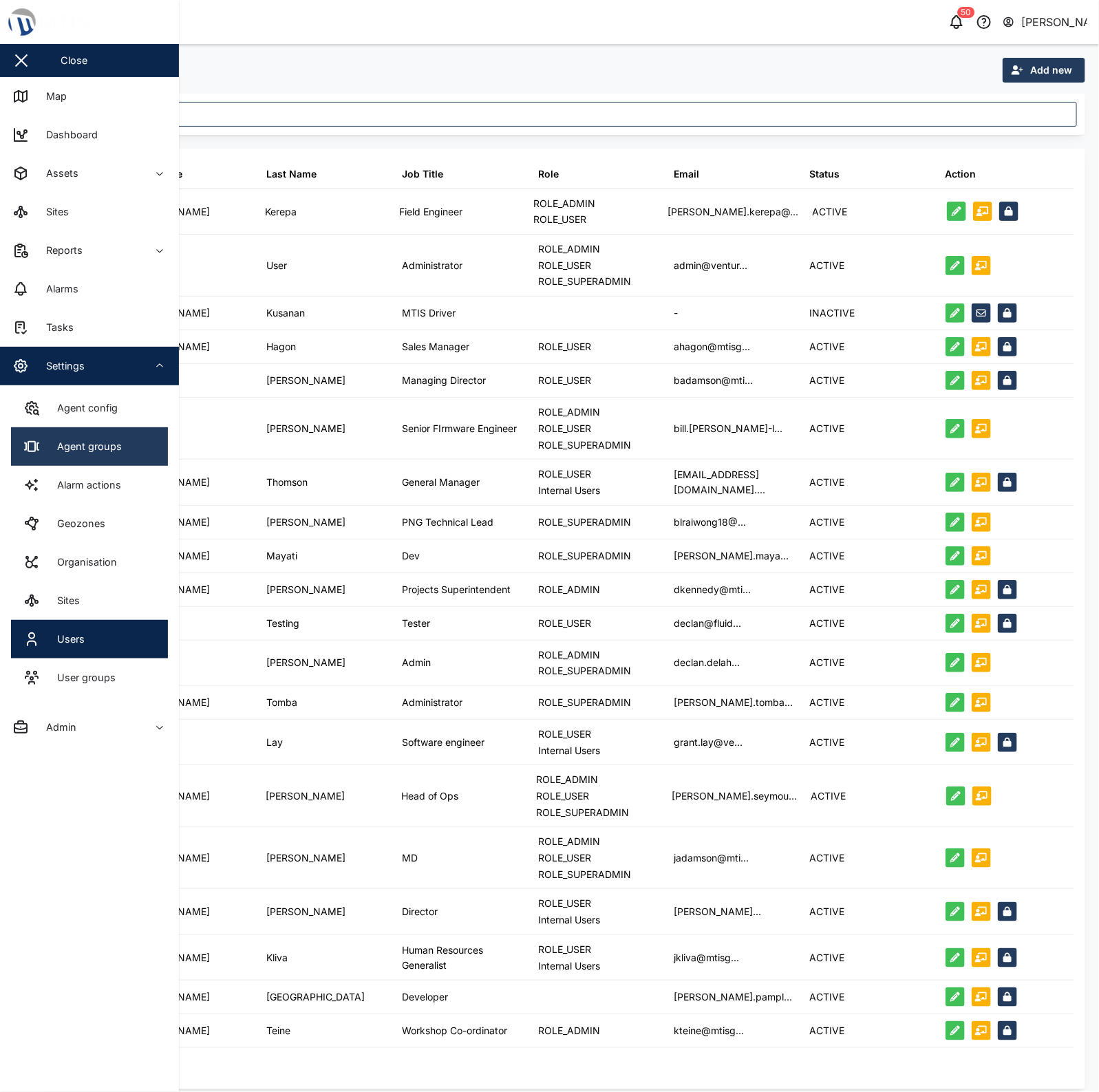
click at [102, 447] on div "Agent groups" at bounding box center [84, 446] width 75 height 15
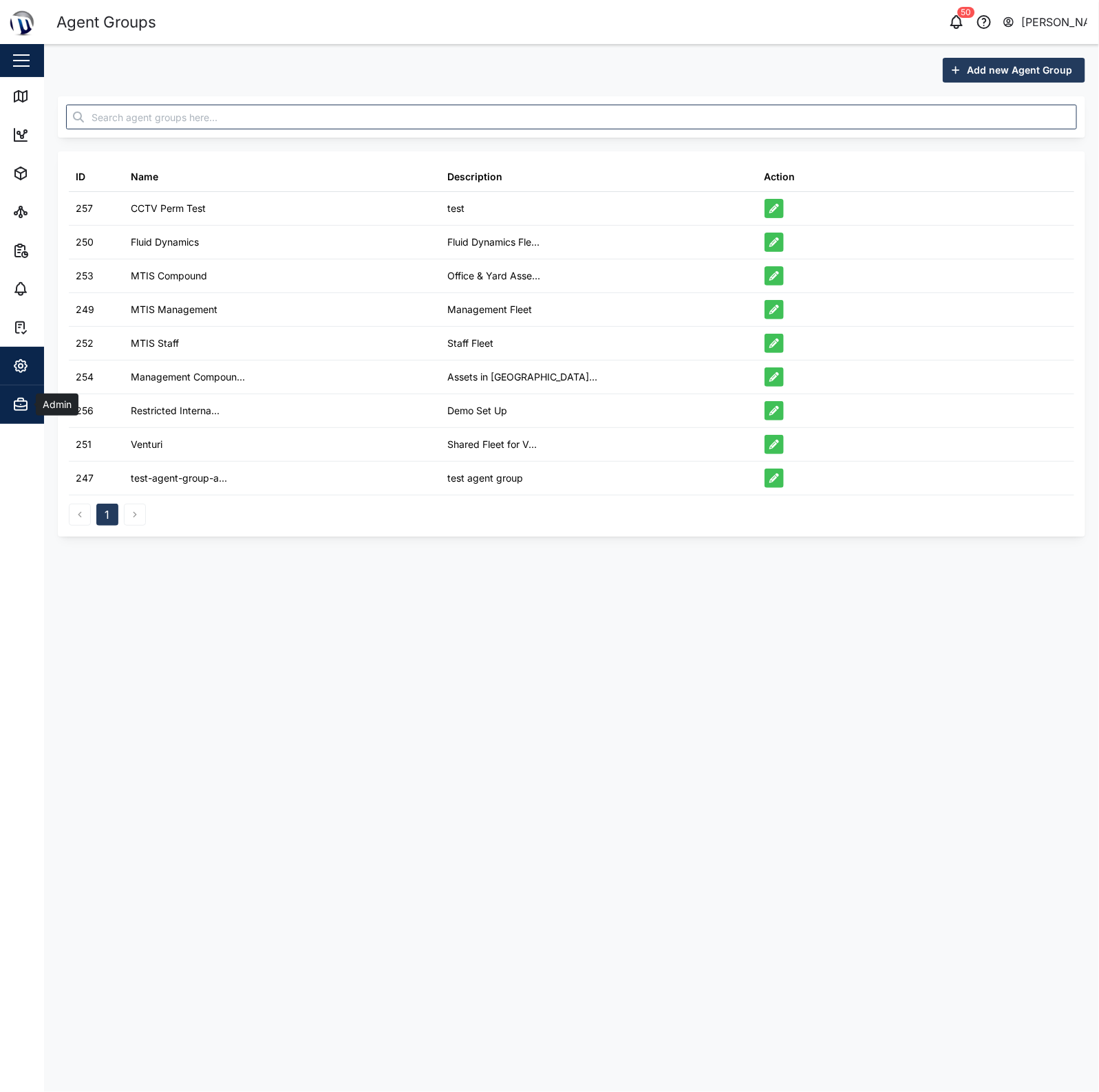
click at [23, 389] on span "Admin" at bounding box center [75, 404] width 125 height 38
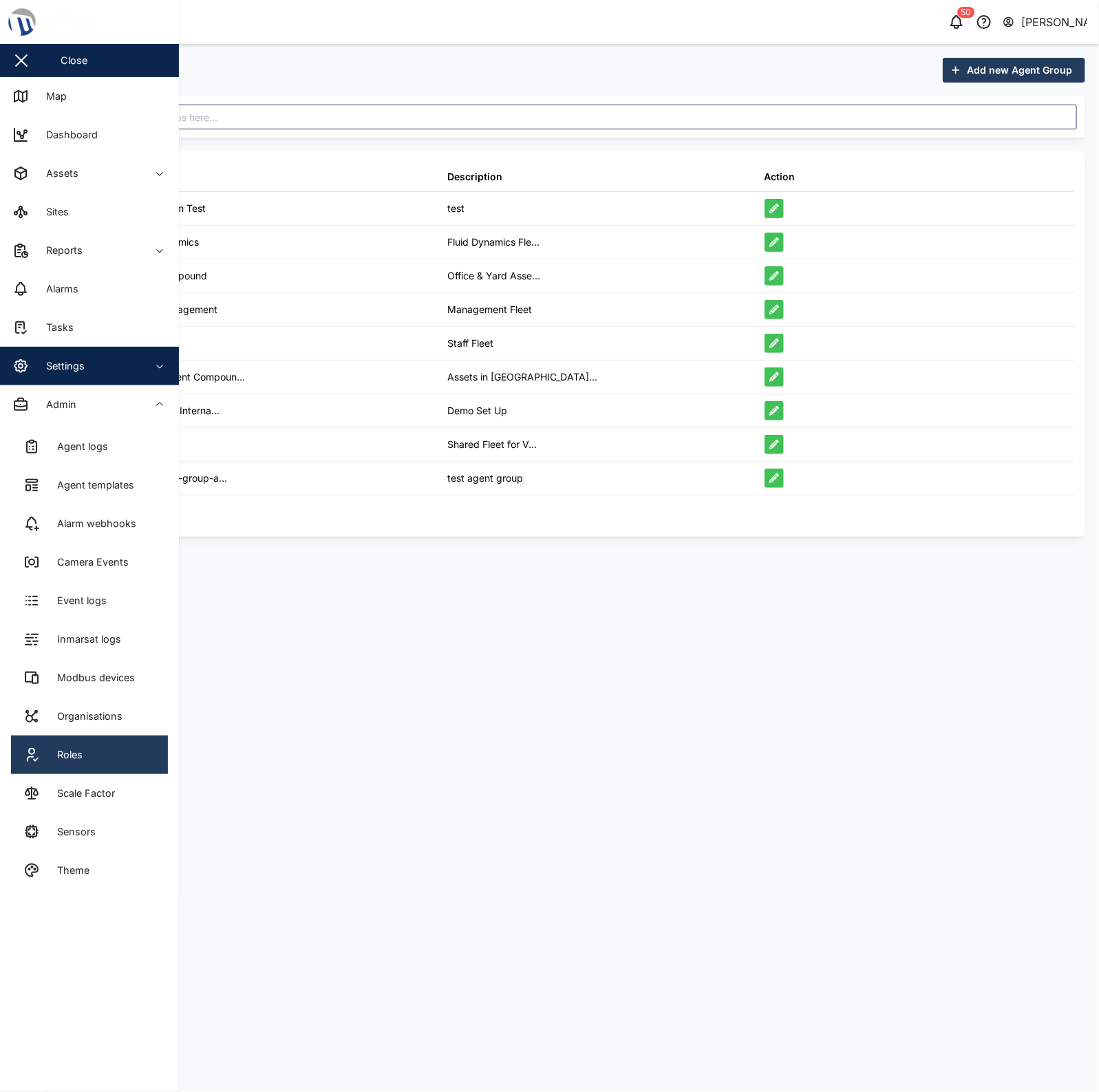
click at [97, 767] on link "Roles" at bounding box center [89, 755] width 157 height 38
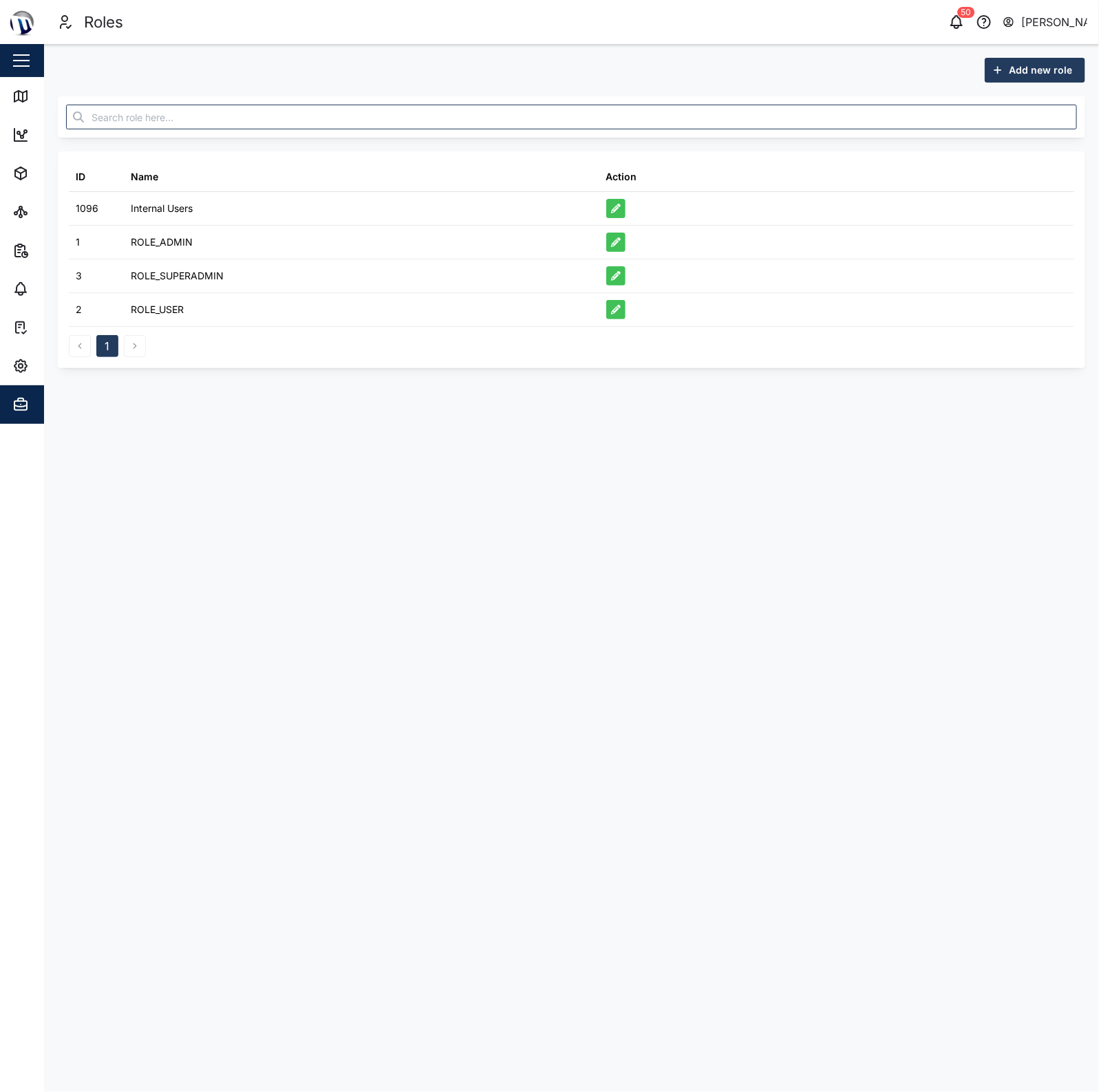
click at [1029, 74] on span "Add new role" at bounding box center [1040, 71] width 64 height 24
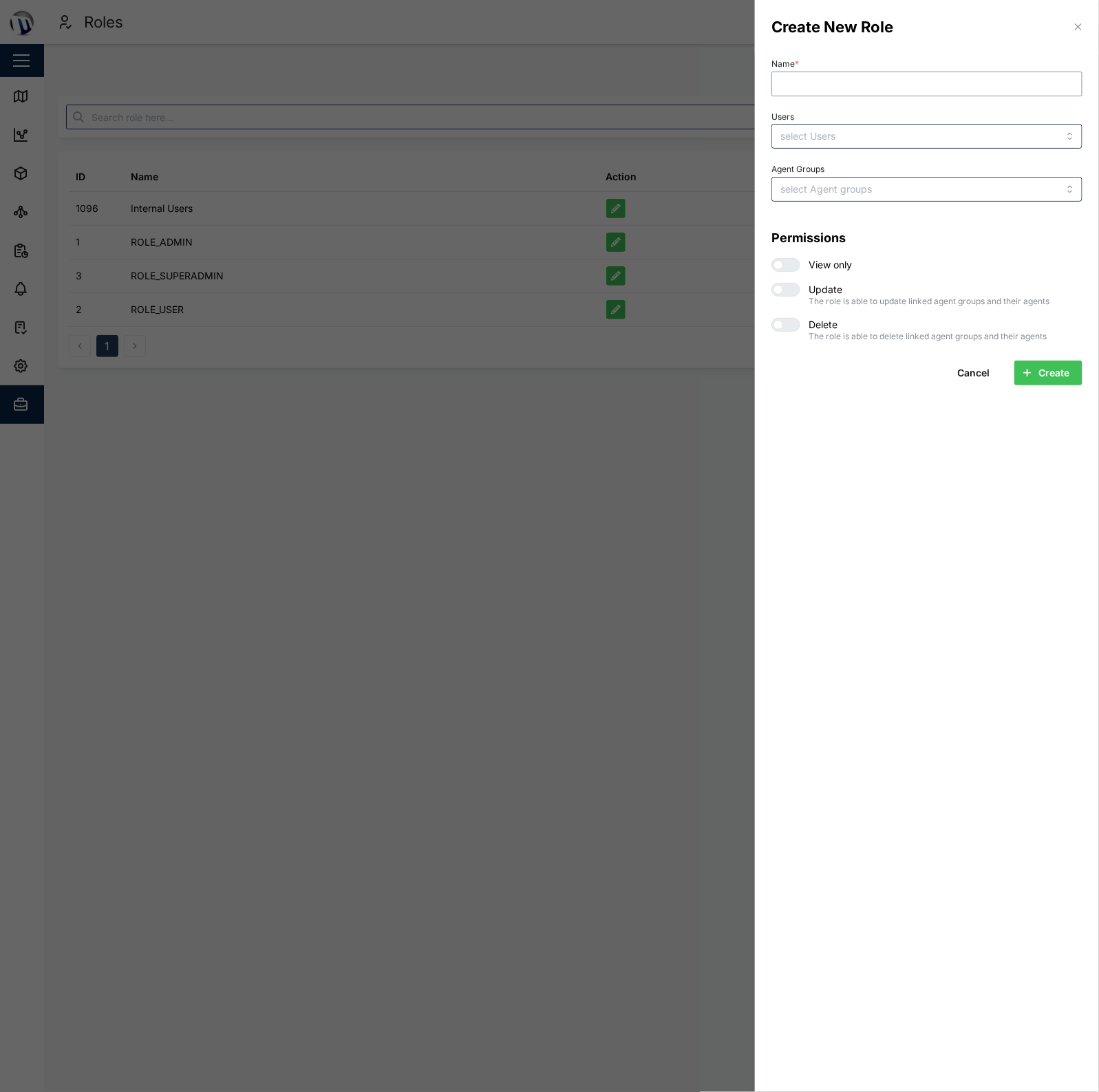
click at [889, 81] on input "Name *" at bounding box center [926, 83] width 311 height 25
type input "FD"
click at [838, 136] on input "Users" at bounding box center [899, 135] width 237 height 11
click at [859, 112] on div "Users Declan Testing" at bounding box center [926, 128] width 311 height 42
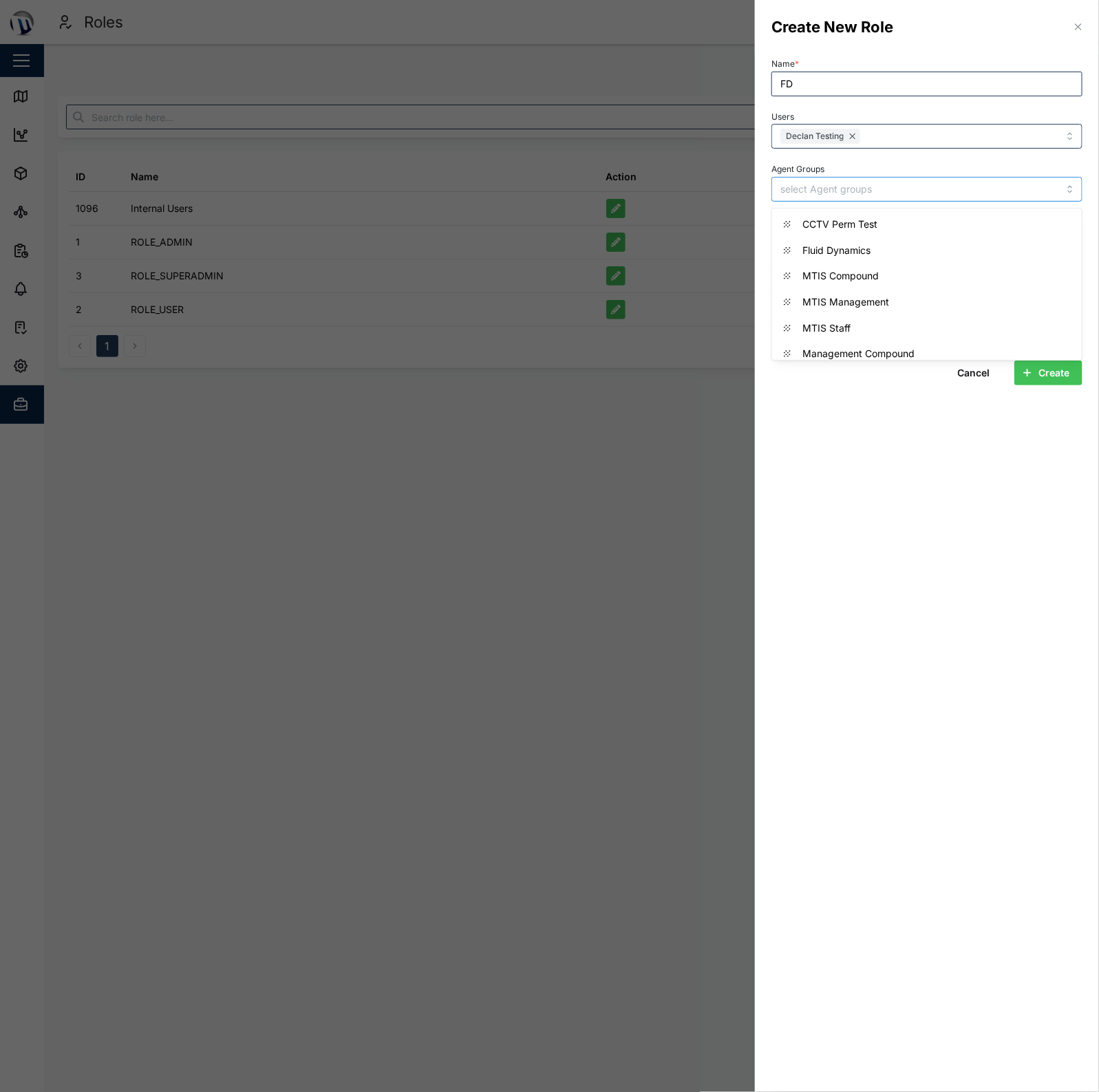
click at [854, 193] on input "Agent Groups" at bounding box center [899, 188] width 237 height 11
click at [845, 443] on section "Create New Role Name * FD Users Declan Testing Agent Groups Fluid Dynamics CCTV…" at bounding box center [926, 546] width 344 height 1092
click at [789, 264] on div at bounding box center [791, 265] width 17 height 13
click at [772, 258] on input "checkbox" at bounding box center [772, 258] width 0 height 0
drag, startPoint x: 862, startPoint y: 435, endPoint x: 948, endPoint y: 389, distance: 97.5
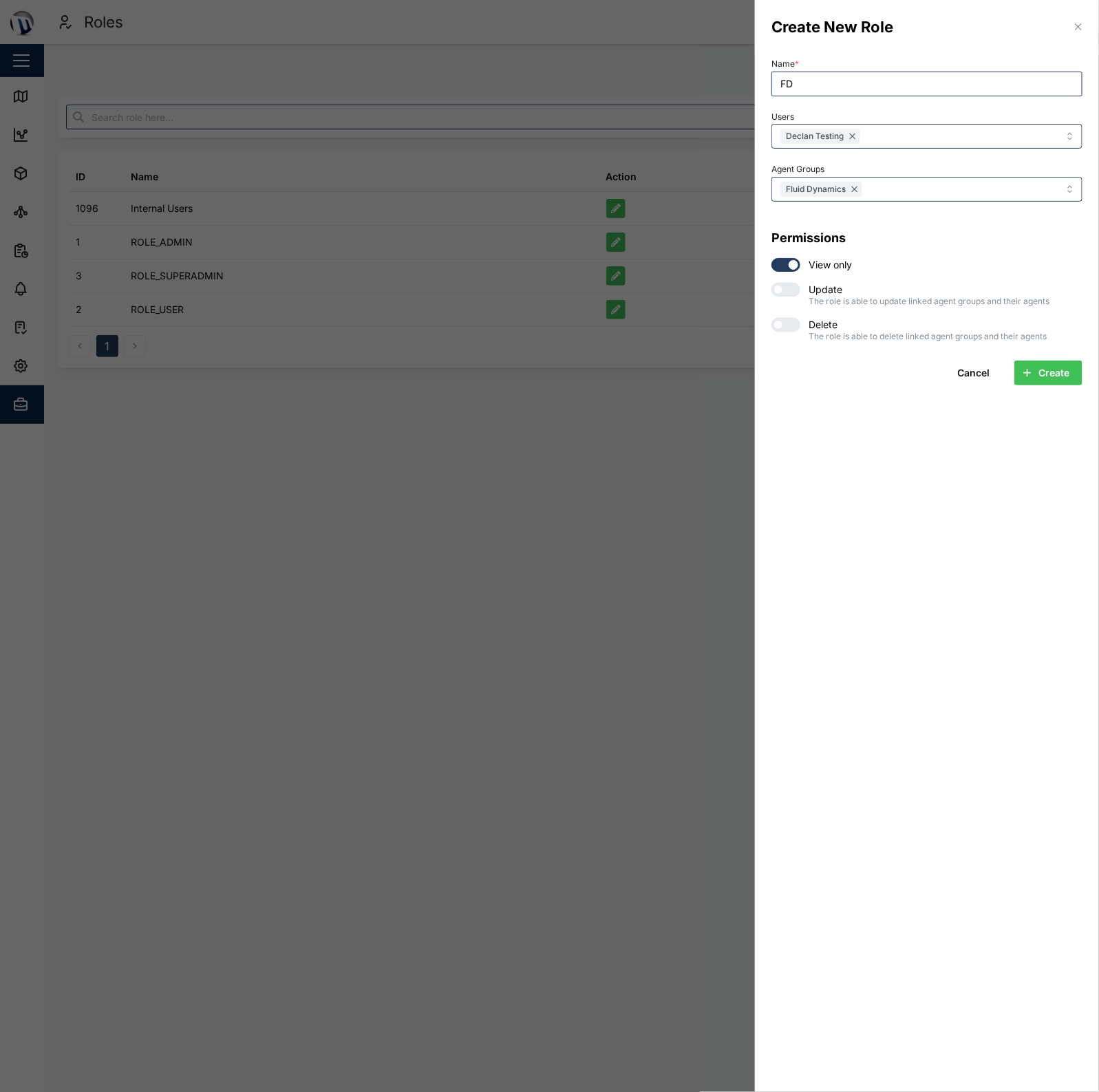
click at [866, 434] on section "Create New Role Name * FD Users Declan Testing Agent Groups Fluid Dynamics Perm…" at bounding box center [926, 546] width 344 height 1092
click at [1051, 373] on span "Create" at bounding box center [1055, 373] width 31 height 24
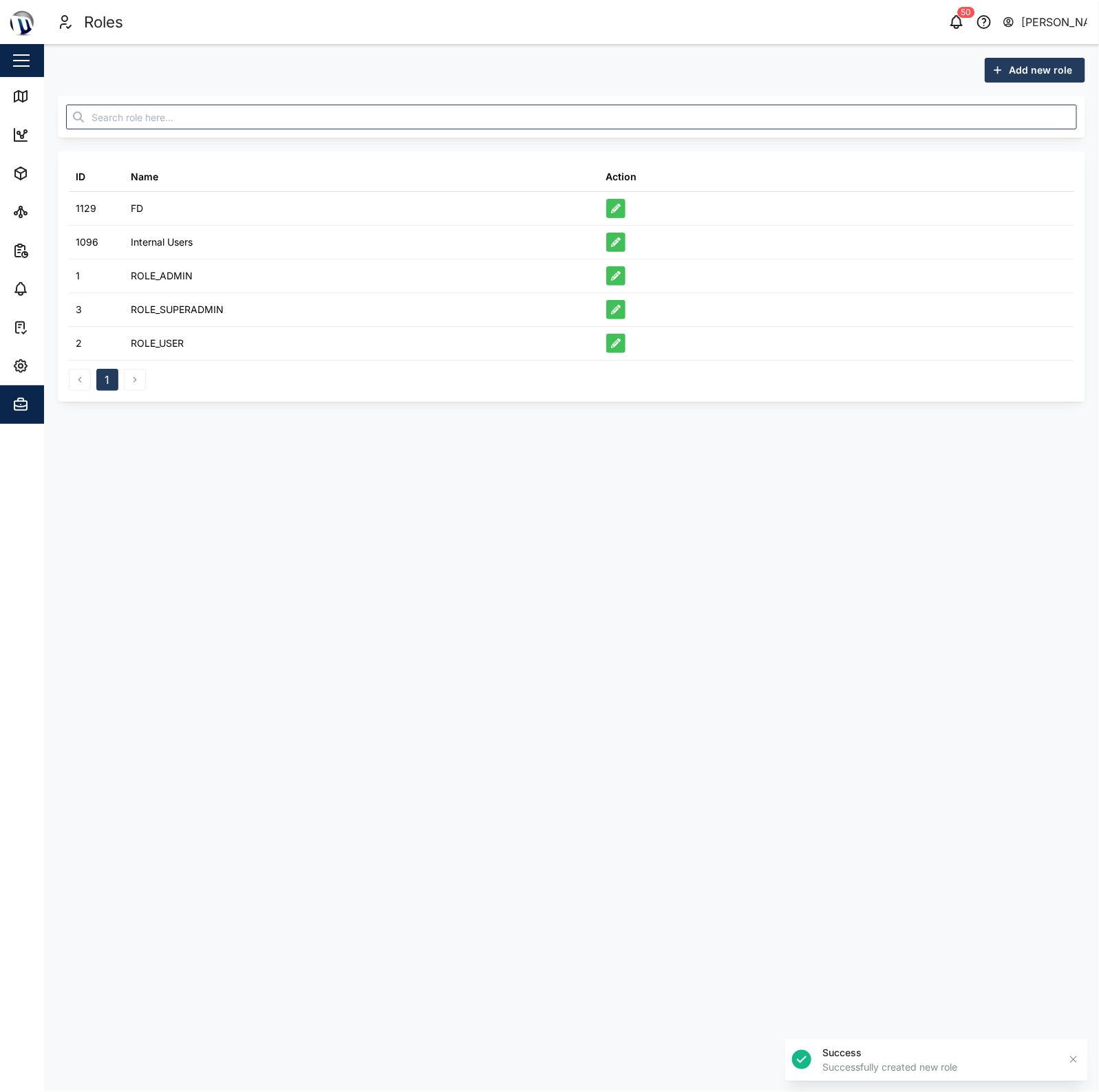
click at [697, 436] on main "Add new role ID Name Action 1129 FD 1096 Internal Users 1 ROLE_ADMIN 3 ROLE_SUP…" at bounding box center [572, 569] width 1056 height 1049
click at [23, 107] on link "Map" at bounding box center [89, 96] width 179 height 38
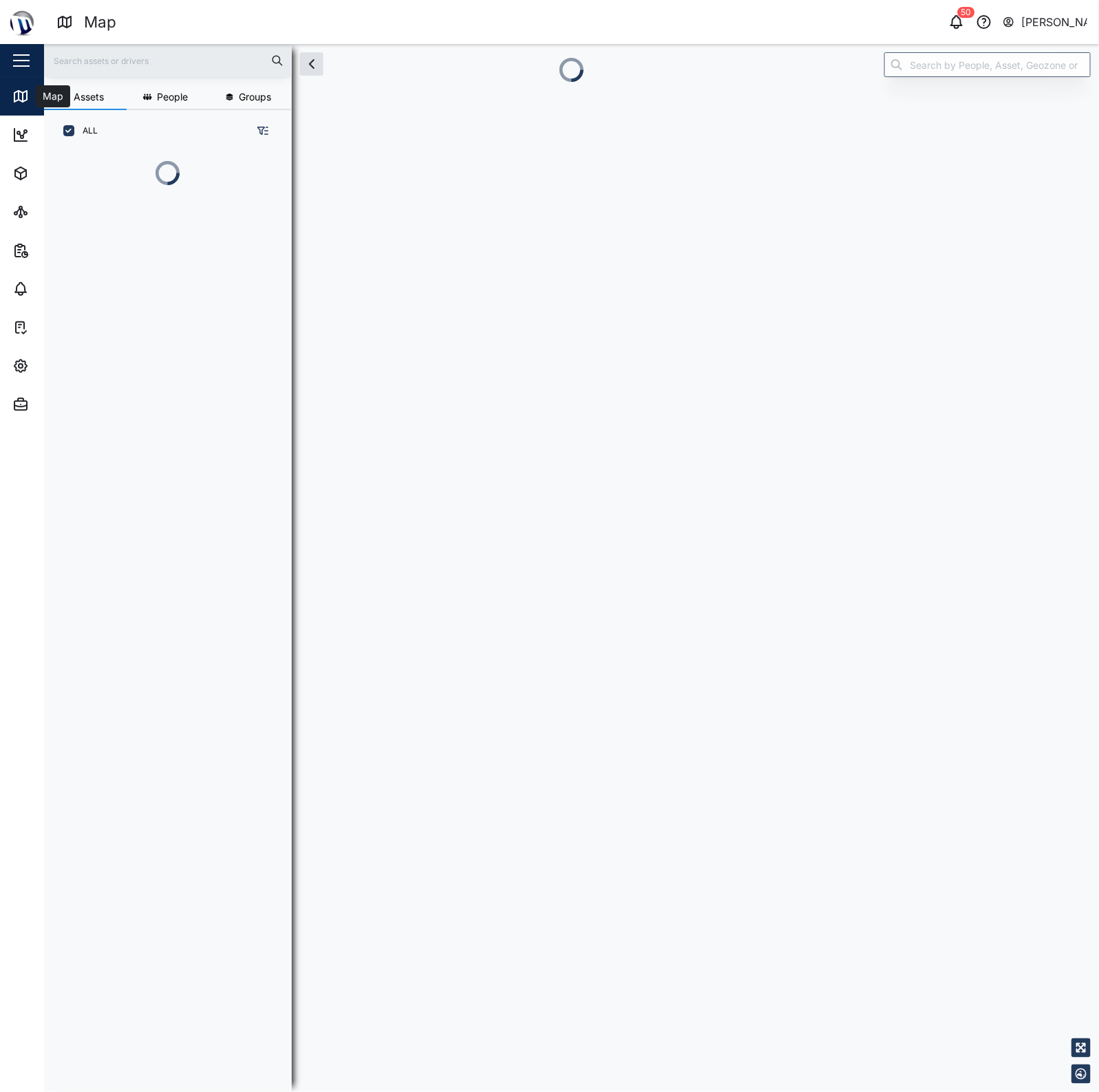
scroll to position [14, 14]
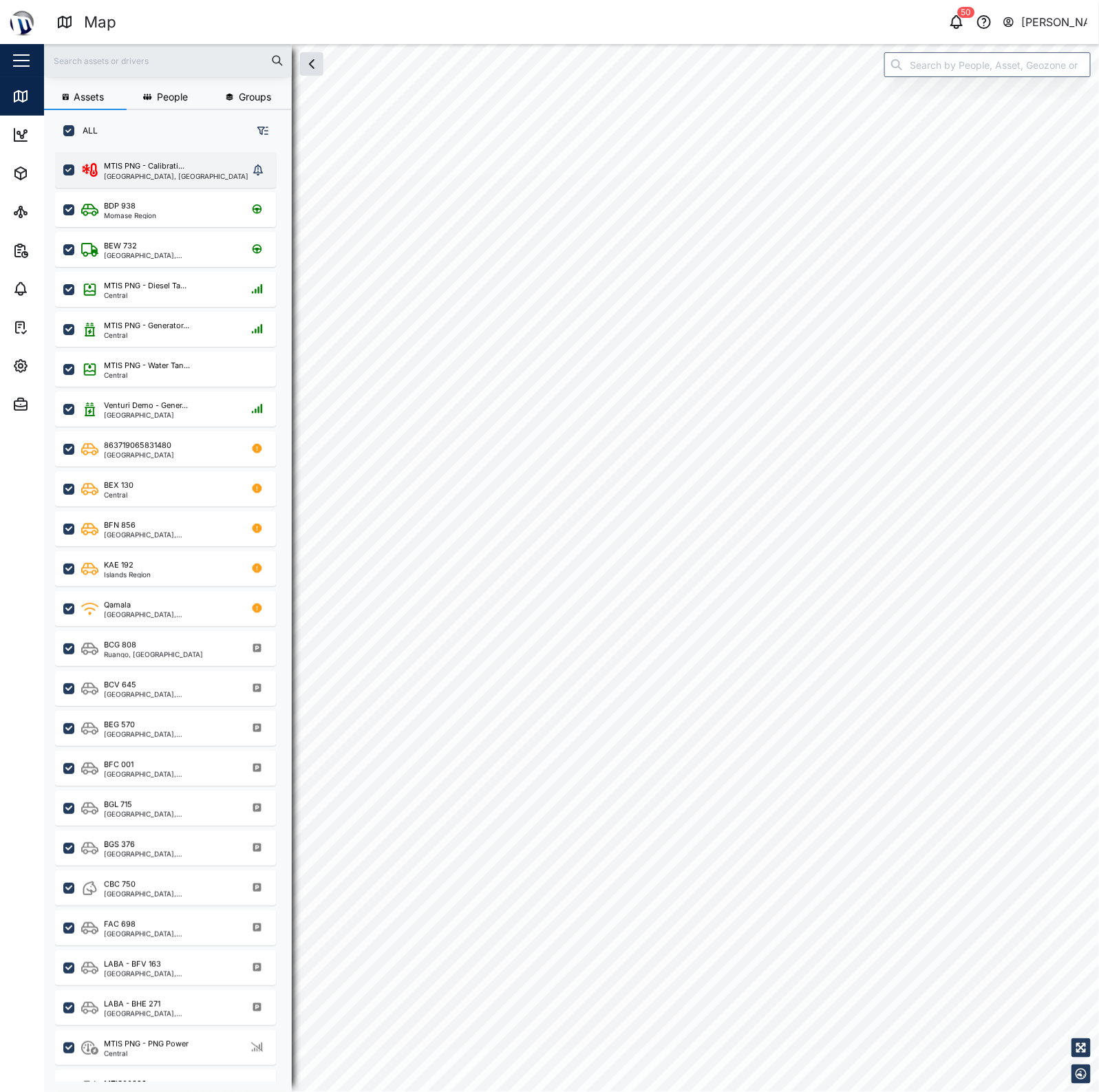
checkbox input "true"
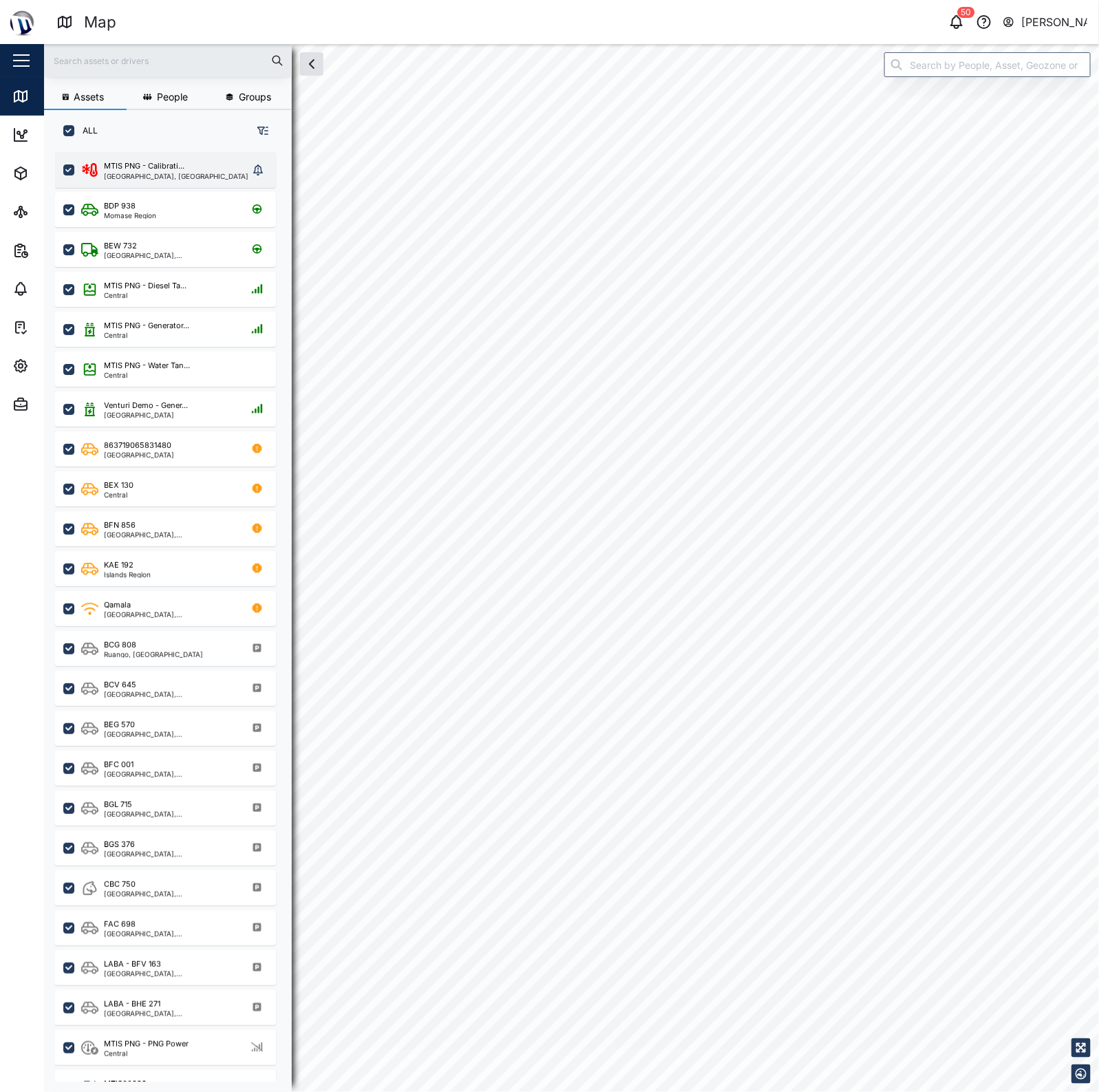
checkbox input "true"
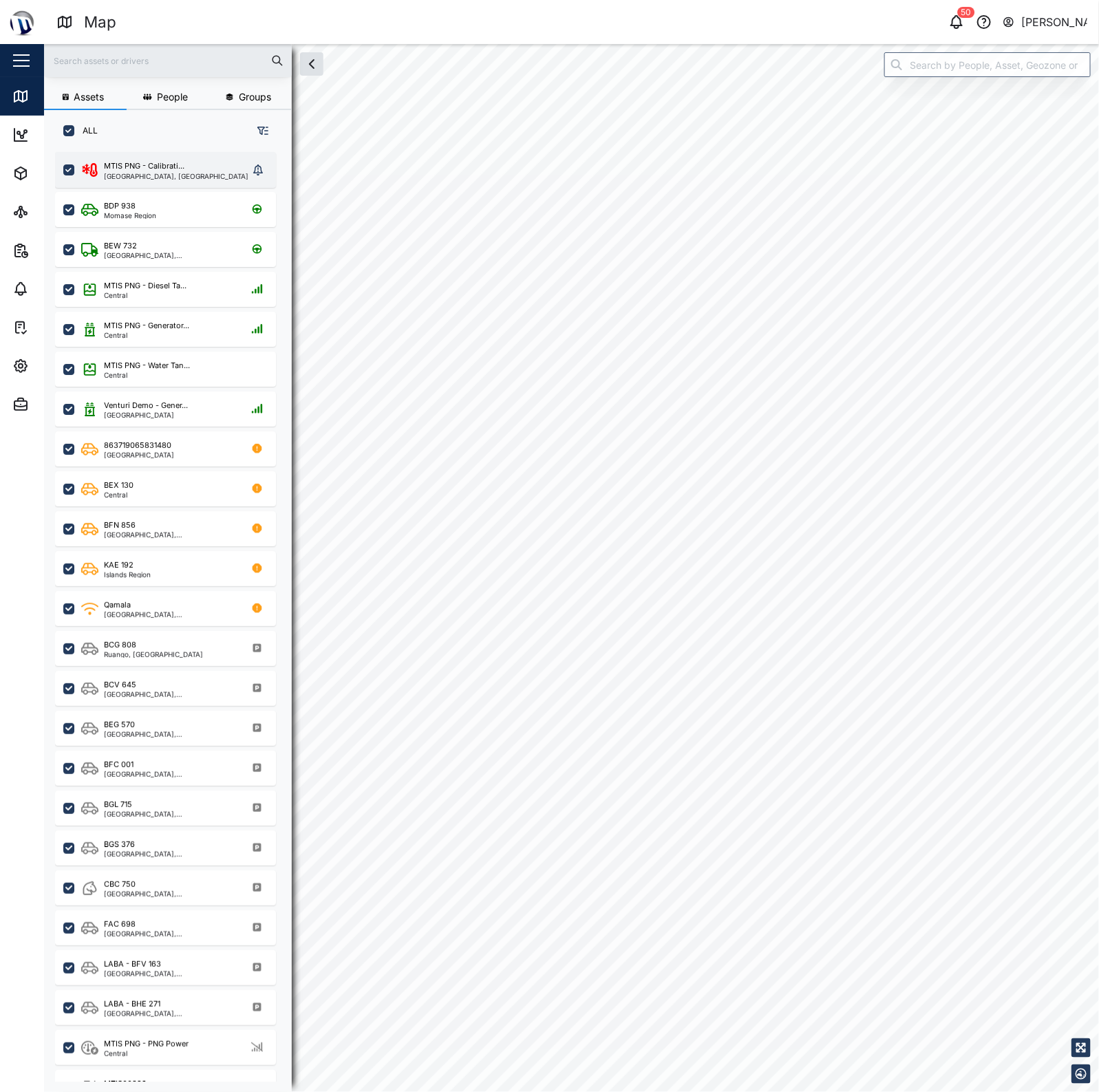
checkbox input "true"
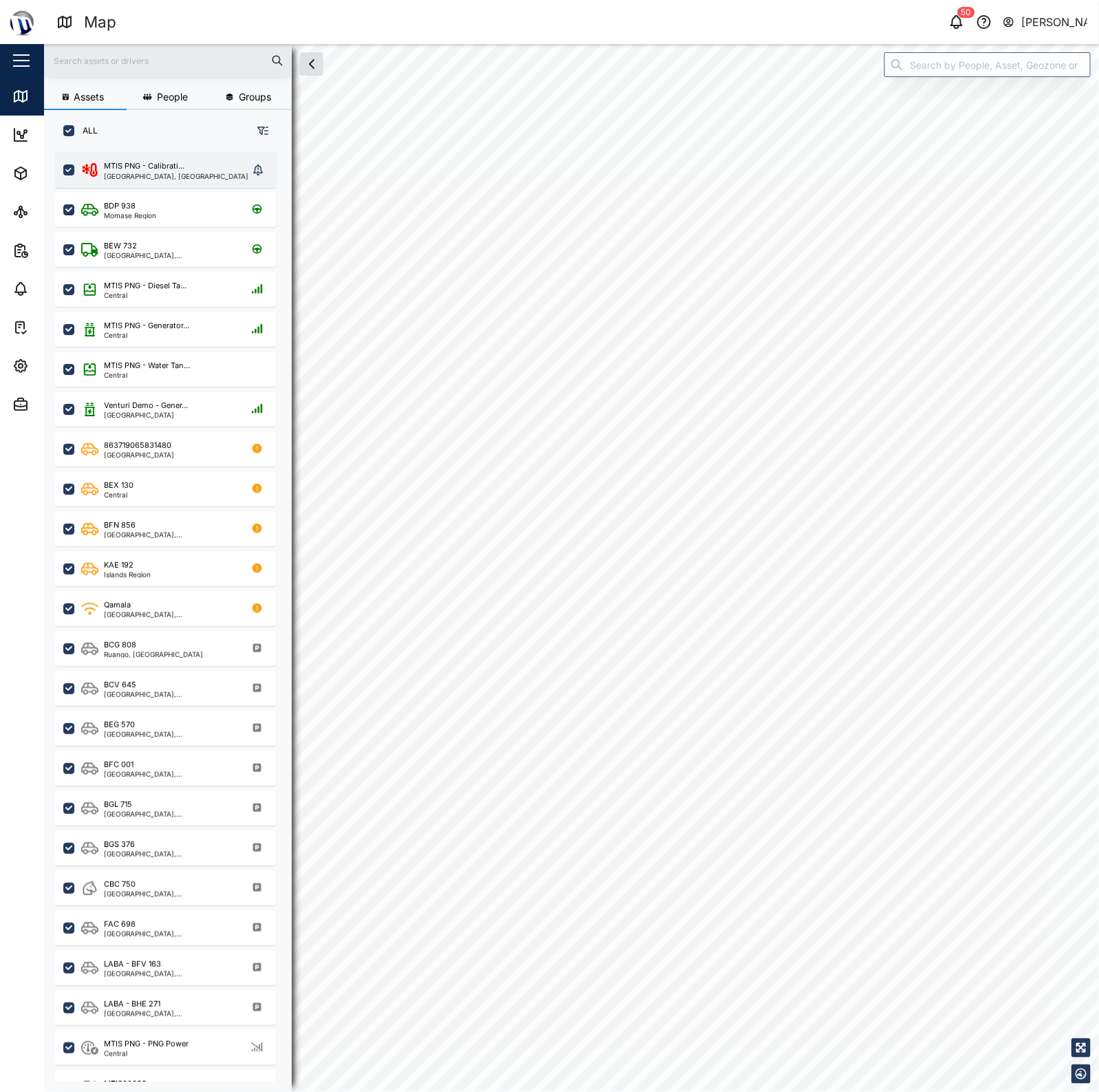
checkbox input "true"
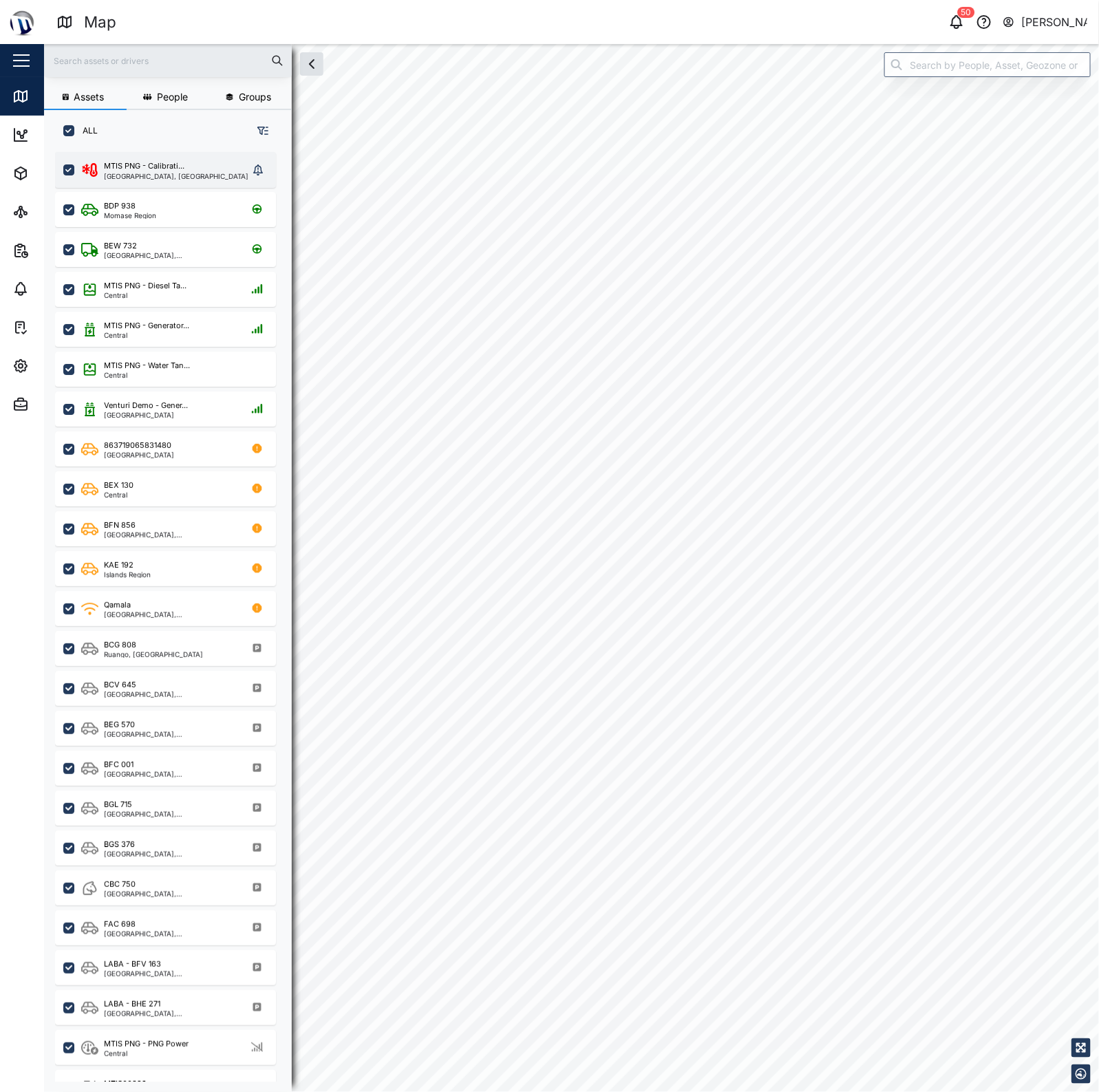
checkbox input "true"
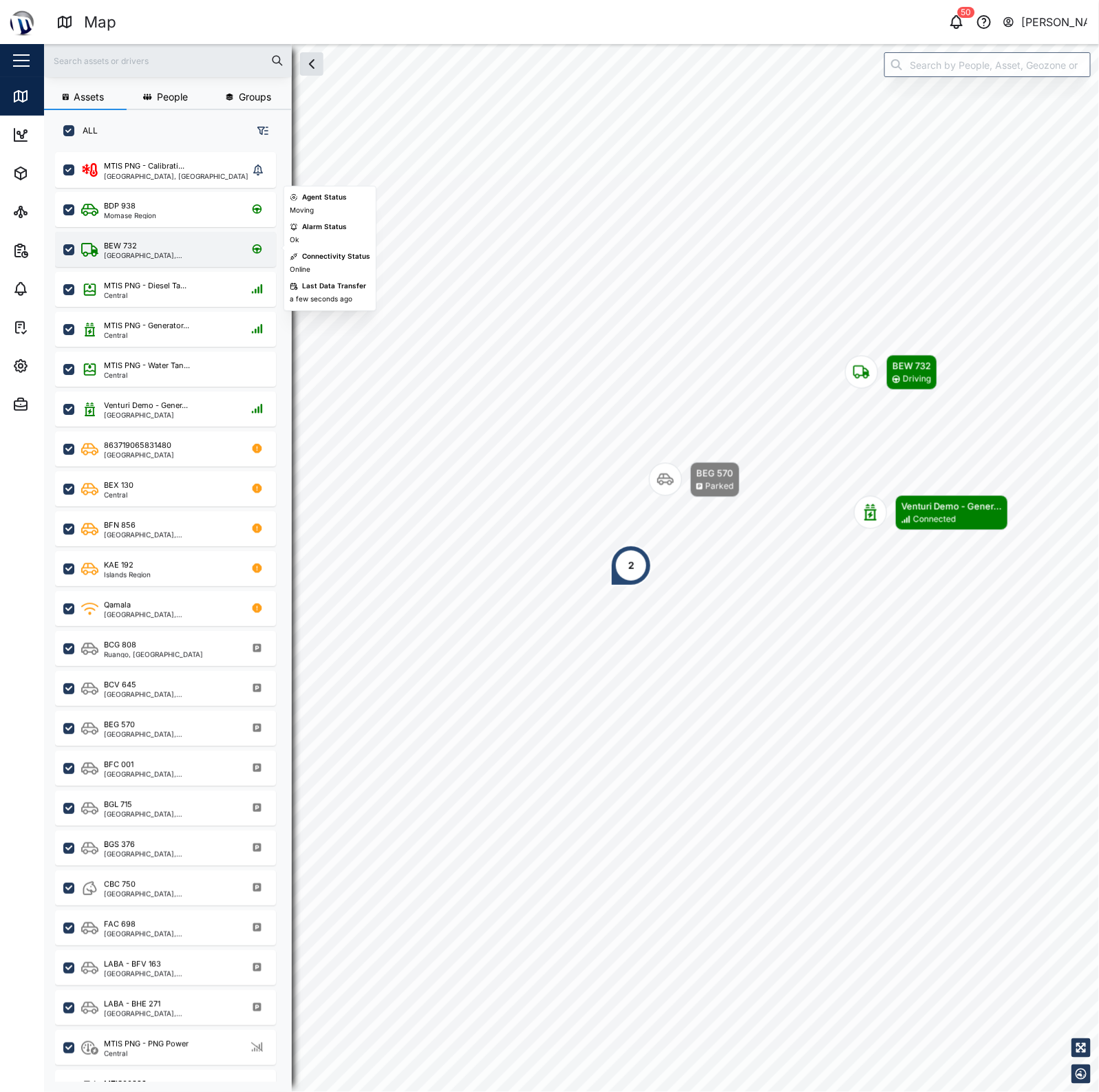
click at [146, 249] on div "BEW 732" at bounding box center [170, 246] width 131 height 12
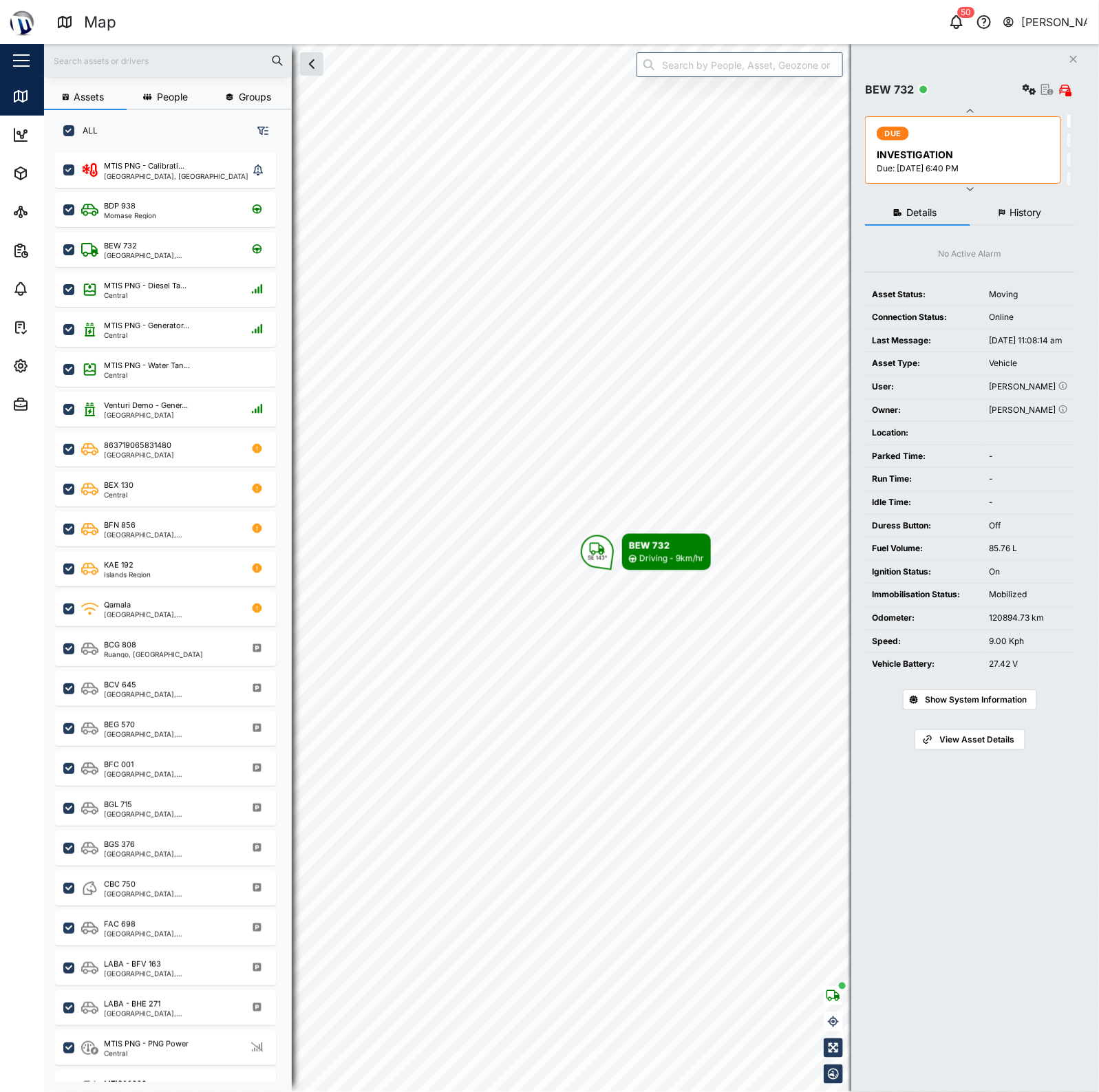
click at [1024, 94] on icon "button" at bounding box center [1030, 89] width 14 height 11
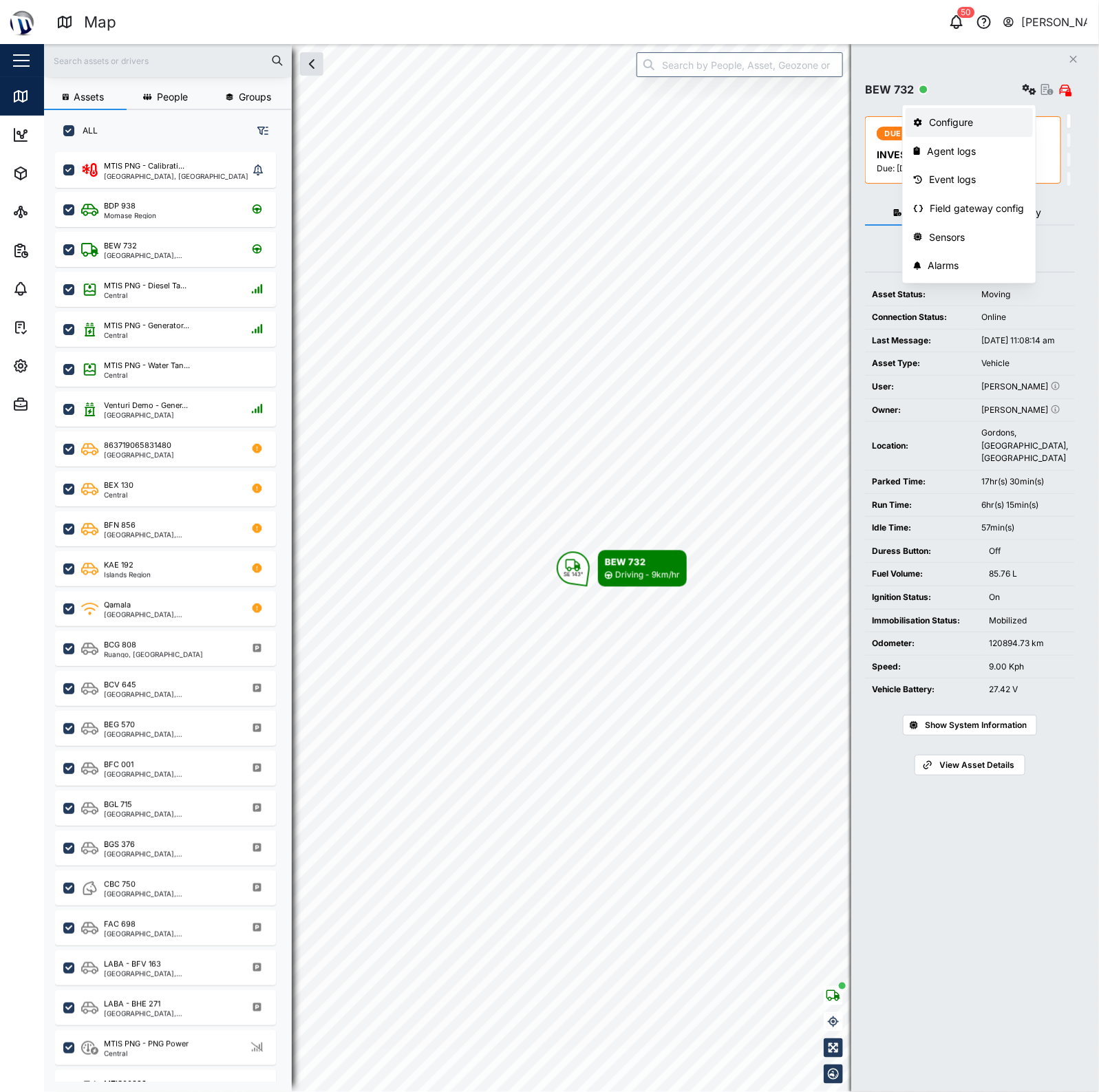
click at [1007, 117] on div "Configure" at bounding box center [977, 122] width 96 height 15
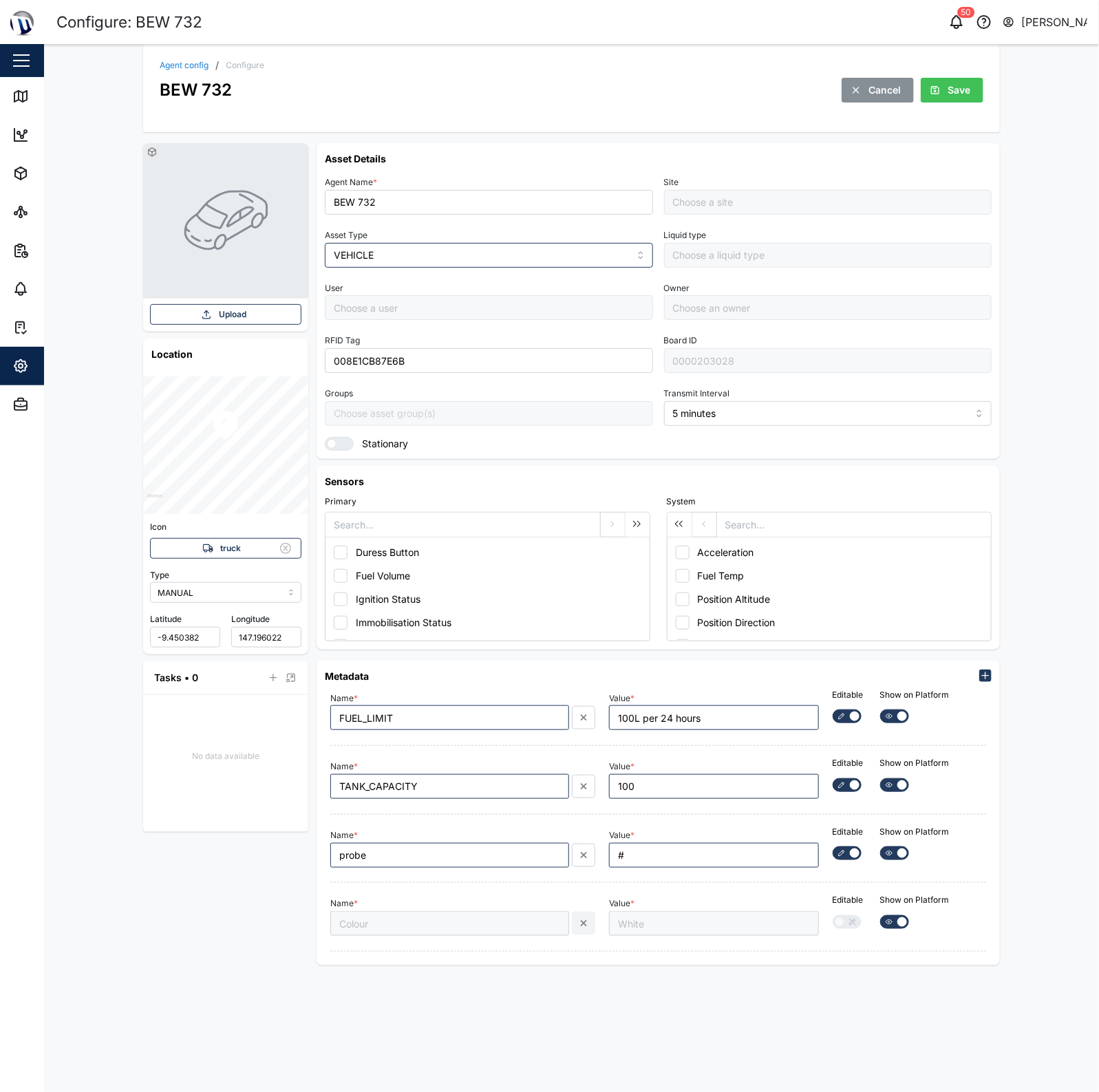
type input "MTIS PNG - Fleet"
type input "[PERSON_NAME]"
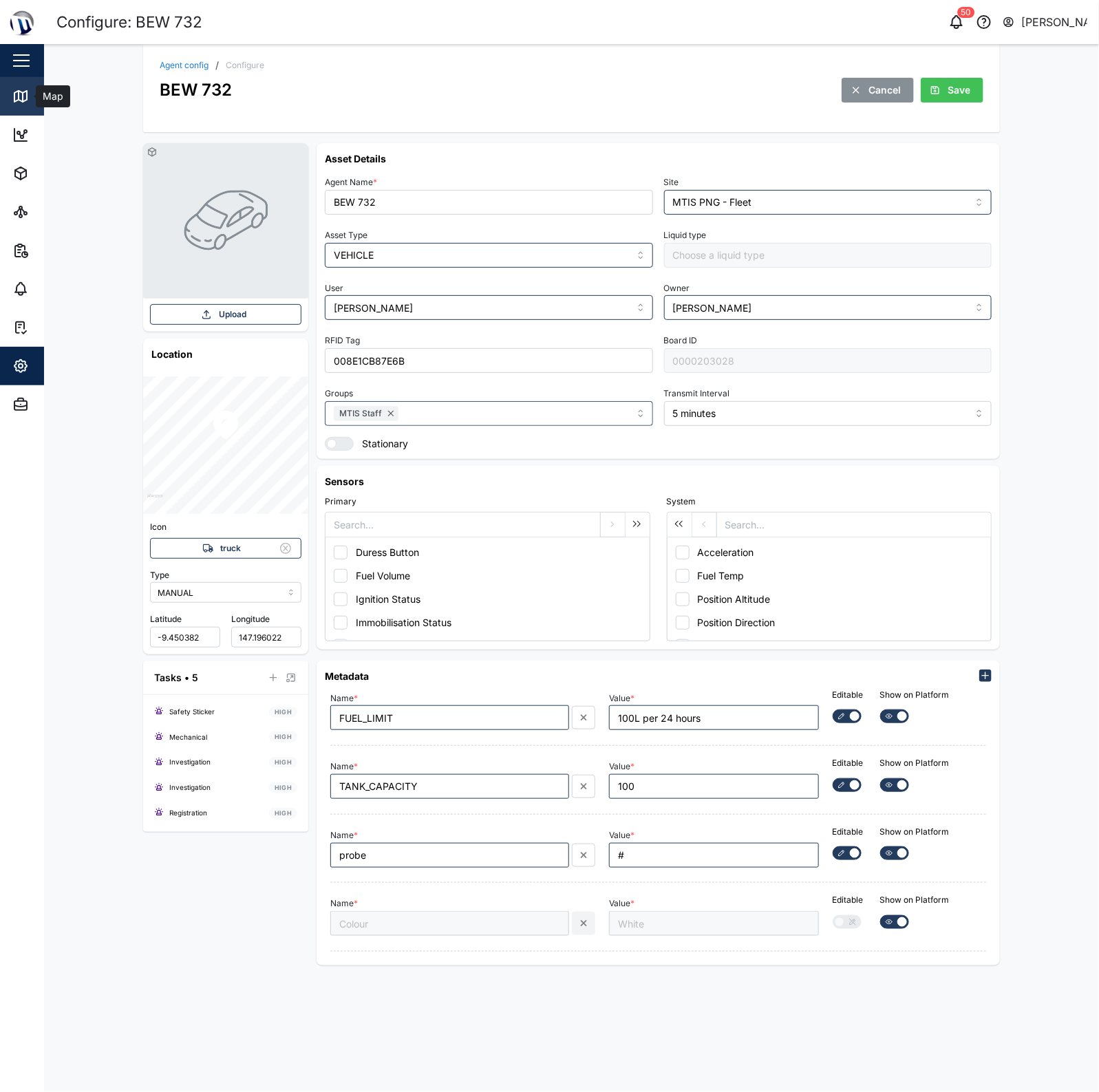
click at [13, 97] on icon at bounding box center [21, 96] width 17 height 17
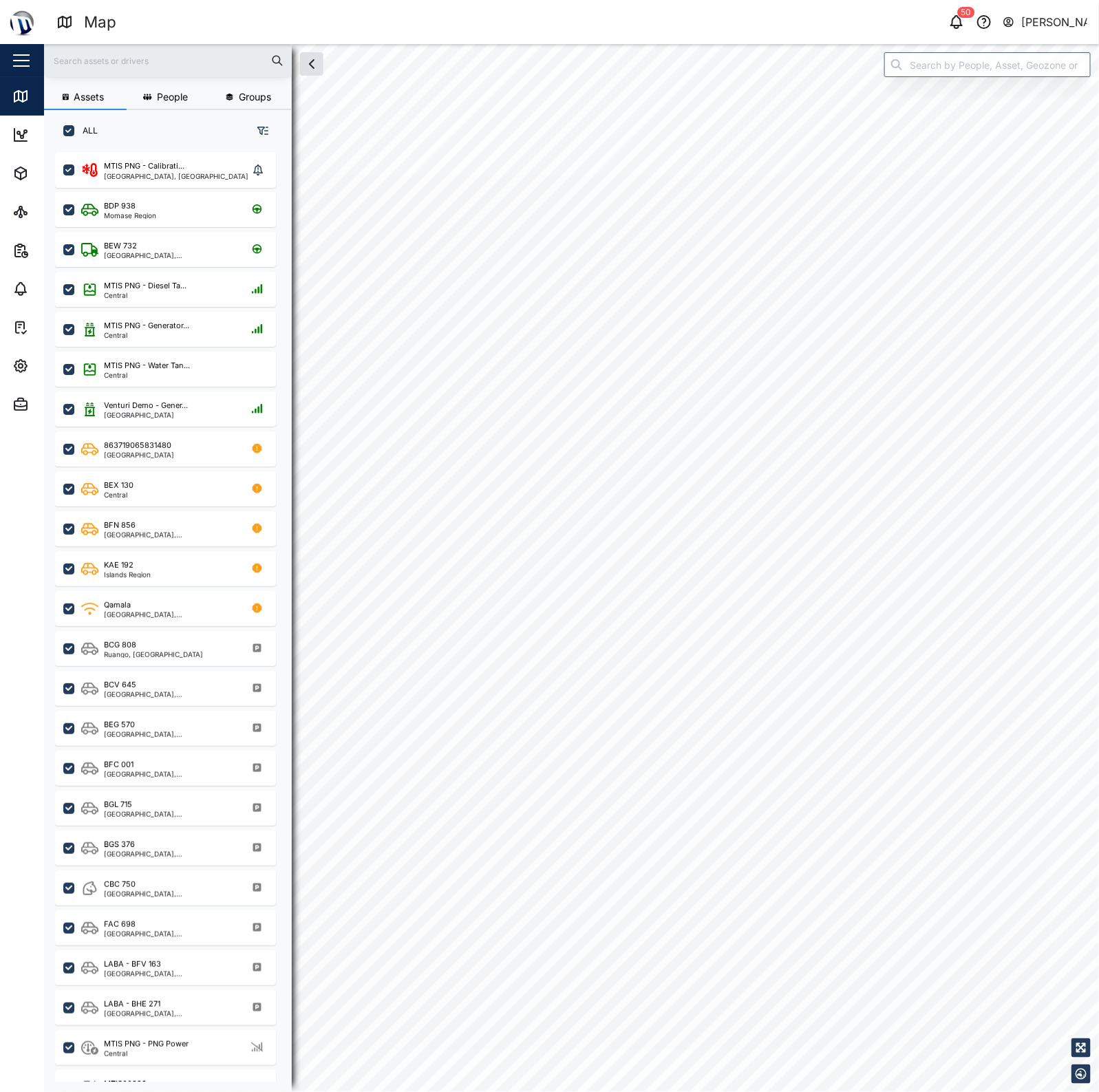
checkbox input "true"
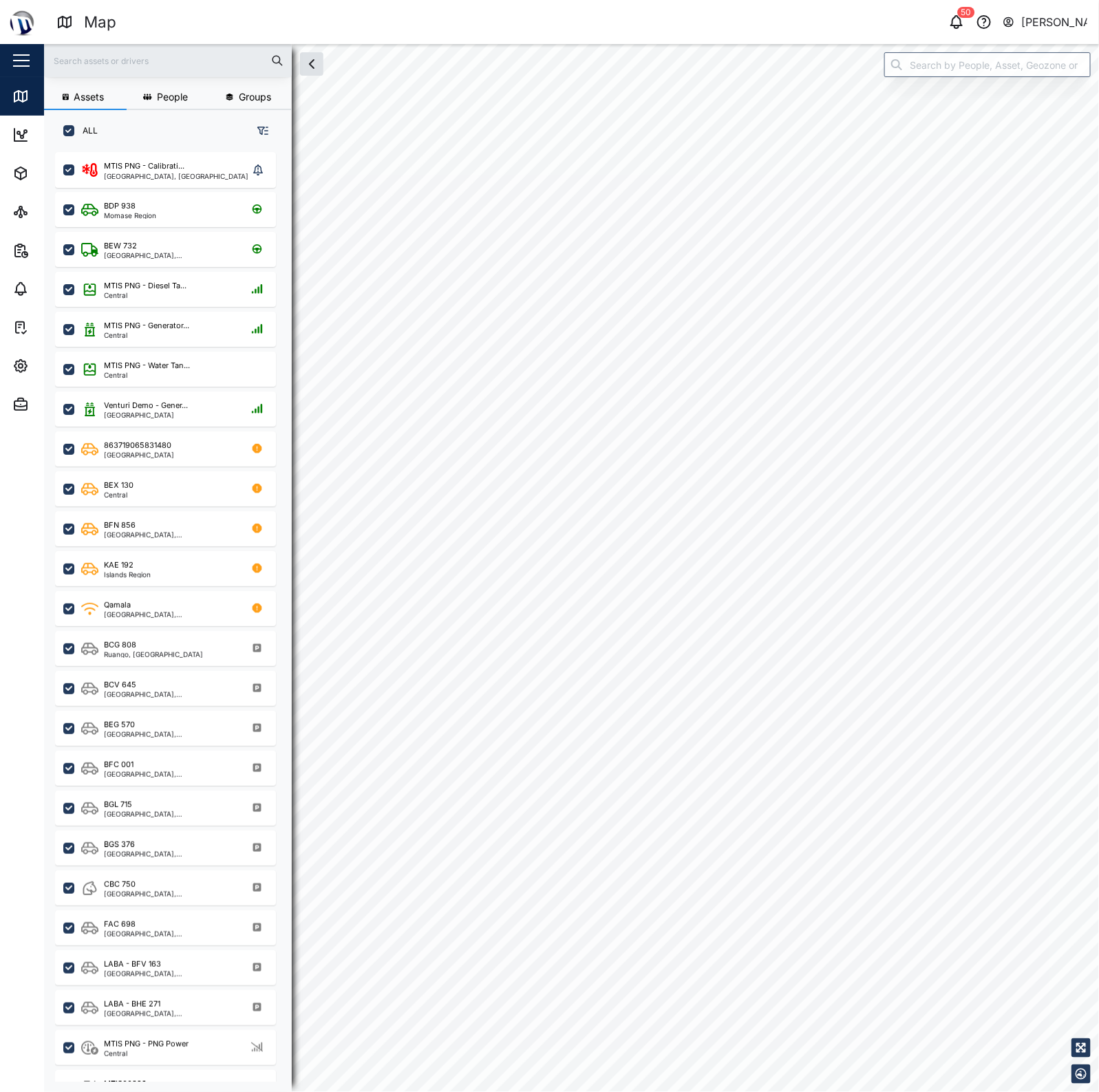
checkbox input "true"
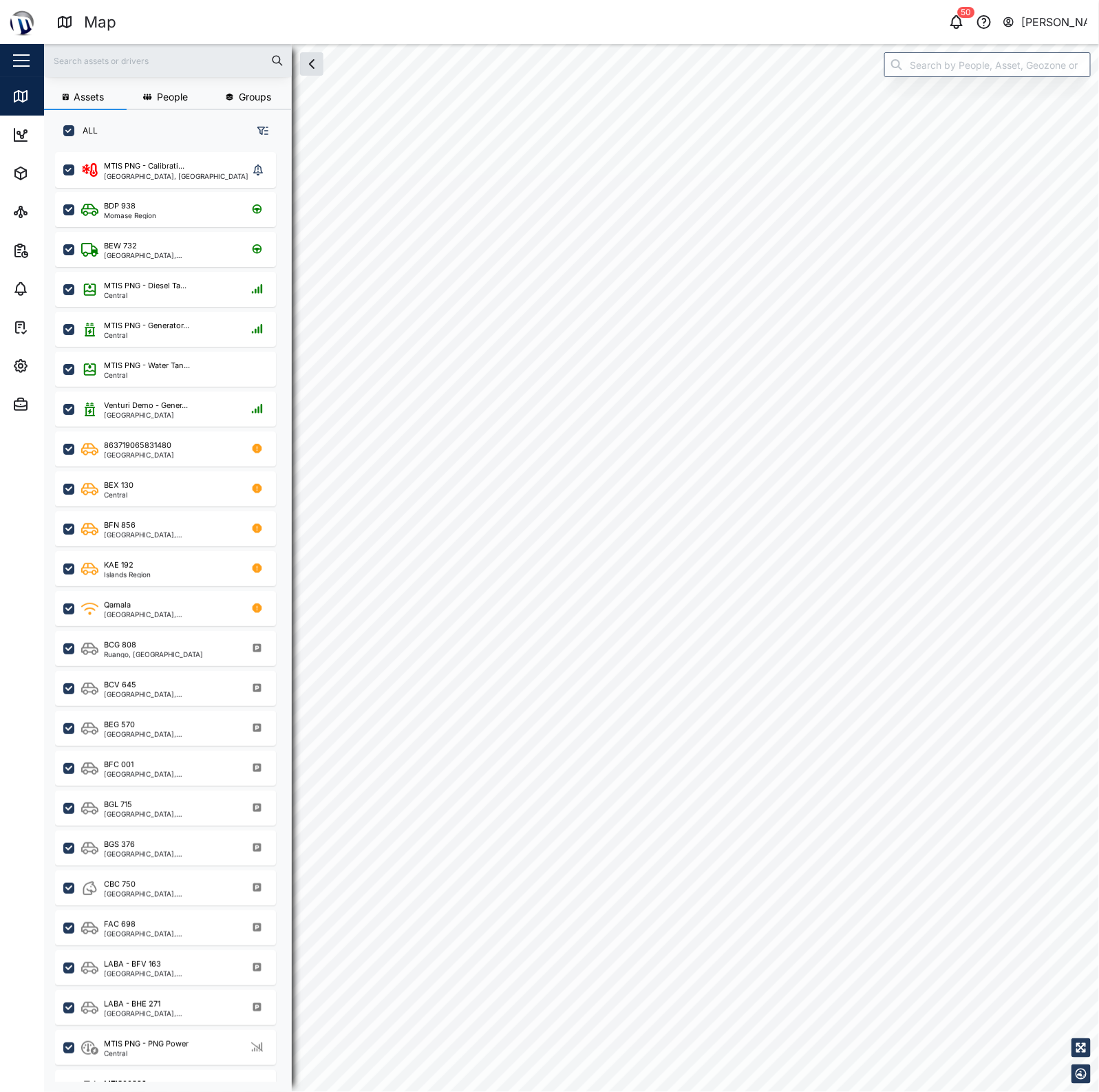
checkbox input "true"
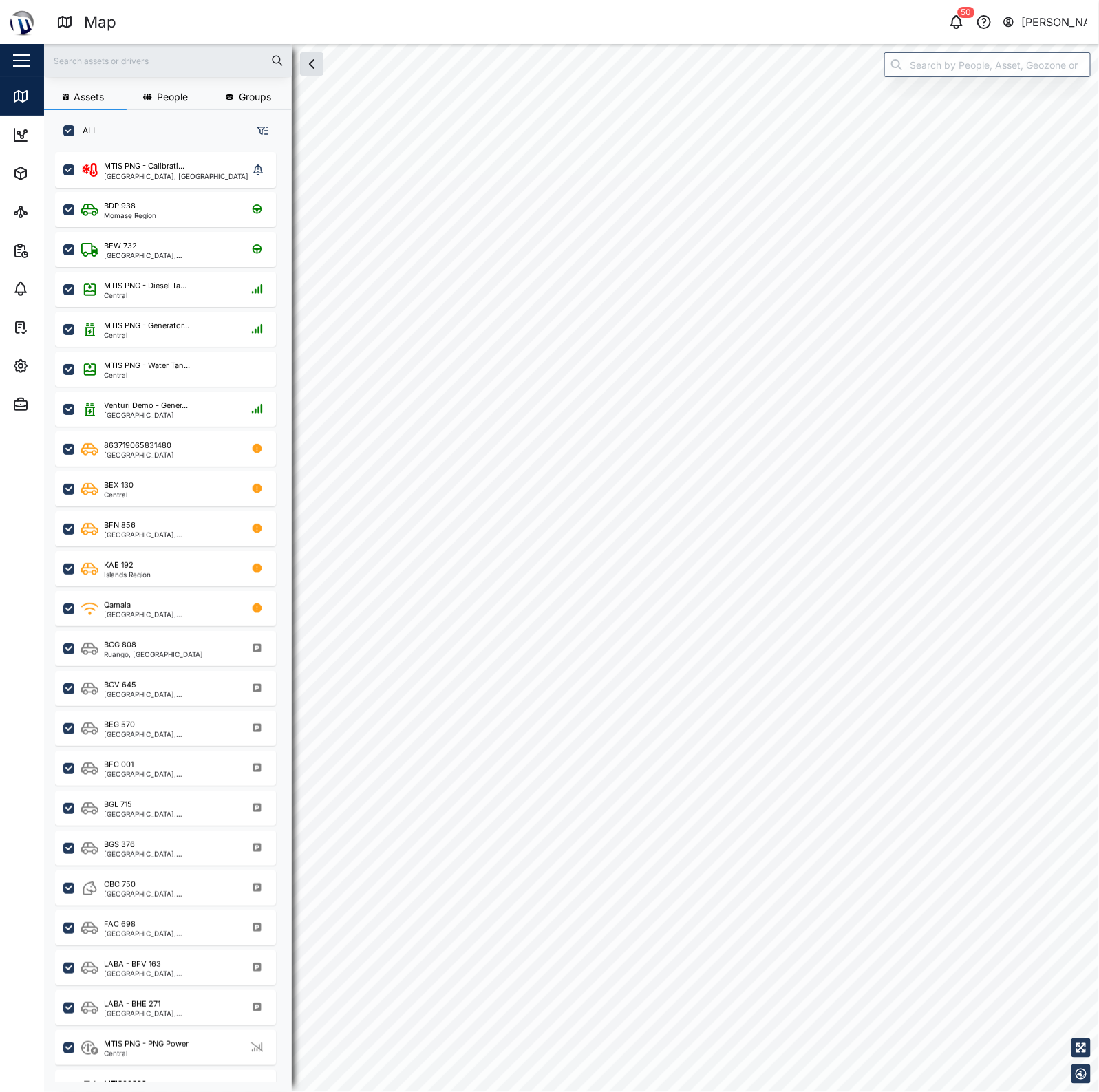
checkbox input "true"
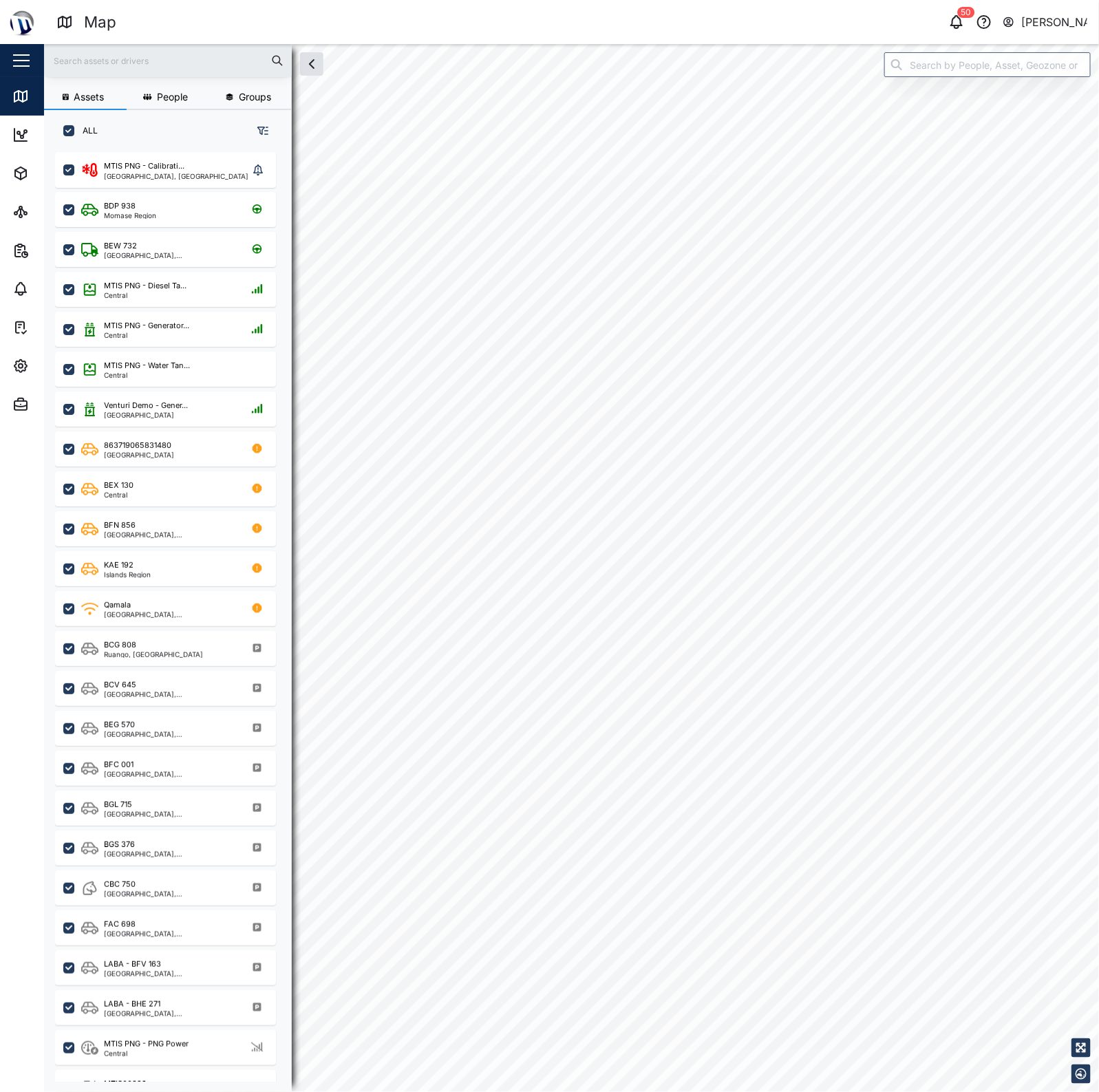
checkbox input "true"
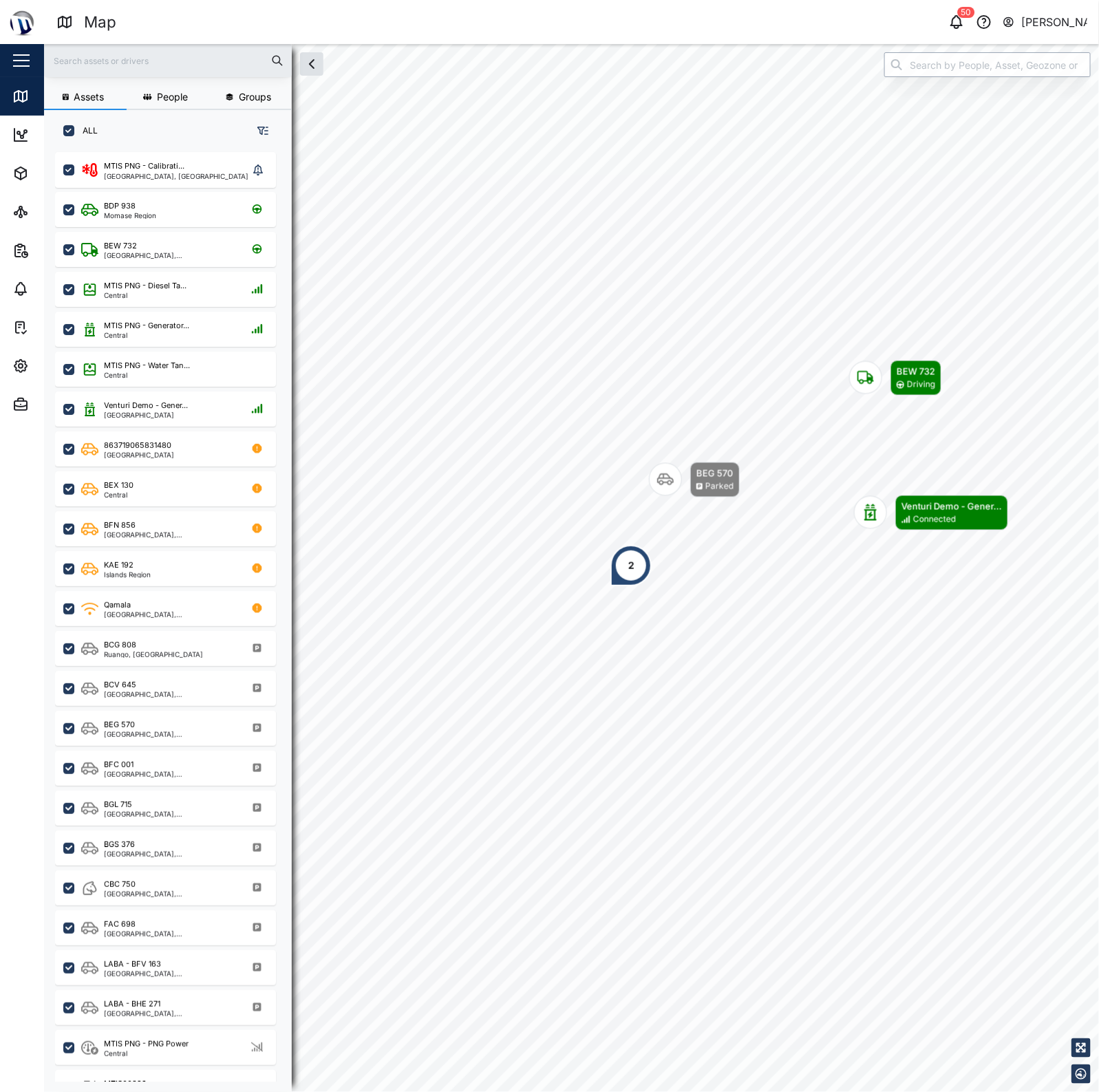
click at [950, 66] on input "search" at bounding box center [987, 64] width 207 height 25
type input "B"
click at [948, 63] on input "search" at bounding box center [987, 64] width 207 height 25
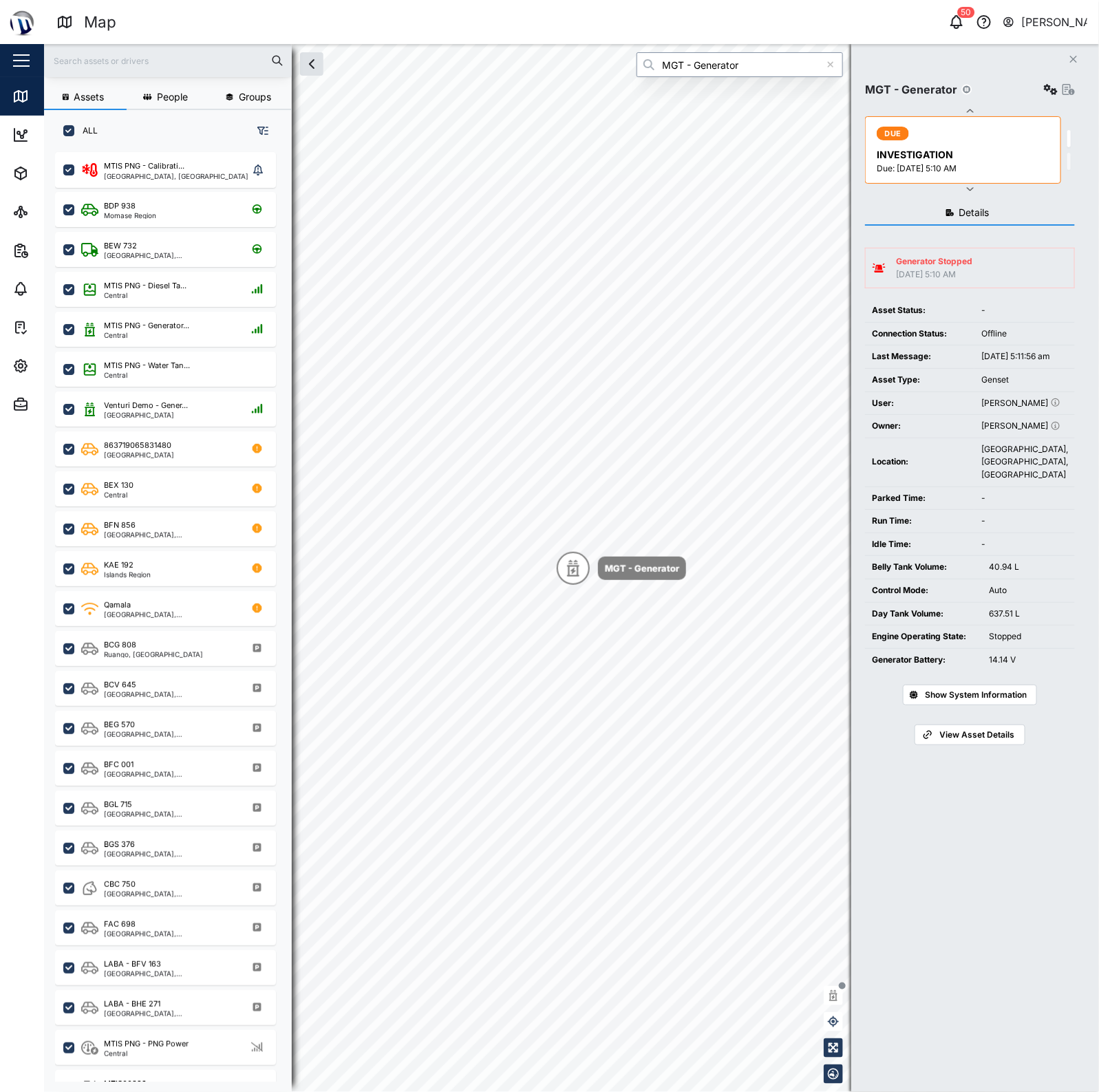
type input "MGT - Generator"
click at [1045, 88] on icon "button" at bounding box center [1051, 89] width 14 height 11
click at [988, 207] on div "Field gateway config" at bounding box center [999, 208] width 94 height 15
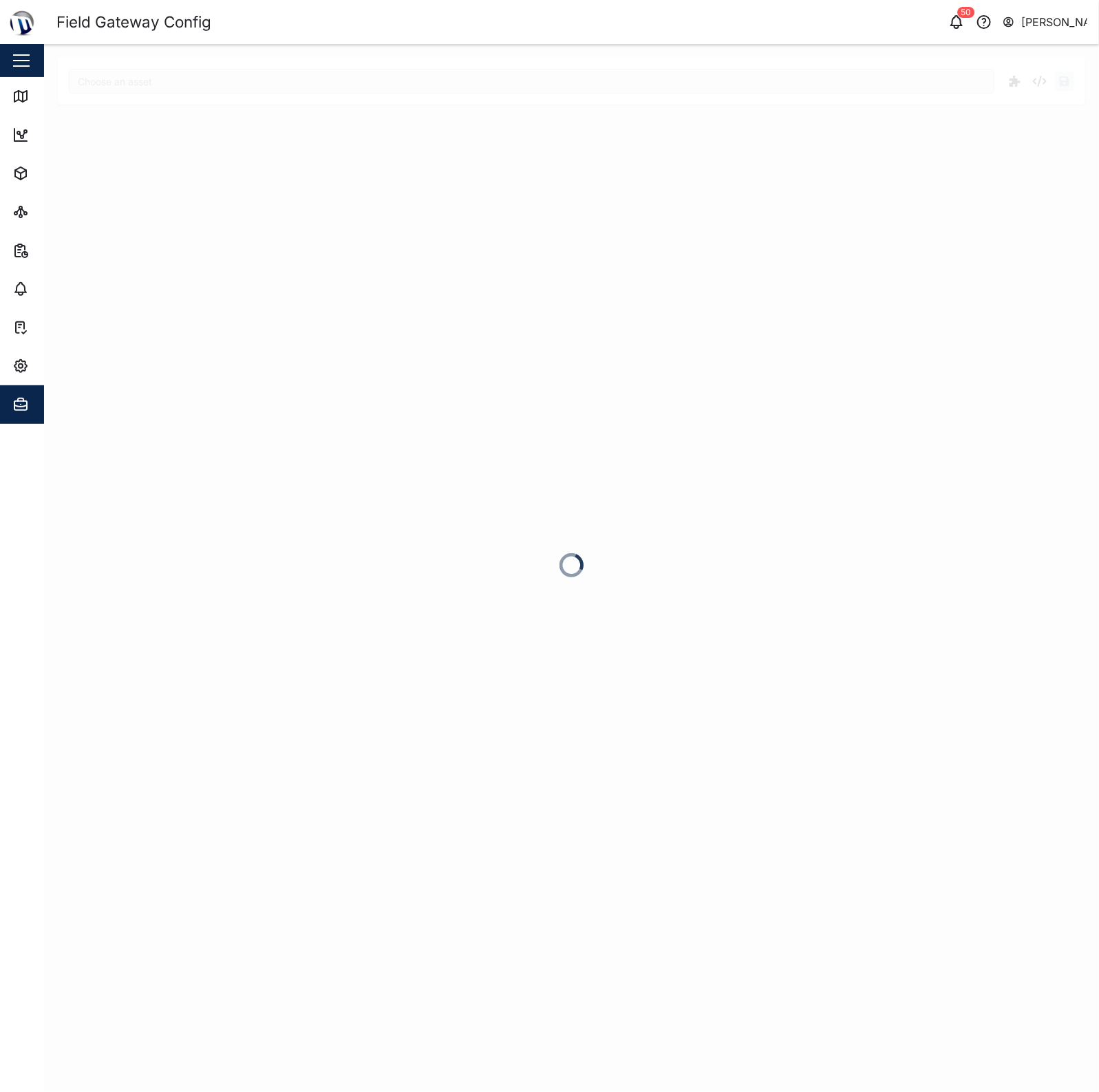
type input "MGT - Generator"
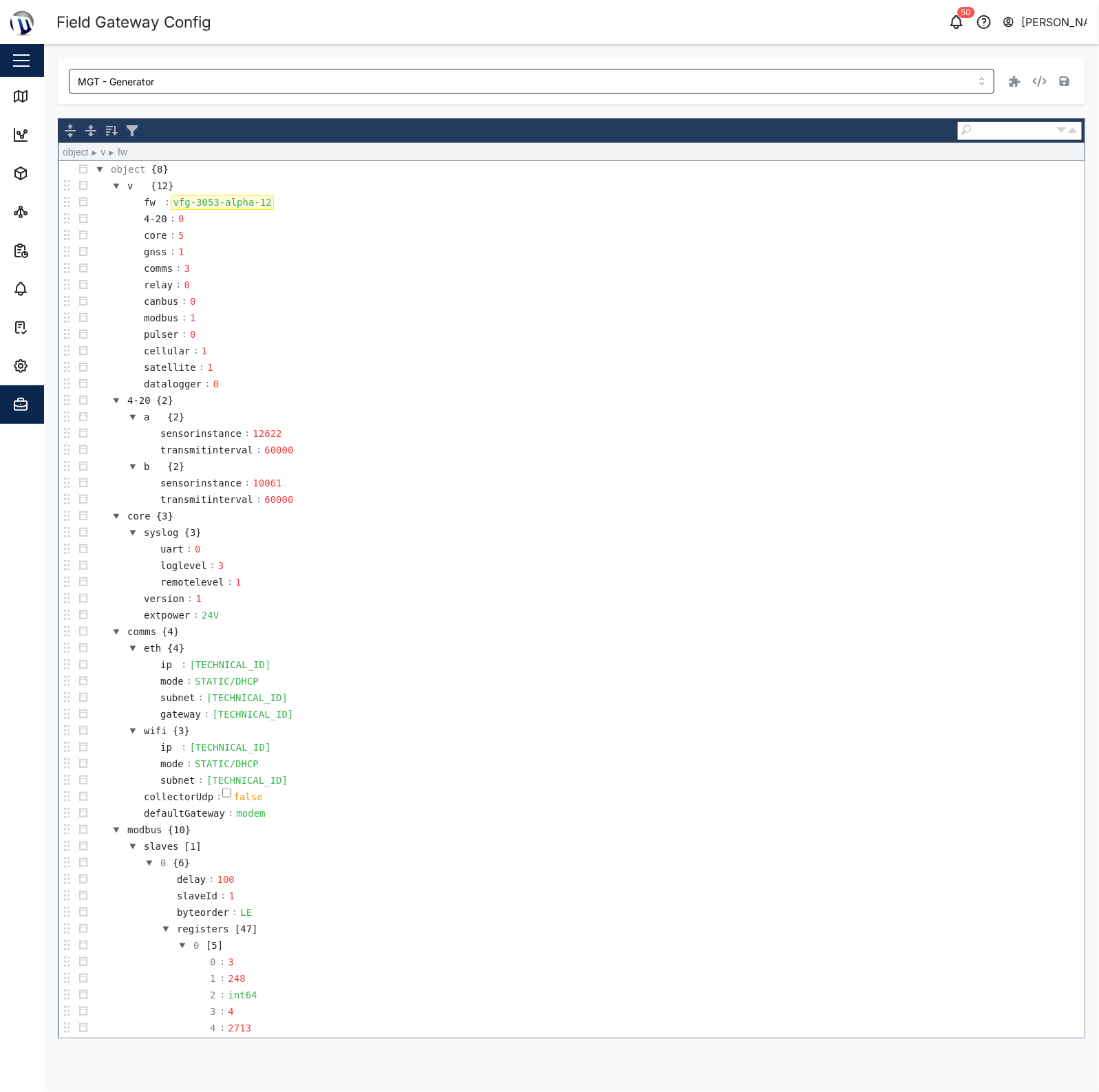
click at [258, 198] on div "vfg-3053-alpha-12" at bounding box center [222, 202] width 103 height 15
click at [325, 159] on div "object {8} v {12} fw : vfg-3054 4-20 : 0 core : 5 gnss : 1 comms : 3 relay : 0 …" at bounding box center [572, 577] width 1026 height 918
click at [1067, 81] on icon "button" at bounding box center [1065, 81] width 10 height 10
click at [38, 86] on link "Map" at bounding box center [89, 96] width 179 height 38
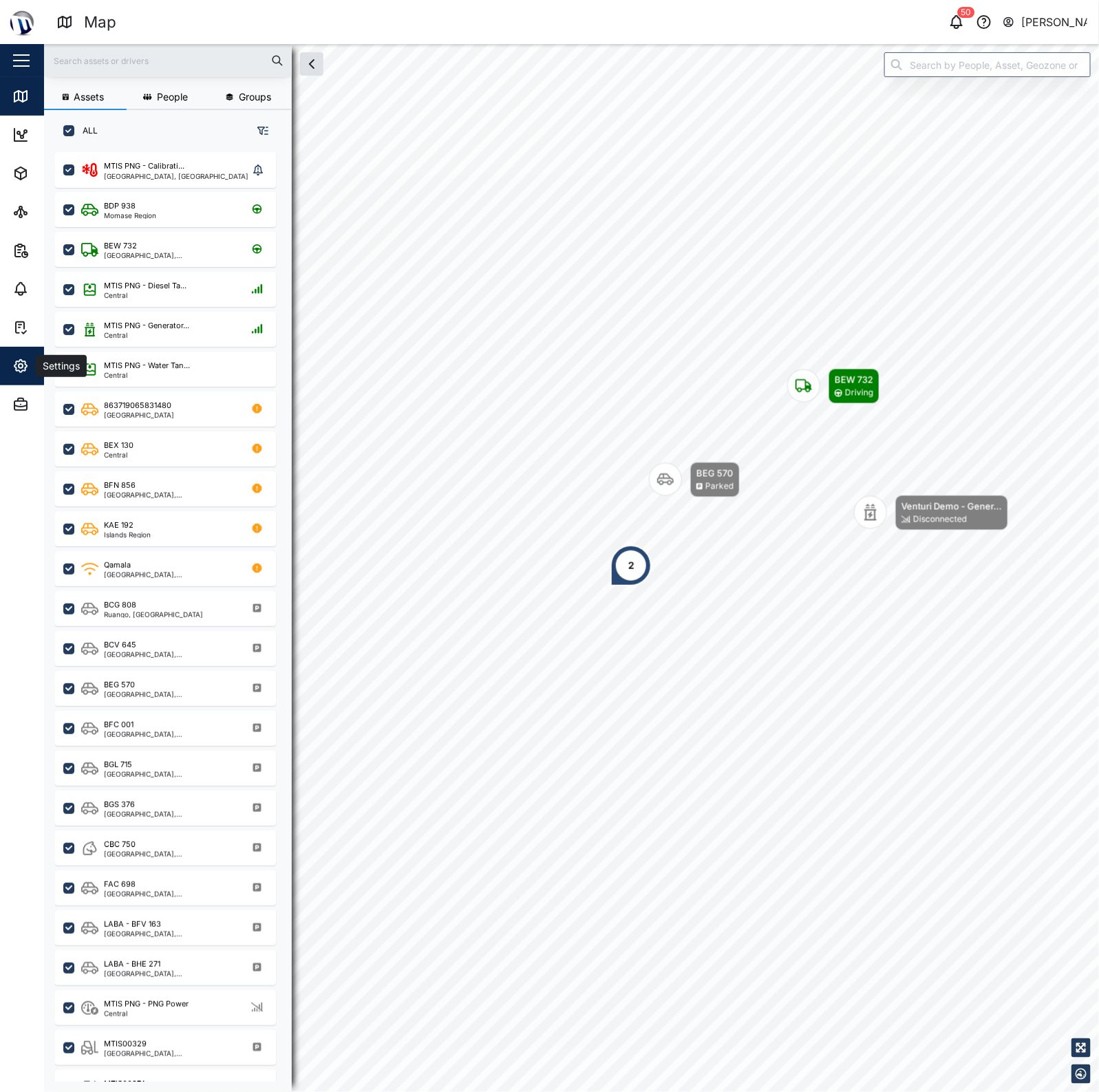
click at [25, 364] on icon "button" at bounding box center [21, 366] width 17 height 17
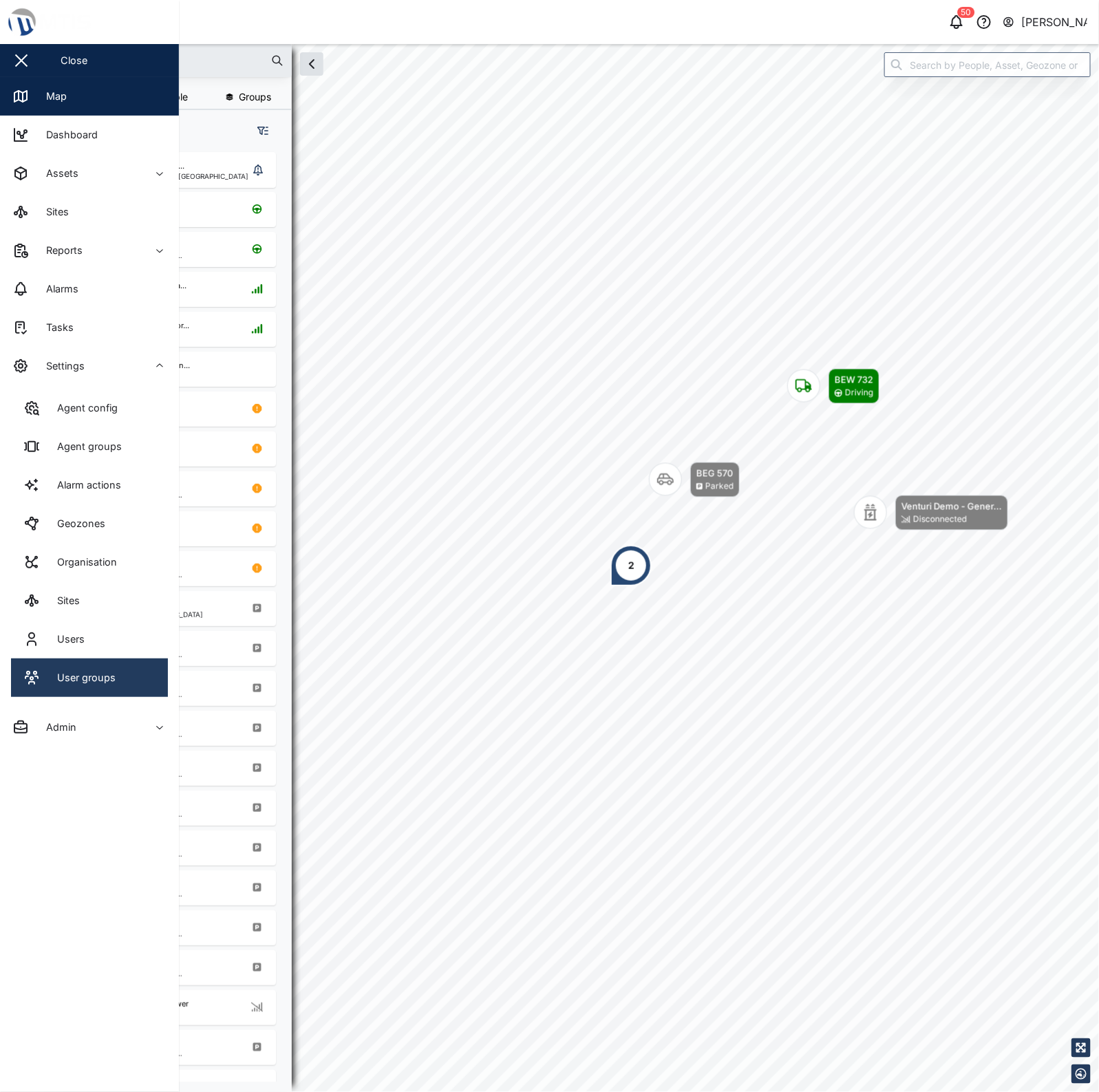
click at [101, 670] on div "User groups" at bounding box center [81, 677] width 69 height 15
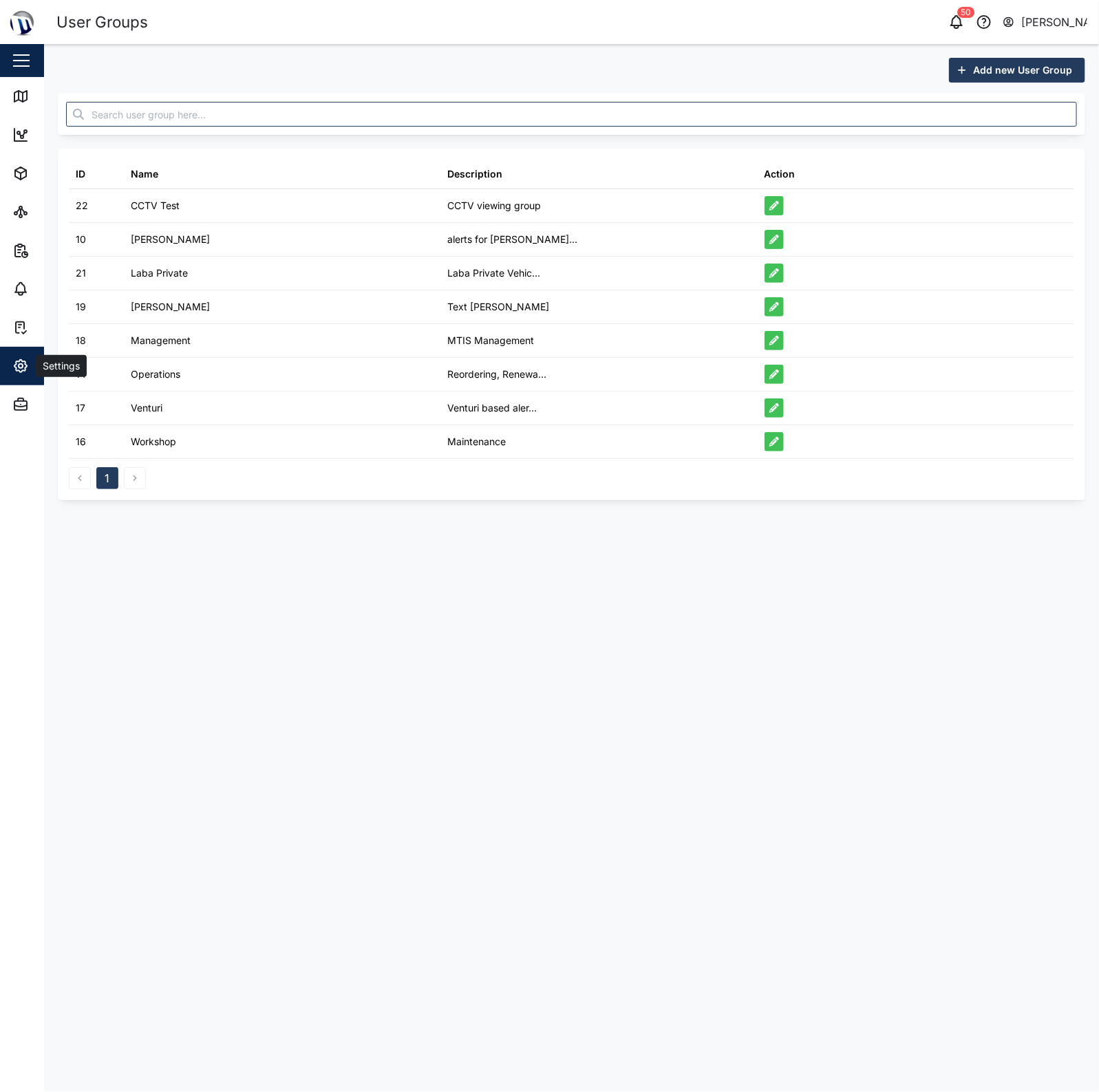
click at [11, 369] on button "Settings" at bounding box center [89, 366] width 179 height 38
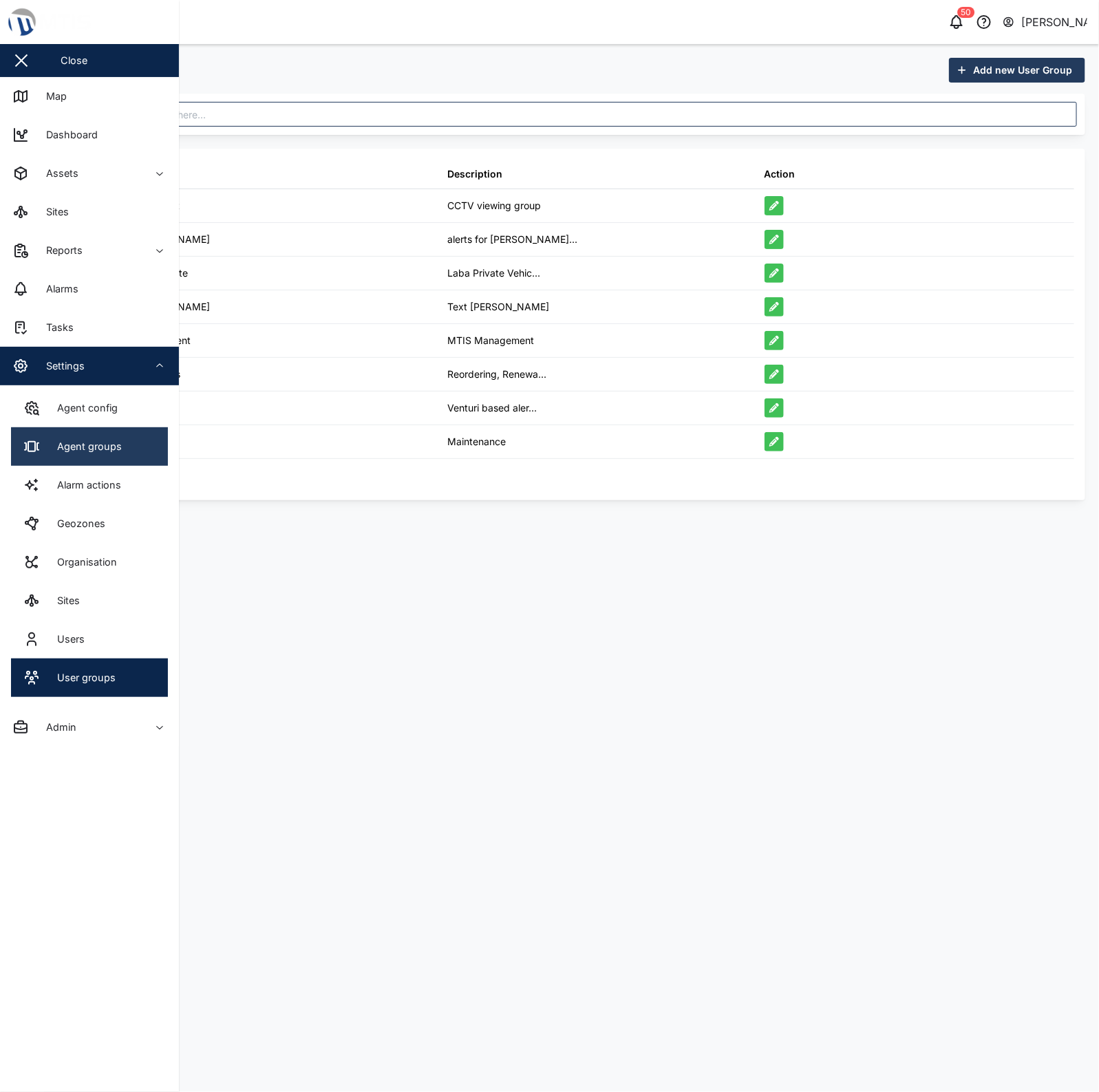
click at [110, 446] on div "Agent groups" at bounding box center [84, 446] width 75 height 15
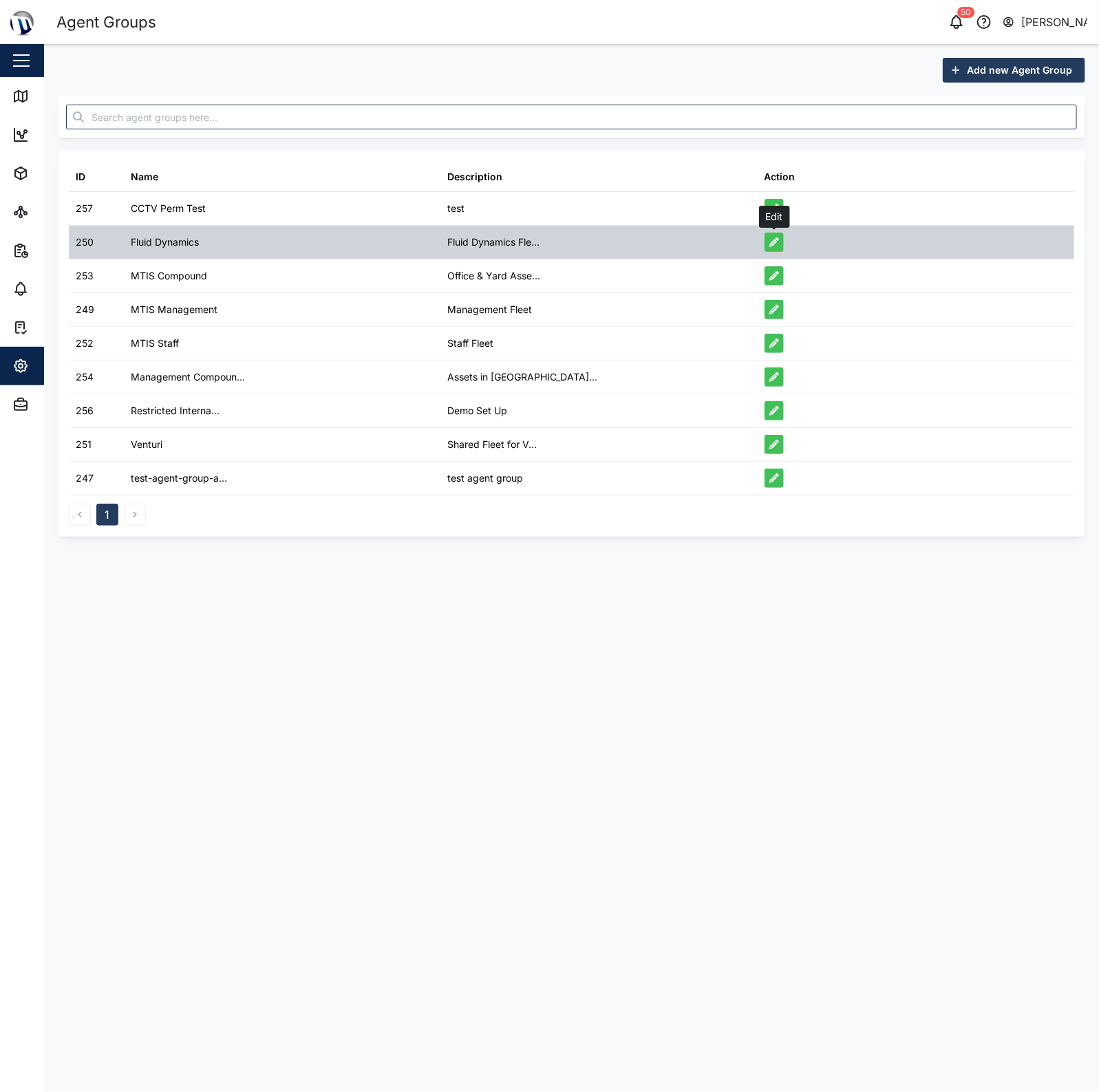
click at [768, 234] on button "button" at bounding box center [774, 242] width 20 height 20
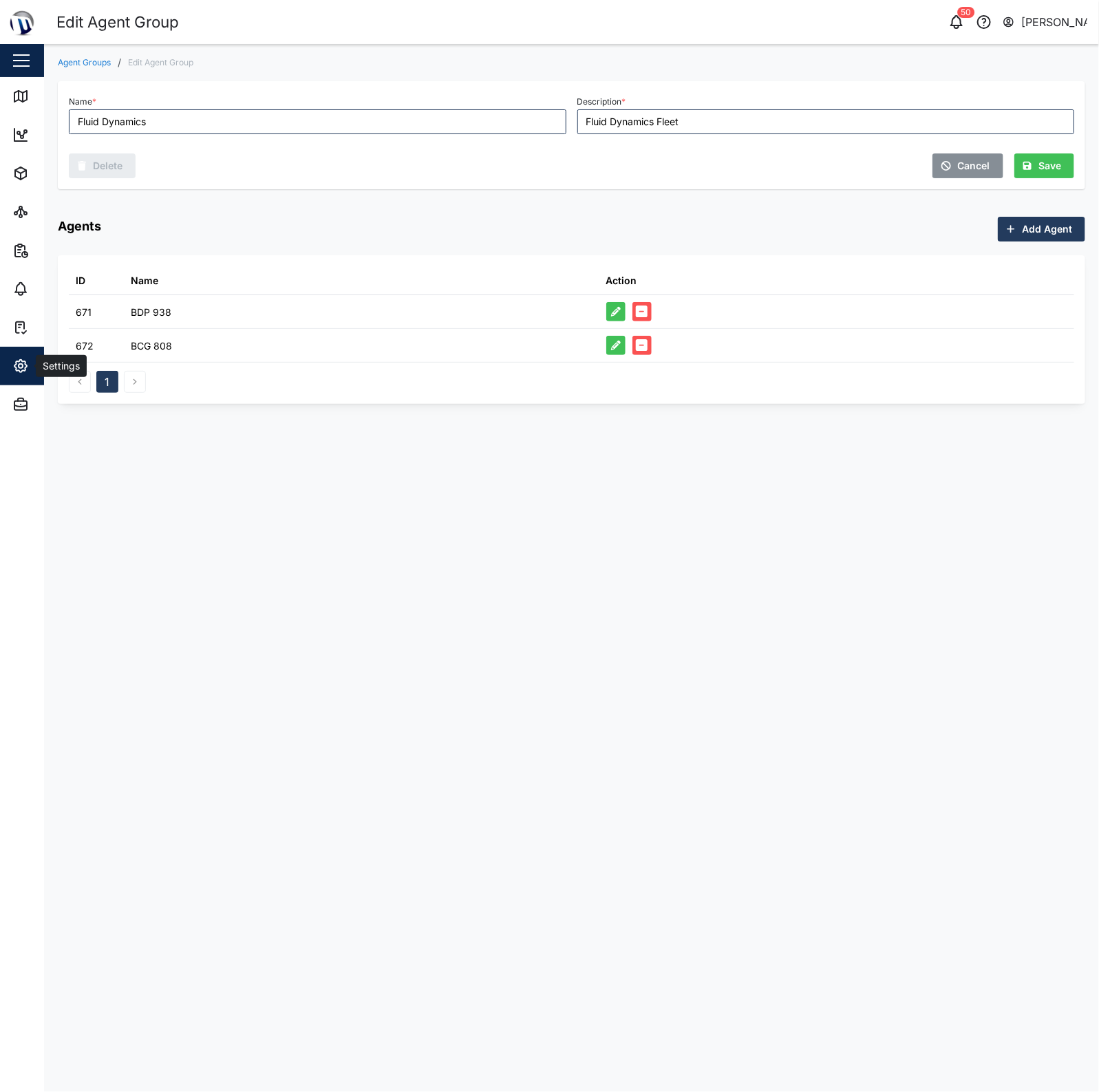
drag, startPoint x: 33, startPoint y: 370, endPoint x: 22, endPoint y: 369, distance: 11.0
click at [22, 369] on div "Settings" at bounding box center [75, 366] width 125 height 17
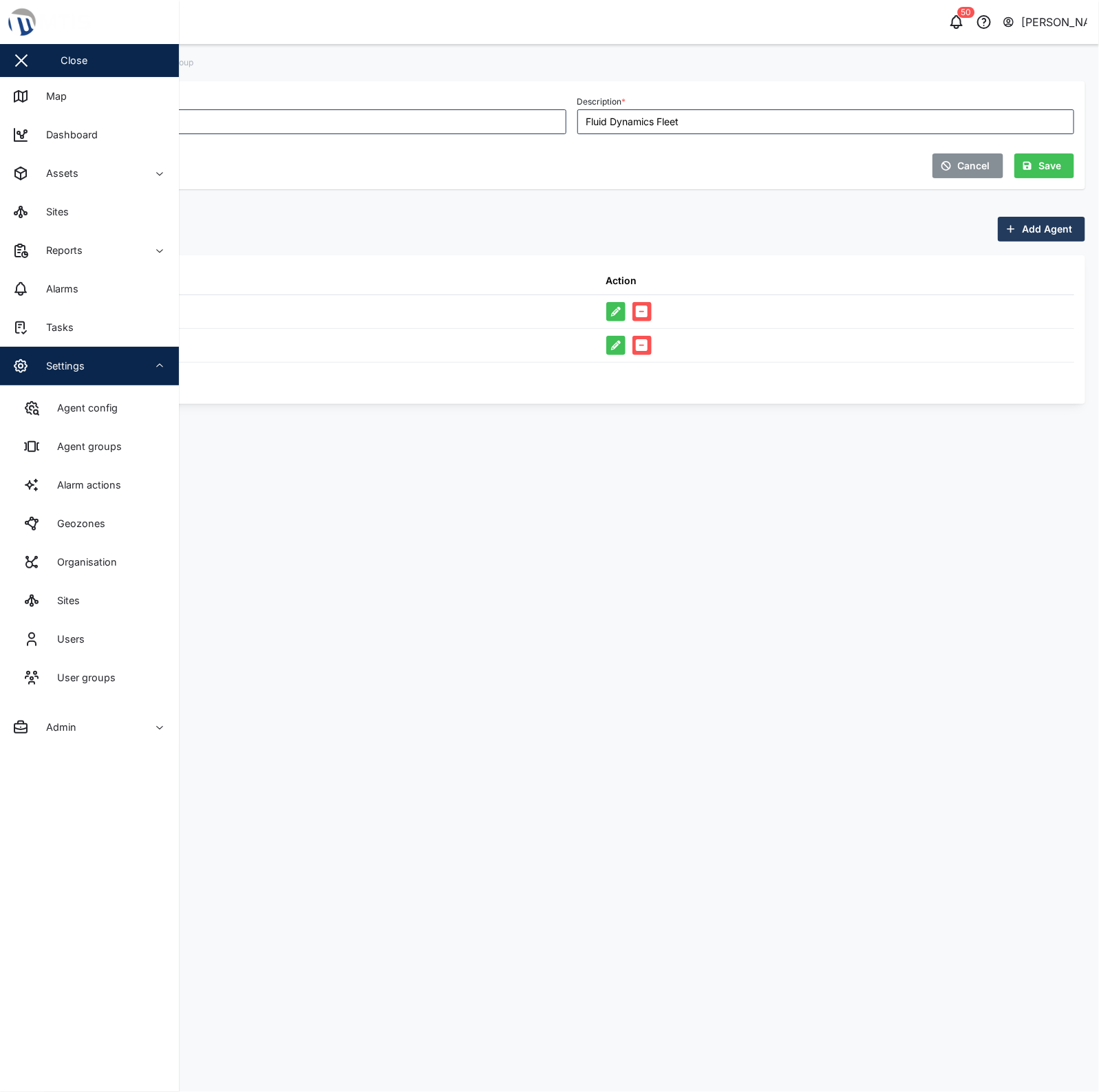
click at [25, 366] on icon "button" at bounding box center [21, 366] width 17 height 17
click at [25, 366] on icon "button" at bounding box center [21, 366] width 17 height 17
click at [256, 367] on div "1" at bounding box center [572, 377] width 1006 height 30
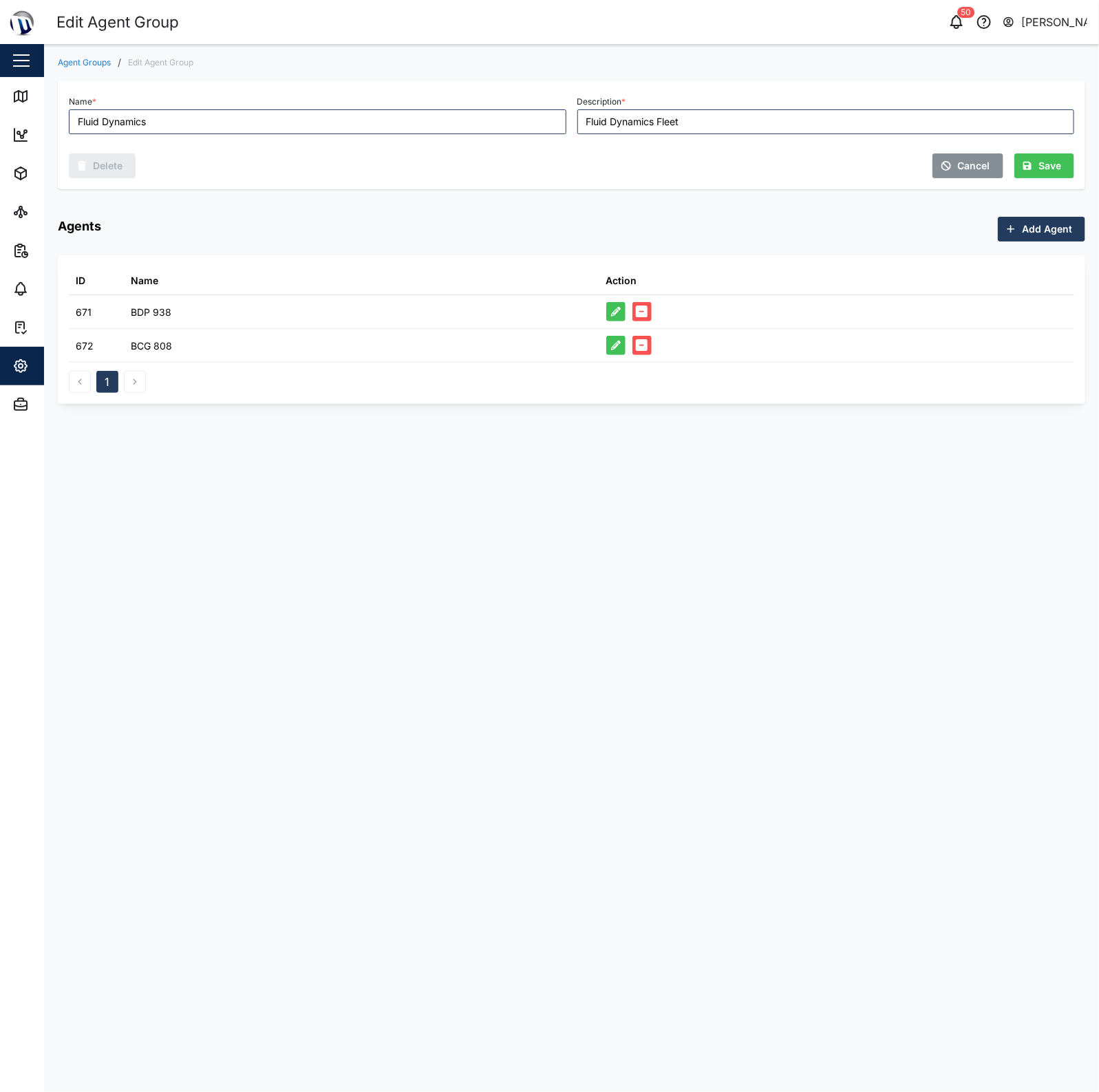
click at [565, 73] on div "Name * Fluid Dynamics Description * Fluid Dynamics Fleet Delete Cancel Save Age…" at bounding box center [572, 235] width 1027 height 336
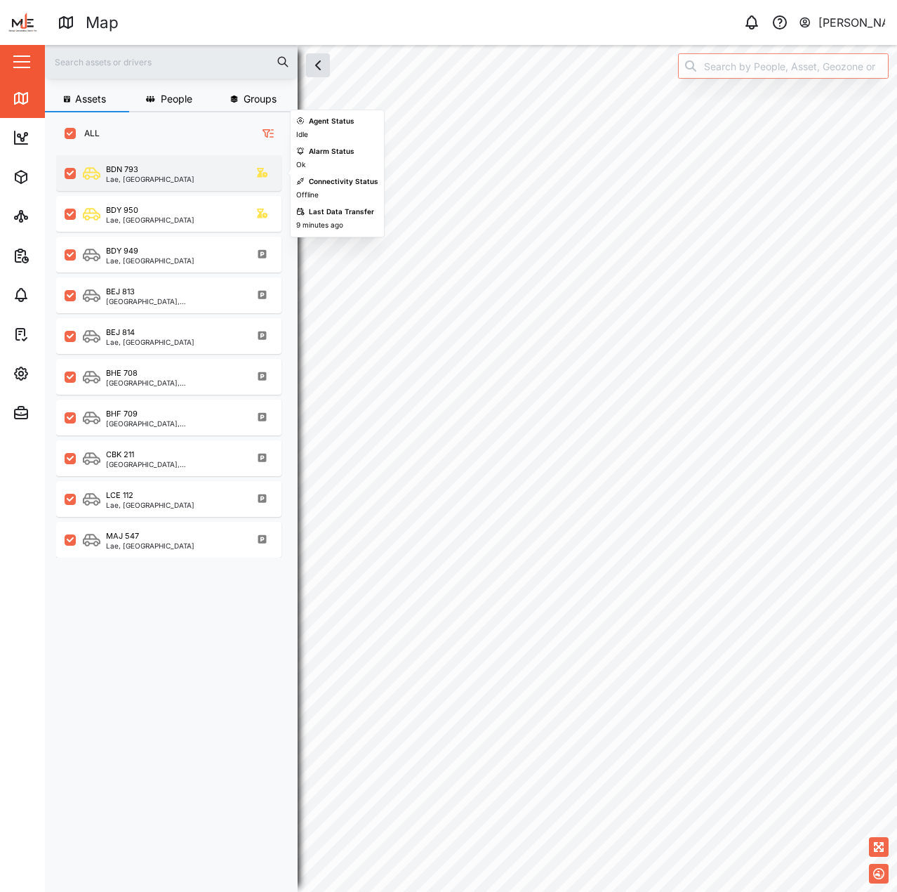
click at [168, 169] on div "BDN 793" at bounding box center [150, 170] width 88 height 12
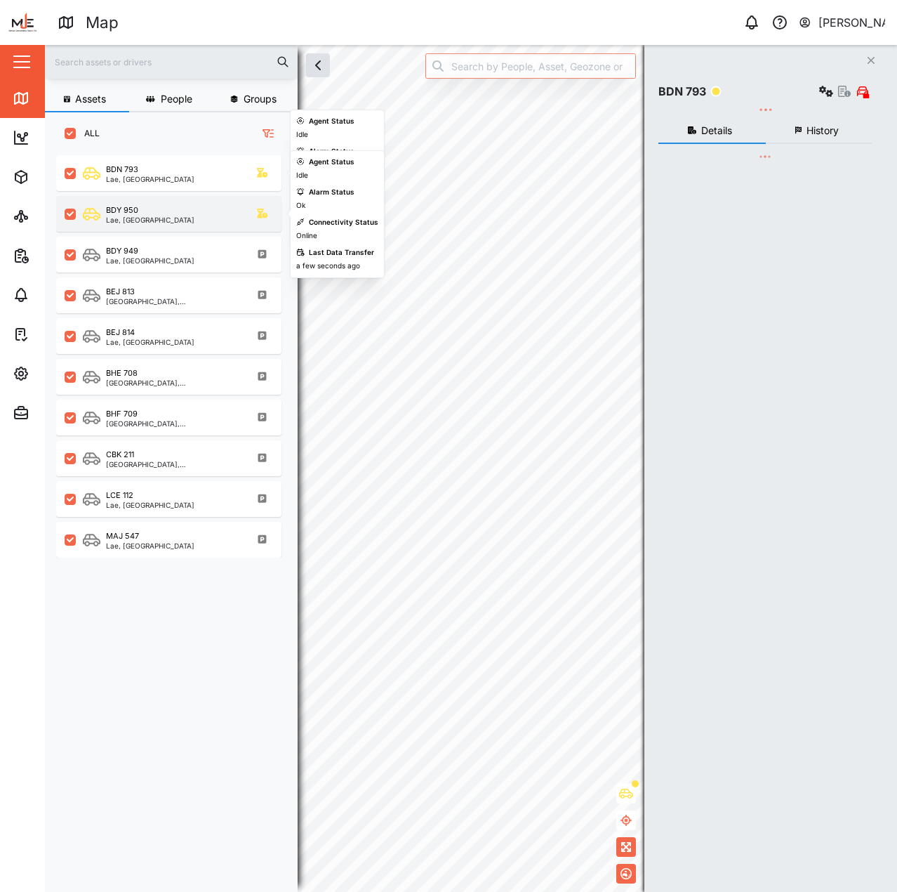
click at [177, 220] on div "BDY 950 Lae, [GEOGRAPHIC_DATA] Region" at bounding box center [178, 213] width 190 height 19
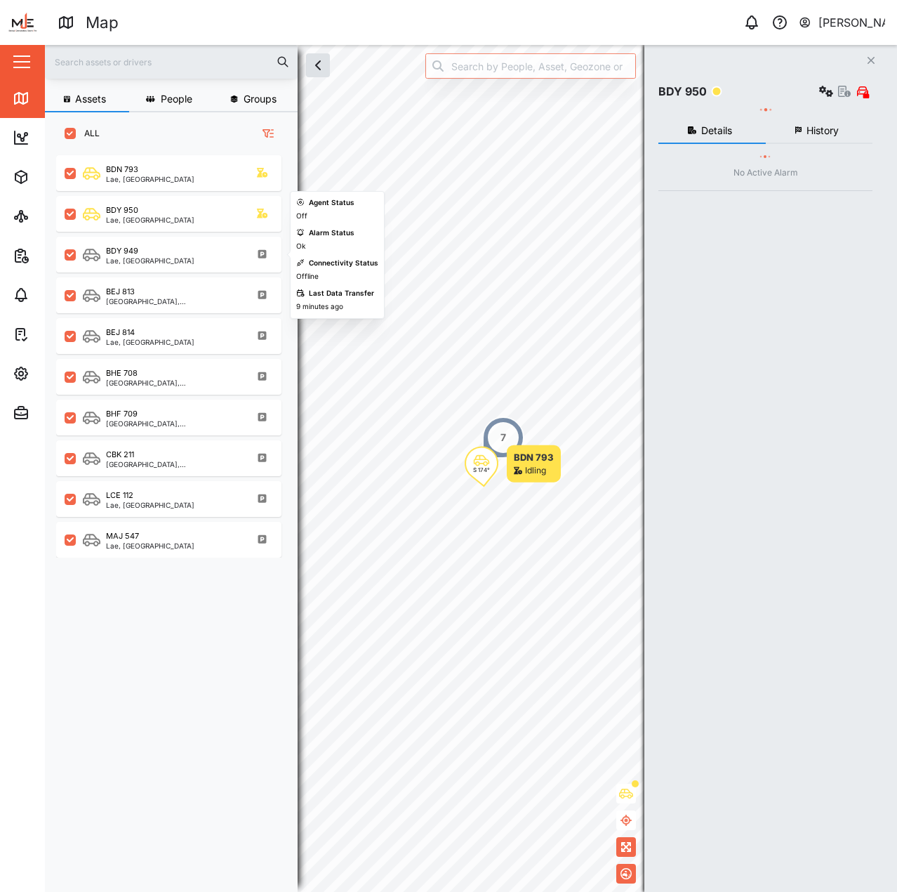
click at [187, 273] on div "BEJ [GEOGRAPHIC_DATA], [GEOGRAPHIC_DATA]" at bounding box center [168, 292] width 225 height 41
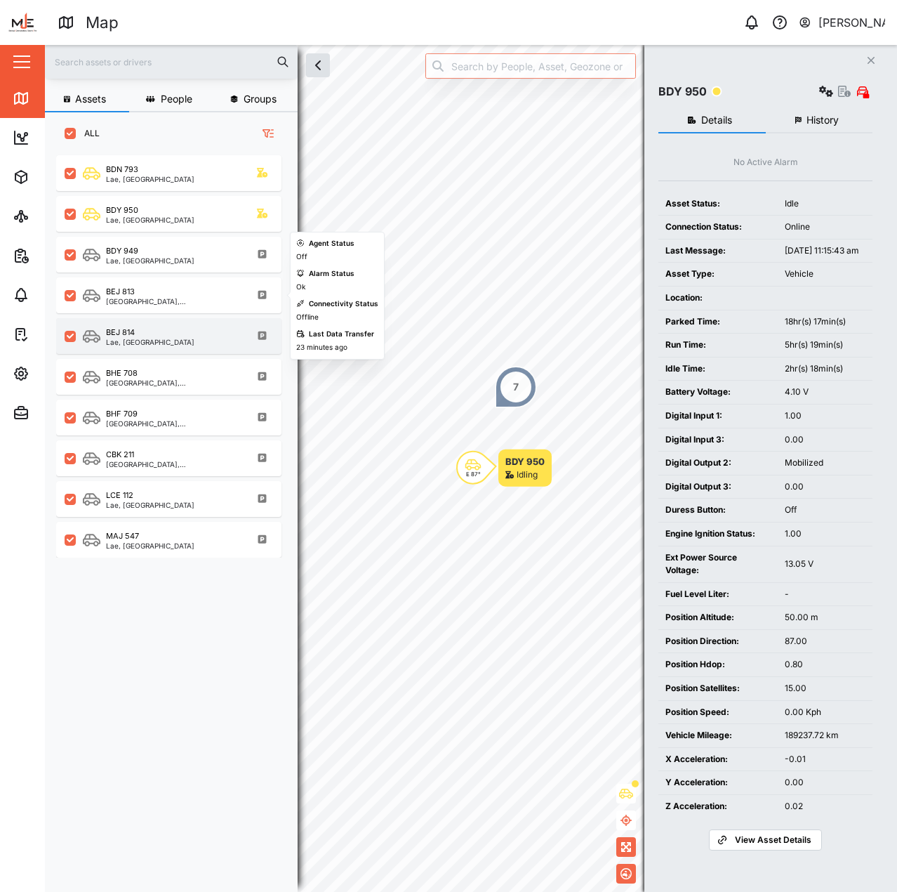
click at [169, 345] on div "Lae, [GEOGRAPHIC_DATA]" at bounding box center [150, 341] width 88 height 7
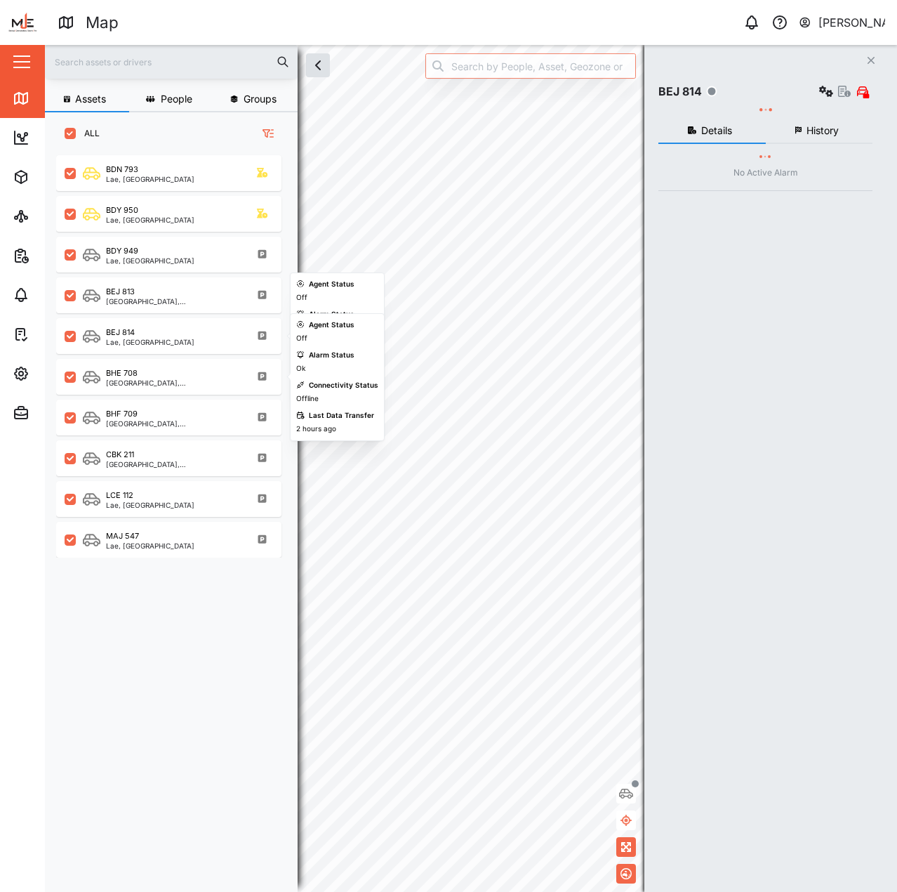
click at [166, 398] on div "BHF 709 [GEOGRAPHIC_DATA], [GEOGRAPHIC_DATA]" at bounding box center [168, 415] width 225 height 41
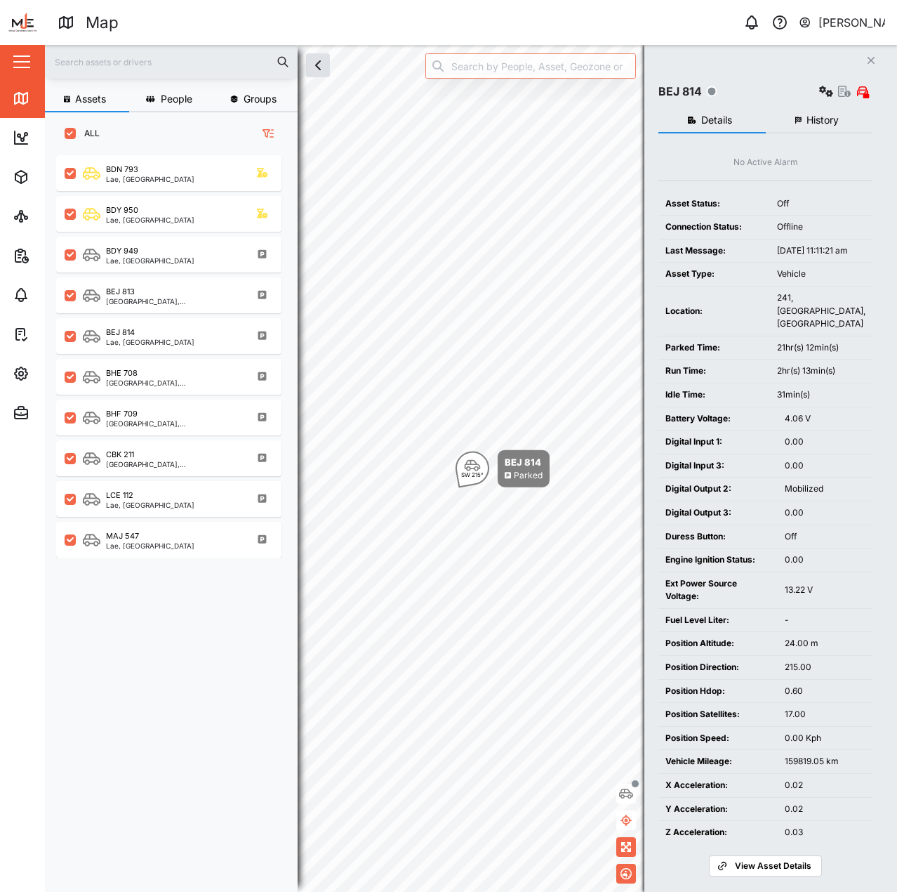
click at [815, 25] on button "[PERSON_NAME]" at bounding box center [842, 23] width 88 height 20
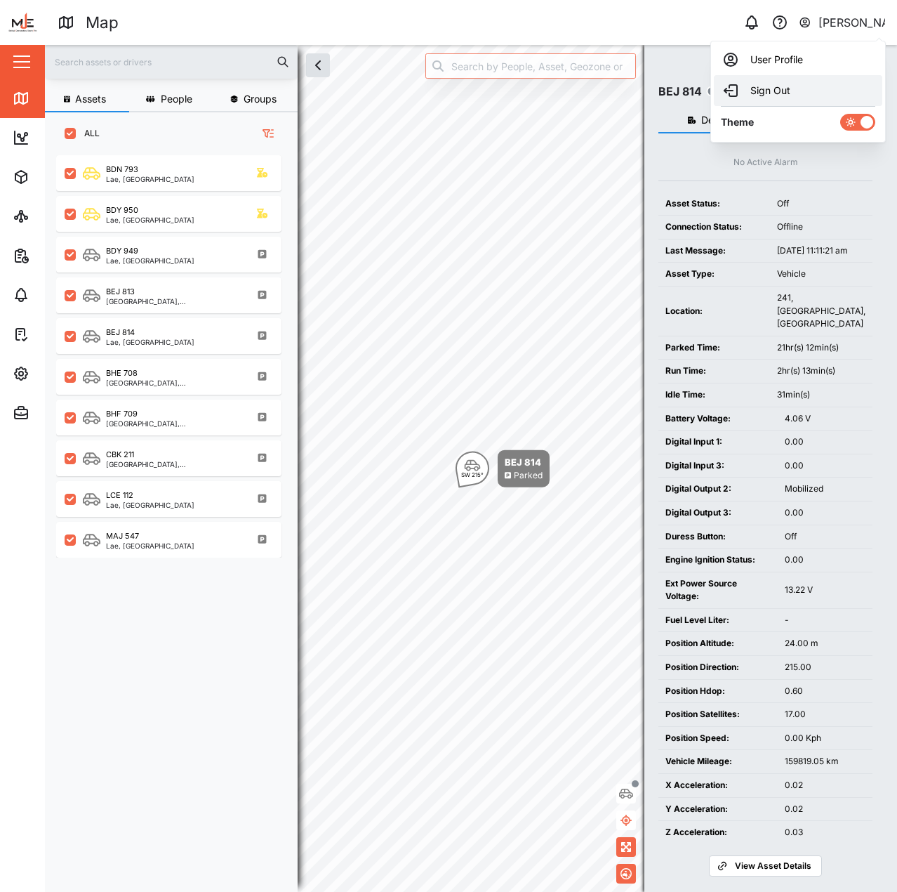
click at [778, 91] on div "Sign Out" at bounding box center [799, 90] width 152 height 17
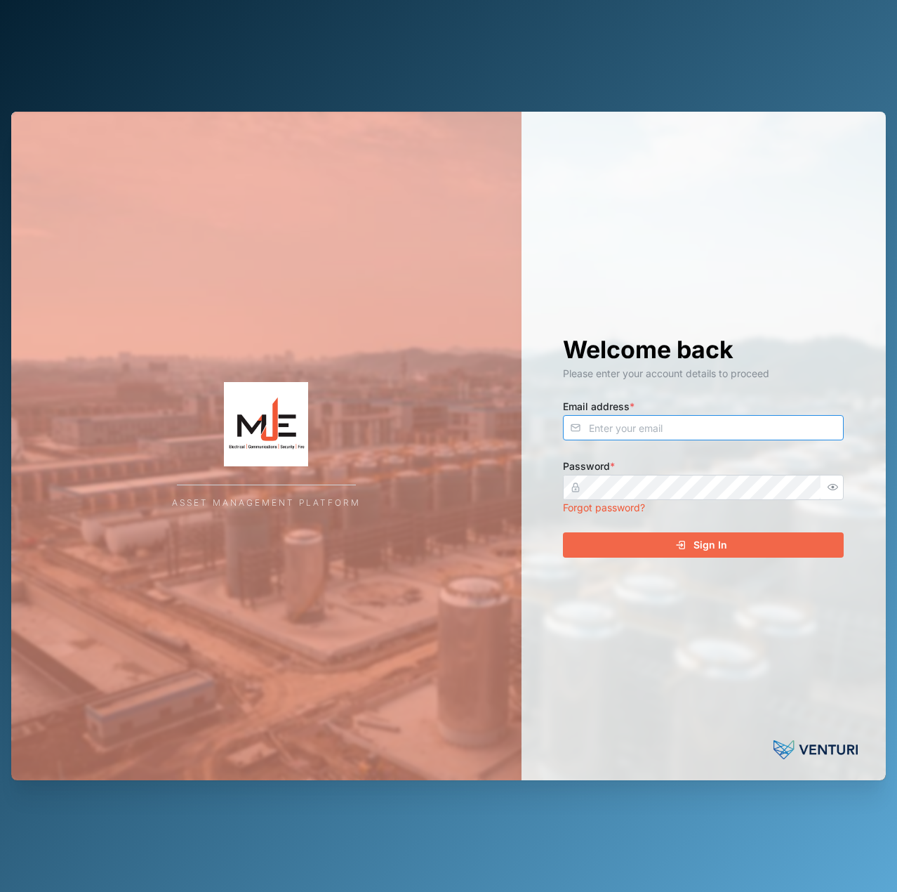
click at [655, 435] on input "Email address *" at bounding box center [703, 427] width 281 height 25
type input "[EMAIL_ADDRESS][DOMAIN_NAME]"
click at [563, 532] on button "Sign In" at bounding box center [703, 544] width 281 height 25
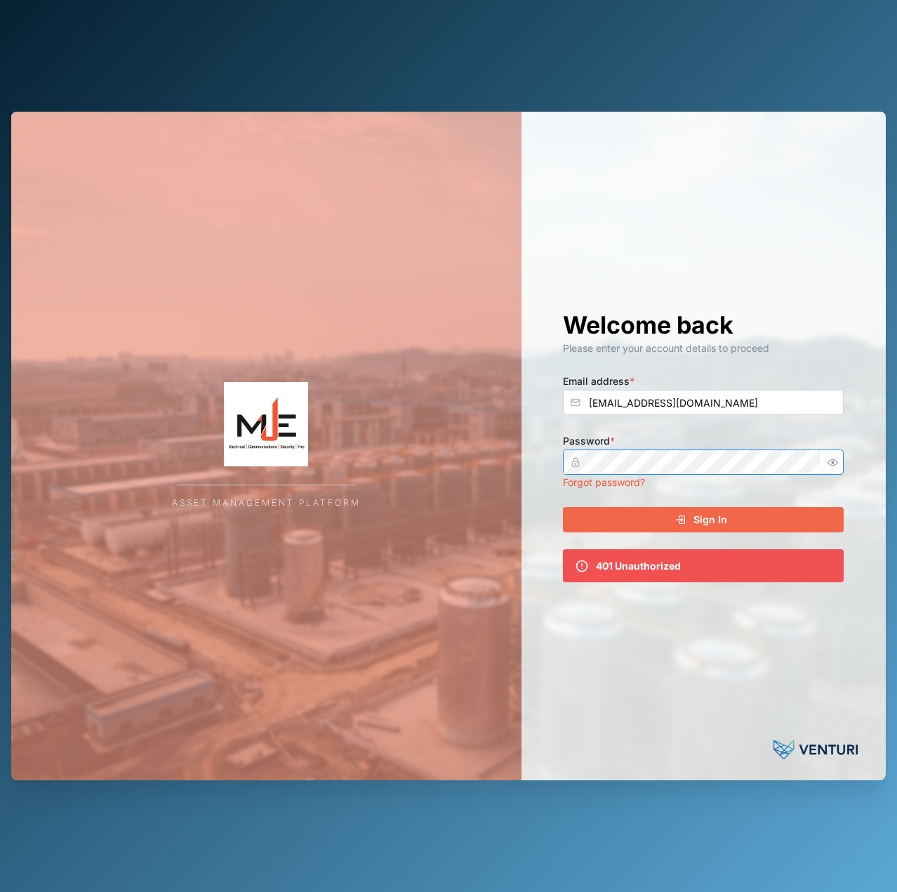
click at [841, 463] on button "button" at bounding box center [833, 462] width 18 height 18
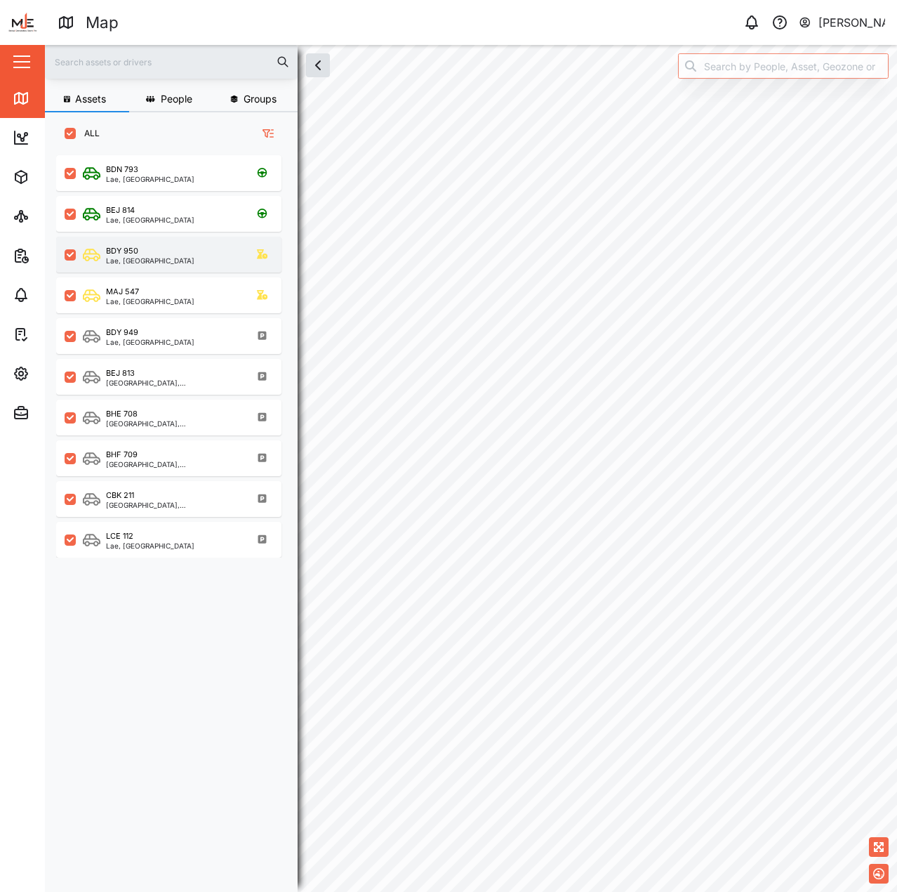
scroll to position [720, 220]
